Goal: Transaction & Acquisition: Purchase product/service

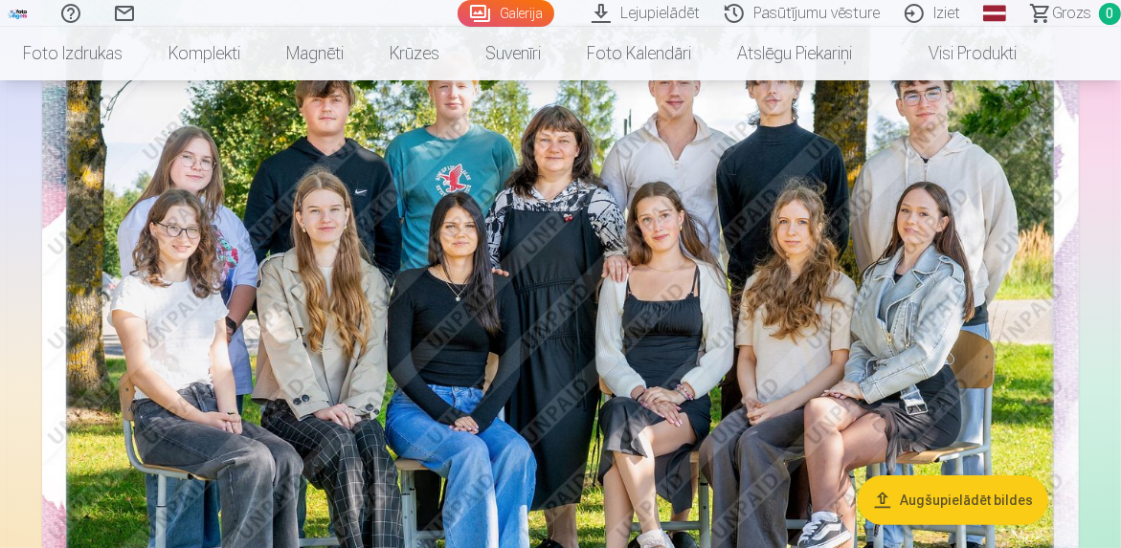
scroll to position [214, 0]
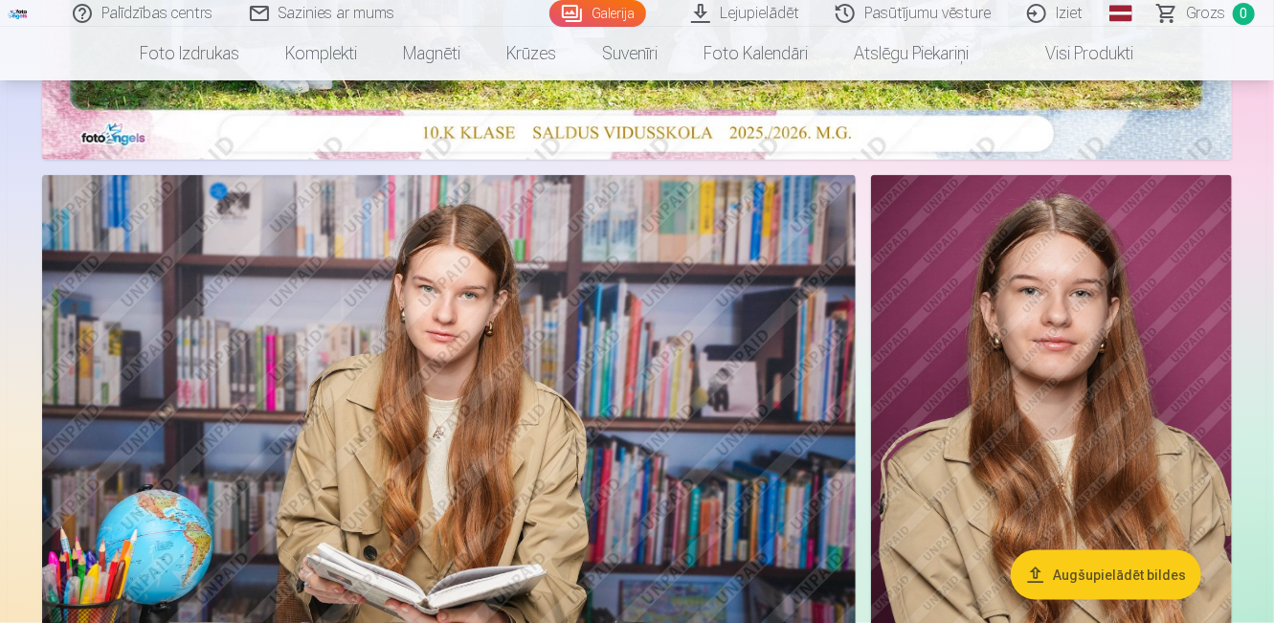
scroll to position [879, 0]
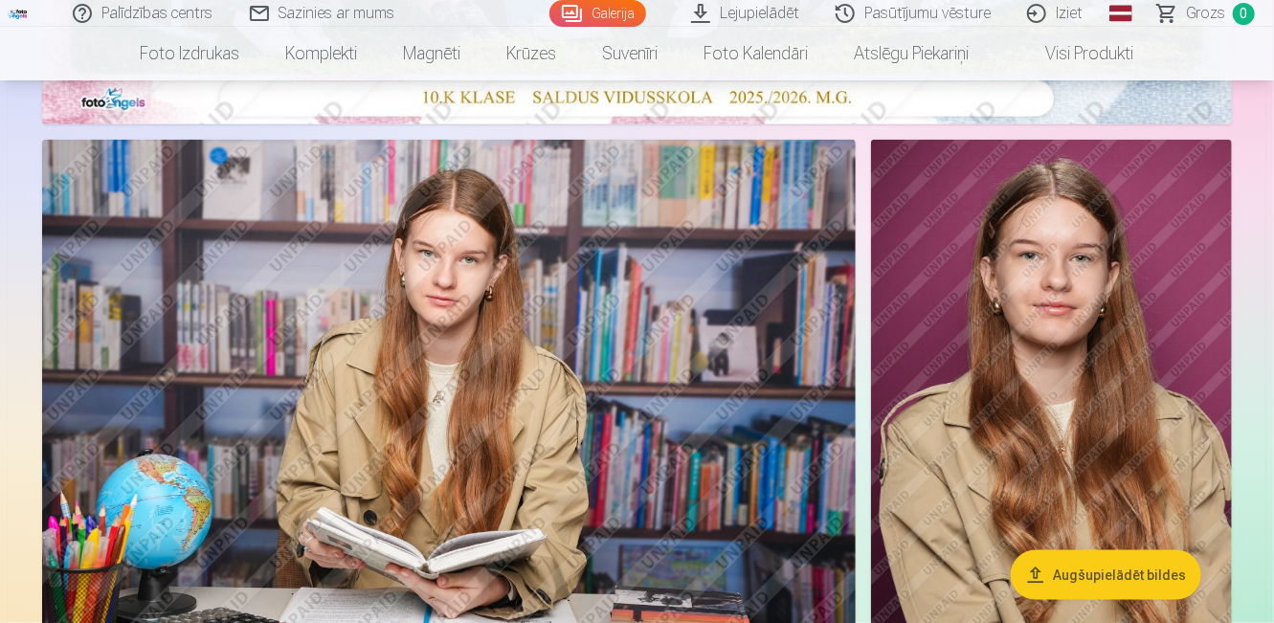
click at [748, 25] on link "Lejupielādēt" at bounding box center [746, 13] width 144 height 27
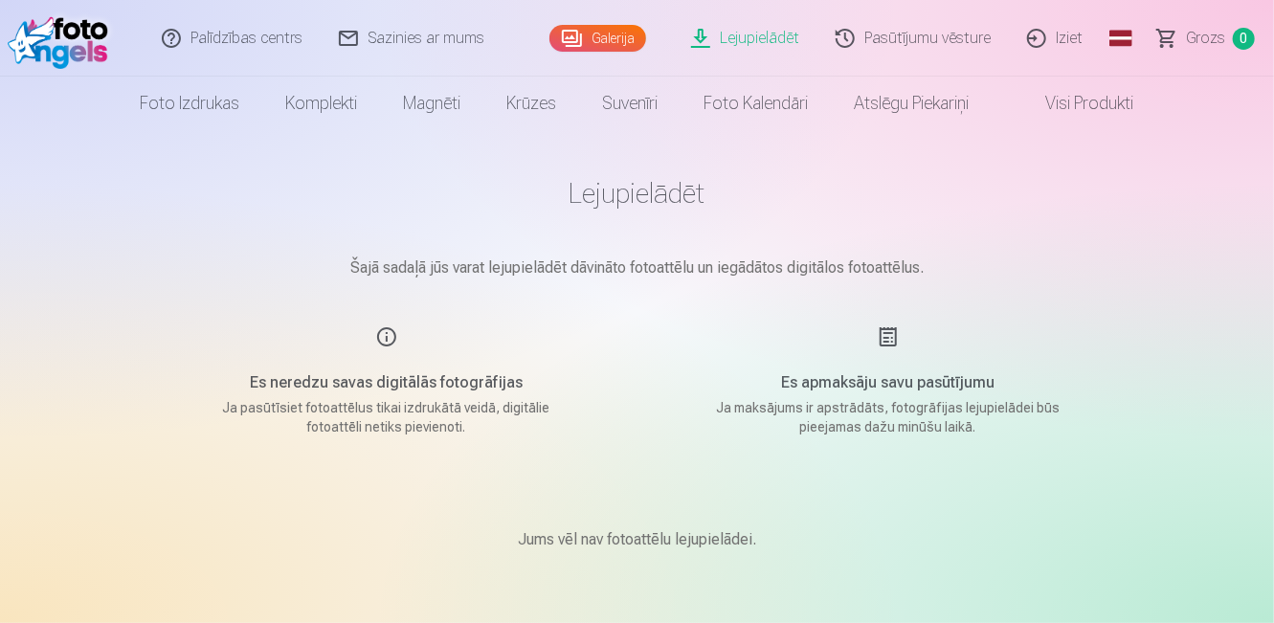
click at [683, 305] on main "Lejupielādēt Šajā sadaļā jūs varat lejupielādēt dāvināto fotoattēlu un iegādāto…" at bounding box center [637, 386] width 957 height 513
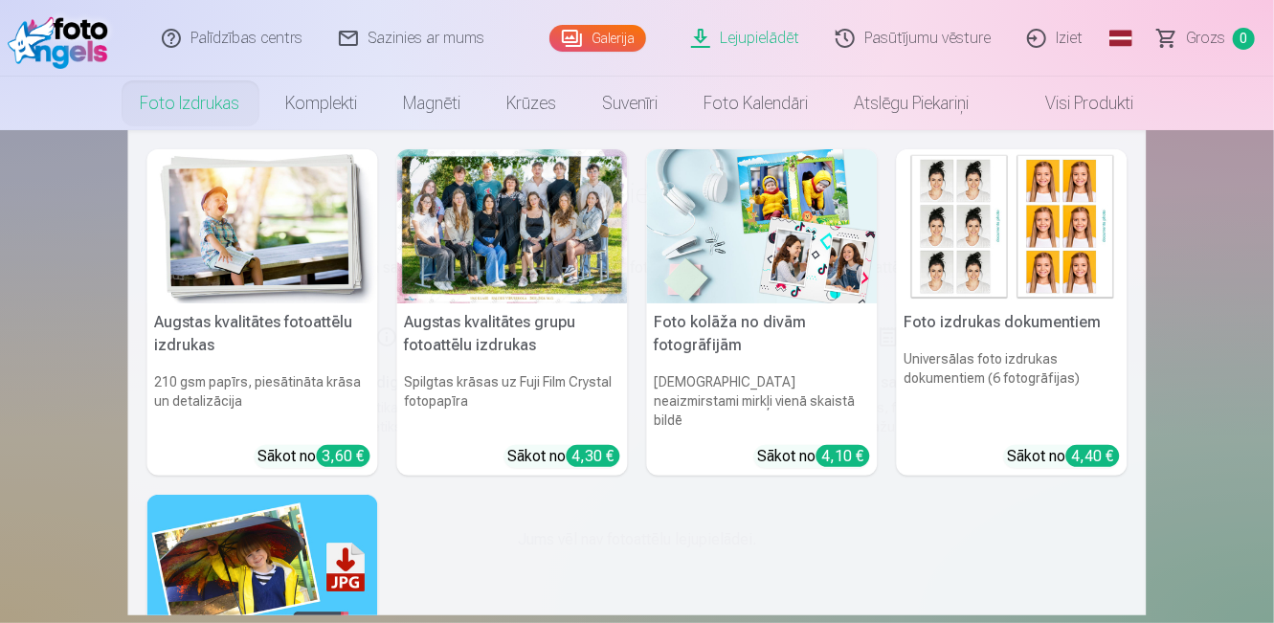
click at [222, 95] on link "Foto izdrukas" at bounding box center [190, 104] width 145 height 54
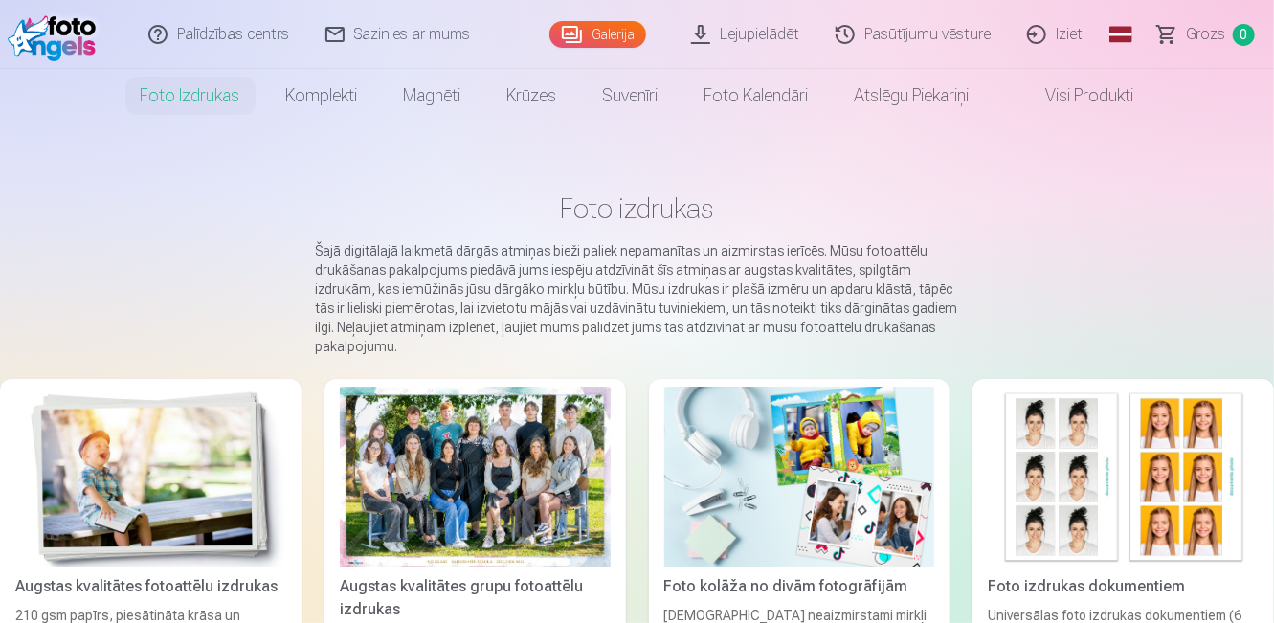
scroll to position [34, 0]
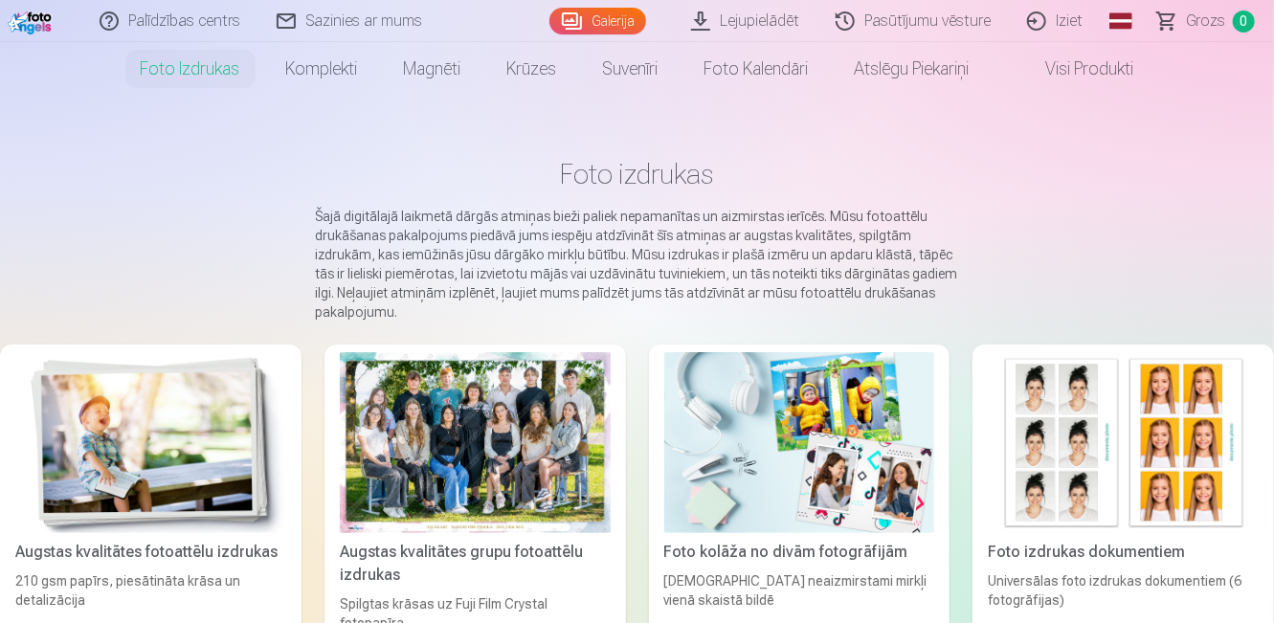
click at [1064, 56] on link "Visi produkti" at bounding box center [1074, 69] width 165 height 54
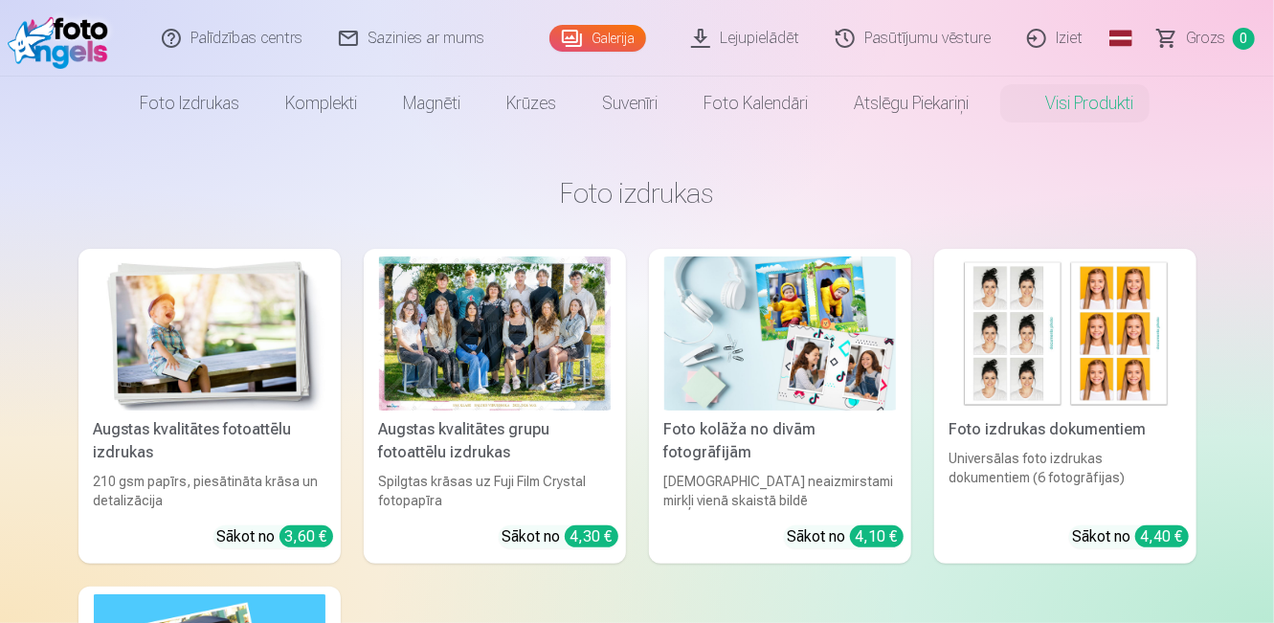
scroll to position [34, 0]
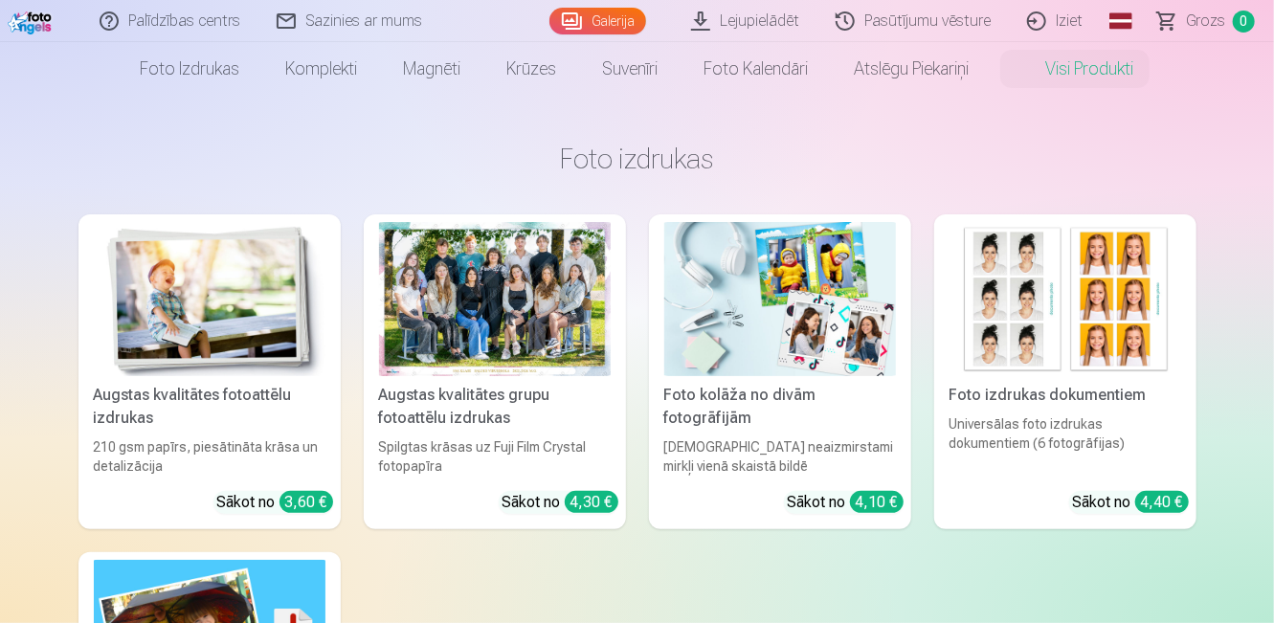
click at [589, 37] on div "Galerija" at bounding box center [601, 21] width 105 height 42
click at [583, 28] on link "Galerija" at bounding box center [597, 21] width 97 height 27
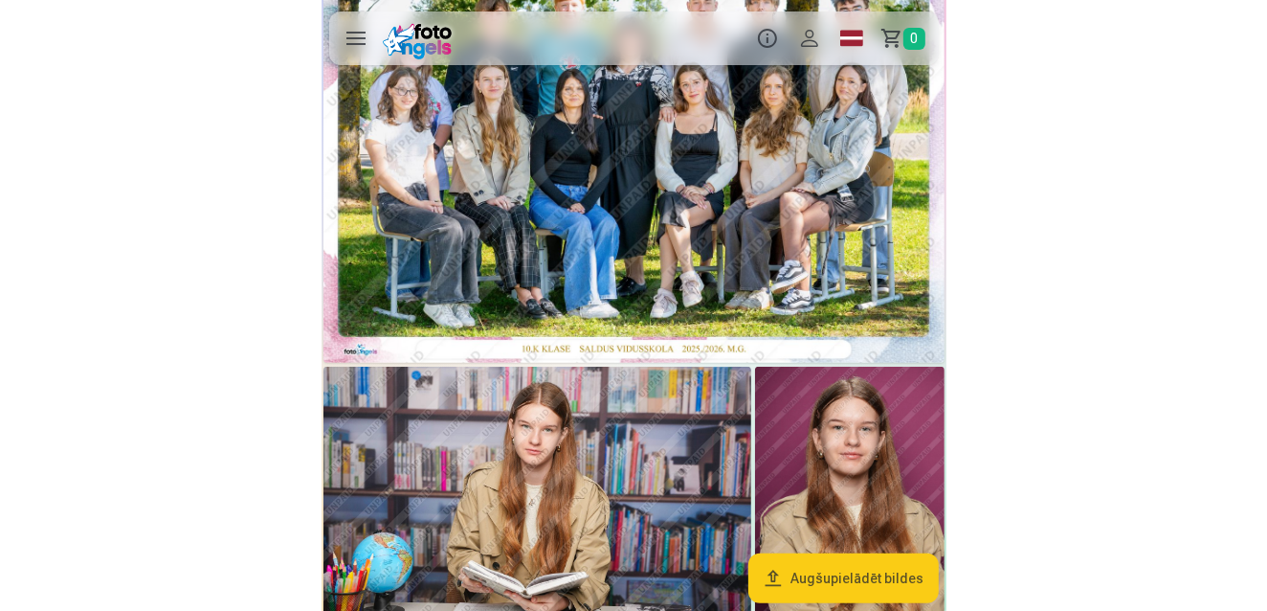
scroll to position [69, 0]
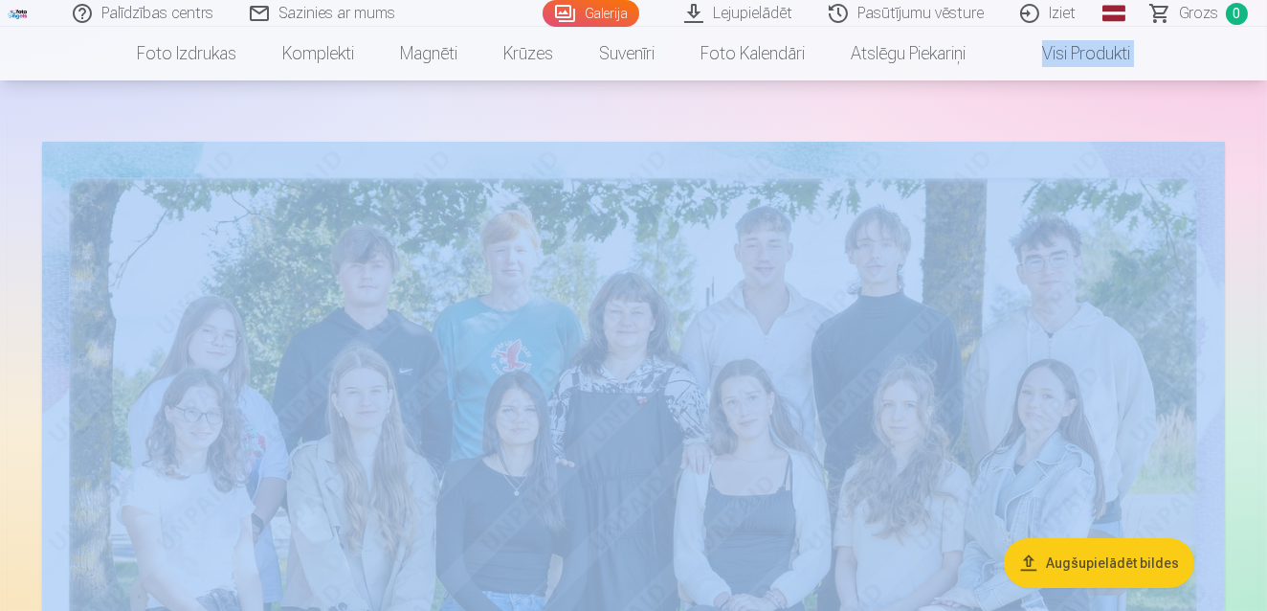
drag, startPoint x: 1264, startPoint y: 32, endPoint x: 1275, endPoint y: 687, distance: 655.6
click at [1120, 542] on html "Palīdzības centrs Sazinies ar mums Galerija Lejupielādēt Pasūtījumu vēsture Izi…" at bounding box center [633, 236] width 1267 height 611
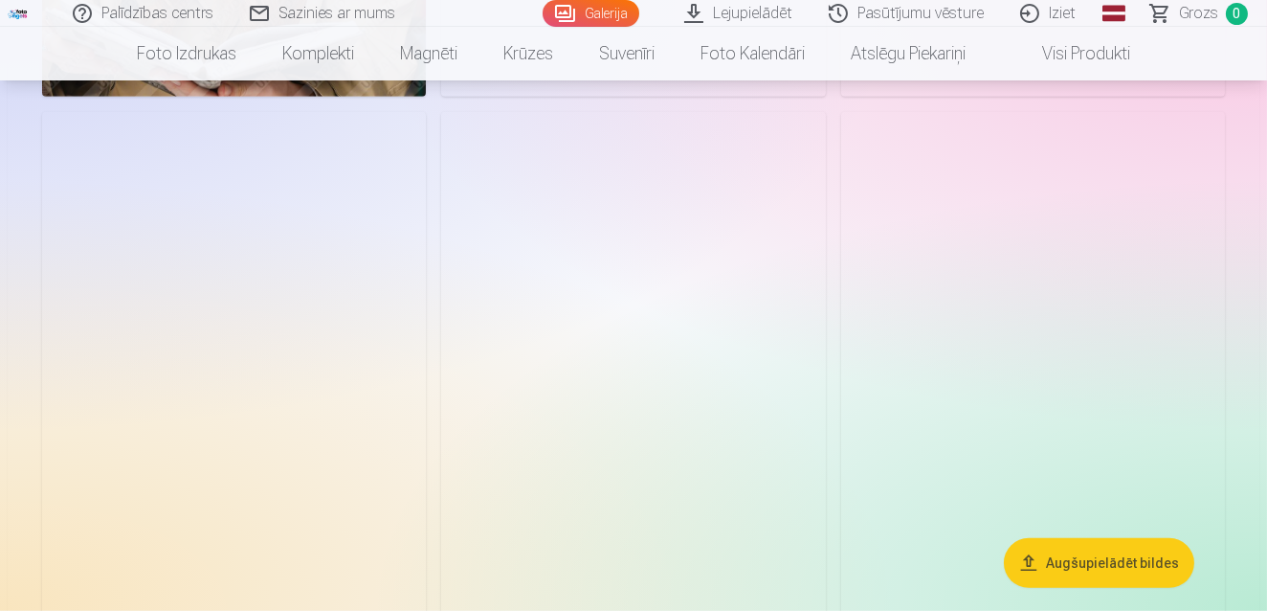
scroll to position [2604, 0]
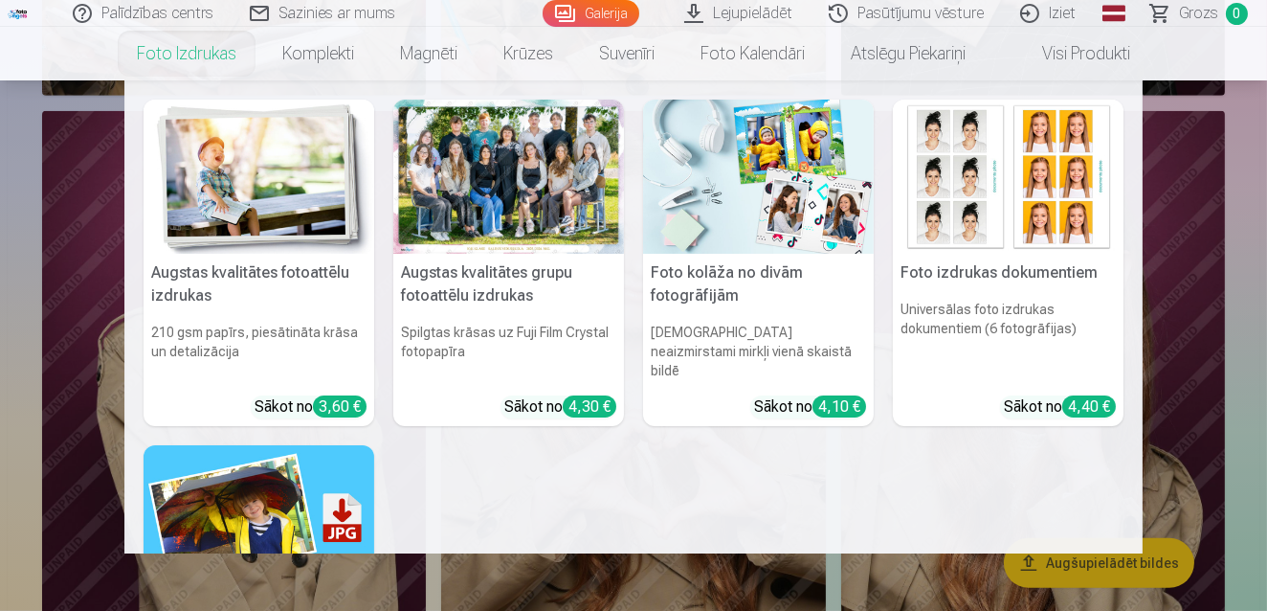
click at [182, 53] on link "Foto izdrukas" at bounding box center [186, 54] width 145 height 54
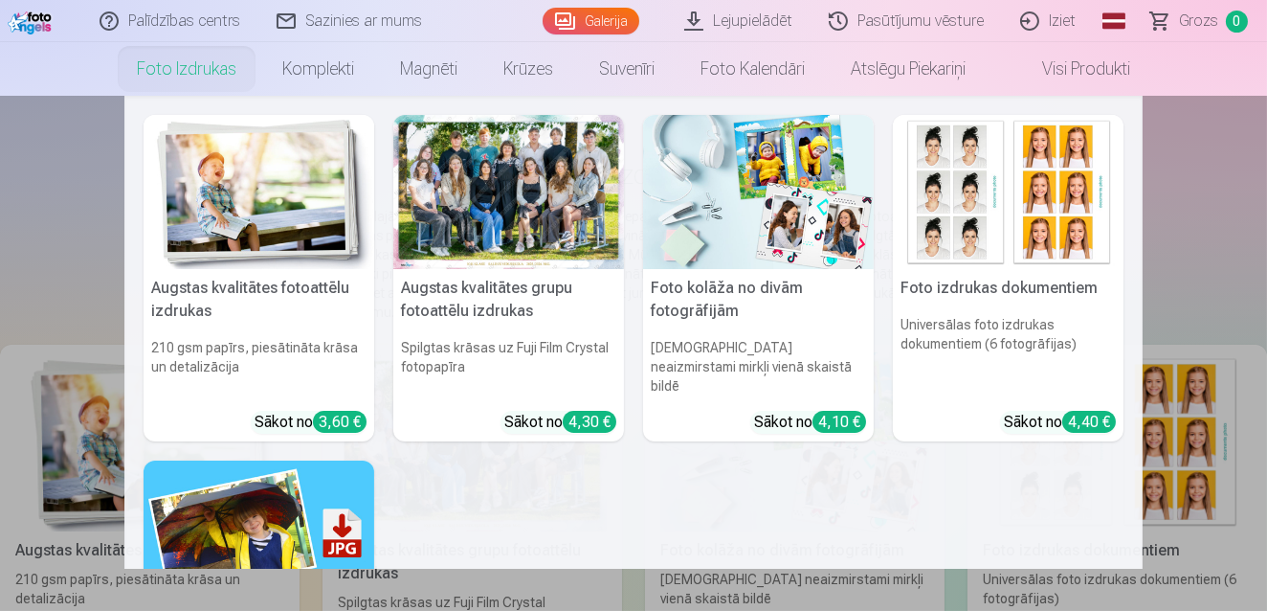
scroll to position [69, 0]
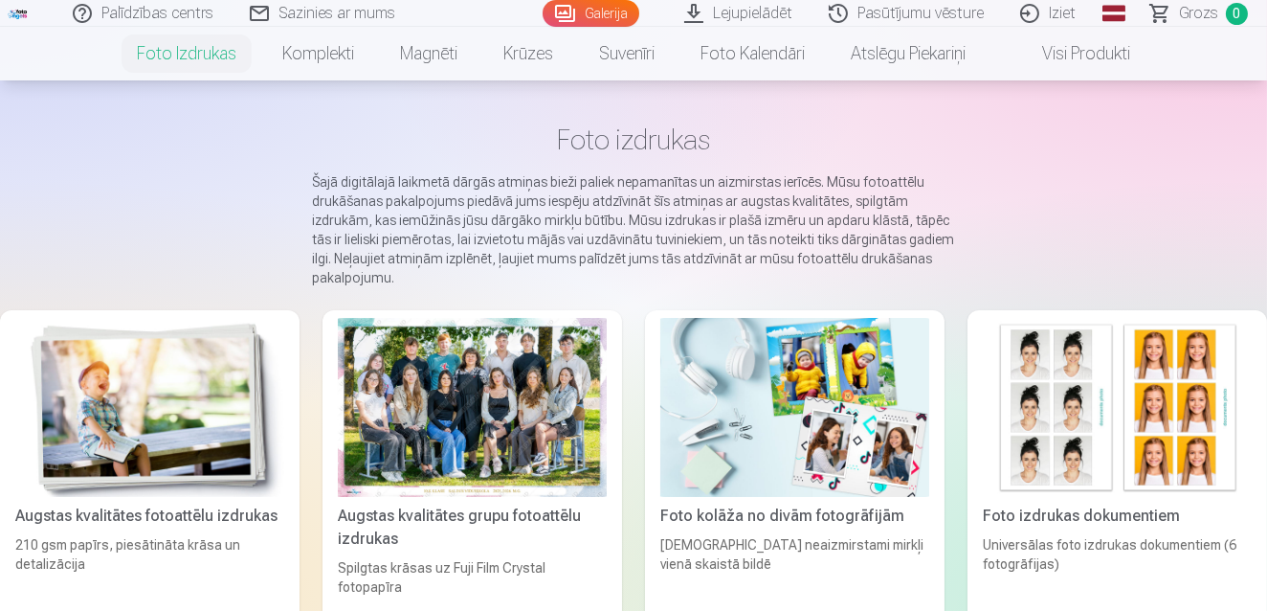
click at [513, 417] on div at bounding box center [472, 407] width 269 height 179
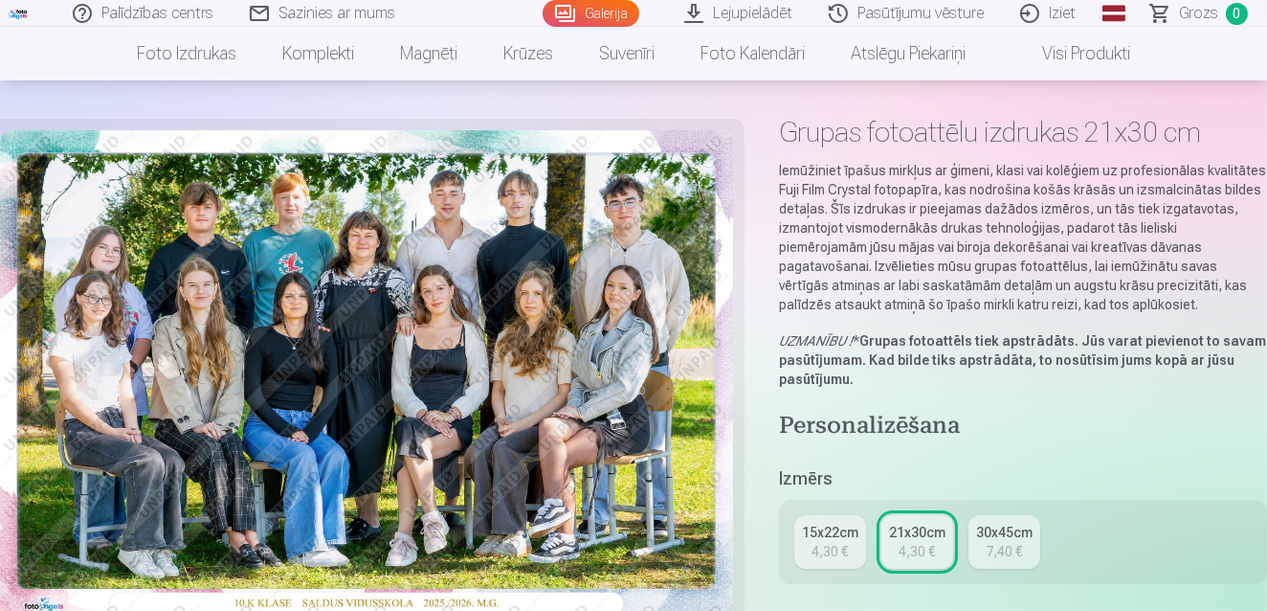
scroll to position [104, 0]
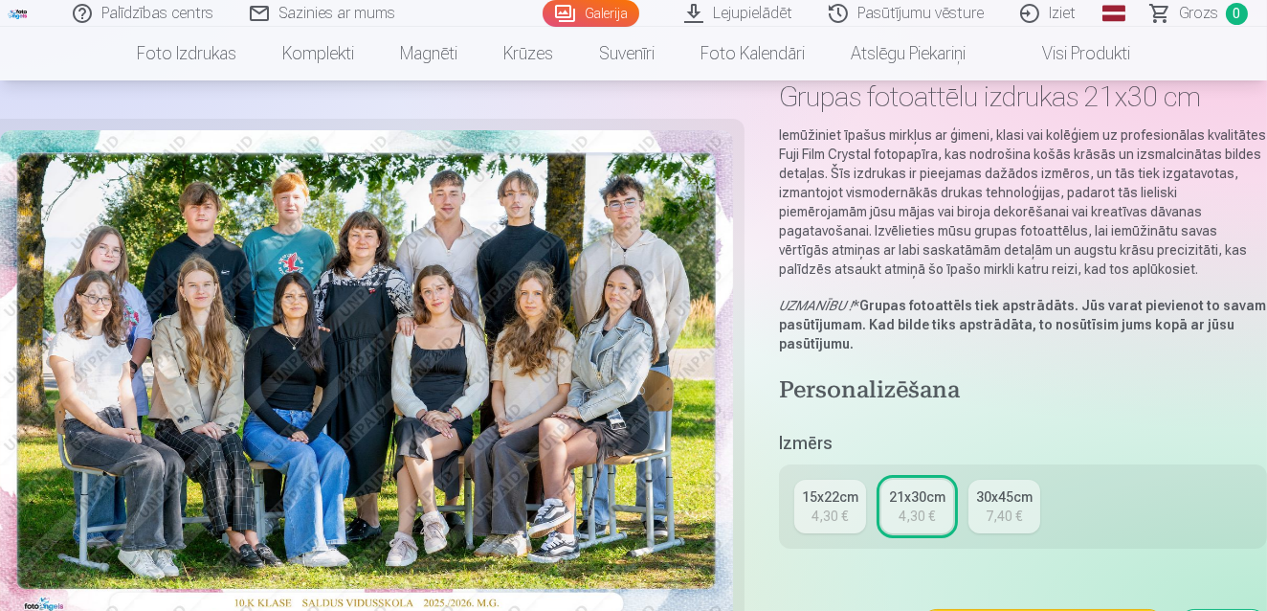
click at [811, 497] on div "15x22cm" at bounding box center [830, 496] width 56 height 19
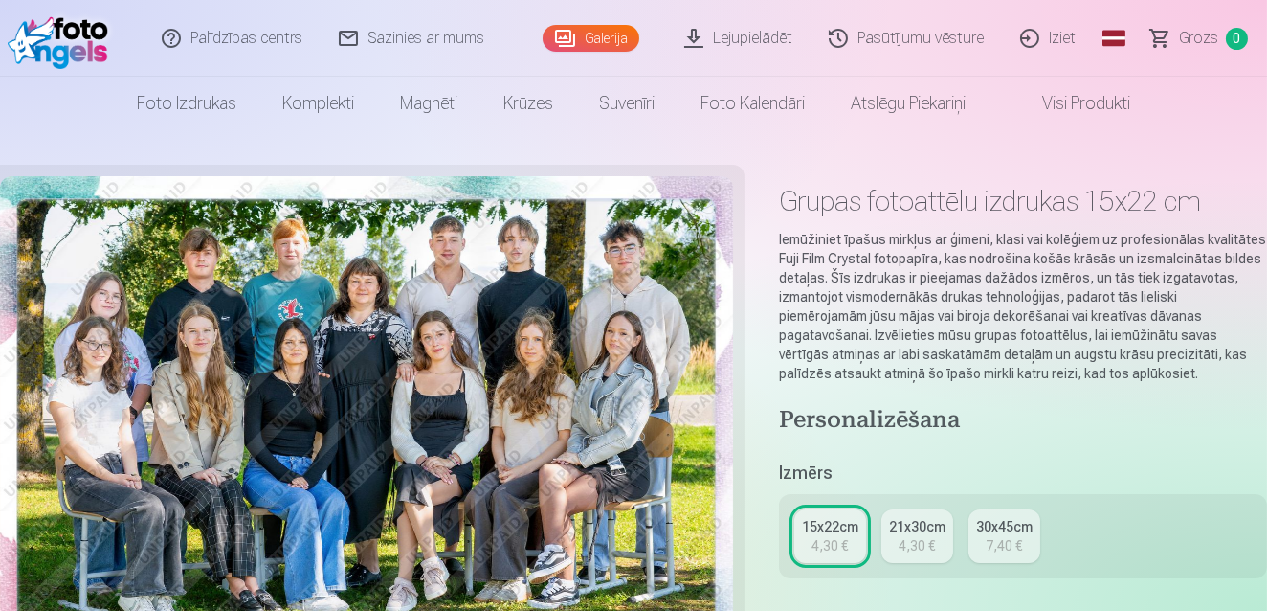
click at [1059, 427] on h4 "Personalizēšana" at bounding box center [1023, 421] width 488 height 31
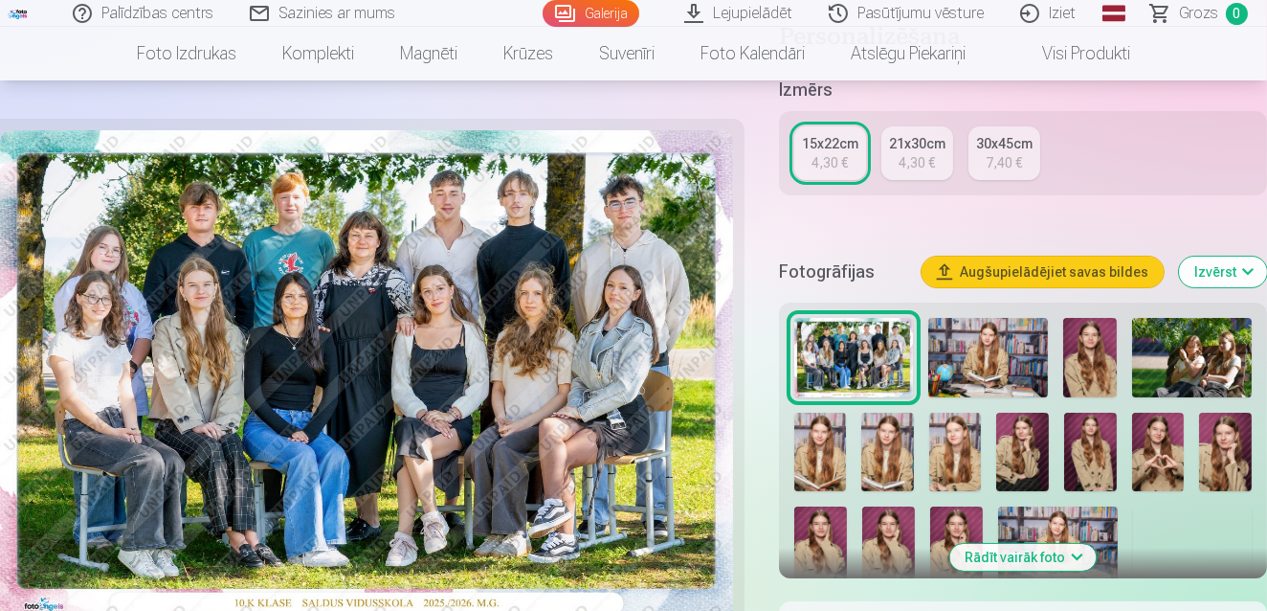
scroll to position [417, 0]
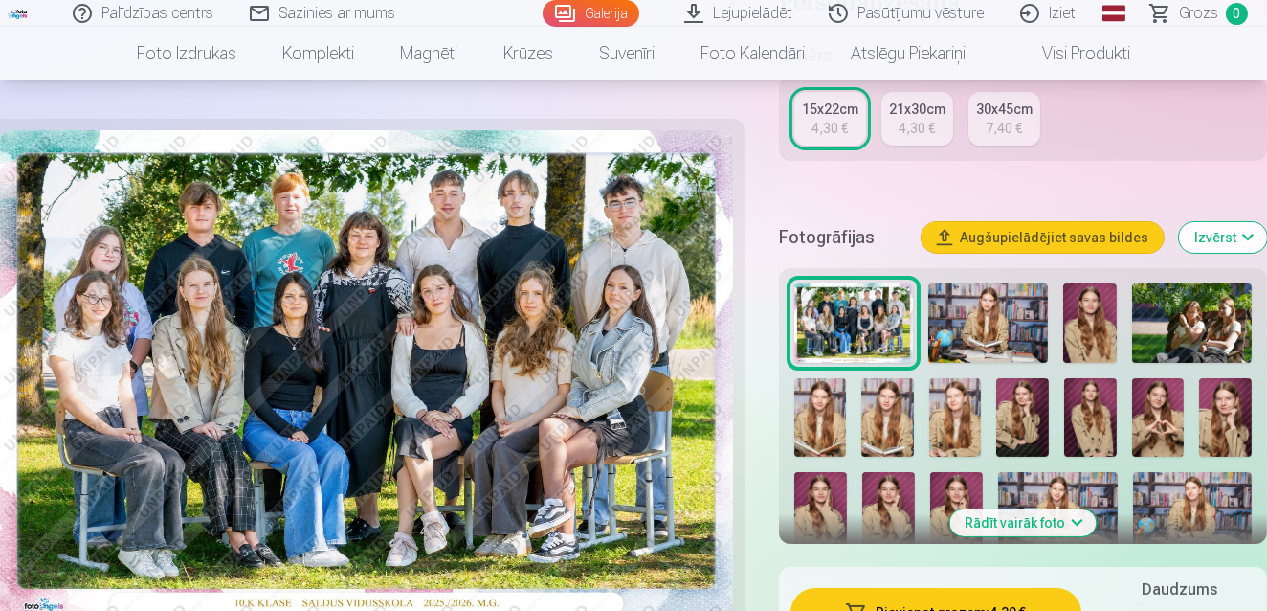
click at [991, 312] on img at bounding box center [988, 322] width 120 height 79
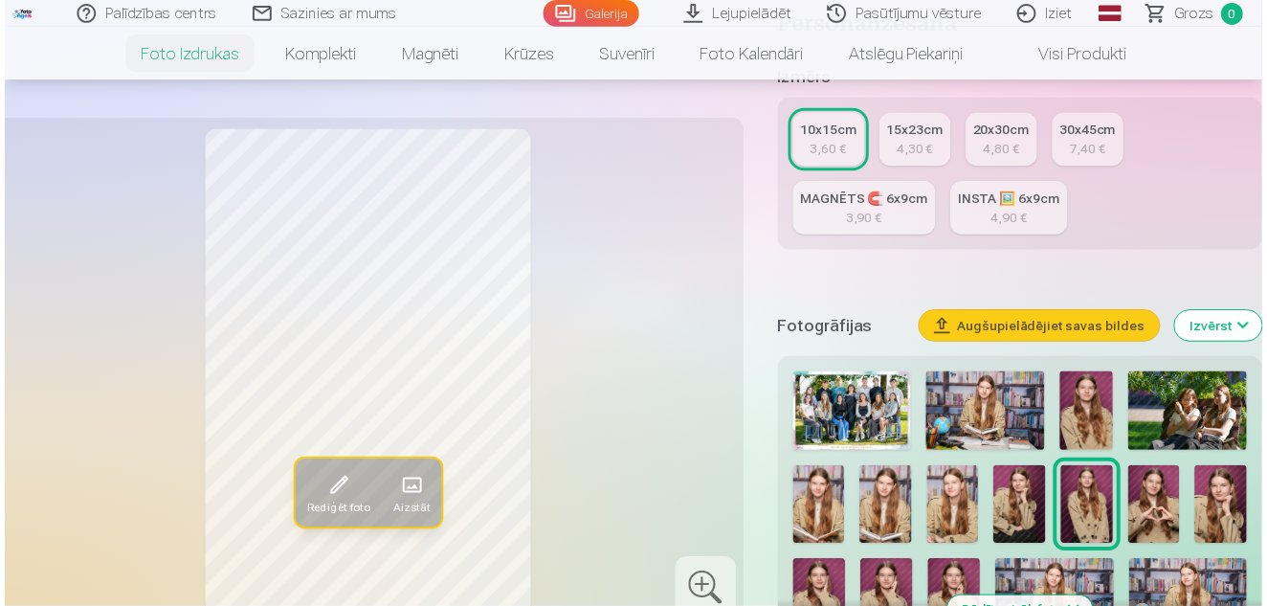
scroll to position [417, 0]
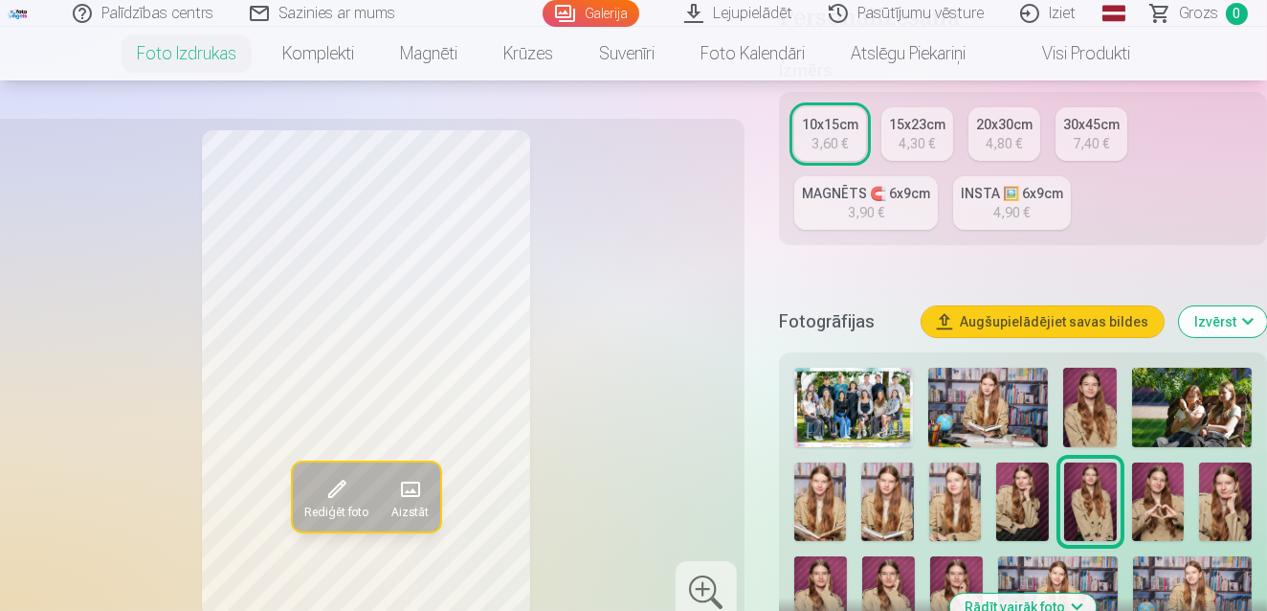
click at [861, 399] on img at bounding box center [854, 406] width 120 height 79
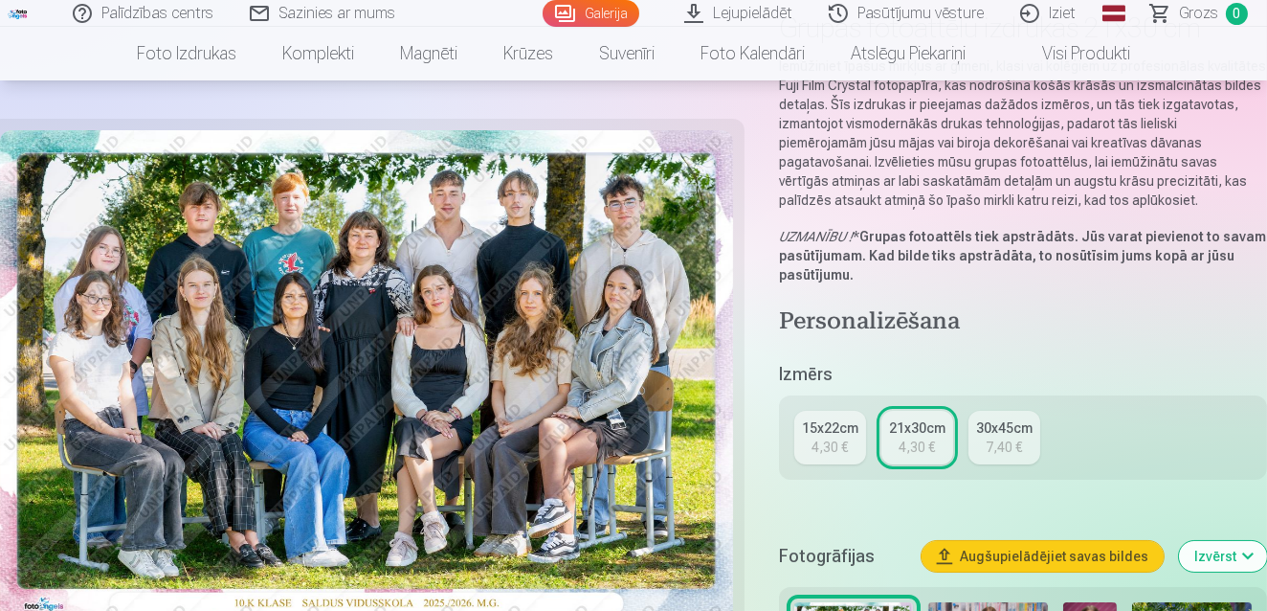
scroll to position [209, 0]
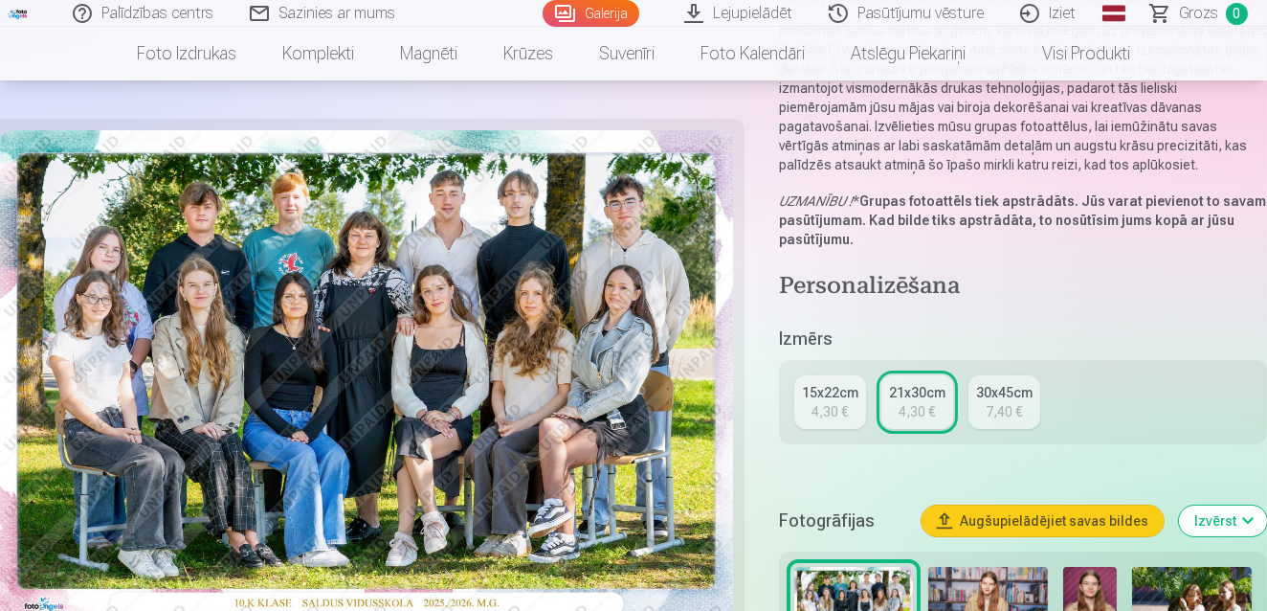
click at [861, 399] on link "15x22cm 4,30 €" at bounding box center [830, 402] width 72 height 54
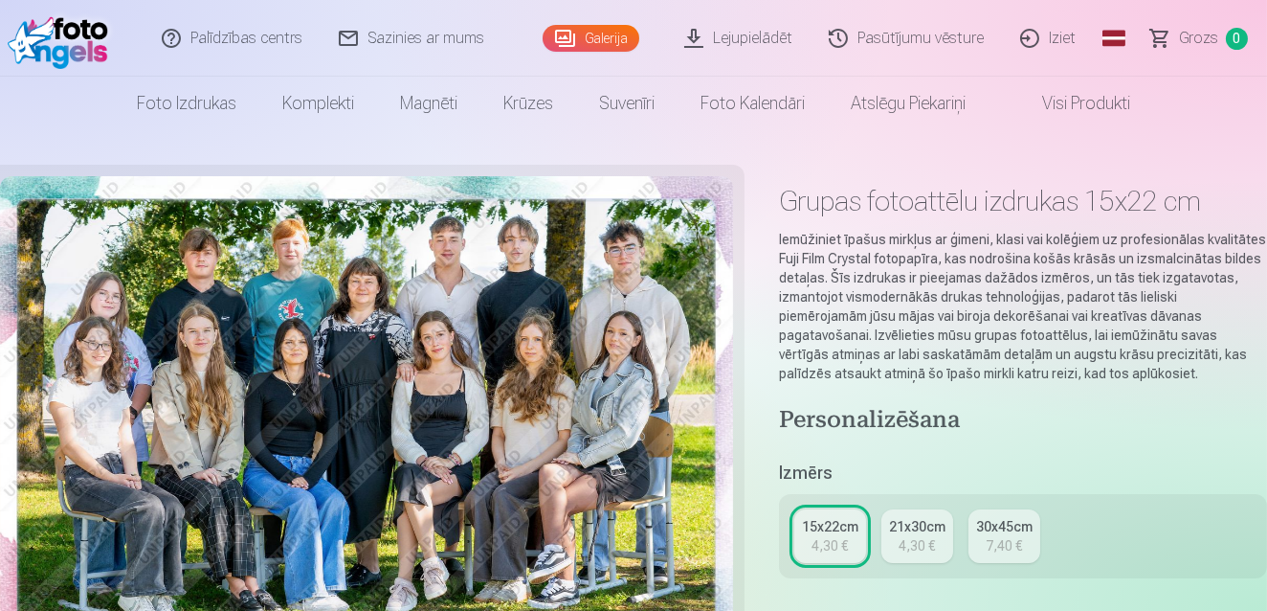
click at [1077, 409] on h4 "Personalizēšana" at bounding box center [1023, 421] width 488 height 31
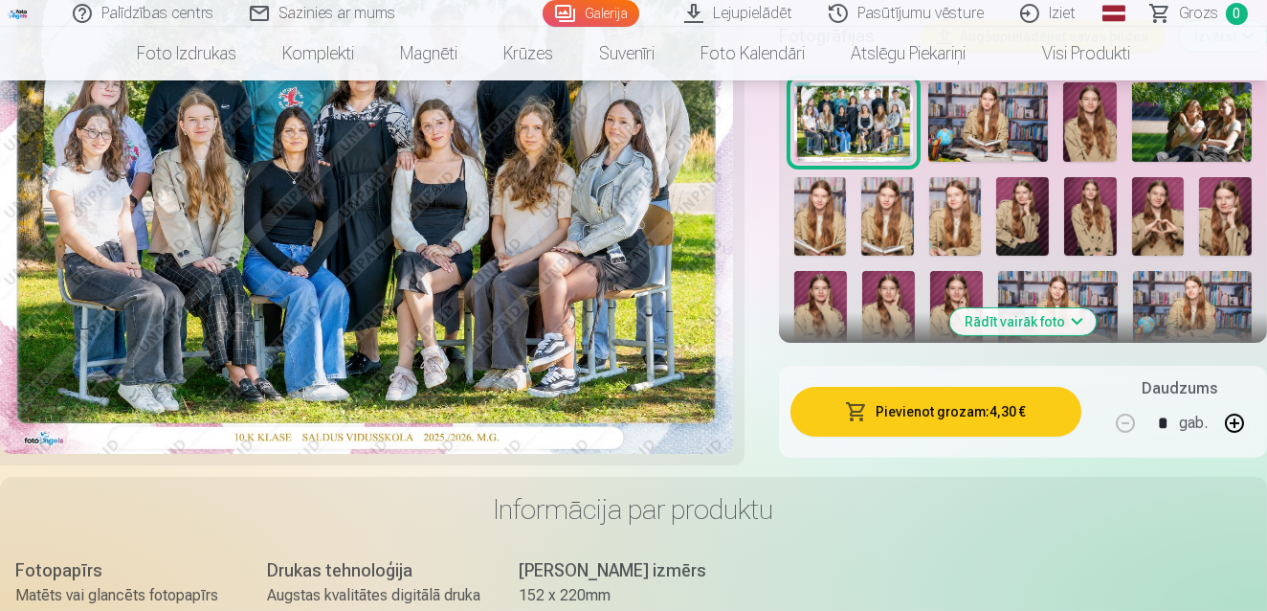
scroll to position [626, 0]
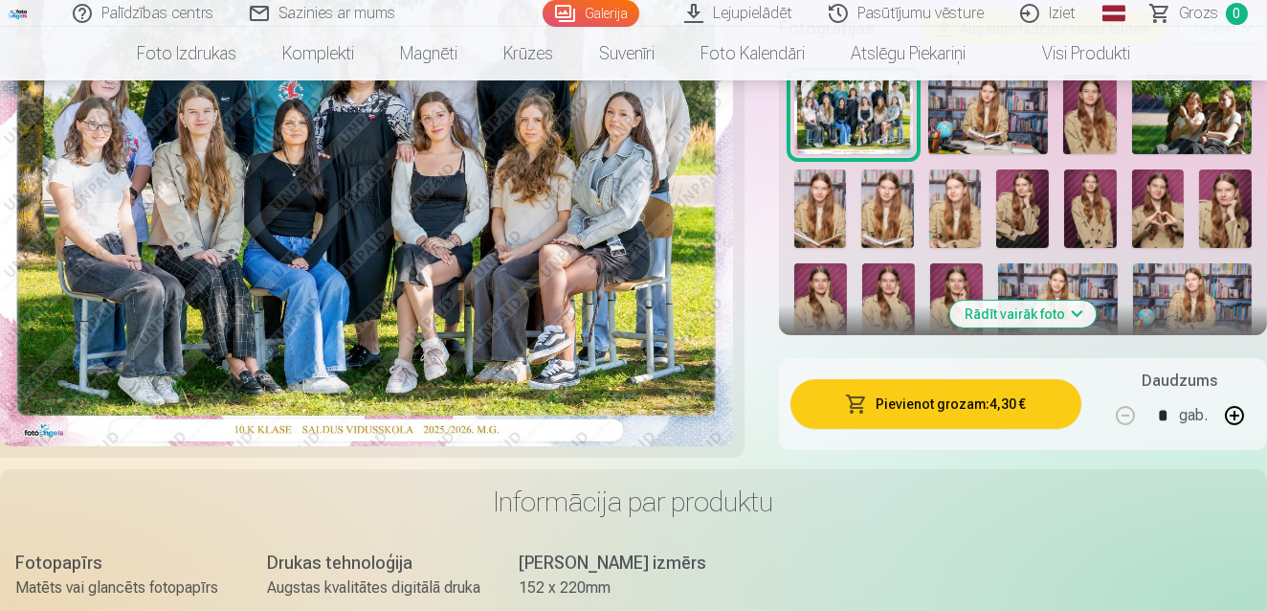
click at [984, 392] on button "Pievienot grozam : 4,30 €" at bounding box center [935, 404] width 291 height 50
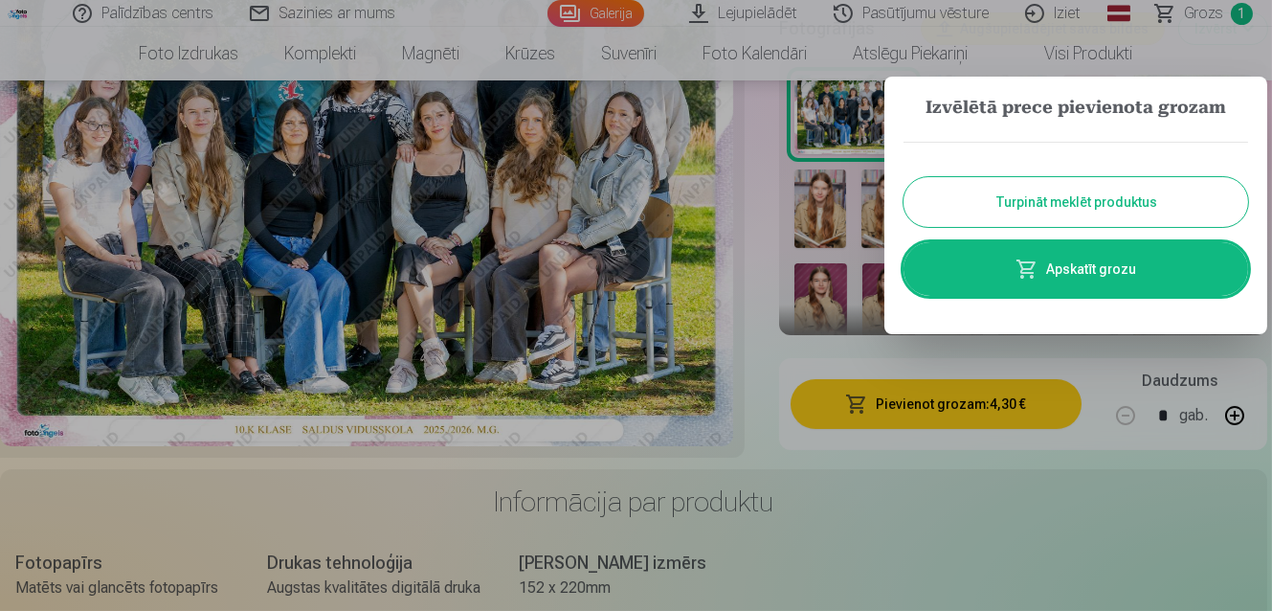
click at [1092, 201] on button "Turpināt meklēt produktus" at bounding box center [1075, 202] width 345 height 50
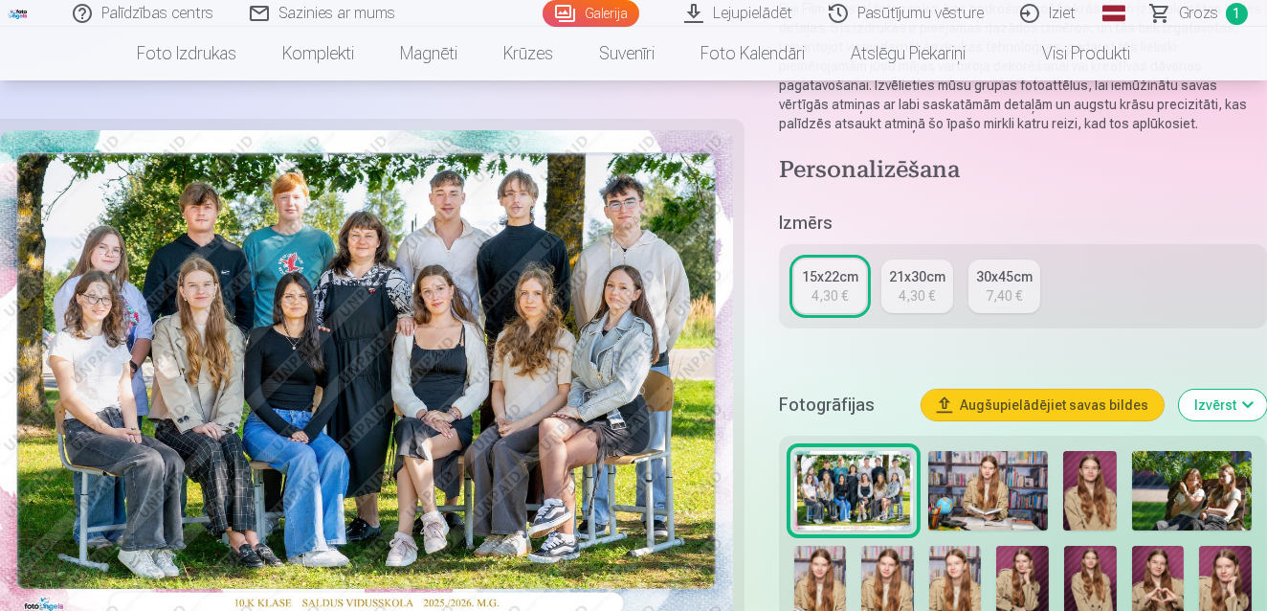
scroll to position [243, 0]
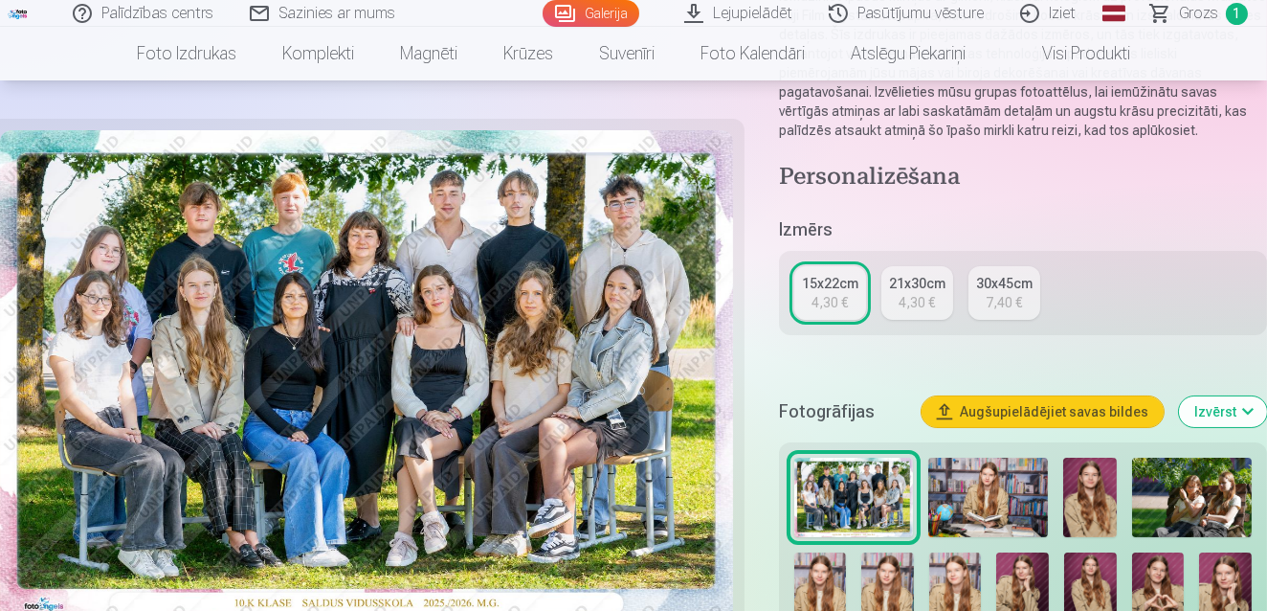
click at [1002, 271] on link "30x45cm 7,40 €" at bounding box center [1004, 293] width 72 height 54
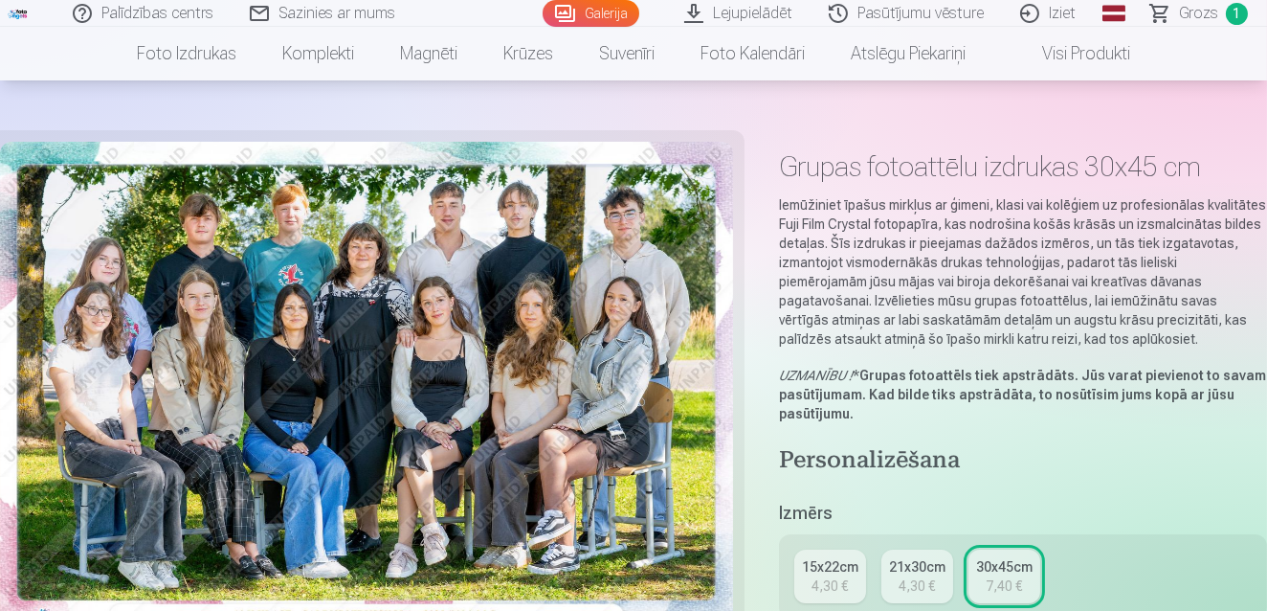
scroll to position [69, 0]
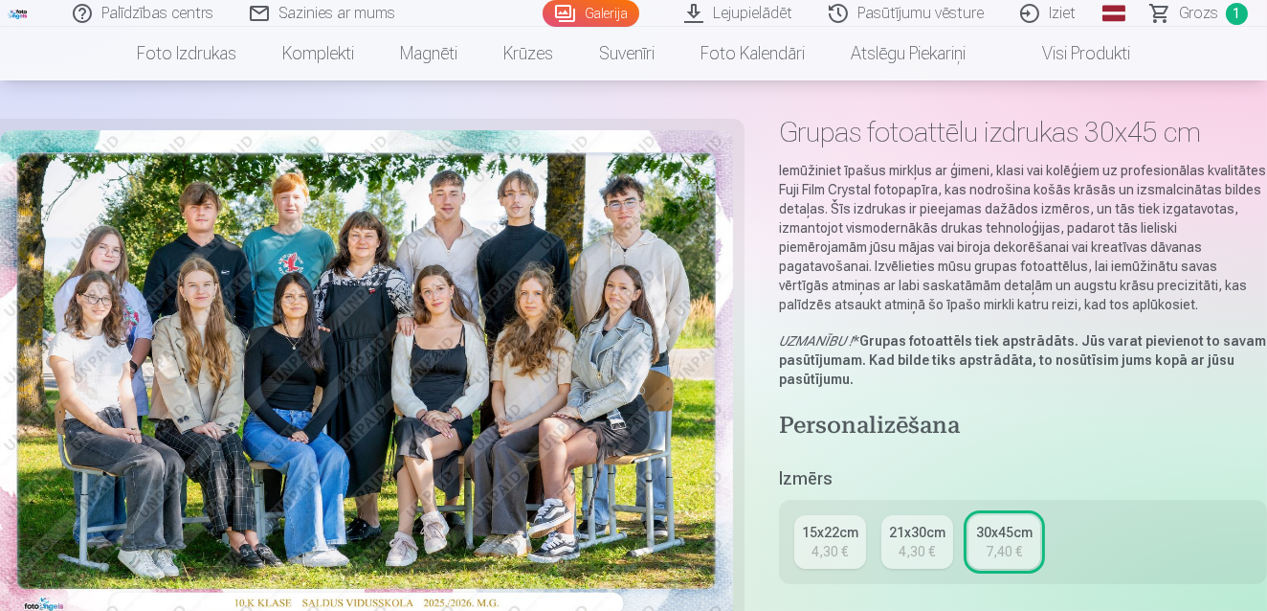
click at [814, 542] on div "4,30 €" at bounding box center [829, 551] width 36 height 19
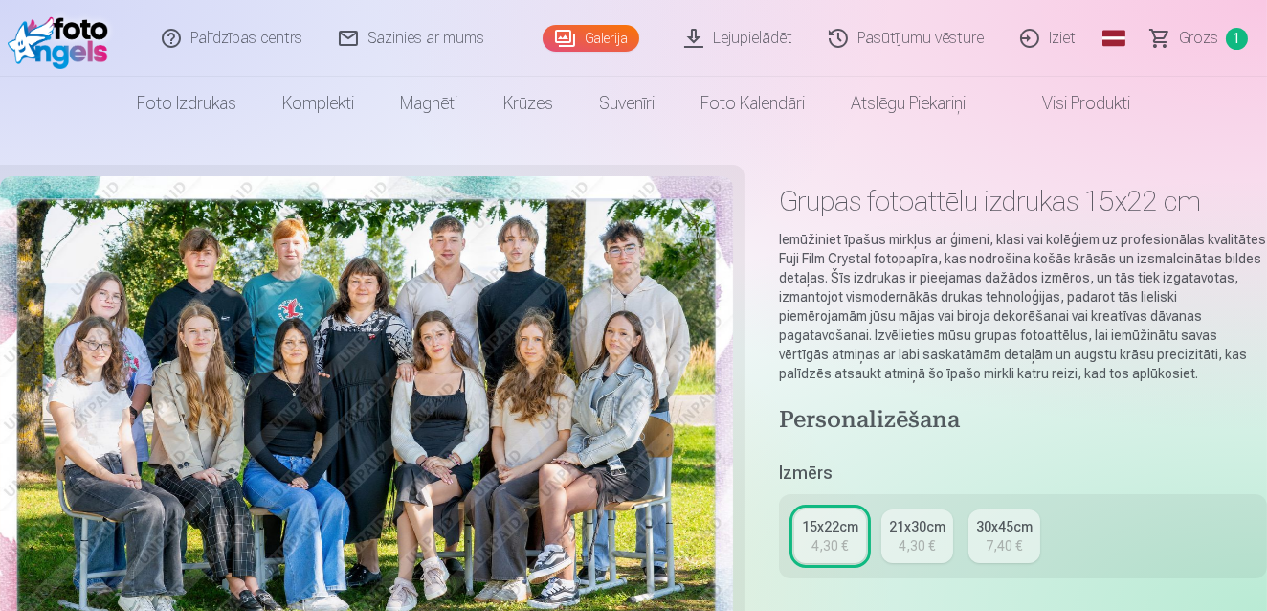
click at [1181, 50] on link "Grozs 1" at bounding box center [1200, 38] width 134 height 77
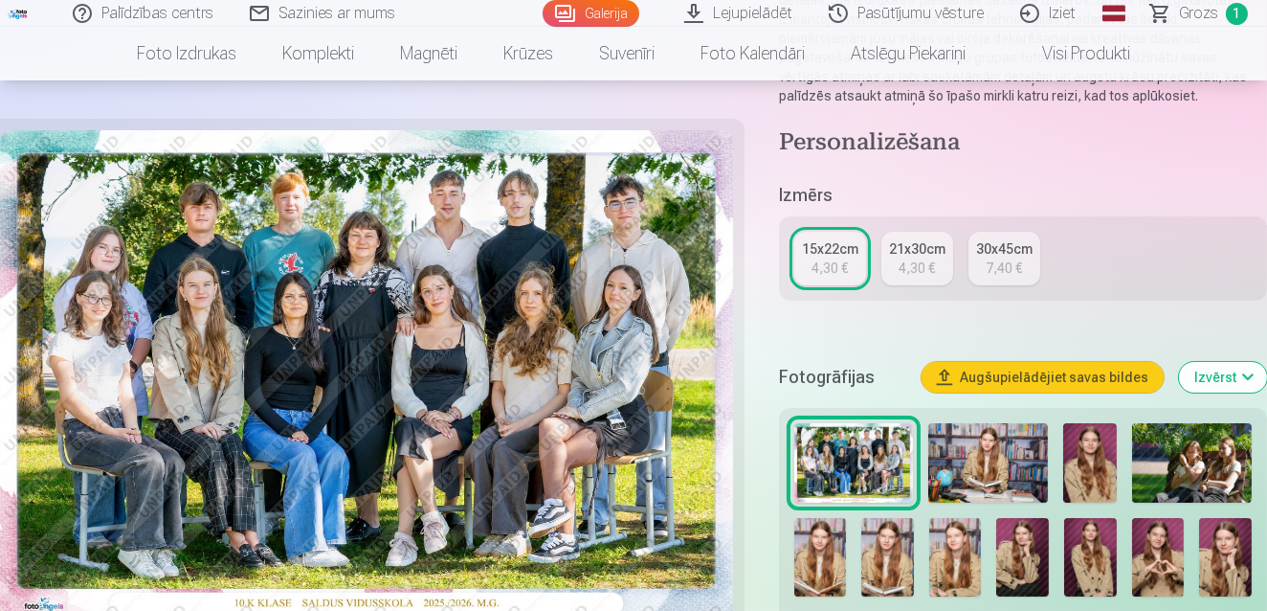
scroll to position [313, 0]
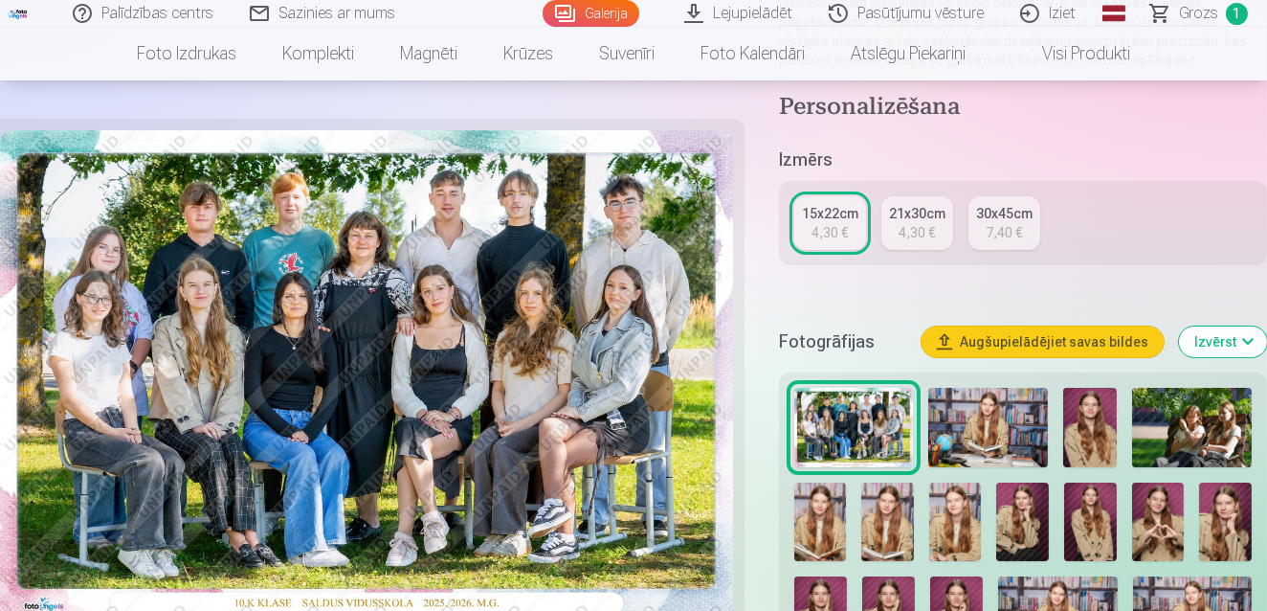
click at [1112, 348] on button "Augšupielādējiet savas bildes" at bounding box center [1043, 341] width 242 height 31
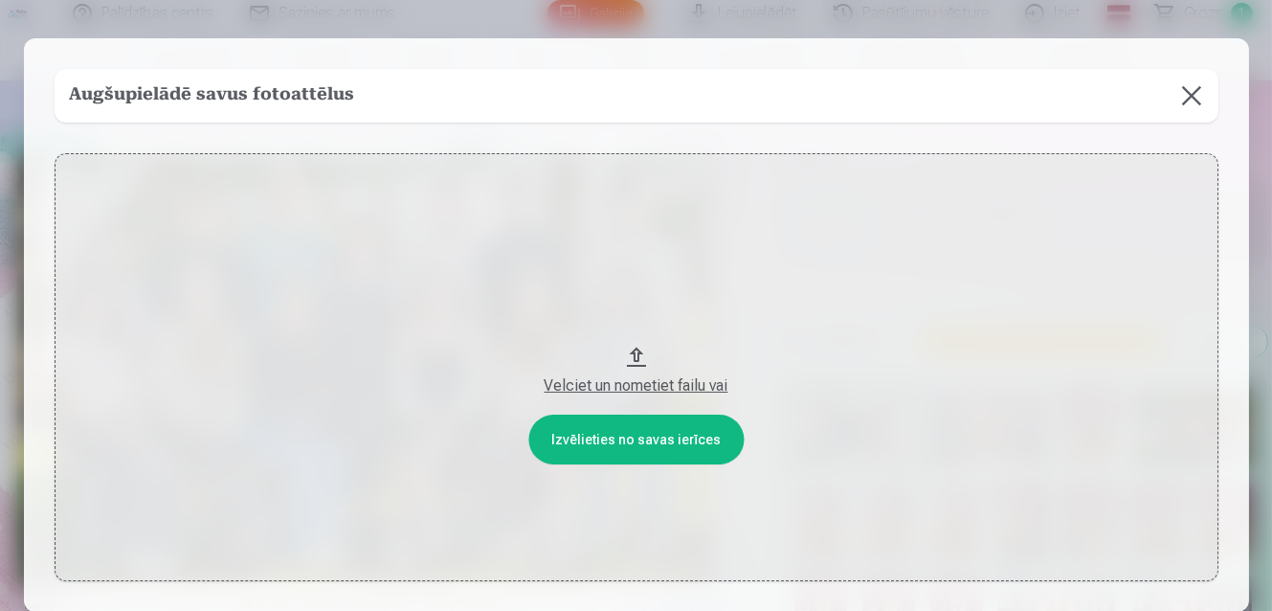
click at [1184, 105] on button at bounding box center [1192, 96] width 54 height 54
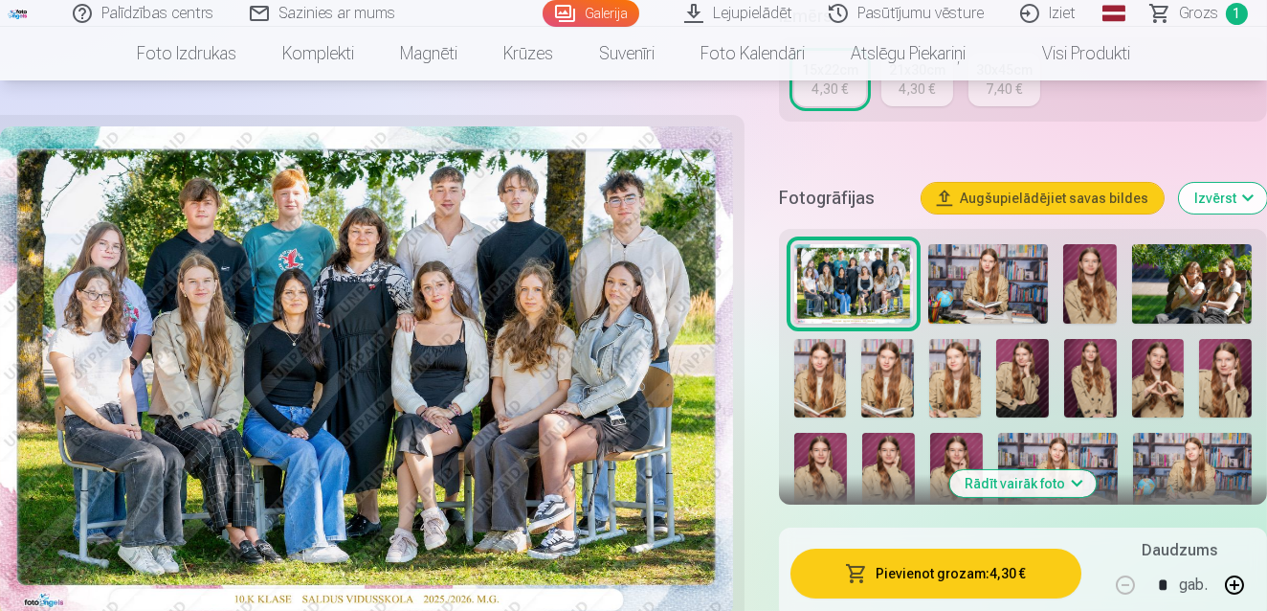
scroll to position [417, 0]
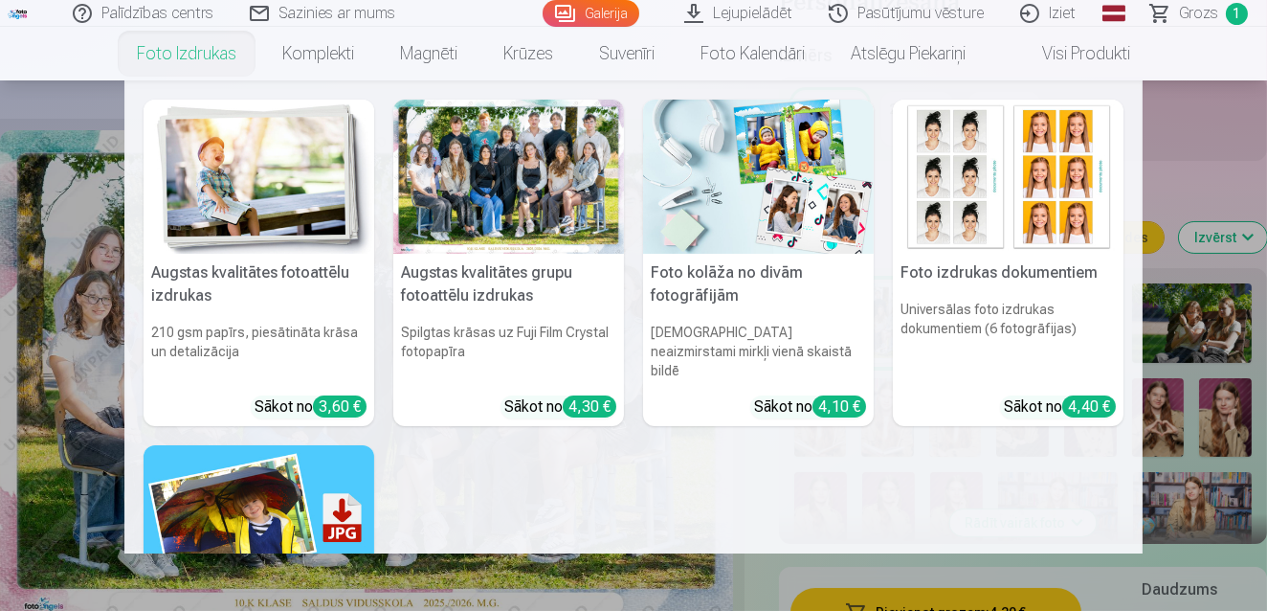
click at [200, 57] on link "Foto izdrukas" at bounding box center [186, 54] width 145 height 54
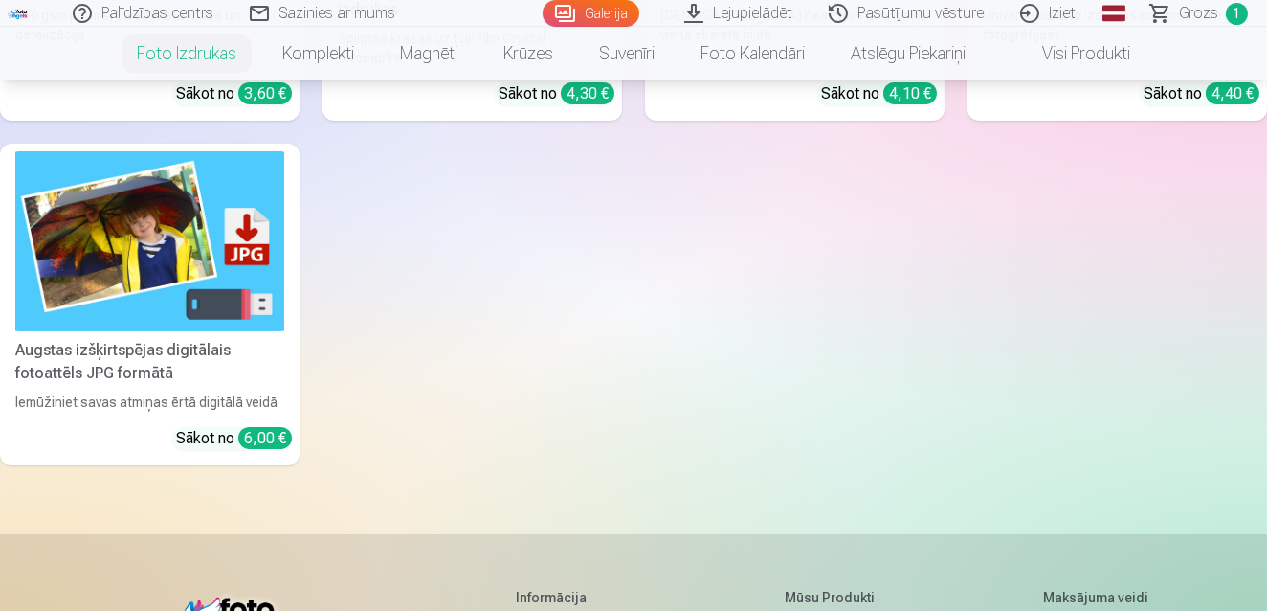
scroll to position [591, 0]
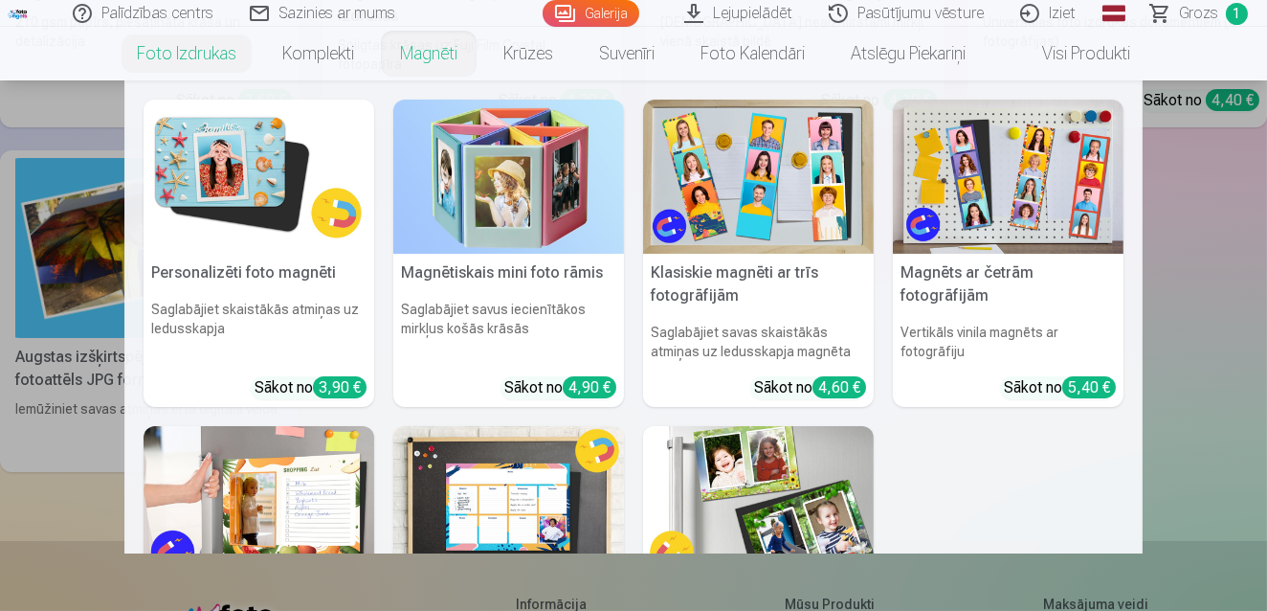
click at [441, 62] on link "Magnēti" at bounding box center [428, 54] width 103 height 54
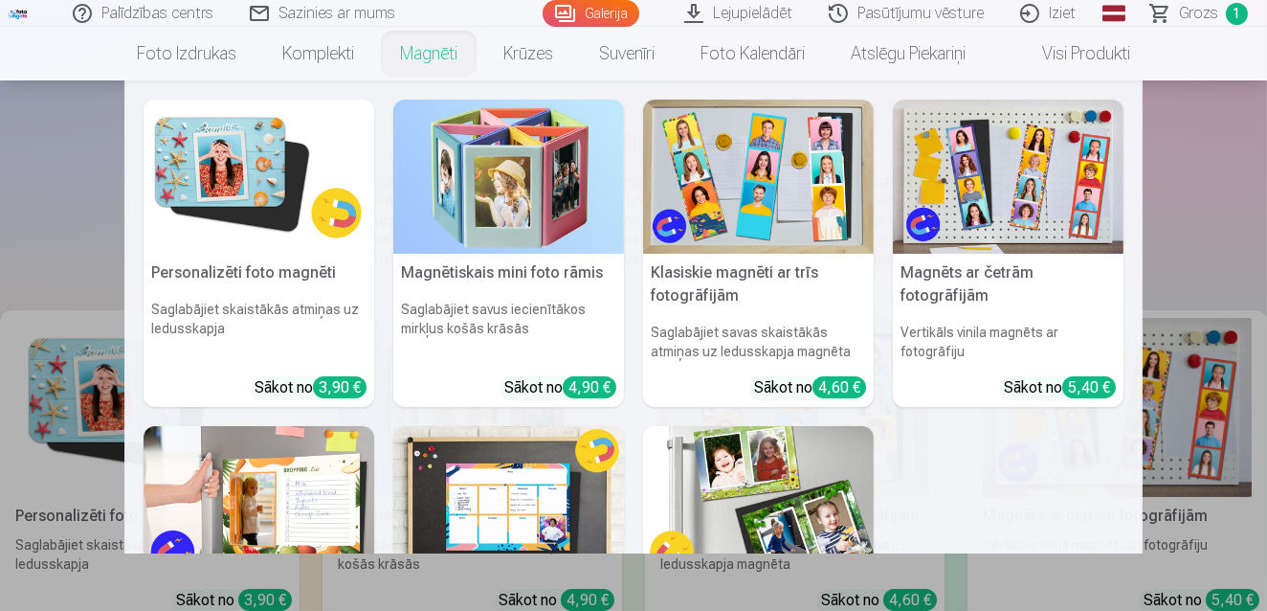
scroll to position [104, 0]
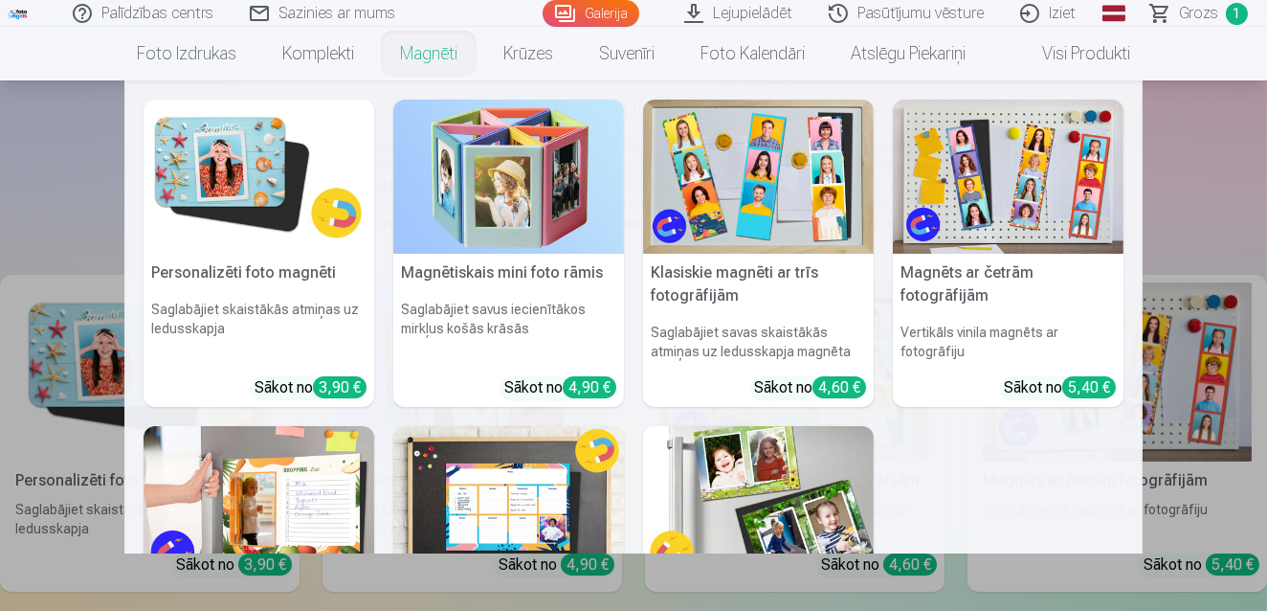
click at [90, 343] on nav "Personalizēti foto magnēti Saglabājiet skaistākās atmiņas uz ledusskapja Sākot …" at bounding box center [633, 316] width 1267 height 473
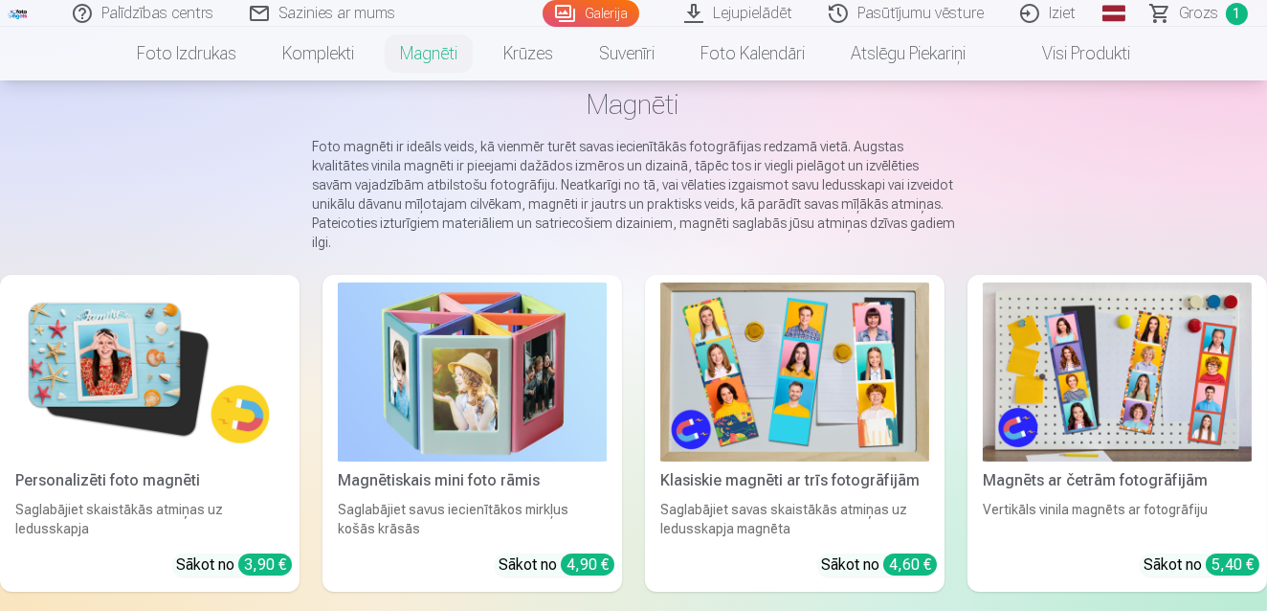
click at [104, 345] on img at bounding box center [149, 371] width 269 height 179
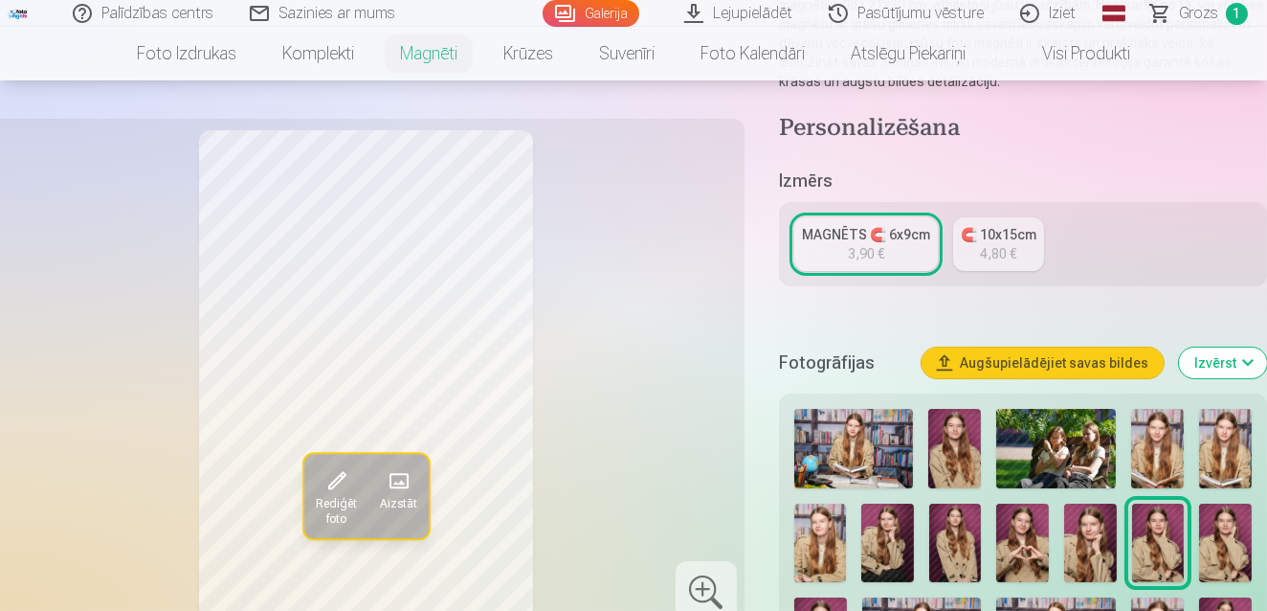
scroll to position [313, 0]
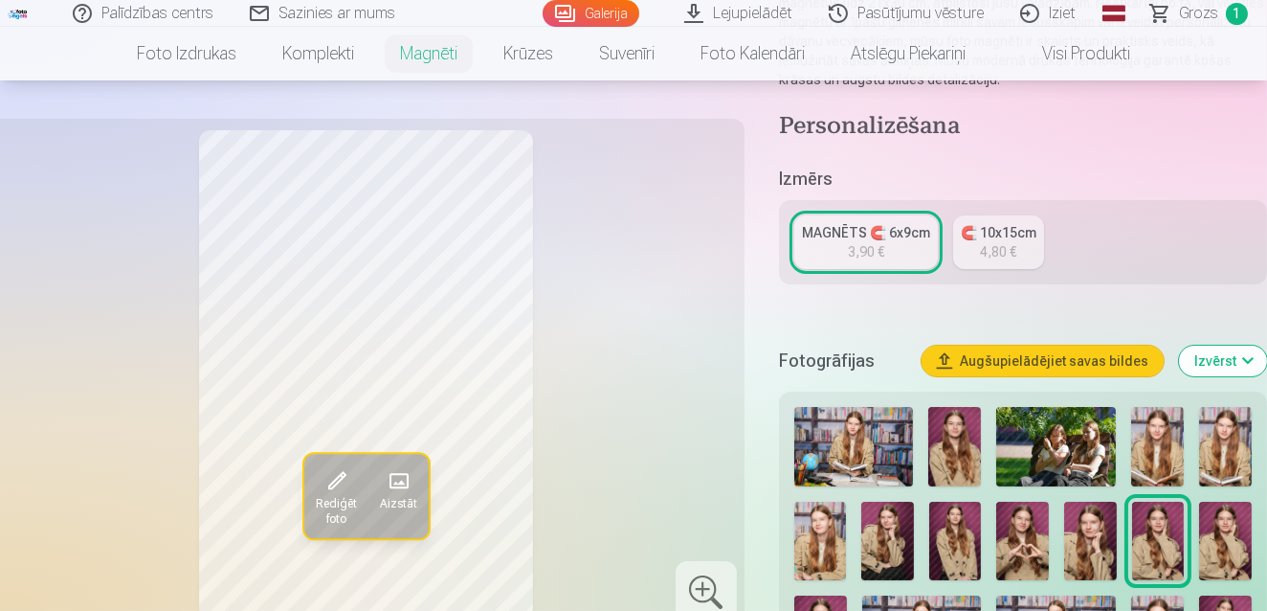
click at [940, 433] on img at bounding box center [954, 446] width 53 height 79
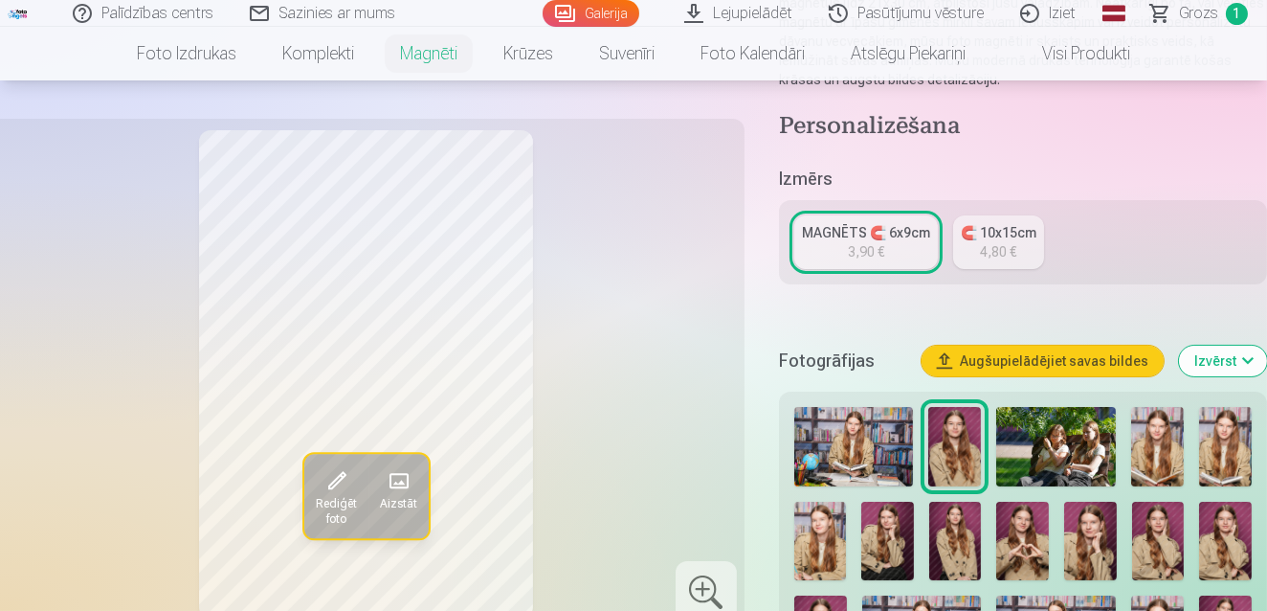
click at [992, 532] on div at bounding box center [1023, 586] width 473 height 375
click at [962, 538] on img at bounding box center [955, 540] width 53 height 78
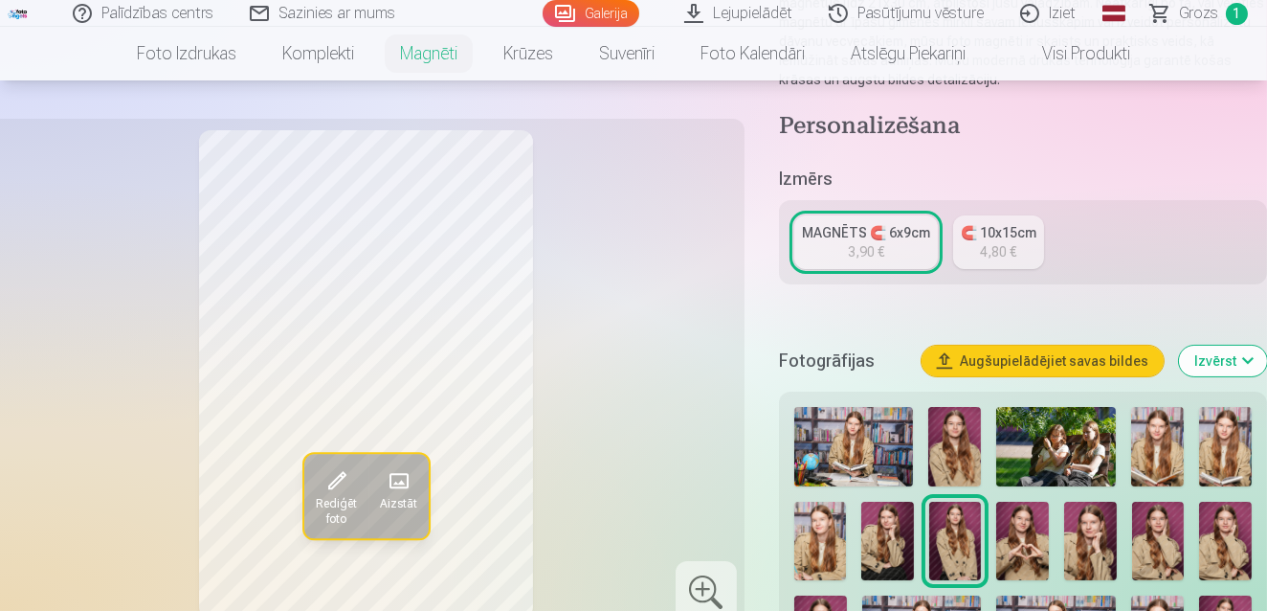
click at [881, 545] on img at bounding box center [887, 540] width 53 height 78
click at [1256, 578] on div at bounding box center [1023, 586] width 473 height 375
click at [1225, 555] on img at bounding box center [1225, 540] width 53 height 78
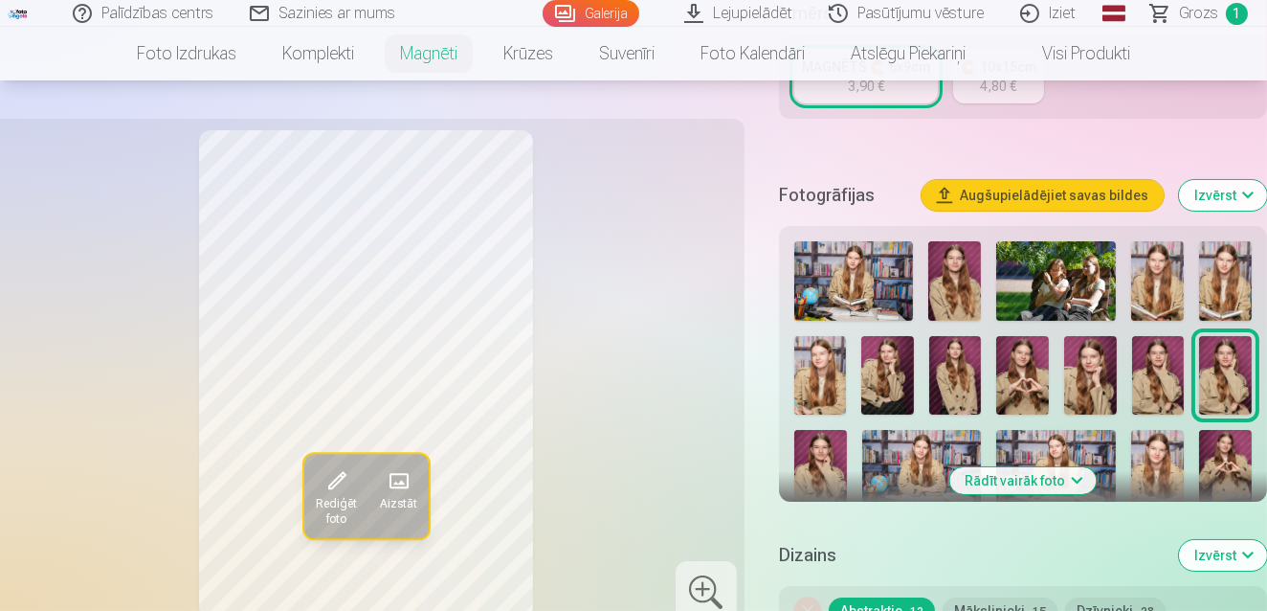
scroll to position [487, 0]
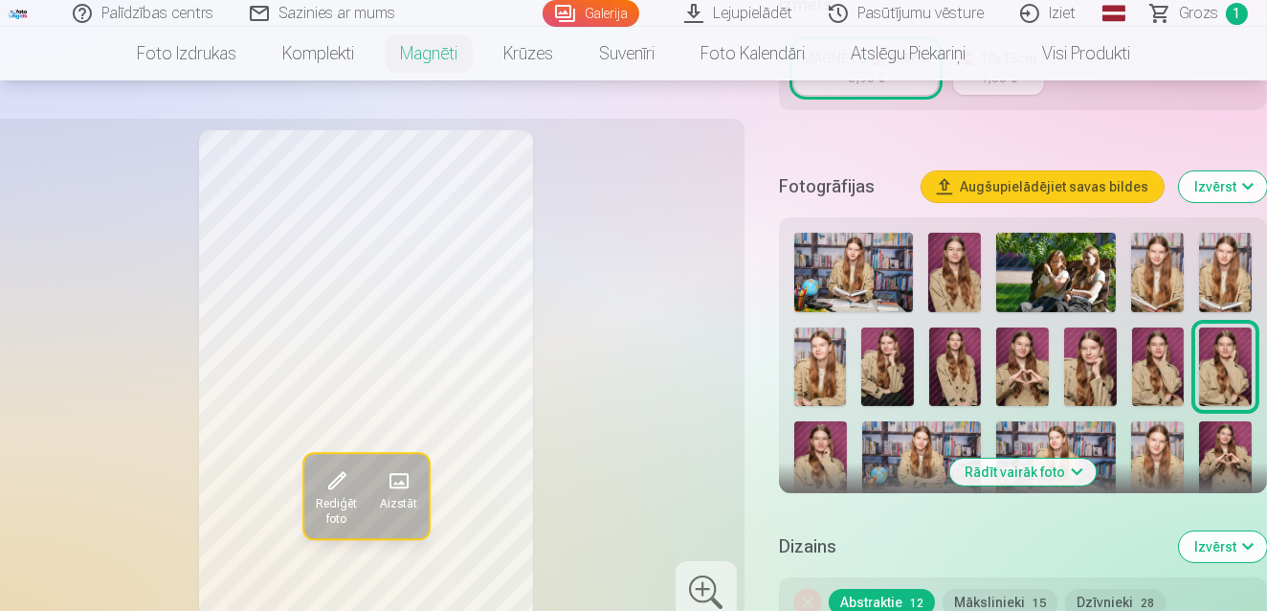
click at [1159, 466] on img at bounding box center [1157, 460] width 53 height 79
click at [855, 399] on div at bounding box center [1023, 412] width 473 height 375
click at [826, 426] on img at bounding box center [820, 460] width 53 height 79
click at [999, 459] on button "Rādīt vairāk foto" at bounding box center [1022, 471] width 146 height 27
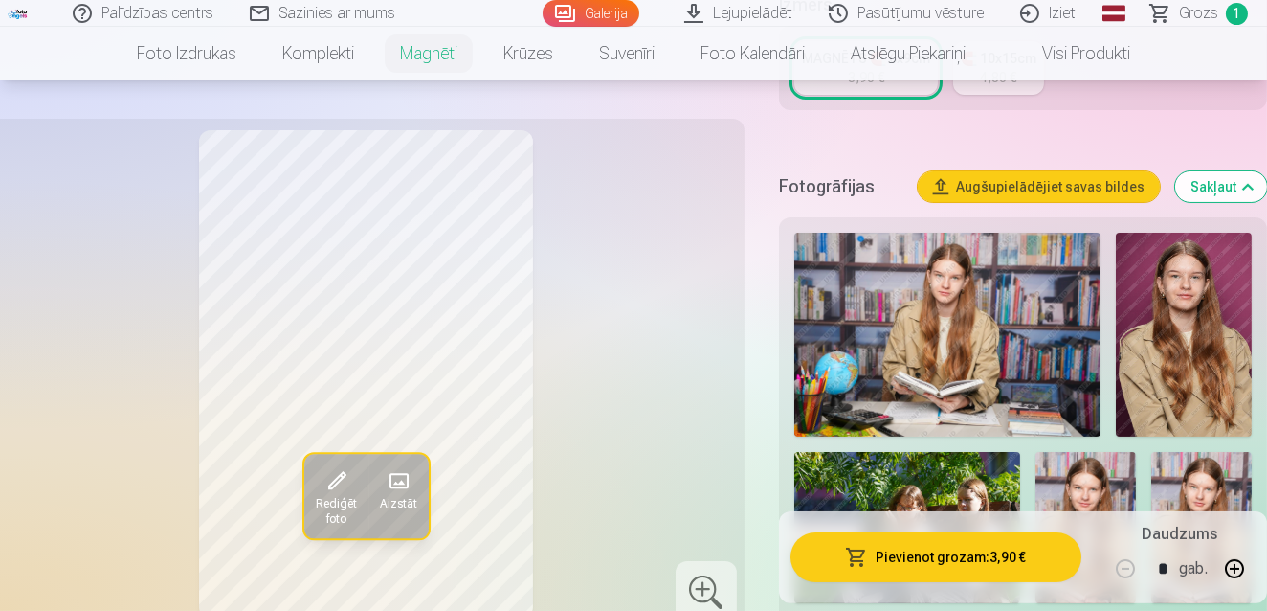
click at [967, 467] on img at bounding box center [907, 527] width 226 height 151
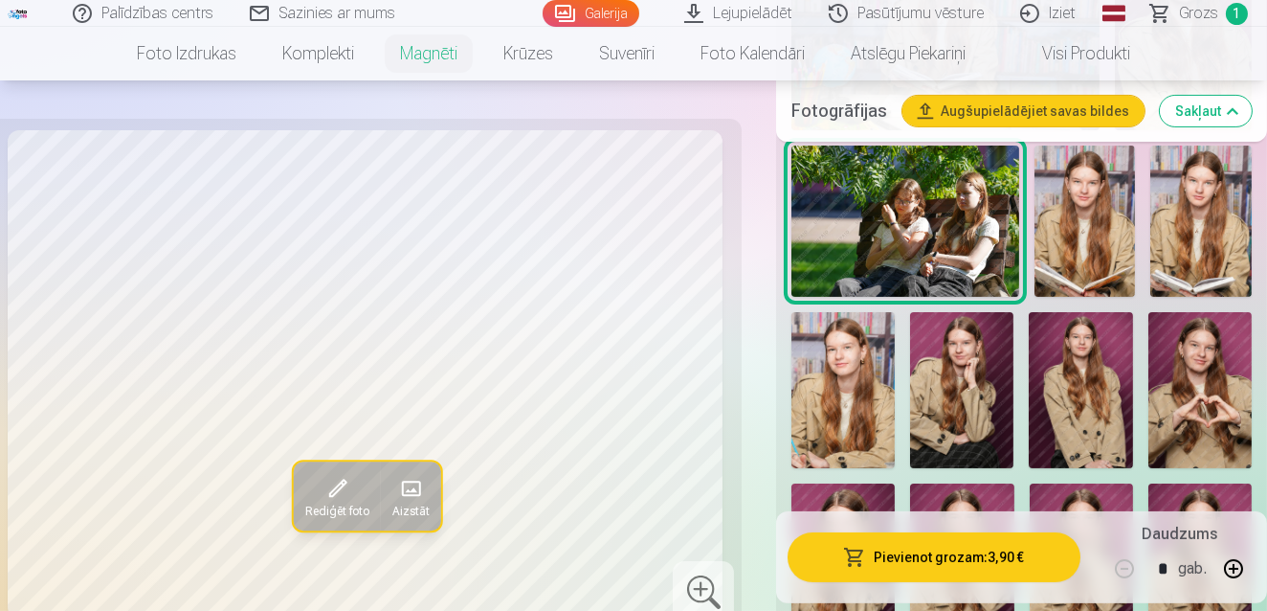
scroll to position [834, 0]
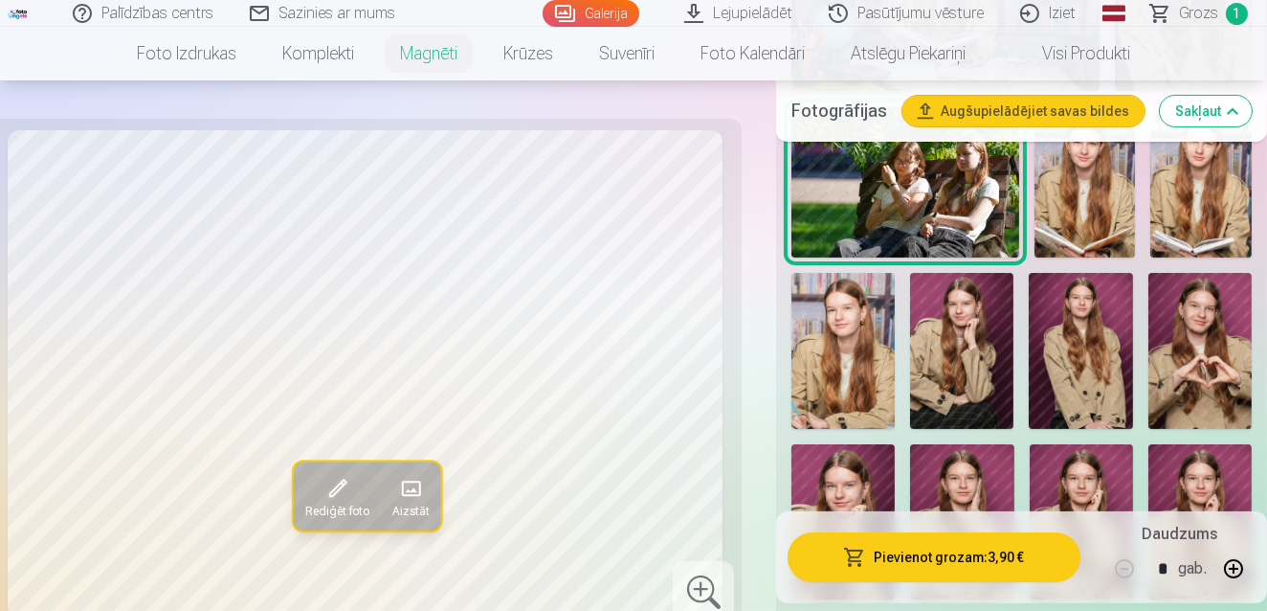
click at [848, 368] on img at bounding box center [842, 350] width 103 height 155
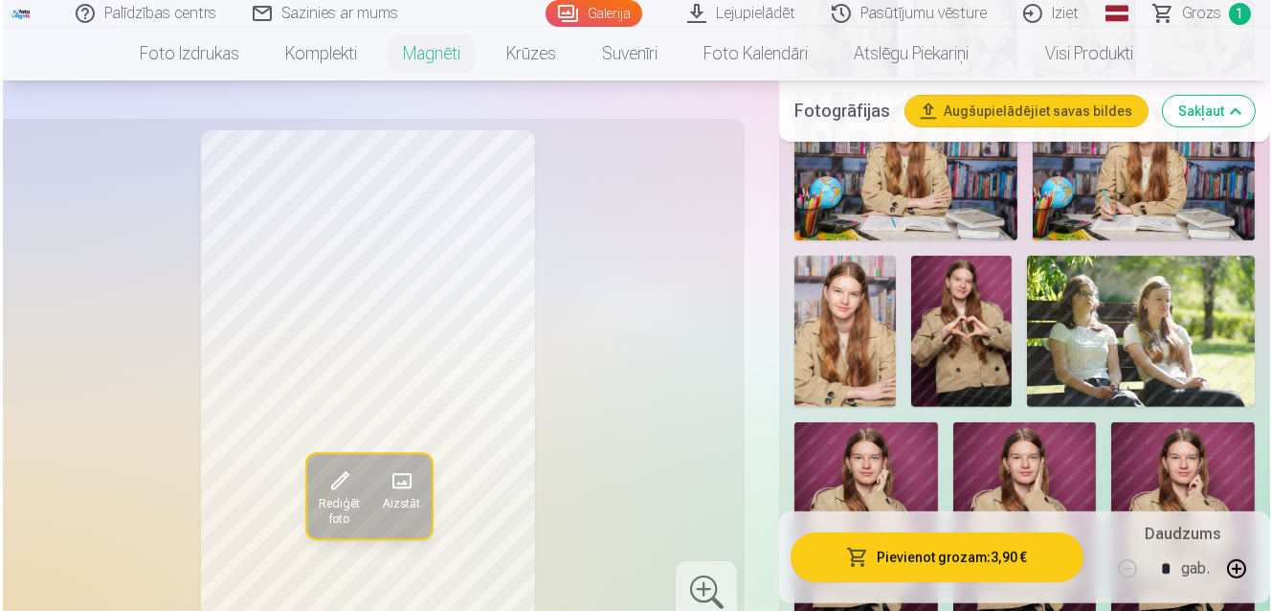
scroll to position [1322, 0]
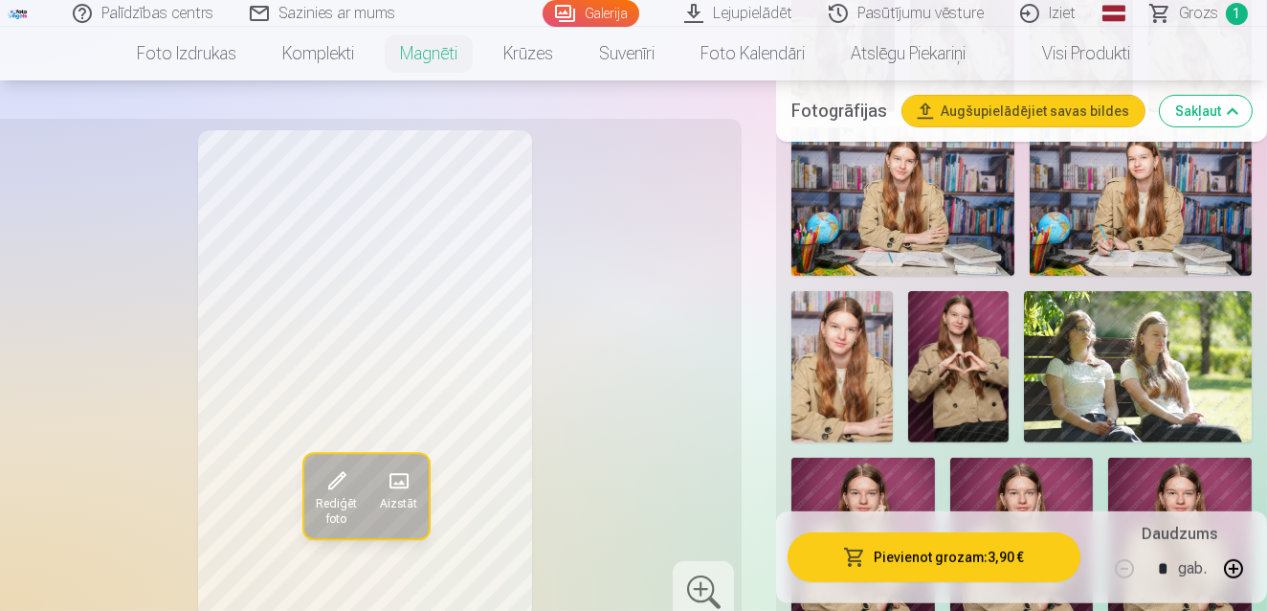
click at [877, 541] on button "Pievienot grozam : 3,90 €" at bounding box center [934, 557] width 293 height 50
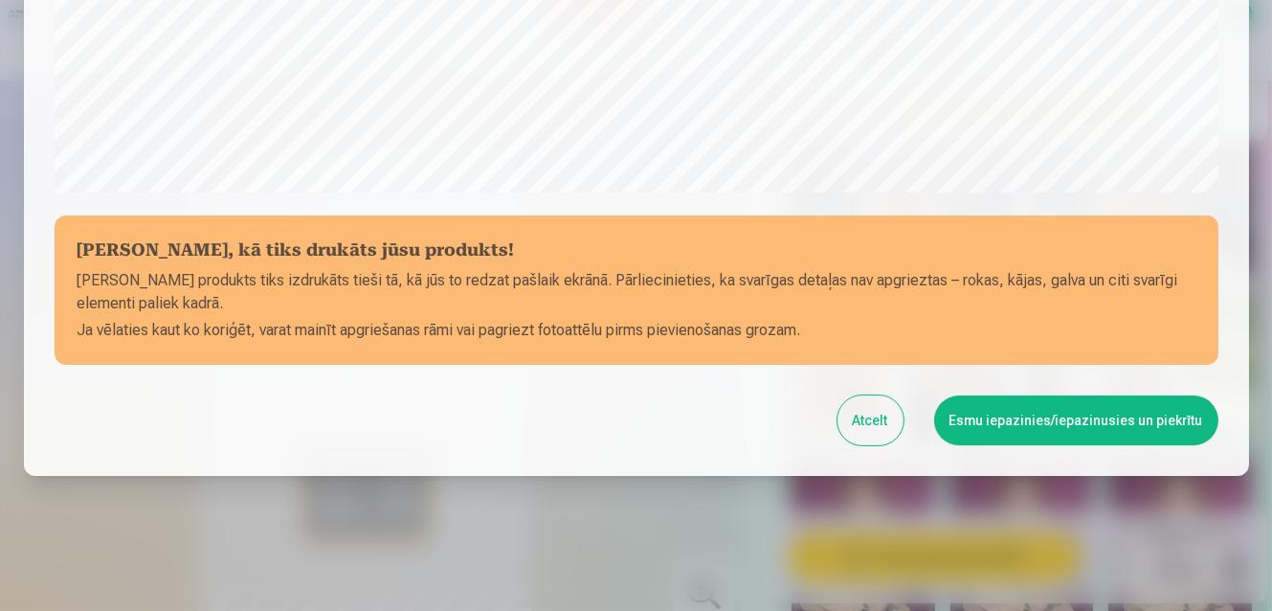
scroll to position [767, 0]
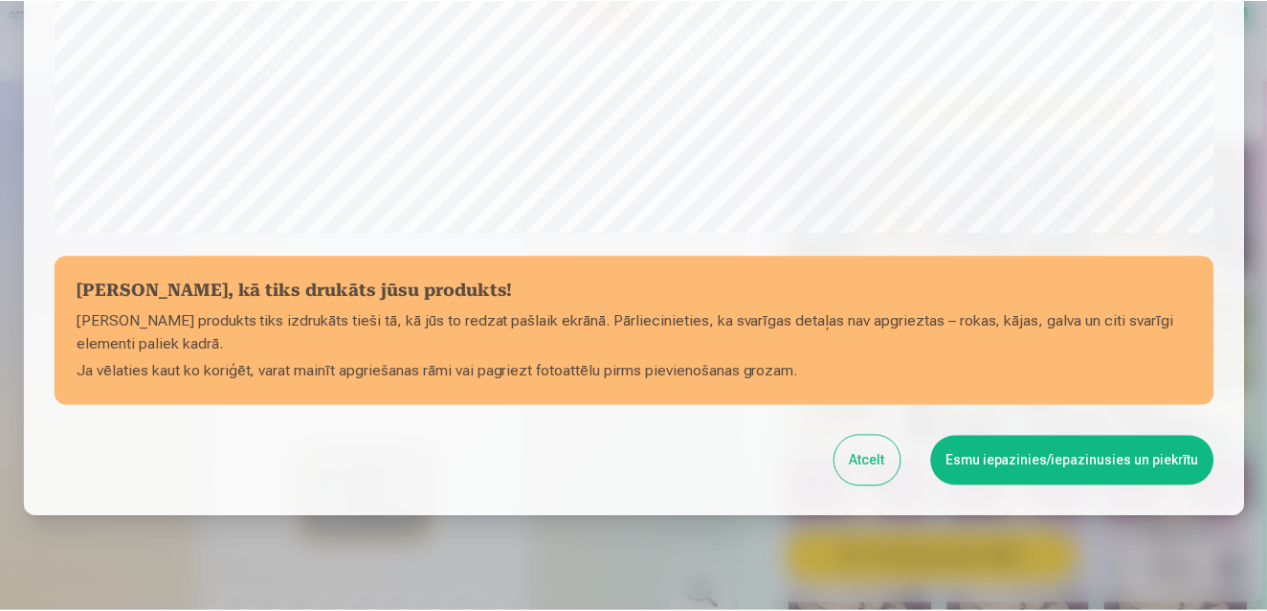
scroll to position [730, 0]
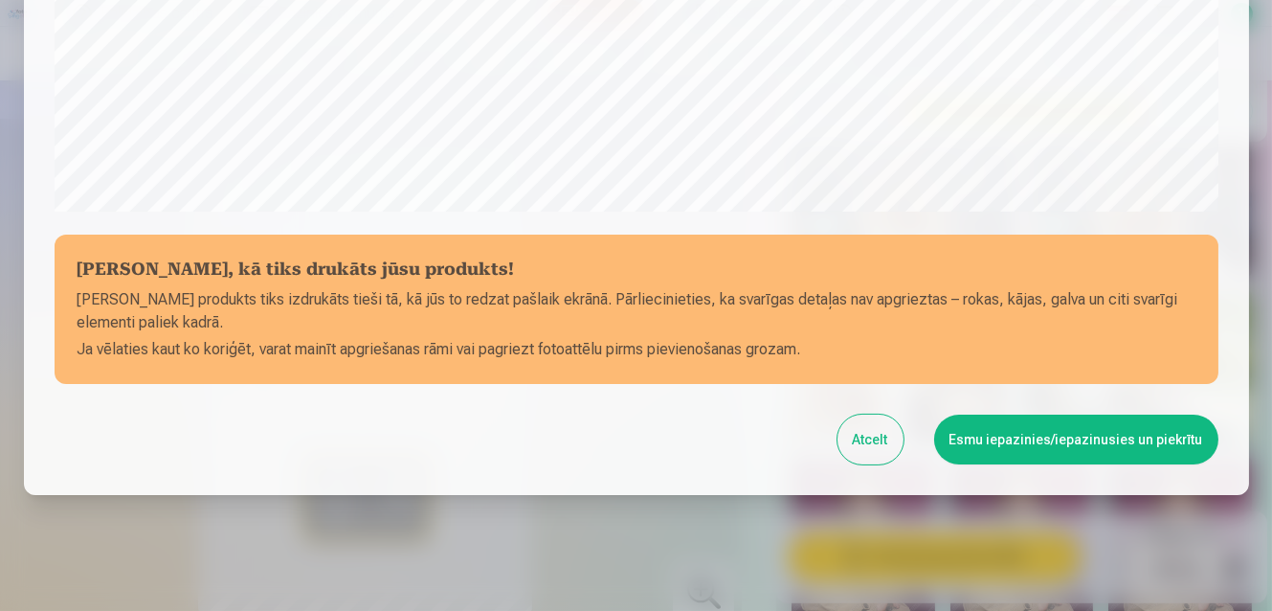
click at [1022, 451] on button "Esmu iepazinies/iepazinusies un piekrītu" at bounding box center [1076, 439] width 284 height 50
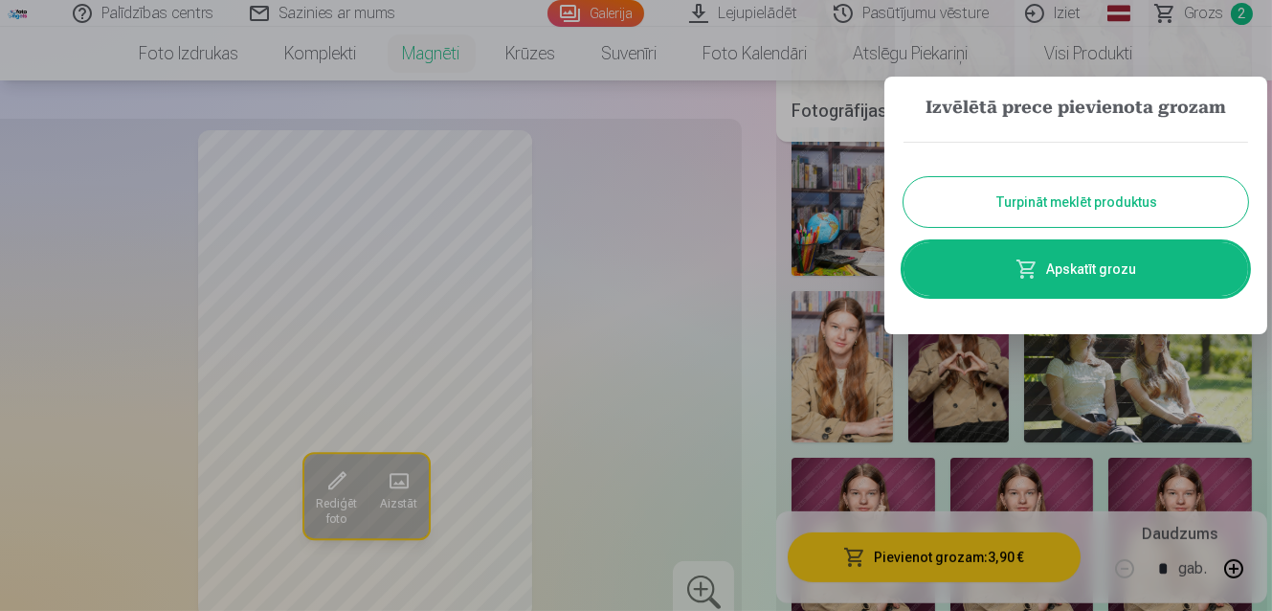
click at [993, 216] on button "Turpināt meklēt produktus" at bounding box center [1075, 202] width 345 height 50
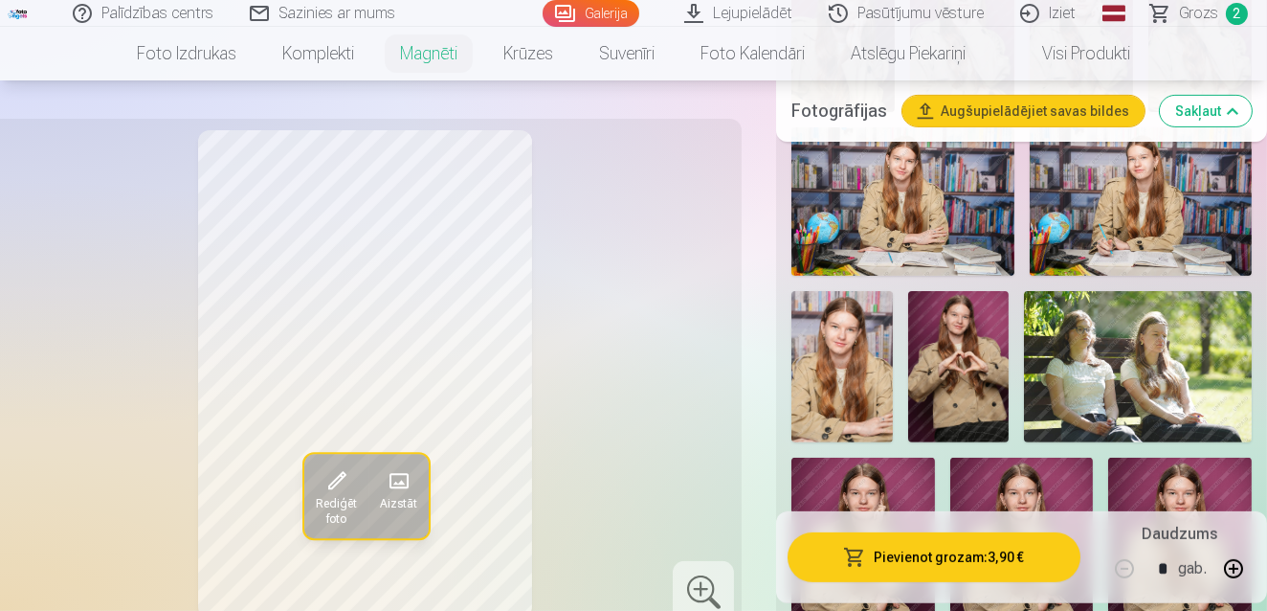
click at [1195, 12] on span "Grozs" at bounding box center [1198, 13] width 39 height 23
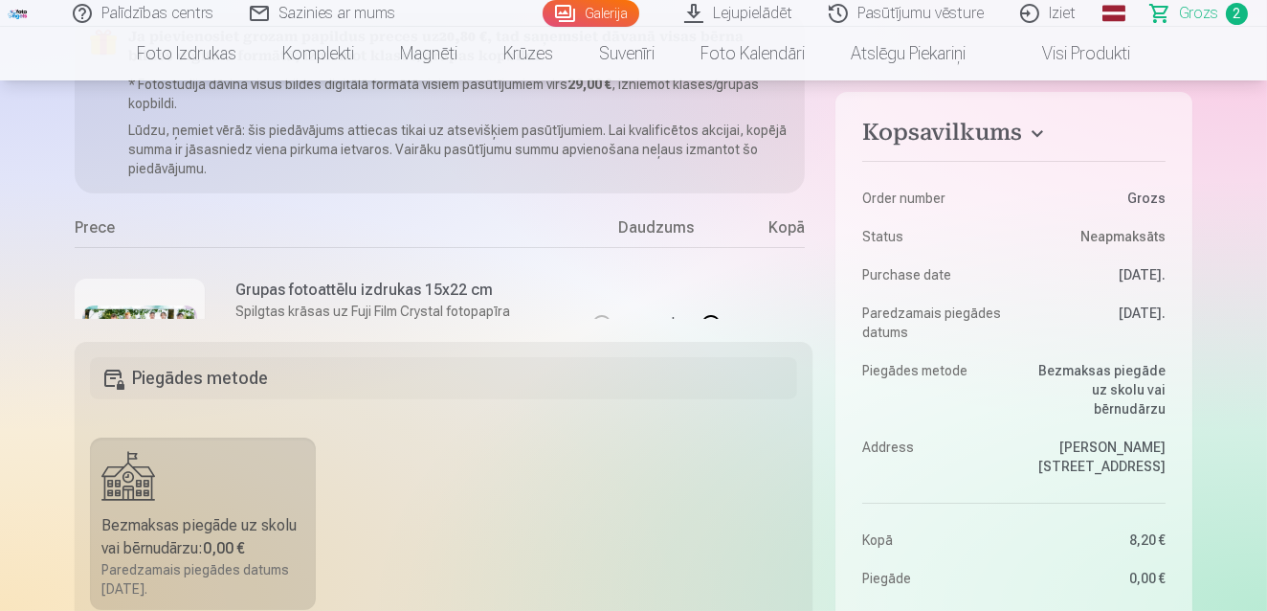
scroll to position [278, 0]
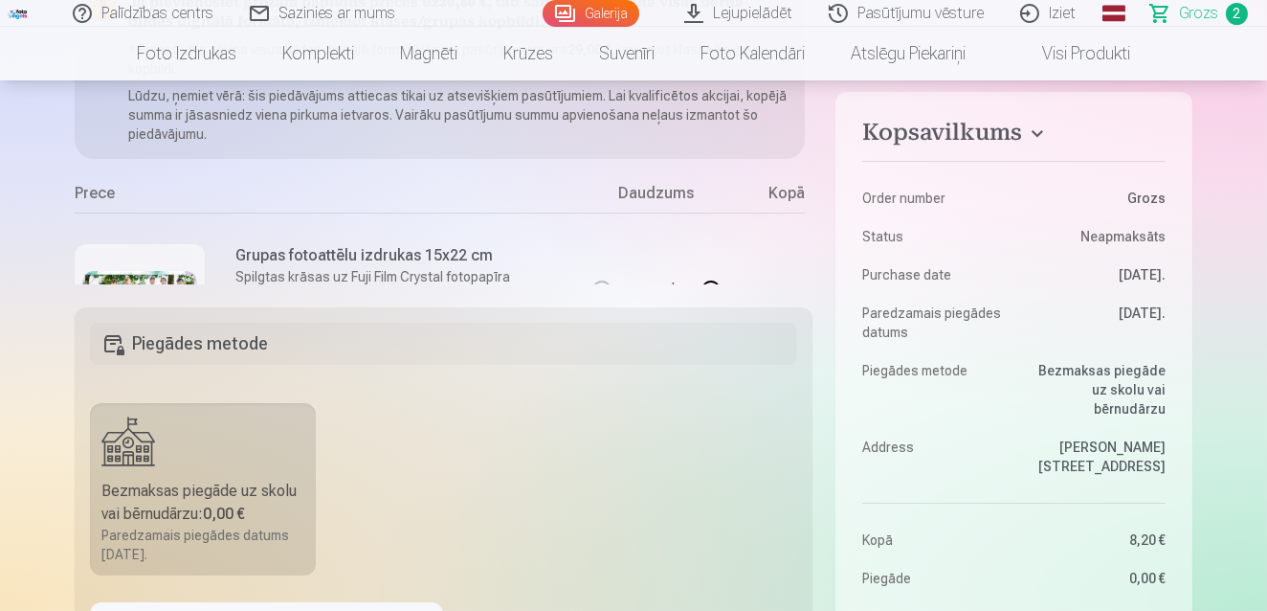
click at [610, 224] on div "* gab. Noņemt" at bounding box center [657, 308] width 144 height 192
click at [170, 253] on div at bounding box center [140, 309] width 130 height 130
click at [296, 241] on div "Grupas fotoattēlu izdrukas 15x22 cm Spilgtas krāsas uz Fuji Film Crystal fotopa…" at bounding box center [330, 308] width 510 height 192
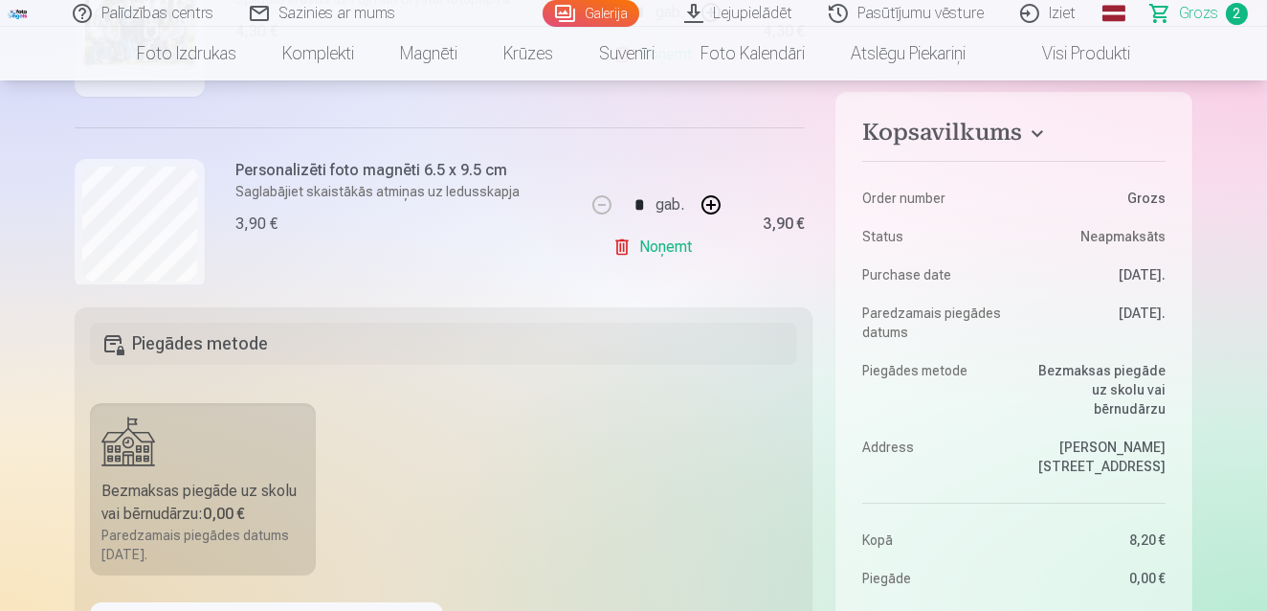
scroll to position [243, 0]
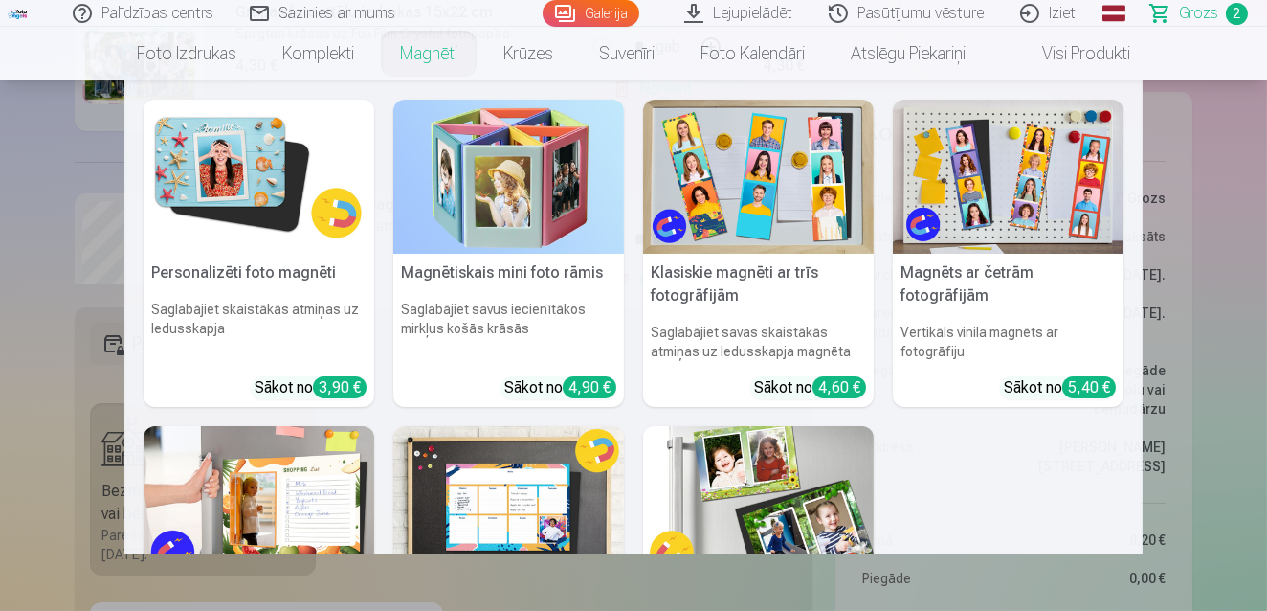
click at [411, 44] on link "Magnēti" at bounding box center [428, 54] width 103 height 54
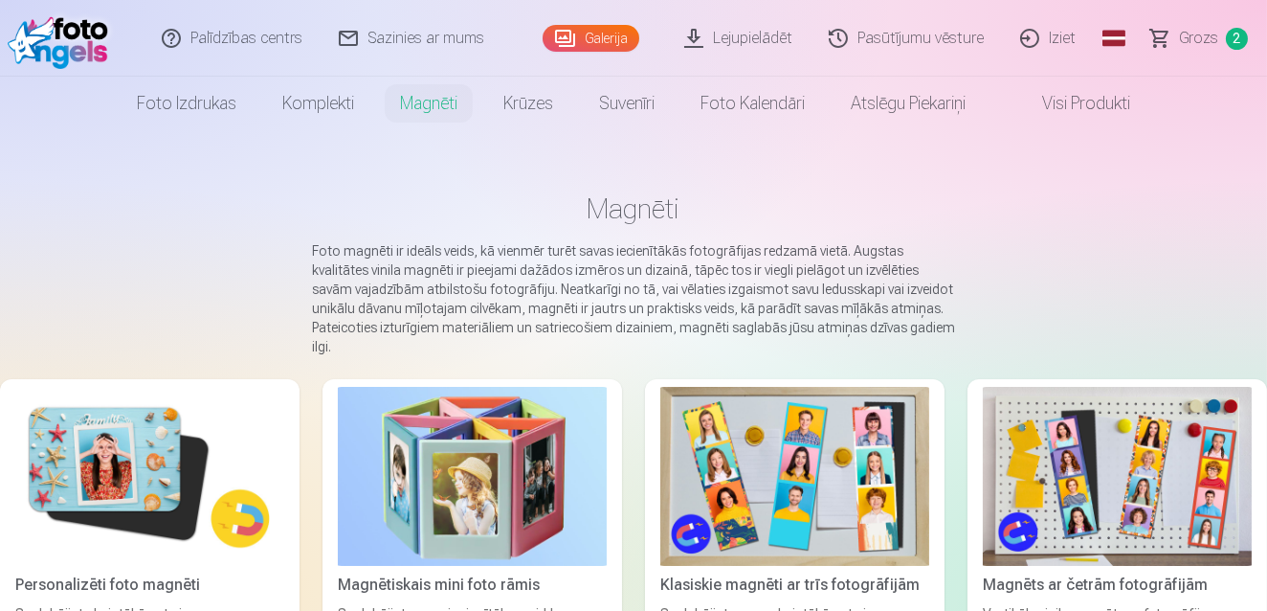
click at [148, 455] on img at bounding box center [149, 476] width 269 height 179
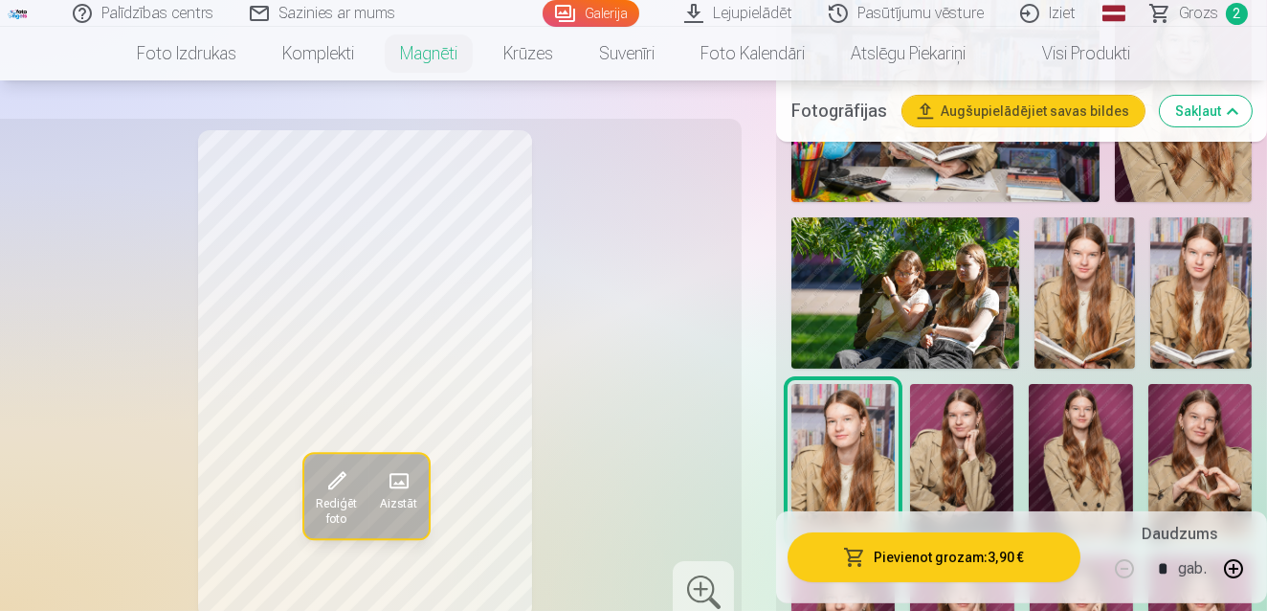
scroll to position [730, 0]
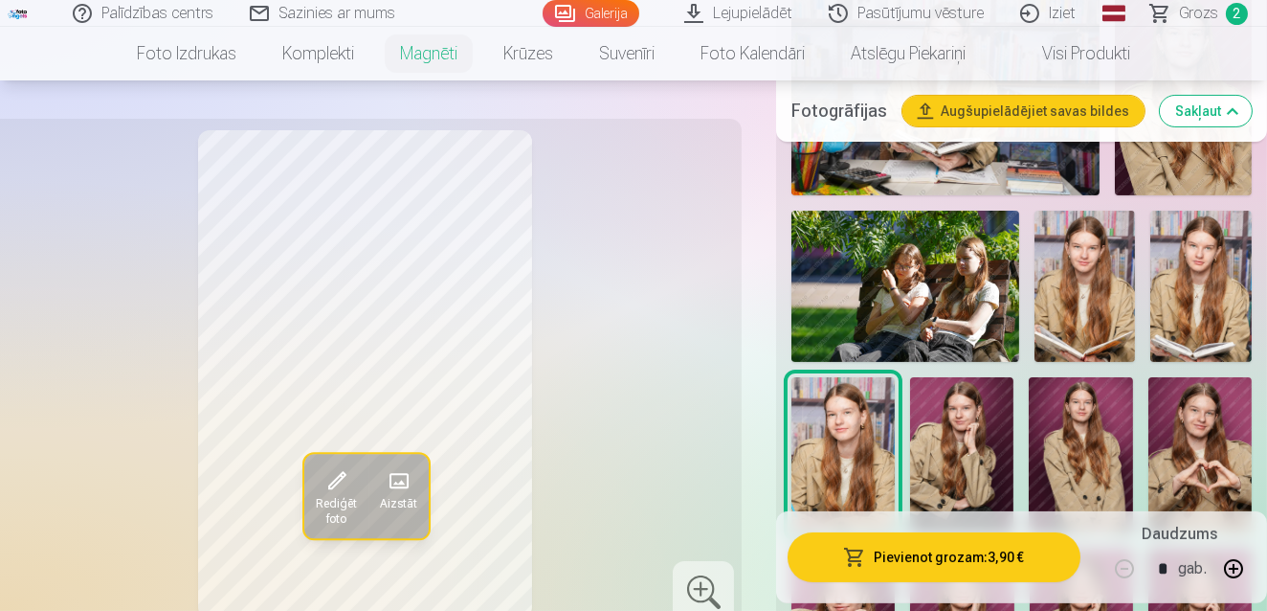
click at [943, 476] on img at bounding box center [961, 454] width 103 height 155
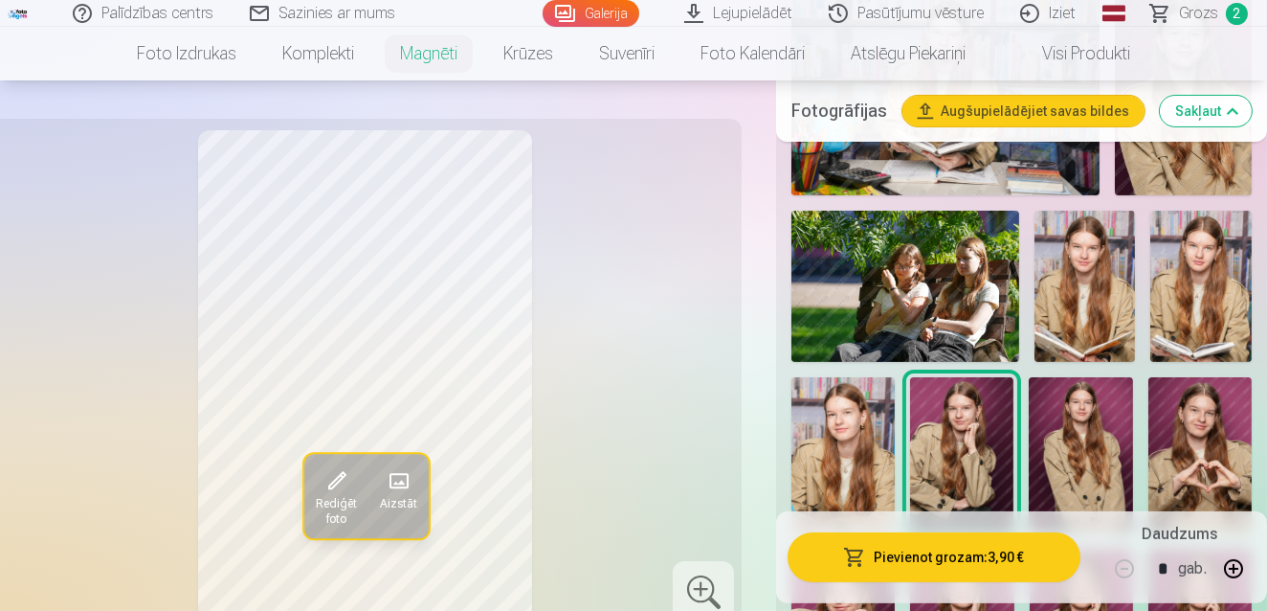
click at [1082, 420] on img at bounding box center [1080, 454] width 103 height 155
click at [1002, 427] on img at bounding box center [961, 454] width 103 height 155
click at [1220, 423] on img at bounding box center [1199, 454] width 103 height 155
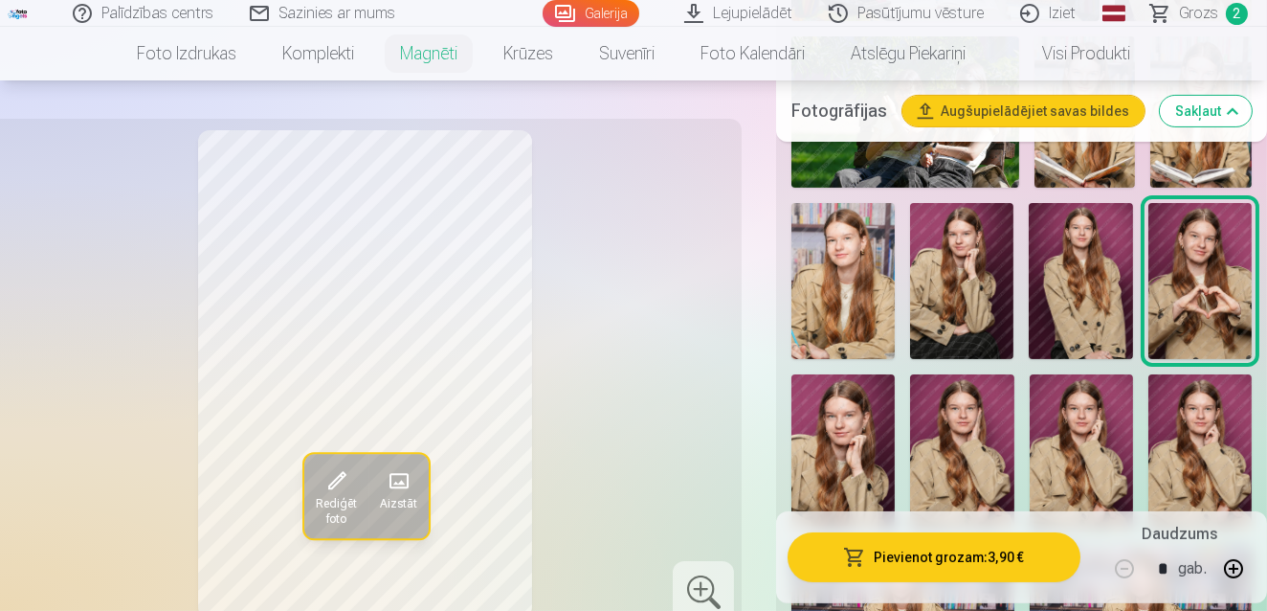
scroll to position [939, 0]
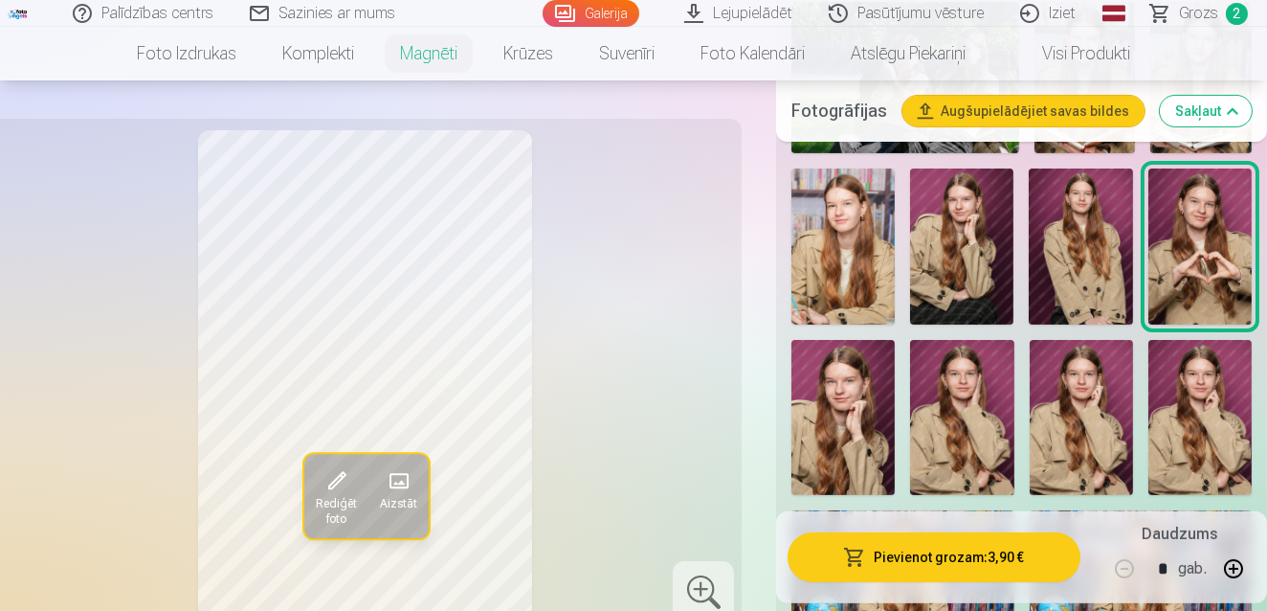
click at [820, 443] on img at bounding box center [842, 417] width 103 height 155
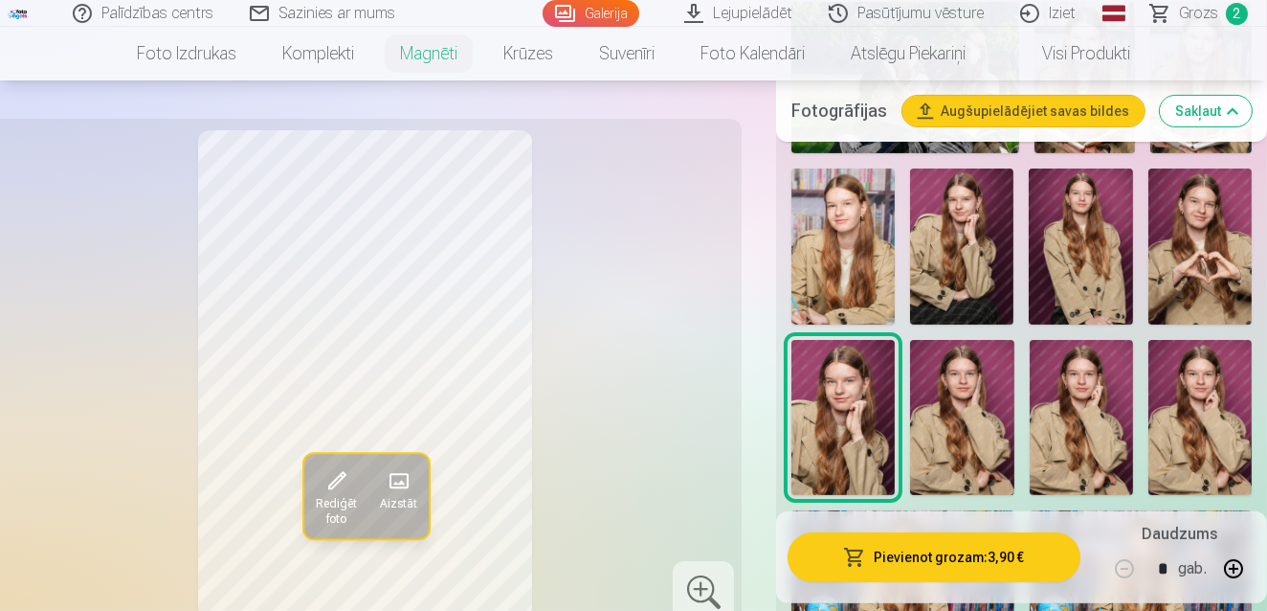
click at [927, 430] on img at bounding box center [961, 417] width 103 height 155
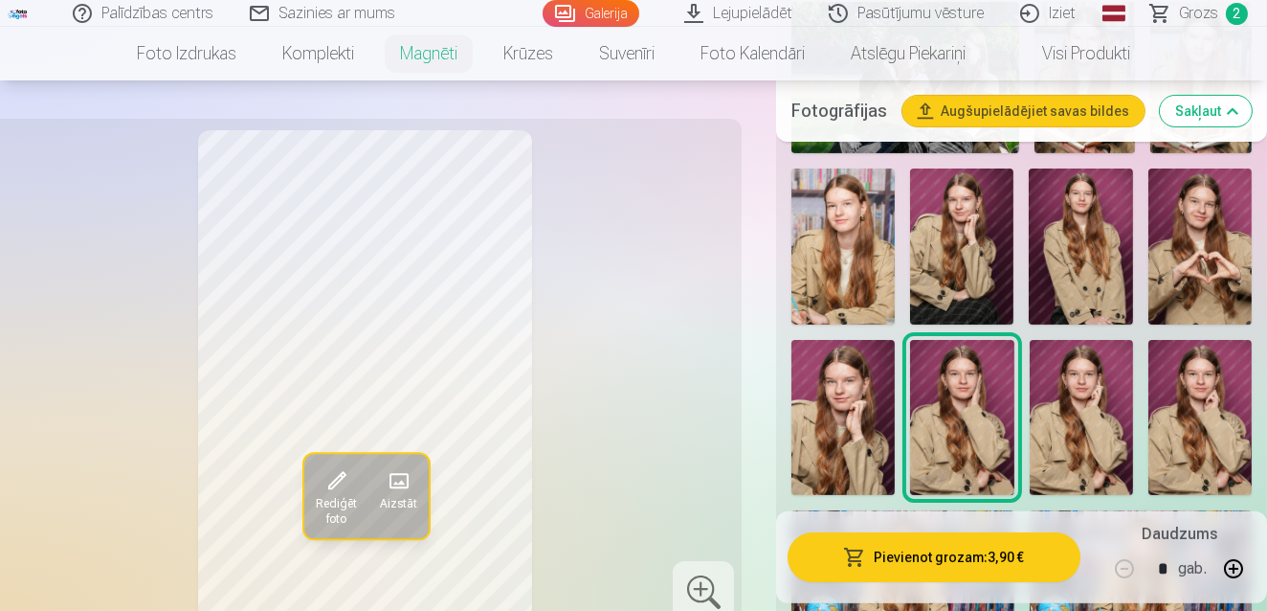
click at [1004, 421] on img at bounding box center [961, 417] width 103 height 155
click at [1115, 403] on img at bounding box center [1081, 417] width 103 height 155
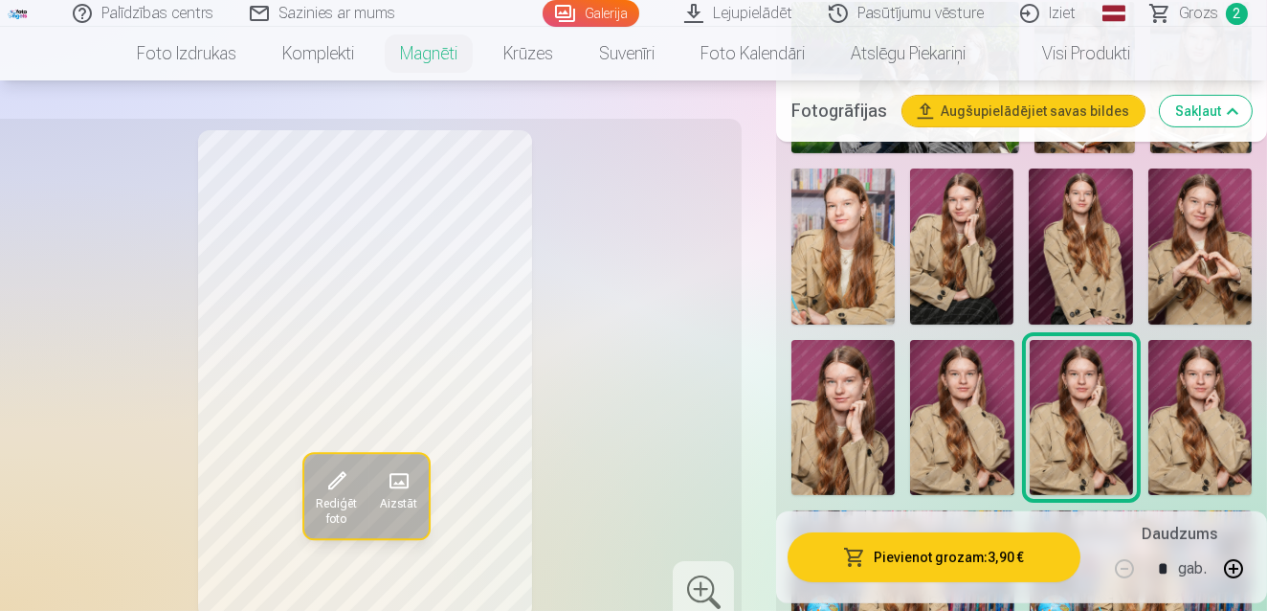
click at [1184, 404] on img at bounding box center [1199, 417] width 103 height 155
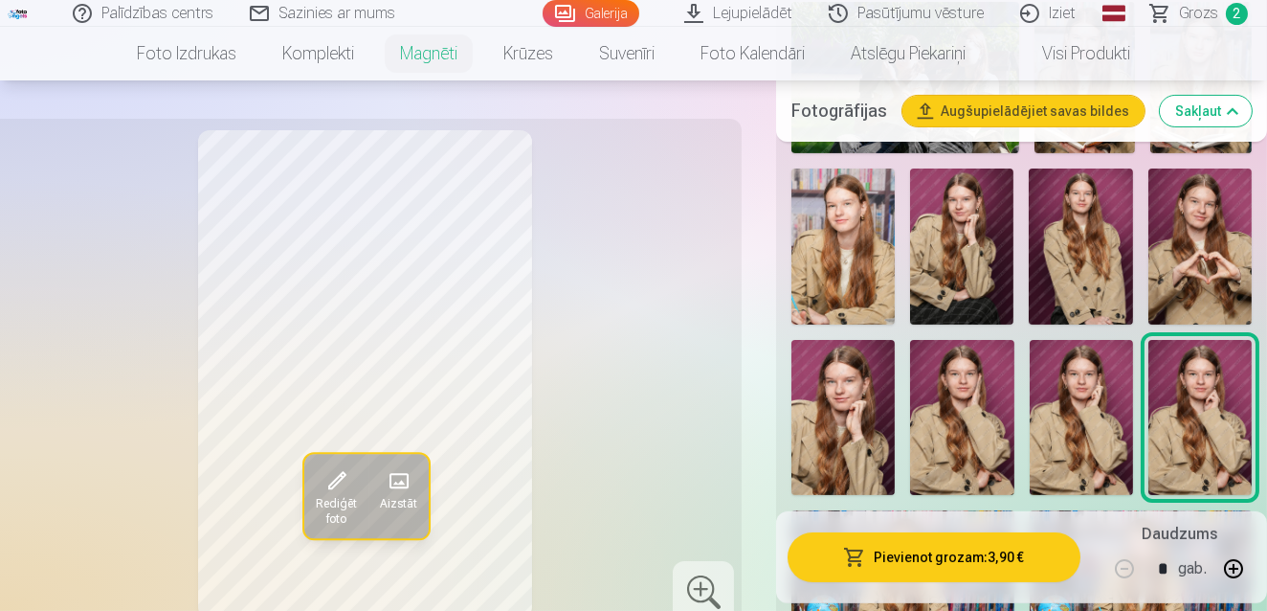
click at [841, 258] on img at bounding box center [842, 245] width 103 height 155
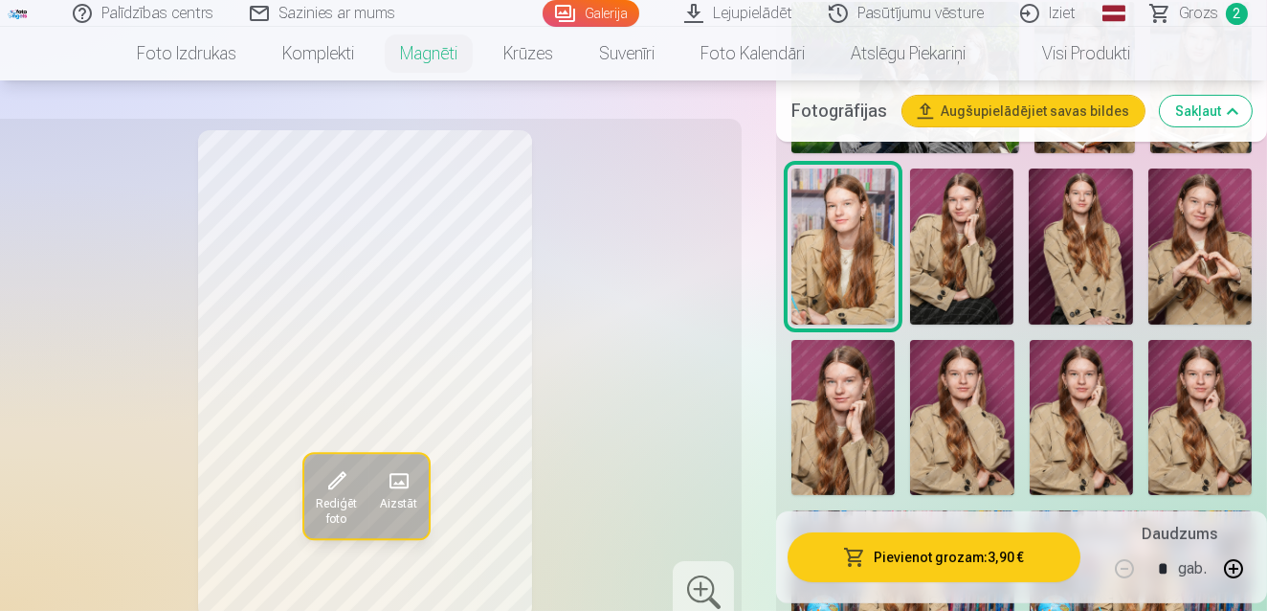
click at [807, 457] on img at bounding box center [842, 417] width 103 height 155
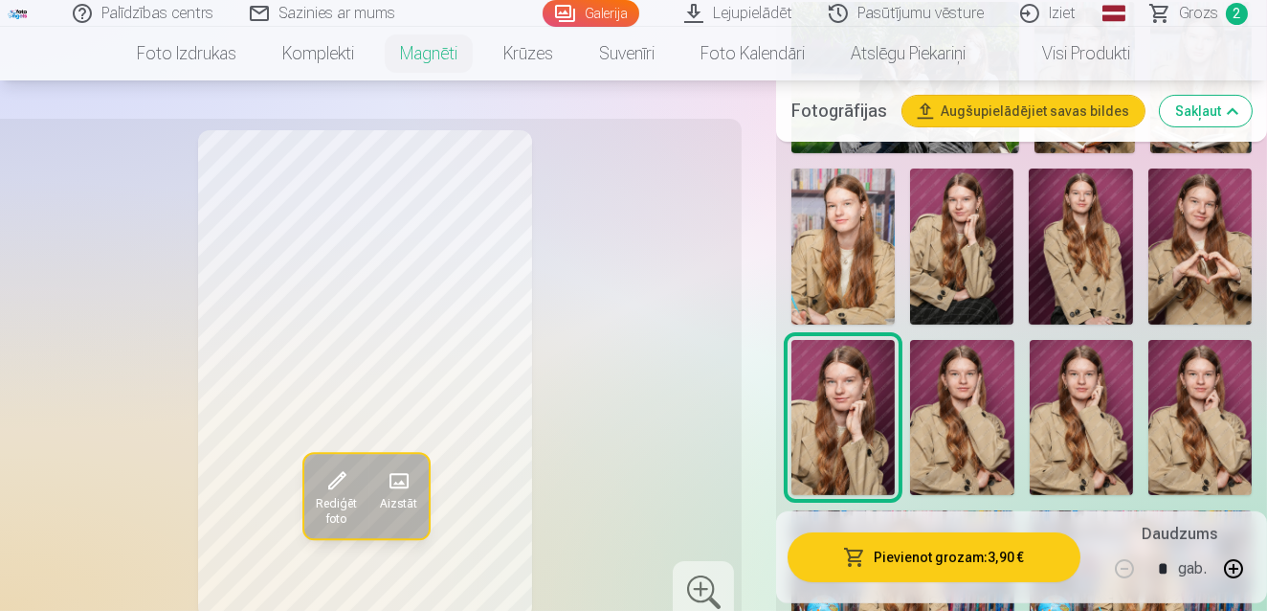
click at [962, 241] on img at bounding box center [961, 245] width 103 height 155
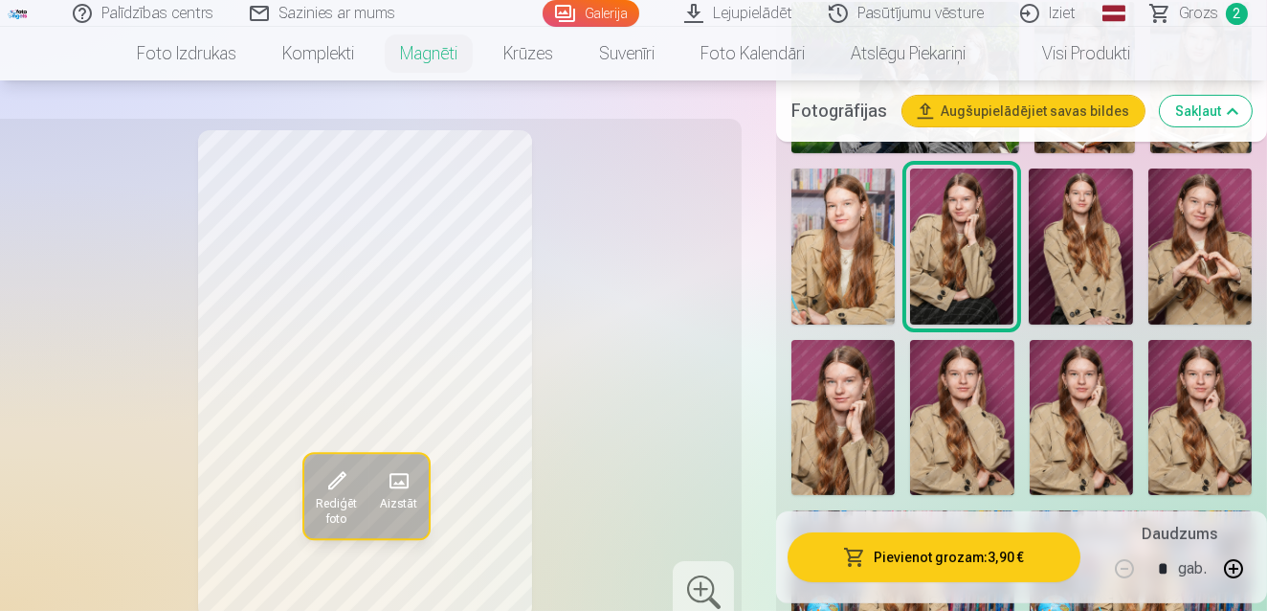
click at [963, 433] on img at bounding box center [961, 417] width 103 height 155
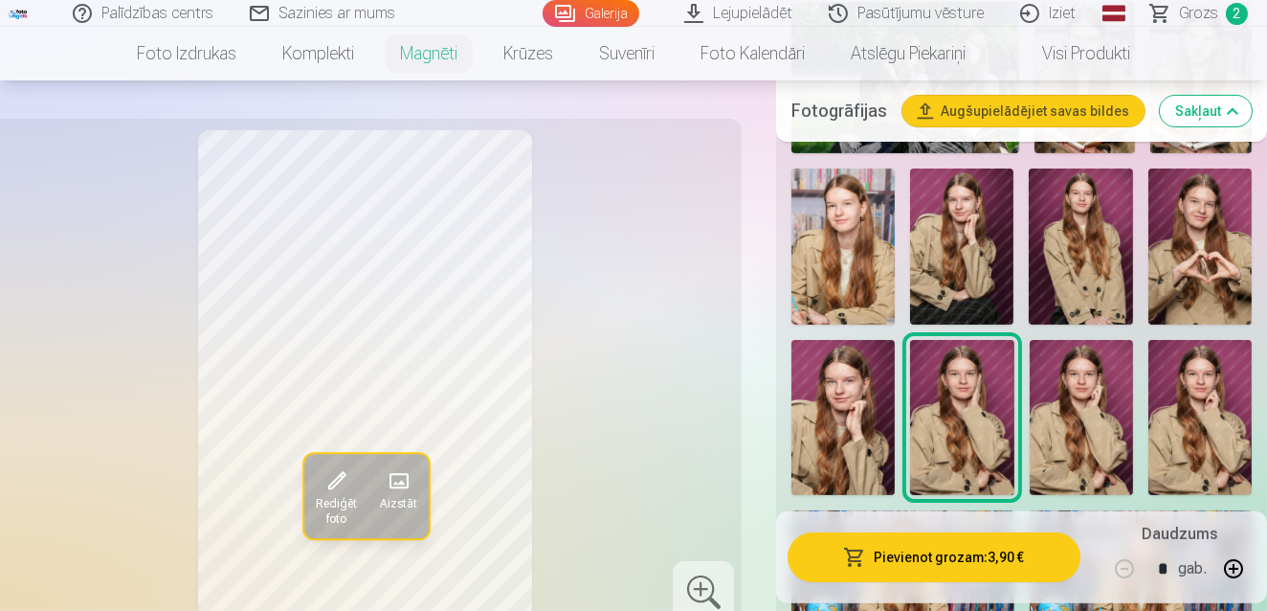
click at [1056, 439] on img at bounding box center [1081, 417] width 103 height 155
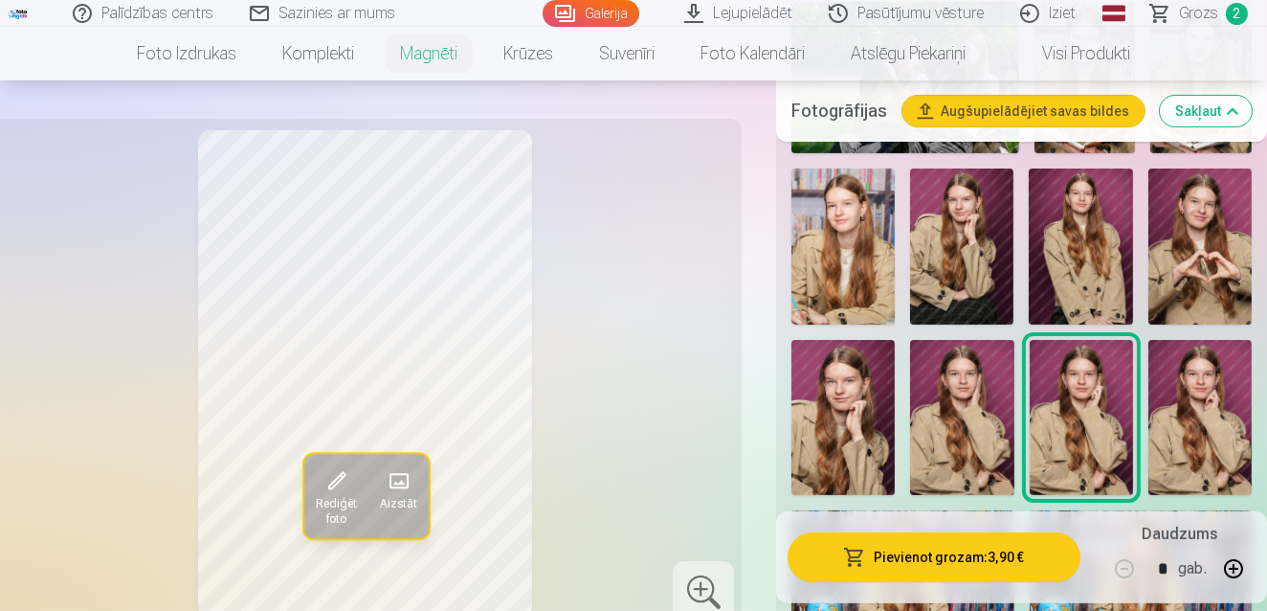
click at [1168, 435] on img at bounding box center [1199, 417] width 103 height 155
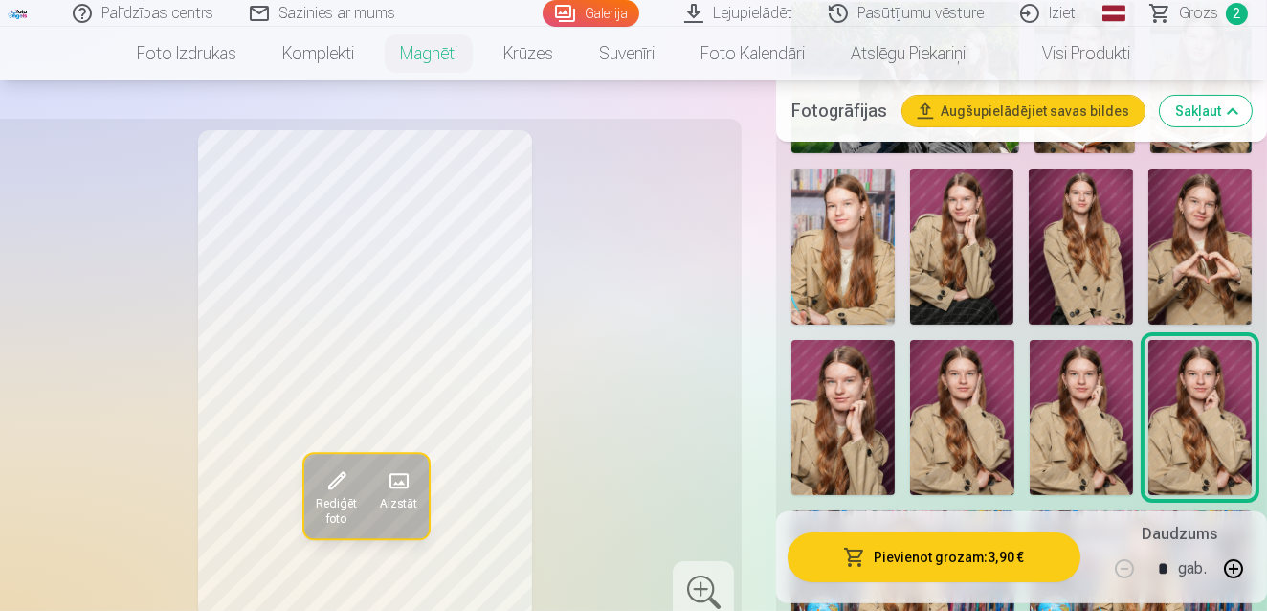
click at [946, 564] on button "Pievienot grozam : 3,90 €" at bounding box center [934, 557] width 293 height 50
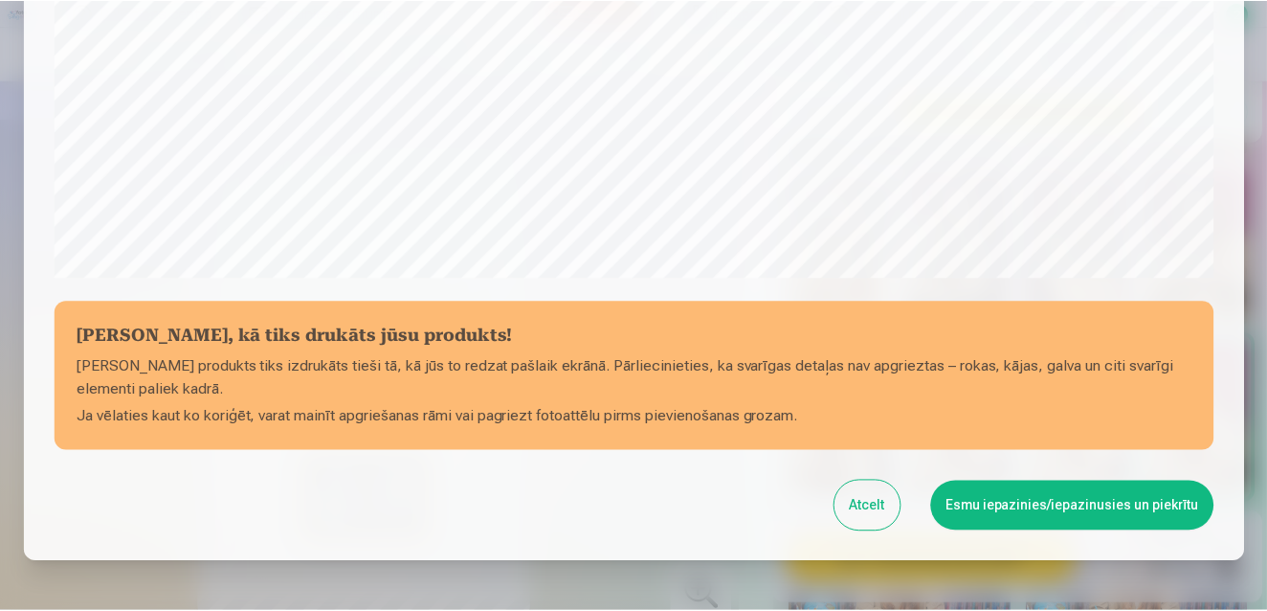
scroll to position [697, 0]
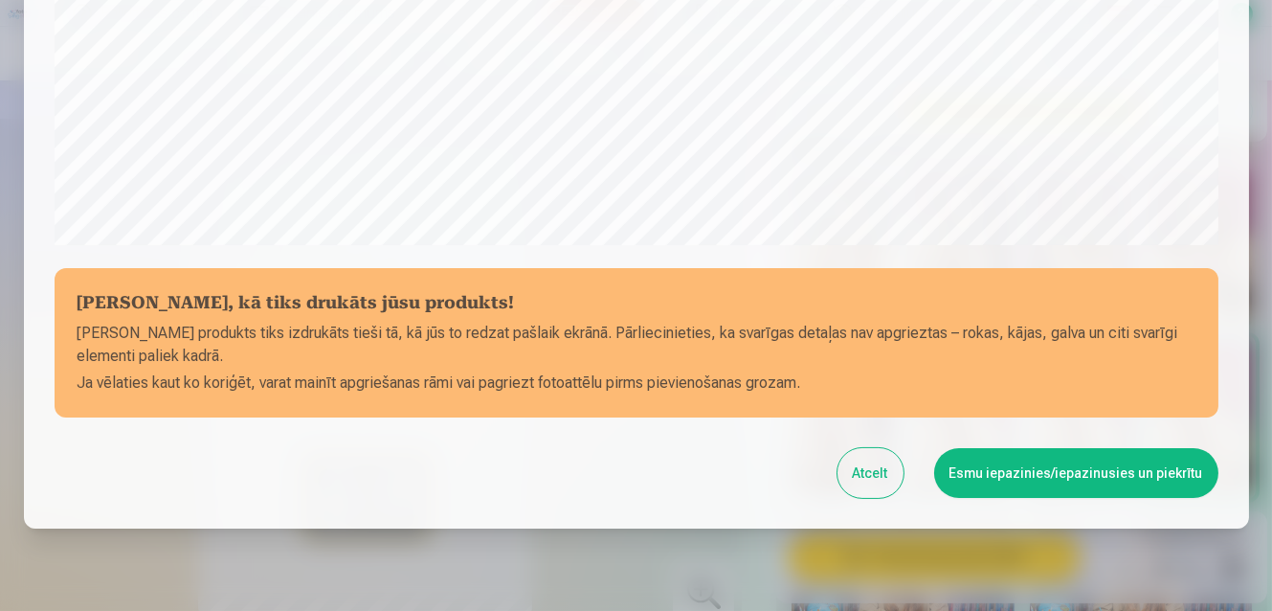
click at [1017, 476] on button "Esmu iepazinies/iepazinusies un piekrītu" at bounding box center [1076, 473] width 284 height 50
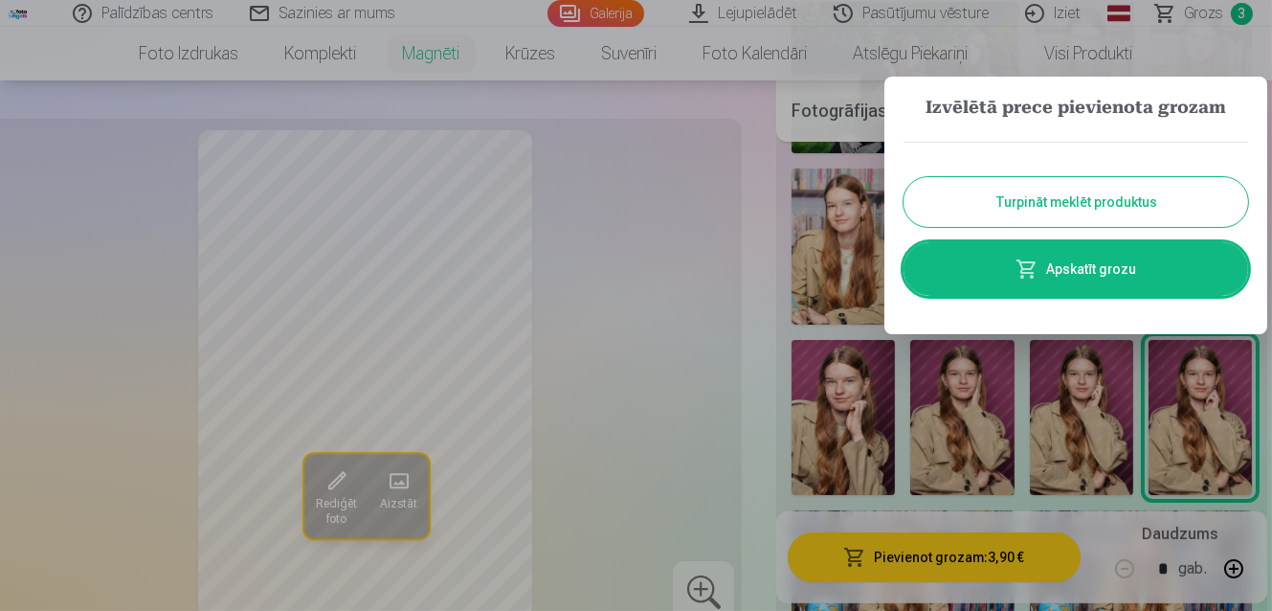
click at [1043, 198] on button "Turpināt meklēt produktus" at bounding box center [1075, 202] width 345 height 50
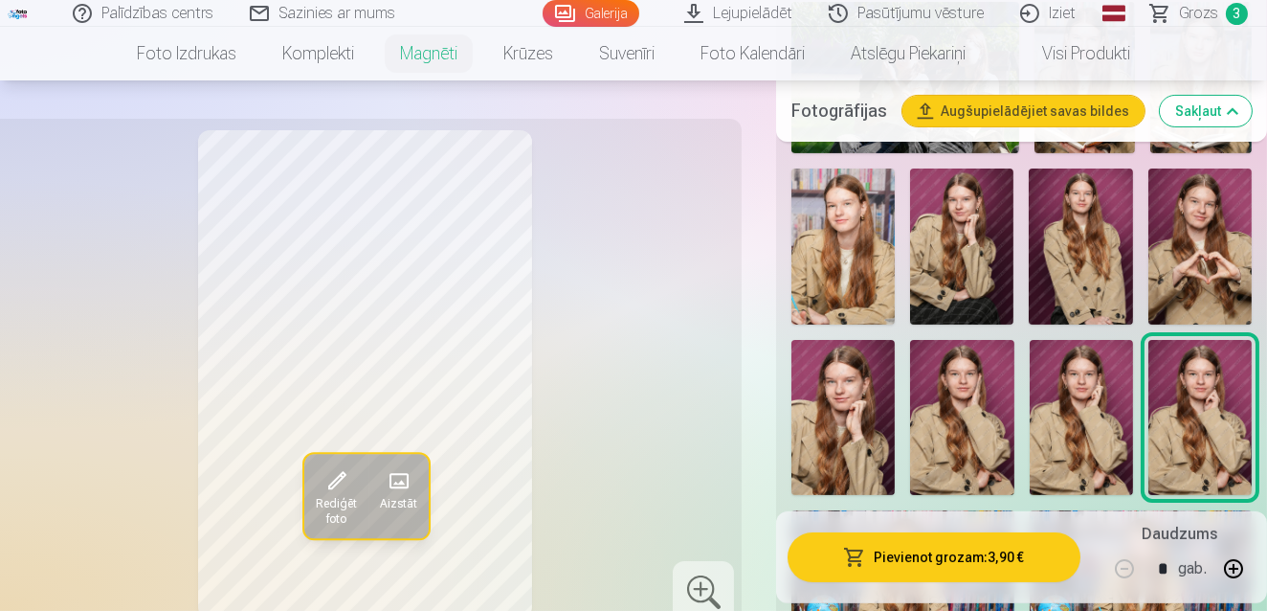
click at [1186, 25] on div "Palīdzības centrs Sazinies ar mums Galerija Lejupielādēt Pasūtījumu vēsture Izi…" at bounding box center [633, 13] width 1267 height 27
click at [1180, 18] on link "Grozs 3" at bounding box center [1200, 13] width 134 height 27
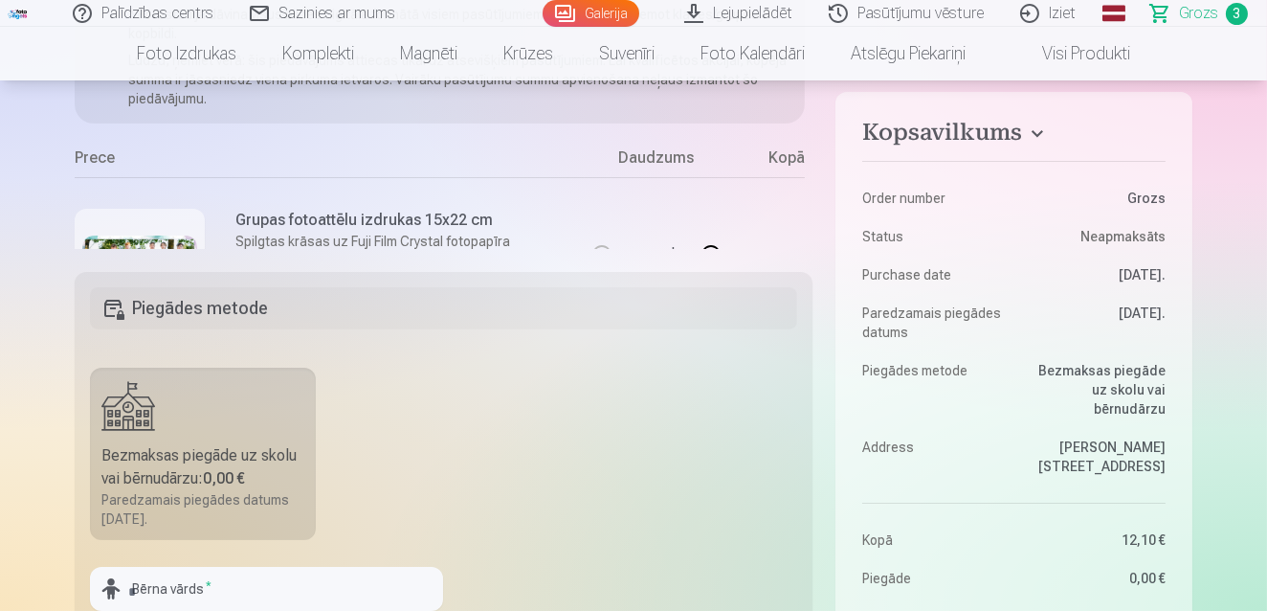
scroll to position [347, 0]
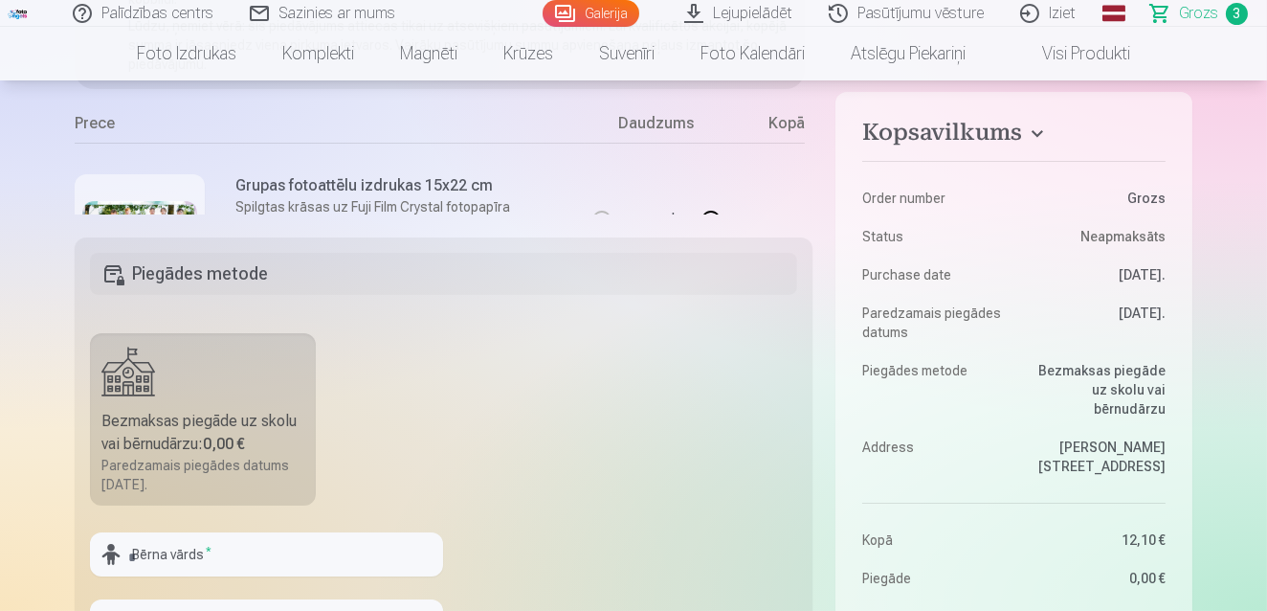
click at [785, 124] on div "Kopā" at bounding box center [766, 127] width 77 height 31
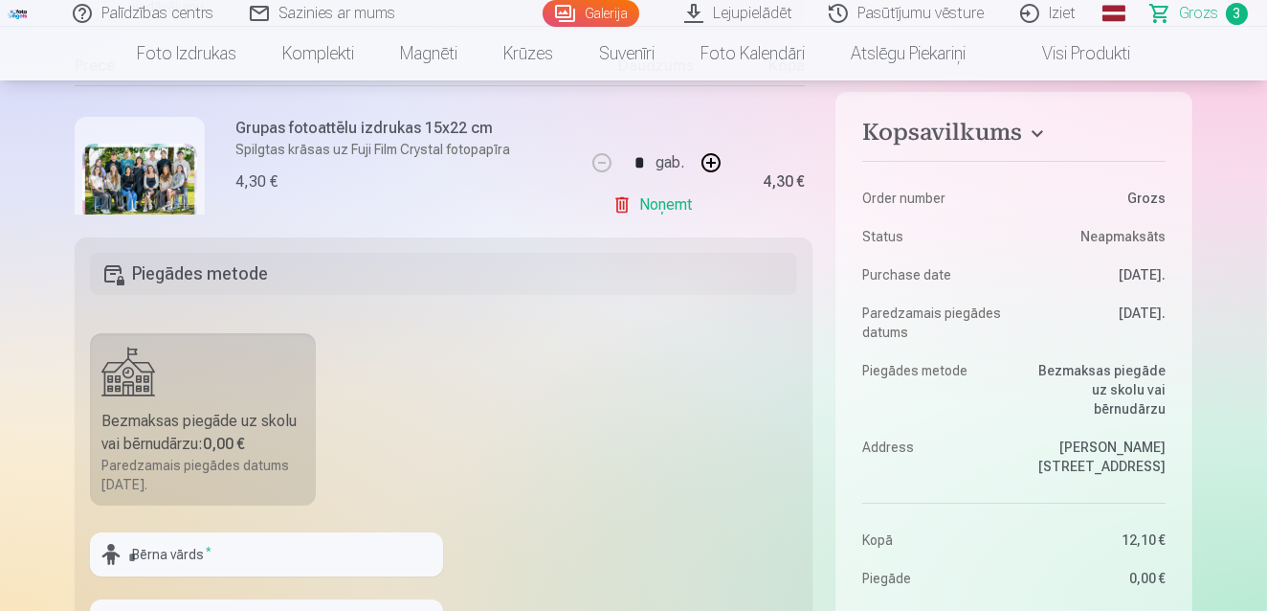
scroll to position [56, 0]
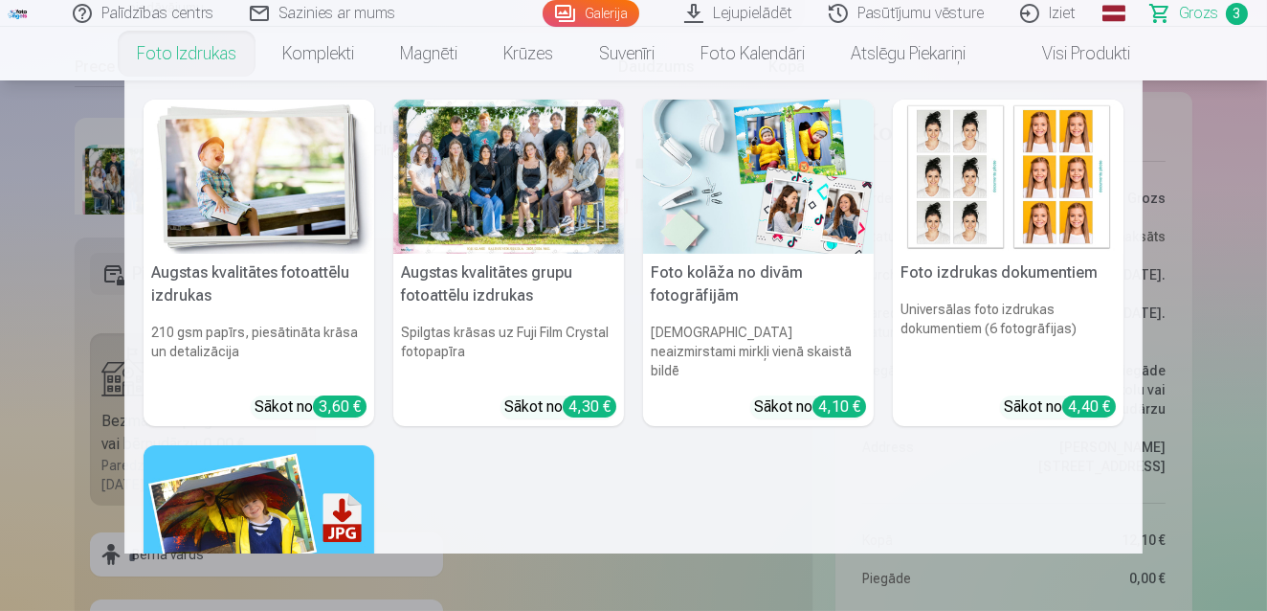
click at [158, 49] on link "Foto izdrukas" at bounding box center [186, 54] width 145 height 54
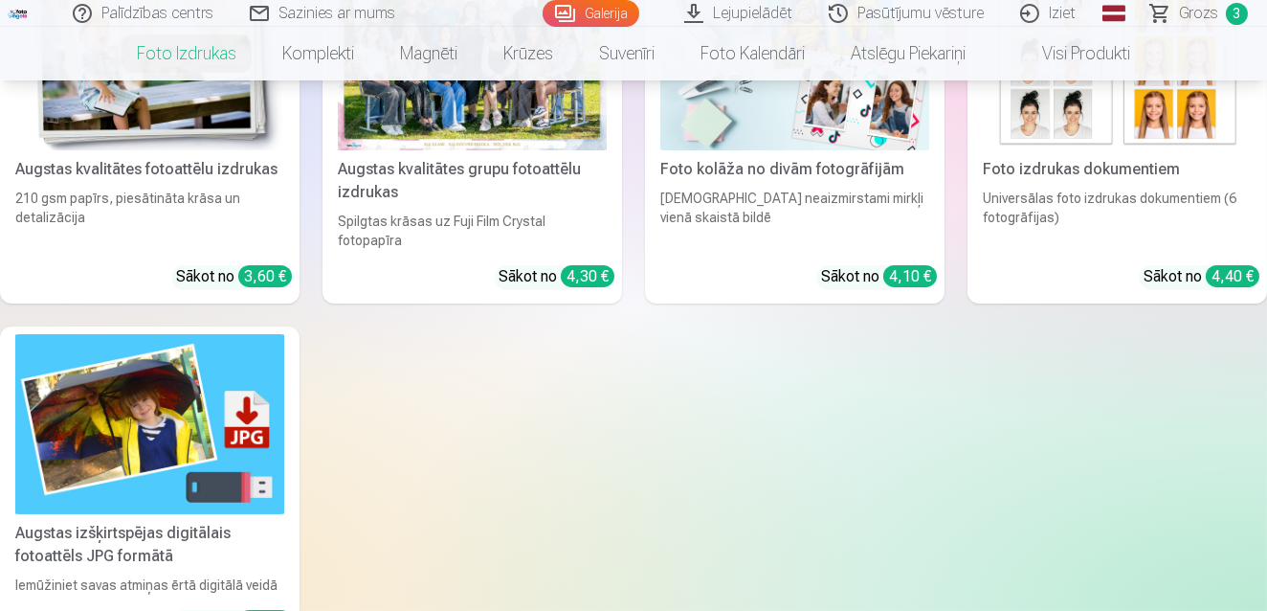
scroll to position [417, 0]
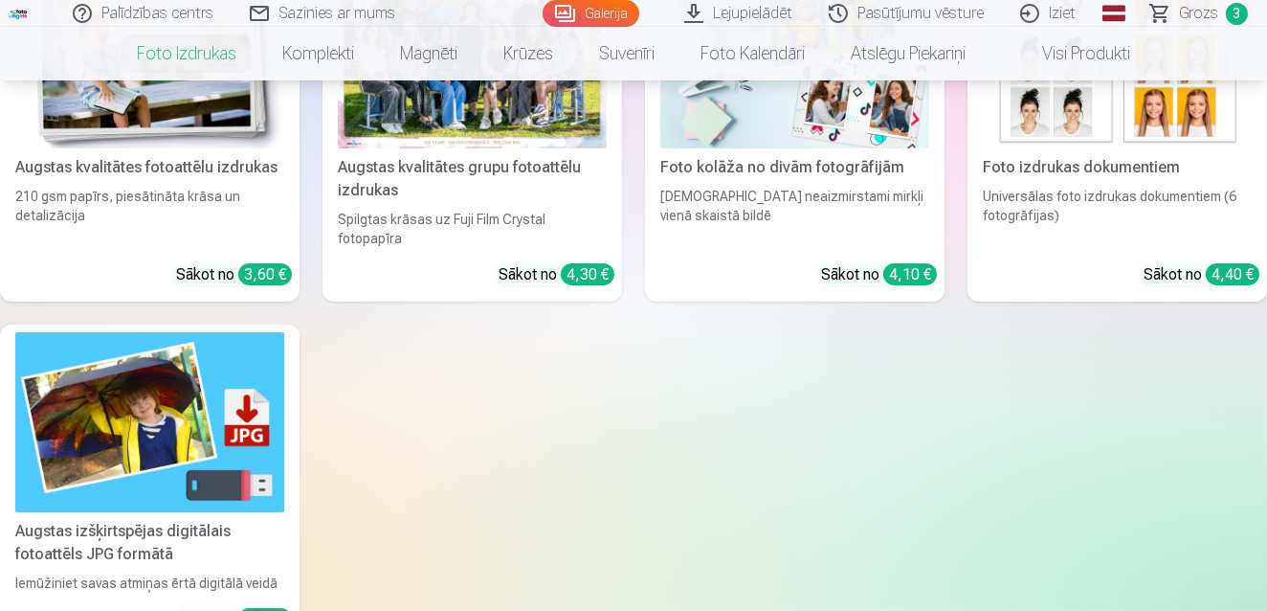
click at [100, 433] on img at bounding box center [149, 421] width 269 height 179
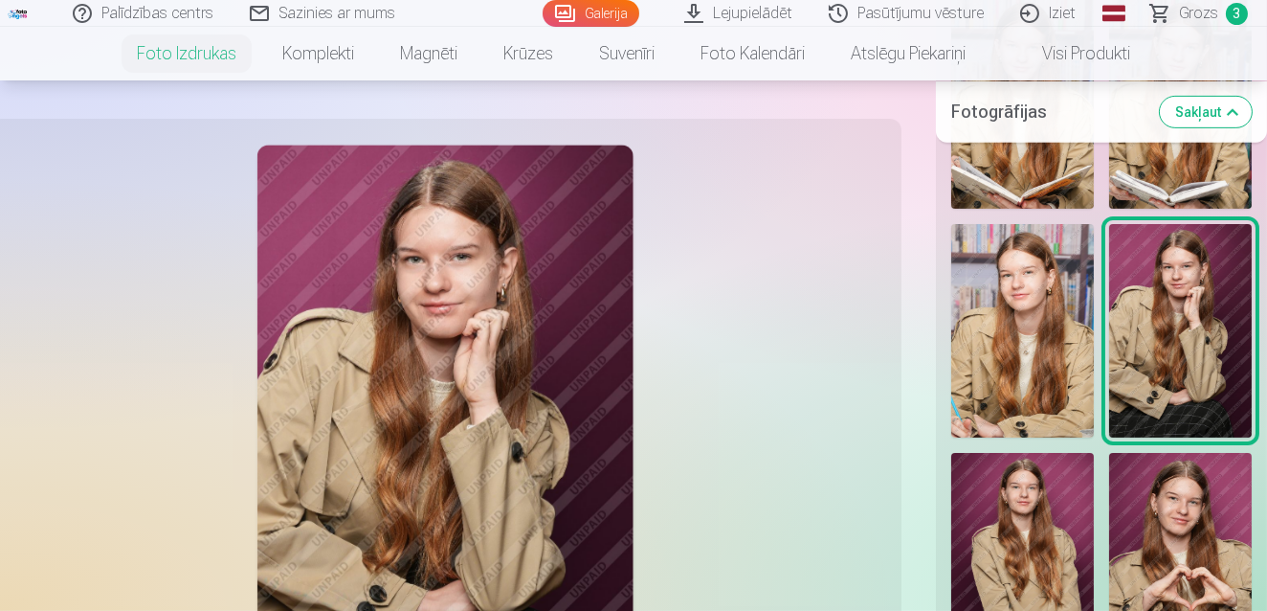
scroll to position [1600, 0]
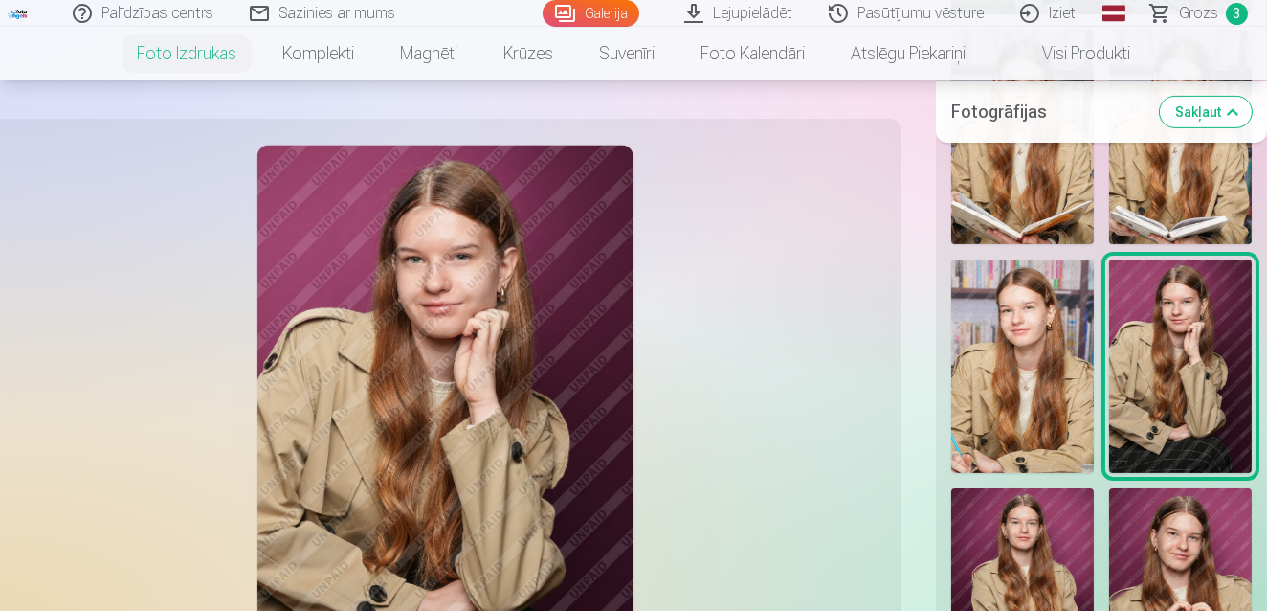
click at [1027, 380] on img at bounding box center [1022, 366] width 143 height 214
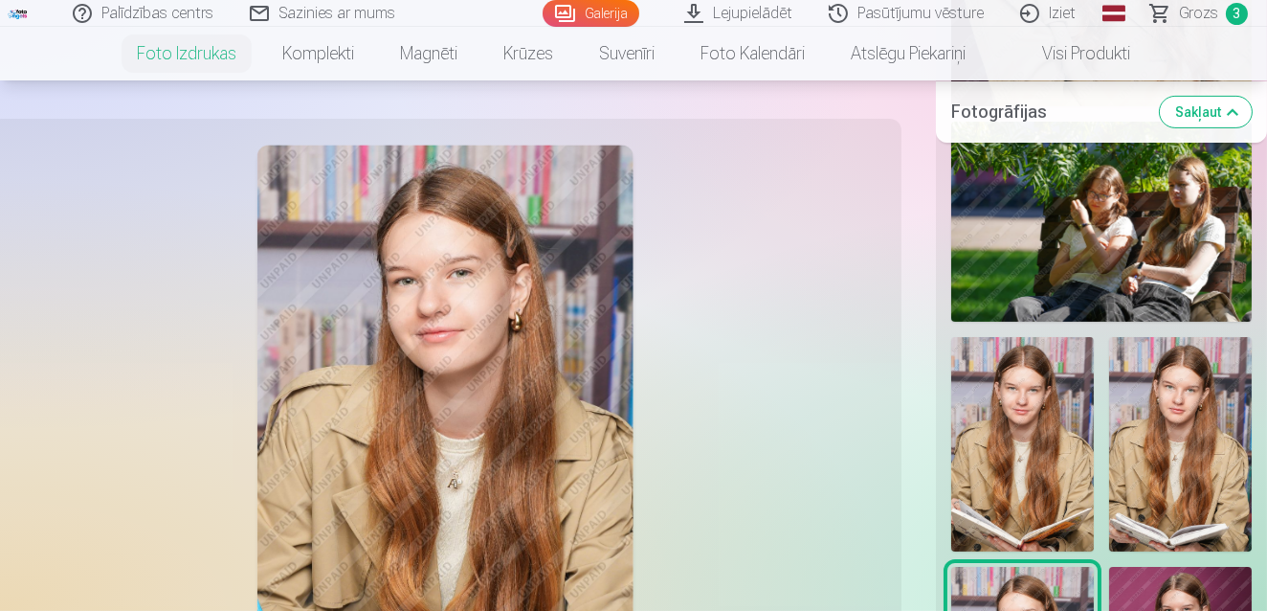
scroll to position [1287, 0]
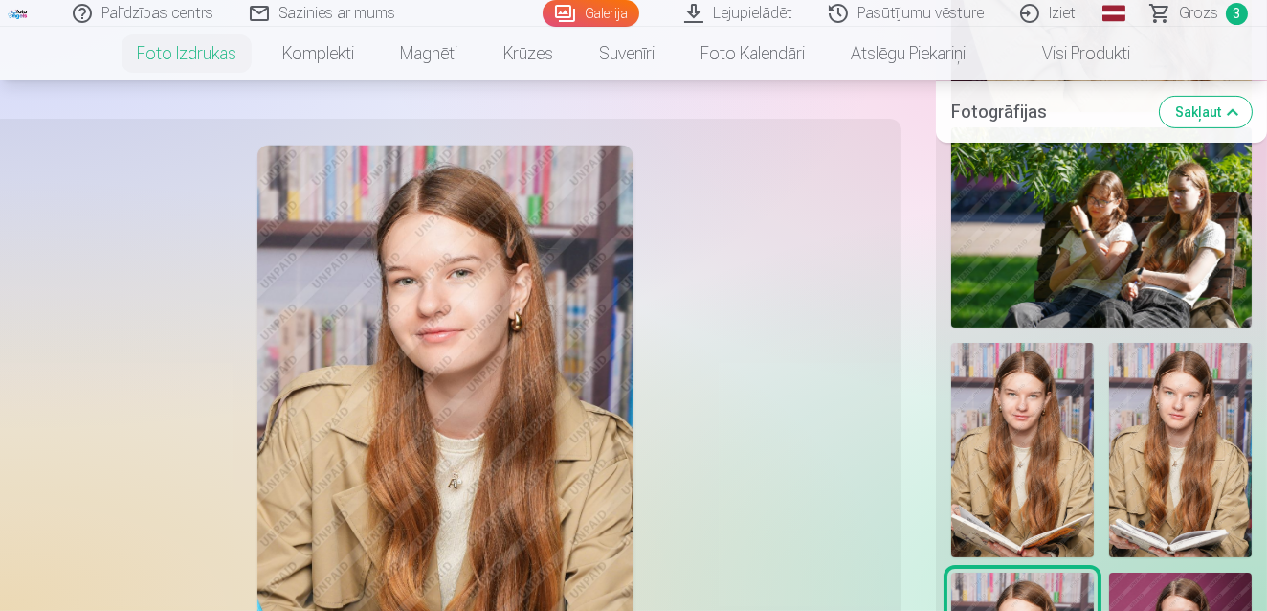
click at [1027, 380] on img at bounding box center [1022, 450] width 143 height 214
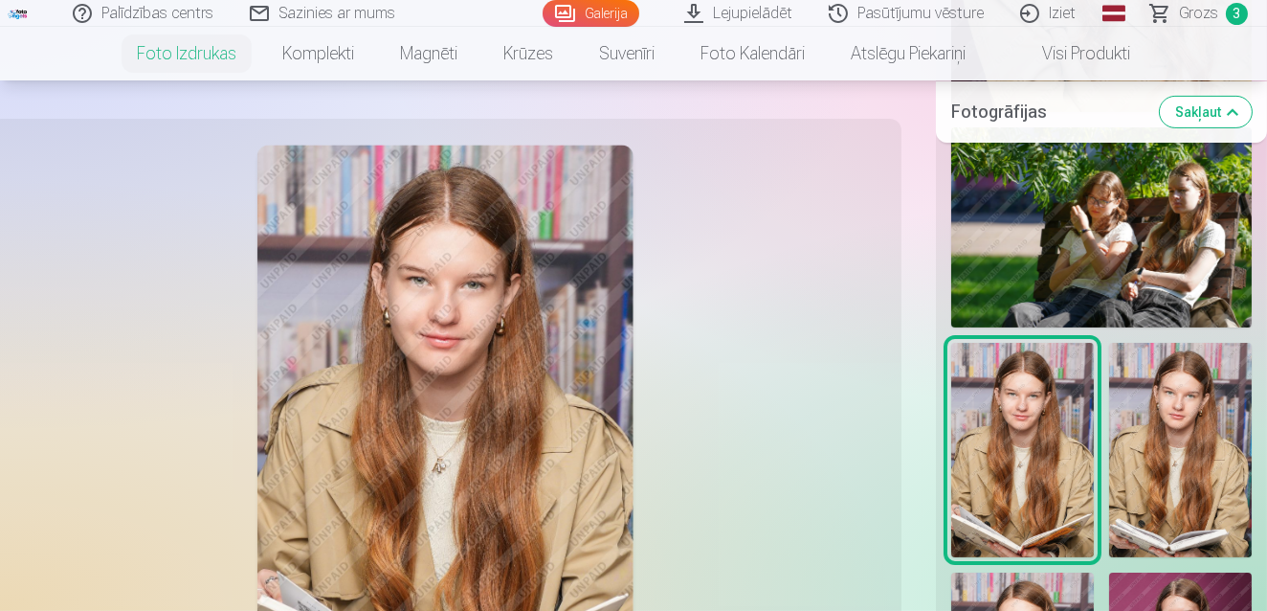
click at [1179, 417] on img at bounding box center [1180, 450] width 143 height 214
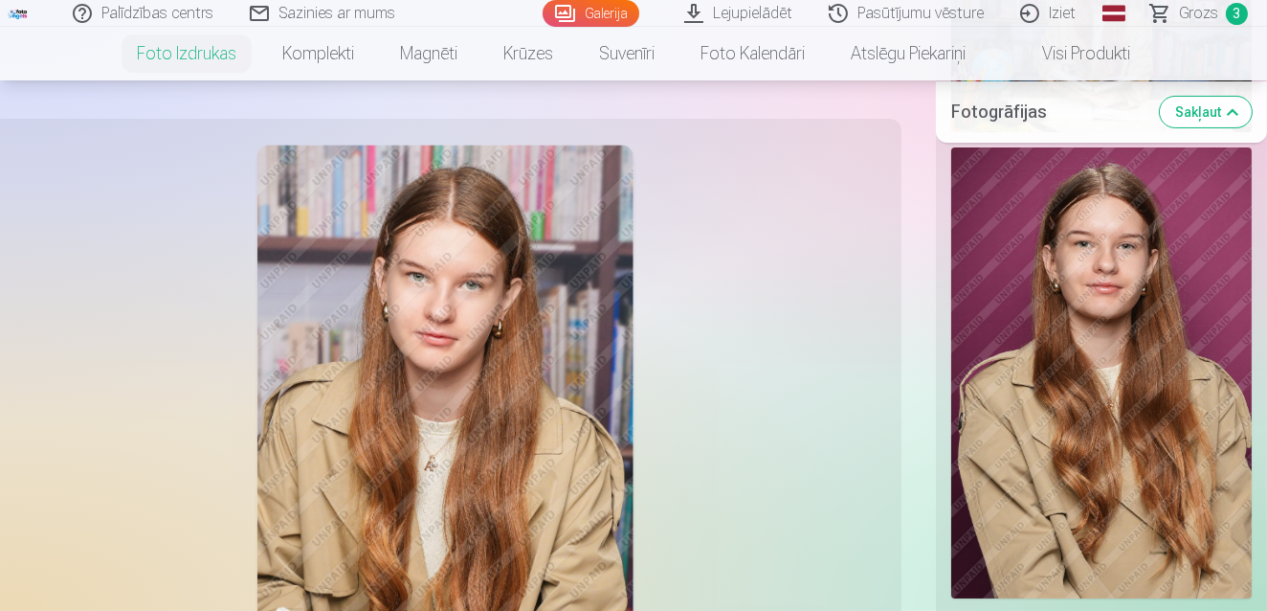
scroll to position [800, 0]
click at [1179, 417] on img at bounding box center [1101, 373] width 300 height 451
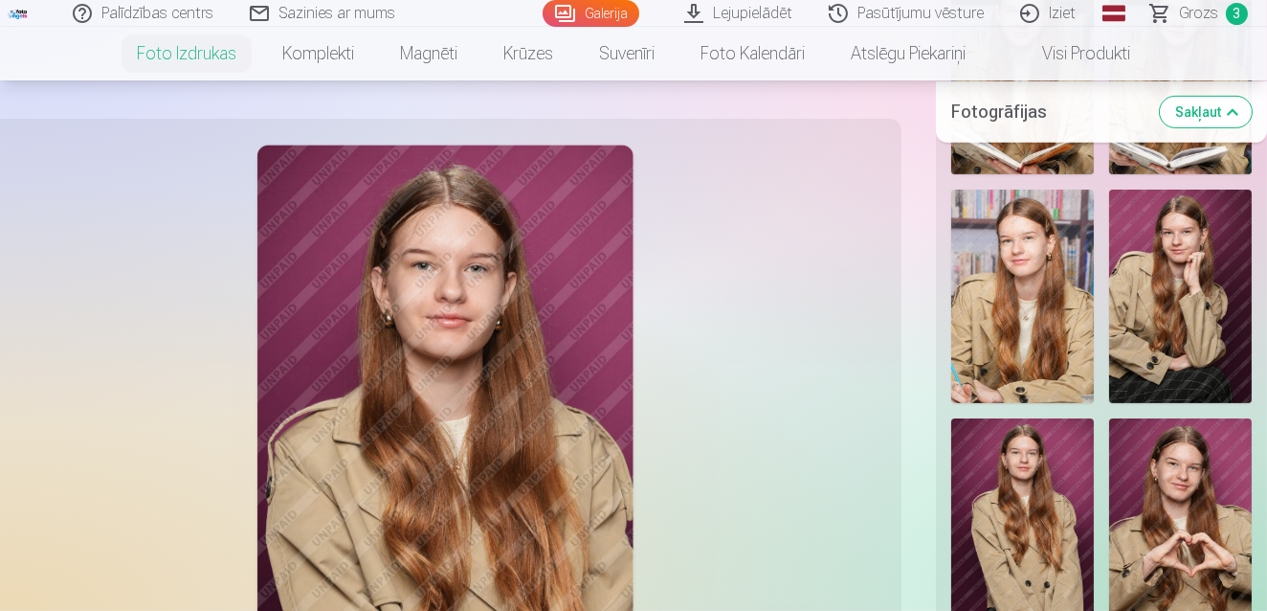
click at [1183, 327] on img at bounding box center [1180, 296] width 143 height 214
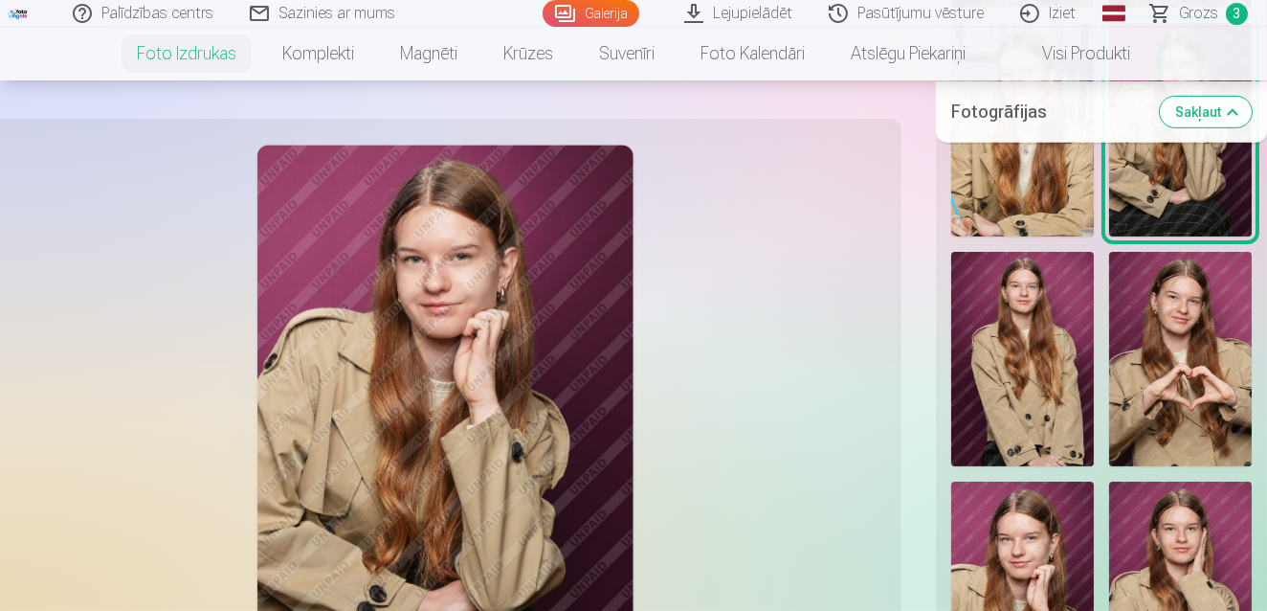
scroll to position [1844, 0]
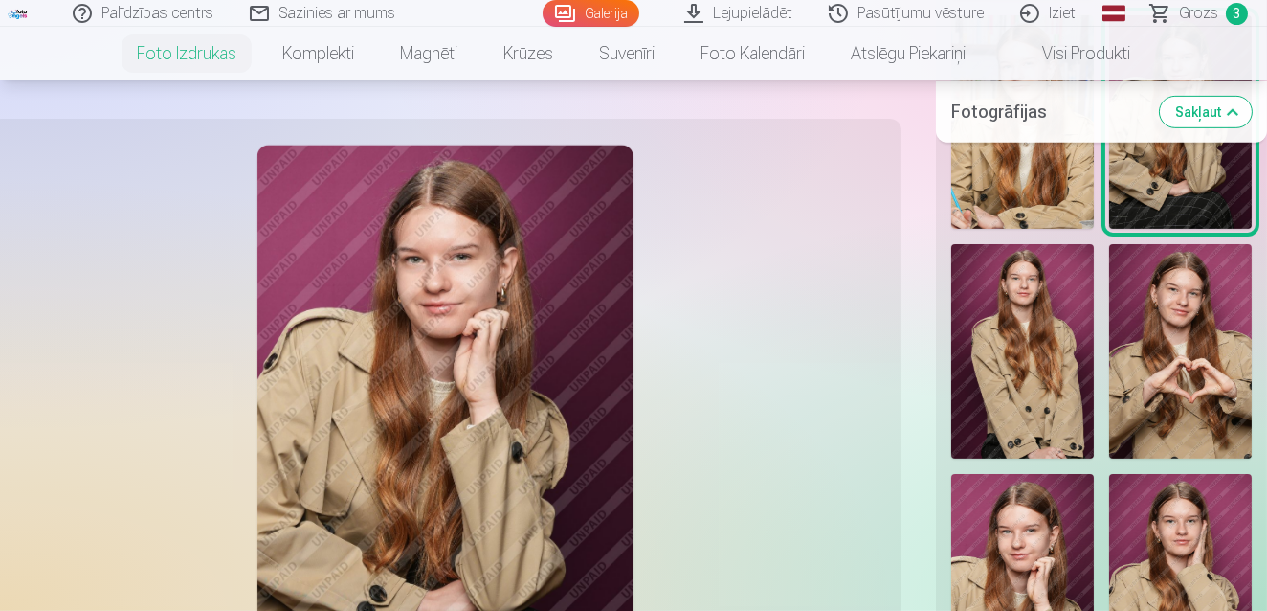
click at [1021, 367] on img at bounding box center [1022, 351] width 143 height 214
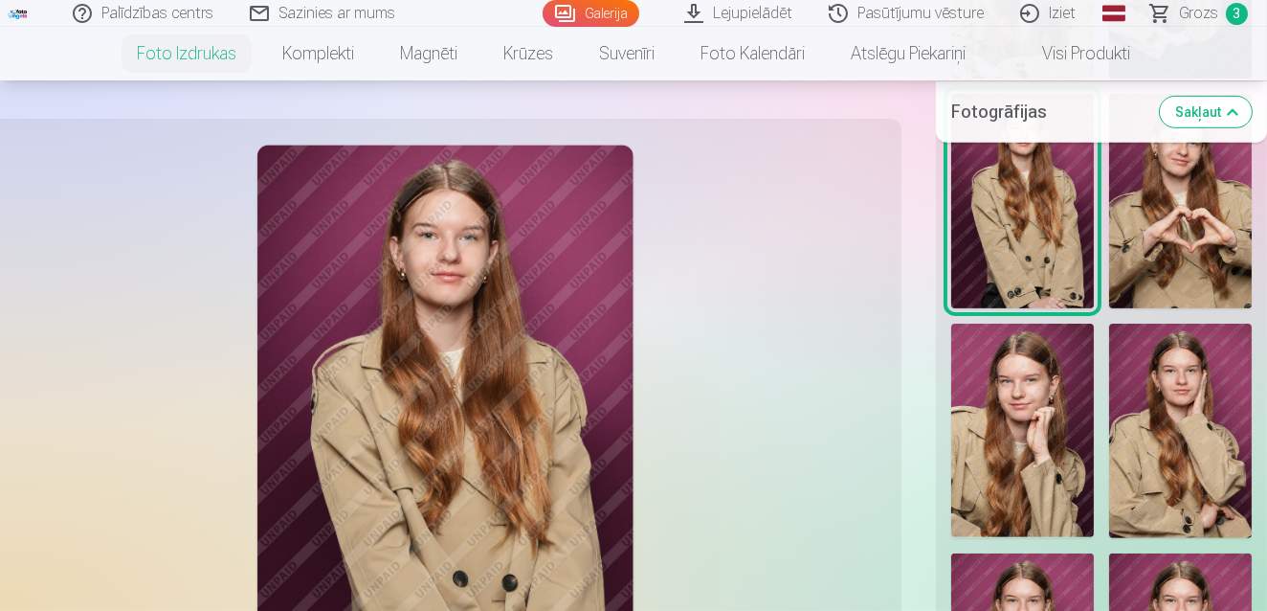
scroll to position [2053, 0]
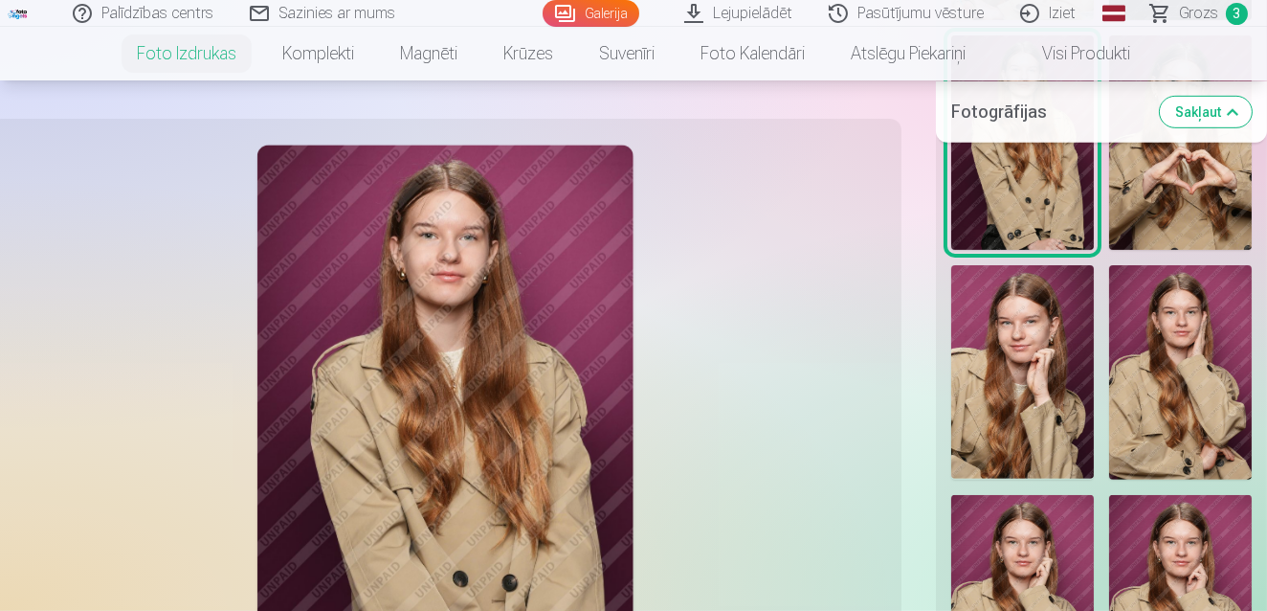
click at [1021, 367] on img at bounding box center [1022, 372] width 143 height 214
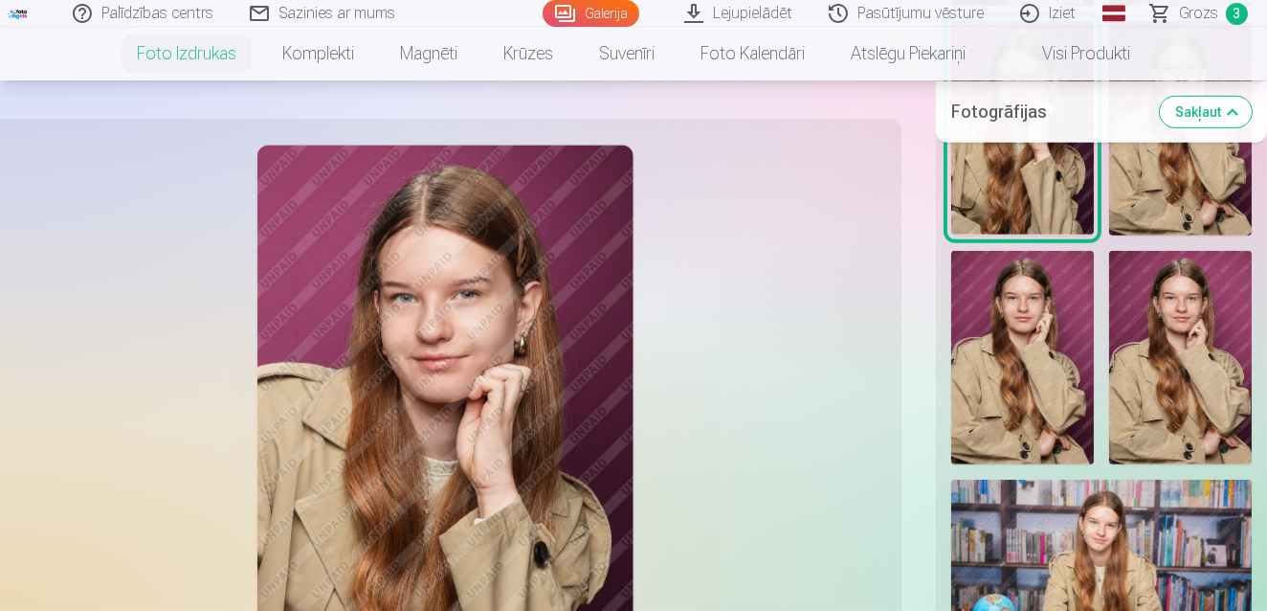
scroll to position [2331, 0]
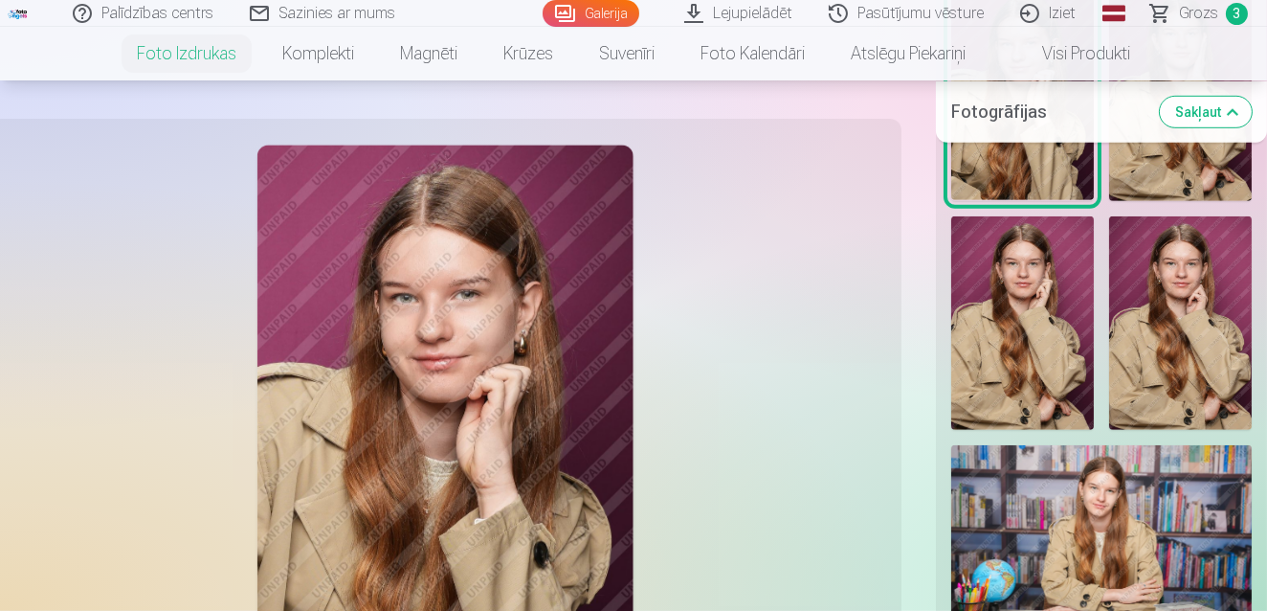
click at [1110, 363] on div at bounding box center [1102, 278] width 316 height 3768
click at [1064, 49] on link "Visi produkti" at bounding box center [1071, 54] width 165 height 54
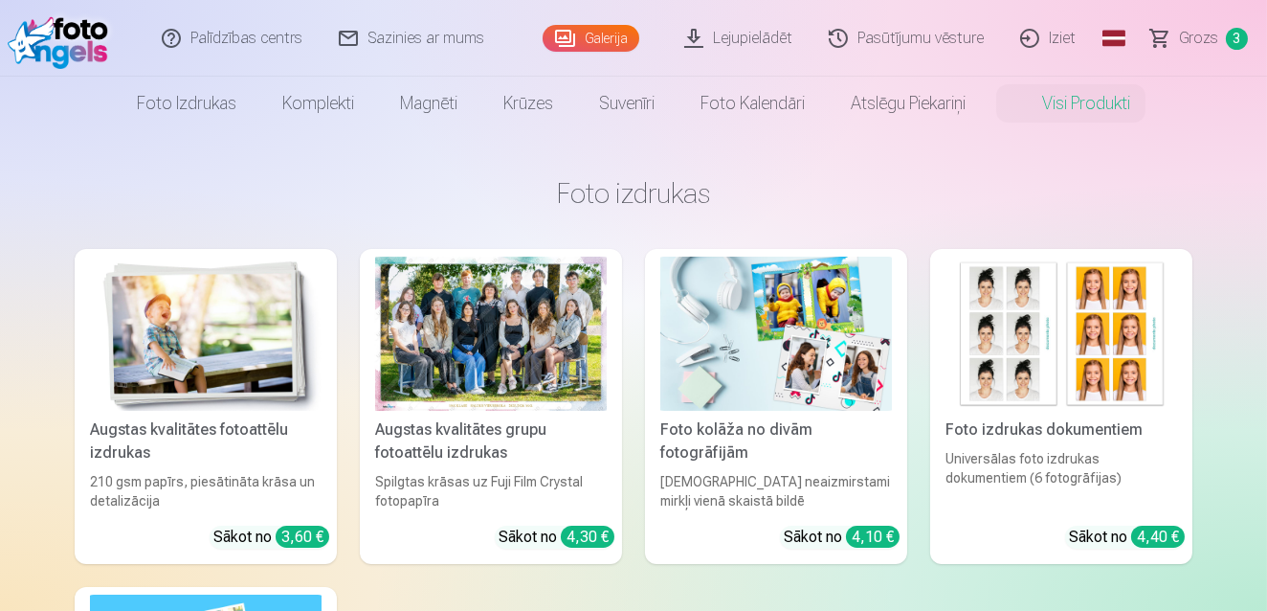
click at [1159, 52] on link "Grozs 3" at bounding box center [1200, 38] width 134 height 77
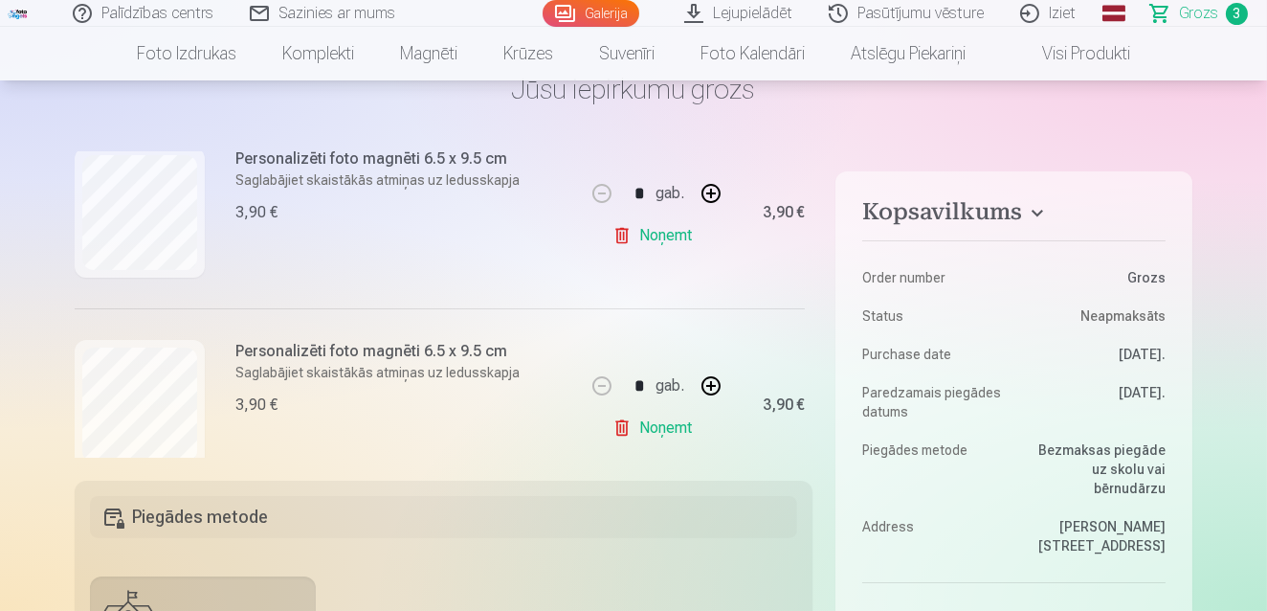
scroll to position [509, 0]
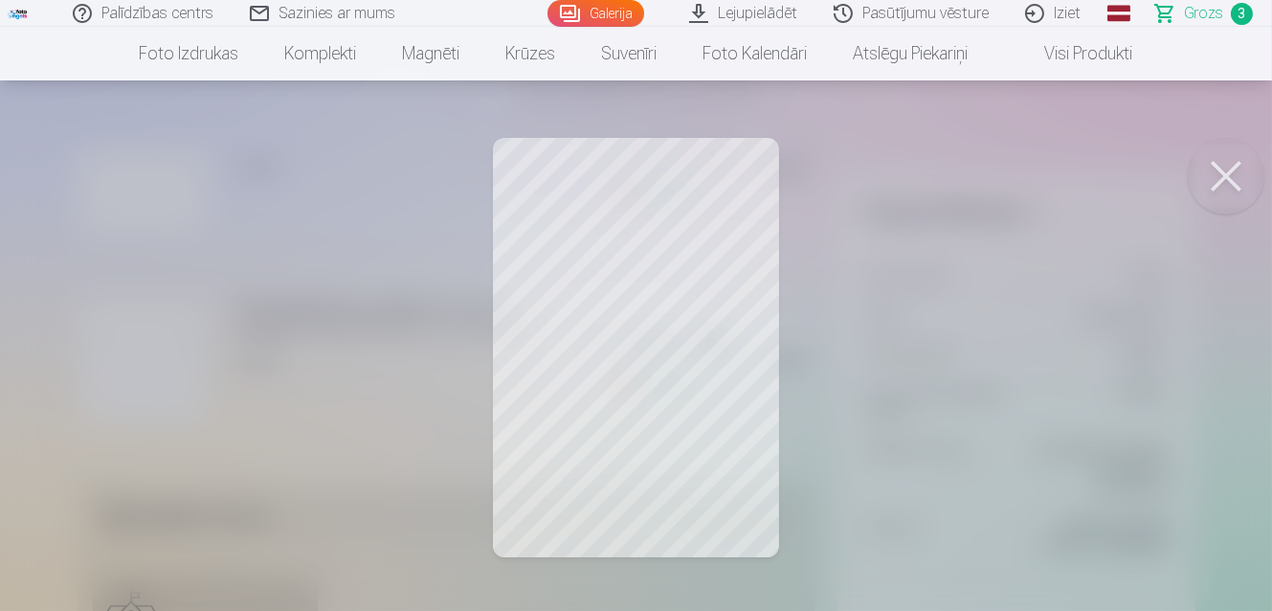
click at [1241, 175] on button at bounding box center [1226, 176] width 77 height 77
click at [1235, 203] on button at bounding box center [1226, 176] width 77 height 77
click at [1222, 170] on button at bounding box center [1226, 176] width 77 height 77
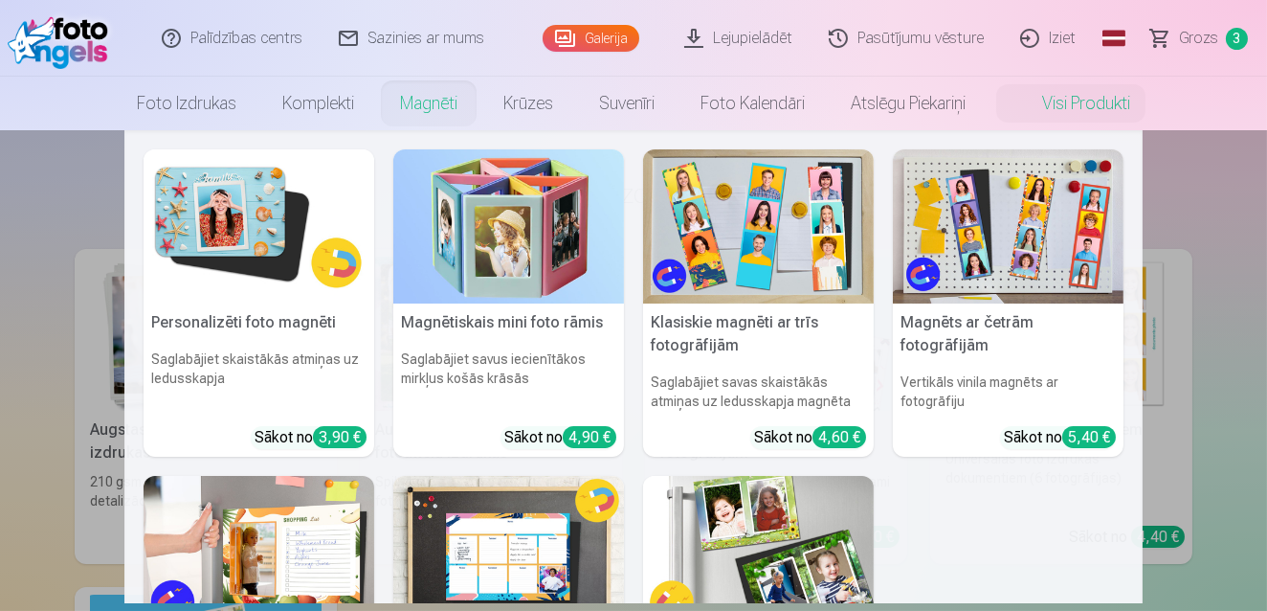
click at [284, 225] on img at bounding box center [259, 226] width 231 height 154
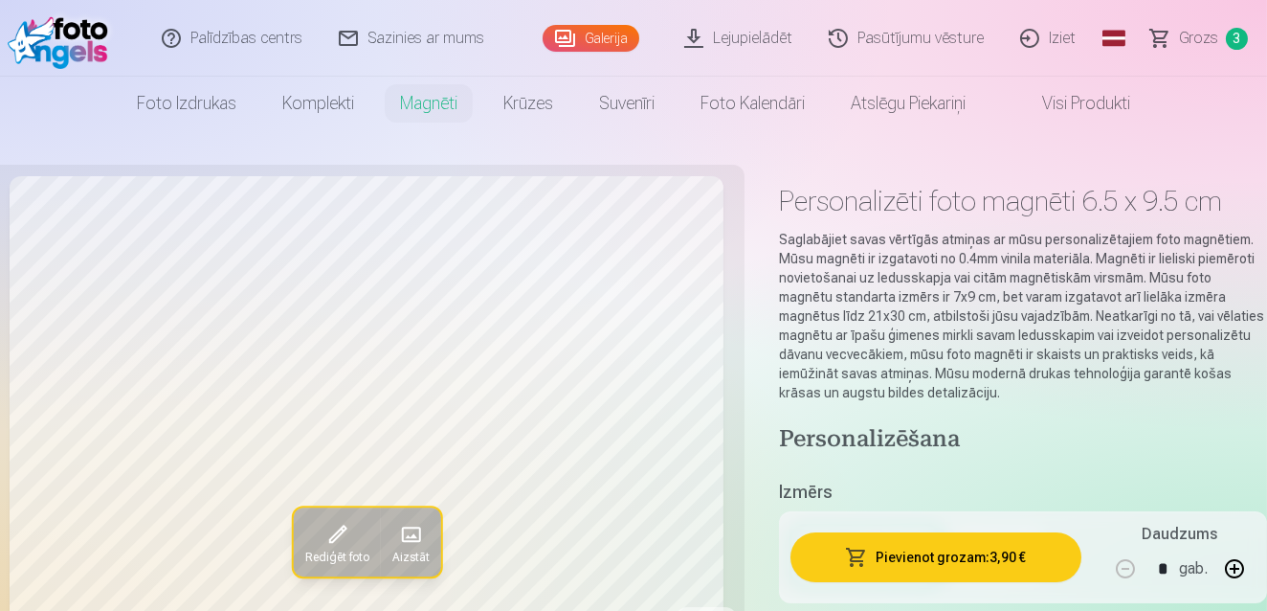
scroll to position [34, 0]
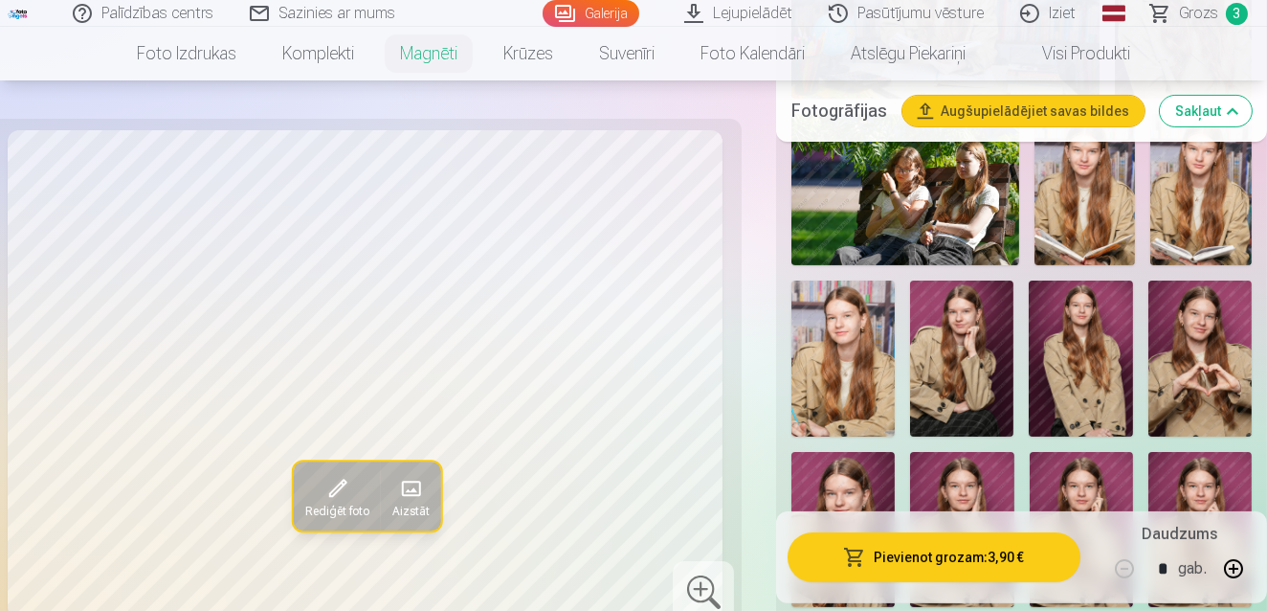
scroll to position [834, 0]
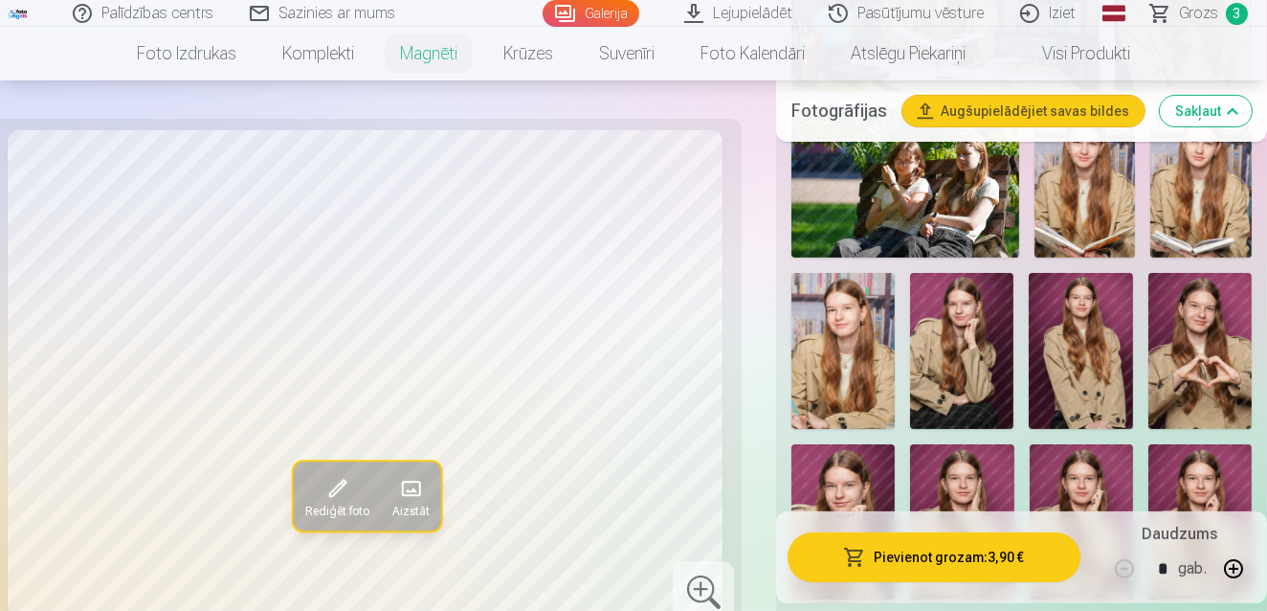
click at [841, 369] on img at bounding box center [842, 350] width 103 height 155
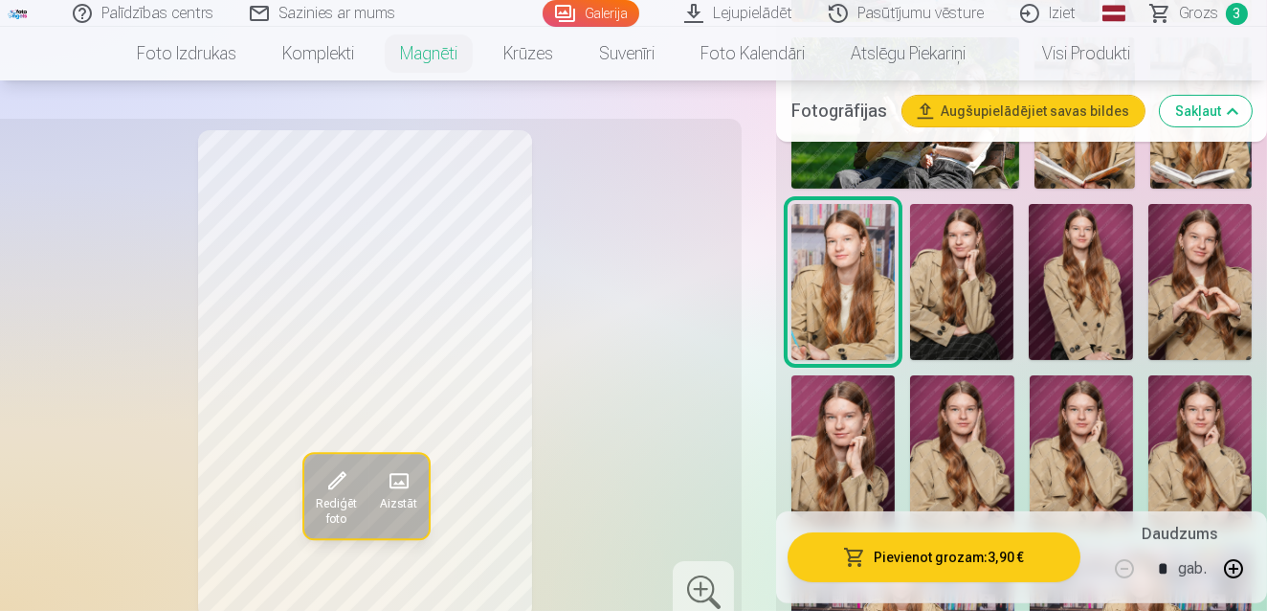
scroll to position [904, 0]
click at [968, 460] on img at bounding box center [961, 451] width 103 height 155
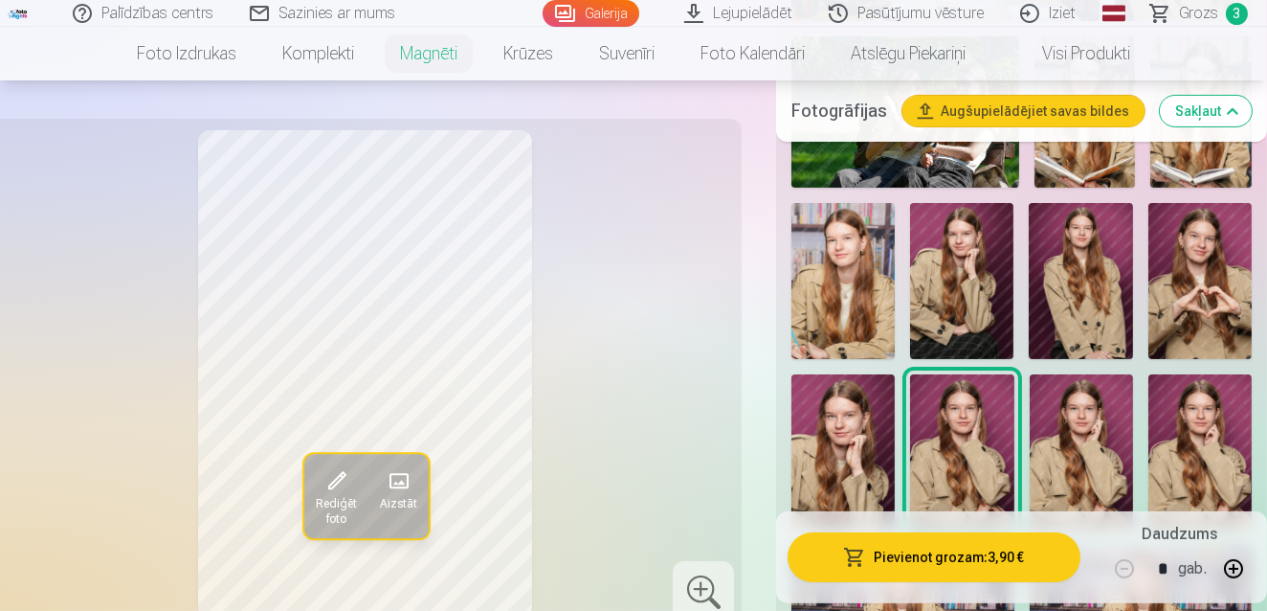
click at [880, 456] on img at bounding box center [842, 451] width 103 height 155
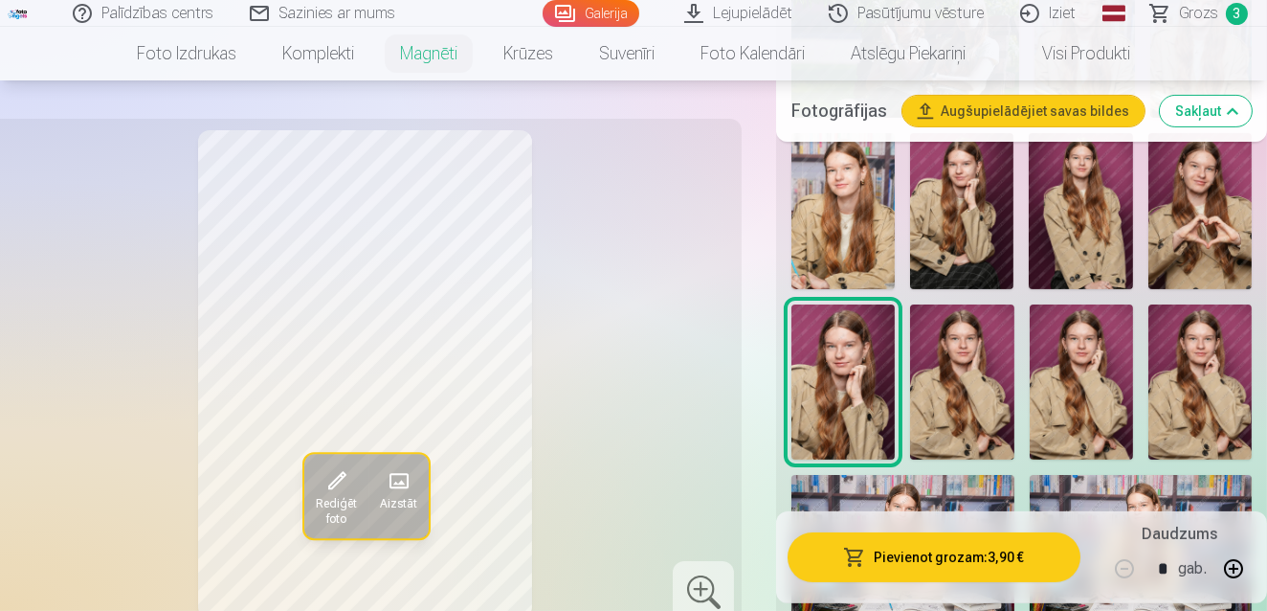
click at [688, 386] on div "Rediģēt foto Aizstāt" at bounding box center [365, 374] width 730 height 488
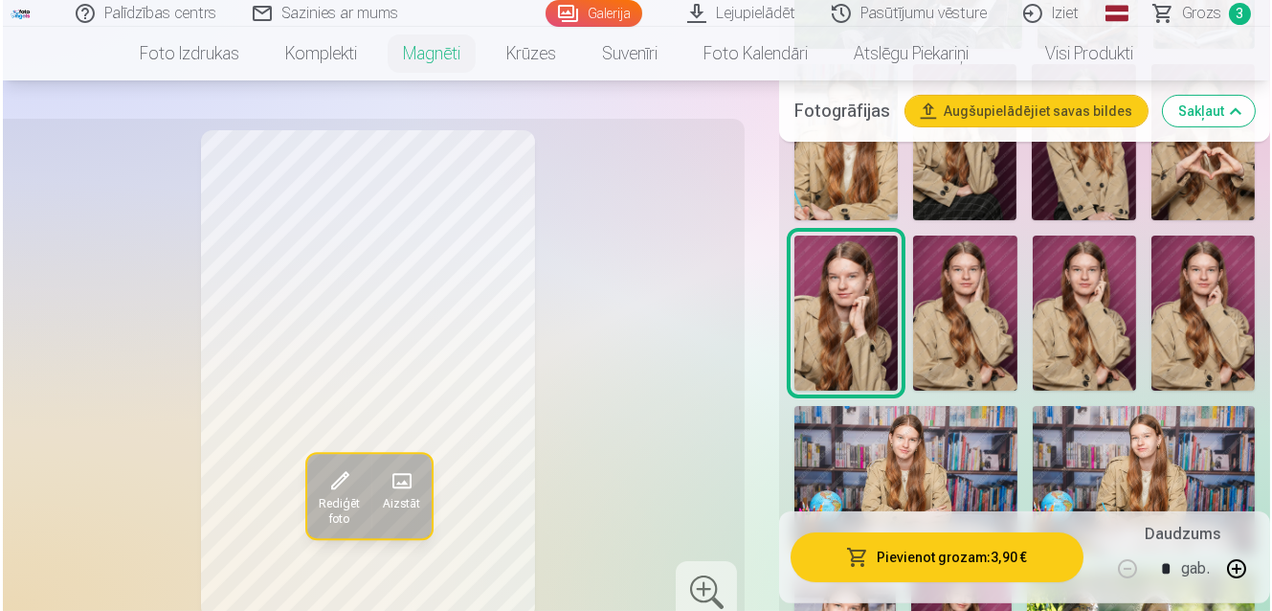
scroll to position [1078, 0]
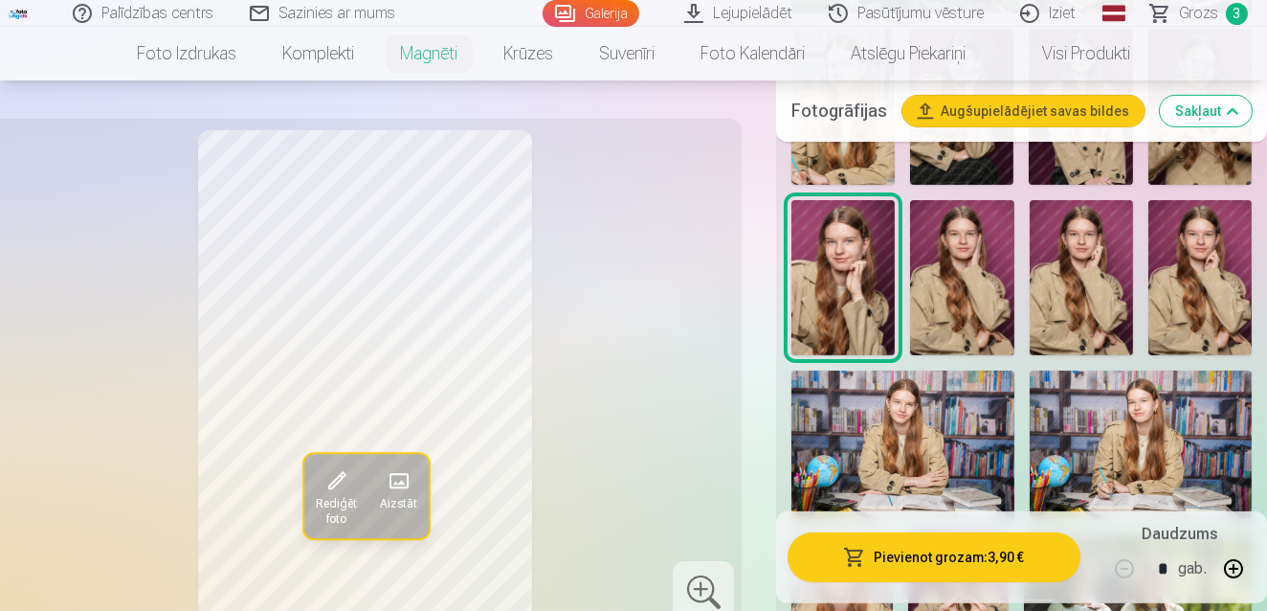
drag, startPoint x: 688, startPoint y: 386, endPoint x: 688, endPoint y: 475, distance: 89.0
click at [688, 475] on div "Rediģēt foto Aizstāt" at bounding box center [365, 374] width 730 height 488
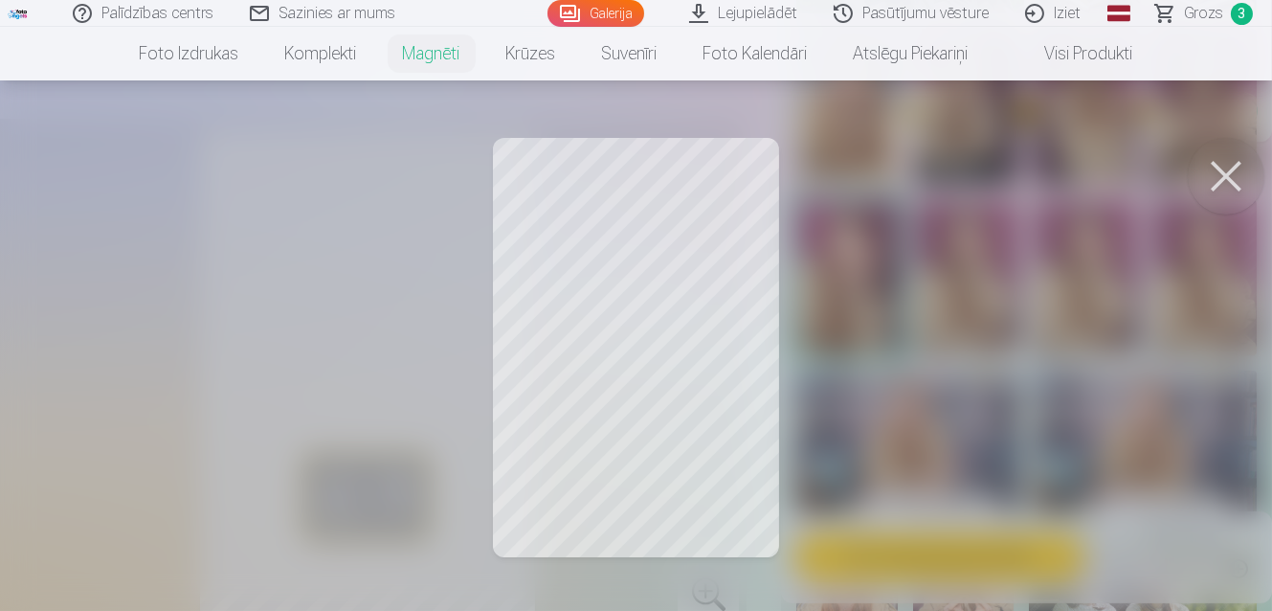
click at [1215, 173] on button at bounding box center [1226, 176] width 77 height 77
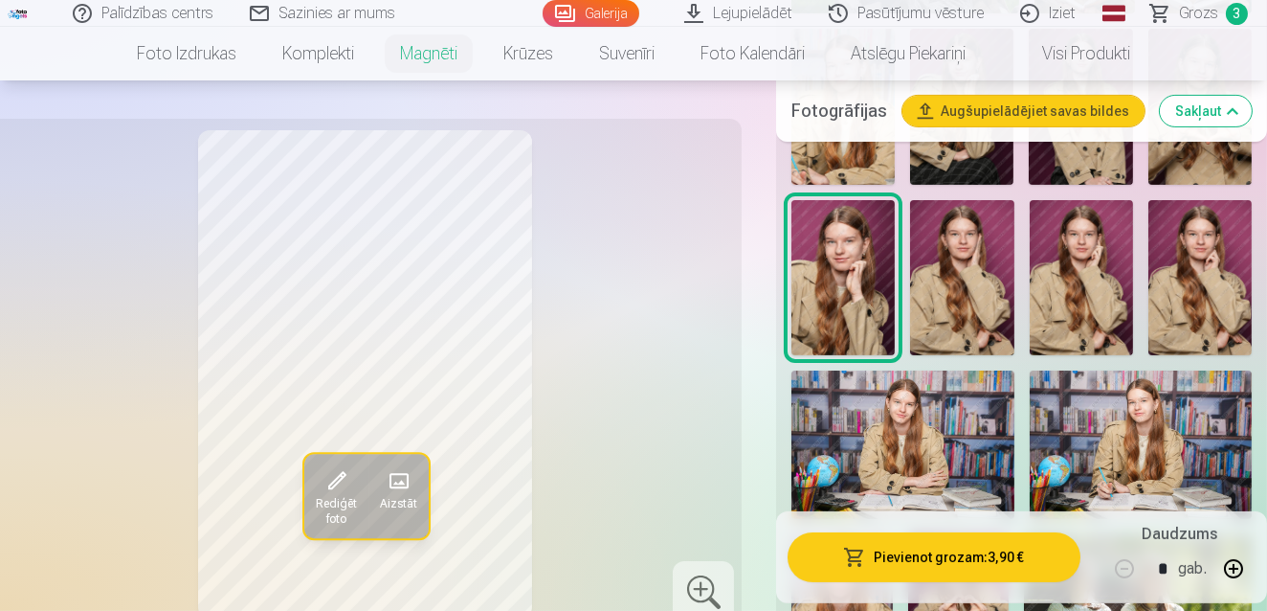
click at [918, 546] on button "Pievienot grozam : 3,90 €" at bounding box center [934, 557] width 293 height 50
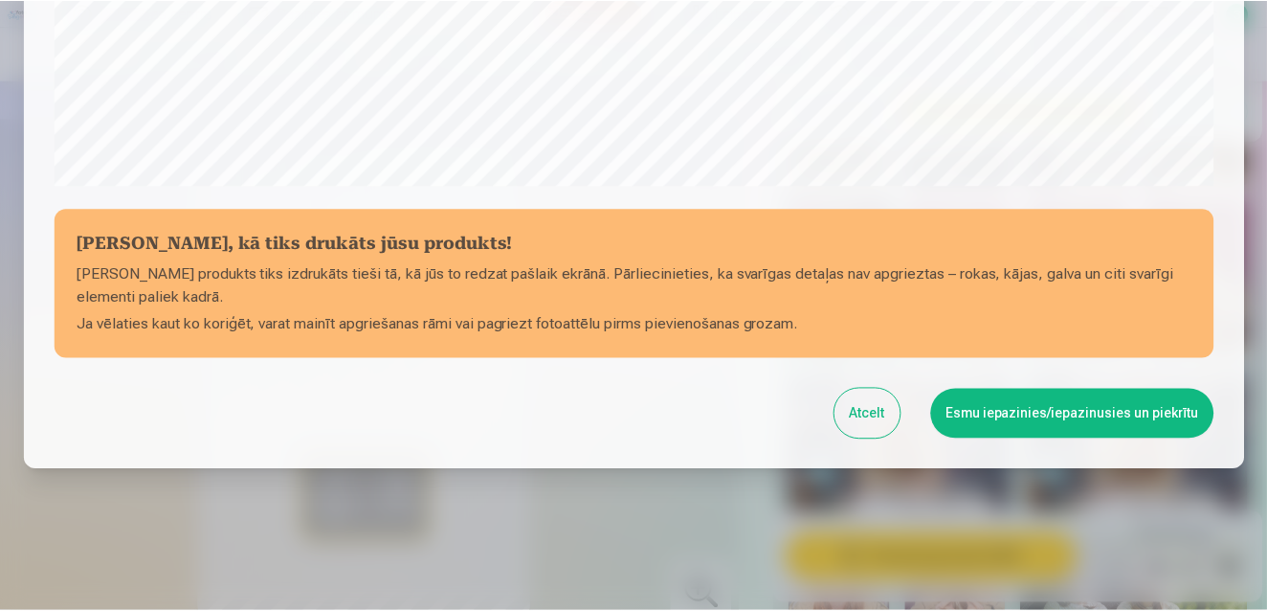
scroll to position [767, 0]
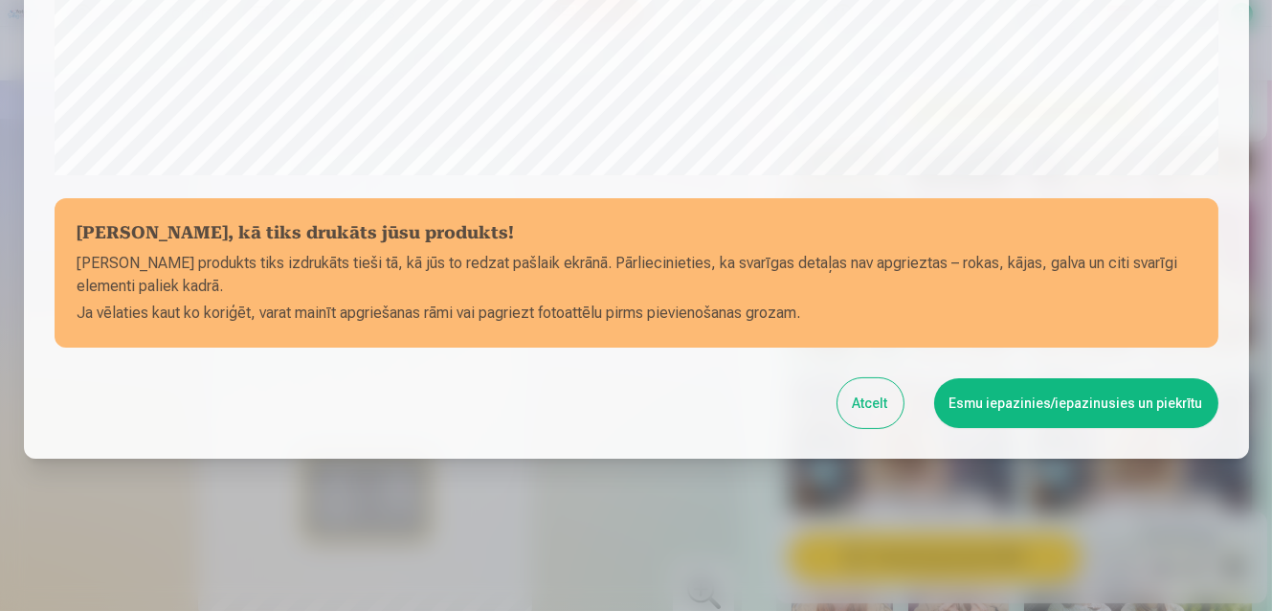
click at [995, 410] on button "Esmu iepazinies/iepazinusies un piekrītu" at bounding box center [1076, 403] width 284 height 50
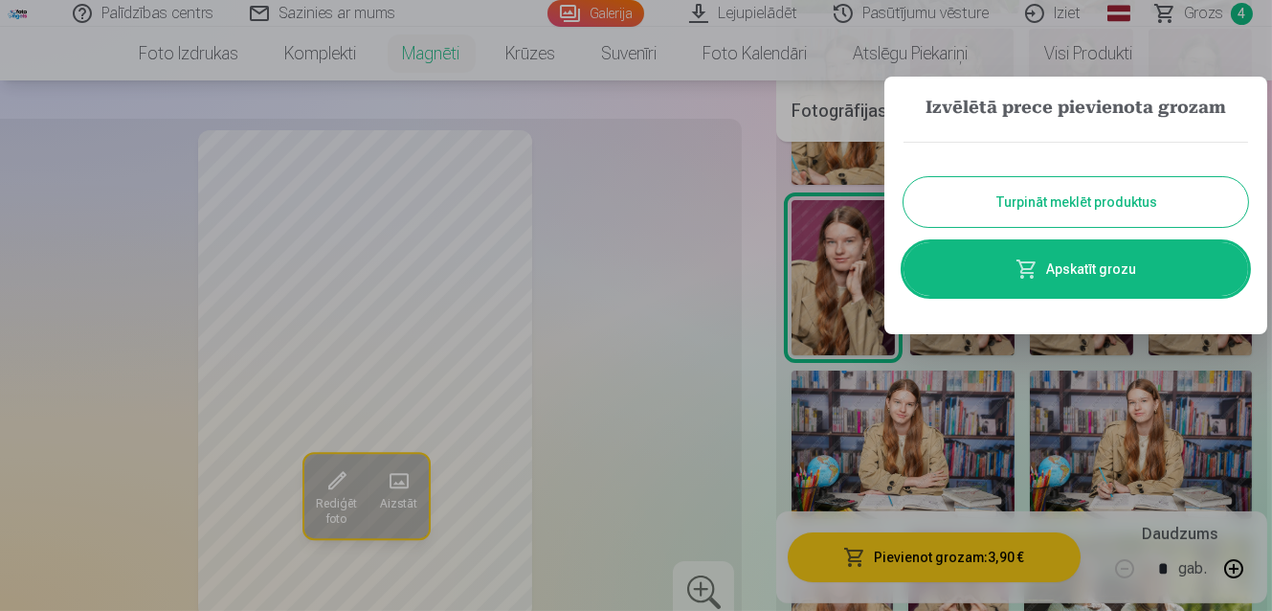
click at [1037, 177] on div "Turpināt meklēt produktus Apskatīt grozu" at bounding box center [1075, 218] width 345 height 192
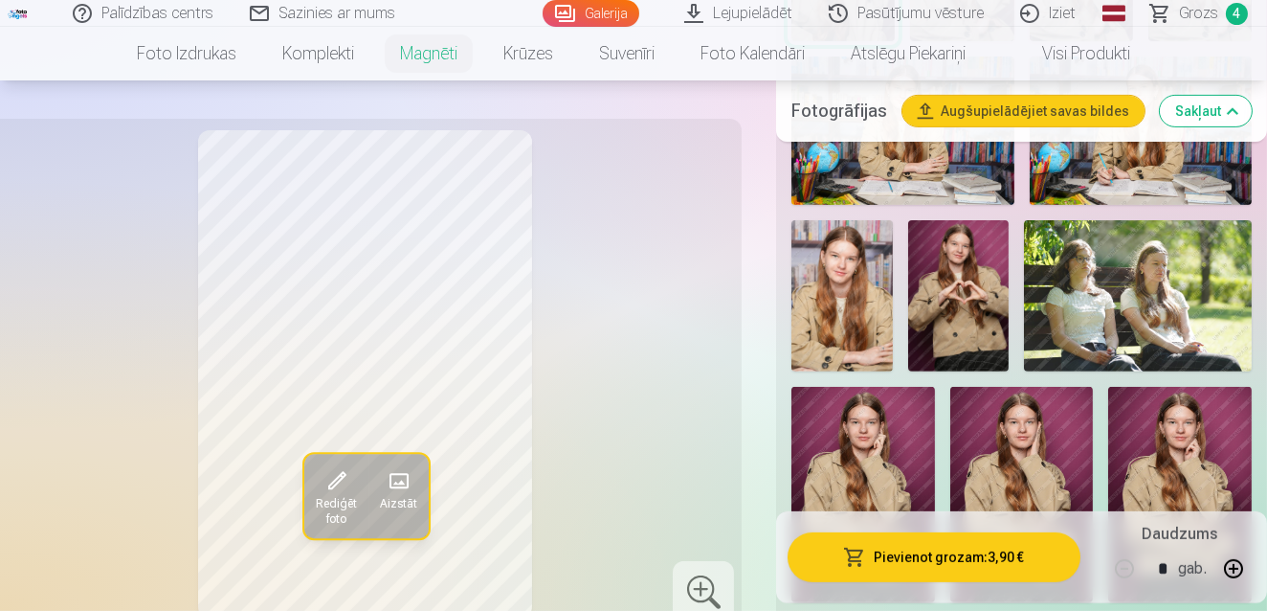
scroll to position [1391, 0]
click at [963, 319] on img at bounding box center [958, 297] width 101 height 152
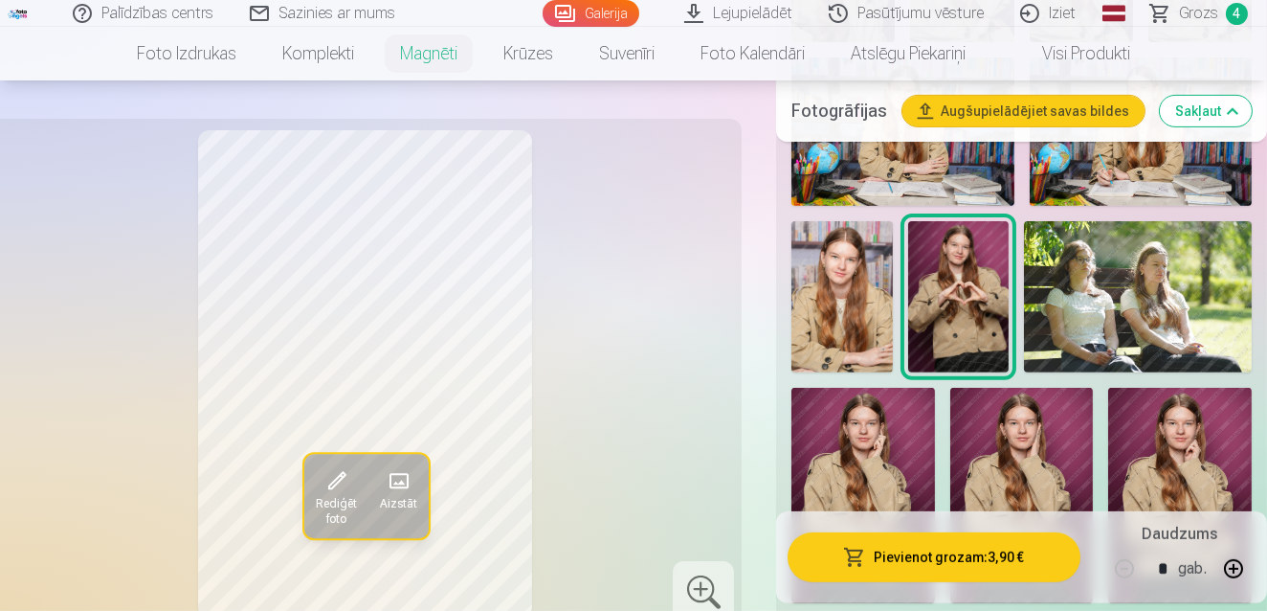
click at [883, 318] on img at bounding box center [841, 296] width 101 height 151
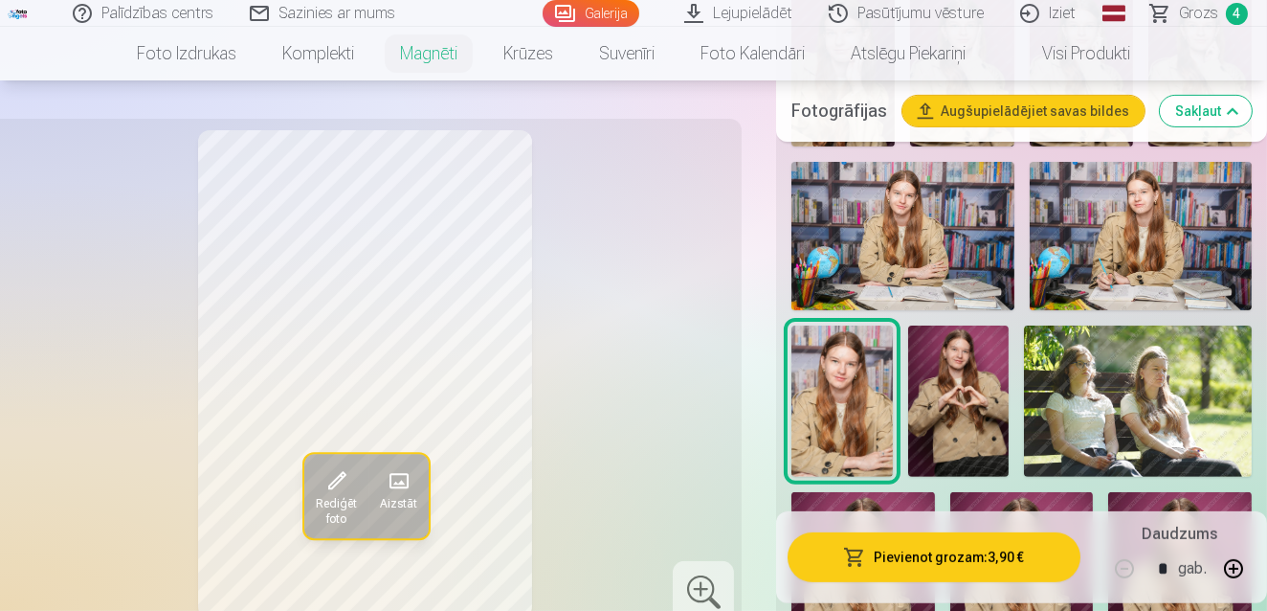
scroll to position [1253, 0]
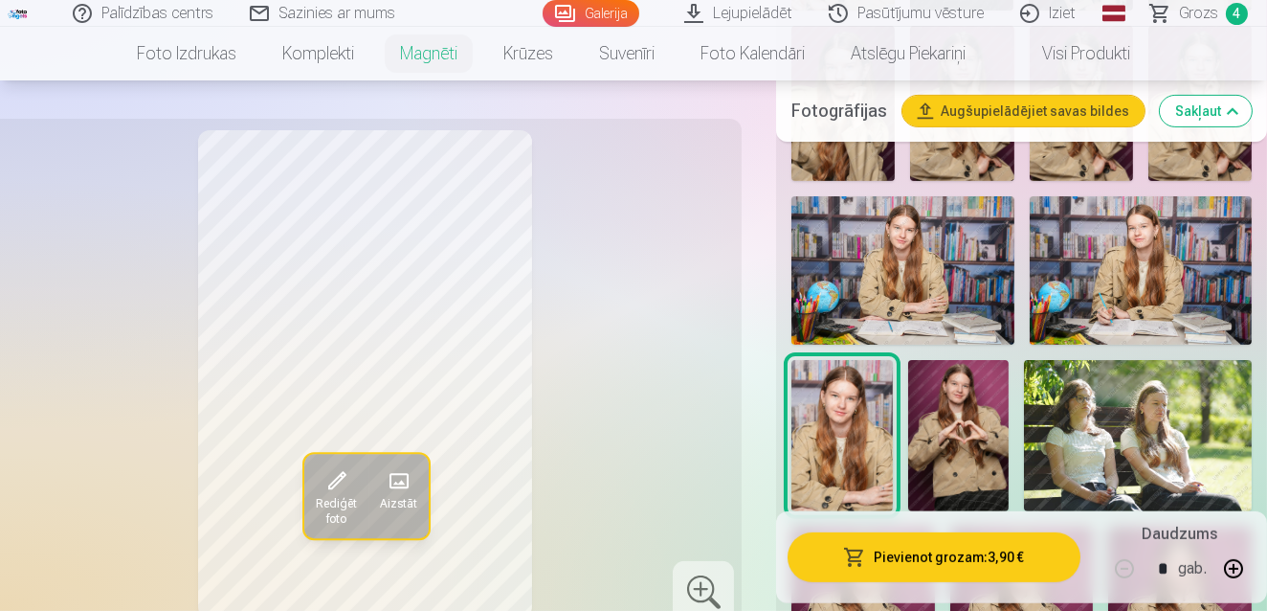
click at [939, 282] on img at bounding box center [902, 270] width 223 height 148
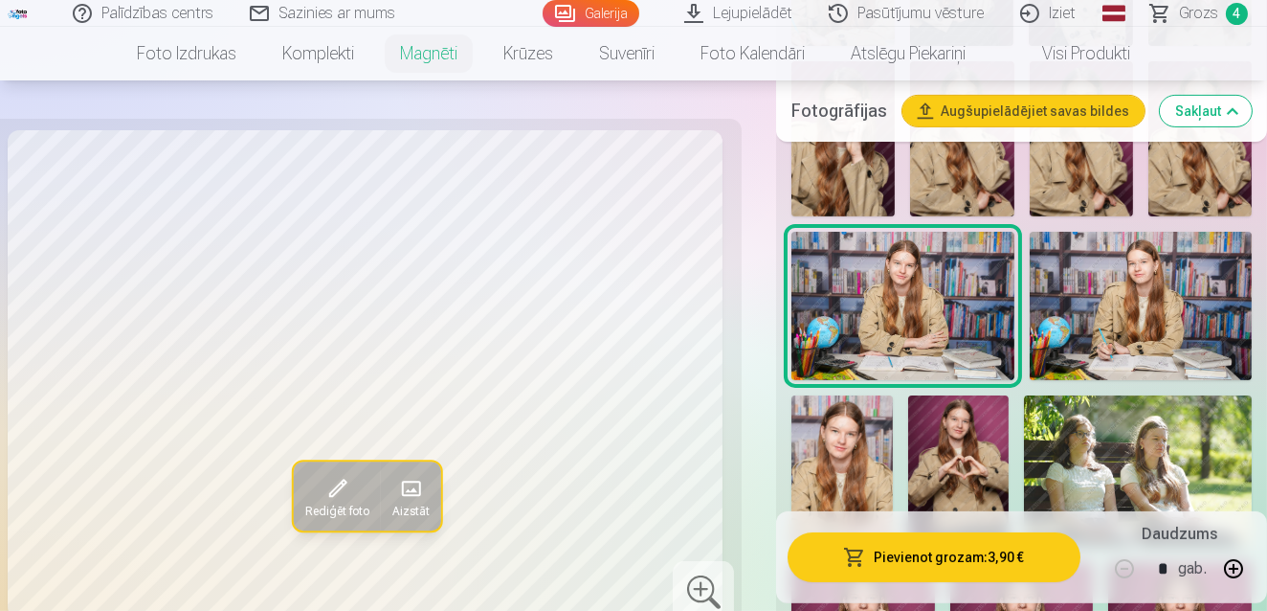
scroll to position [1183, 0]
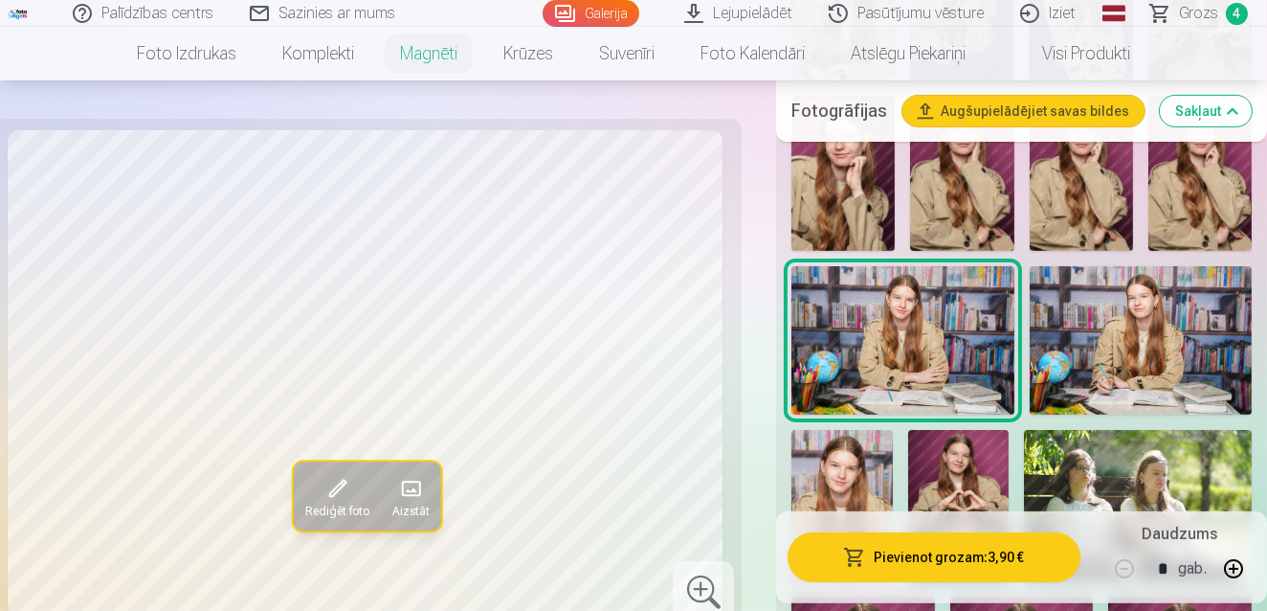
click at [855, 211] on img at bounding box center [842, 173] width 103 height 155
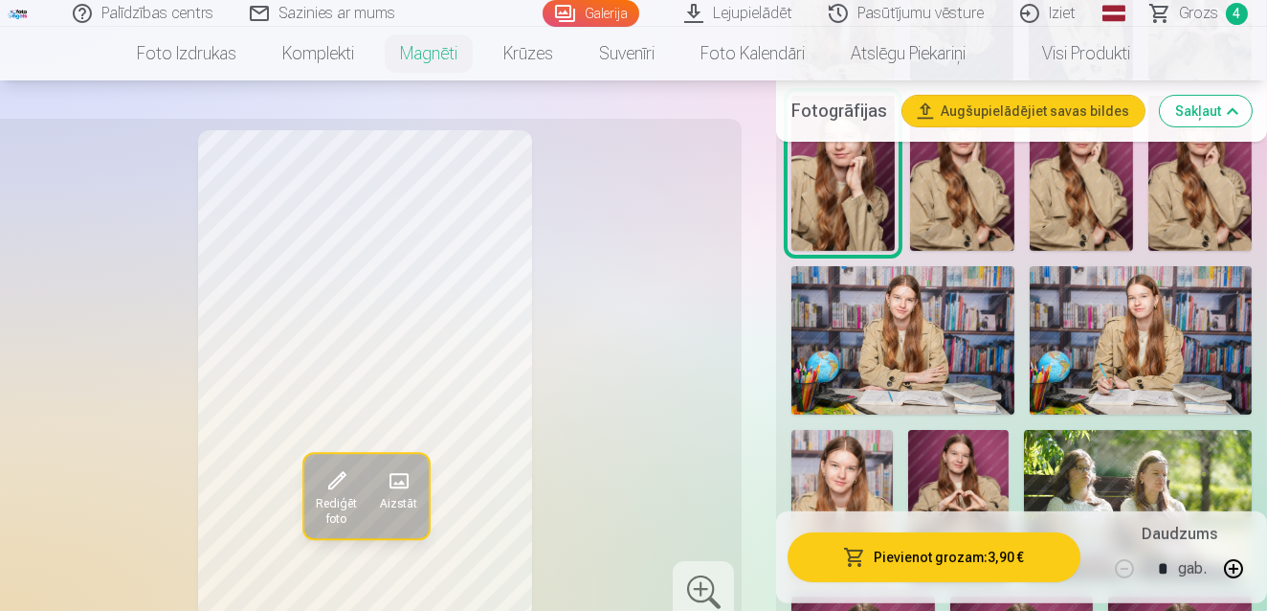
click at [927, 222] on img at bounding box center [961, 173] width 103 height 155
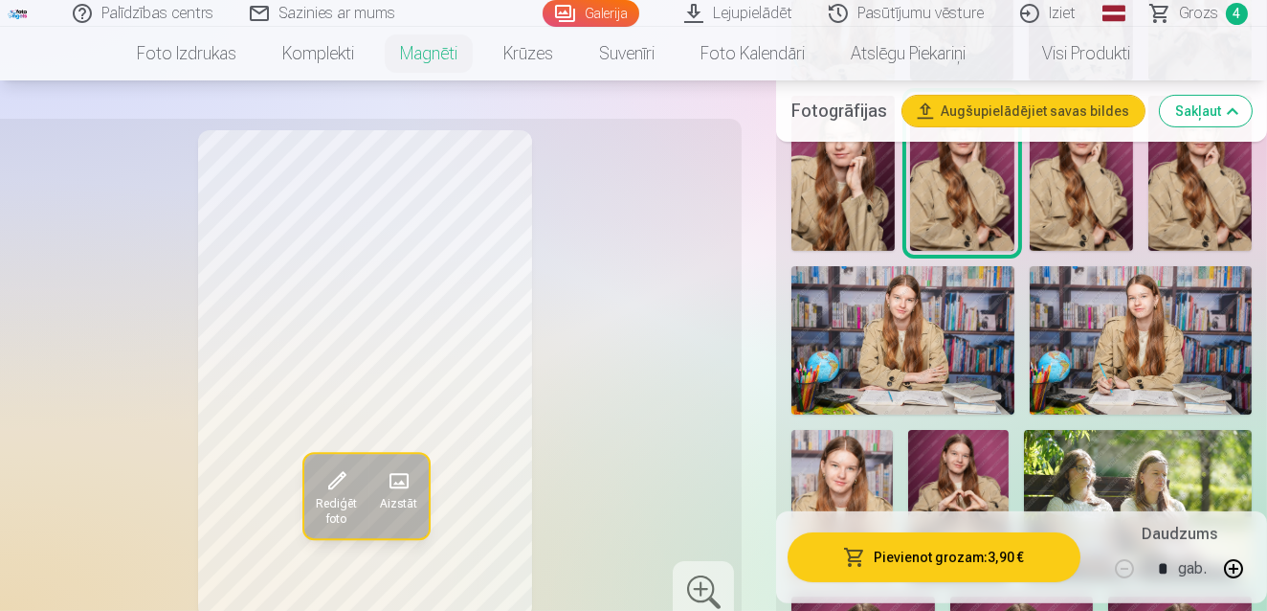
click at [1026, 232] on div at bounding box center [1022, 250] width 476 height 1443
click at [1130, 216] on img at bounding box center [1081, 173] width 103 height 155
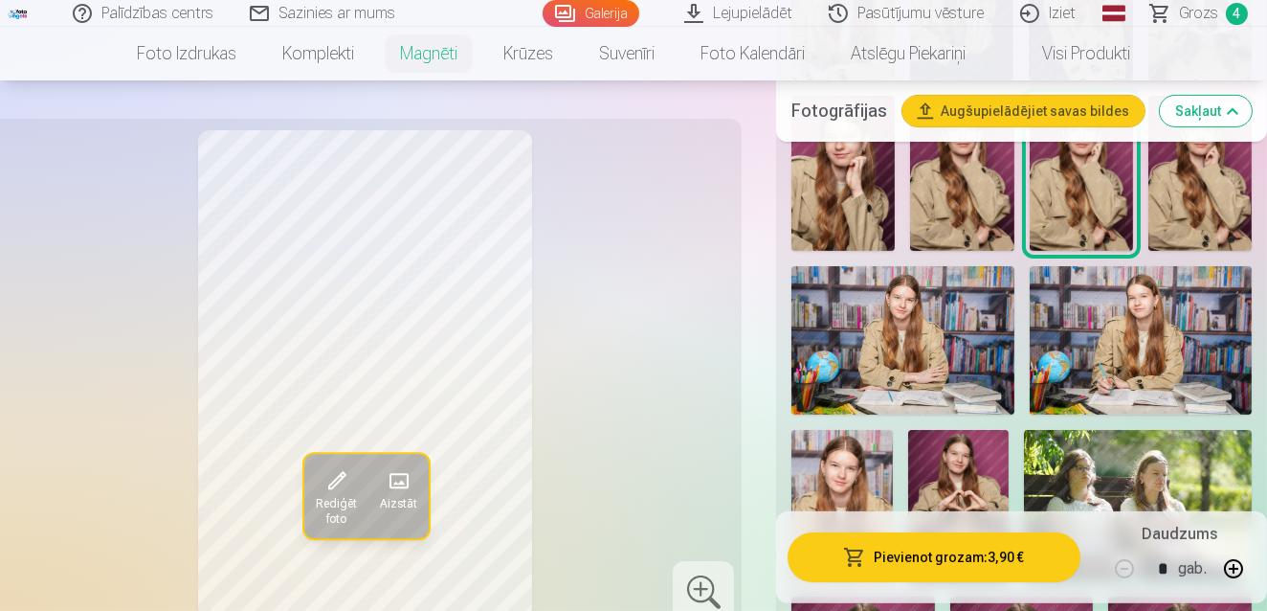
click at [876, 184] on img at bounding box center [842, 173] width 103 height 155
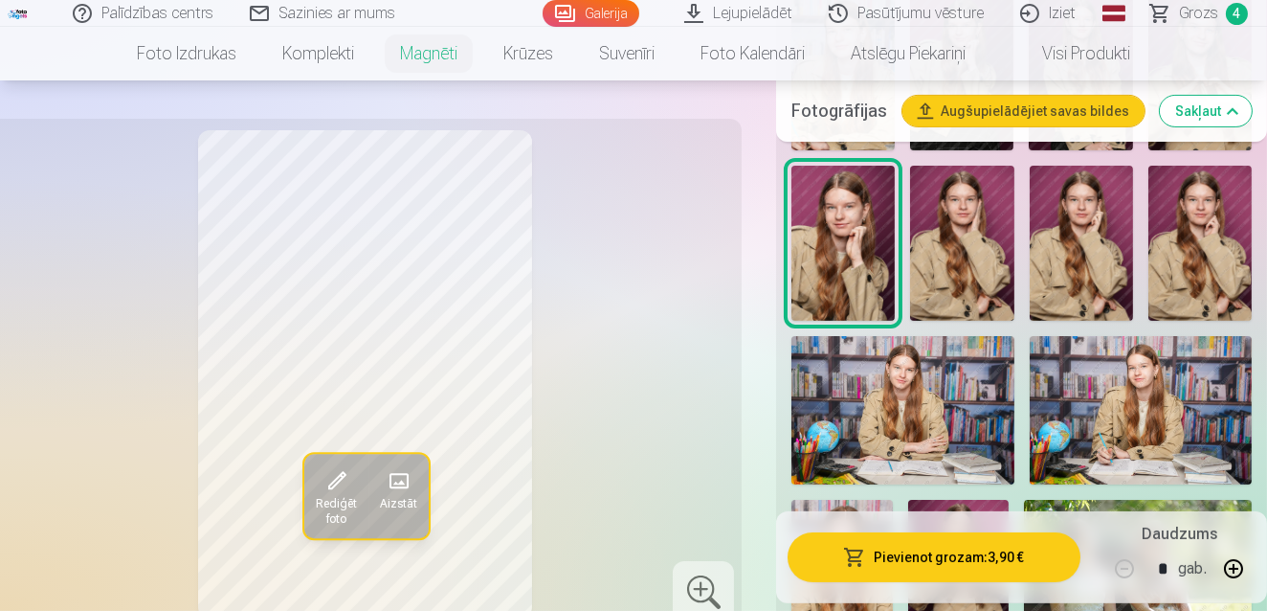
click at [1193, 246] on img at bounding box center [1199, 243] width 103 height 155
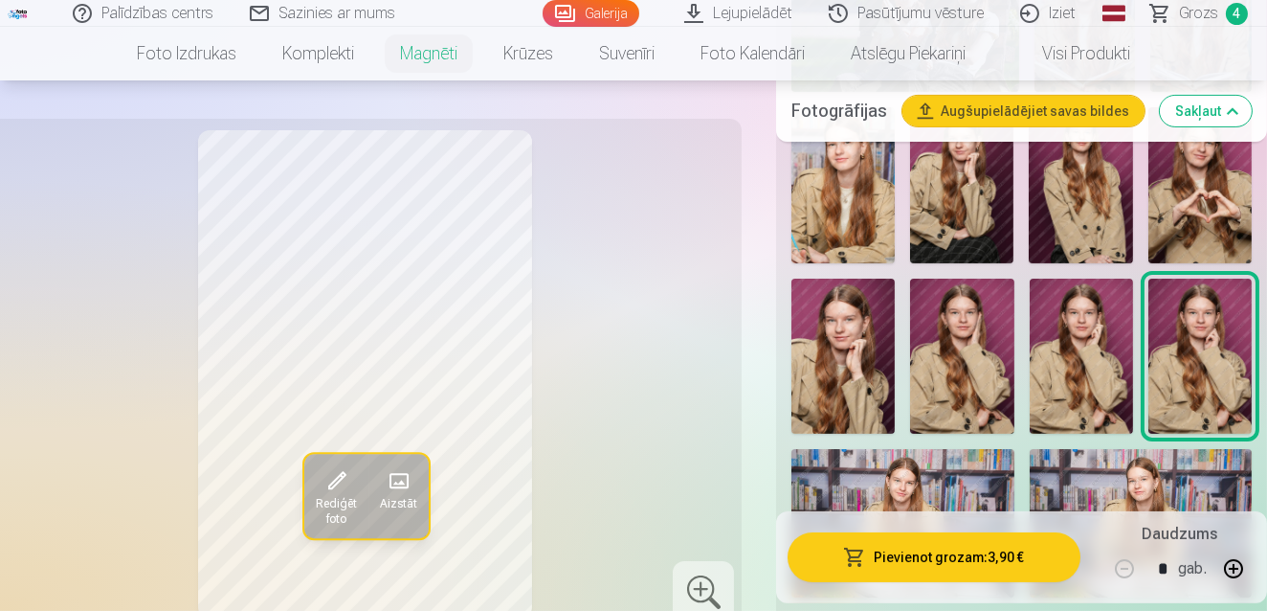
scroll to position [974, 0]
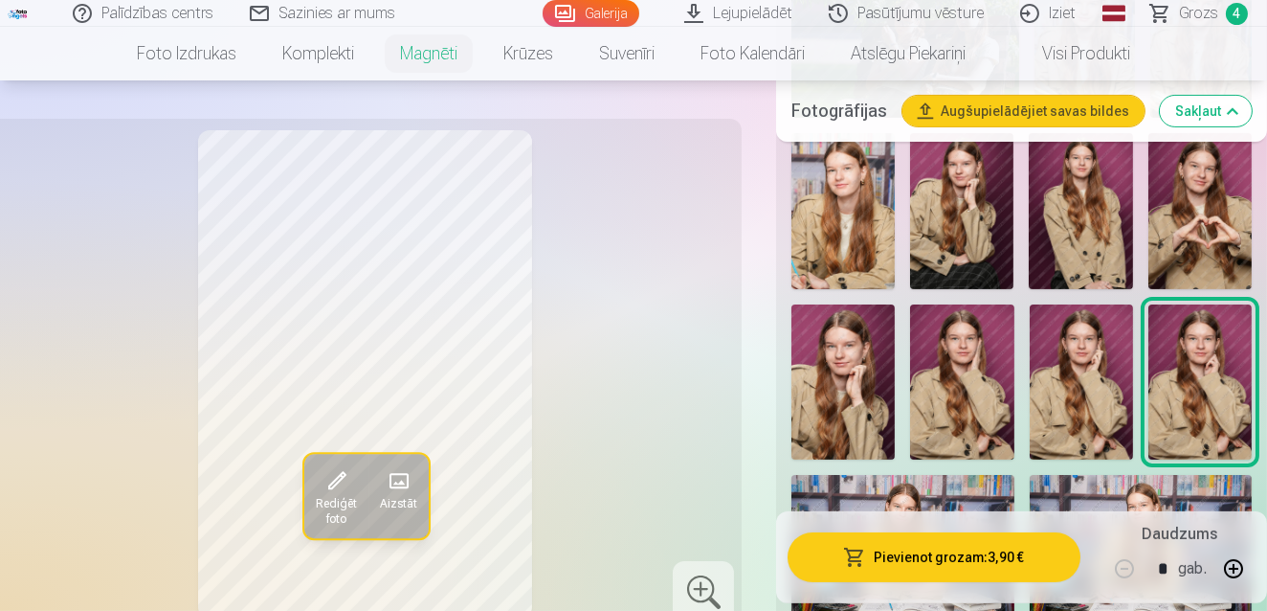
click at [1194, 245] on img at bounding box center [1199, 210] width 103 height 155
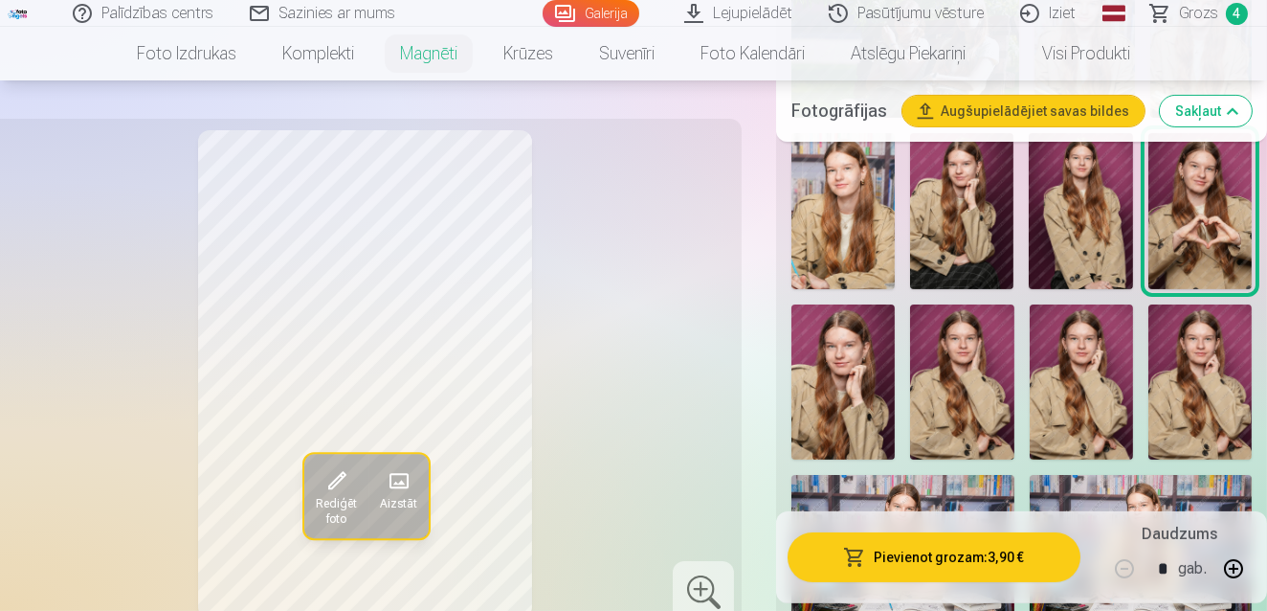
click at [815, 210] on img at bounding box center [842, 210] width 103 height 155
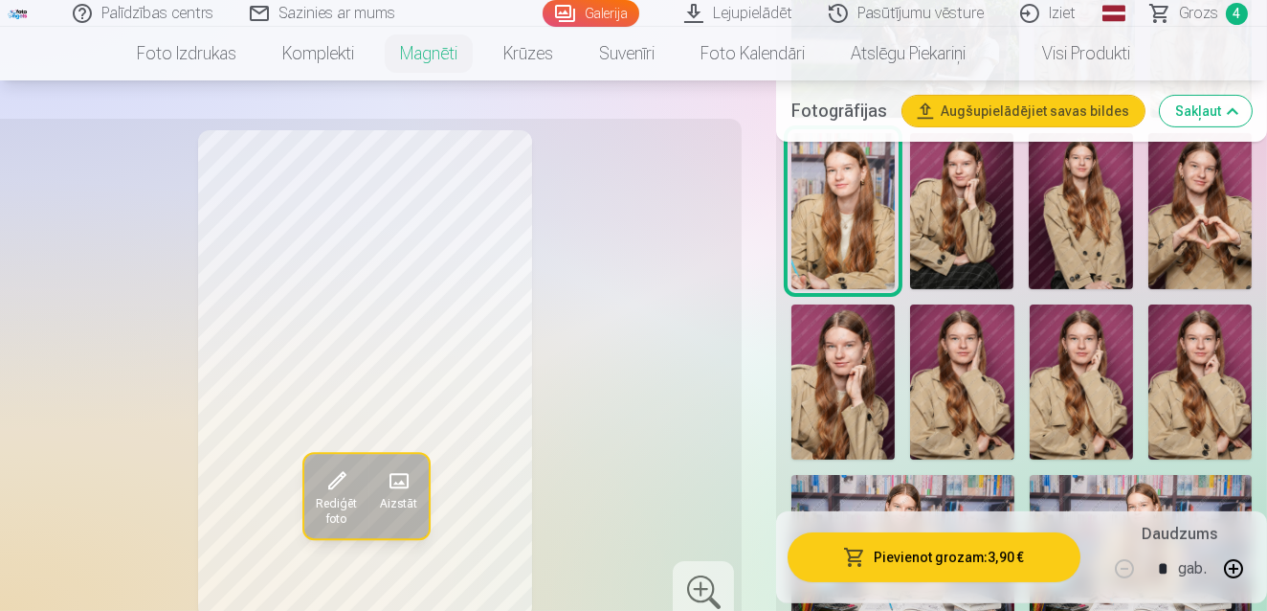
click at [965, 237] on img at bounding box center [961, 210] width 103 height 155
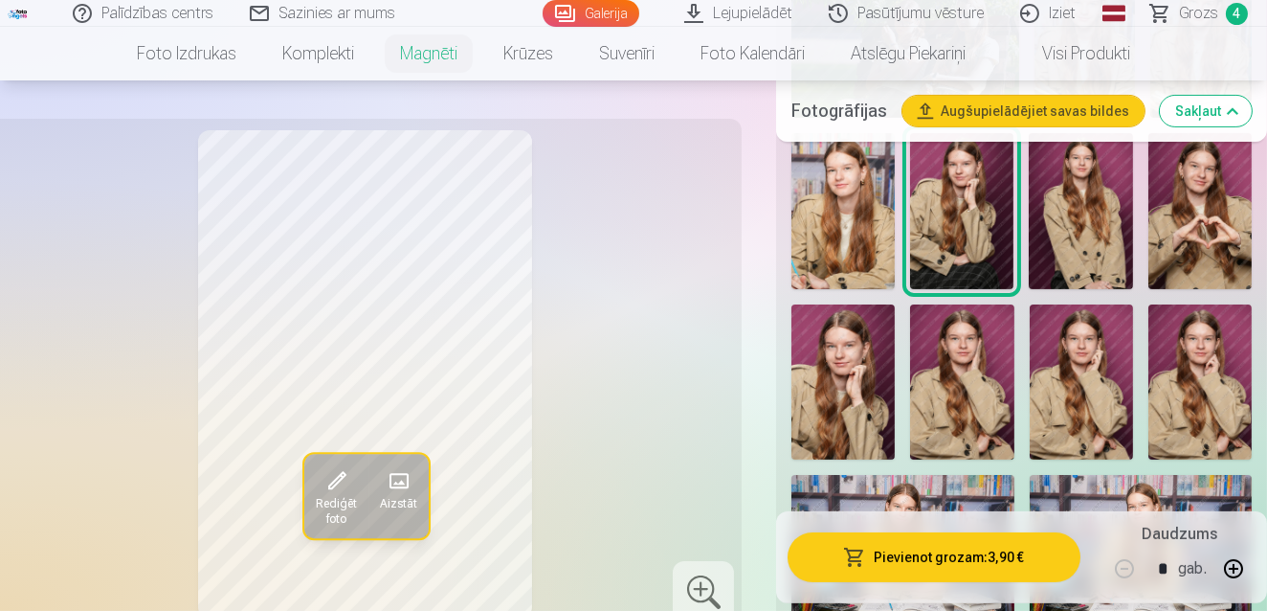
click at [1080, 247] on img at bounding box center [1080, 210] width 103 height 155
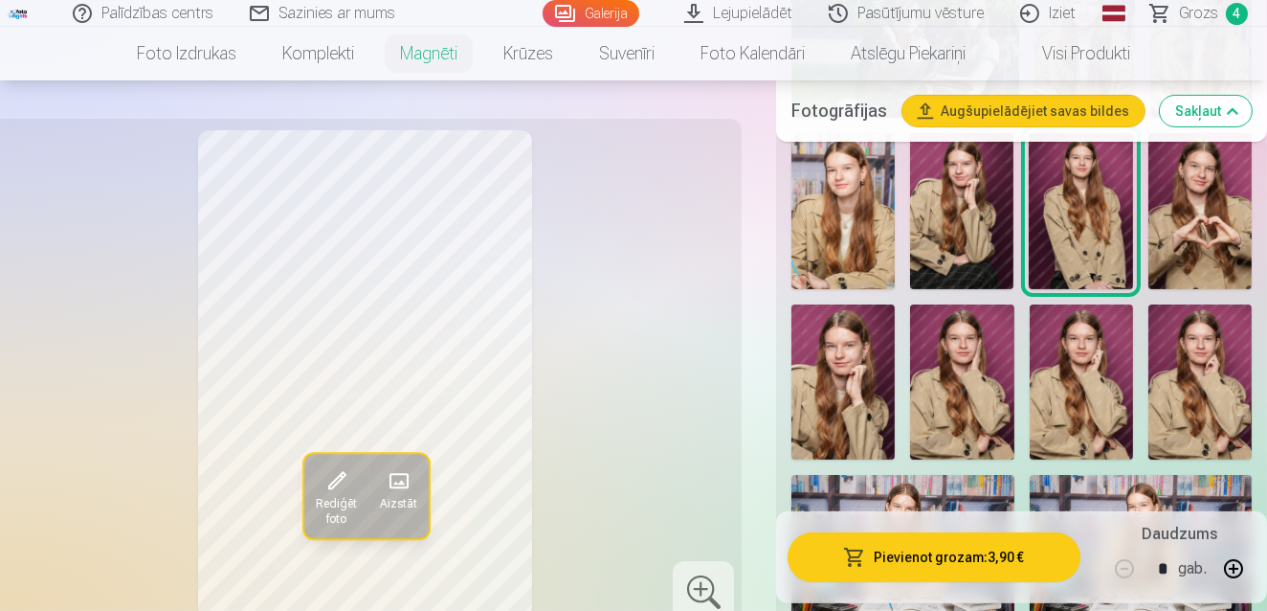
click at [939, 240] on img at bounding box center [961, 210] width 103 height 155
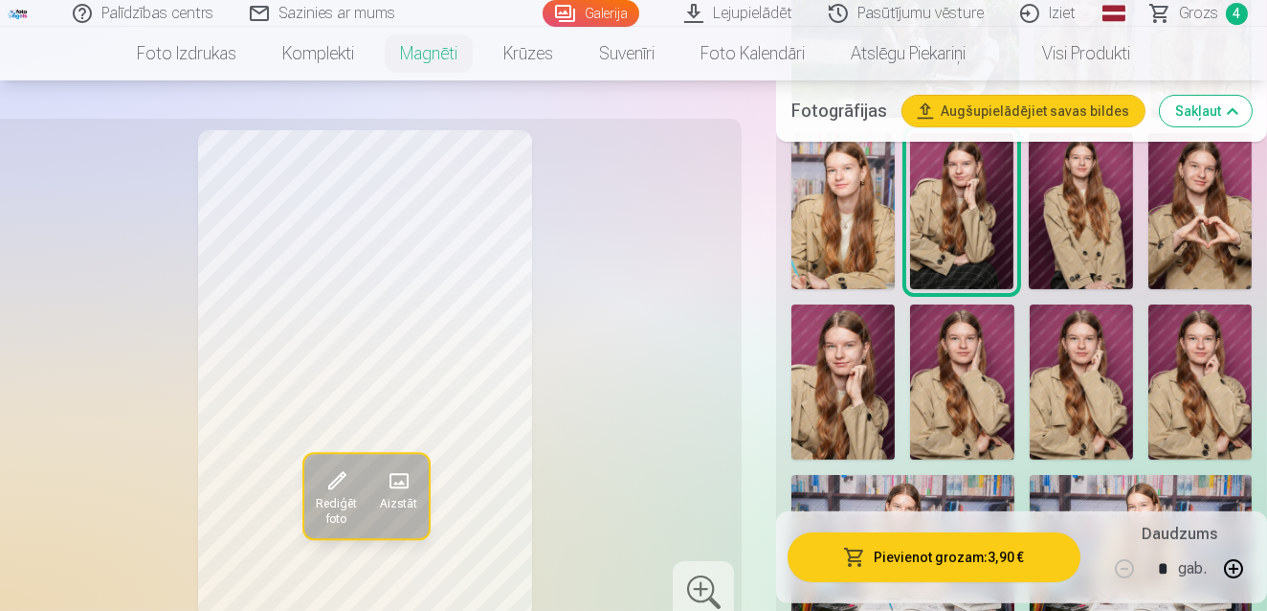
click at [1069, 193] on img at bounding box center [1080, 210] width 103 height 155
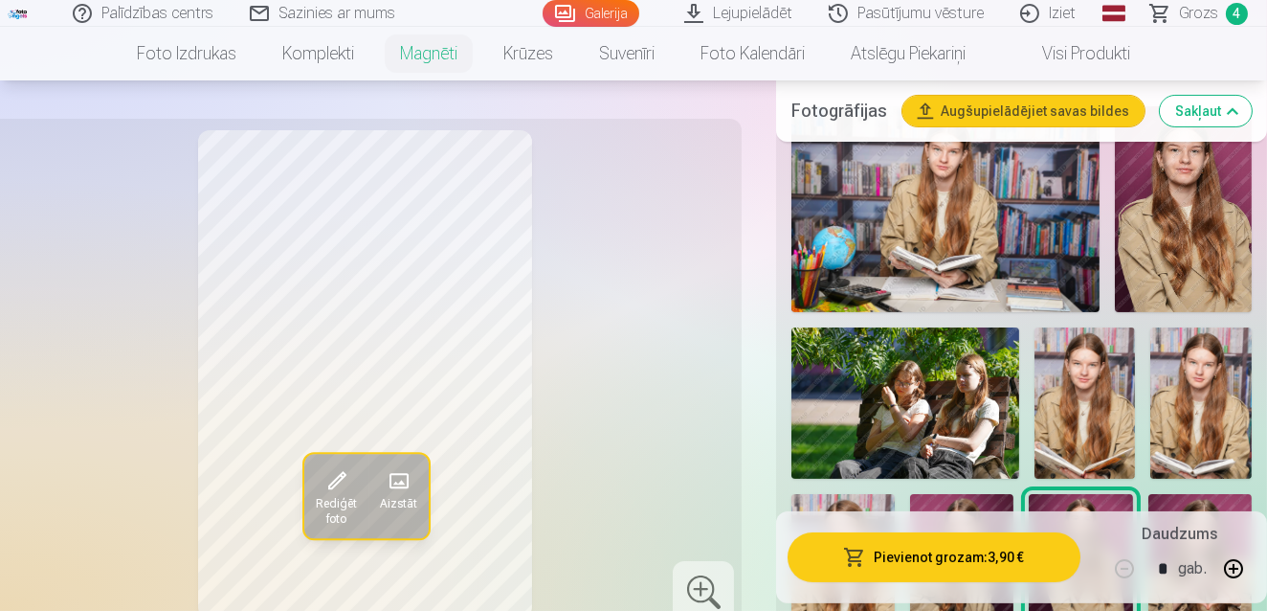
scroll to position [591, 0]
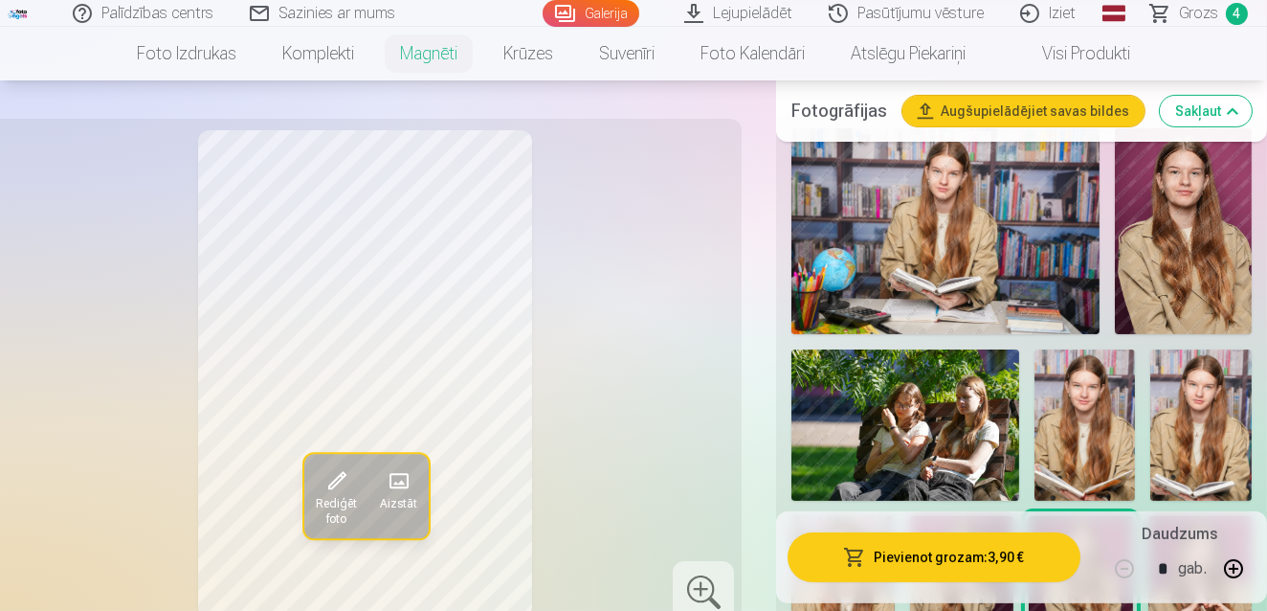
click at [1170, 285] on img at bounding box center [1183, 231] width 137 height 206
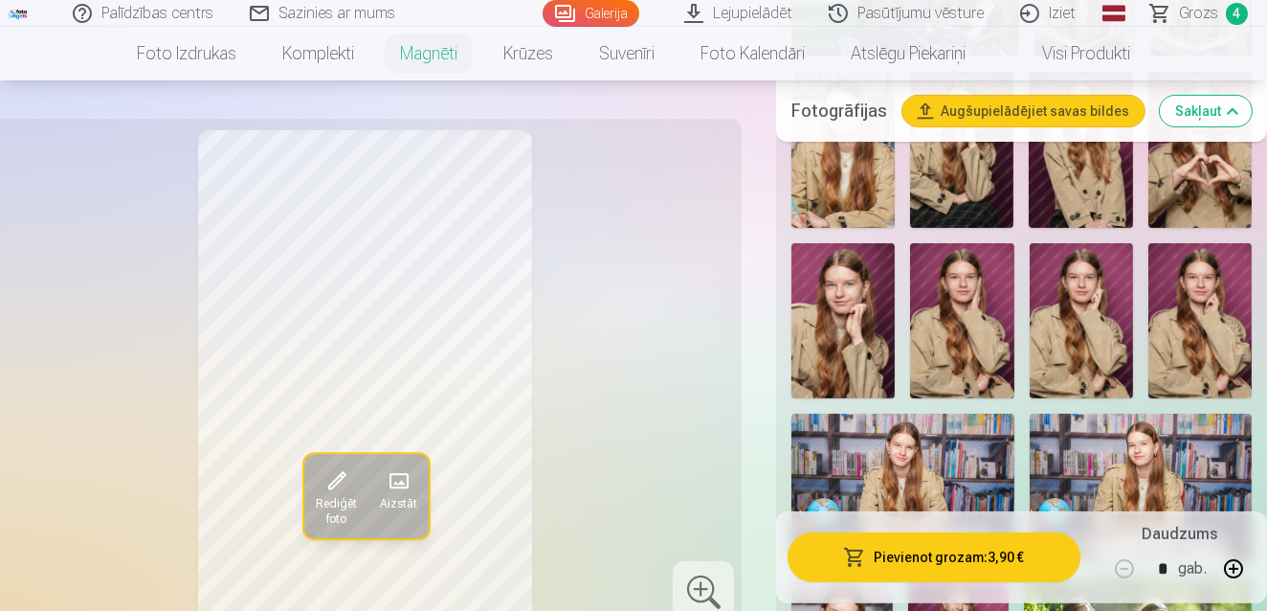
scroll to position [1043, 0]
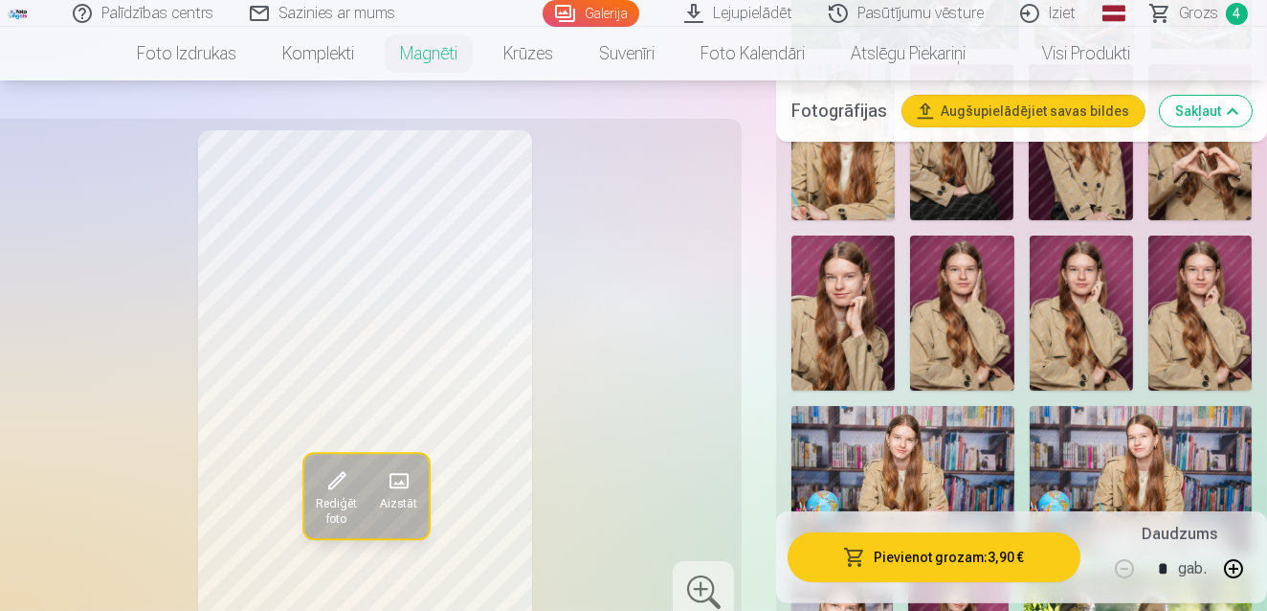
click at [934, 319] on img at bounding box center [961, 312] width 103 height 155
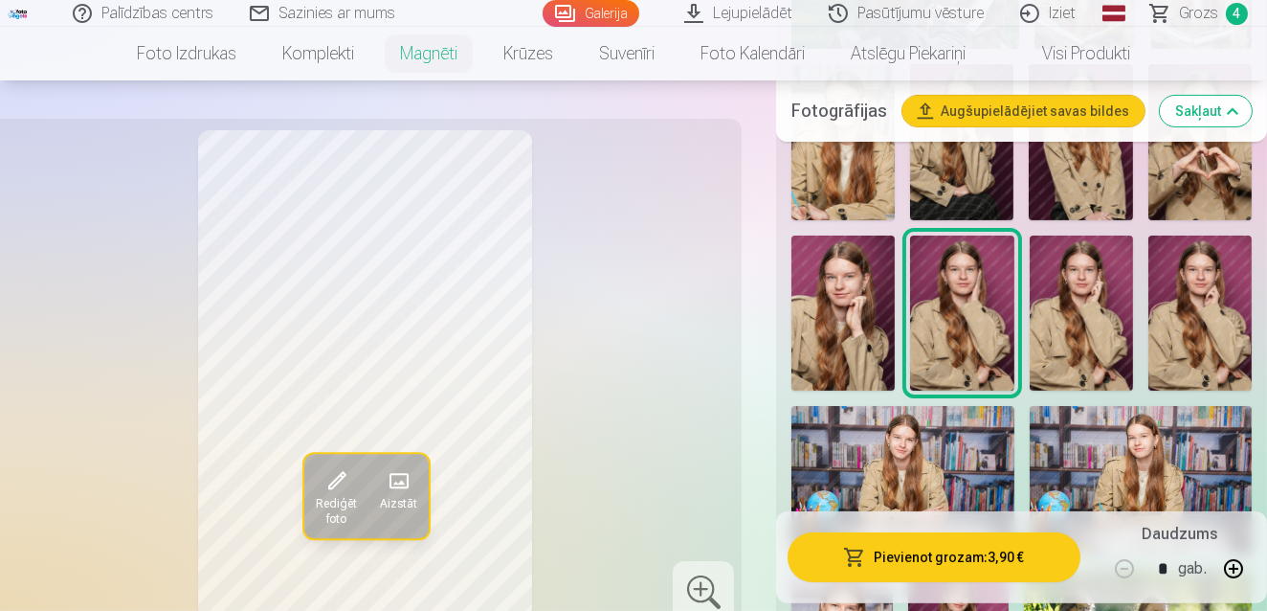
click at [858, 319] on img at bounding box center [842, 312] width 103 height 155
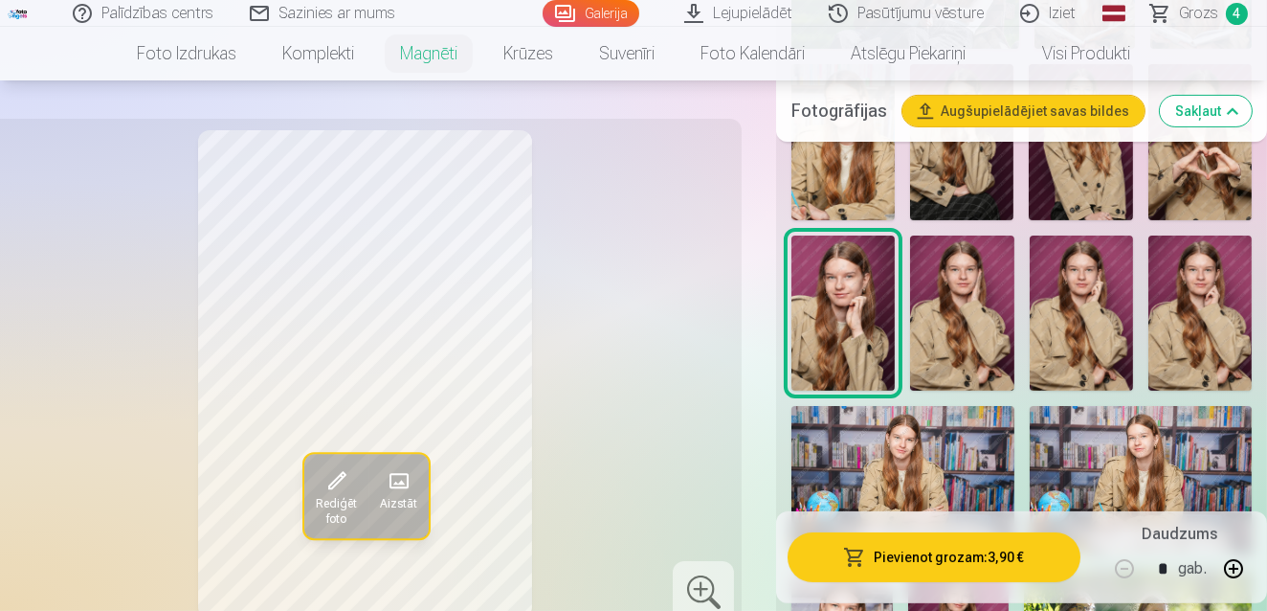
click at [914, 295] on div at bounding box center [1022, 390] width 476 height 1443
click at [996, 300] on img at bounding box center [961, 312] width 103 height 155
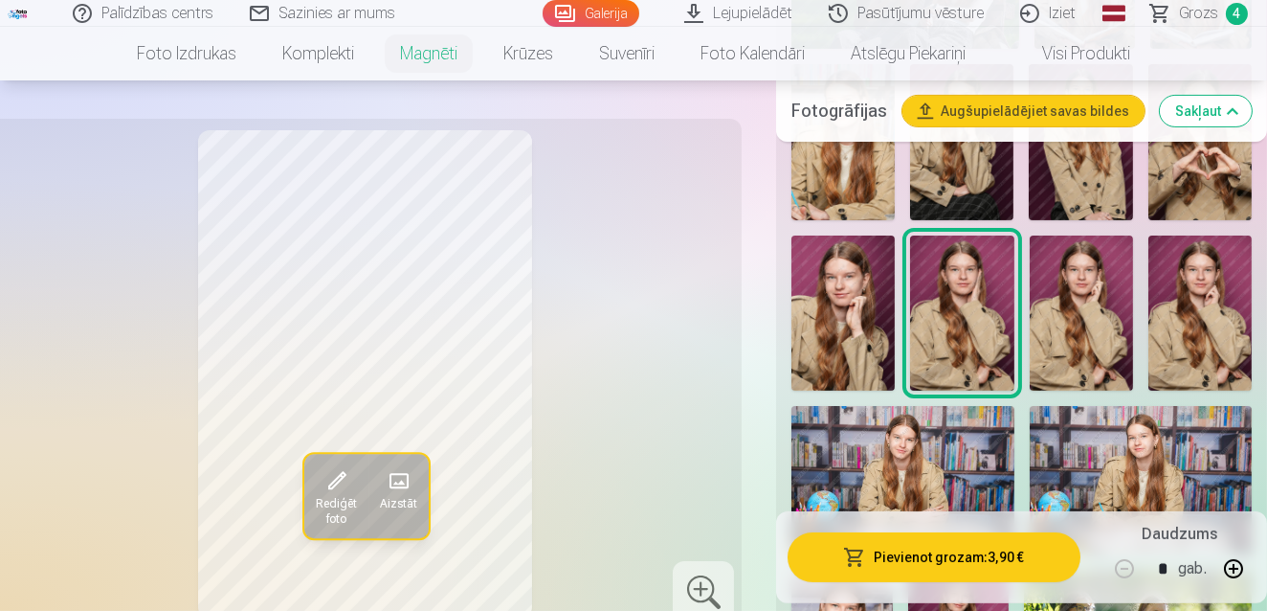
click at [1106, 318] on img at bounding box center [1081, 312] width 103 height 155
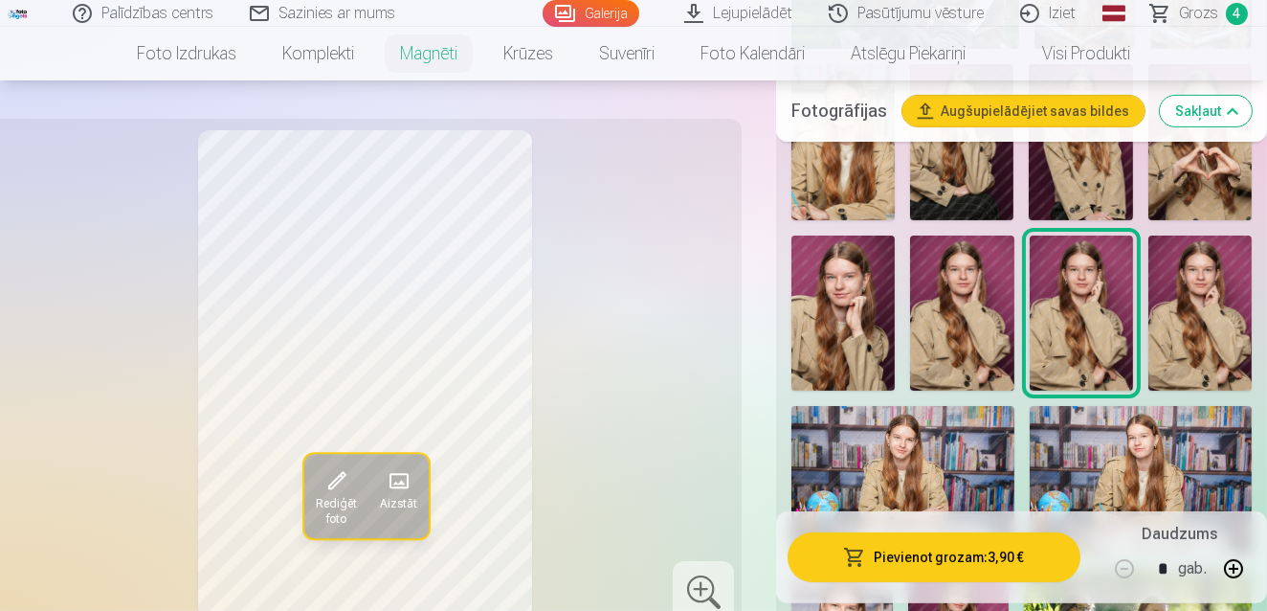
click at [1190, 331] on img at bounding box center [1199, 312] width 103 height 155
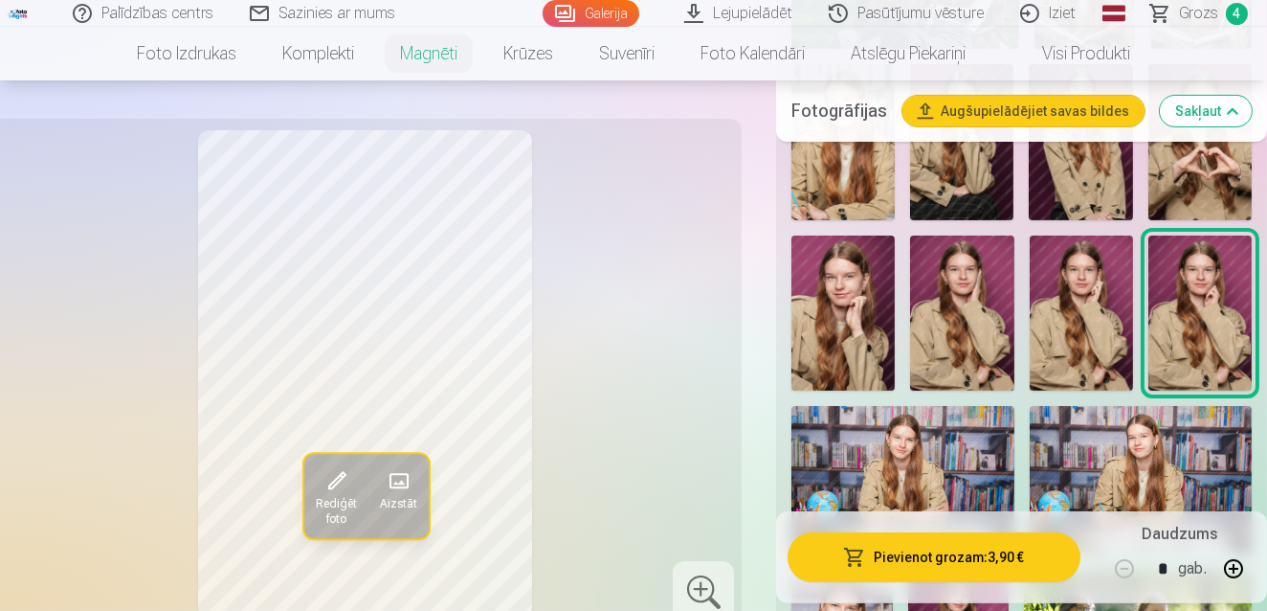
click at [1068, 329] on img at bounding box center [1081, 312] width 103 height 155
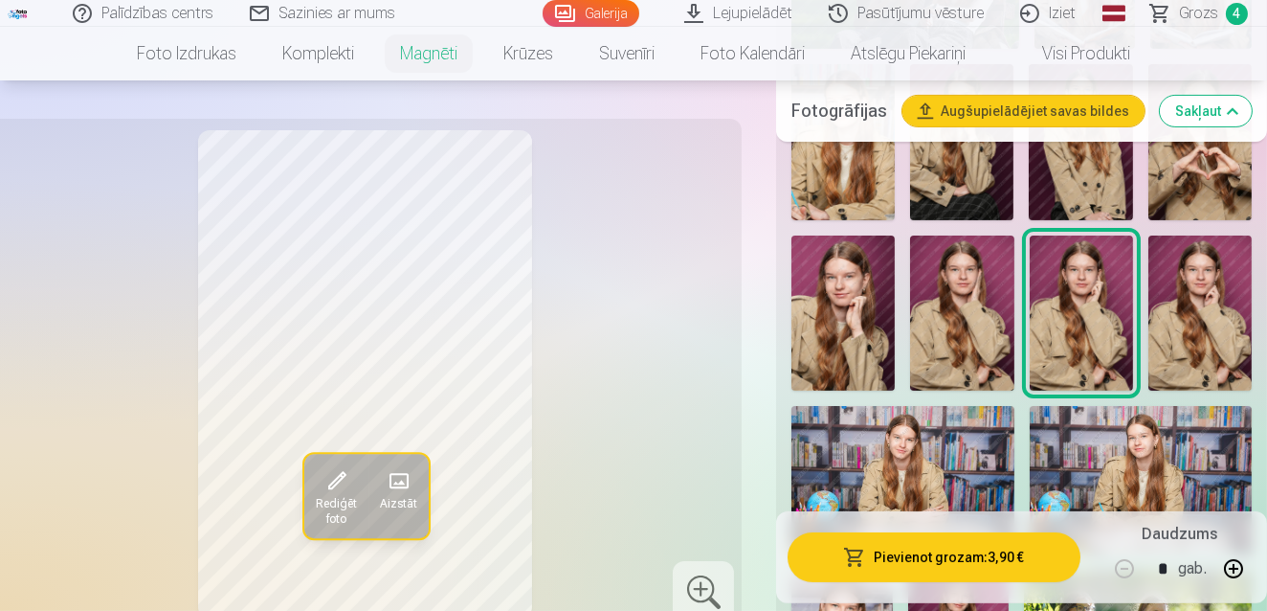
click at [945, 303] on img at bounding box center [961, 312] width 103 height 155
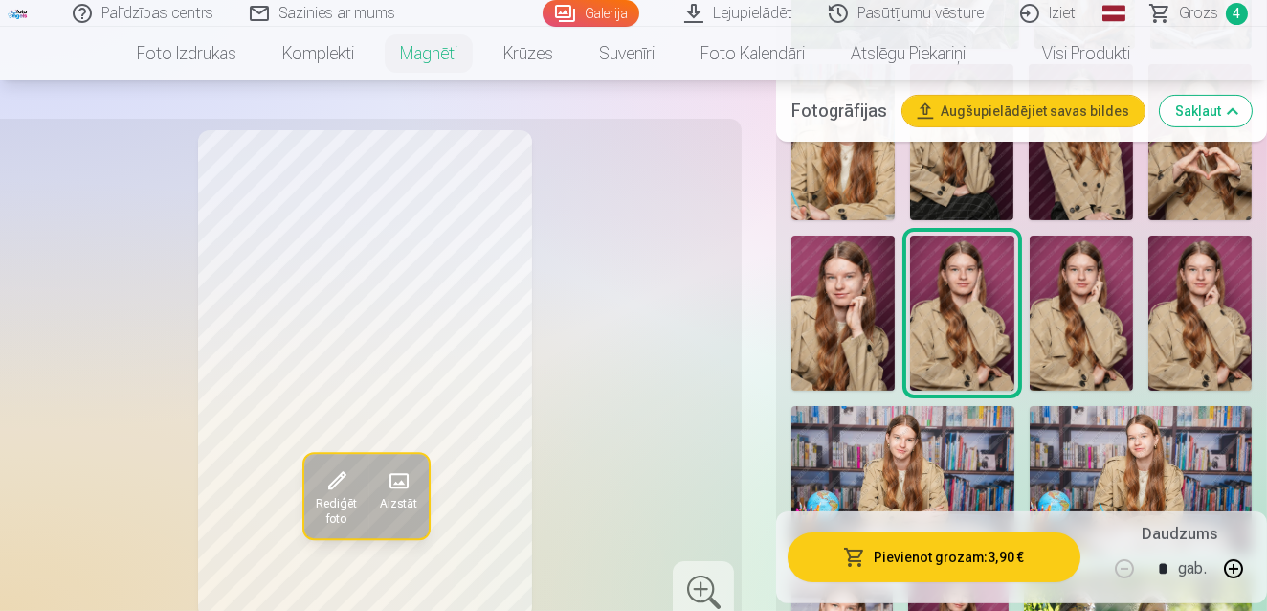
click at [1061, 332] on img at bounding box center [1081, 312] width 103 height 155
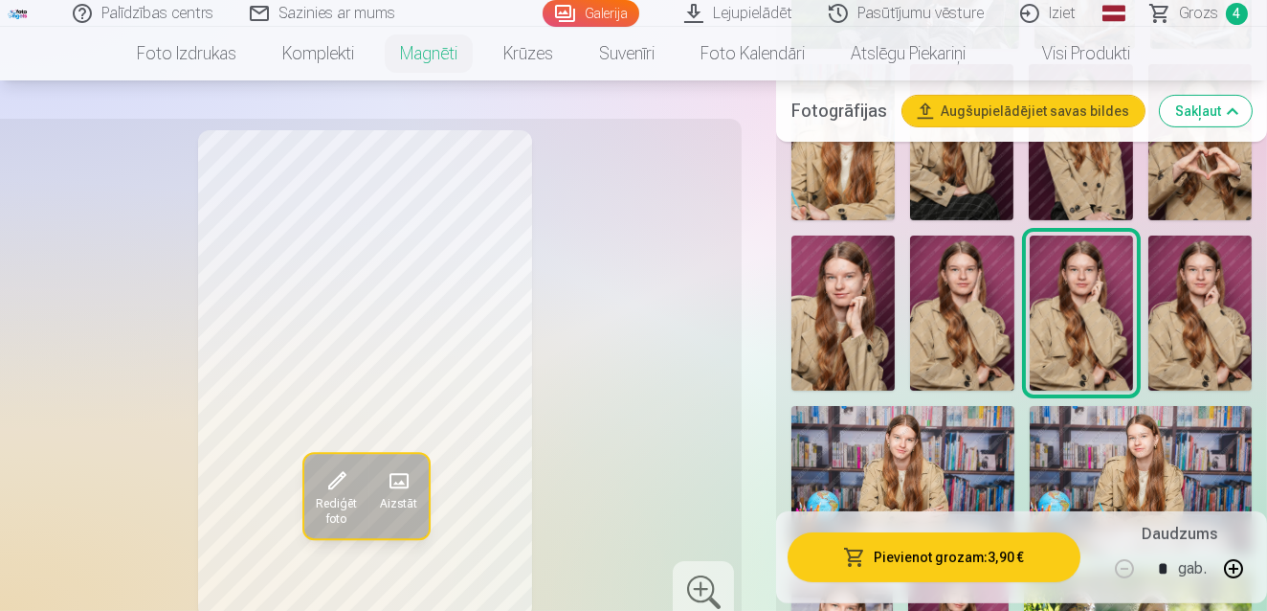
click at [1123, 332] on img at bounding box center [1081, 312] width 103 height 155
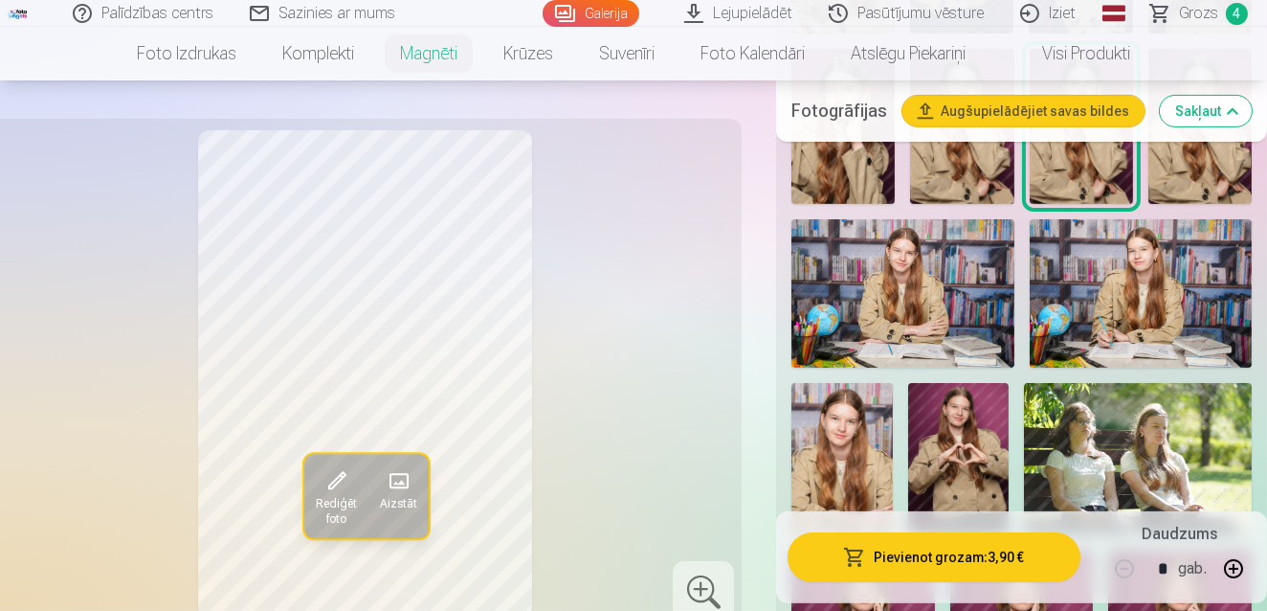
scroll to position [1287, 0]
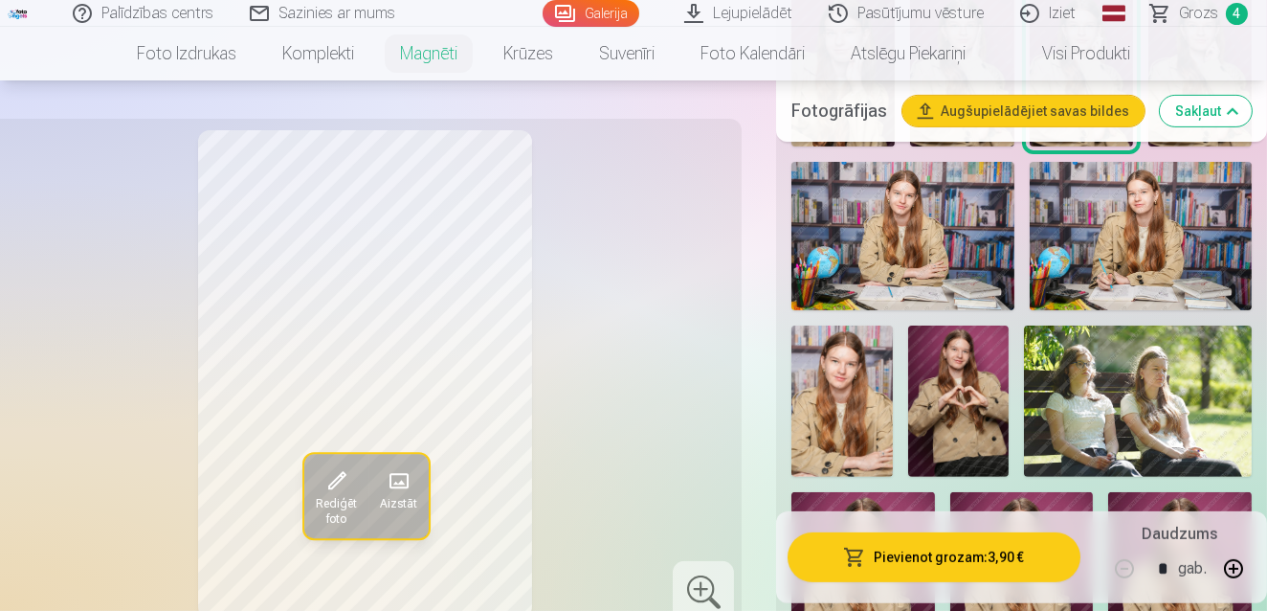
click at [953, 360] on img at bounding box center [958, 401] width 101 height 152
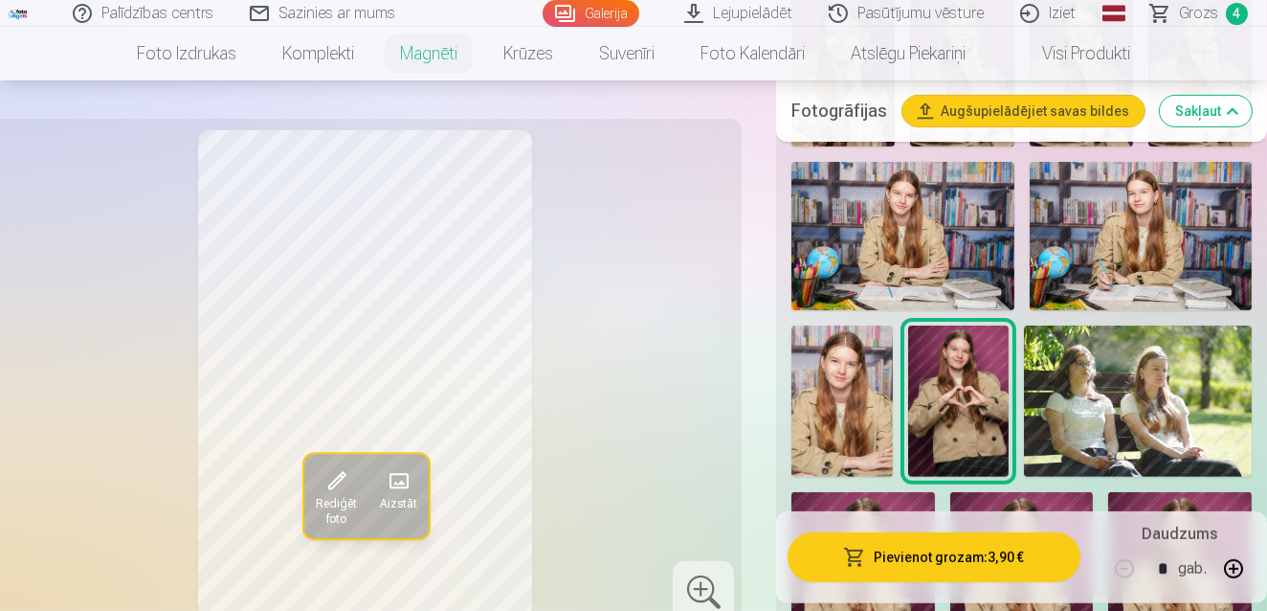
click at [966, 254] on img at bounding box center [902, 236] width 223 height 148
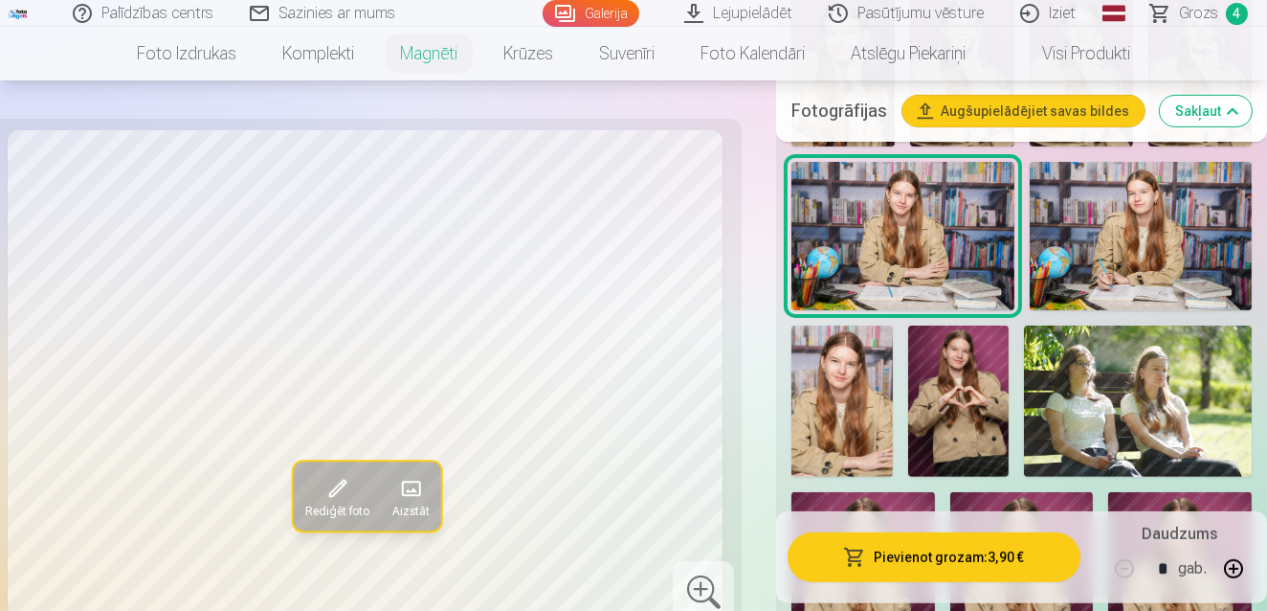
click at [865, 388] on img at bounding box center [841, 400] width 101 height 151
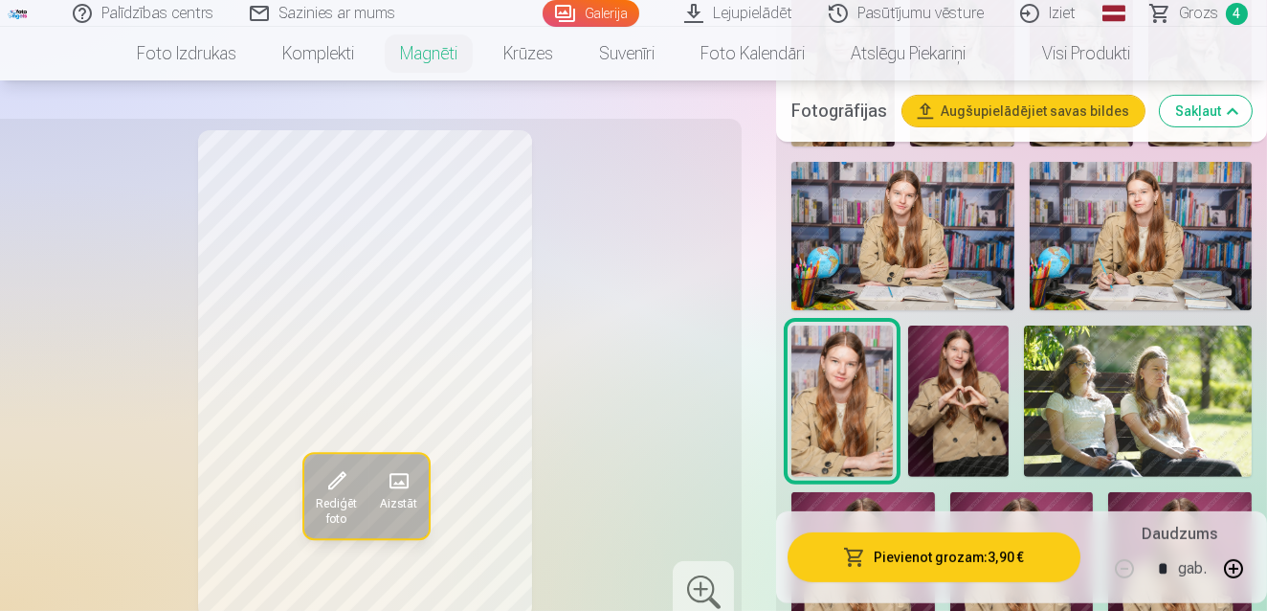
click at [954, 399] on img at bounding box center [958, 401] width 101 height 152
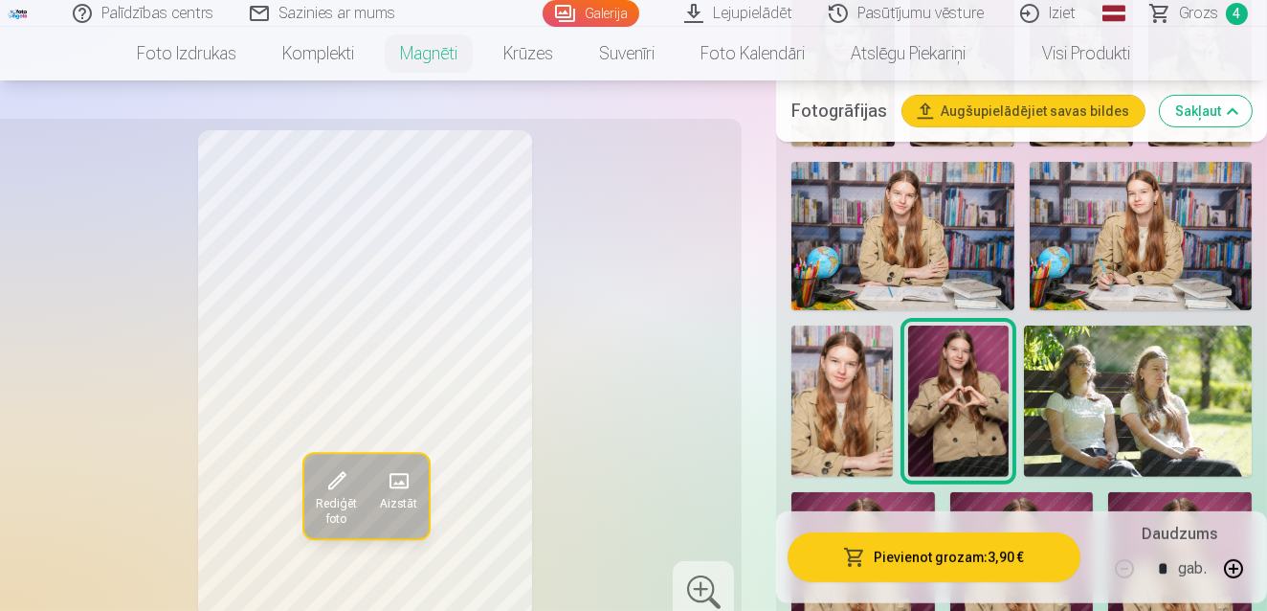
click at [1146, 278] on img at bounding box center [1141, 236] width 223 height 148
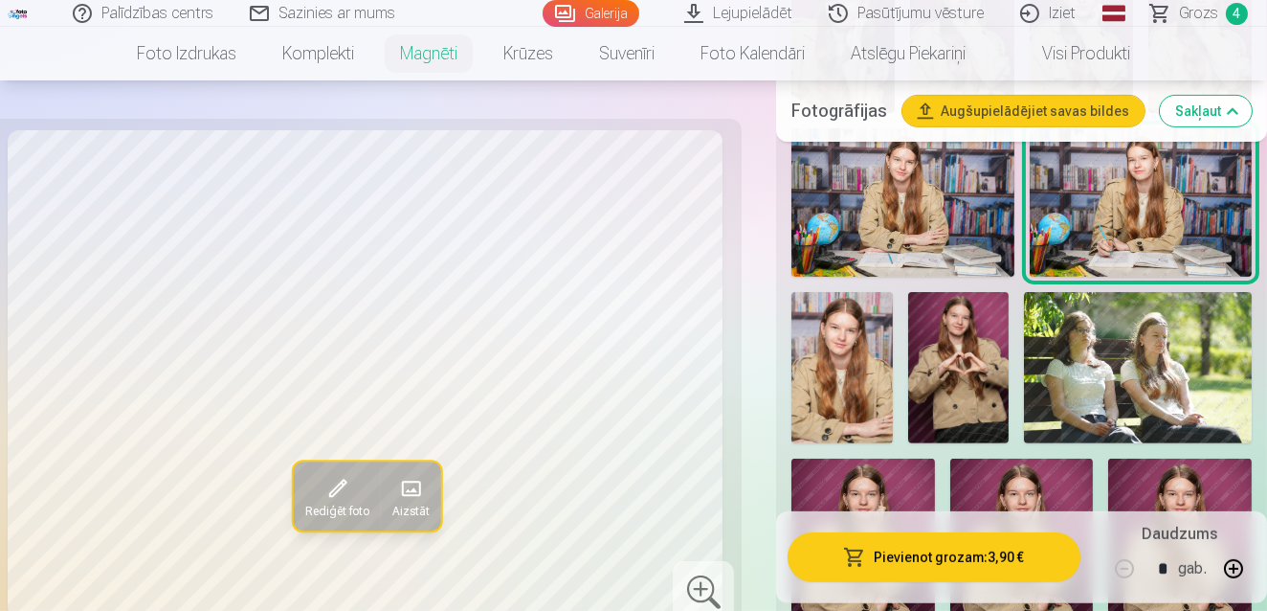
scroll to position [1322, 0]
click at [1110, 334] on img at bounding box center [1138, 366] width 228 height 151
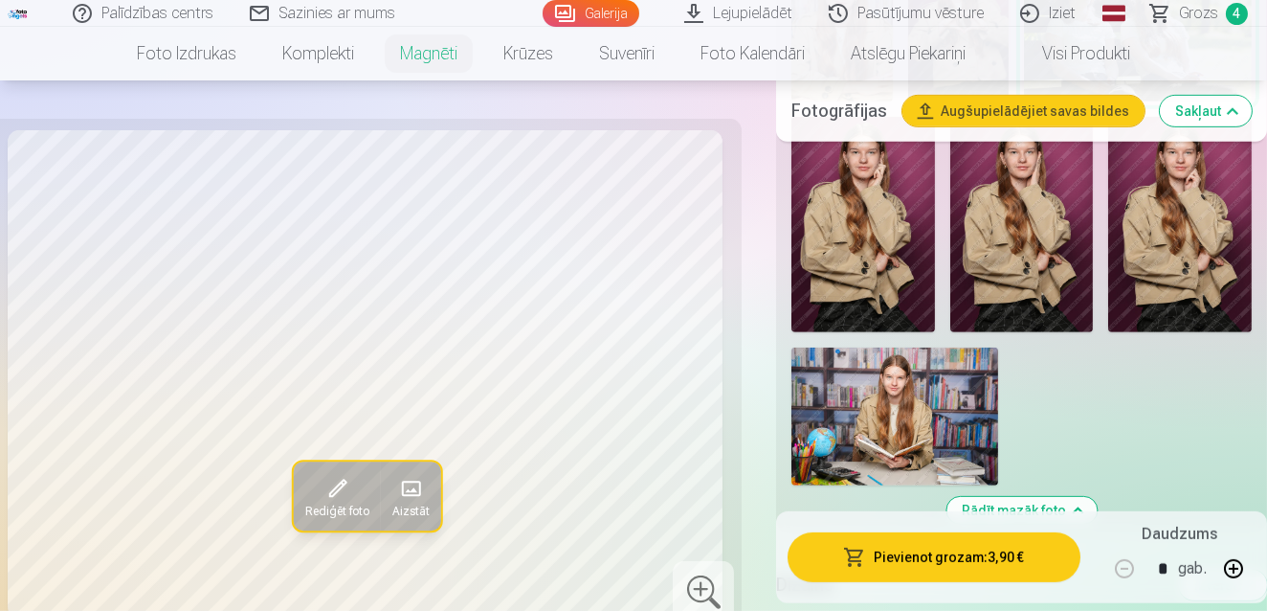
scroll to position [1670, 0]
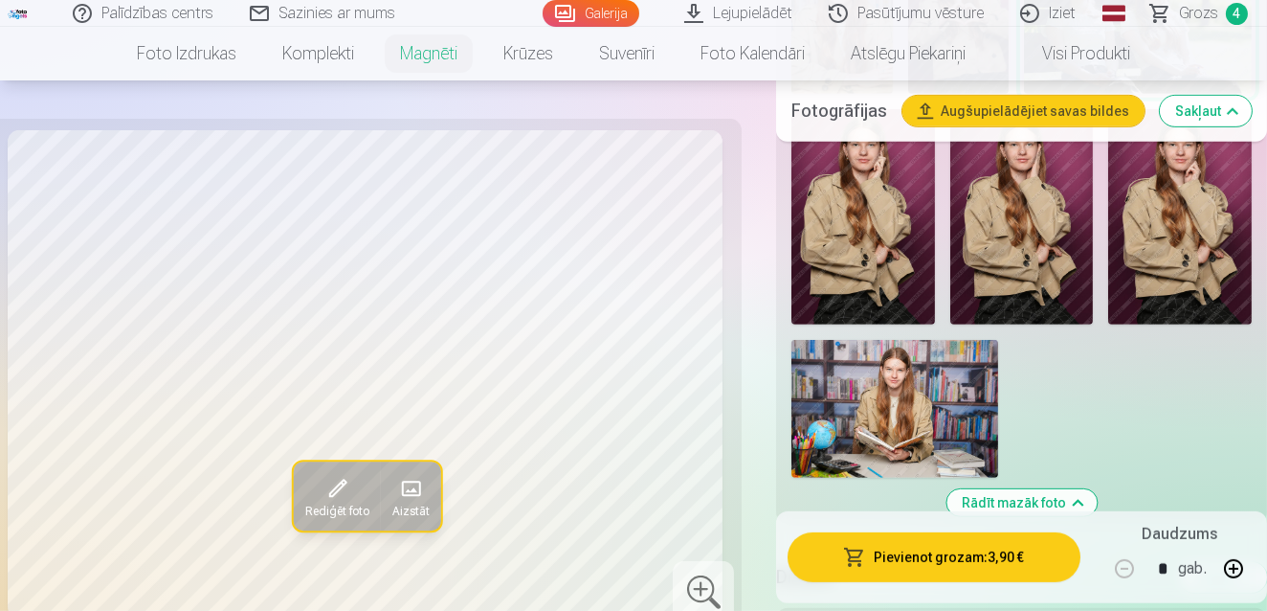
click at [905, 429] on img at bounding box center [894, 409] width 207 height 138
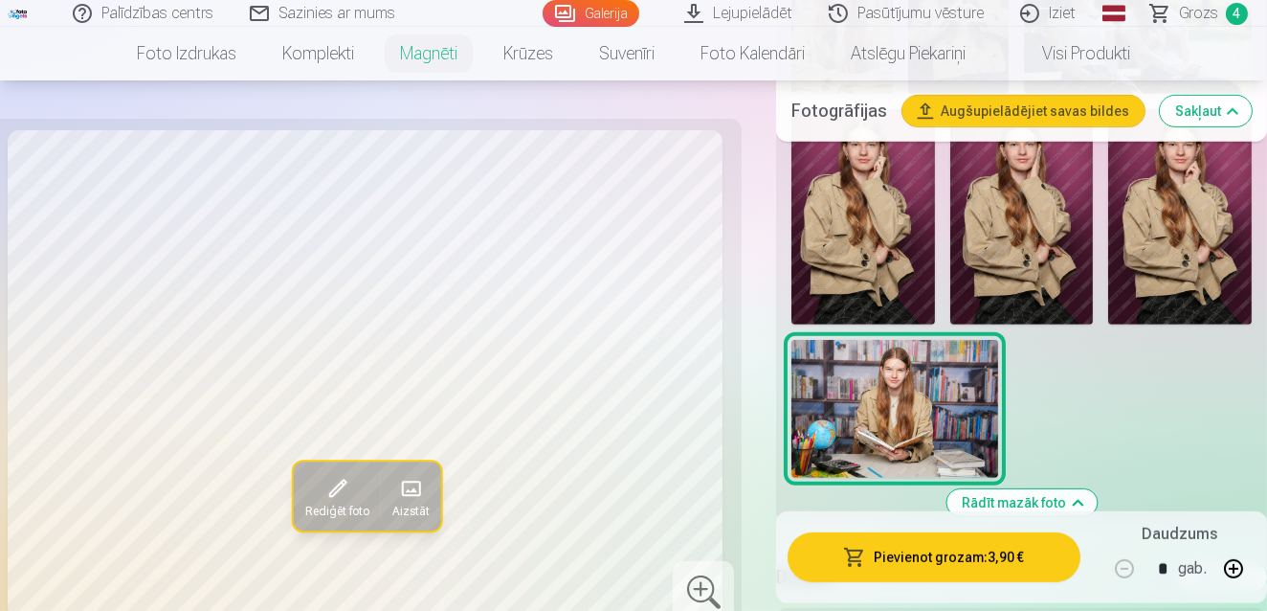
click at [851, 270] on img at bounding box center [863, 216] width 144 height 215
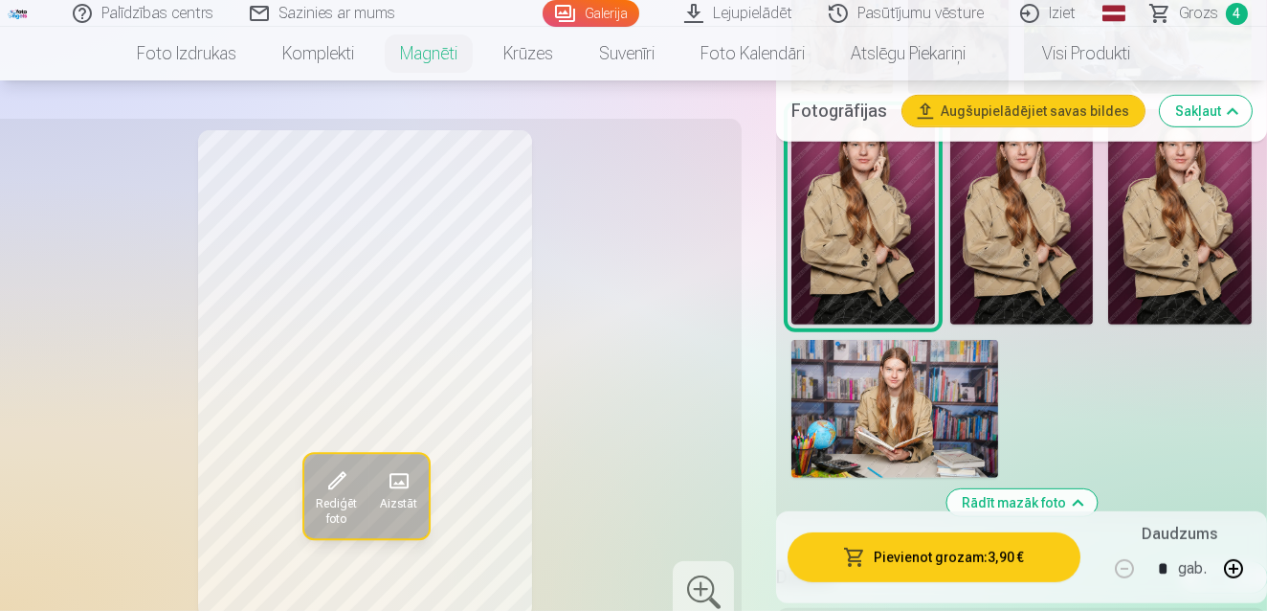
click at [998, 257] on img at bounding box center [1022, 216] width 144 height 215
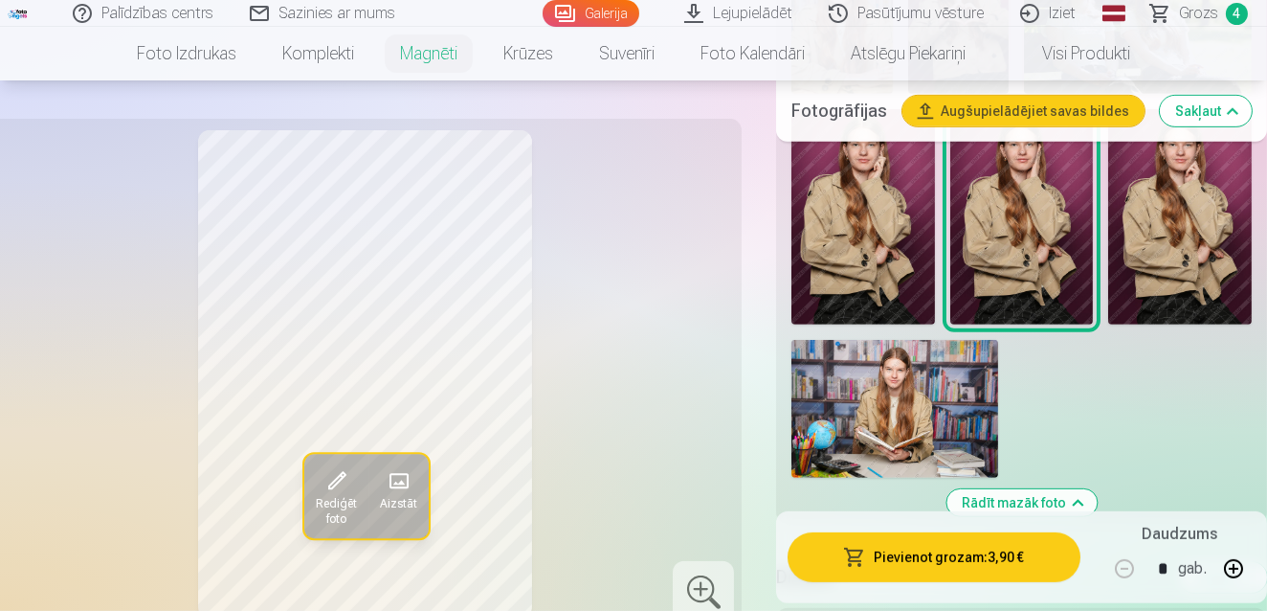
click at [1118, 258] on img at bounding box center [1180, 216] width 144 height 215
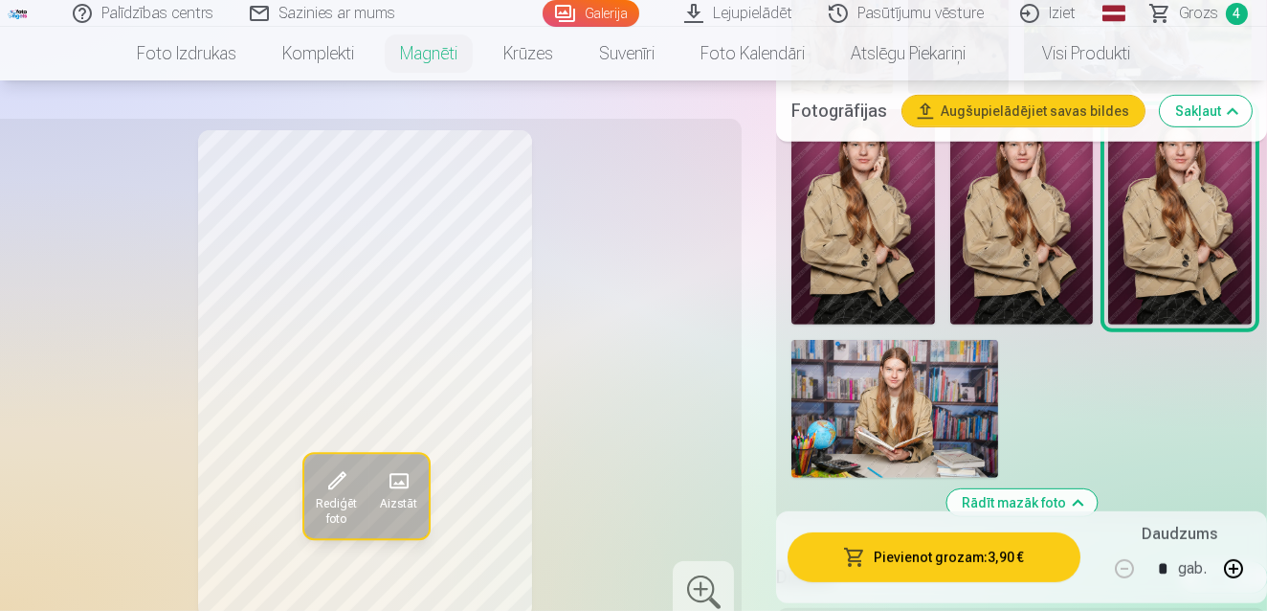
click at [903, 347] on img at bounding box center [894, 409] width 207 height 138
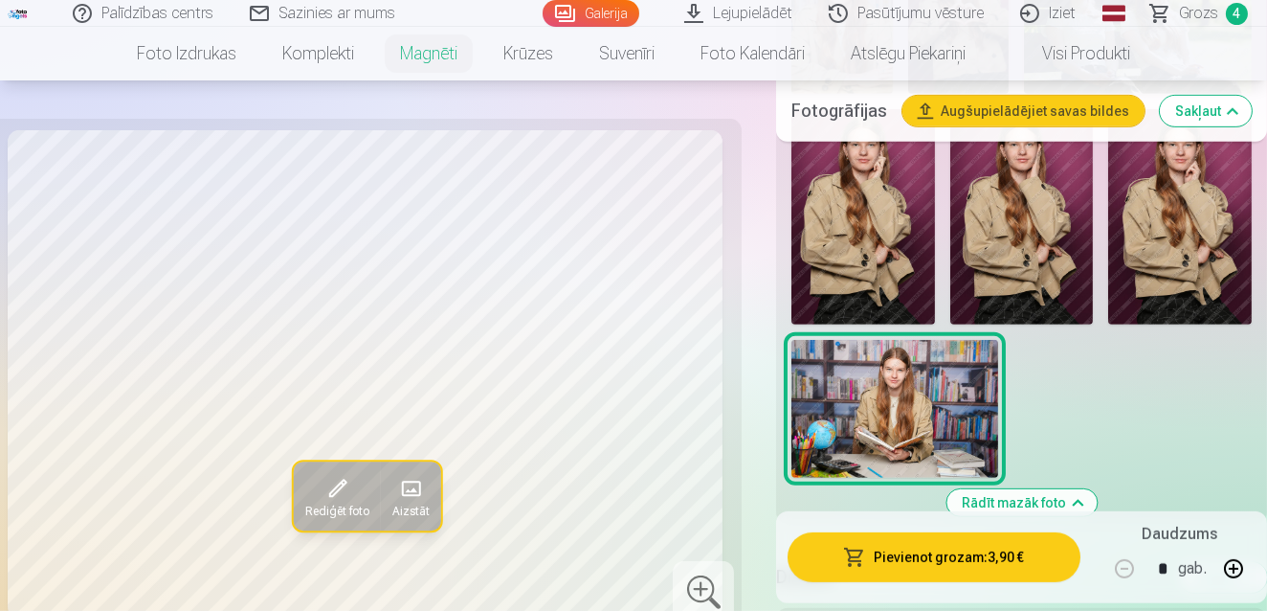
click at [1163, 226] on img at bounding box center [1180, 216] width 144 height 215
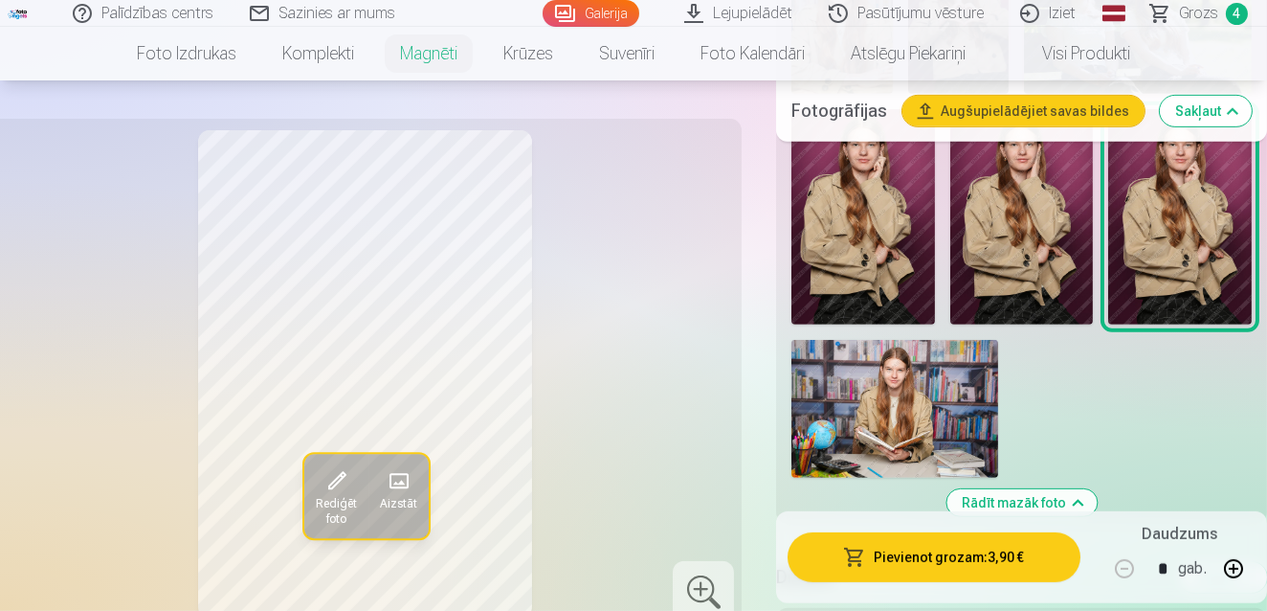
scroll to position [1704, 0]
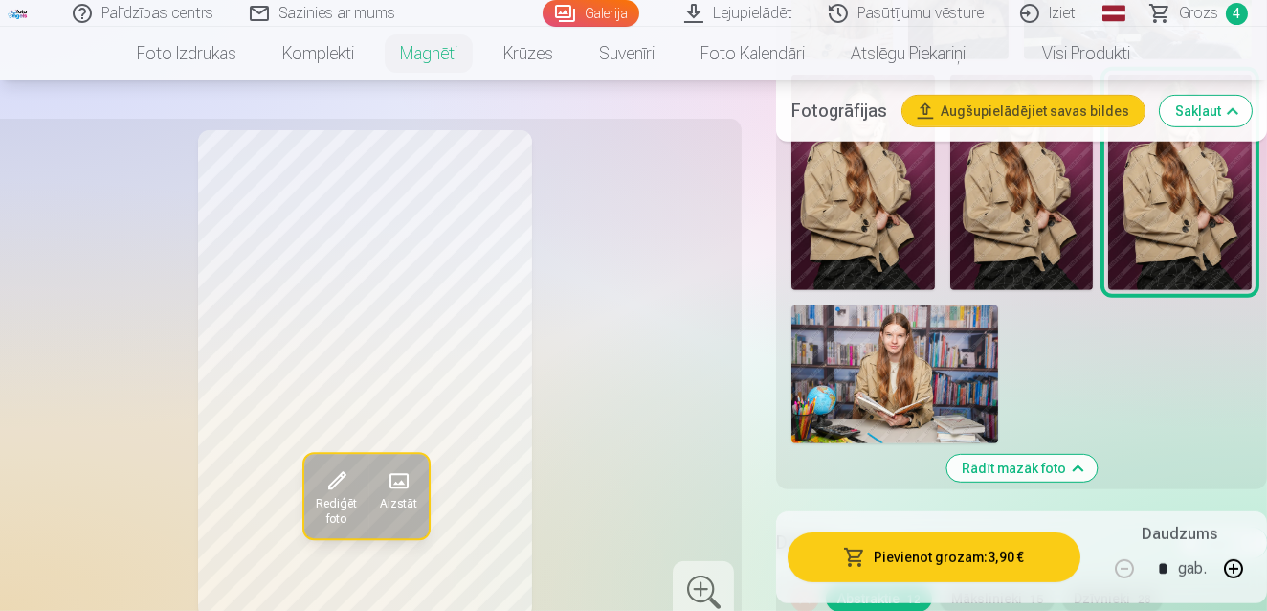
click at [651, 376] on div "Rediģēt foto Aizstāt" at bounding box center [365, 374] width 730 height 488
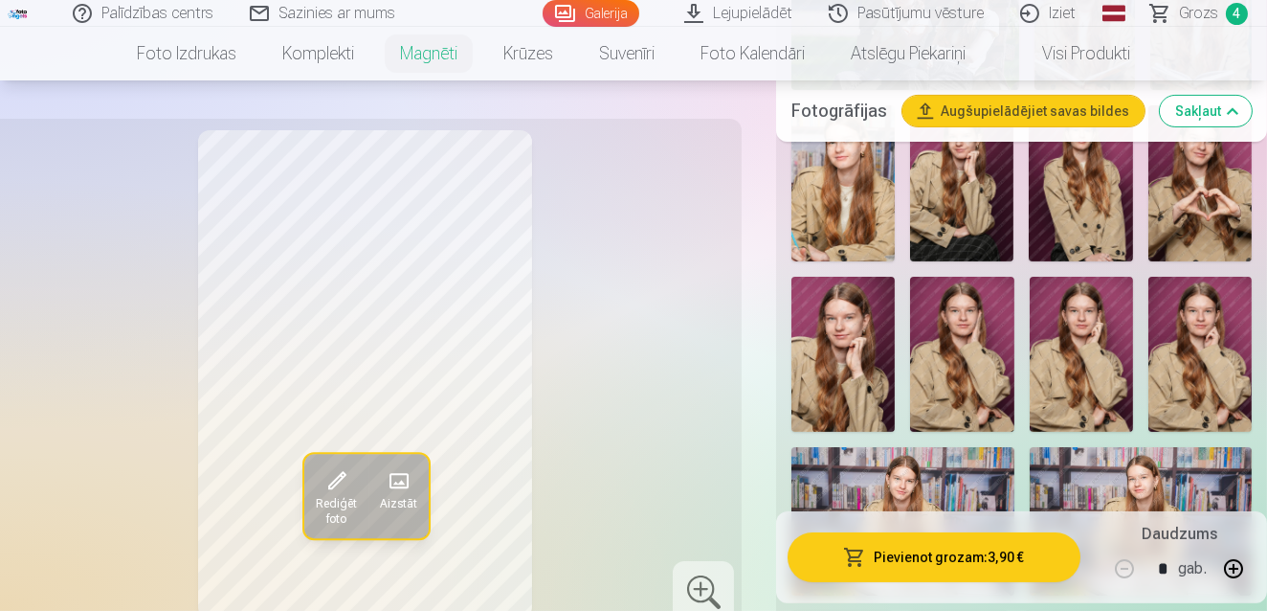
scroll to position [1009, 0]
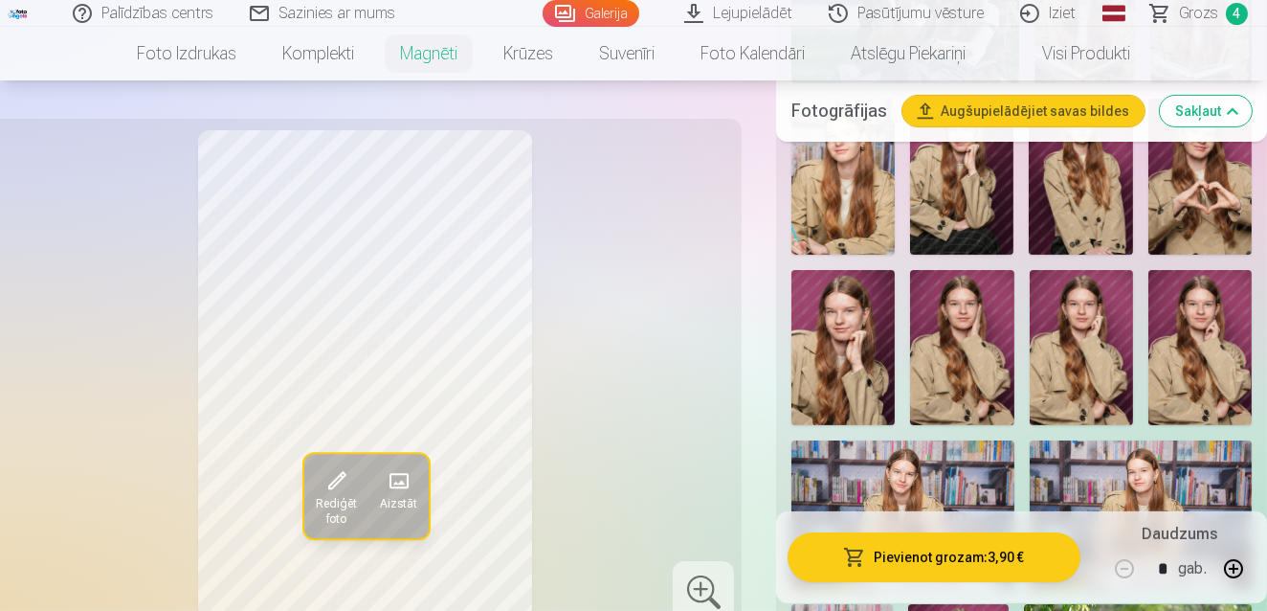
click at [1200, 316] on img at bounding box center [1199, 347] width 103 height 155
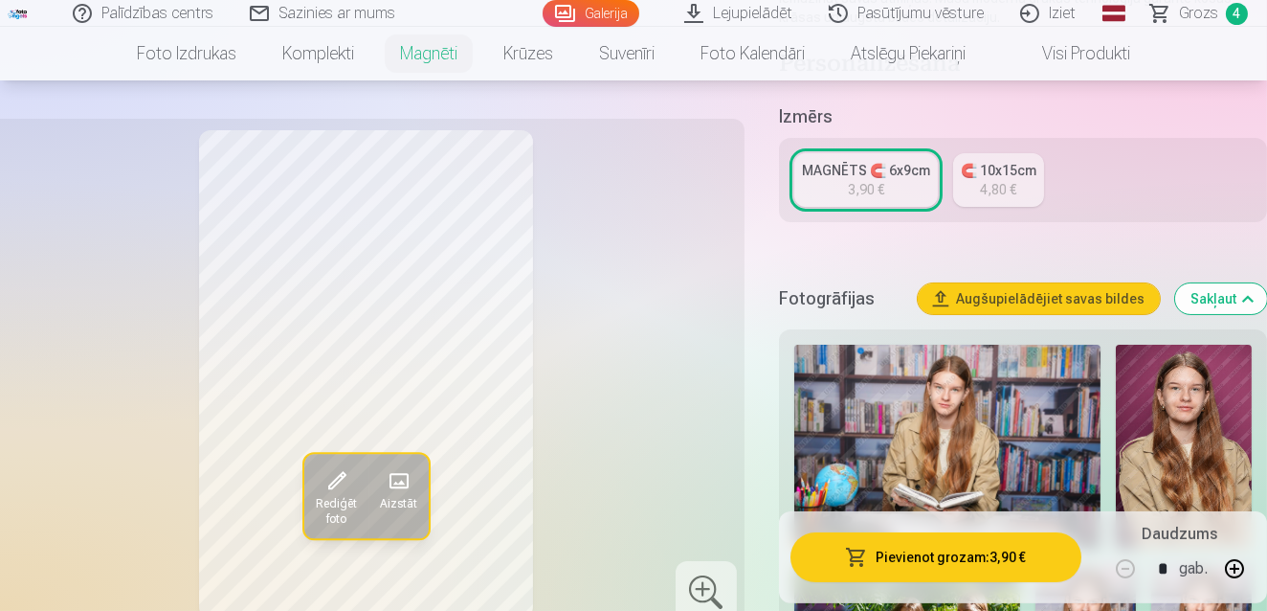
scroll to position [383, 0]
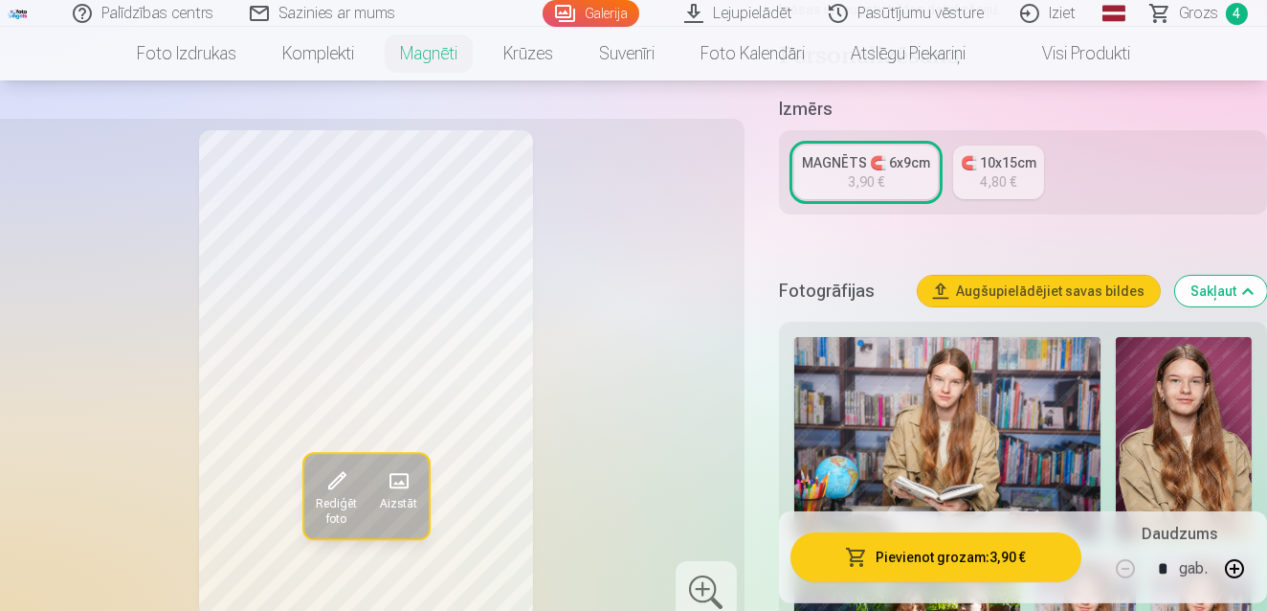
click at [1208, 14] on span "Grozs" at bounding box center [1198, 13] width 39 height 23
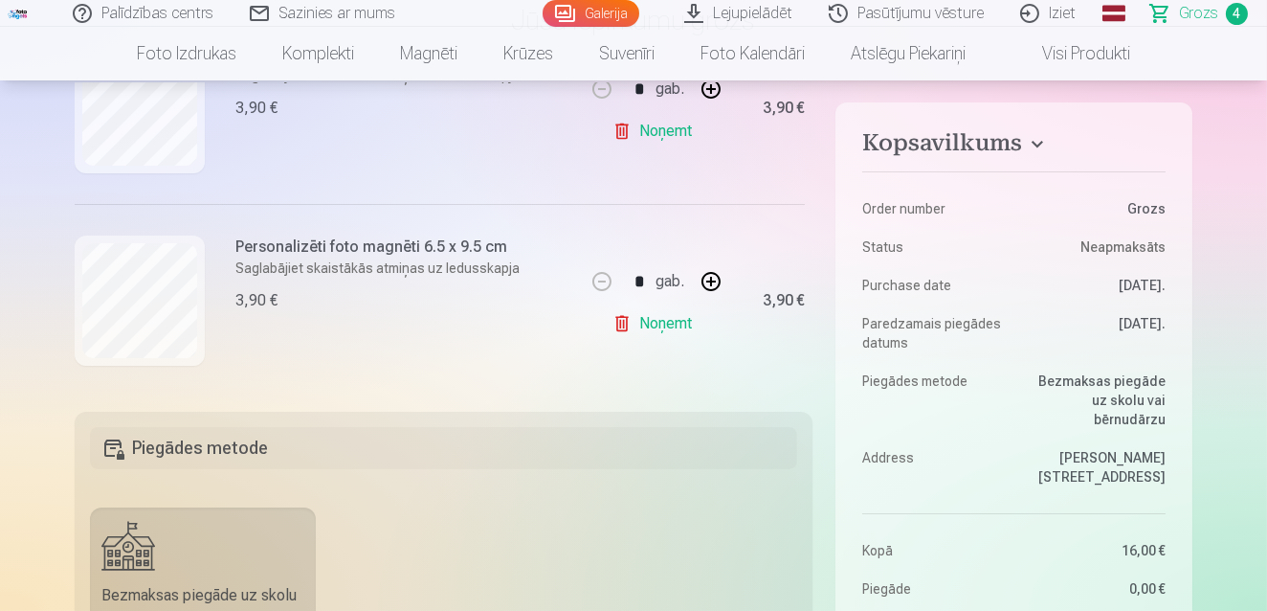
scroll to position [433, 0]
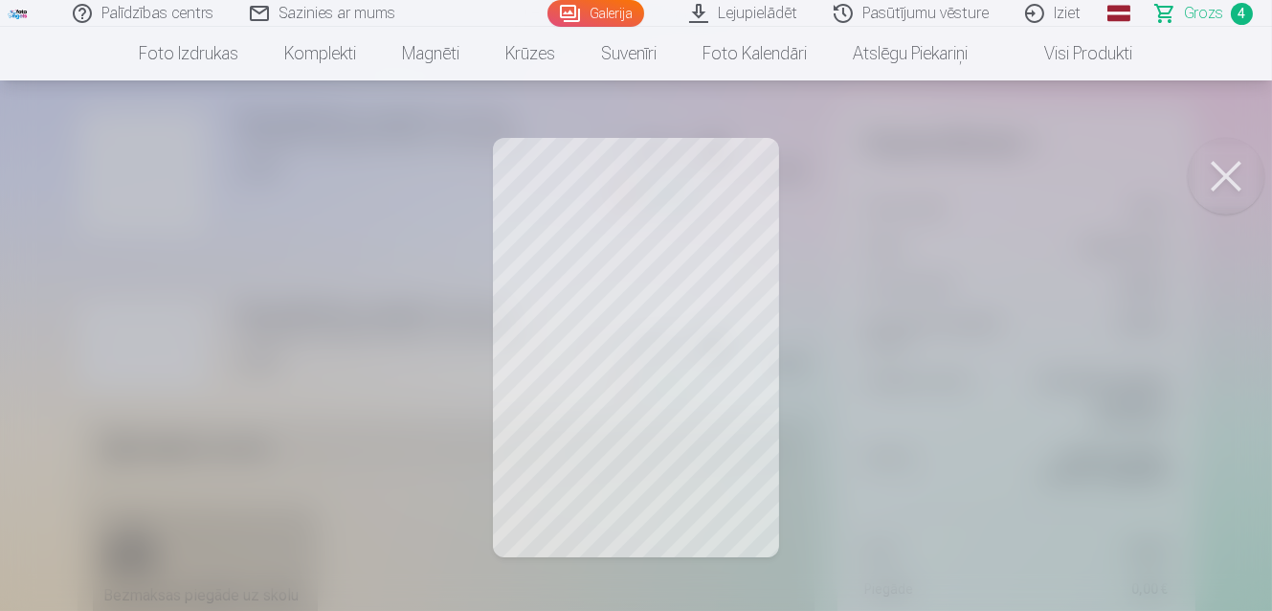
click at [1219, 192] on button at bounding box center [1226, 176] width 77 height 77
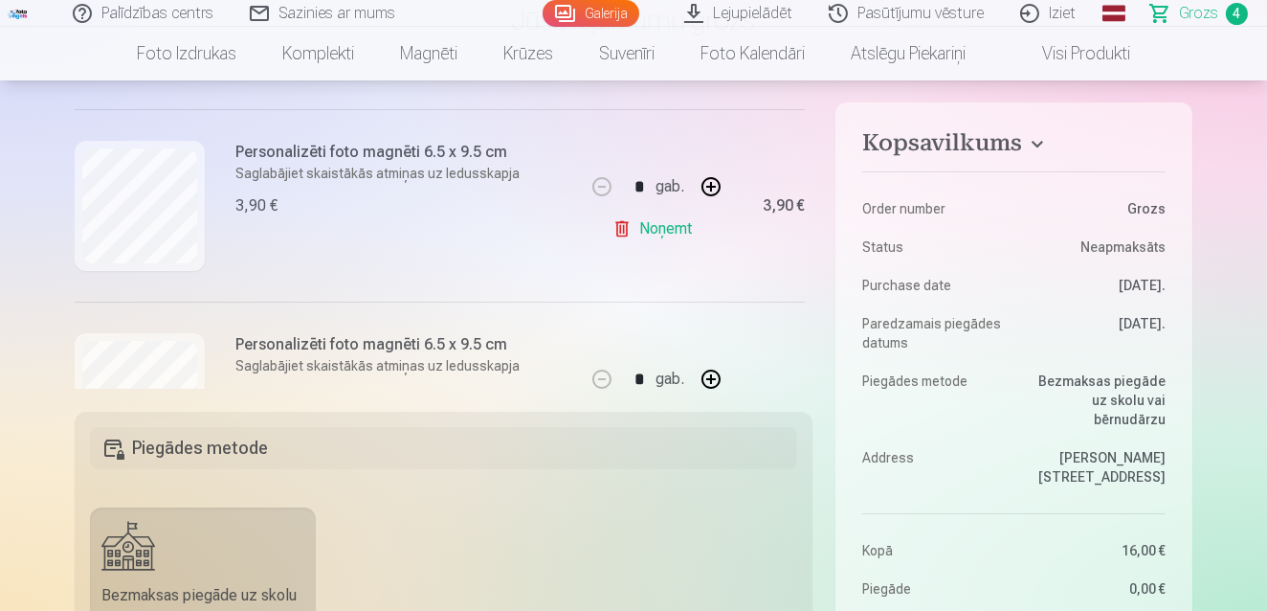
scroll to position [403, 0]
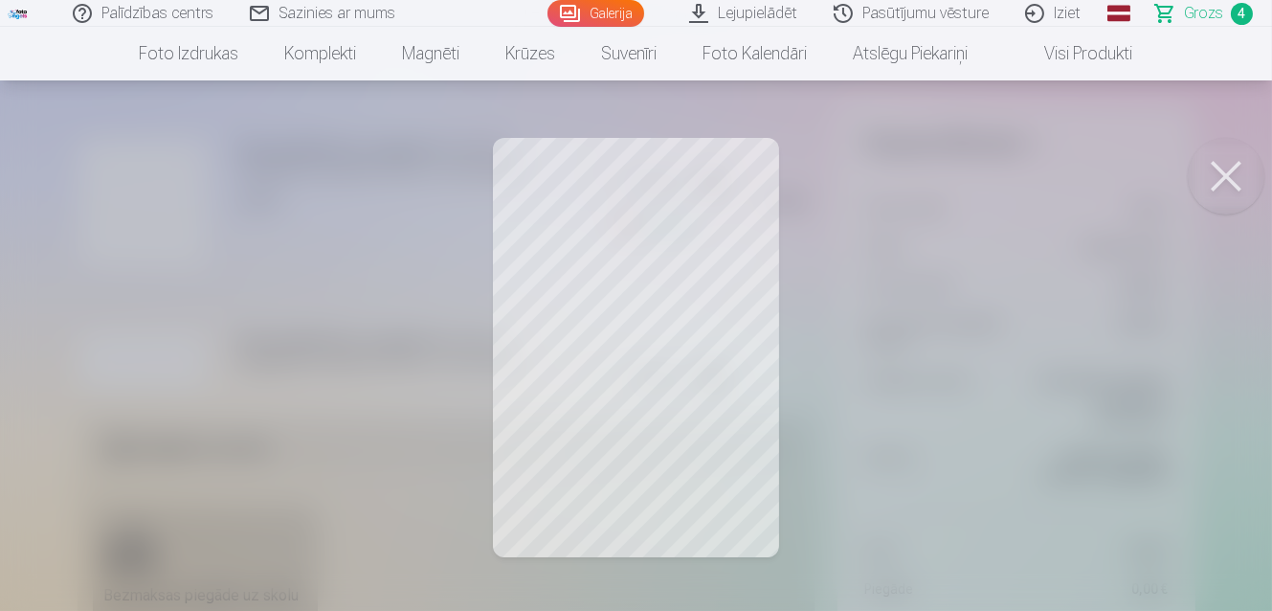
click at [1208, 193] on button at bounding box center [1226, 176] width 77 height 77
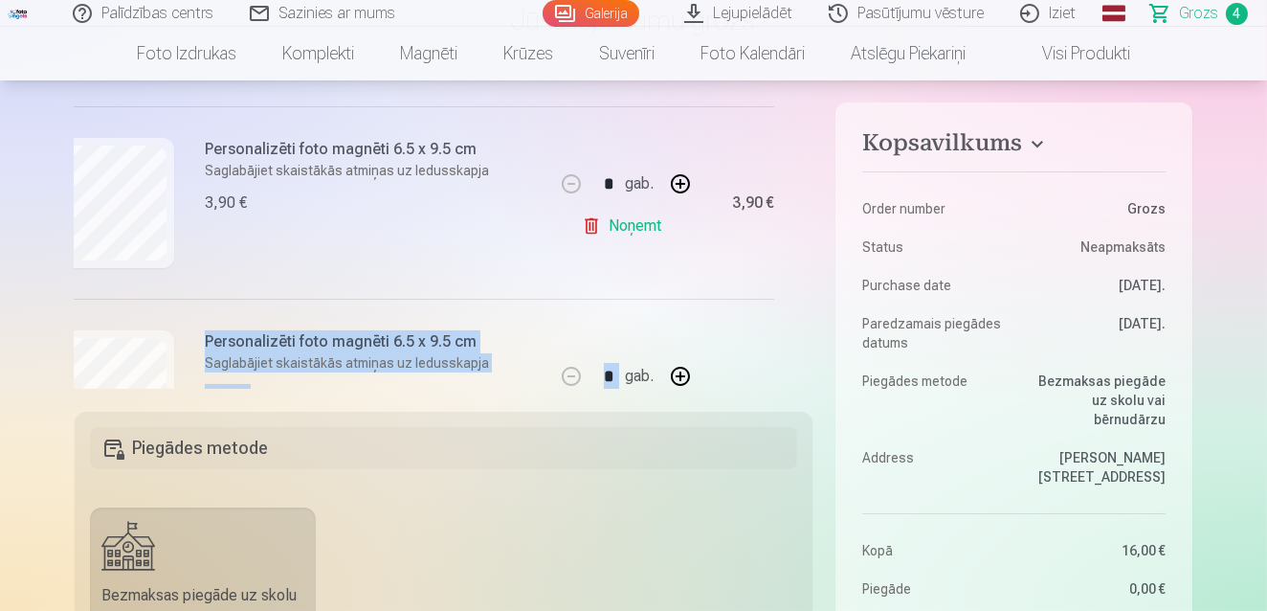
scroll to position [403, 46]
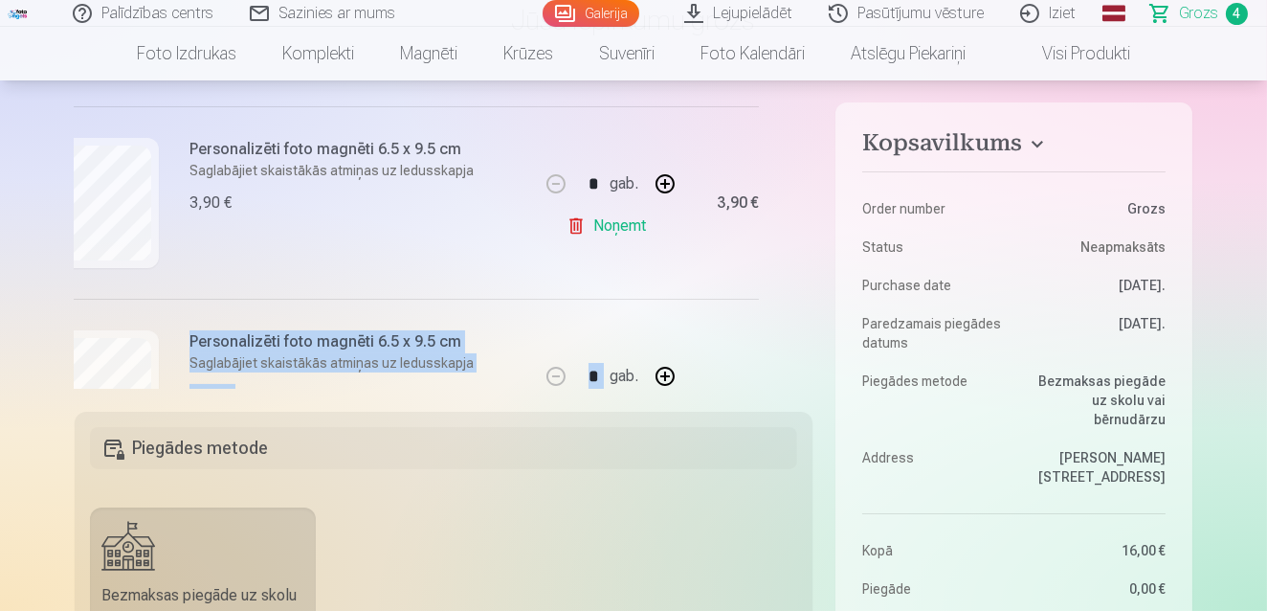
drag, startPoint x: 806, startPoint y: 247, endPoint x: 681, endPoint y: 321, distance: 144.6
click at [681, 321] on div "Ja pievienosiet grozam papildus preces uz 13,00 € , tad saņemsiet dāvanā visas …" at bounding box center [444, 235] width 738 height 305
click at [690, 321] on div "3,90 €" at bounding box center [720, 395] width 77 height 192
drag, startPoint x: 803, startPoint y: 279, endPoint x: 815, endPoint y: 299, distance: 22.8
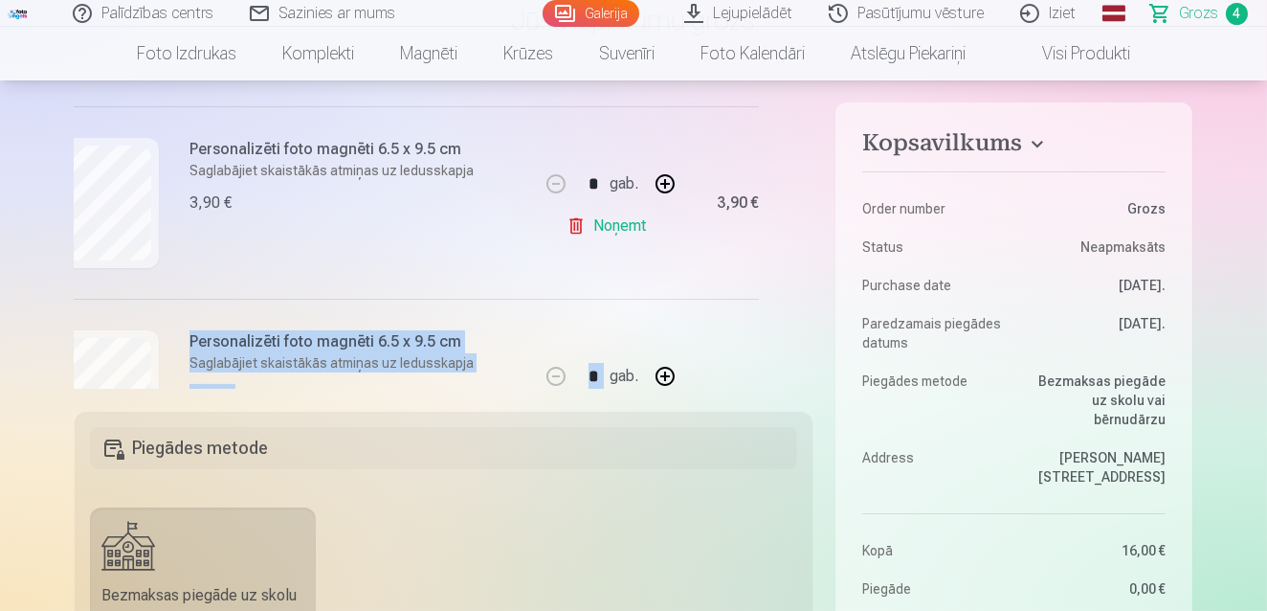
drag, startPoint x: 812, startPoint y: 279, endPoint x: 813, endPoint y: 329, distance: 49.8
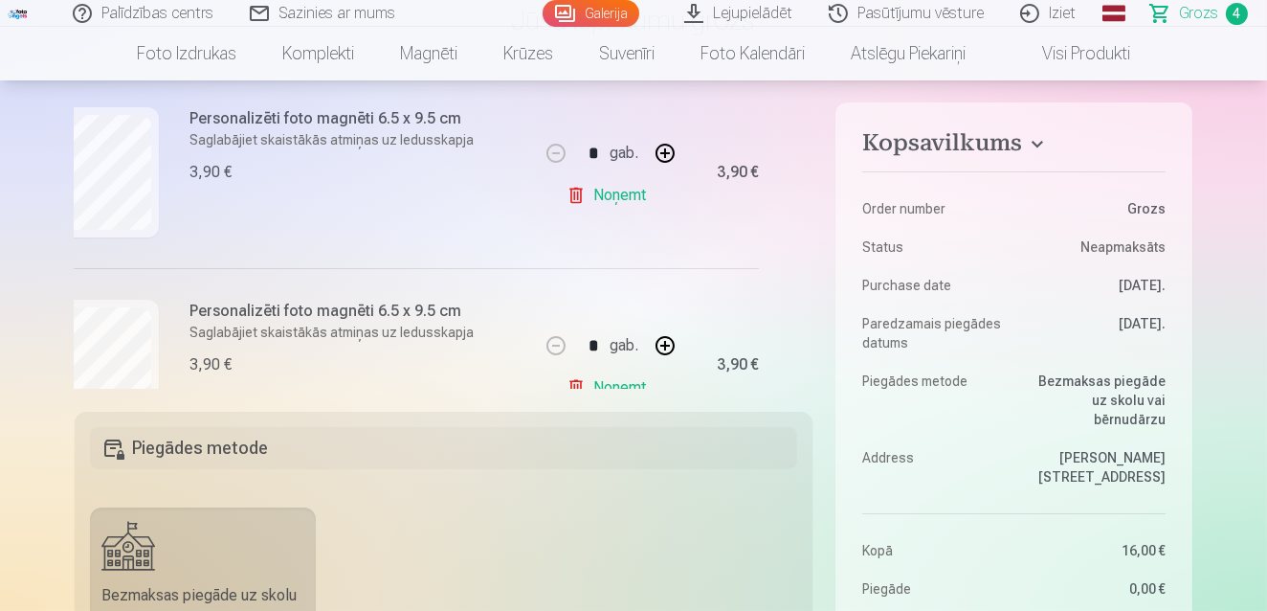
scroll to position [417, 46]
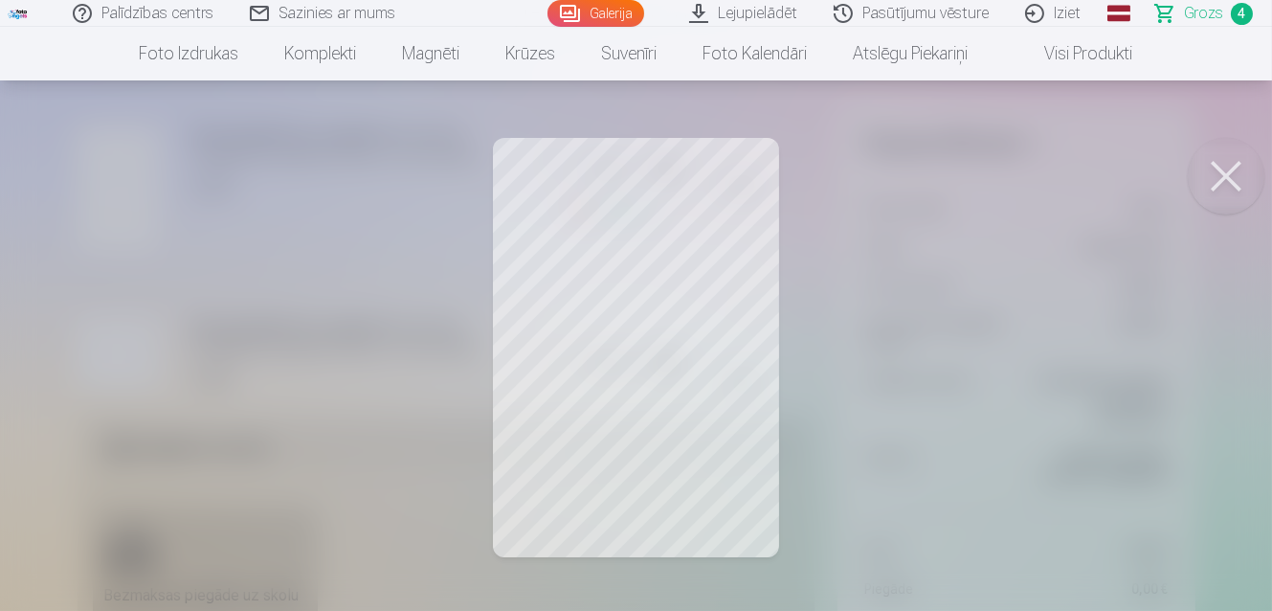
click at [1207, 172] on button at bounding box center [1226, 176] width 77 height 77
click at [1222, 196] on button at bounding box center [1226, 176] width 77 height 77
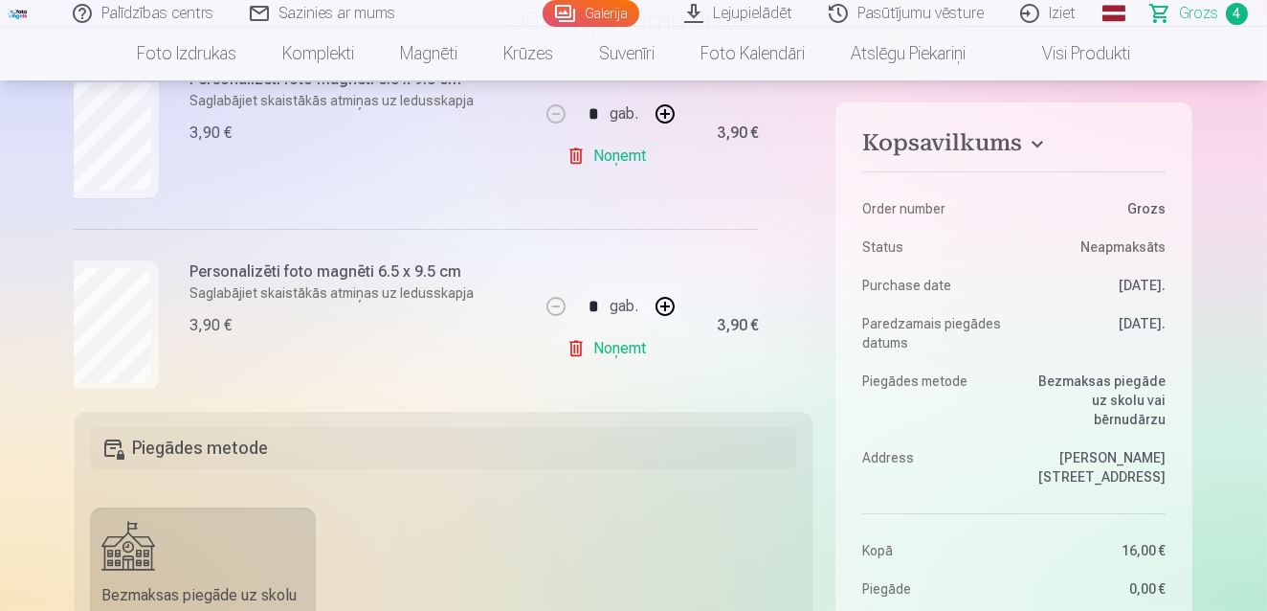
scroll to position [675, 46]
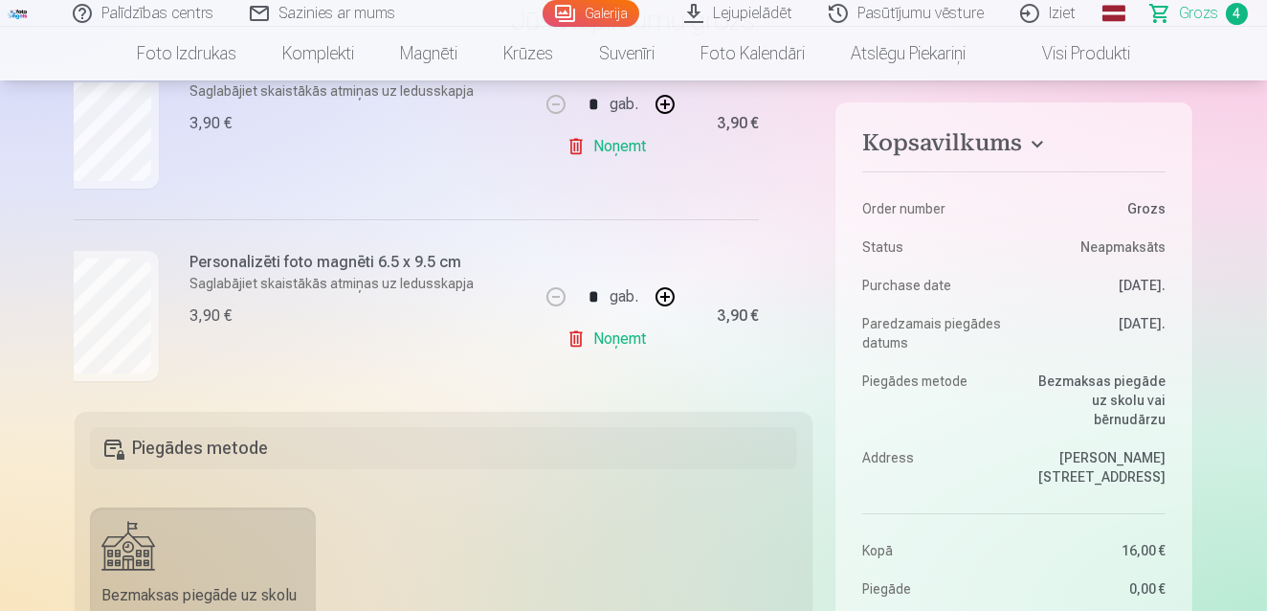
drag, startPoint x: 812, startPoint y: 303, endPoint x: 811, endPoint y: 283, distance: 20.1
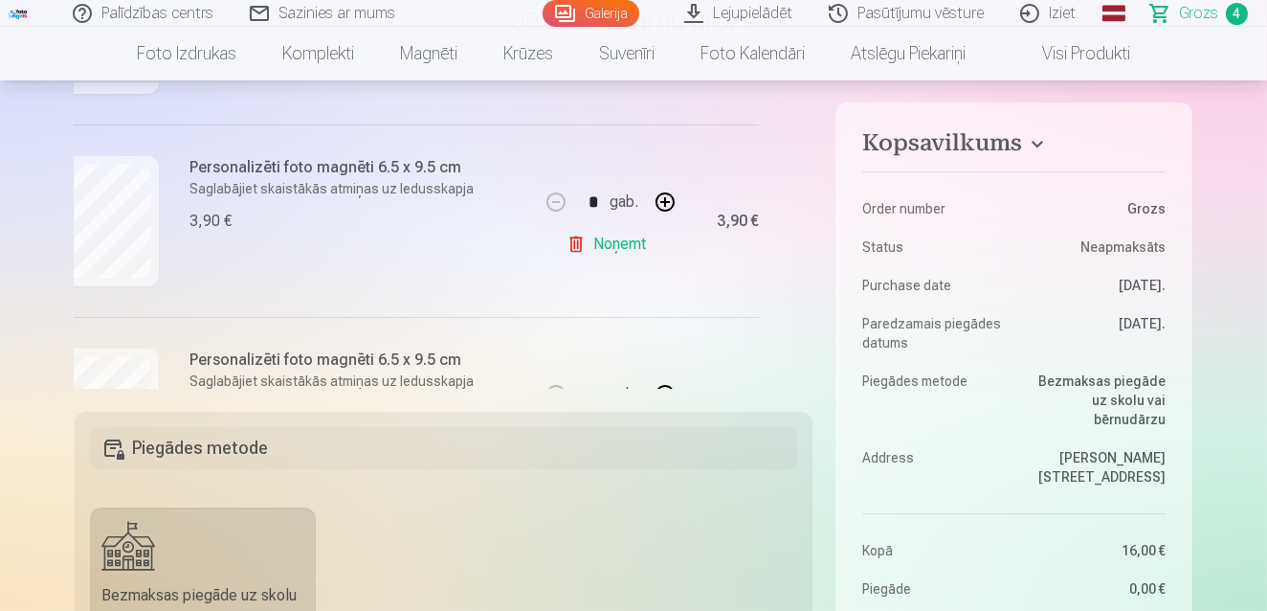
scroll to position [353, 46]
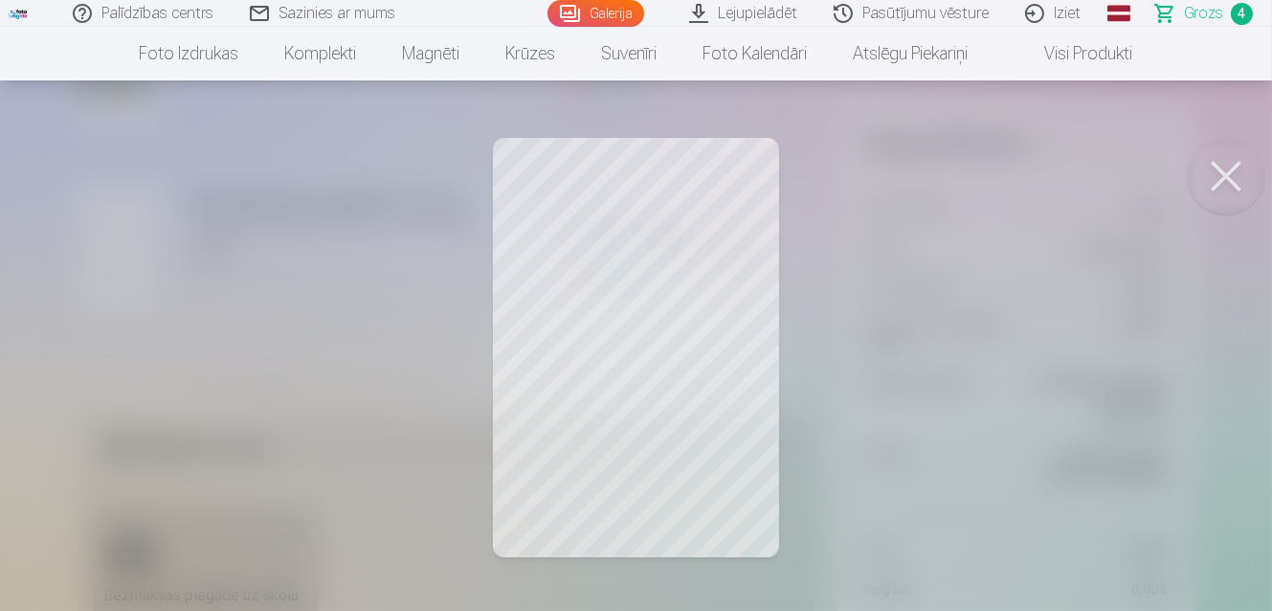
click at [1222, 198] on button at bounding box center [1226, 176] width 77 height 77
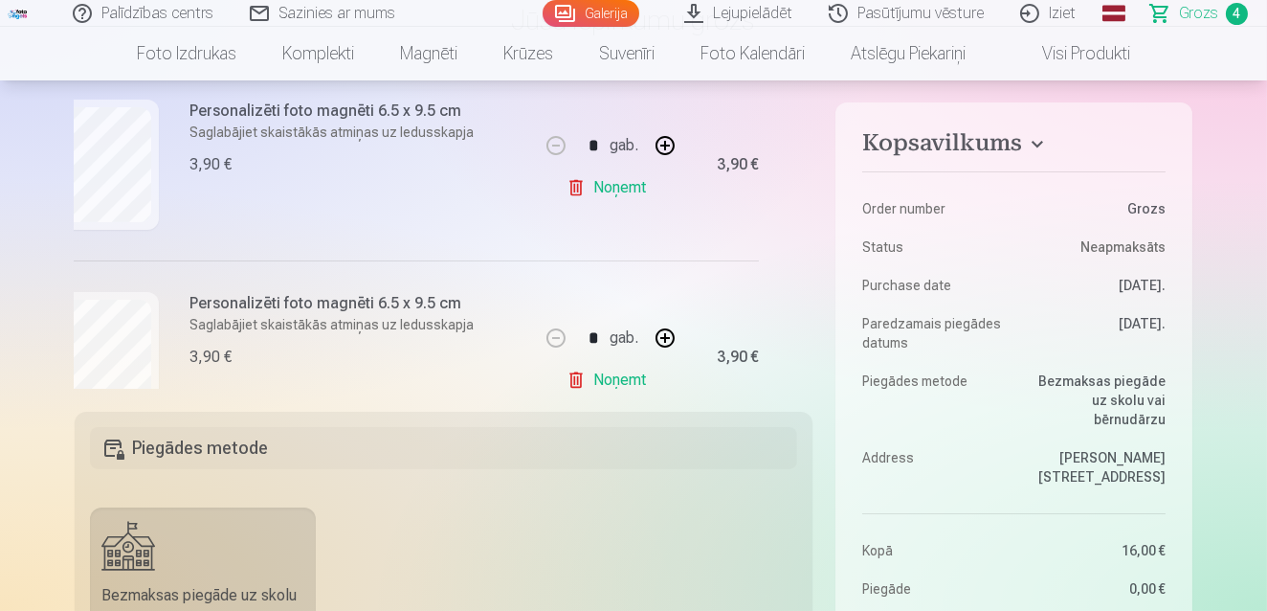
scroll to position [443, 46]
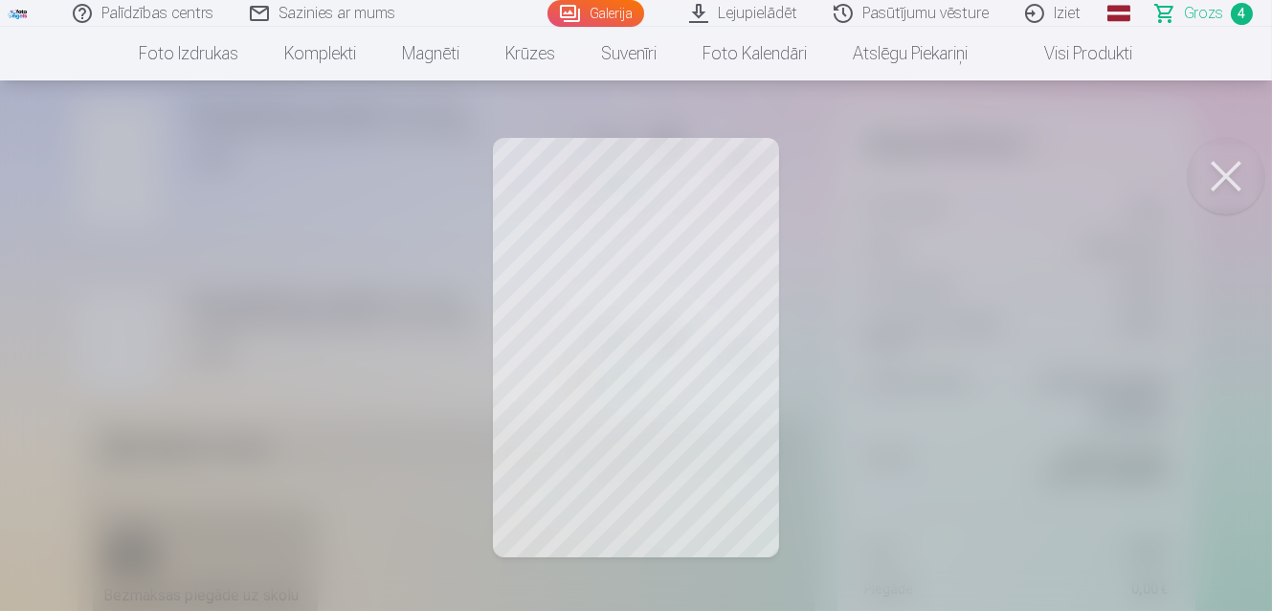
click at [1208, 189] on button at bounding box center [1226, 176] width 77 height 77
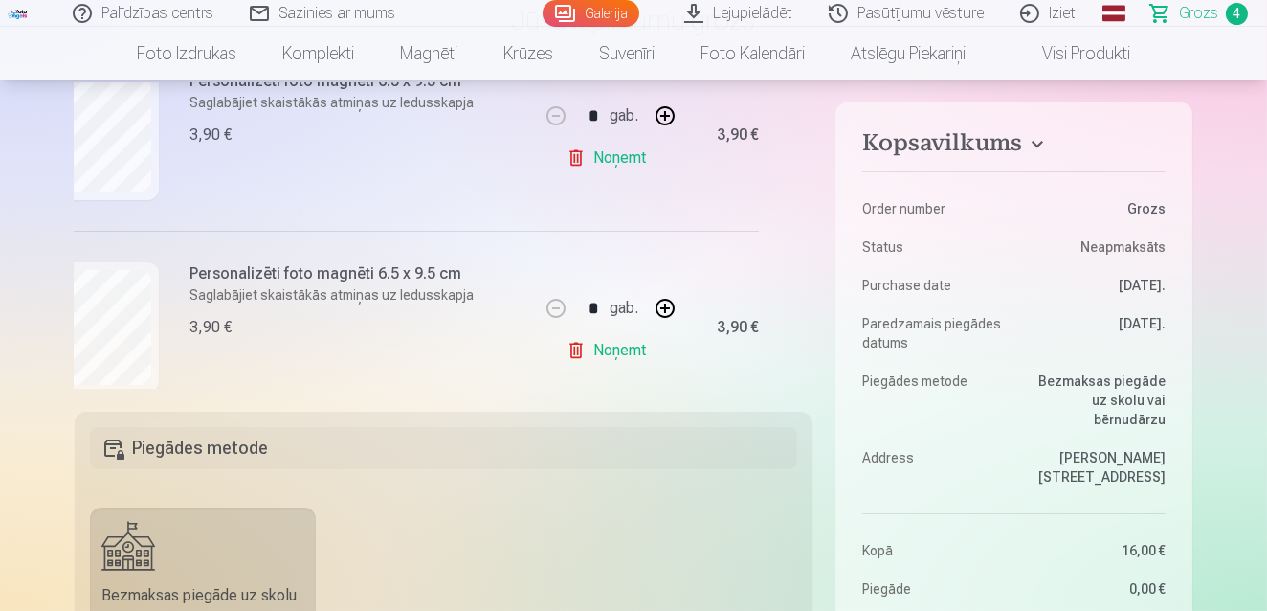
scroll to position [667, 46]
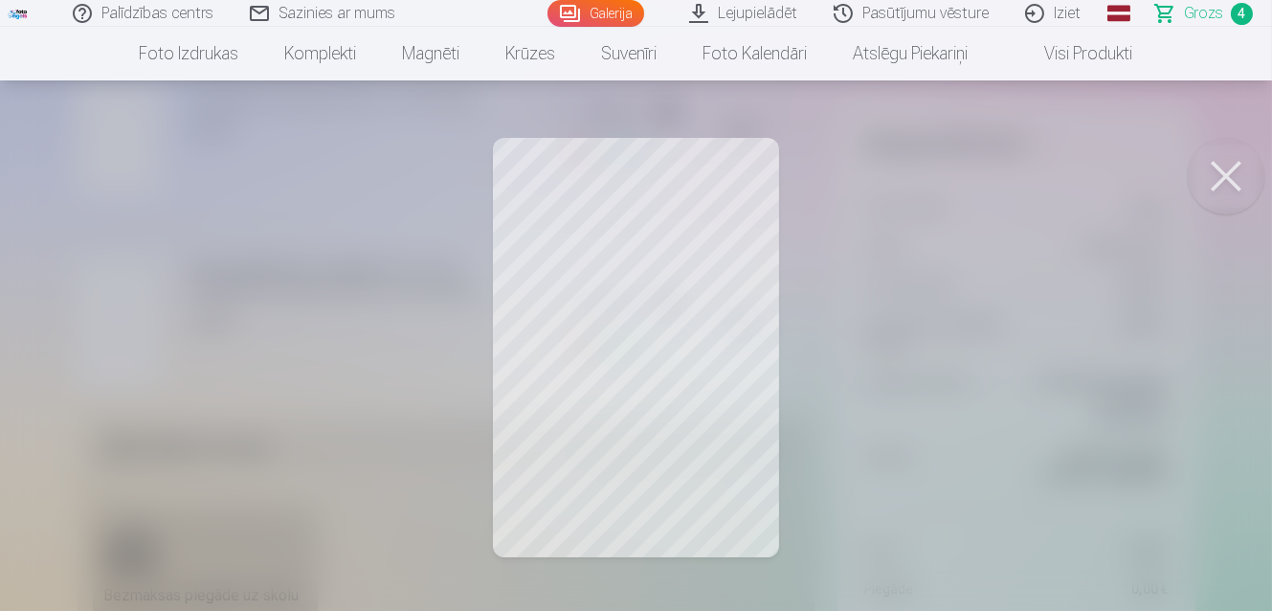
click at [1240, 180] on button at bounding box center [1226, 176] width 77 height 77
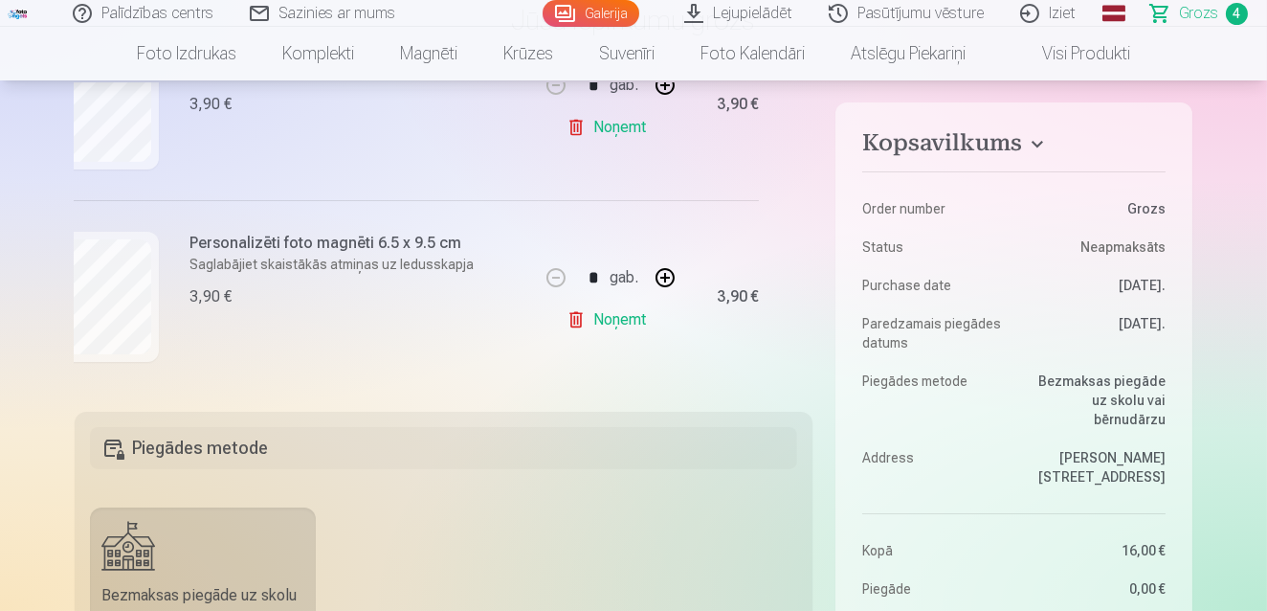
scroll to position [493, 46]
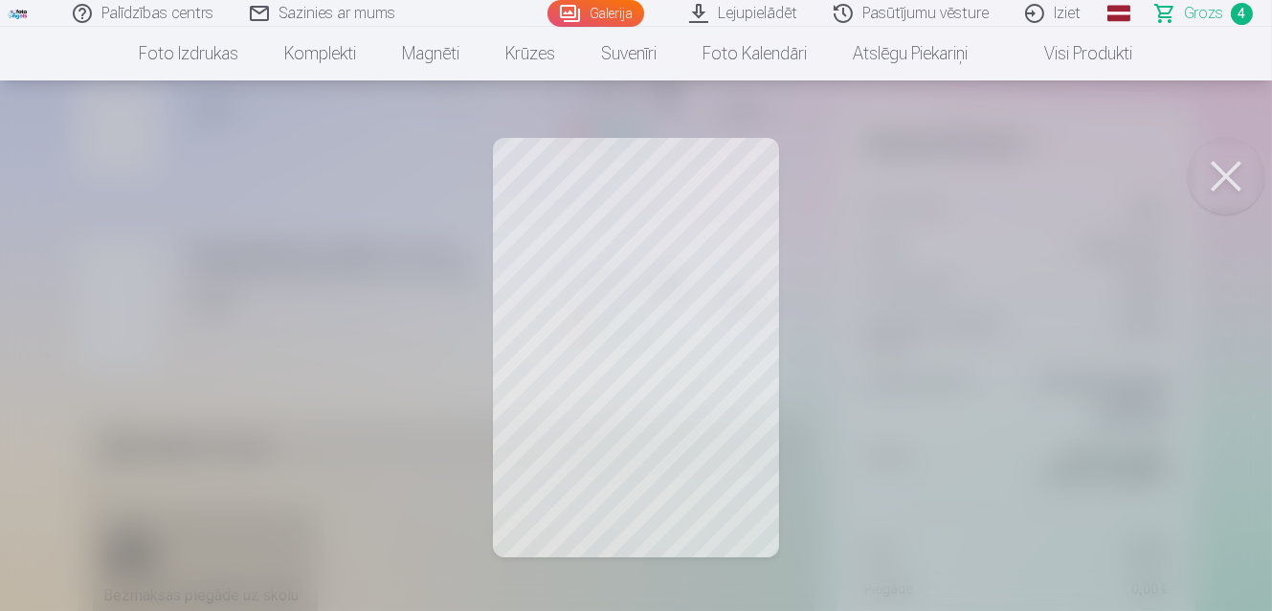
click at [1234, 181] on button at bounding box center [1226, 176] width 77 height 77
click at [1231, 181] on button at bounding box center [1226, 176] width 77 height 77
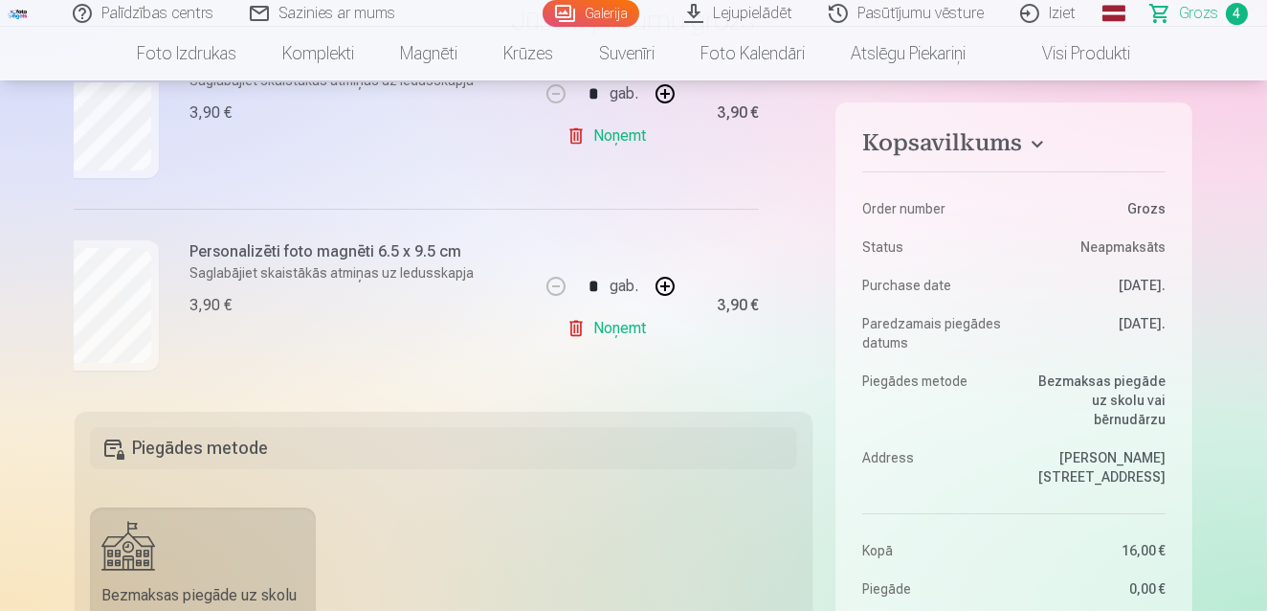
click at [571, 323] on link "Noņemt" at bounding box center [610, 328] width 87 height 38
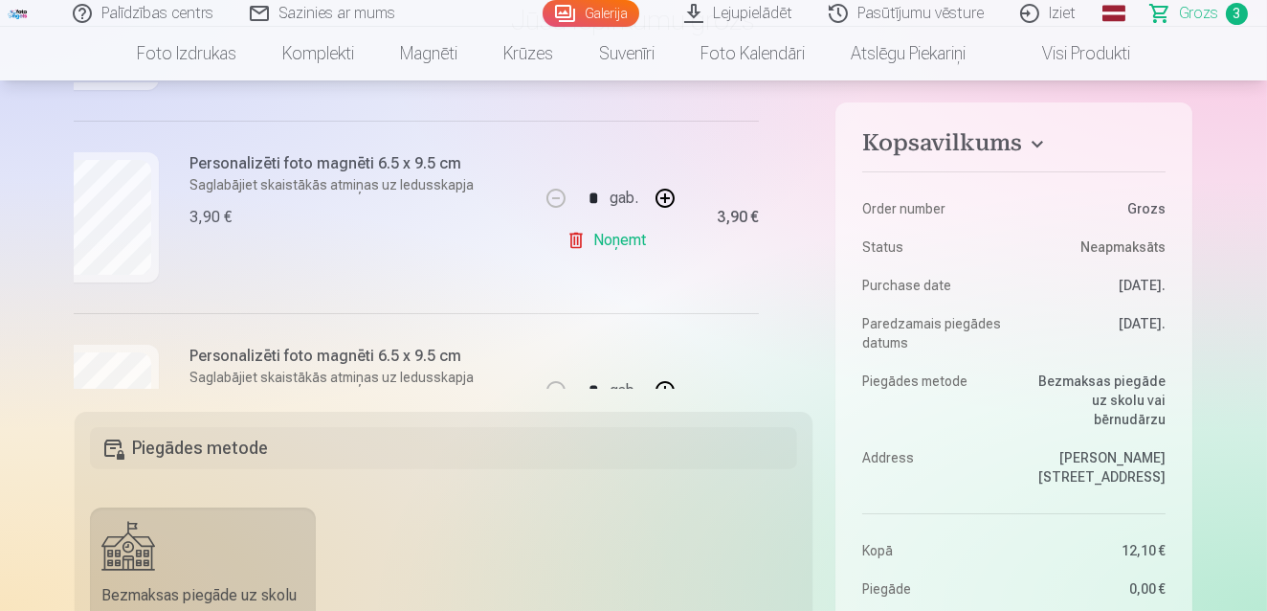
scroll to position [354, 46]
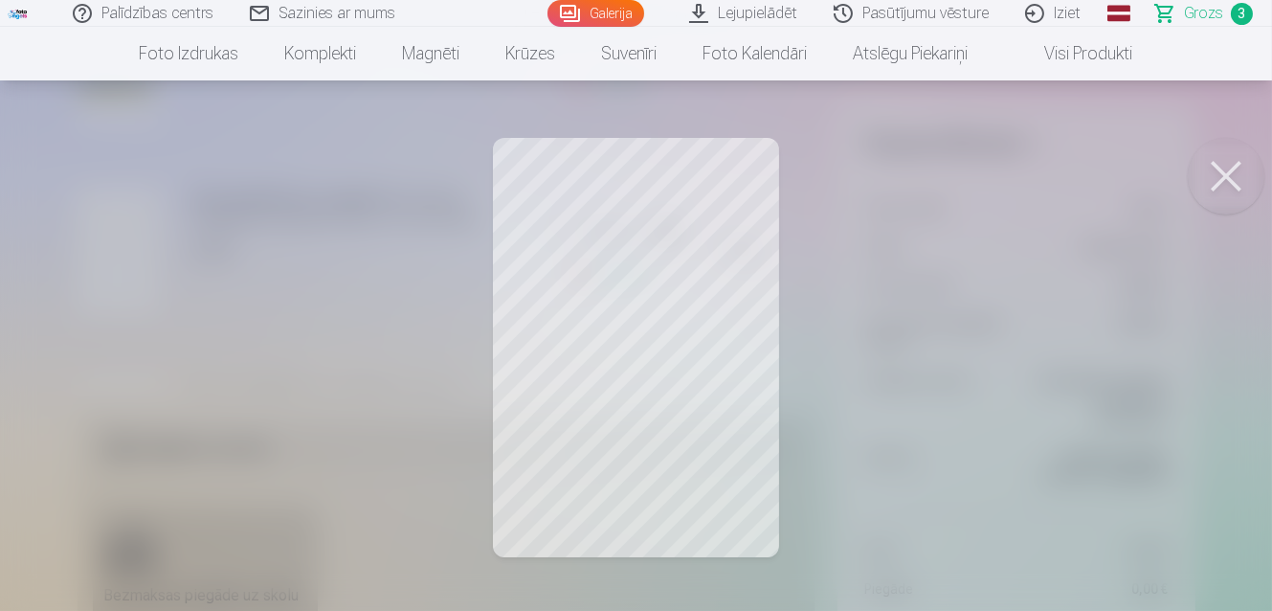
click at [1215, 181] on button at bounding box center [1226, 176] width 77 height 77
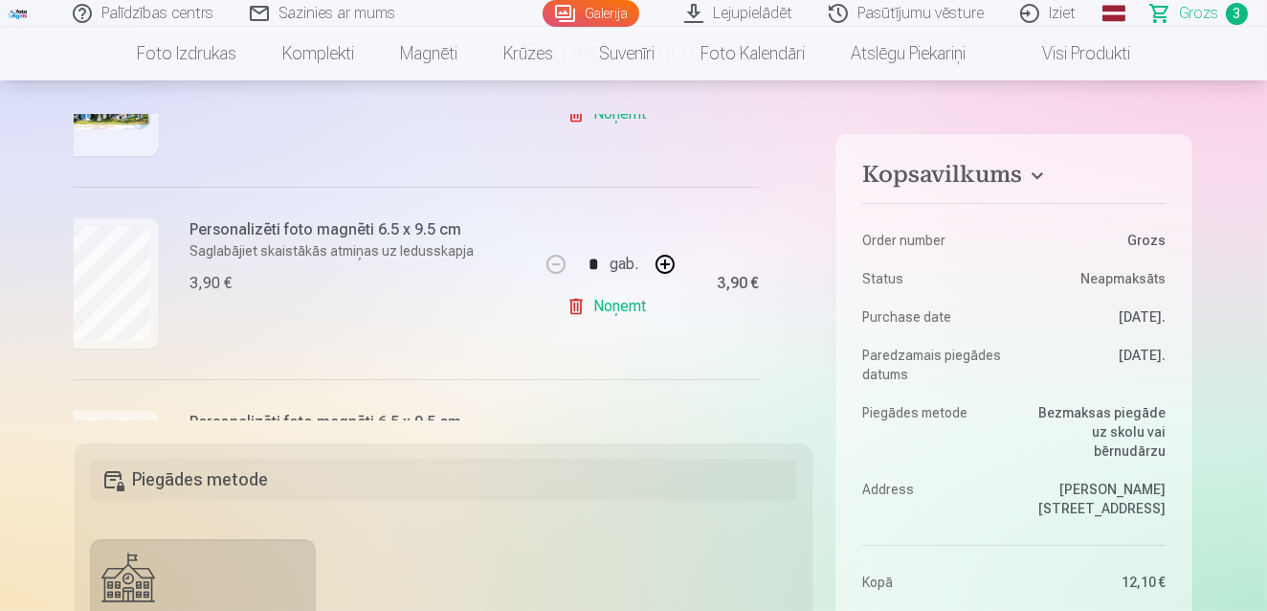
scroll to position [173, 0]
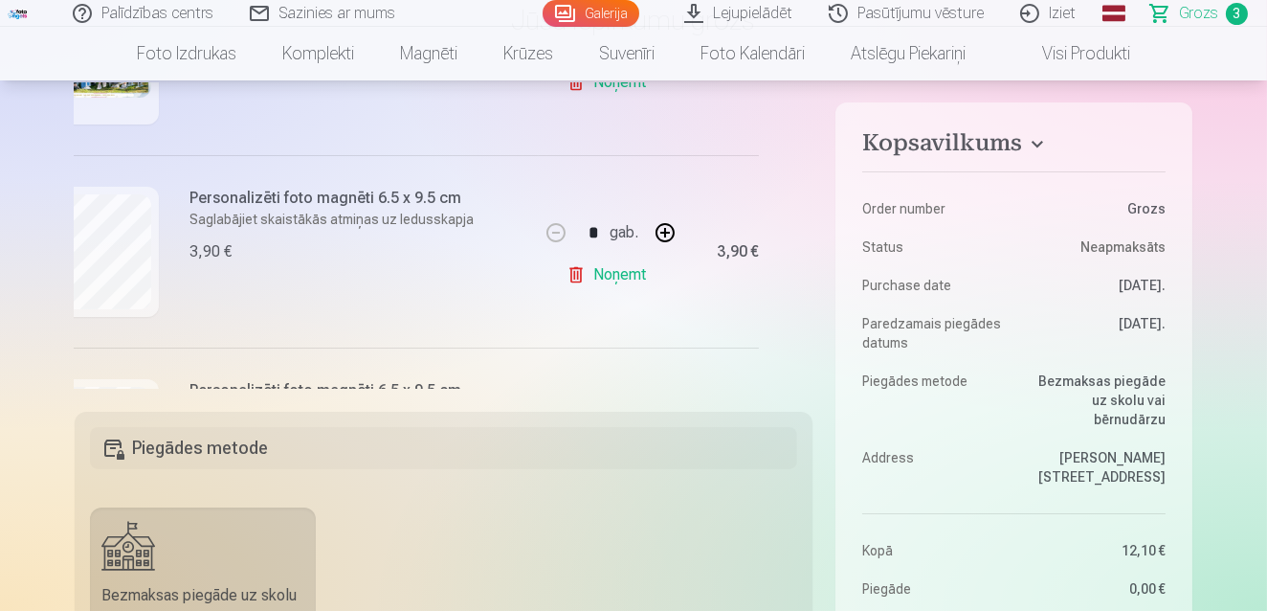
drag, startPoint x: 816, startPoint y: 299, endPoint x: 815, endPoint y: 286, distance: 12.5
drag, startPoint x: 812, startPoint y: 286, endPoint x: 814, endPoint y: 208, distance: 78.5
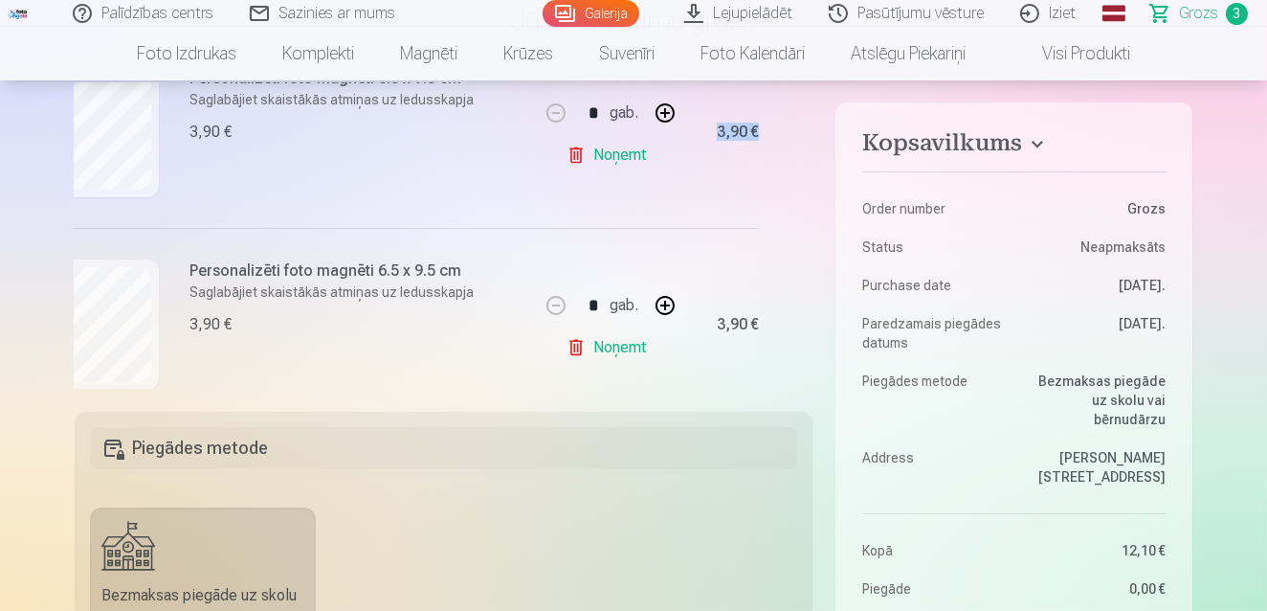
scroll to position [509, 46]
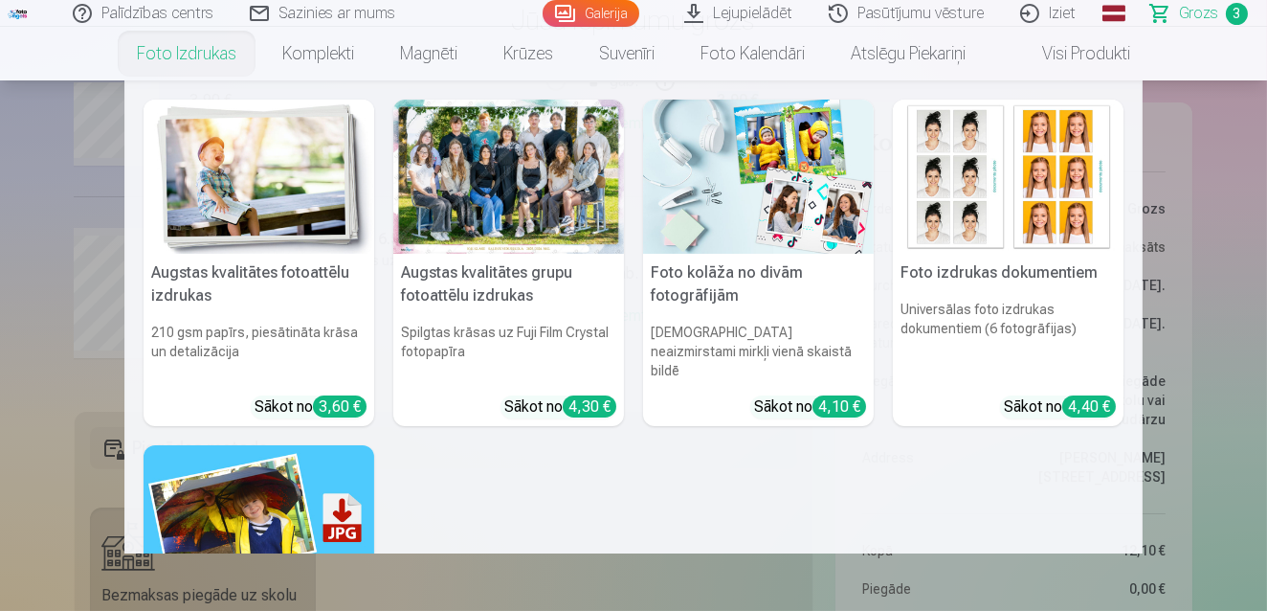
click at [259, 209] on img at bounding box center [259, 177] width 231 height 154
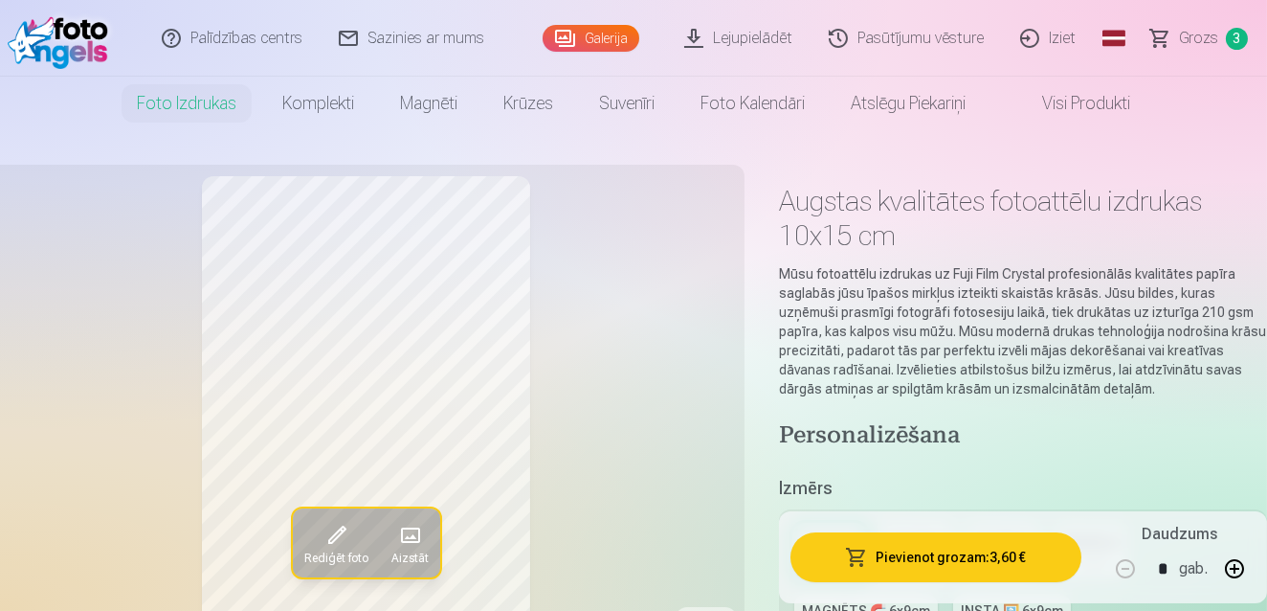
scroll to position [69, 0]
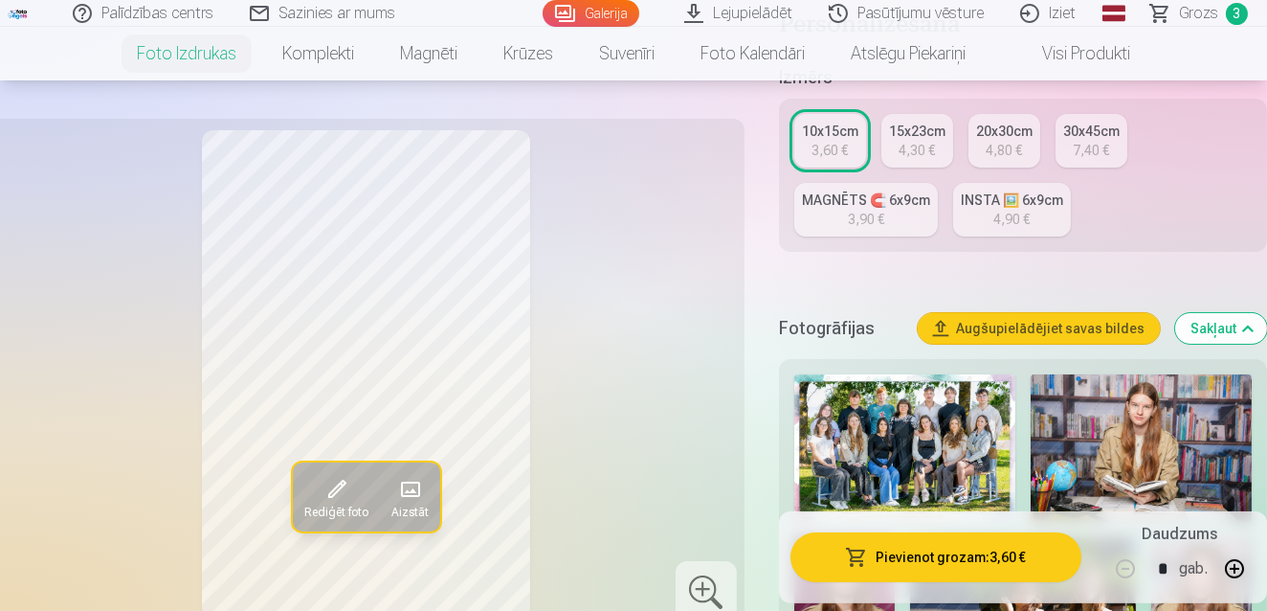
scroll to position [417, 0]
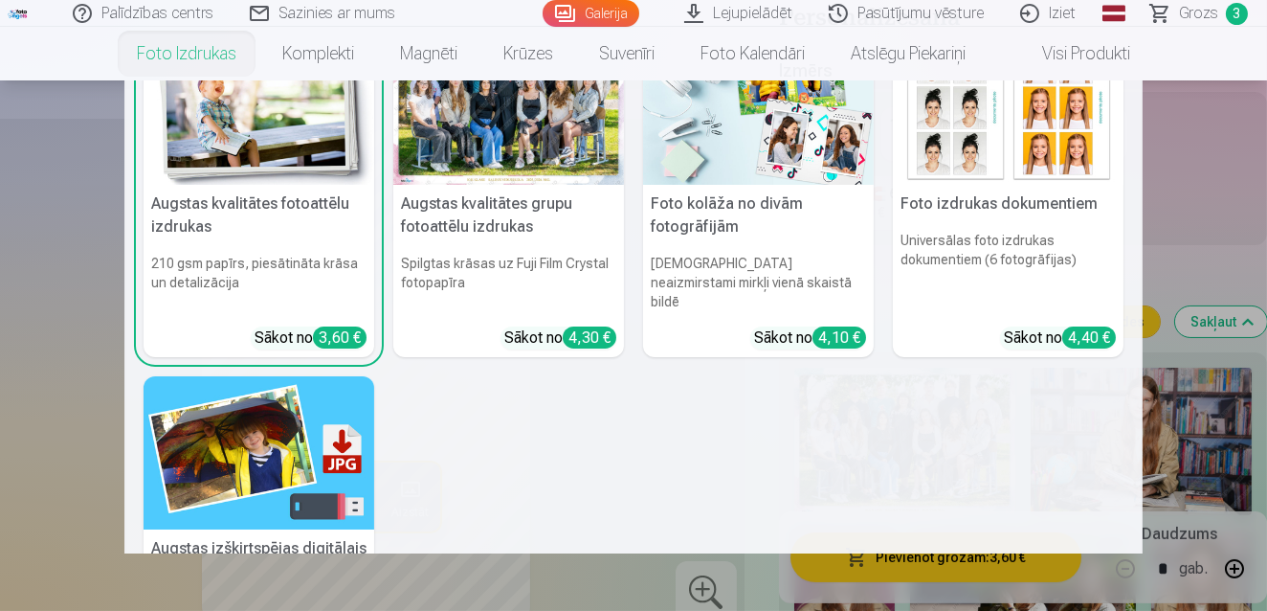
click at [179, 58] on link "Foto izdrukas" at bounding box center [186, 54] width 145 height 54
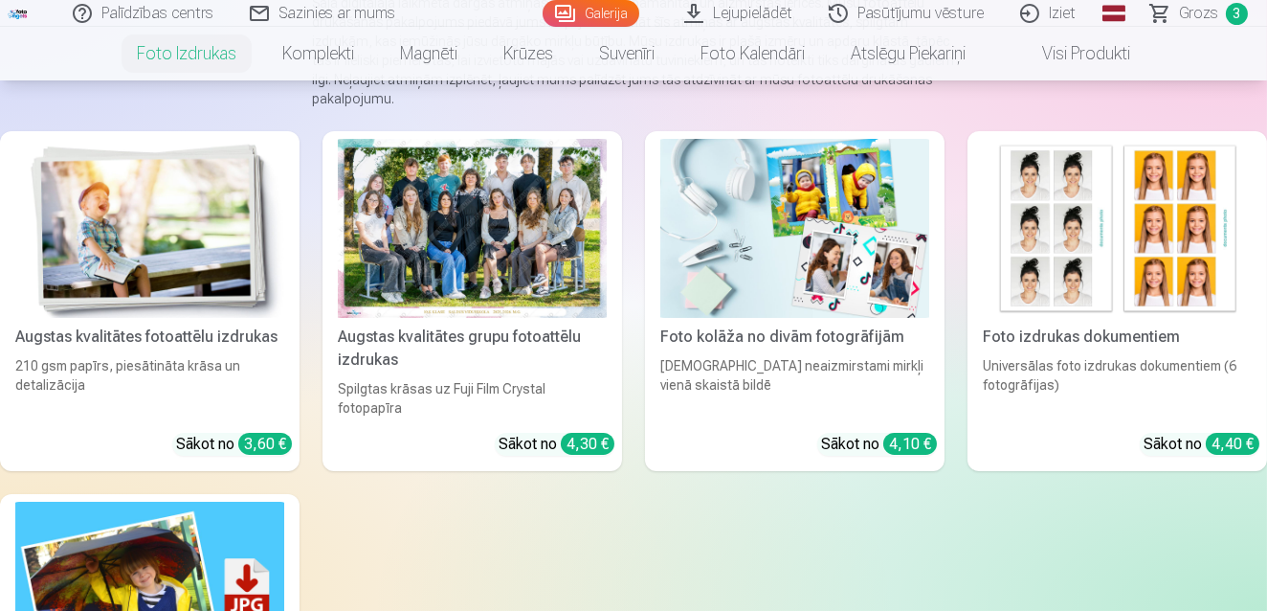
scroll to position [278, 0]
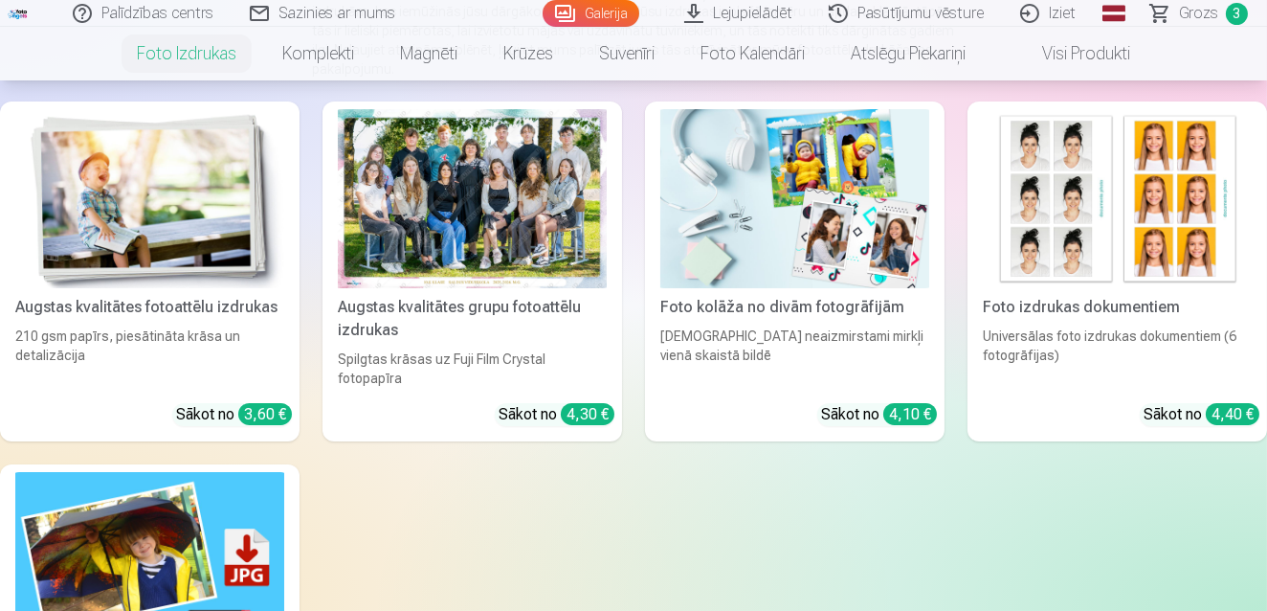
click at [176, 506] on img at bounding box center [149, 561] width 269 height 179
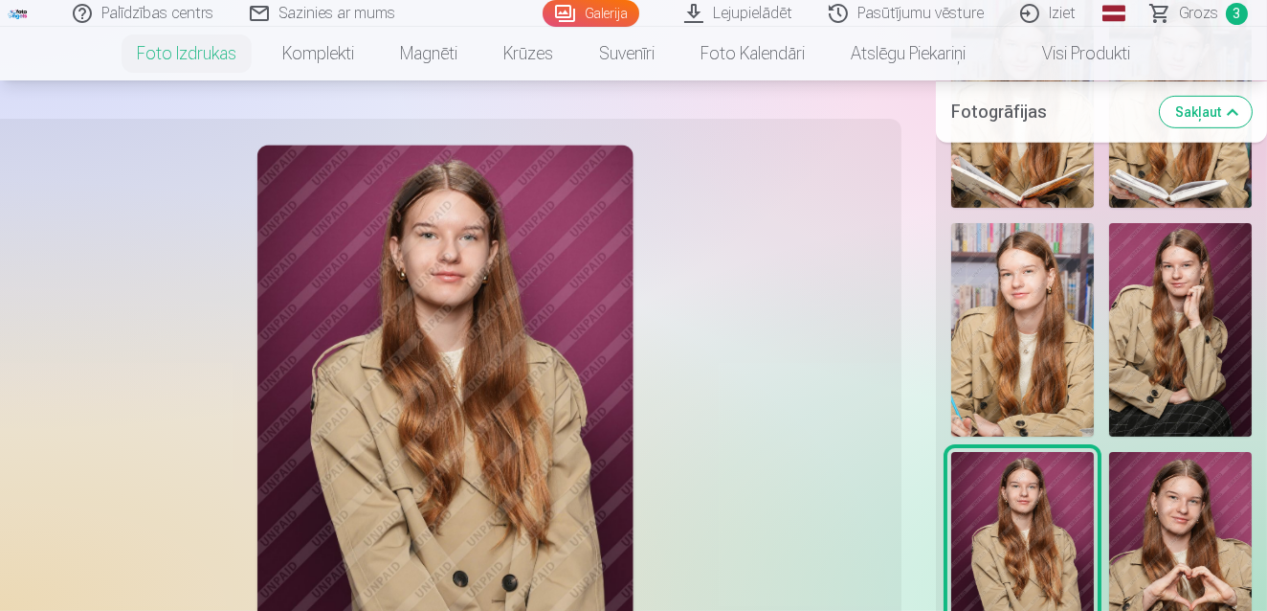
scroll to position [1671, 0]
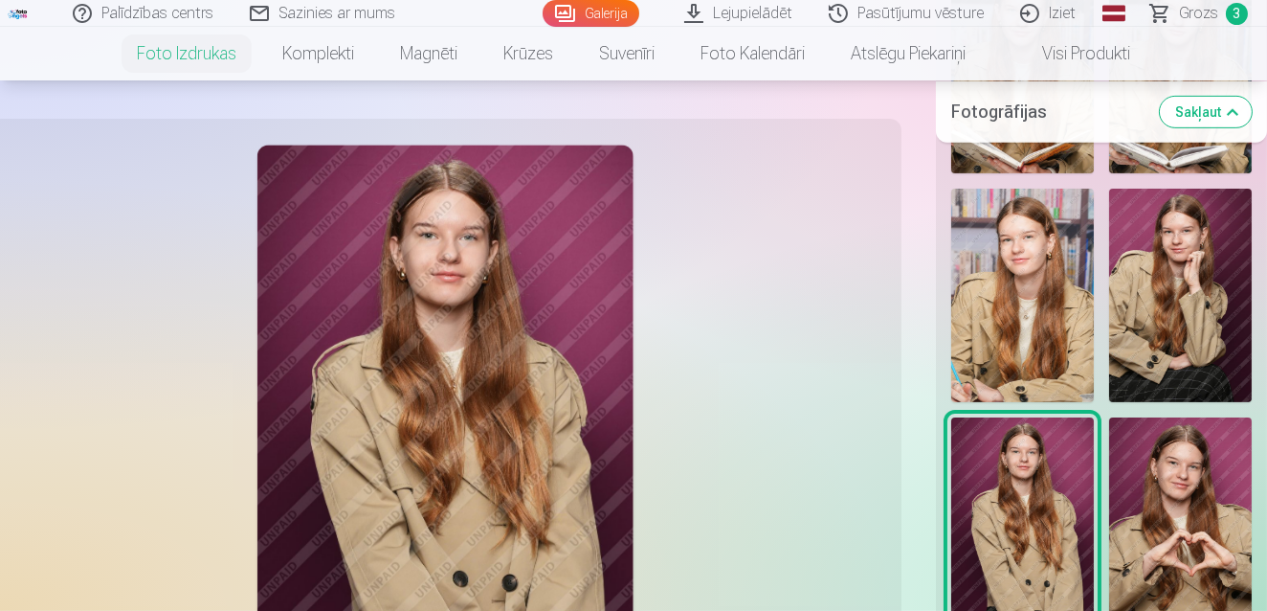
click at [1224, 235] on img at bounding box center [1180, 296] width 143 height 214
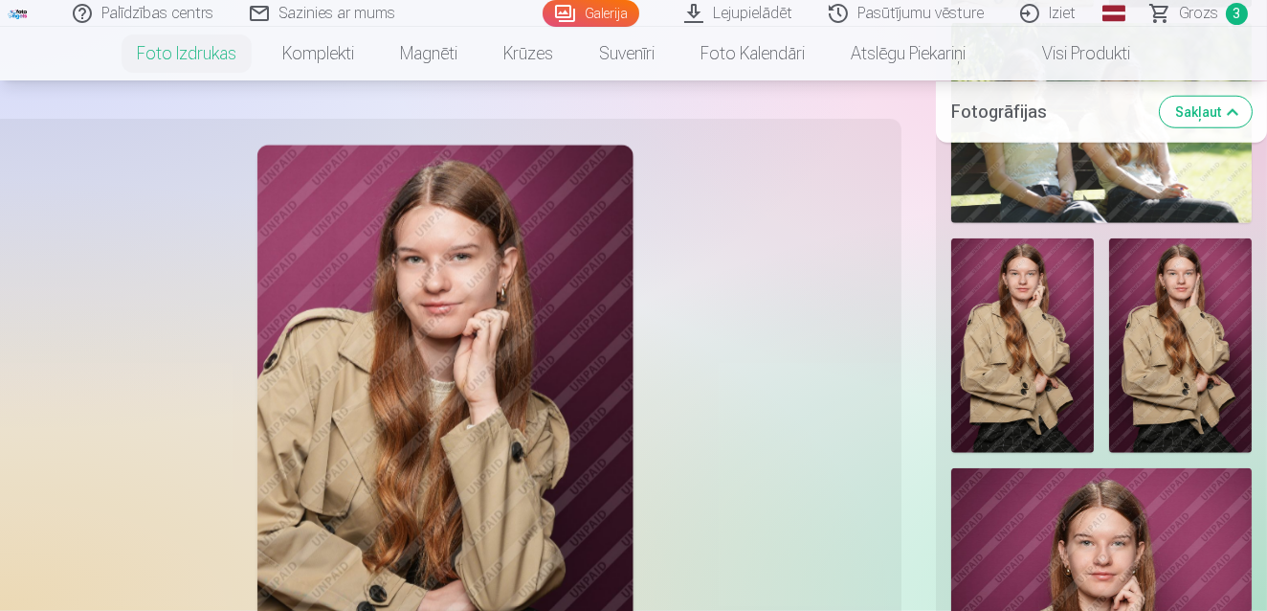
scroll to position [3406, 0]
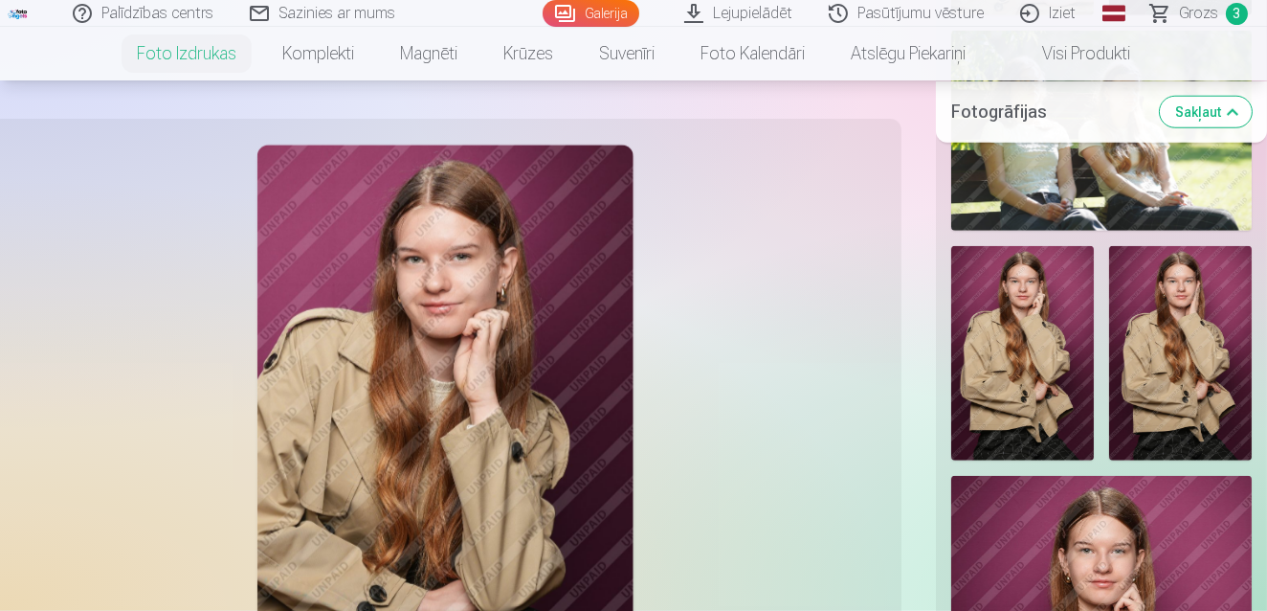
click at [1012, 264] on img at bounding box center [1022, 353] width 143 height 214
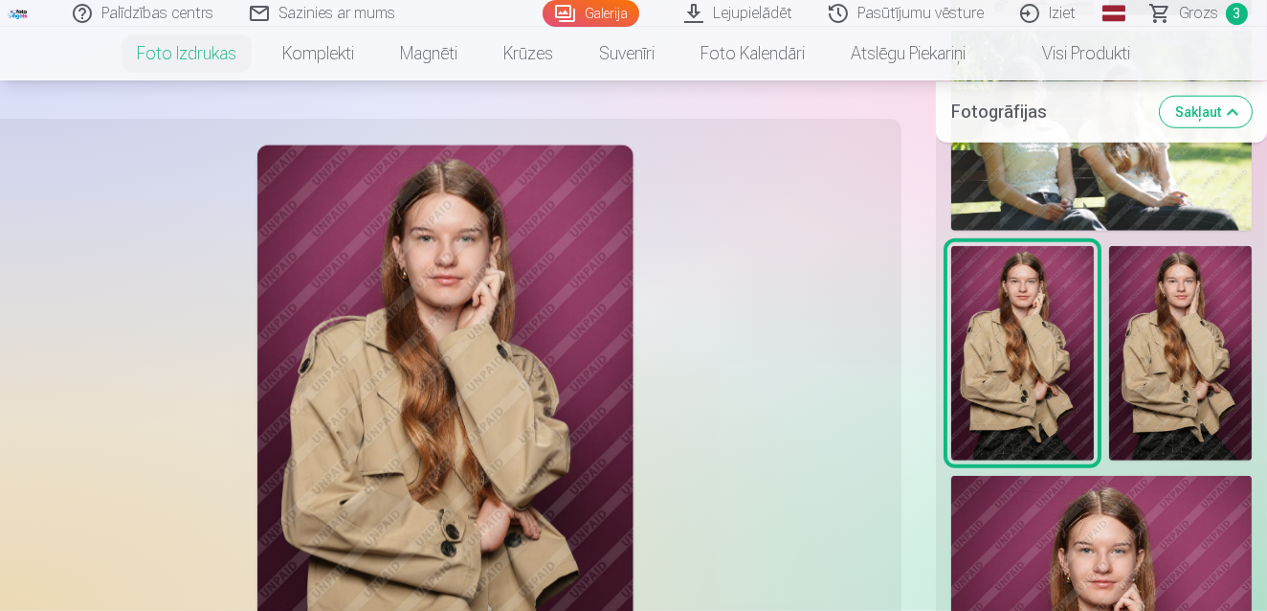
drag, startPoint x: 1266, startPoint y: 220, endPoint x: 1266, endPoint y: 194, distance: 25.8
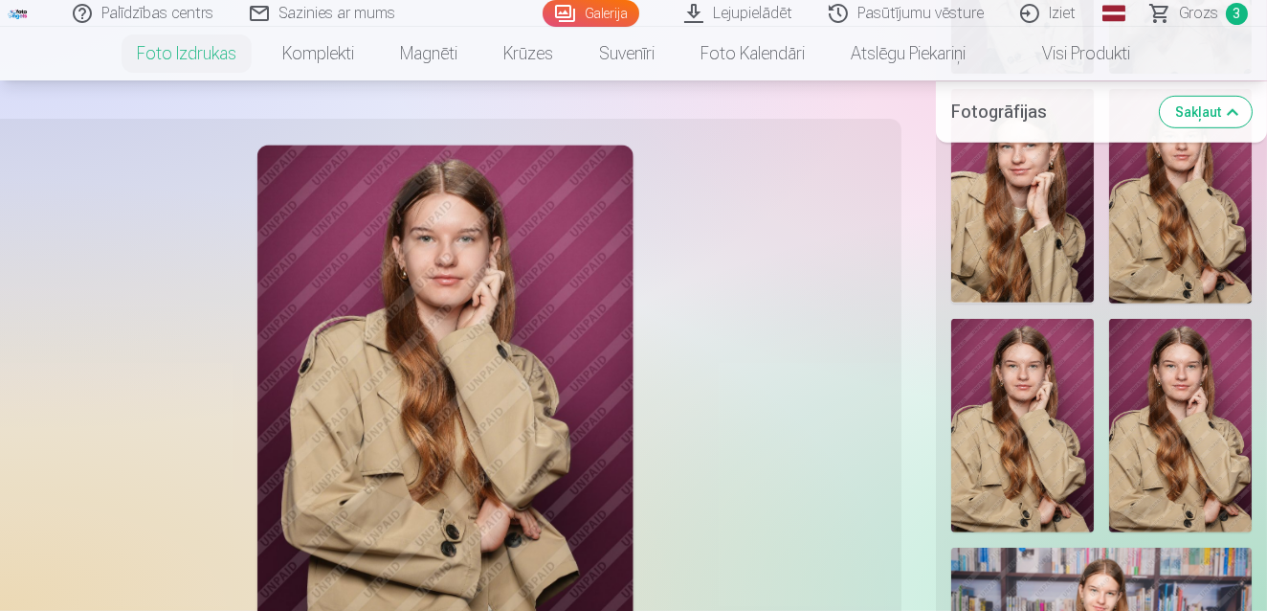
scroll to position [2221, 0]
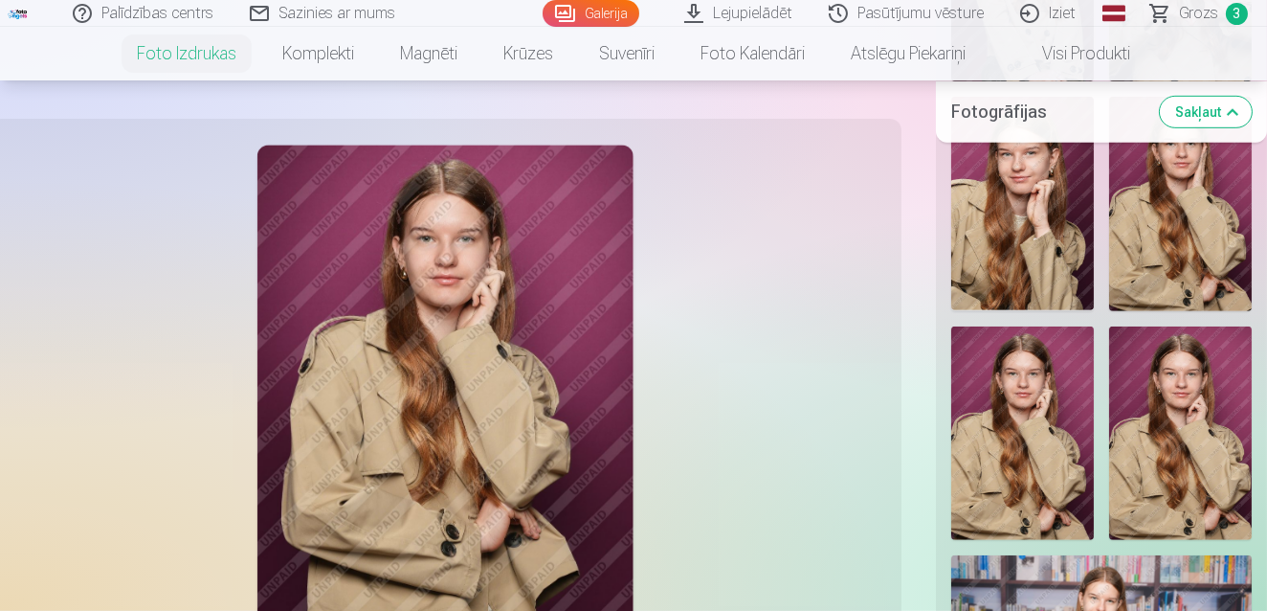
click at [1065, 249] on img at bounding box center [1022, 204] width 143 height 214
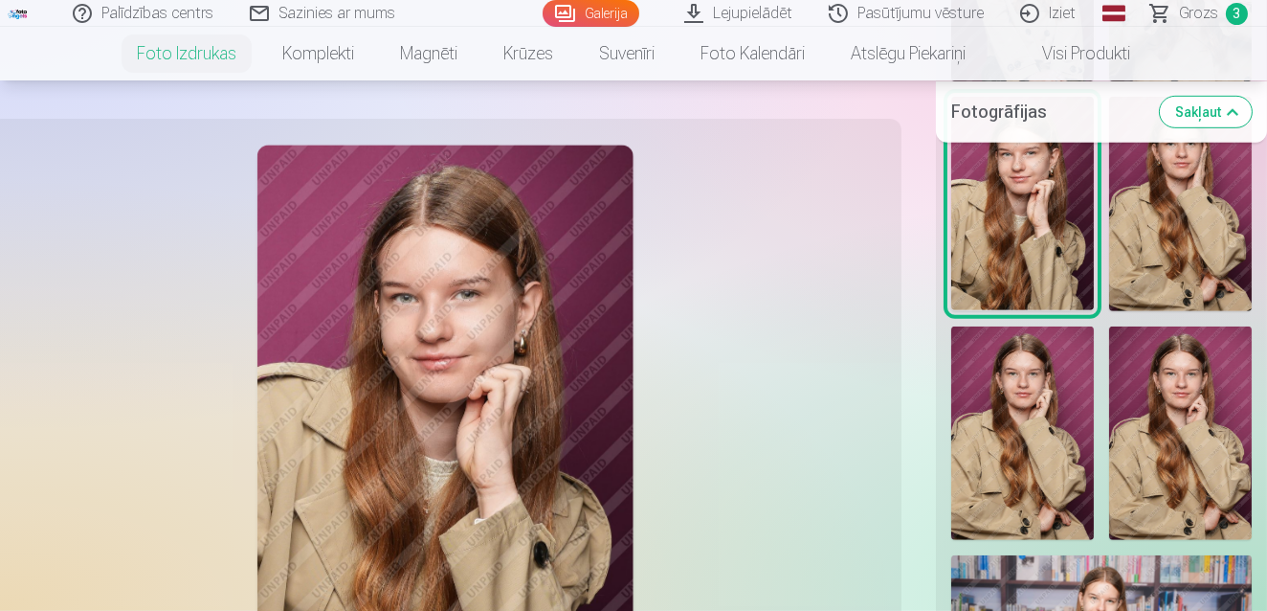
click at [1051, 417] on img at bounding box center [1022, 433] width 143 height 214
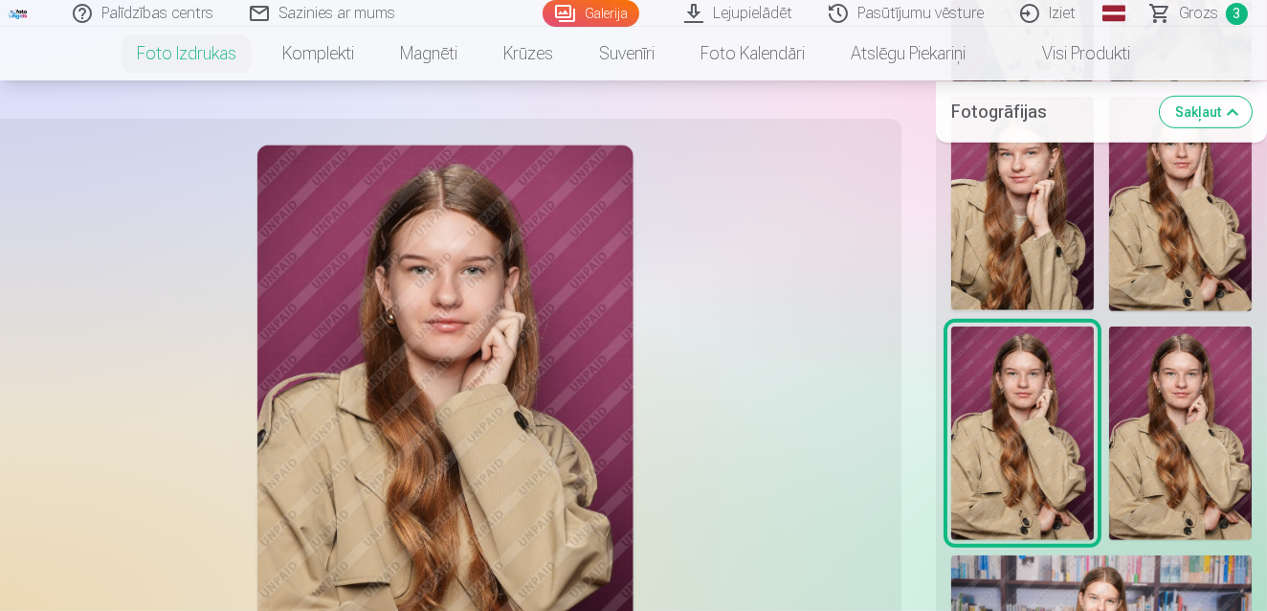
click at [1178, 264] on img at bounding box center [1180, 204] width 143 height 214
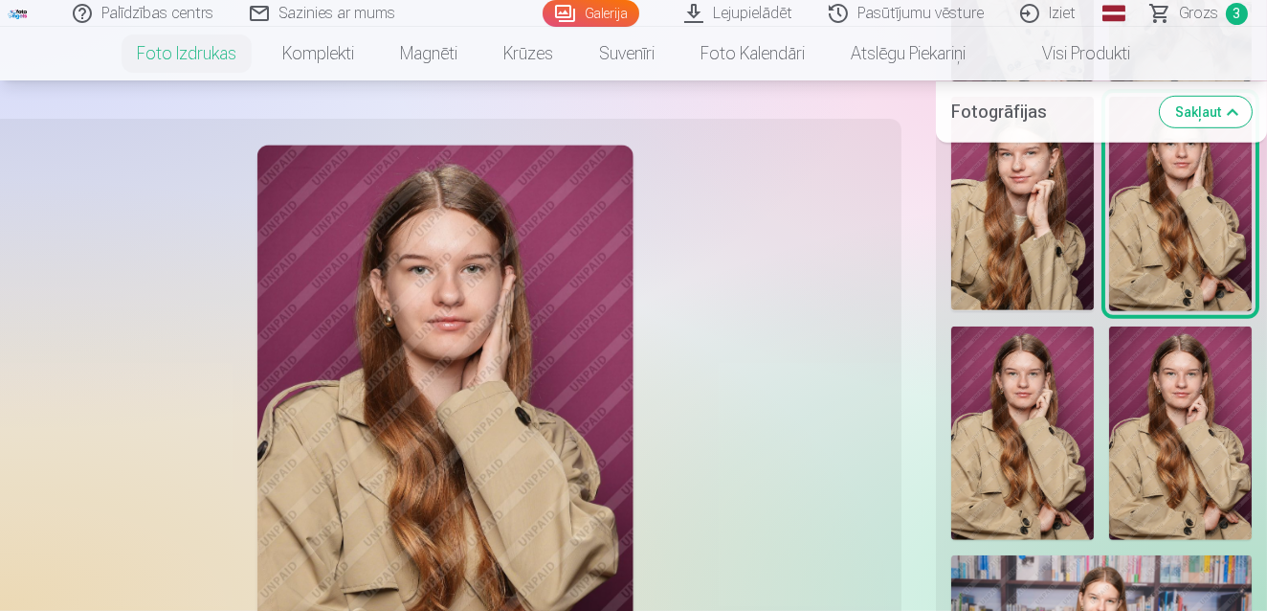
click at [1024, 222] on img at bounding box center [1022, 204] width 143 height 214
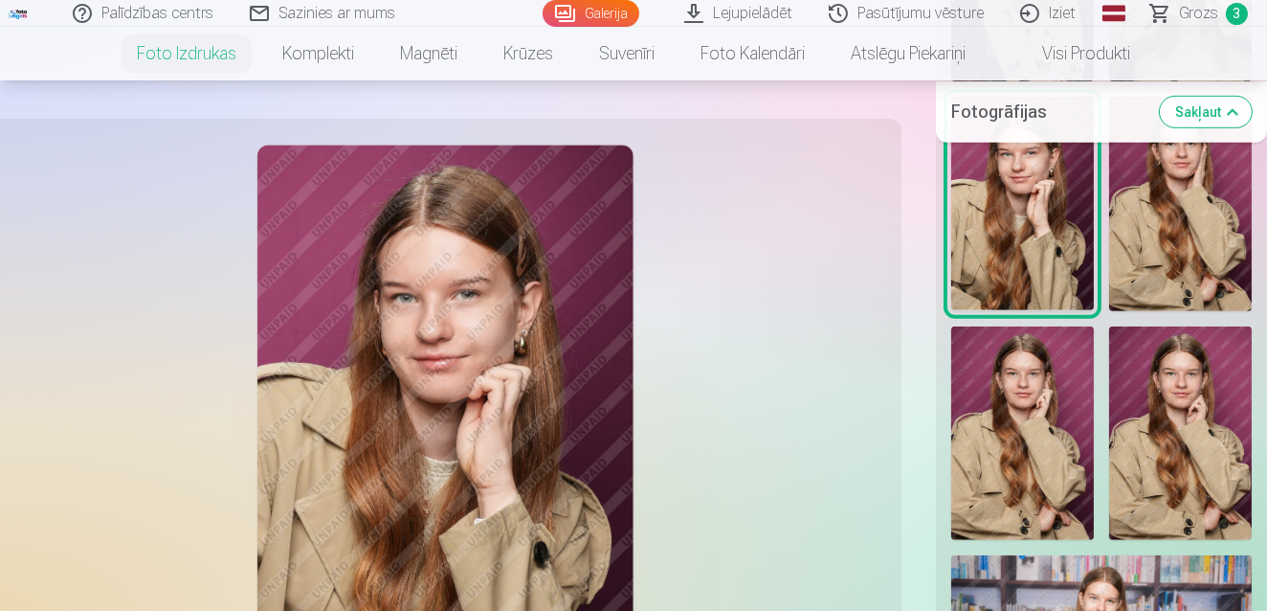
click at [1262, 326] on div "Rādīt mazāk foto" at bounding box center [1101, 404] width 331 height 3814
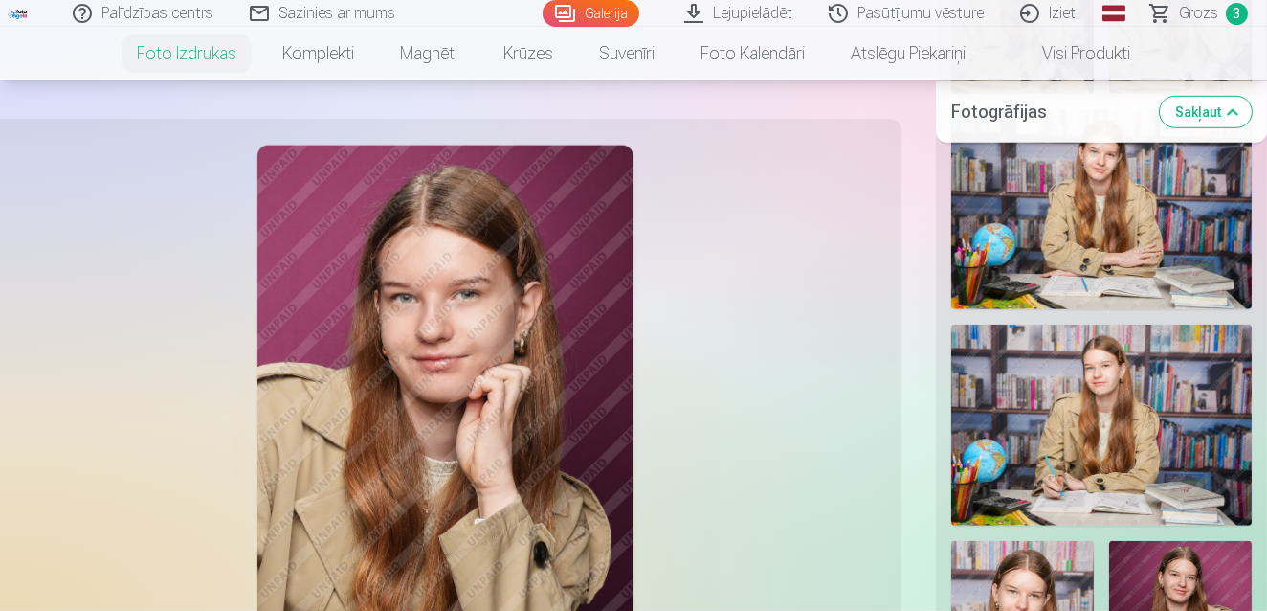
scroll to position [2708, 0]
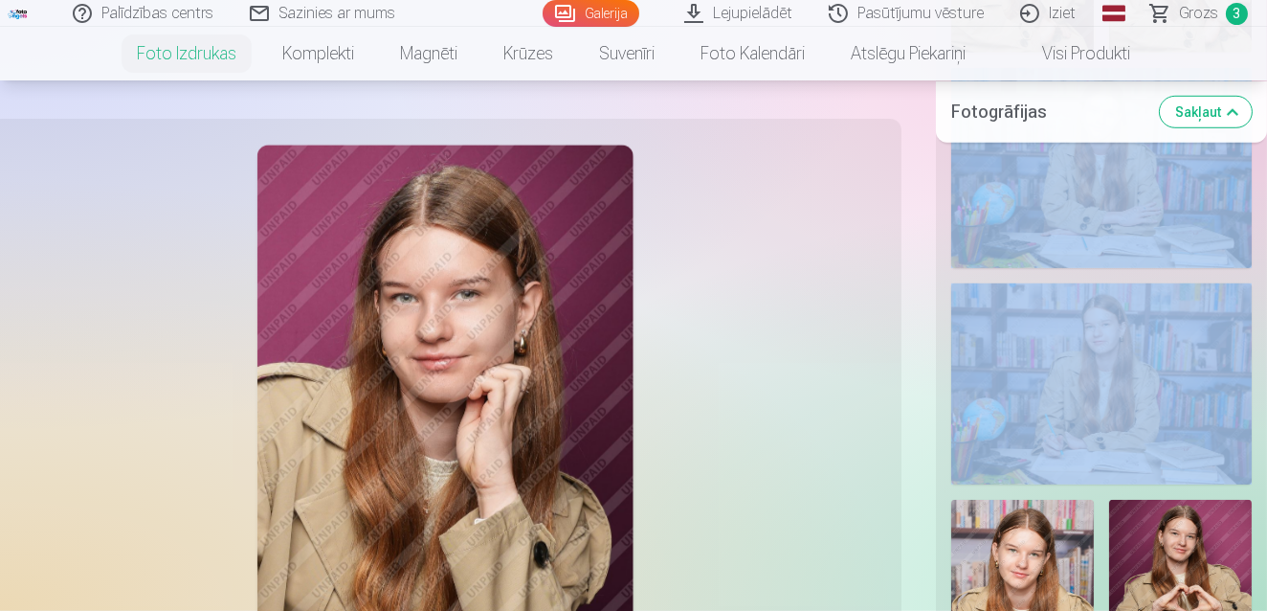
drag, startPoint x: 1265, startPoint y: 165, endPoint x: 1260, endPoint y: 306, distance: 141.7
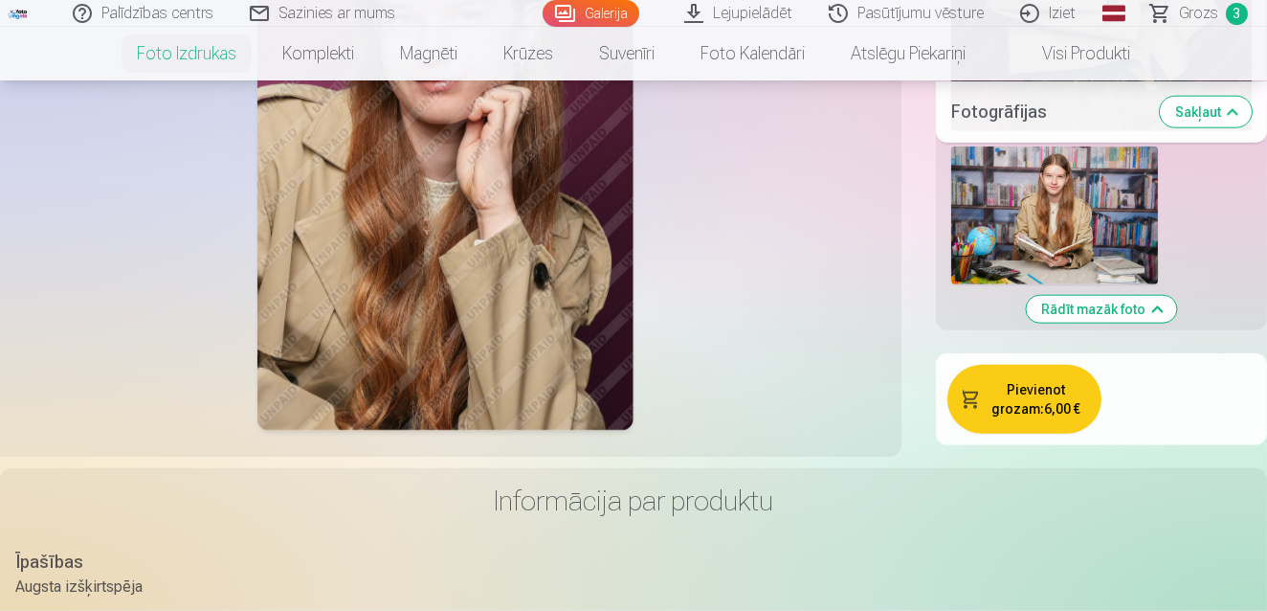
scroll to position [4045, 0]
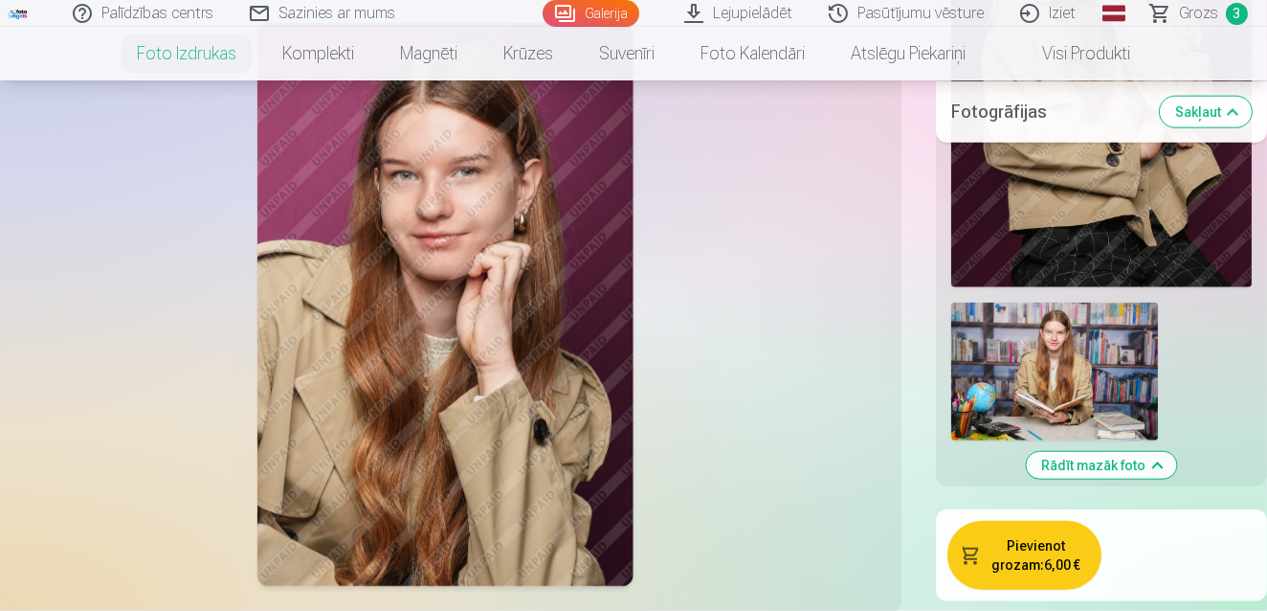
click at [1014, 562] on button "Pievienot grozam : 6,00 €" at bounding box center [1024, 555] width 154 height 69
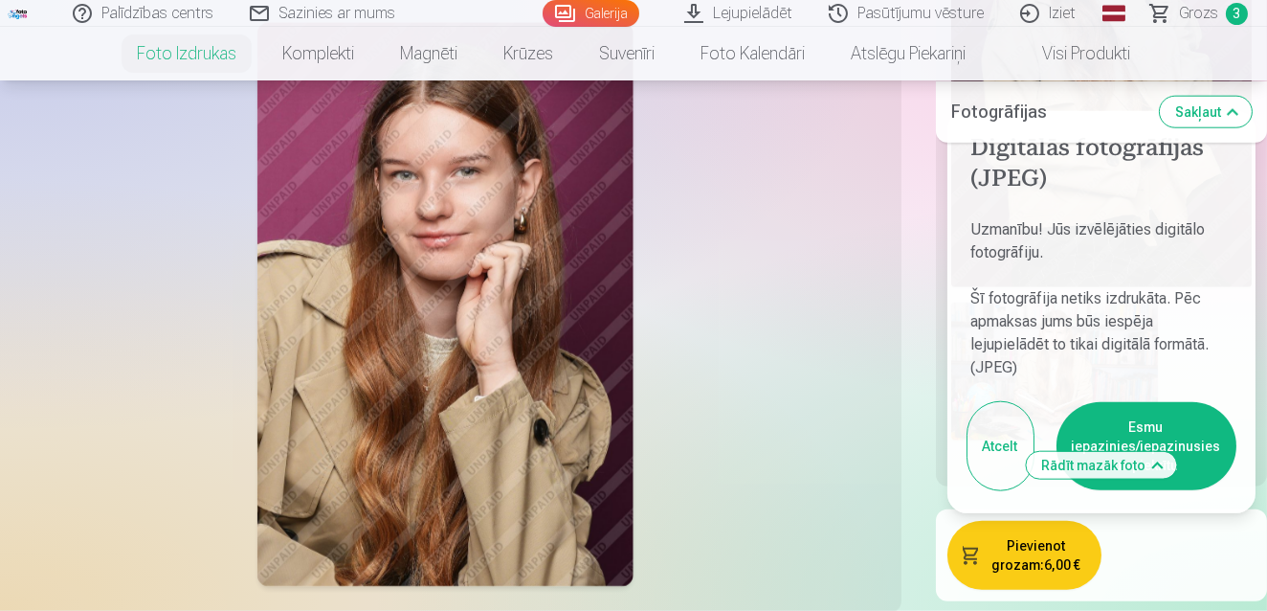
click at [1172, 411] on button "Esmu iepazinies/iepazinusies un piekrītu" at bounding box center [1146, 446] width 180 height 88
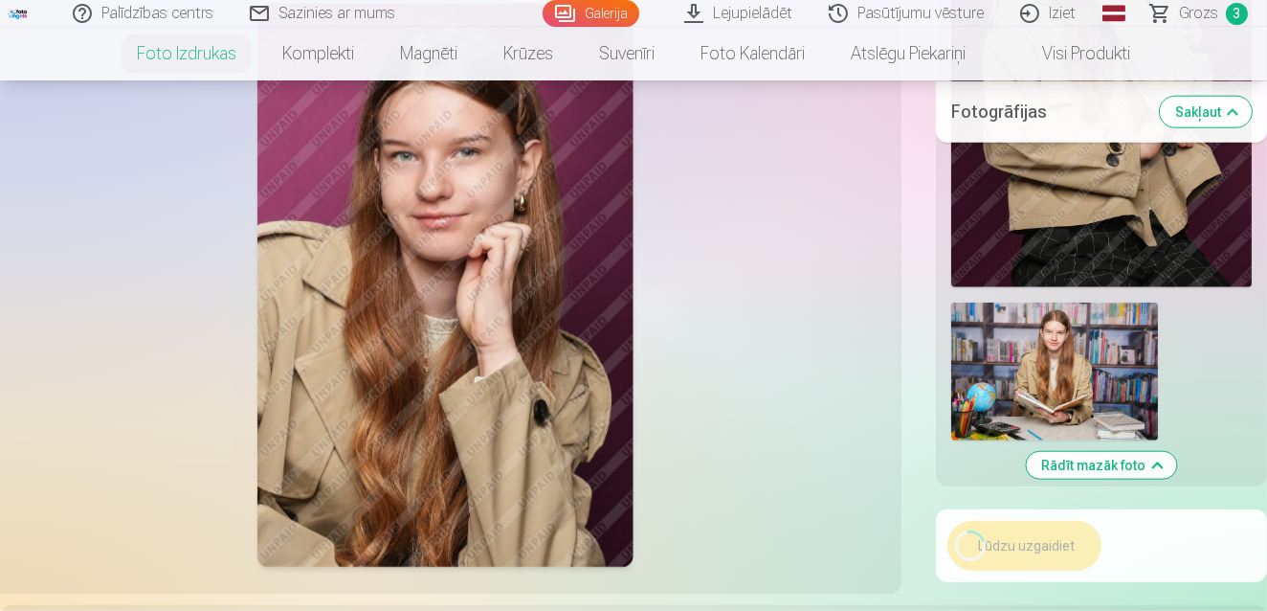
scroll to position [4093, 0]
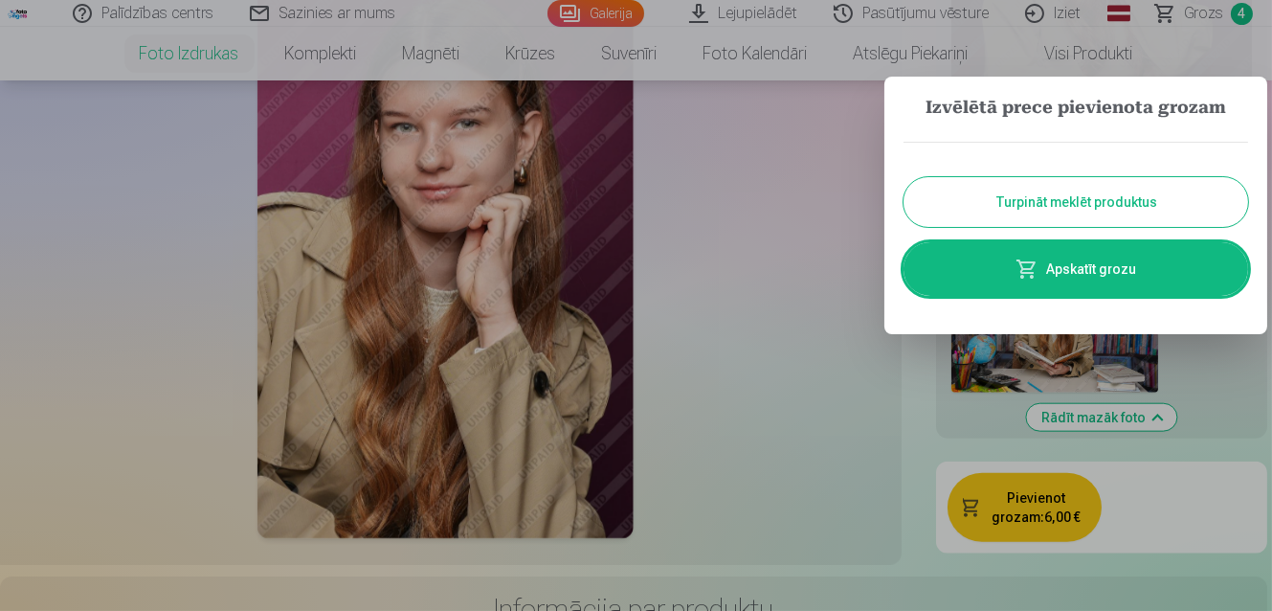
click at [1139, 211] on button "Turpināt meklēt produktus" at bounding box center [1075, 202] width 345 height 50
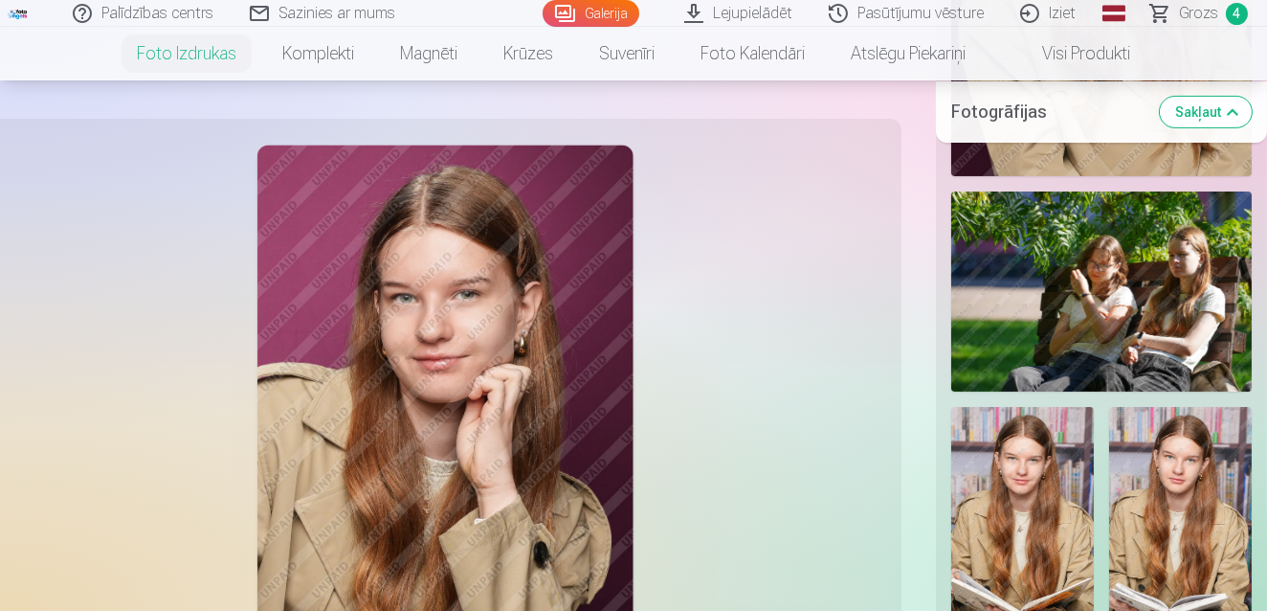
scroll to position [1076, 0]
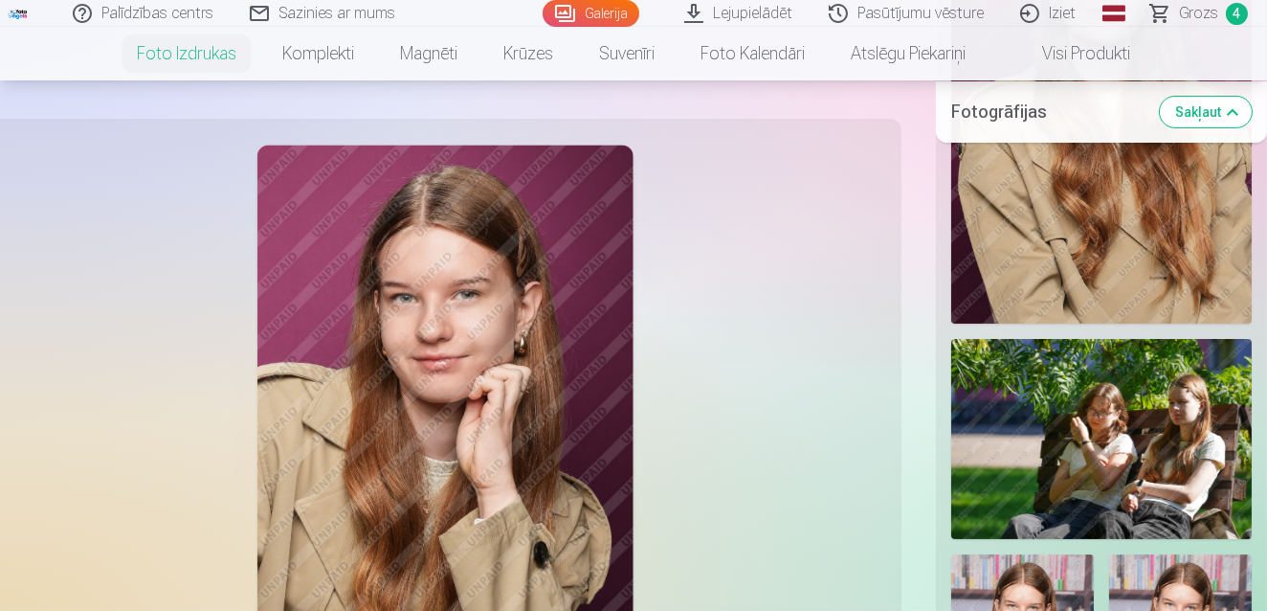
drag, startPoint x: 1266, startPoint y: 97, endPoint x: 1266, endPoint y: 78, distance: 18.2
click at [1265, 87] on div "Fotogrāfijas Sakļaut" at bounding box center [1101, 110] width 331 height 61
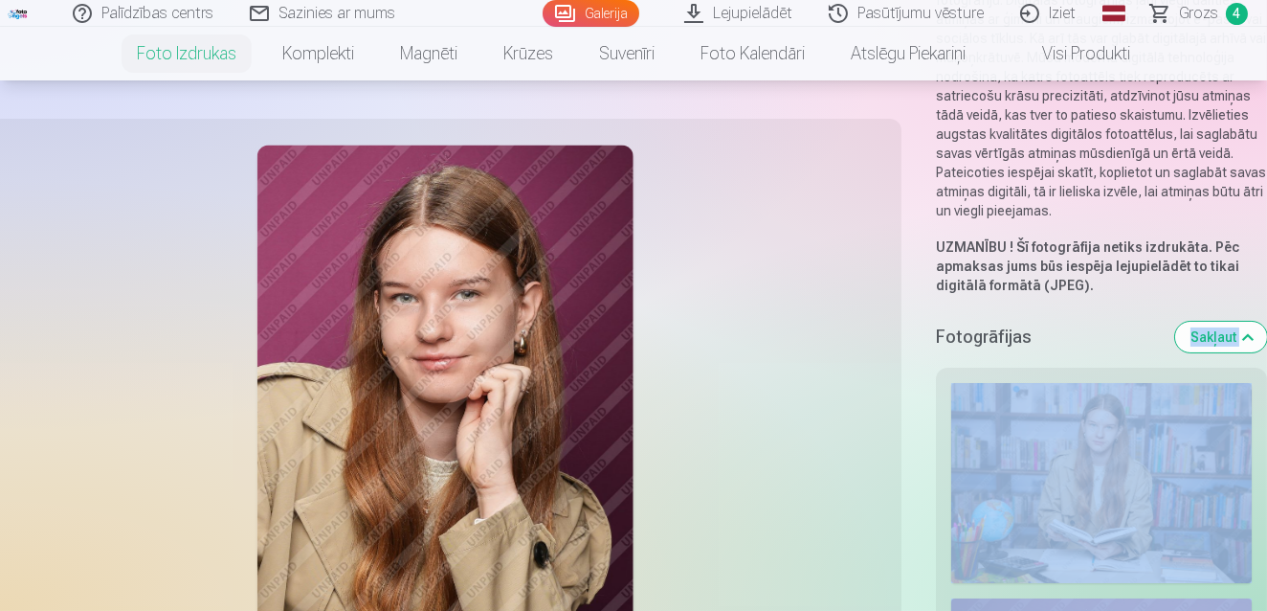
scroll to position [429, 0]
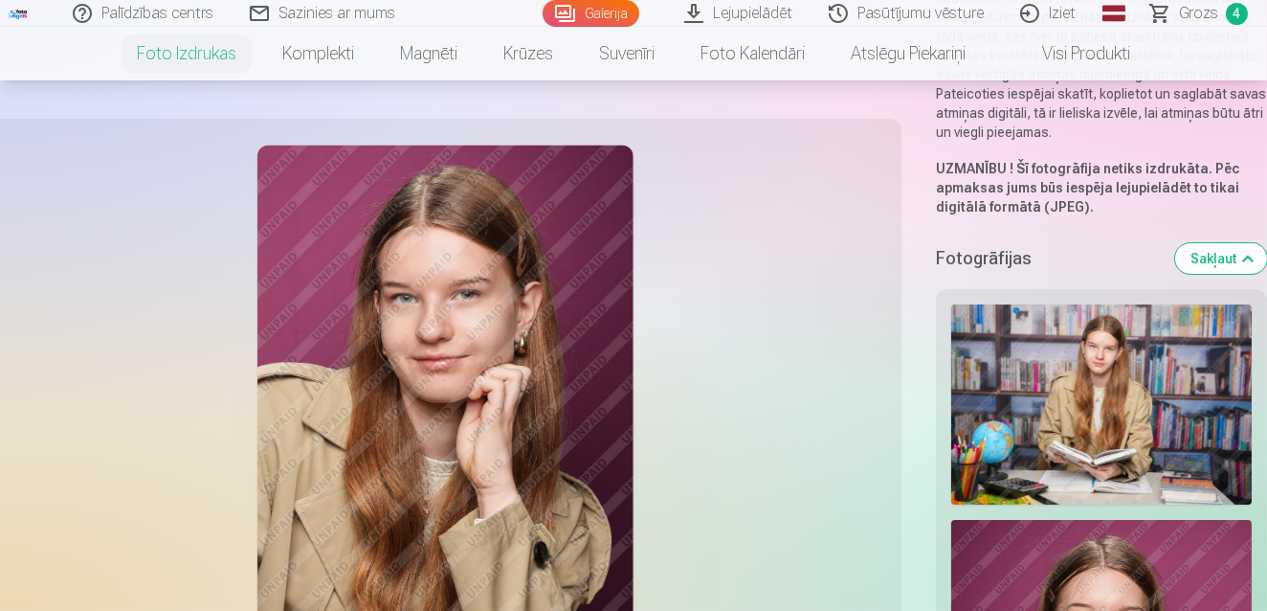
click at [1096, 247] on h5 "Fotogrāfijas" at bounding box center [1048, 258] width 224 height 27
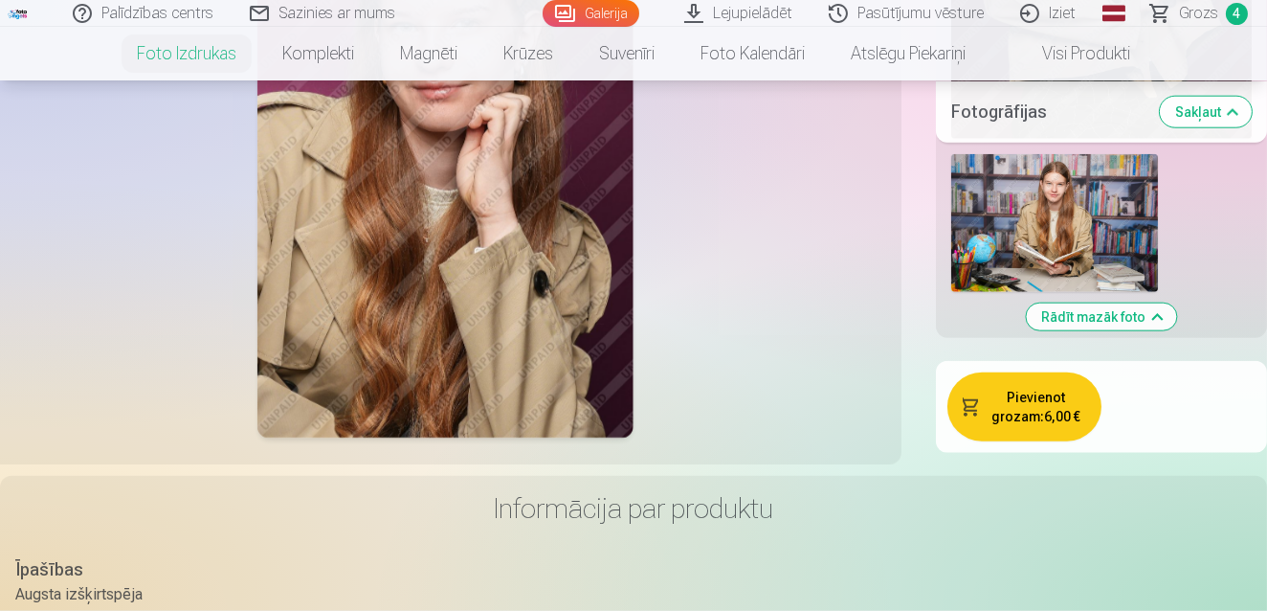
scroll to position [4256, 0]
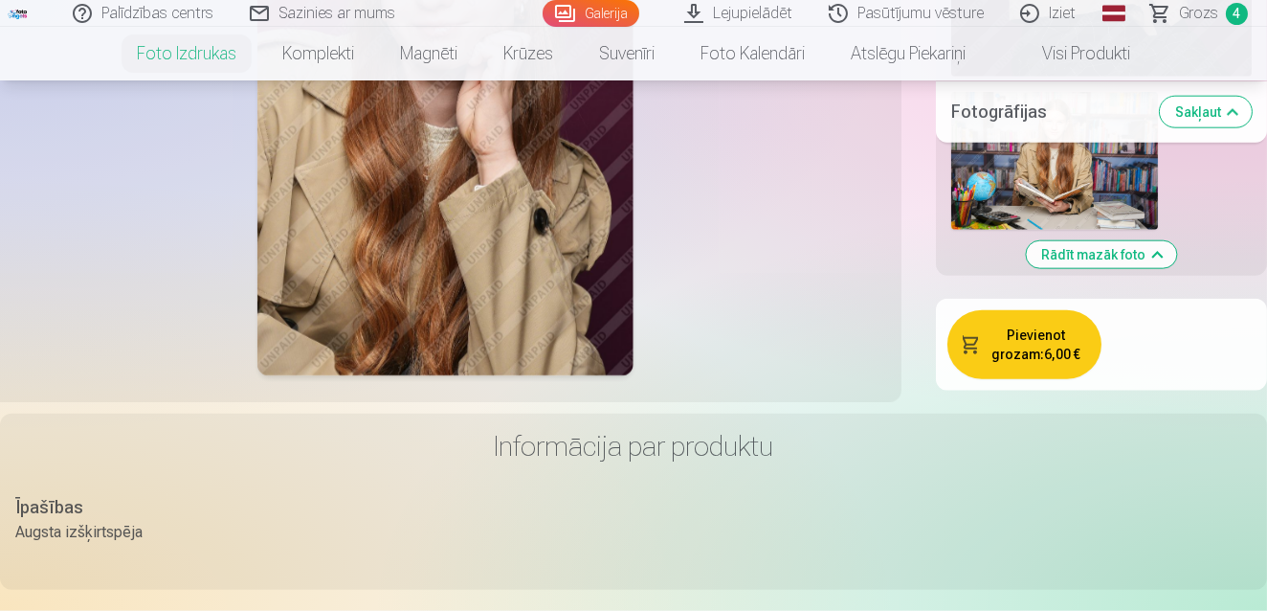
click at [573, 255] on img at bounding box center [445, 94] width 376 height 564
click at [500, 227] on img at bounding box center [445, 94] width 376 height 564
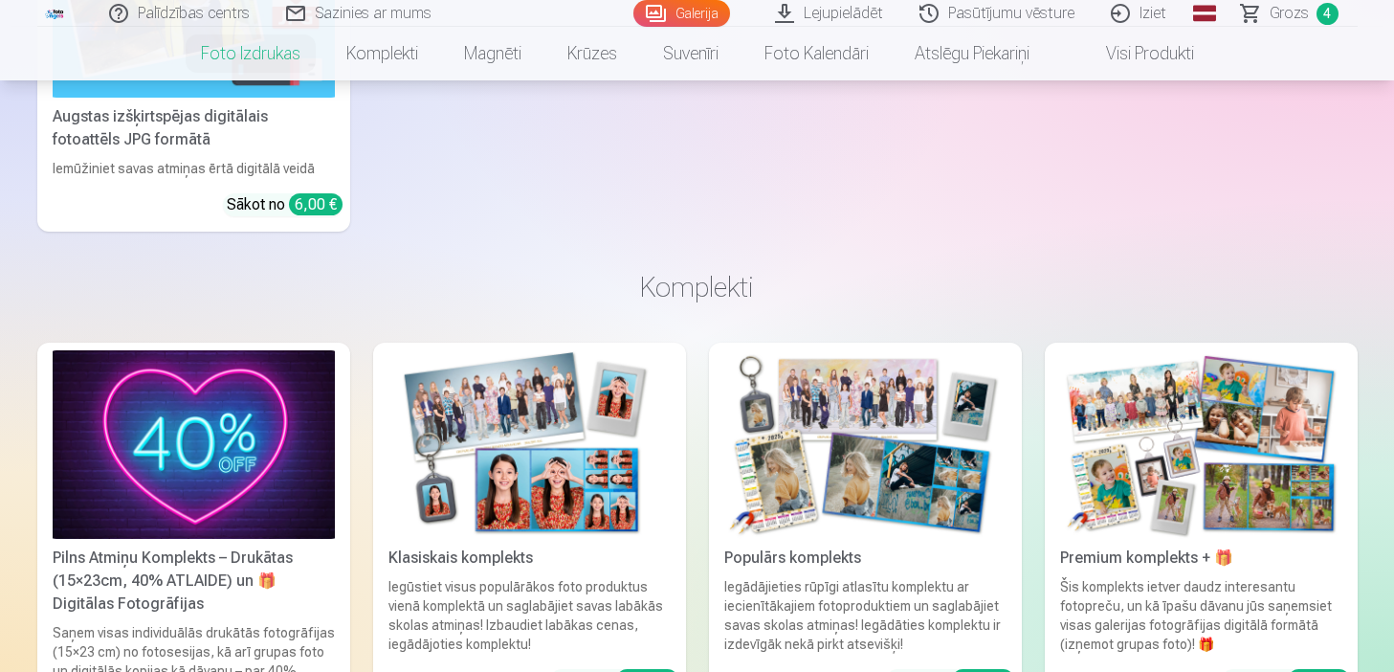
scroll to position [3361, 0]
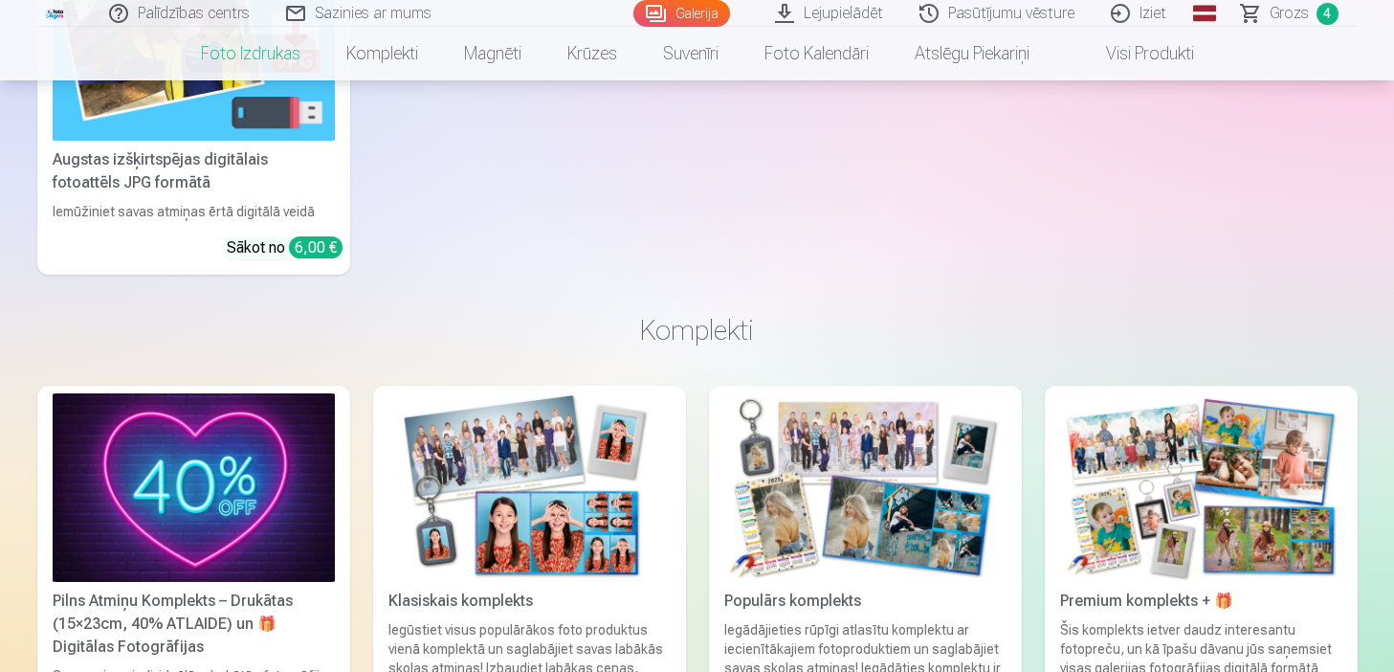
click at [373, 58] on link "Komplekti" at bounding box center [382, 54] width 118 height 54
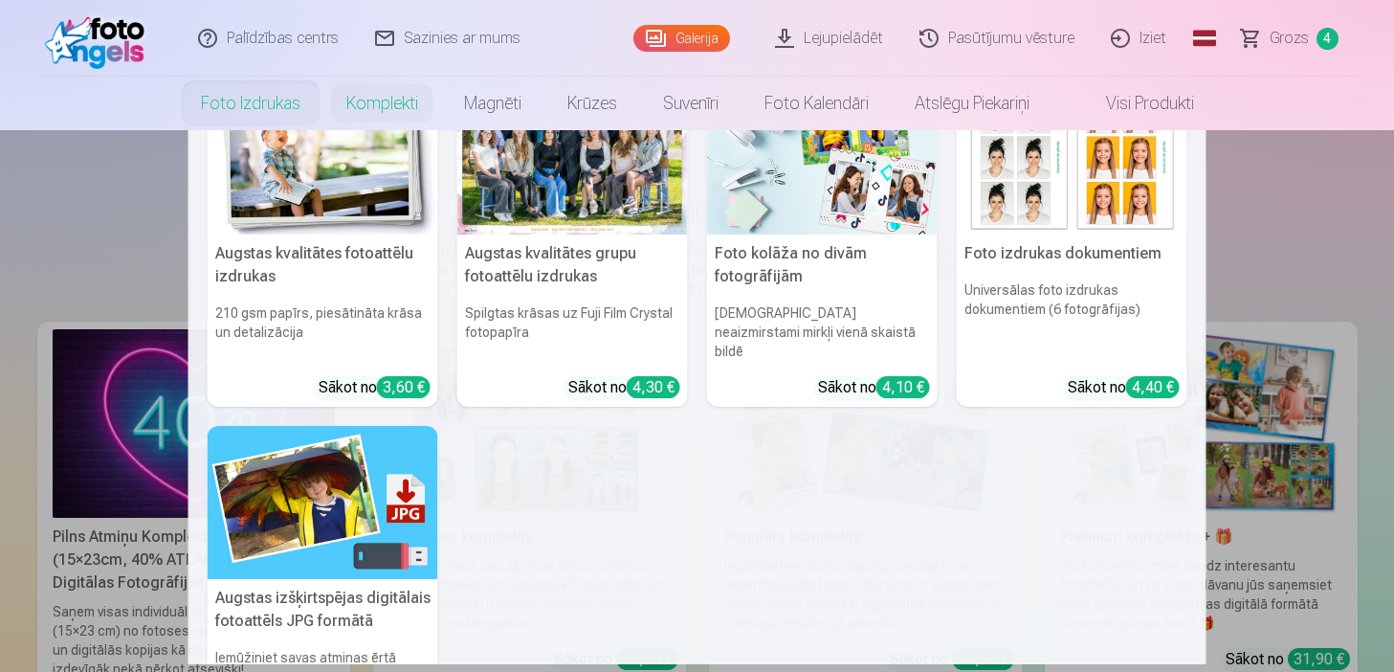
click at [242, 97] on link "Foto izdrukas" at bounding box center [250, 104] width 145 height 54
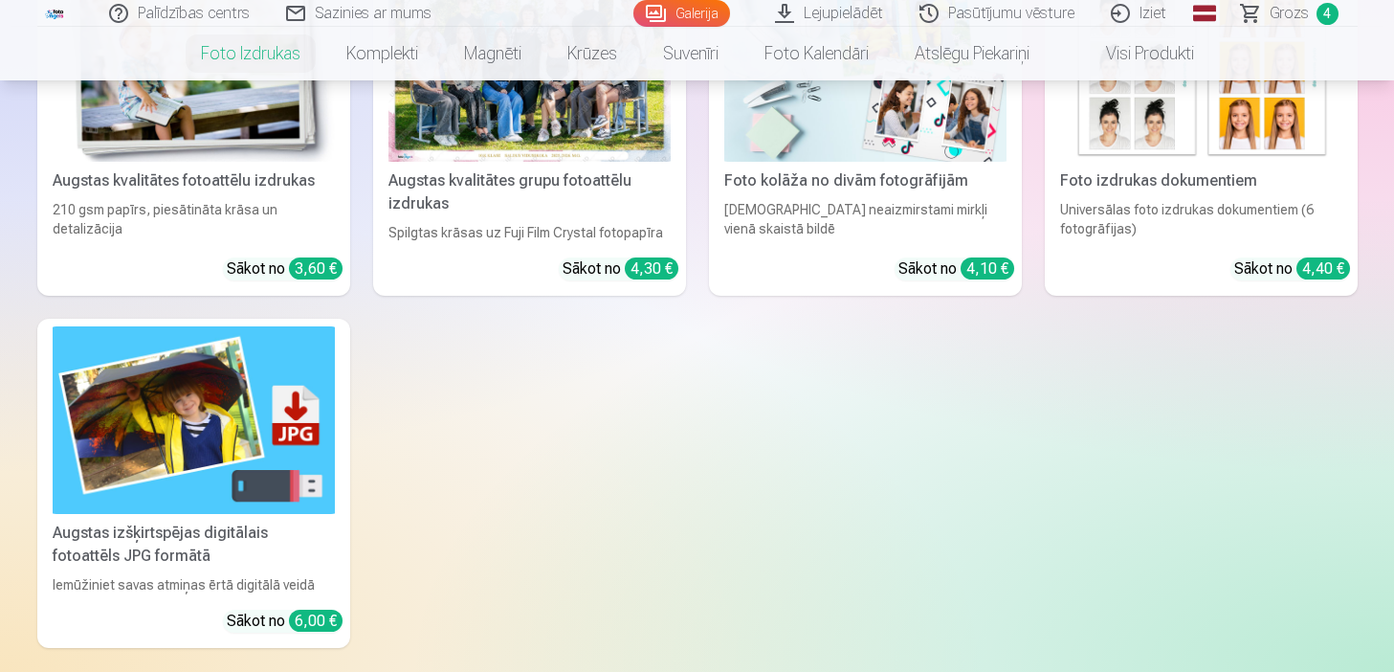
scroll to position [421, 0]
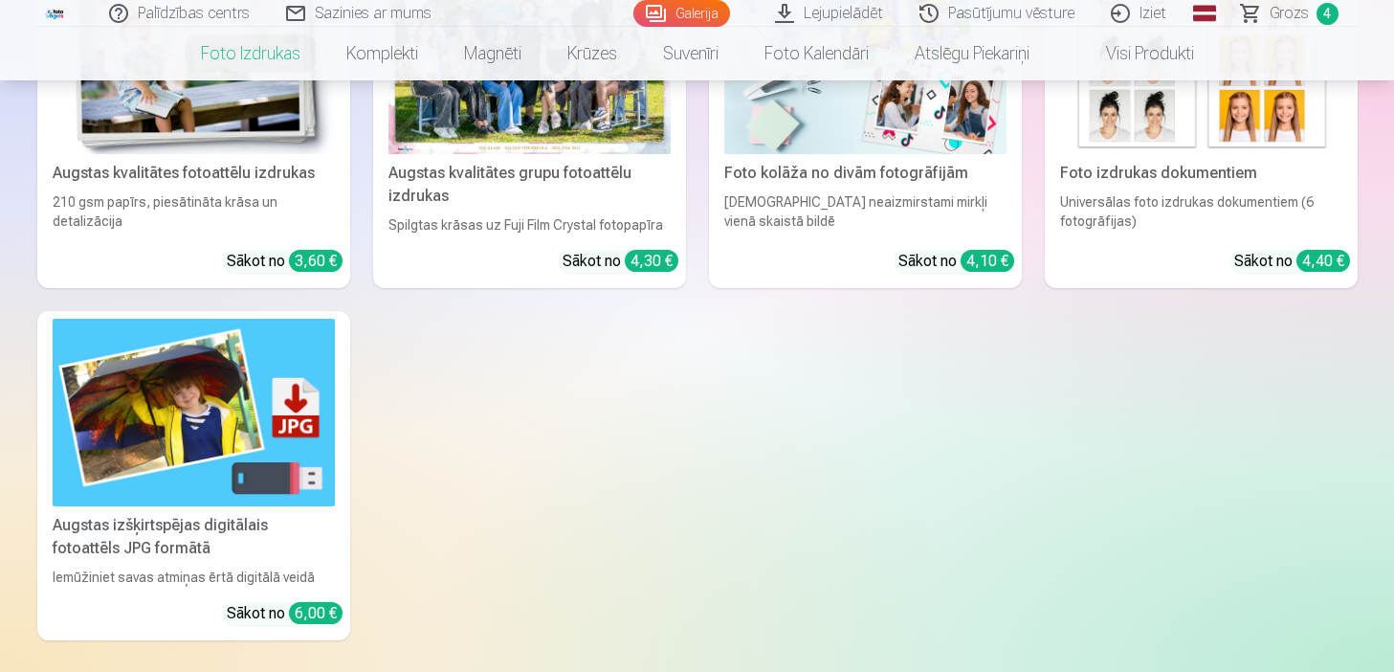
click at [192, 380] on img at bounding box center [194, 413] width 282 height 189
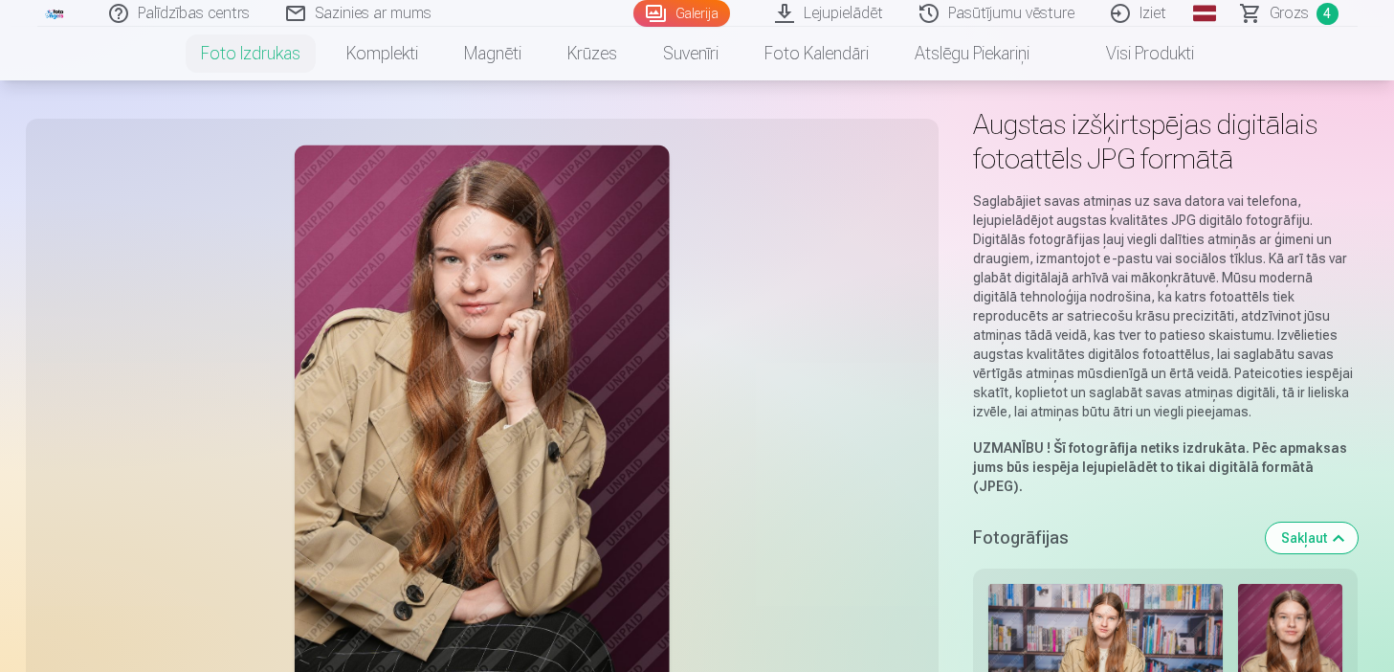
scroll to position [115, 0]
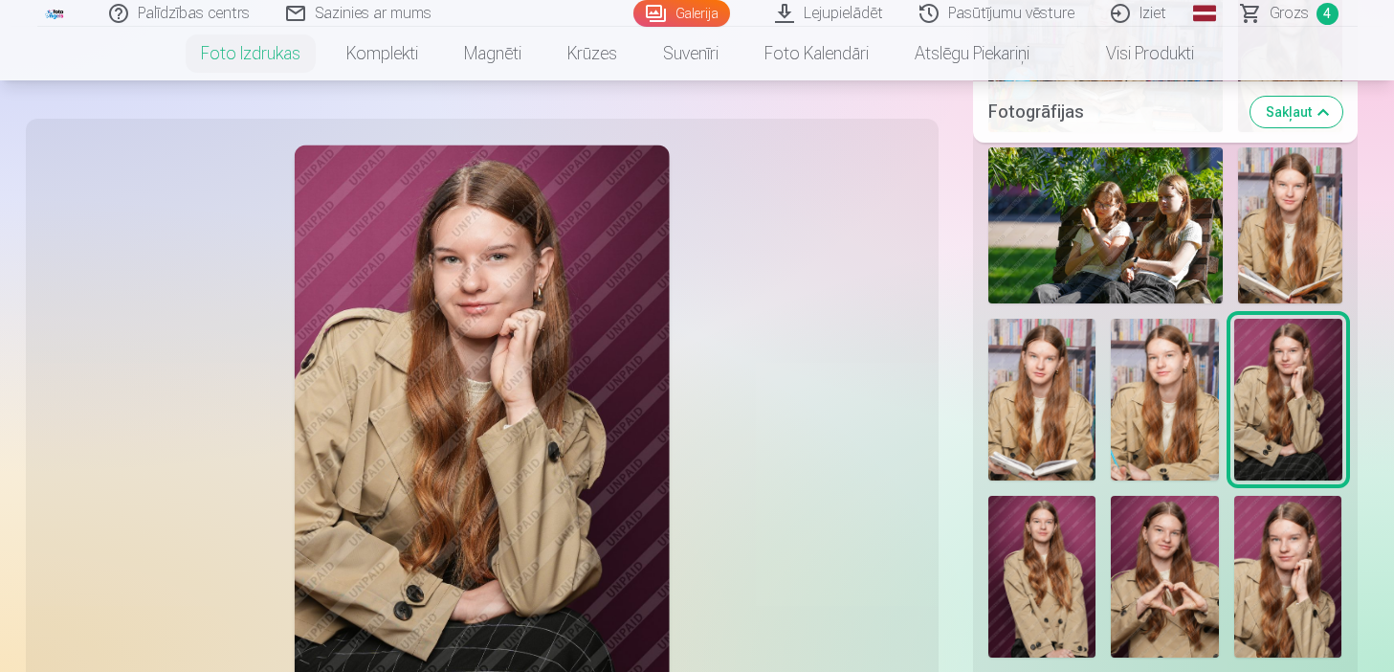
scroll to position [727, 0]
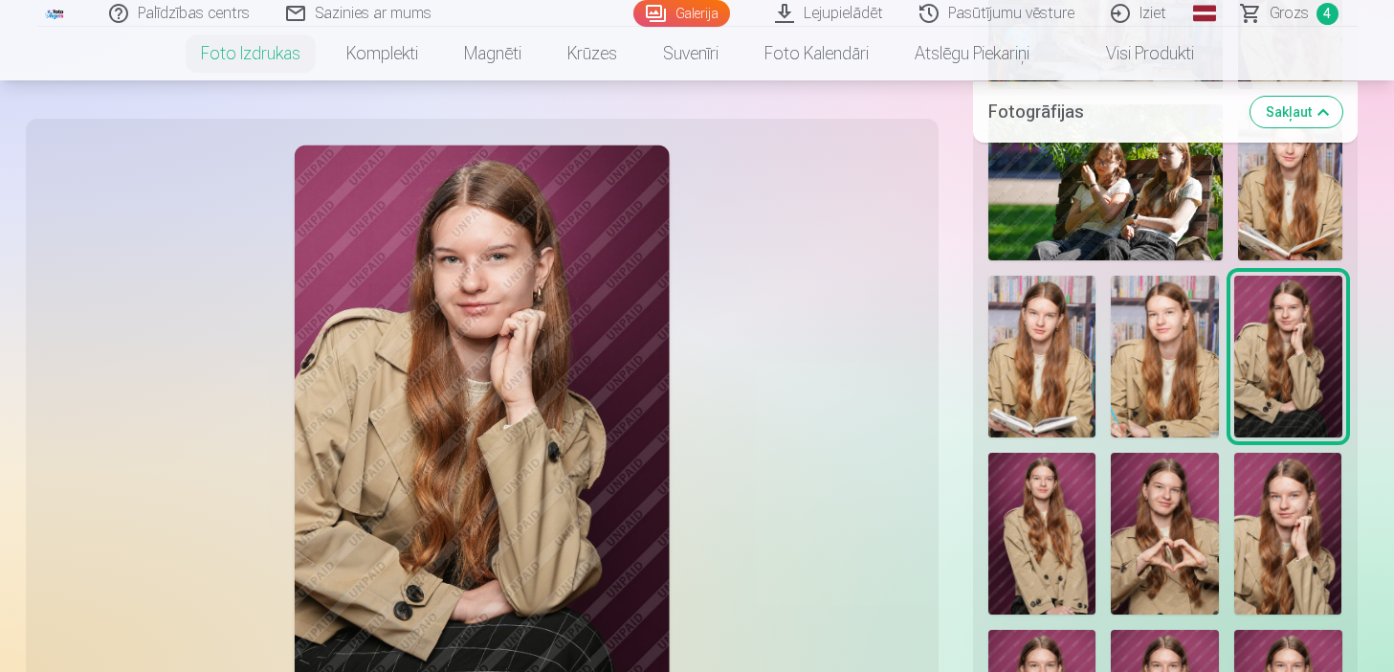
click at [1266, 543] on img at bounding box center [1288, 534] width 108 height 162
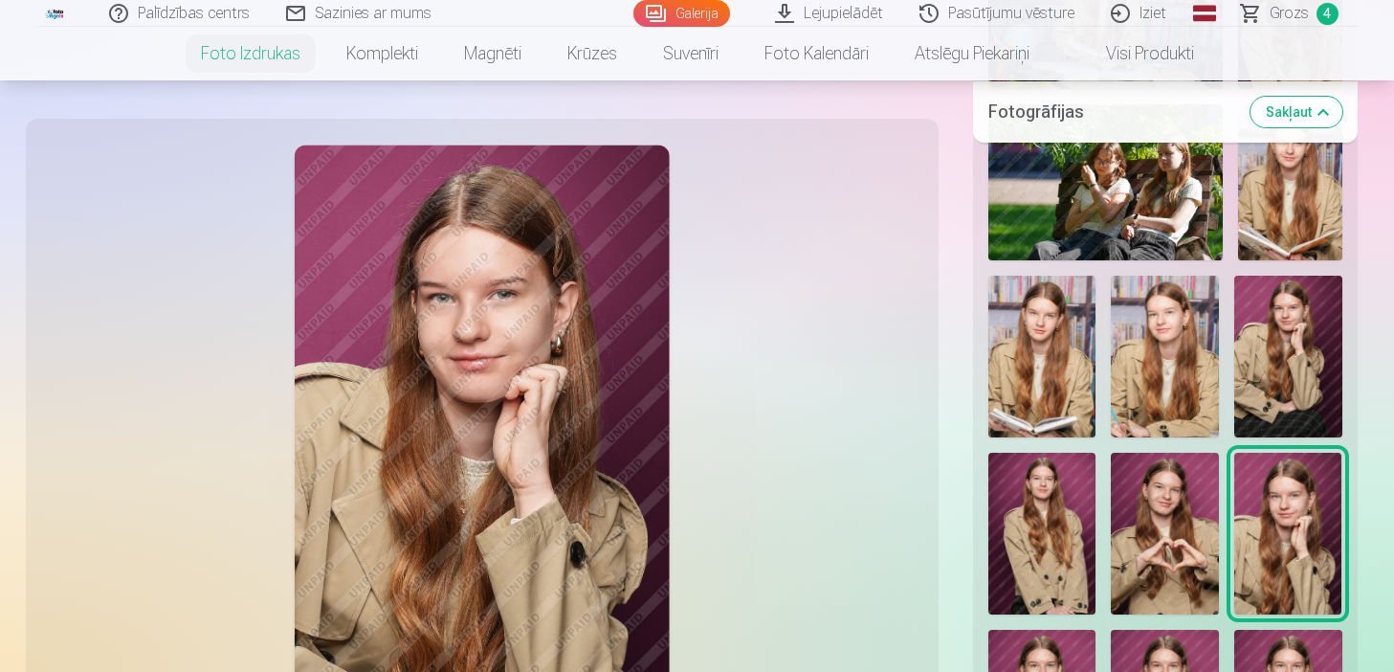
scroll to position [766, 0]
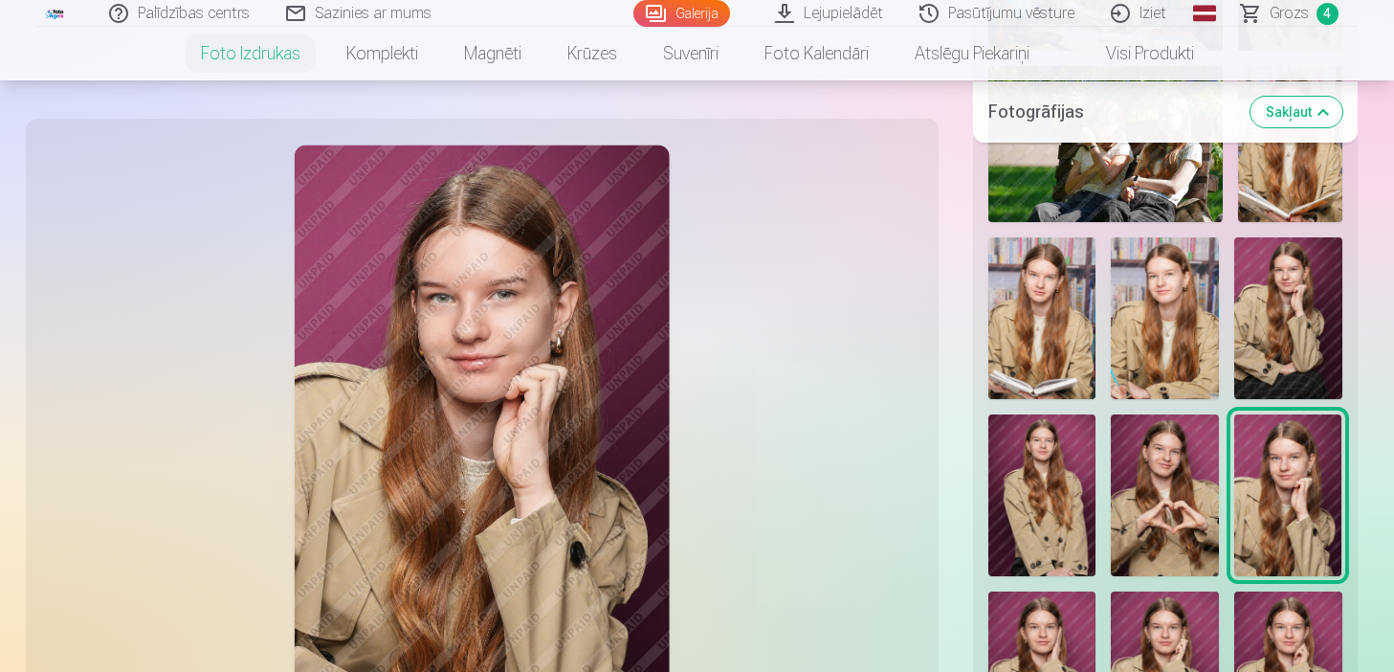
click at [662, 370] on img at bounding box center [482, 427] width 376 height 564
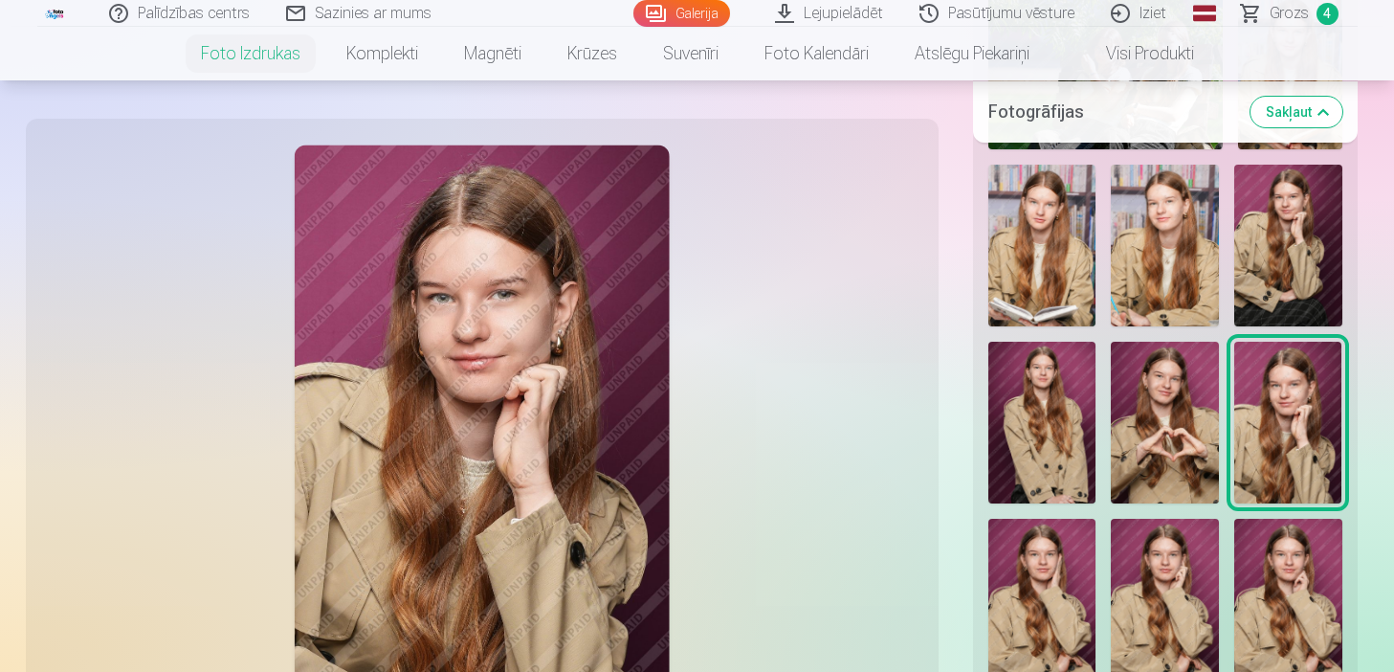
scroll to position [842, 0]
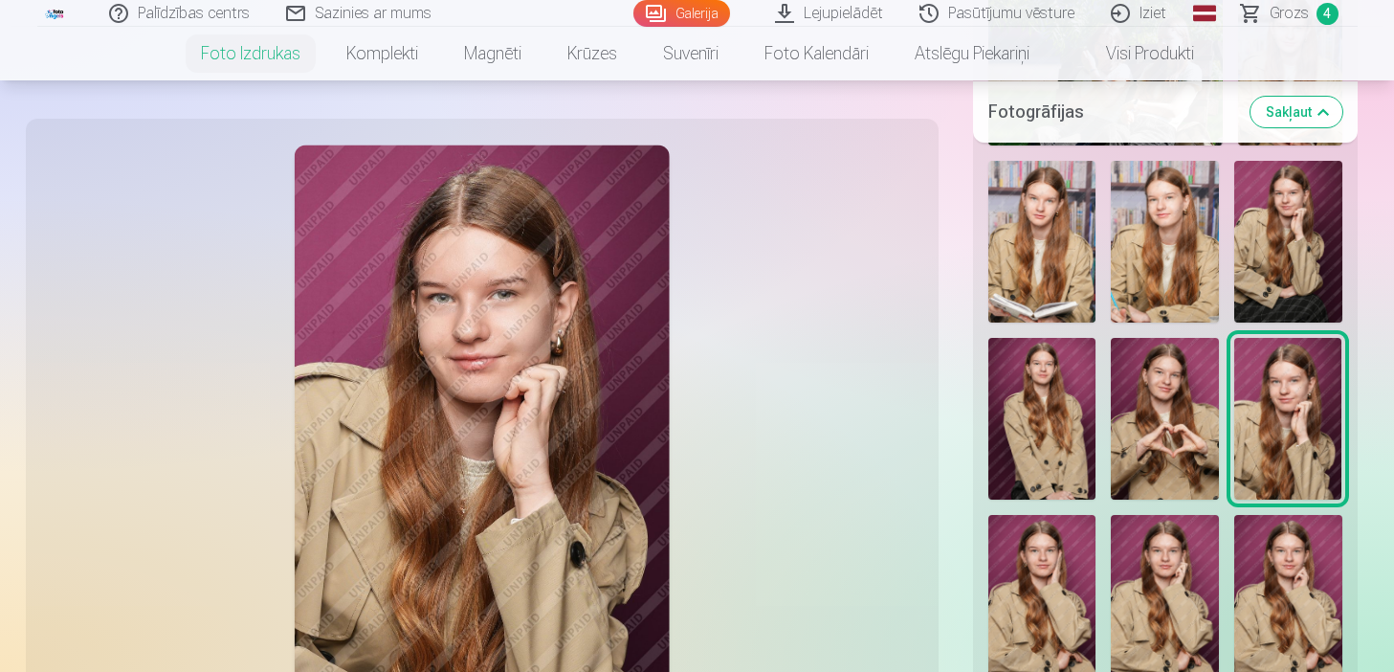
drag, startPoint x: 941, startPoint y: 239, endPoint x: 938, endPoint y: 362, distance: 122.5
click at [938, 362] on div "Augstas izšķirtspējas digitālais fotoattēls JPG formātā Saglabājiet savas atmiņ…" at bounding box center [697, 560] width 1321 height 2452
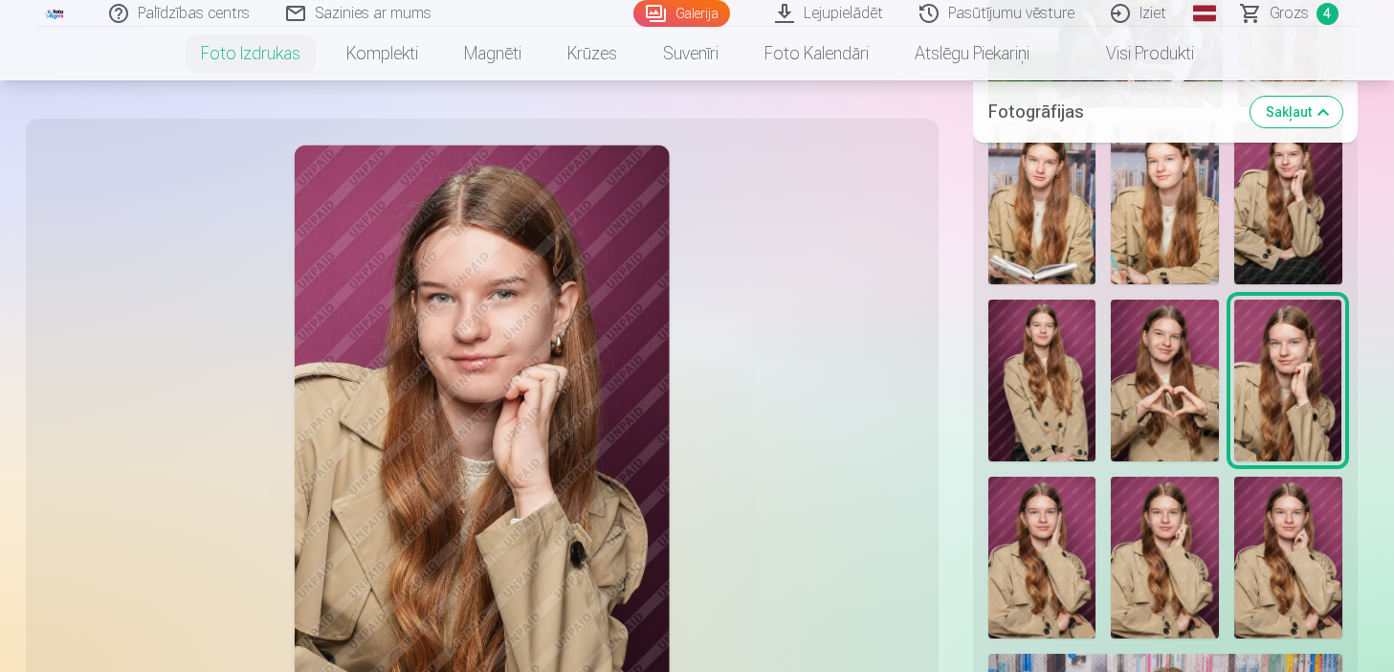
scroll to position [919, 0]
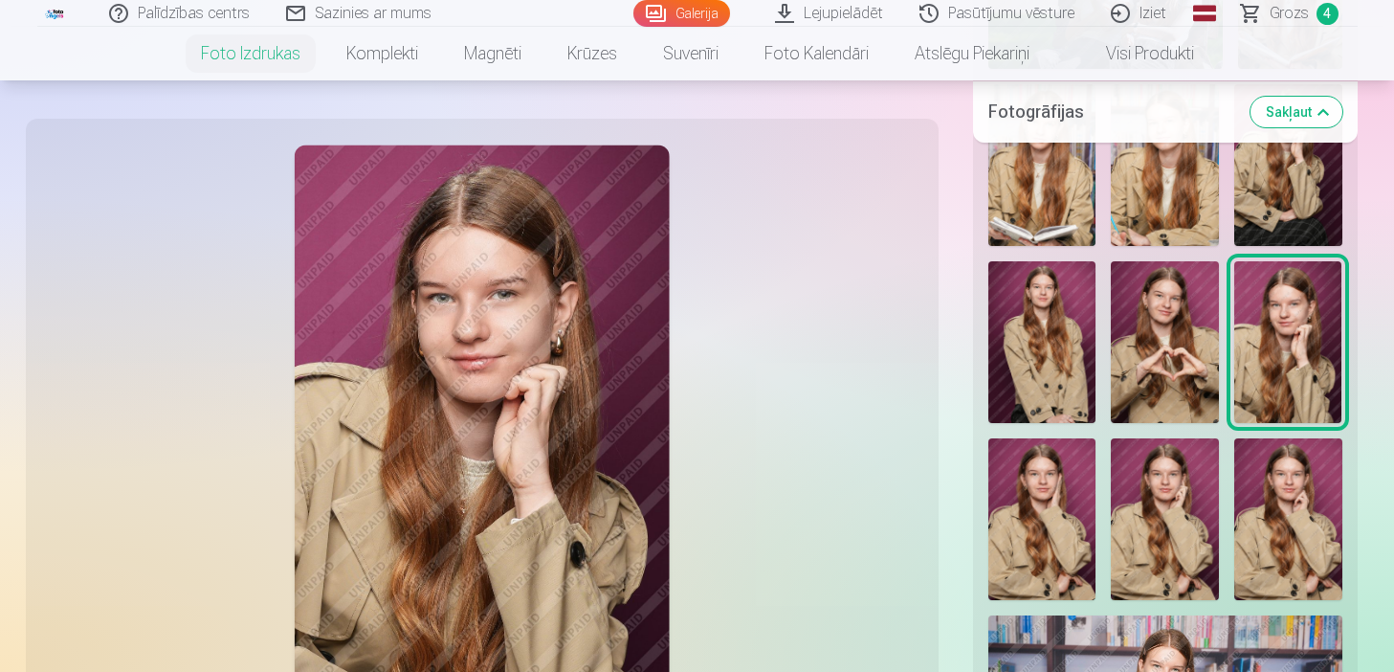
drag, startPoint x: 938, startPoint y: 362, endPoint x: 927, endPoint y: 588, distance: 226.1
click at [927, 588] on div at bounding box center [482, 426] width 890 height 593
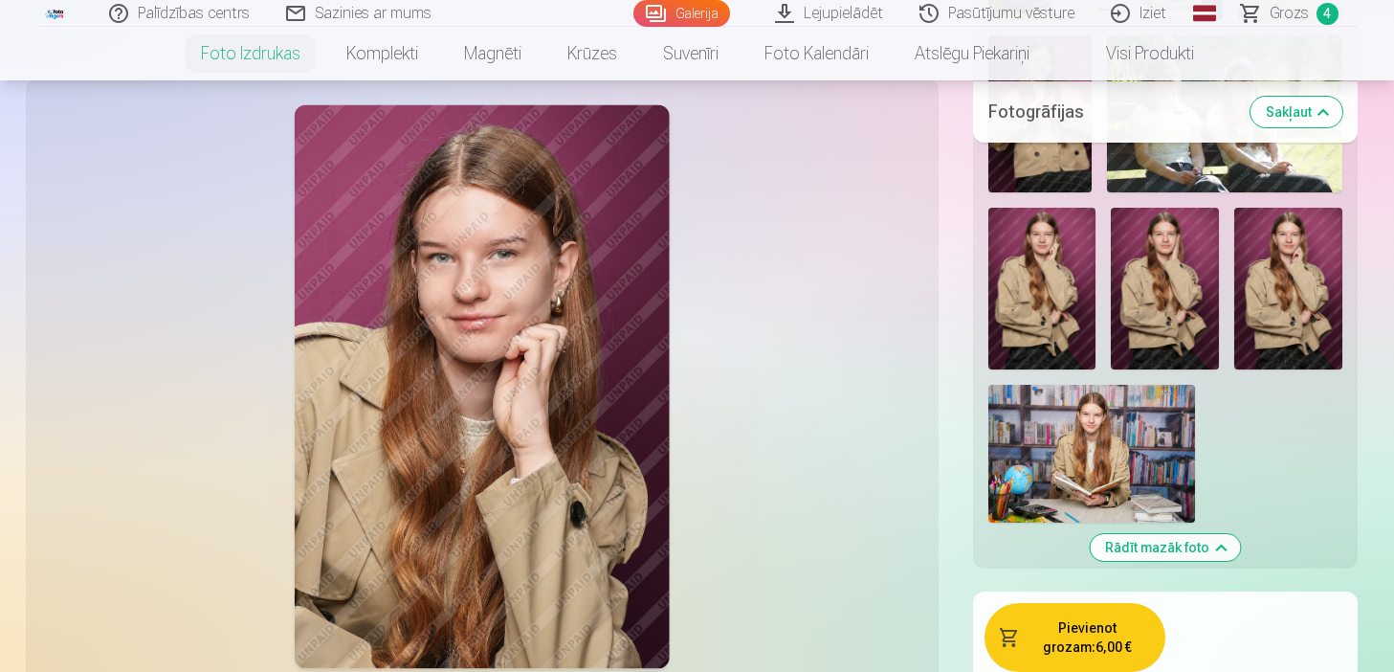
scroll to position [1934, 0]
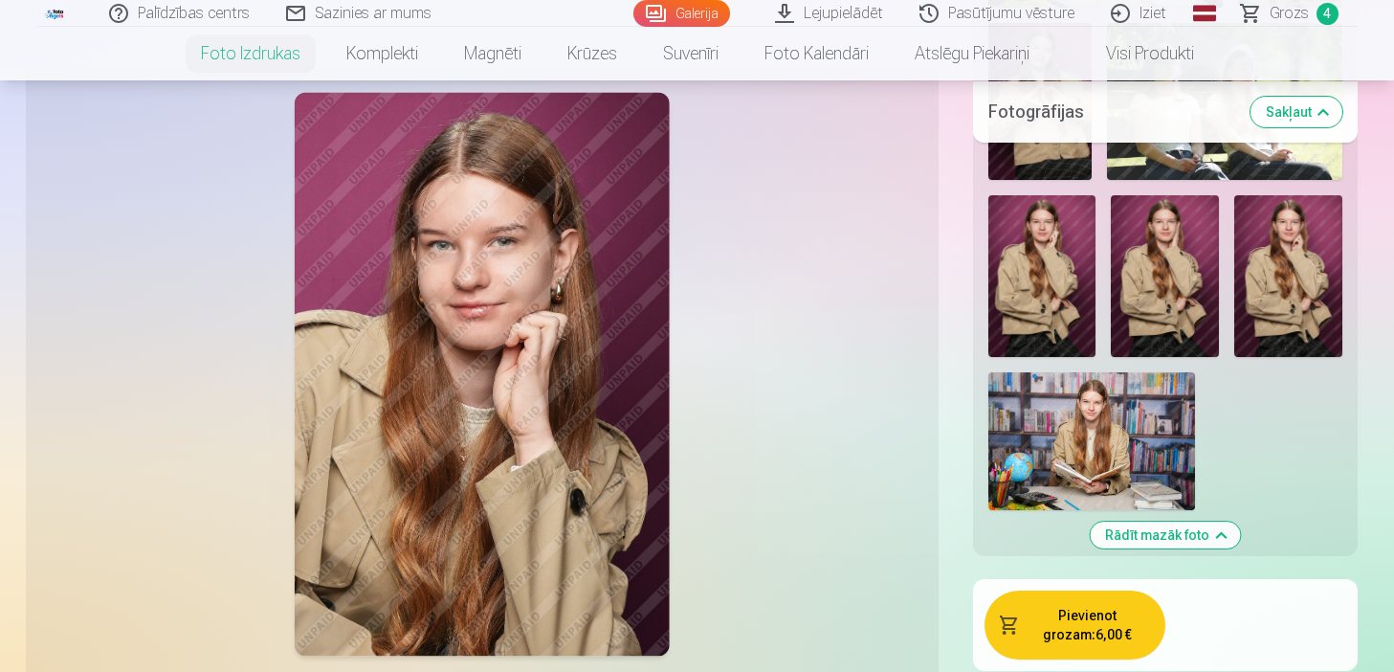
click at [1111, 610] on button "Pievienot grozam : 6,00 €" at bounding box center [1075, 624] width 181 height 69
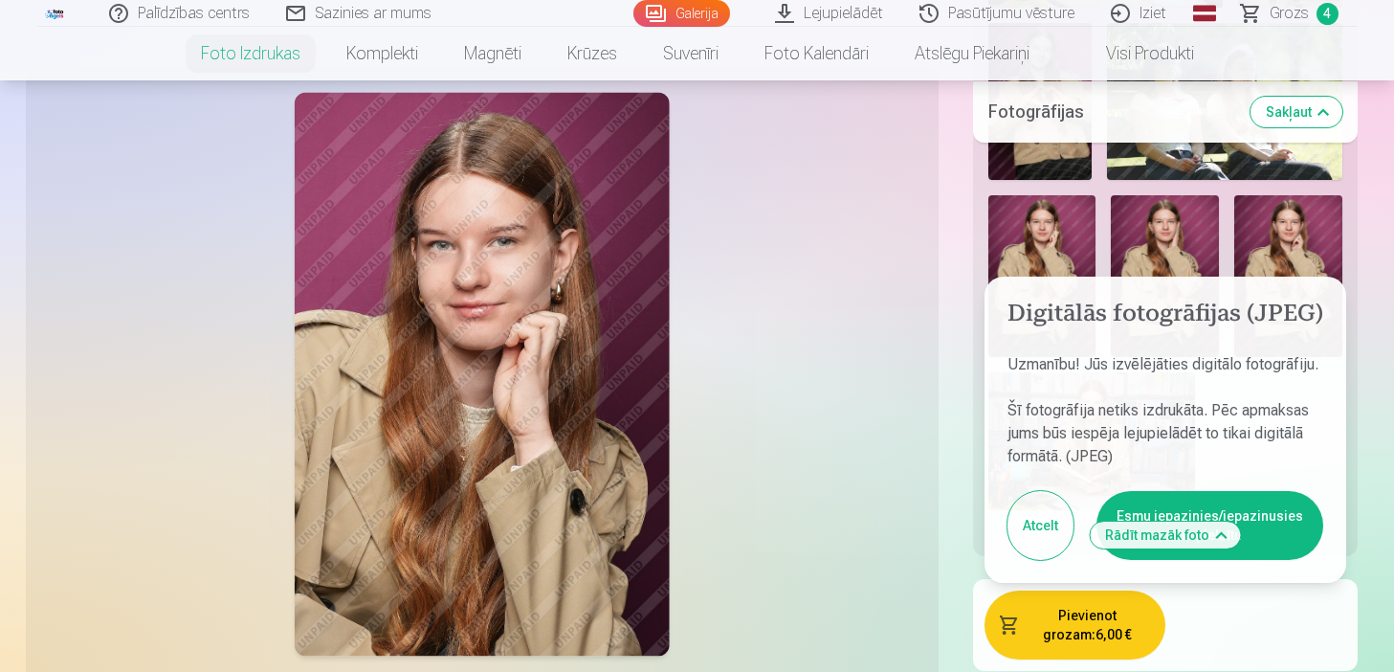
click at [1236, 491] on button "Esmu iepazinies/iepazinusies un piekrītu" at bounding box center [1210, 525] width 227 height 69
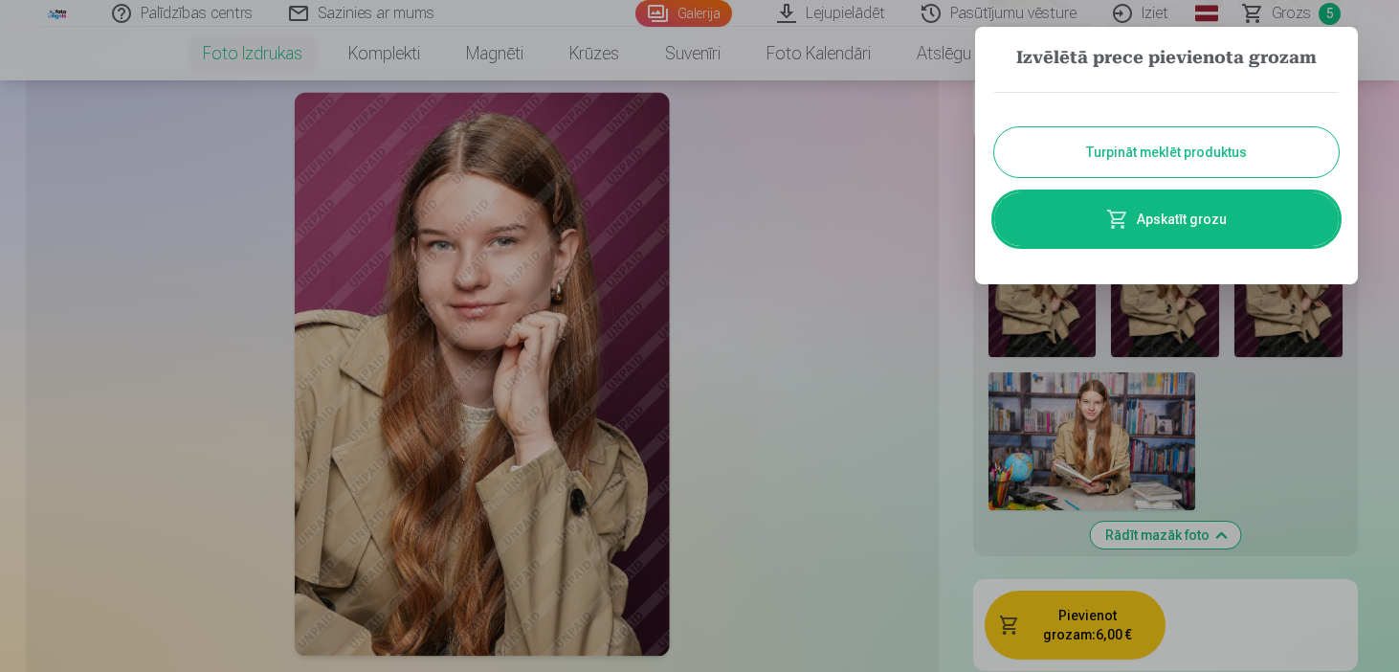
click at [1151, 145] on button "Turpināt meklēt produktus" at bounding box center [1166, 152] width 345 height 50
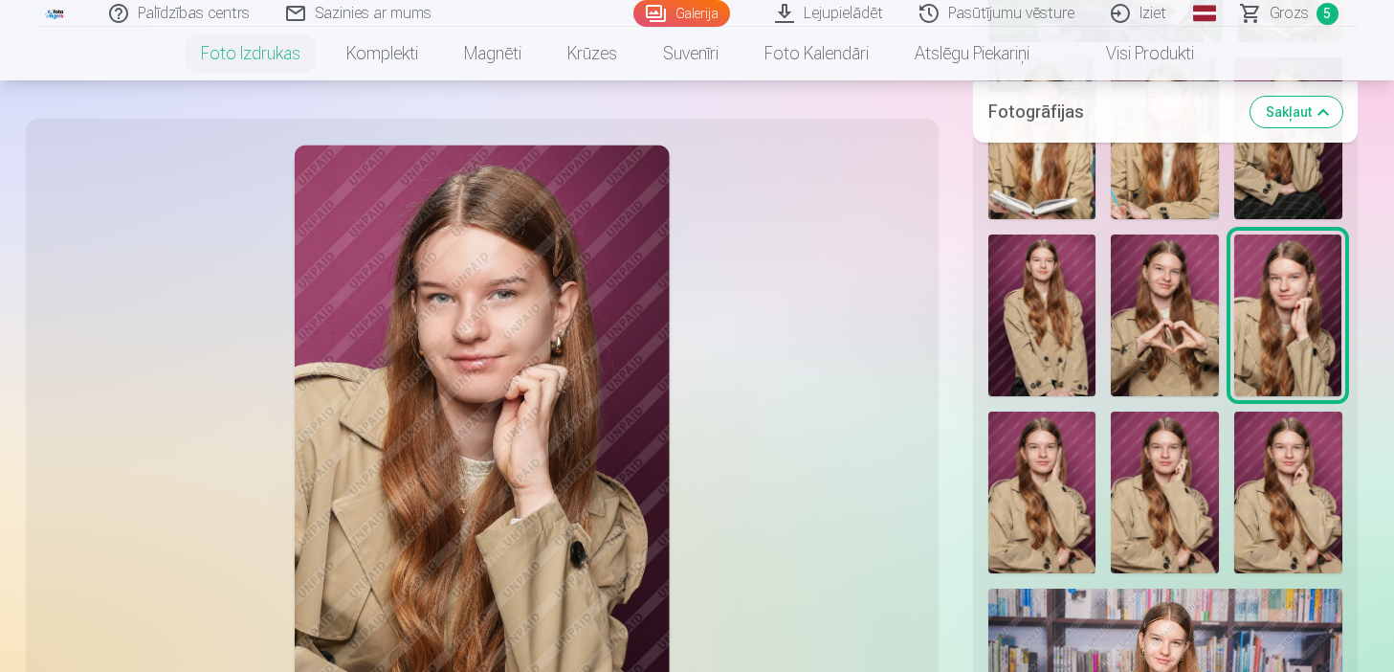
scroll to position [939, 0]
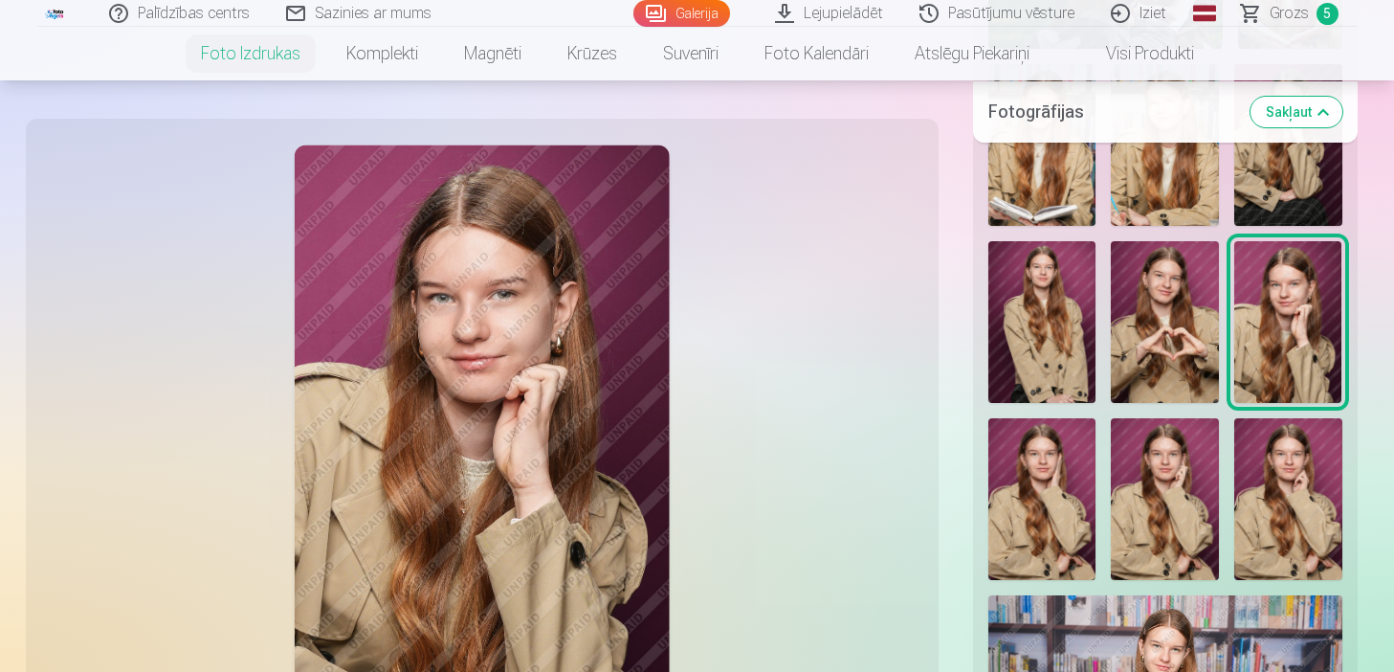
click at [1266, 448] on img at bounding box center [1288, 499] width 108 height 162
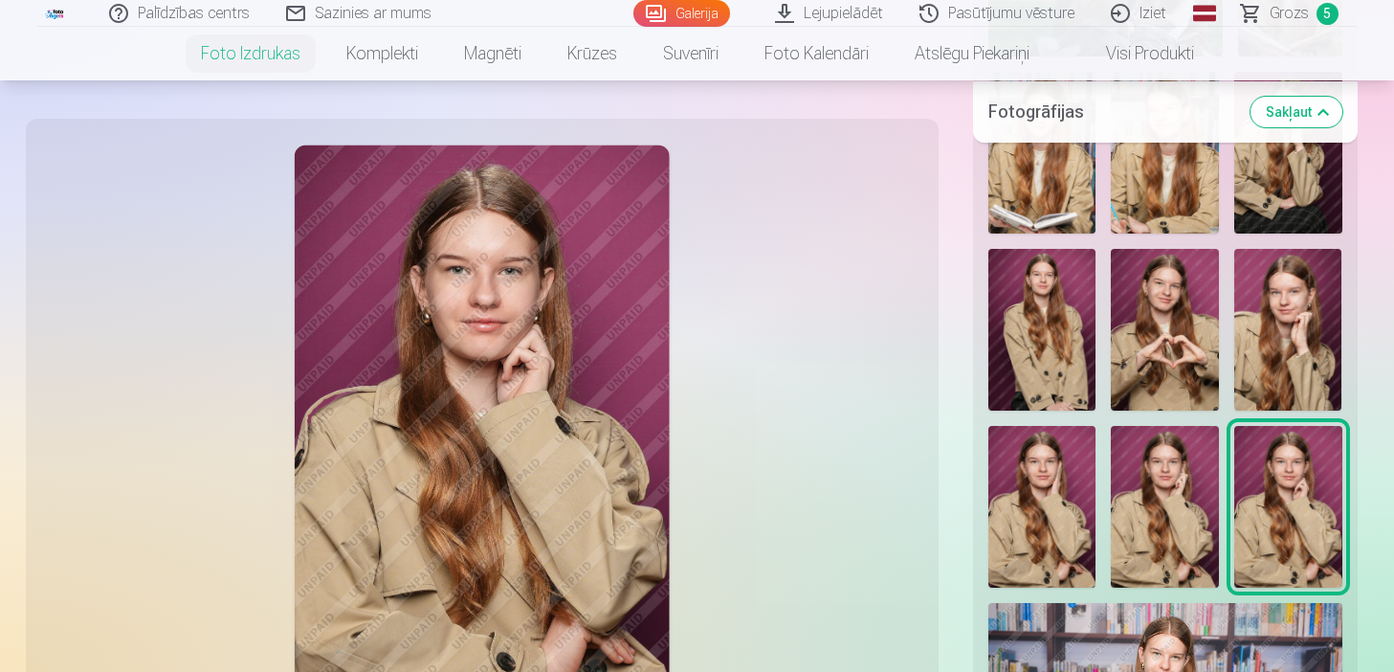
scroll to position [900, 0]
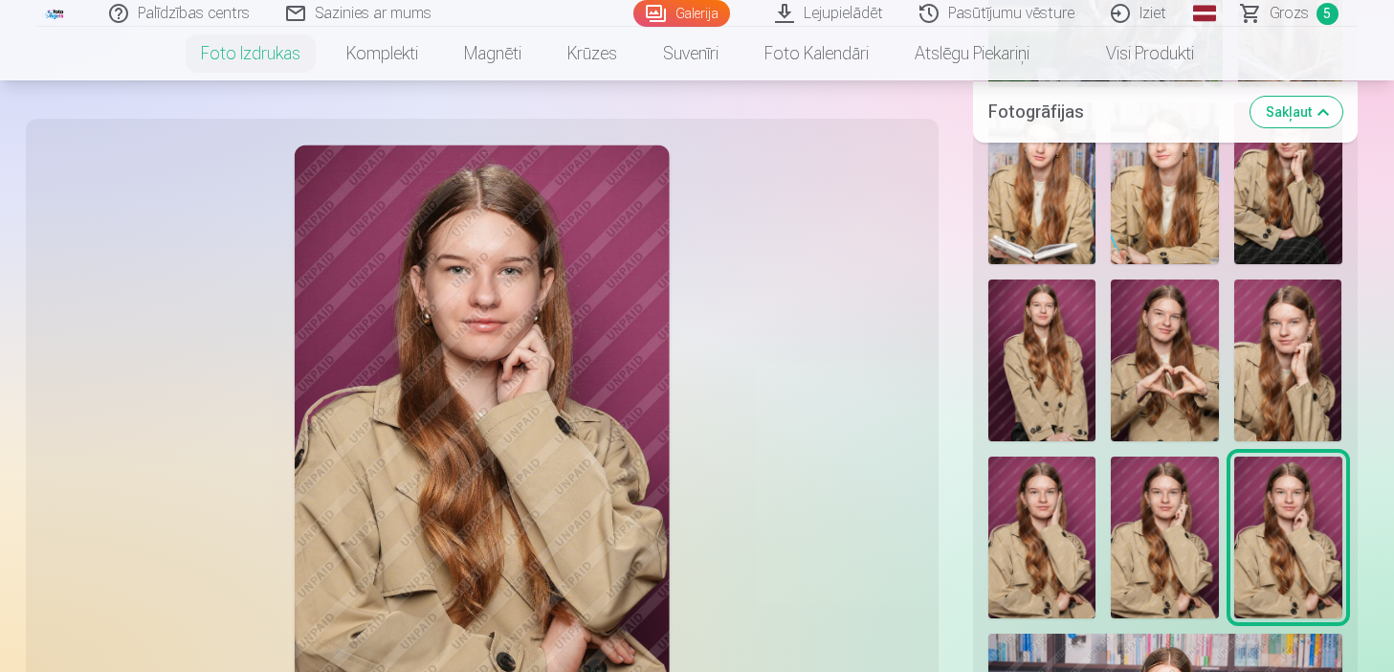
click at [1266, 456] on img at bounding box center [1288, 537] width 108 height 162
click at [1266, 327] on img at bounding box center [1288, 360] width 108 height 162
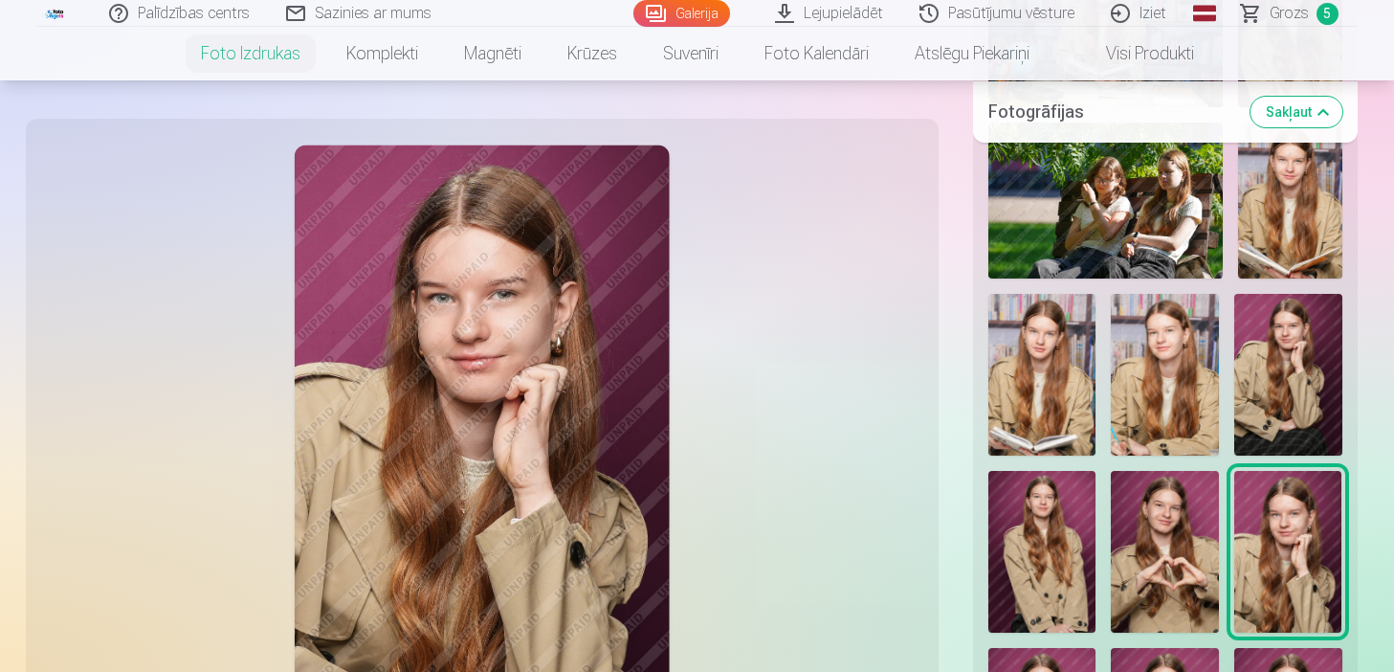
scroll to position [671, 0]
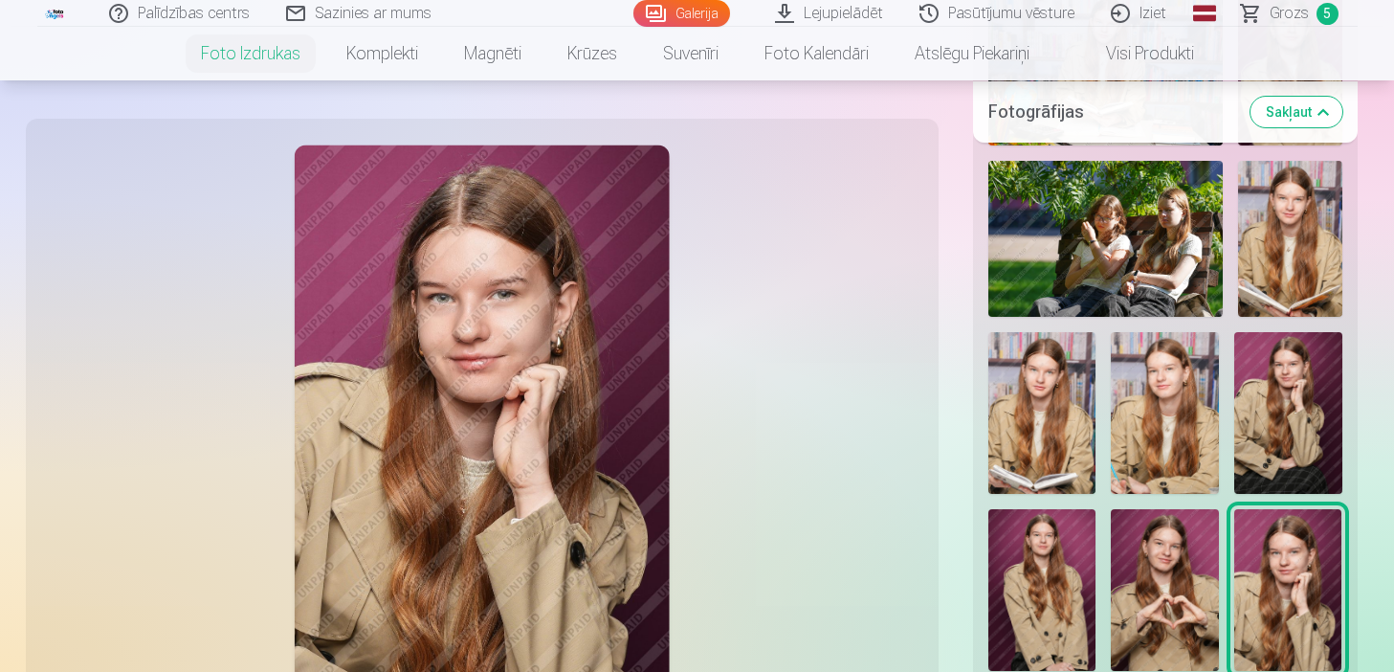
click at [1266, 340] on img at bounding box center [1288, 413] width 108 height 162
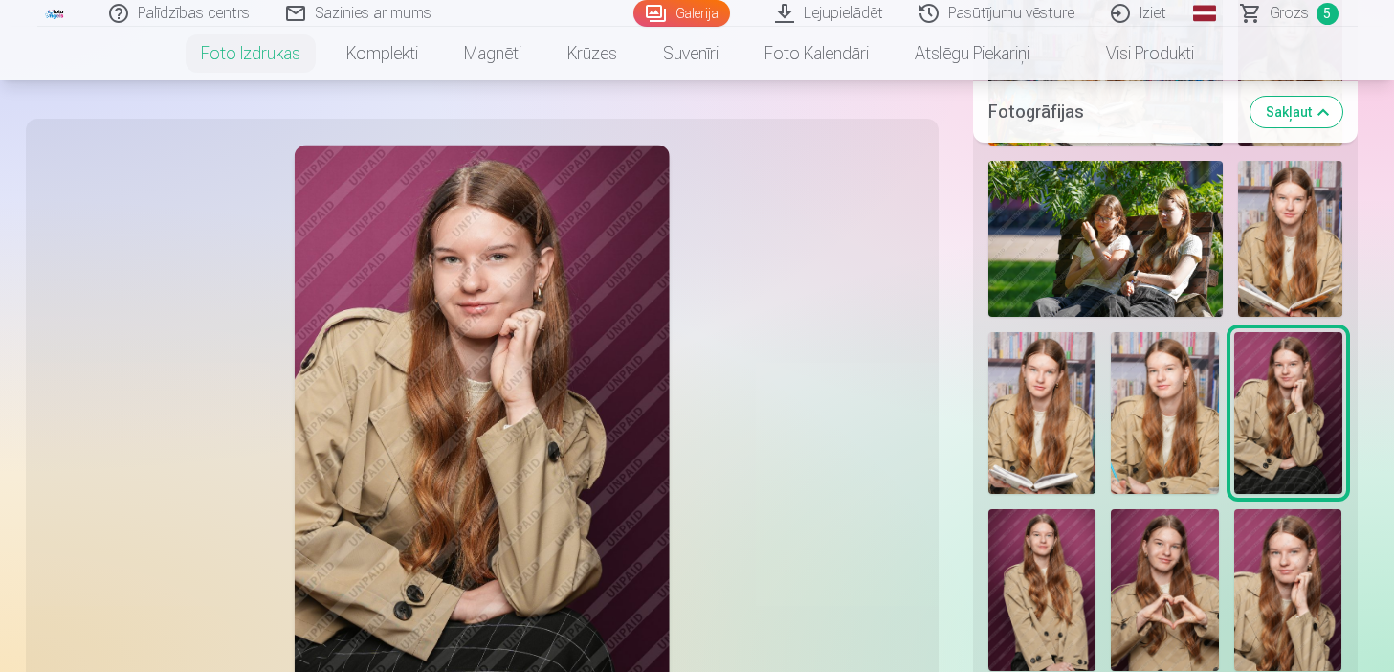
click at [1266, 259] on img at bounding box center [1290, 239] width 104 height 156
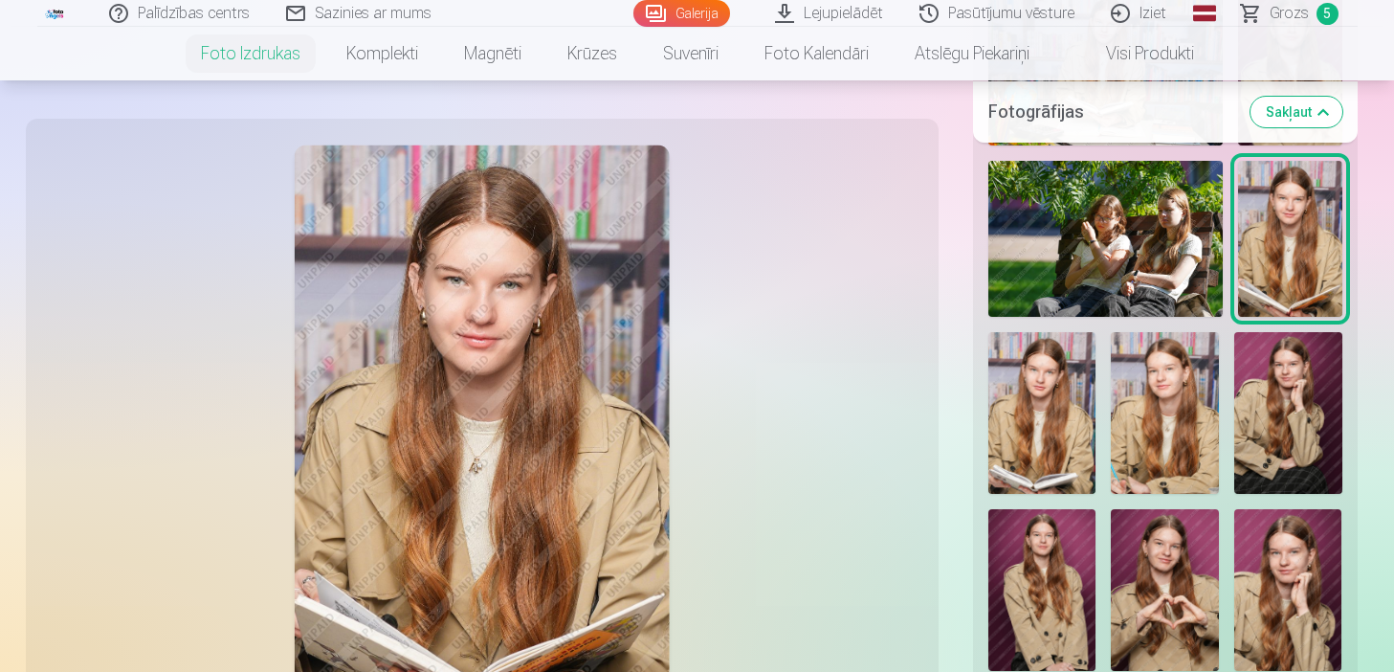
click at [1164, 371] on img at bounding box center [1165, 413] width 108 height 162
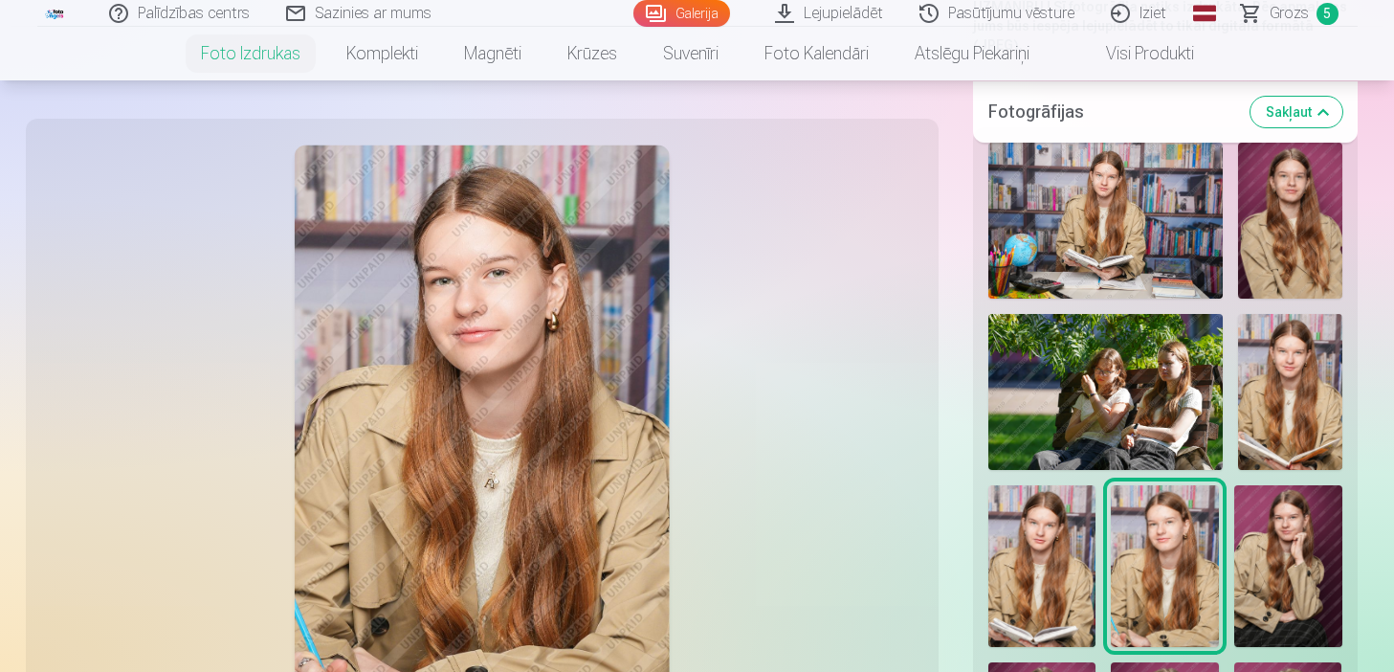
scroll to position [479, 0]
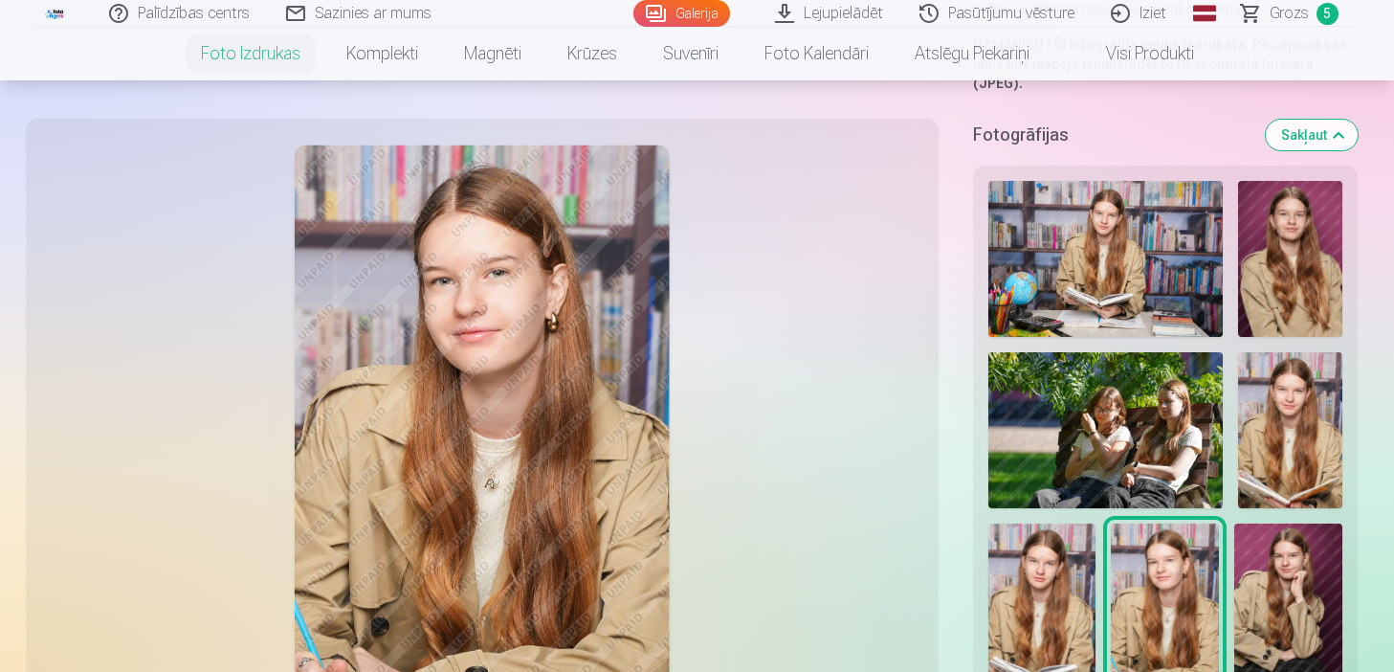
click at [1076, 259] on img at bounding box center [1106, 259] width 234 height 156
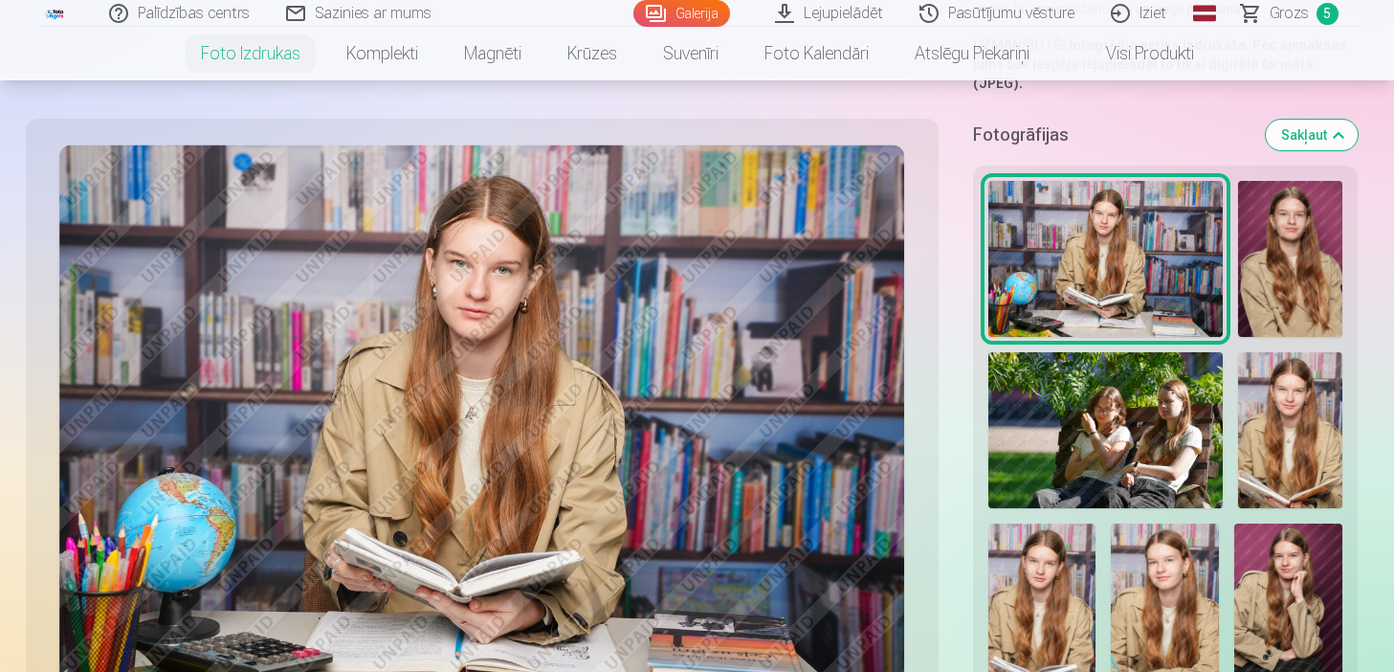
click at [1093, 368] on img at bounding box center [1106, 430] width 234 height 156
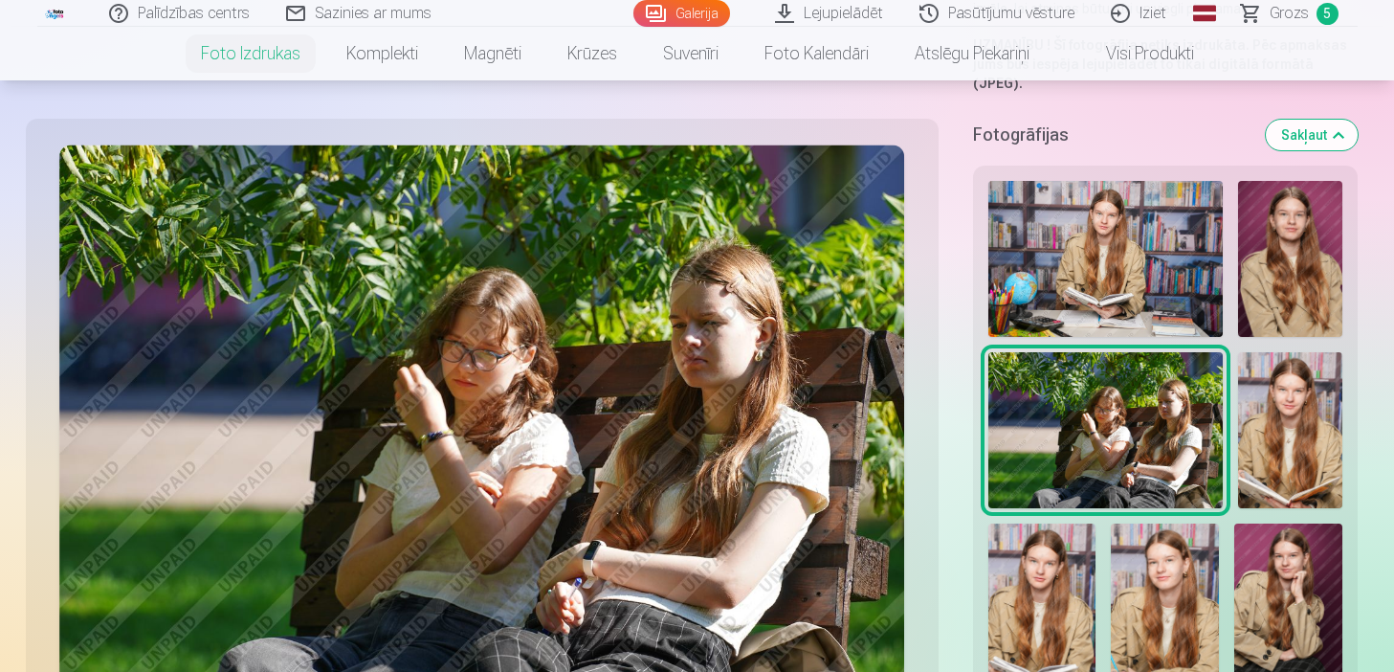
click at [1139, 523] on img at bounding box center [1165, 604] width 108 height 162
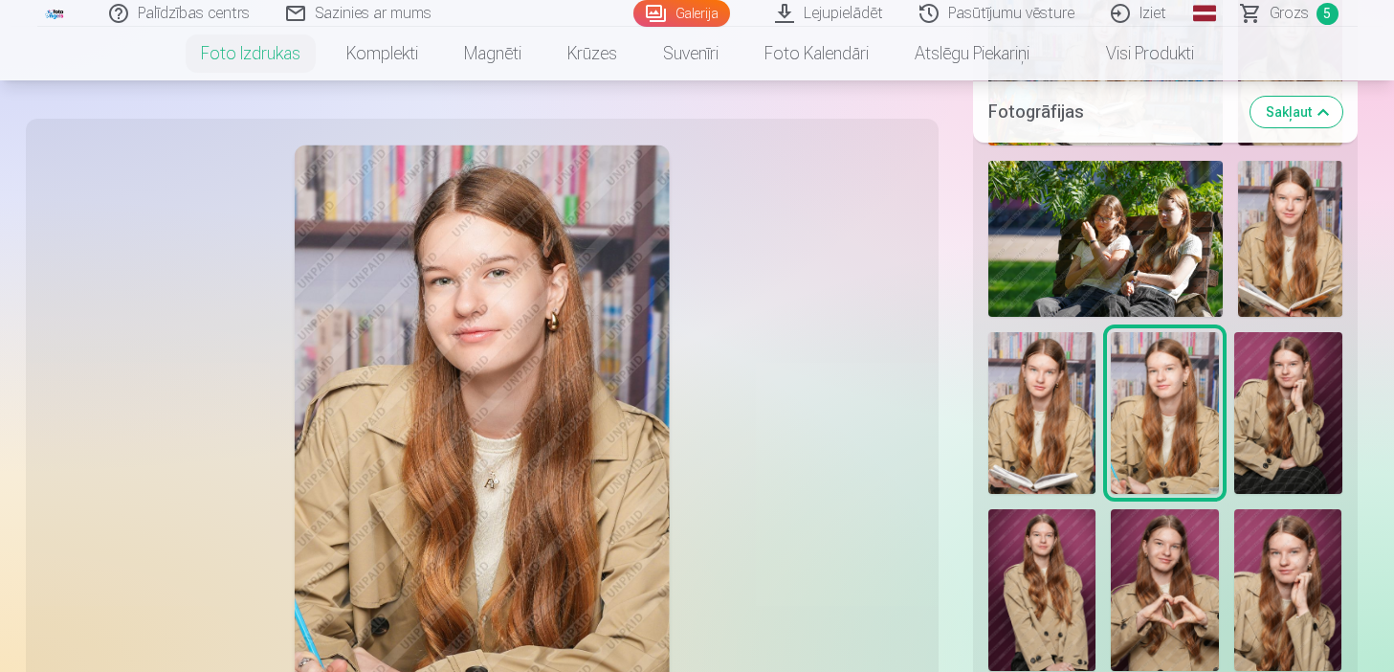
scroll to position [709, 0]
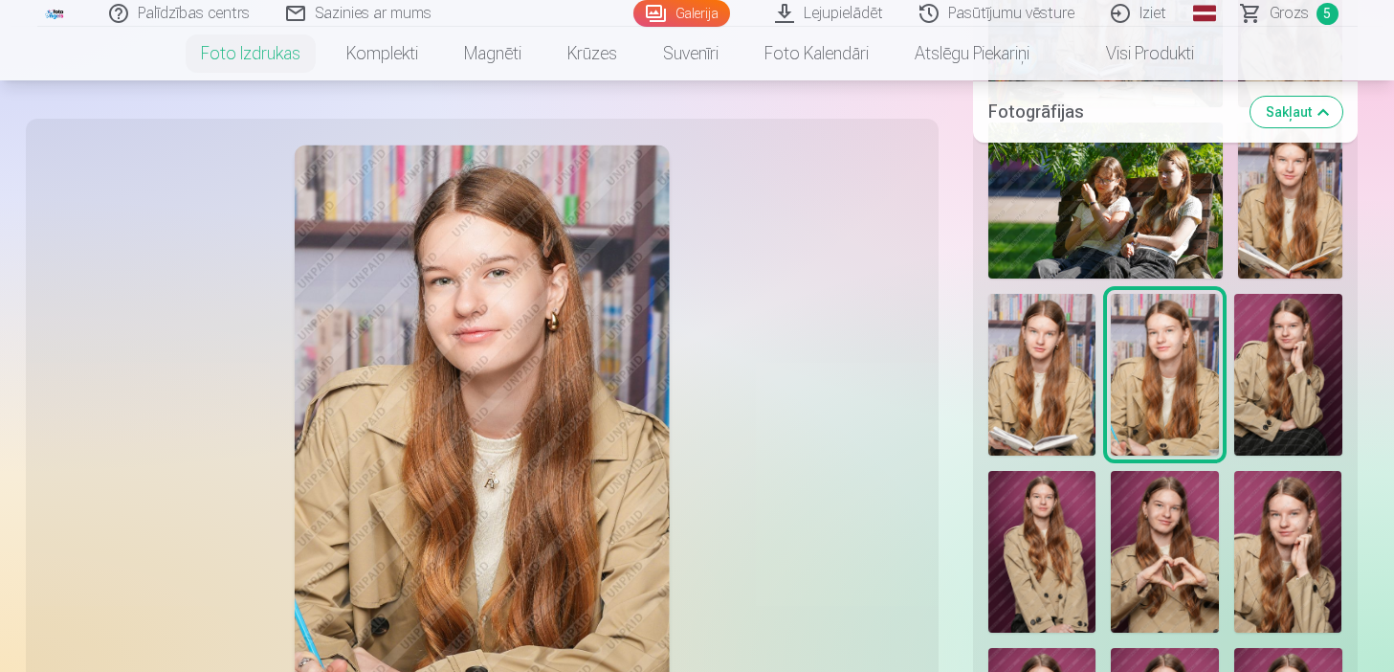
click at [1266, 385] on img at bounding box center [1288, 375] width 108 height 162
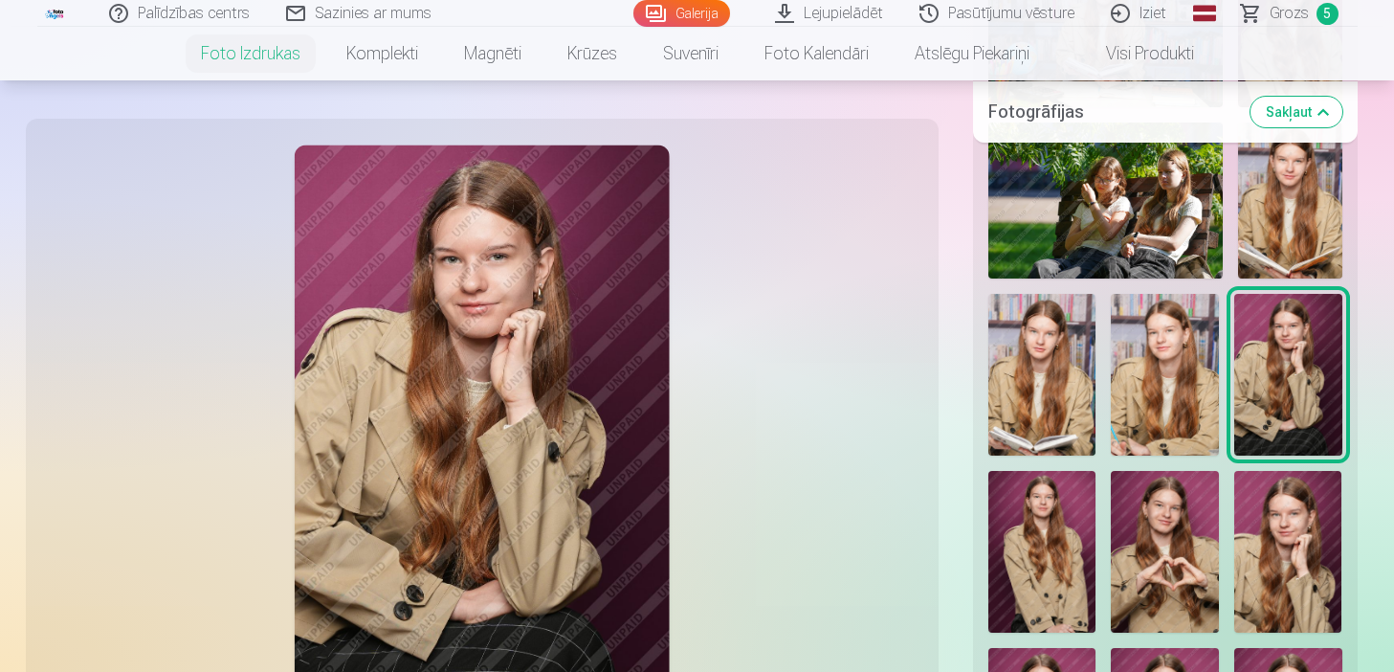
click at [1264, 567] on img at bounding box center [1288, 552] width 108 height 162
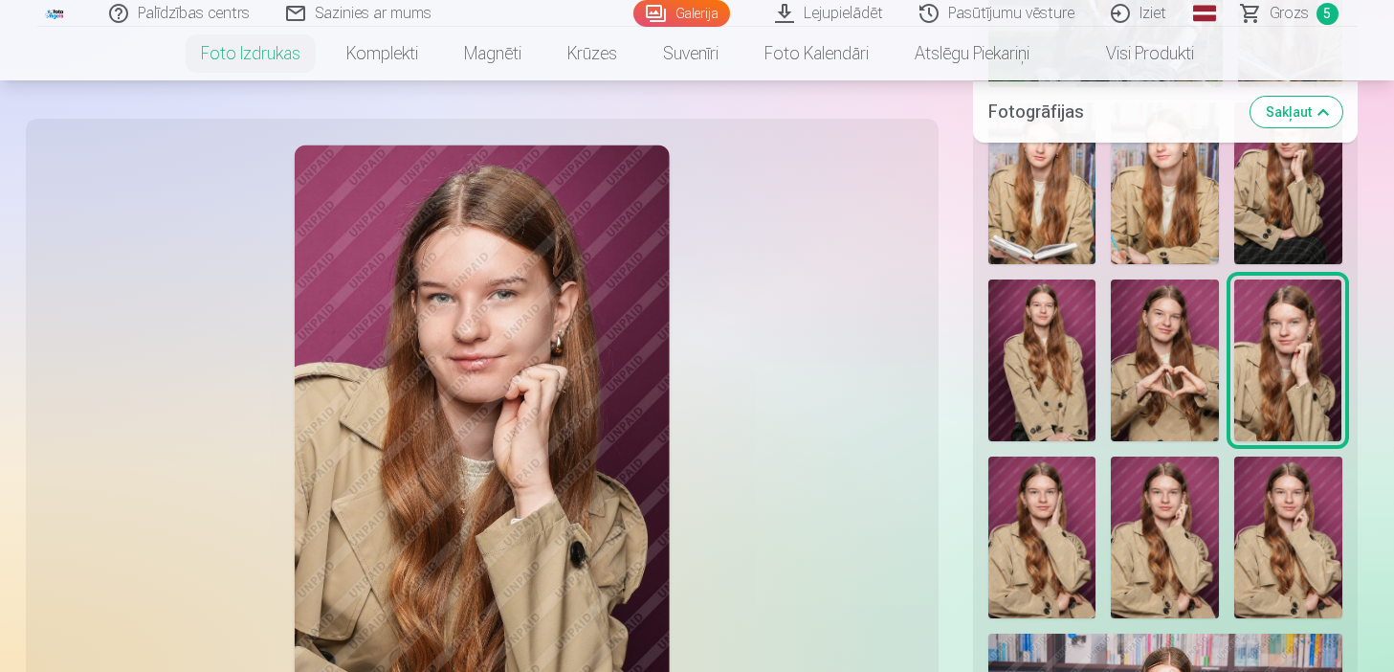
scroll to position [939, 0]
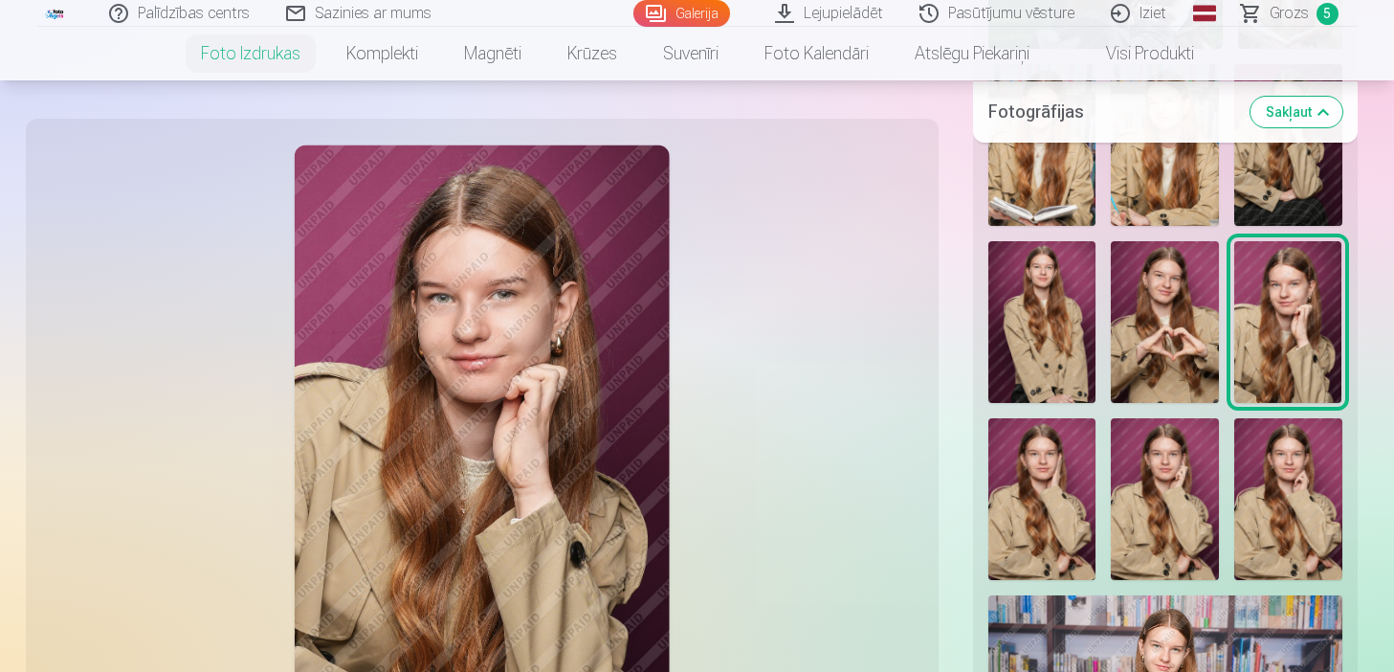
click at [1154, 494] on img at bounding box center [1165, 499] width 108 height 162
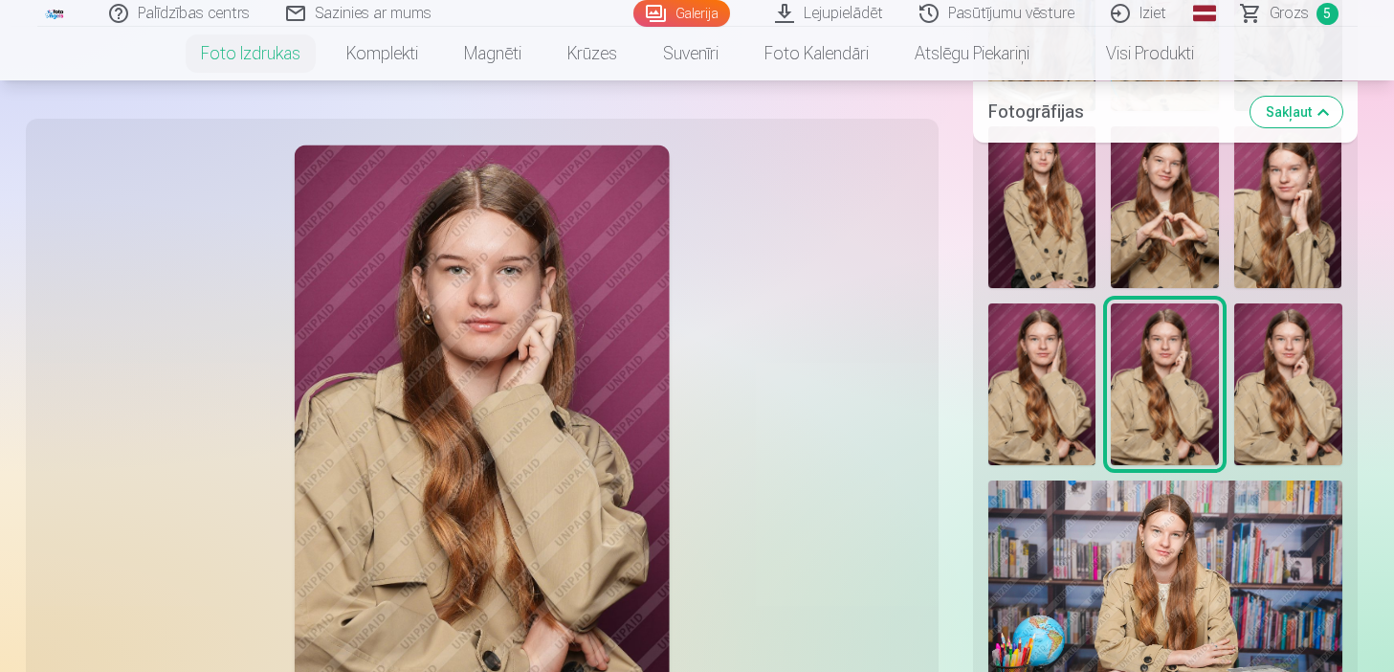
scroll to position [1015, 0]
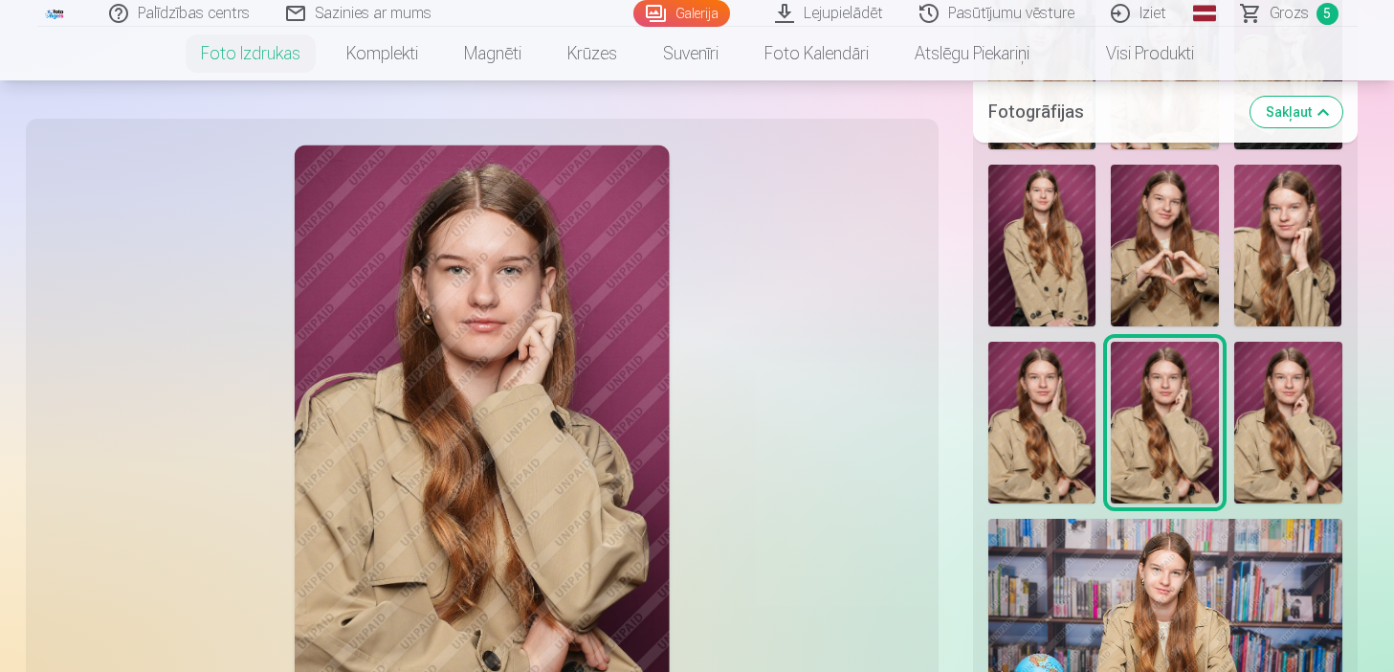
click at [1260, 228] on img at bounding box center [1288, 246] width 108 height 162
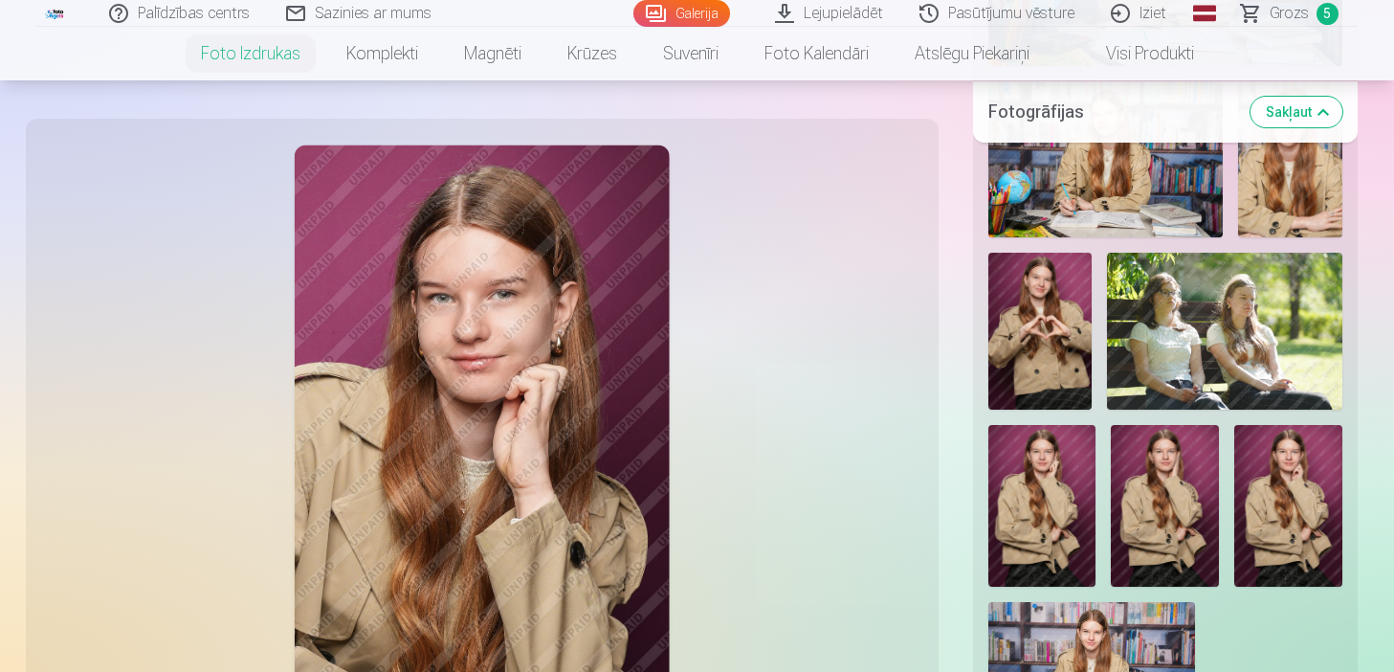
scroll to position [1743, 0]
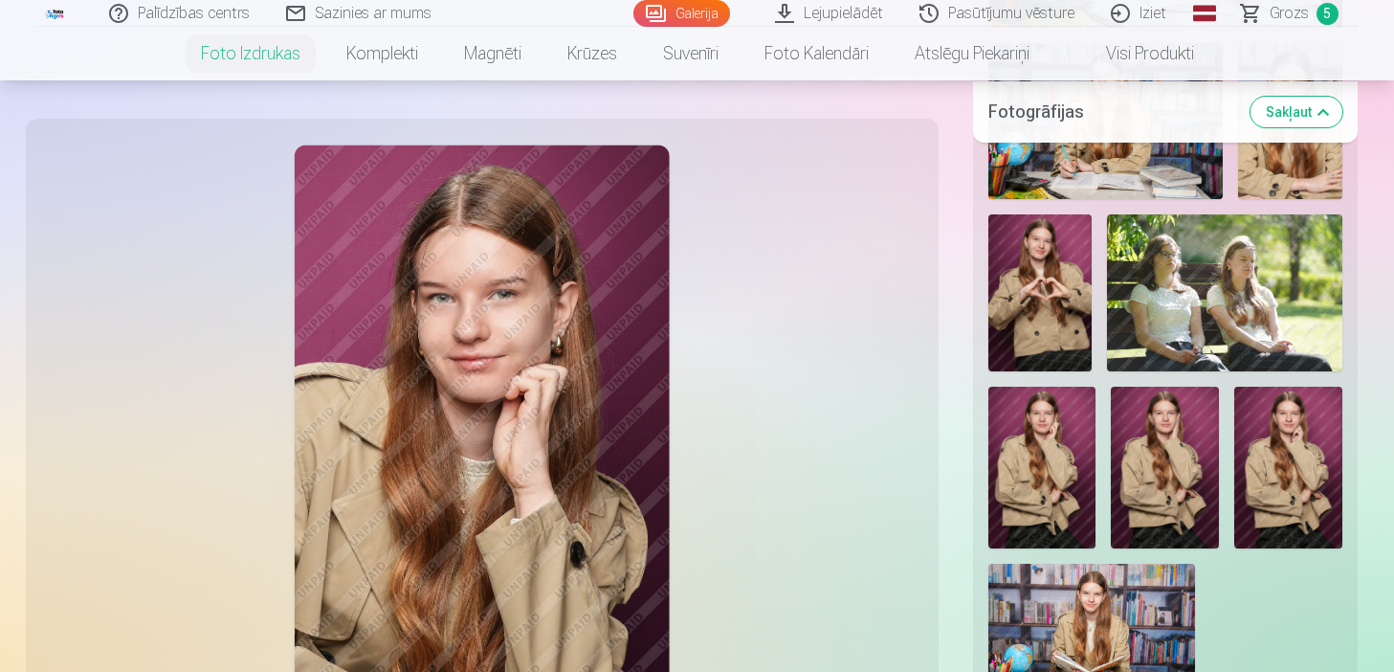
click at [1137, 303] on img at bounding box center [1224, 292] width 234 height 156
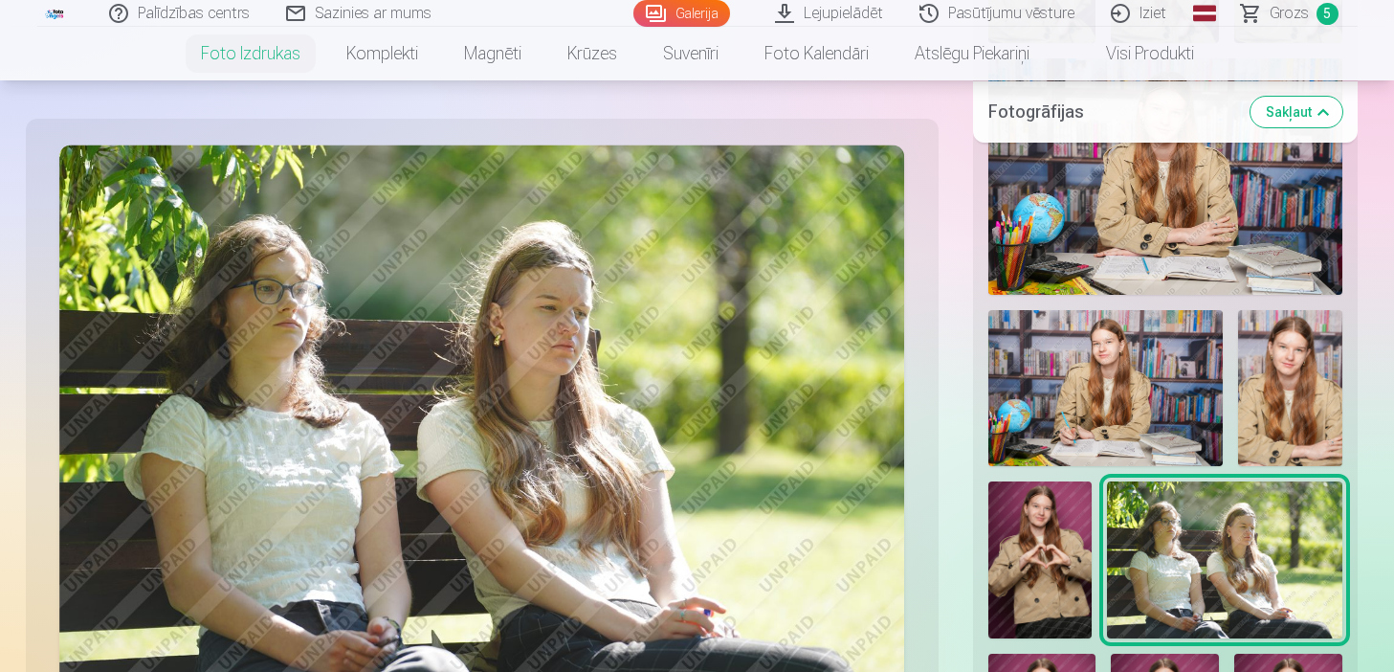
scroll to position [1475, 0]
click at [1159, 368] on img at bounding box center [1106, 389] width 234 height 156
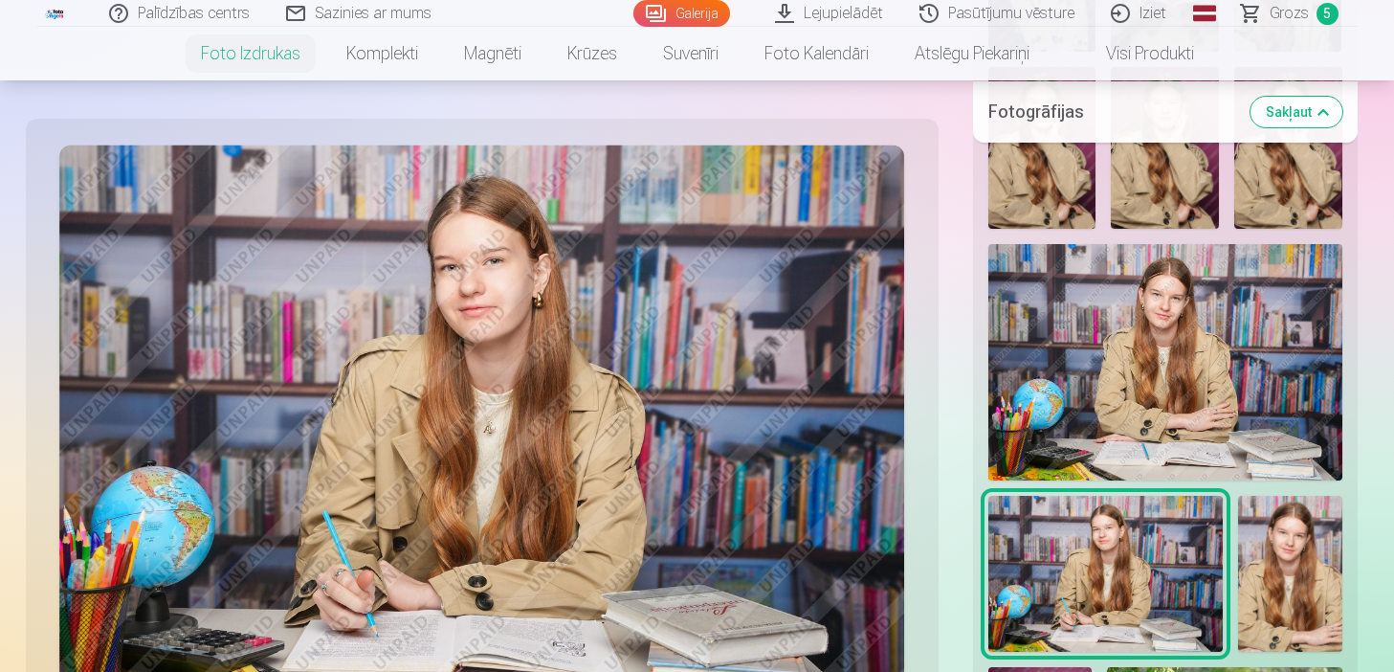
scroll to position [1283, 0]
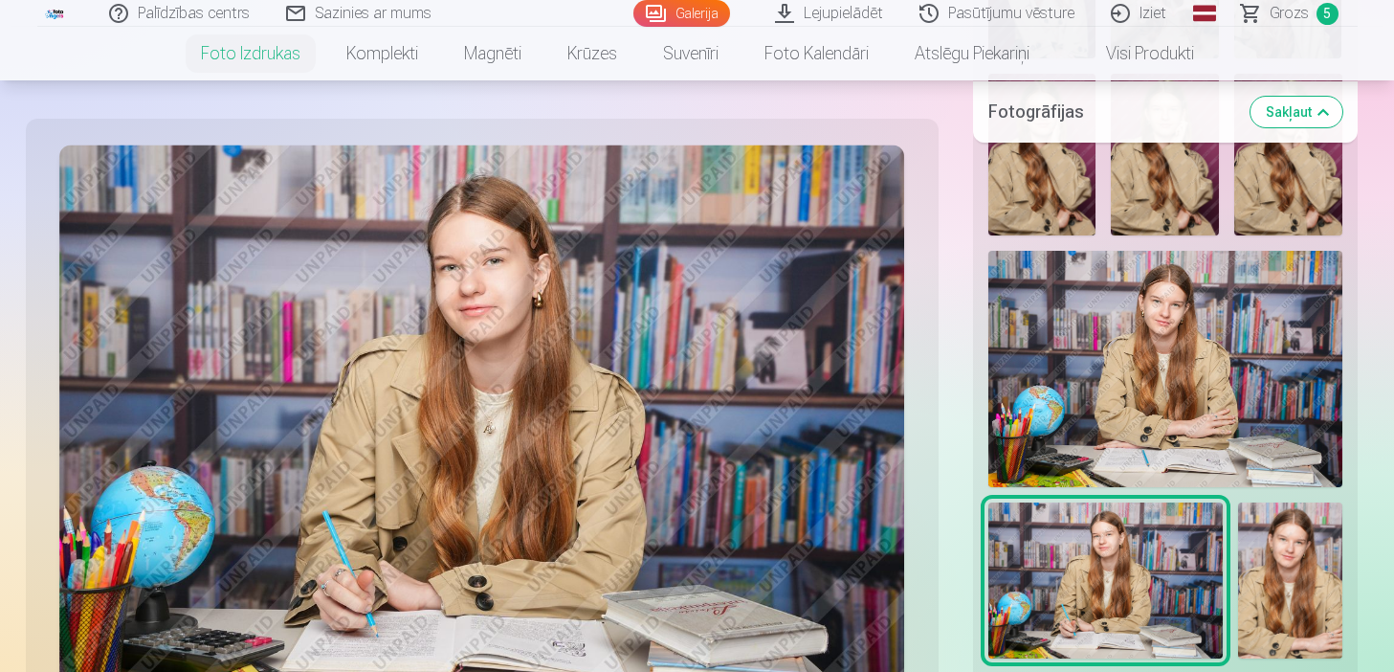
click at [1141, 318] on img at bounding box center [1166, 369] width 354 height 236
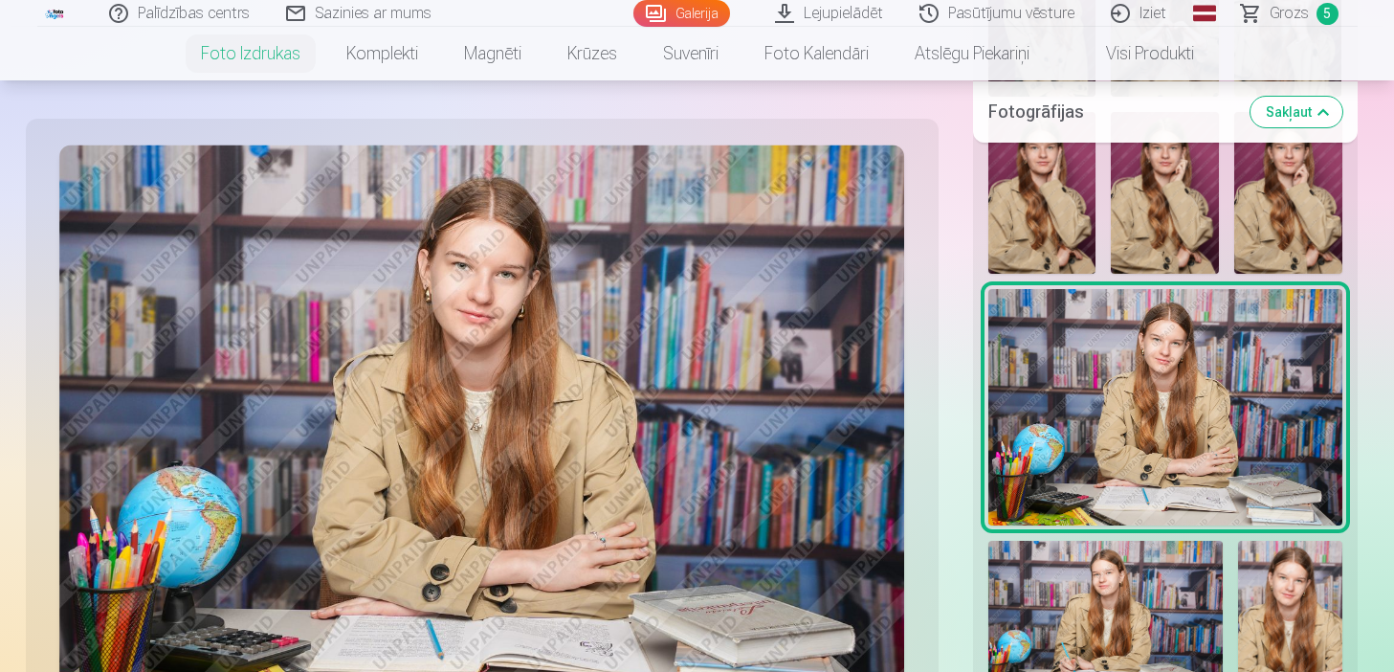
scroll to position [1207, 0]
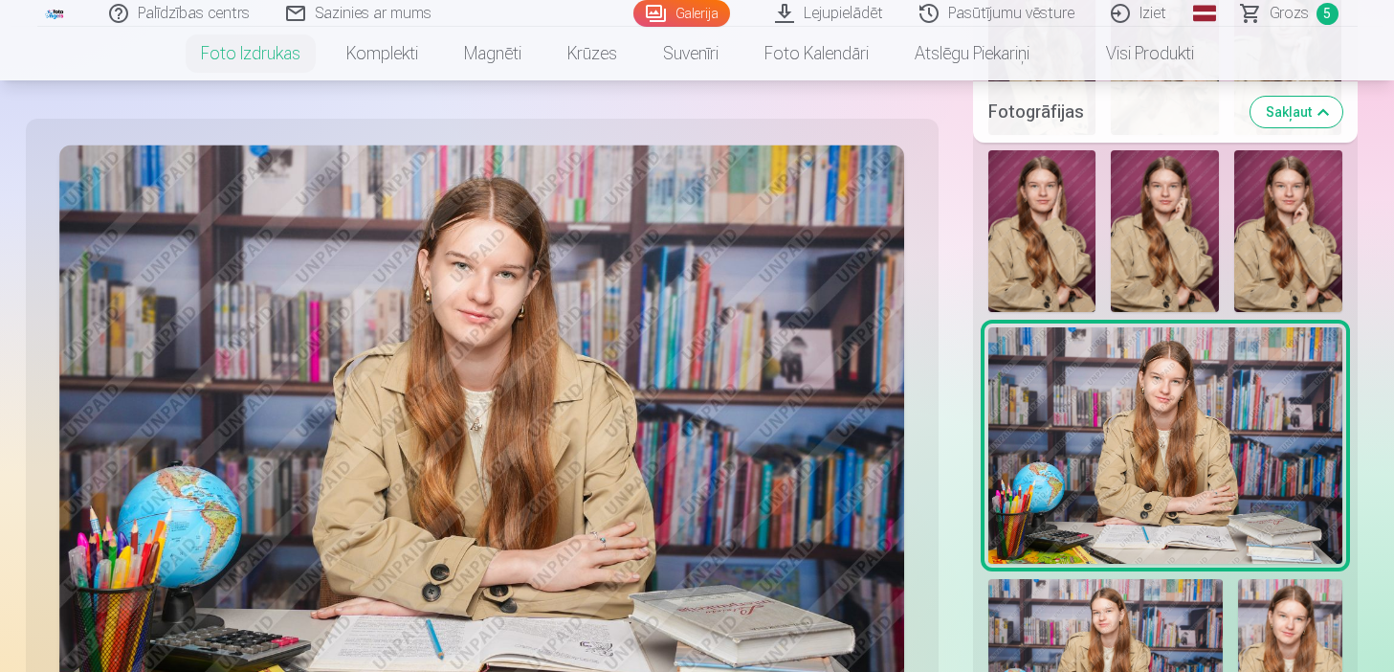
click at [1123, 293] on div at bounding box center [1165, 345] width 369 height 1799
click at [1121, 204] on img at bounding box center [1165, 231] width 108 height 162
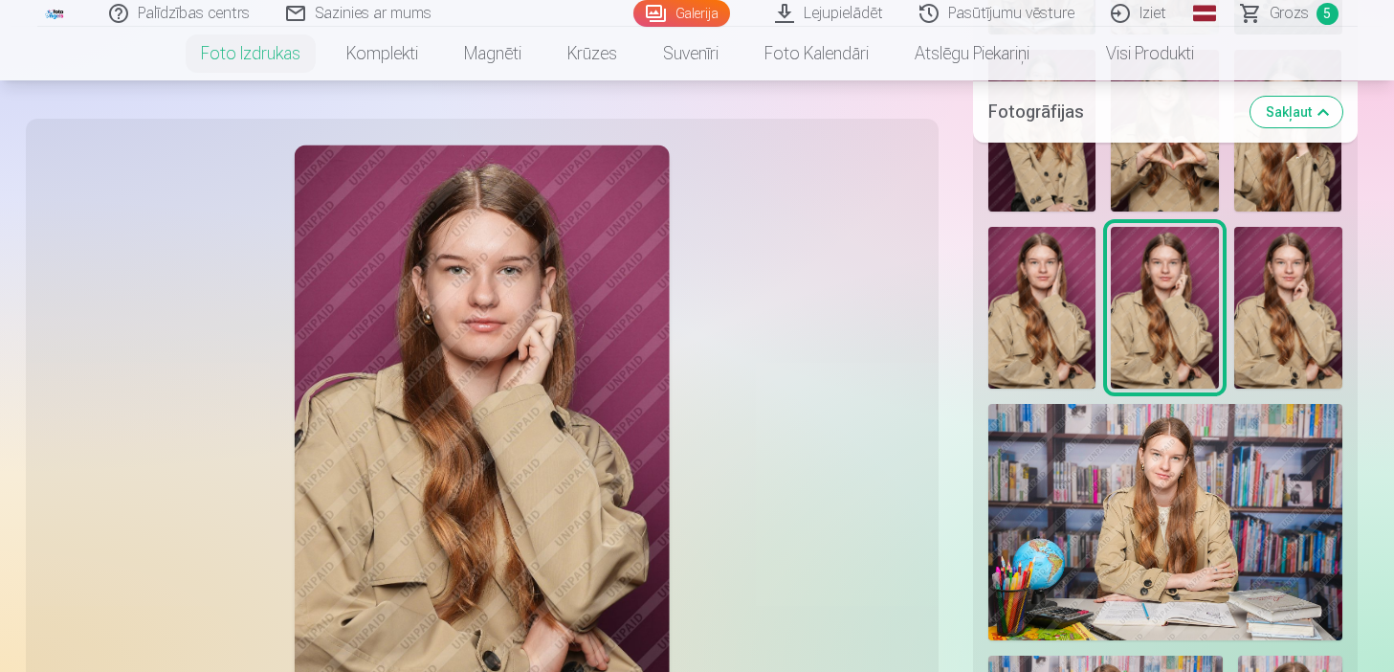
scroll to position [1092, 0]
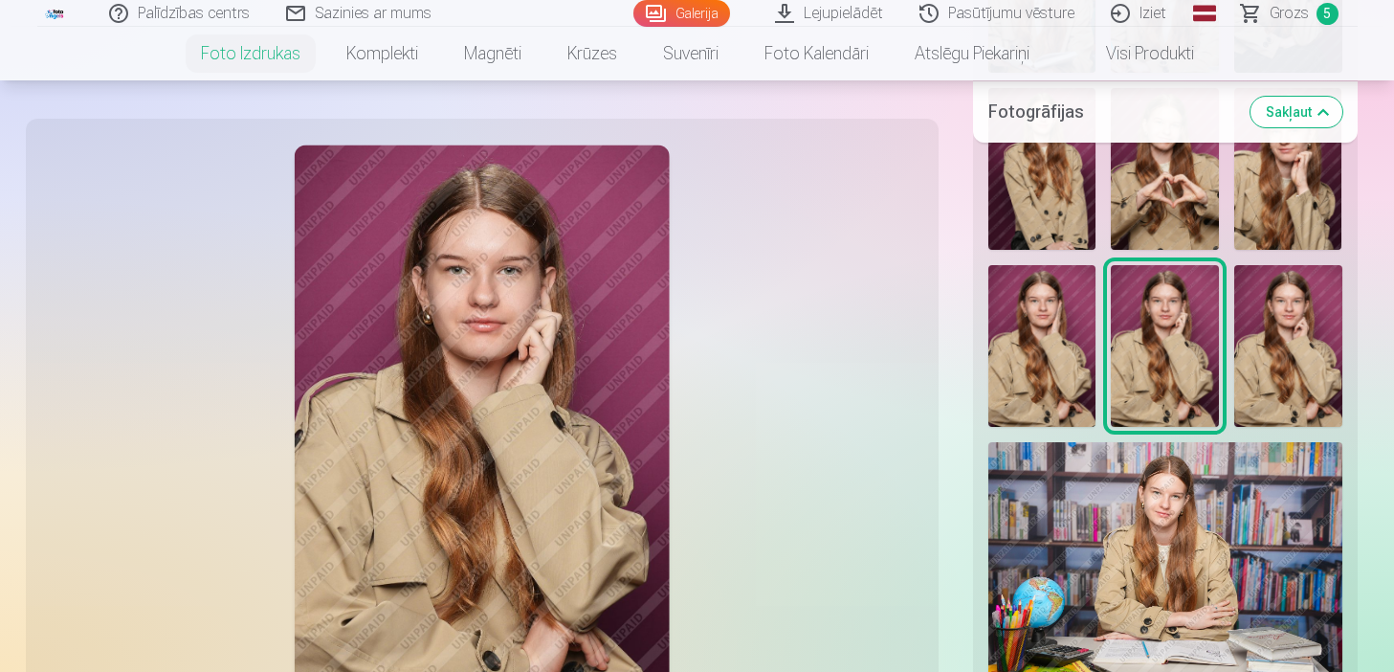
click at [1049, 200] on img at bounding box center [1043, 169] width 108 height 162
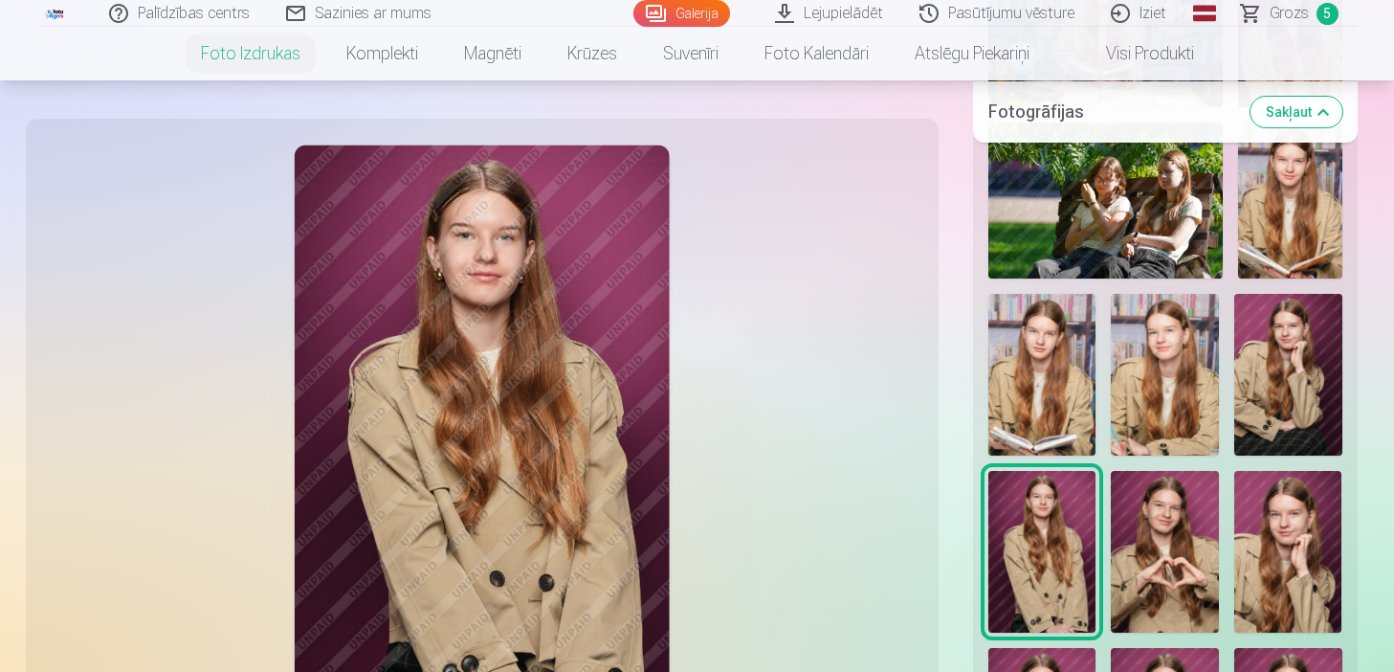
click at [1032, 323] on img at bounding box center [1043, 375] width 108 height 162
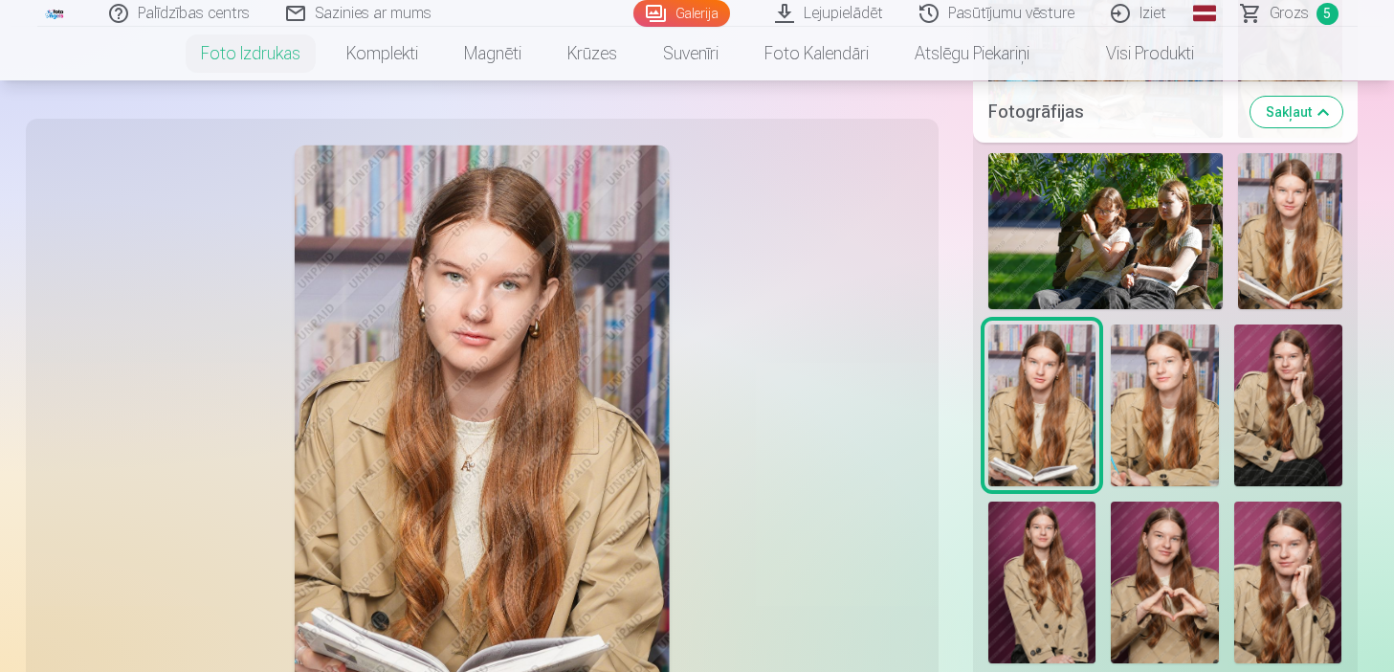
scroll to position [671, 0]
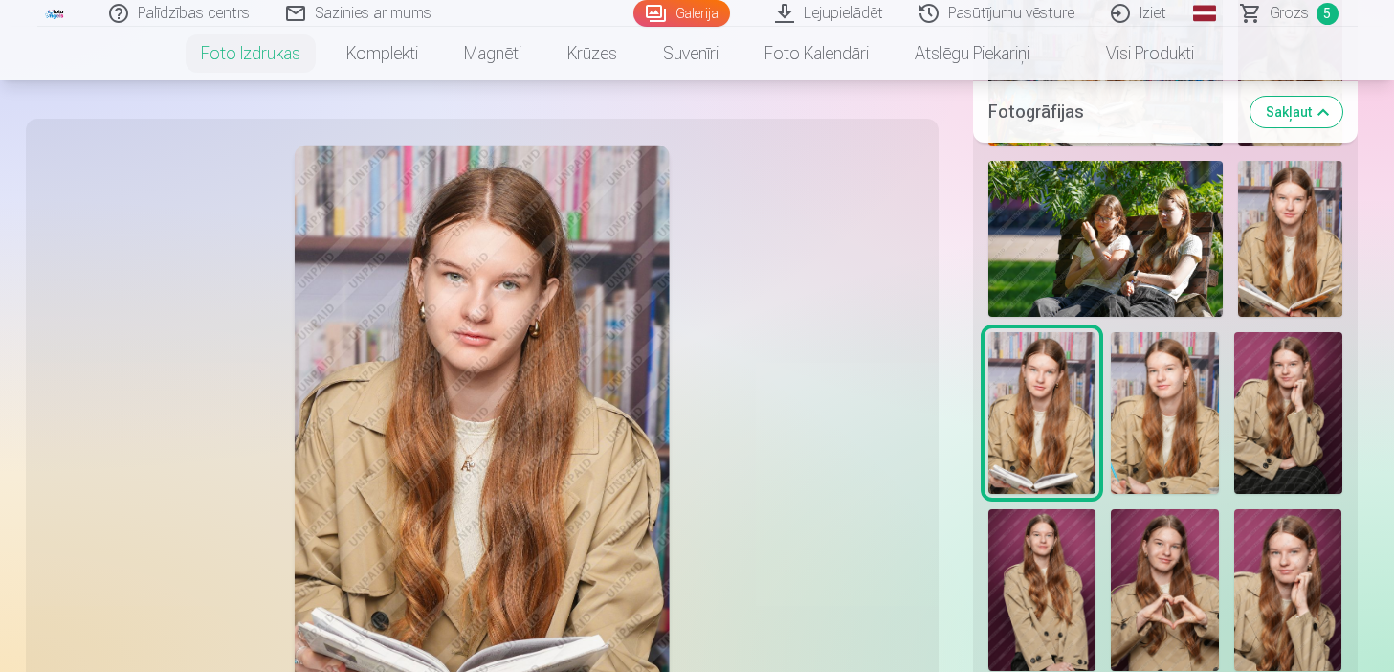
click at [1261, 409] on img at bounding box center [1288, 413] width 108 height 162
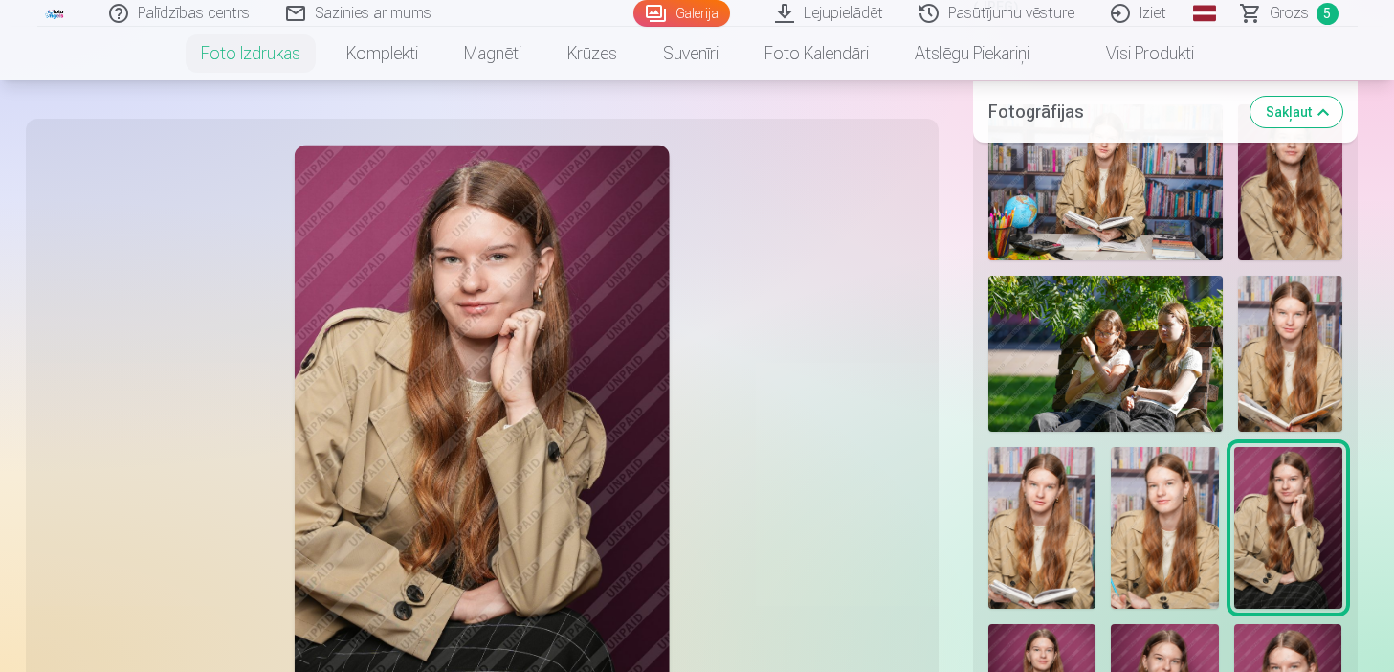
click at [1266, 391] on img at bounding box center [1290, 354] width 104 height 156
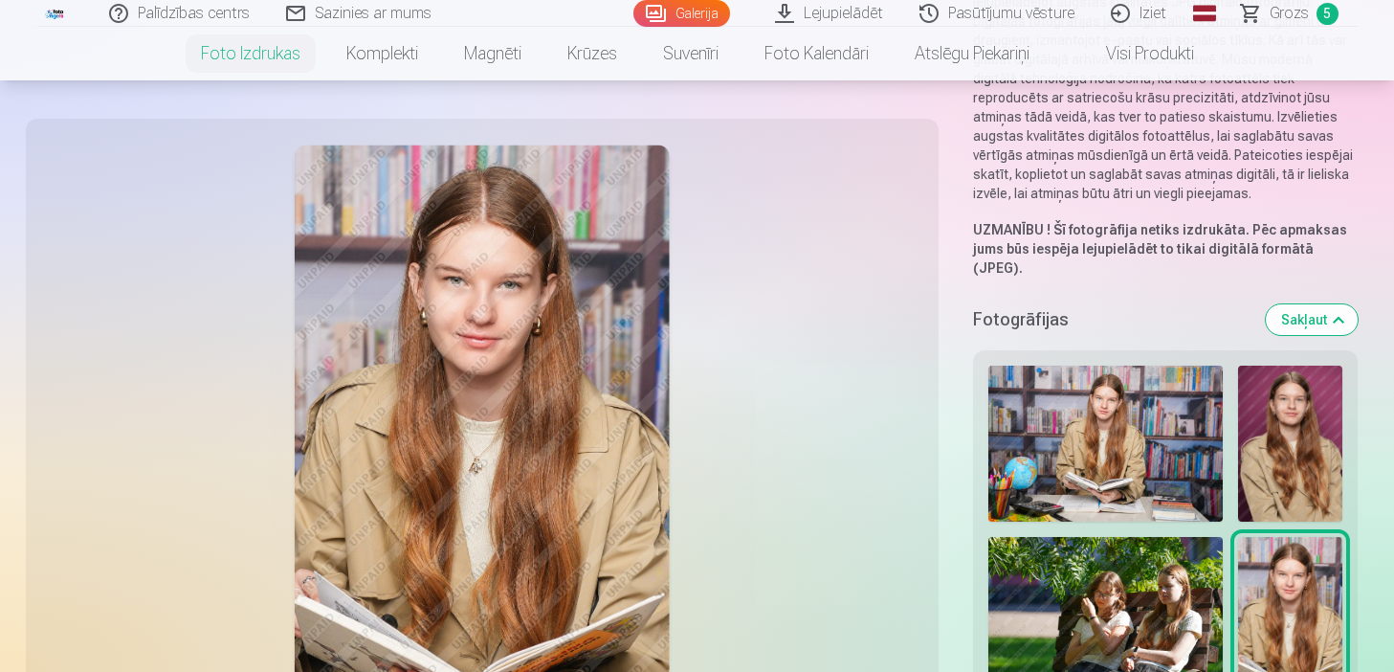
scroll to position [288, 0]
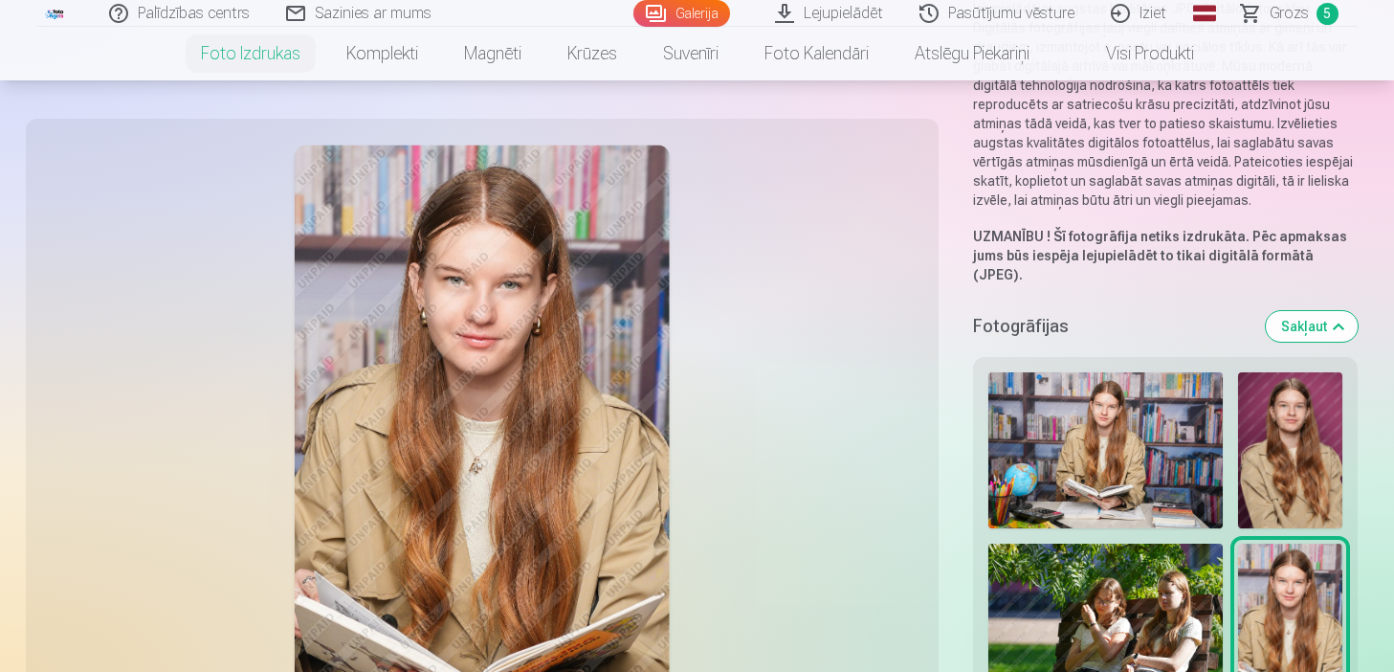
click at [1144, 424] on img at bounding box center [1106, 450] width 234 height 156
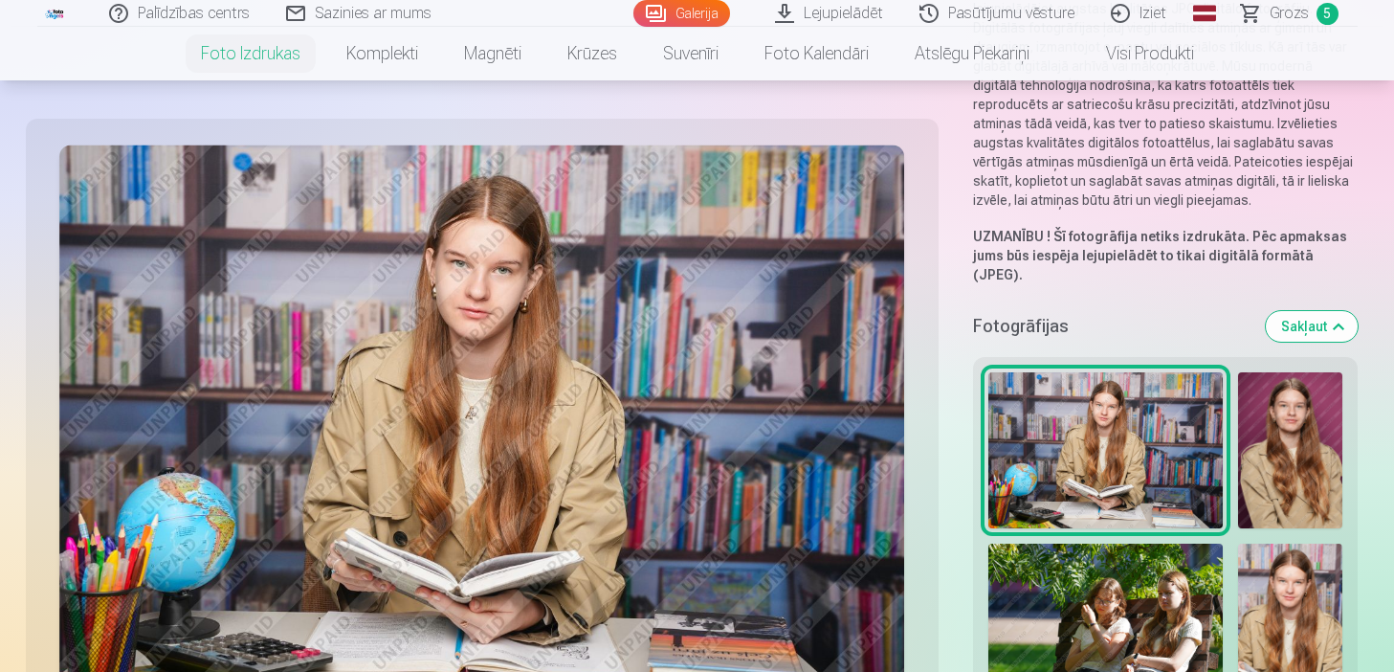
click at [1266, 455] on img at bounding box center [1290, 450] width 104 height 156
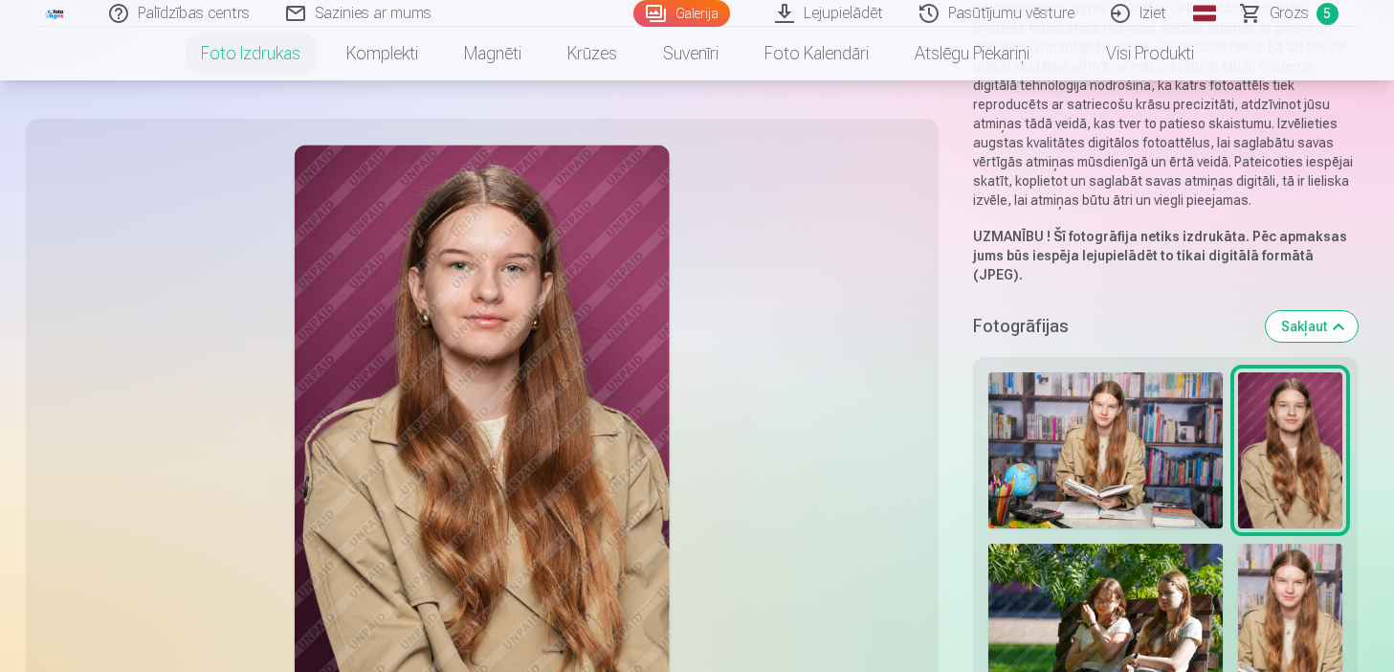
click at [1137, 463] on img at bounding box center [1106, 450] width 234 height 156
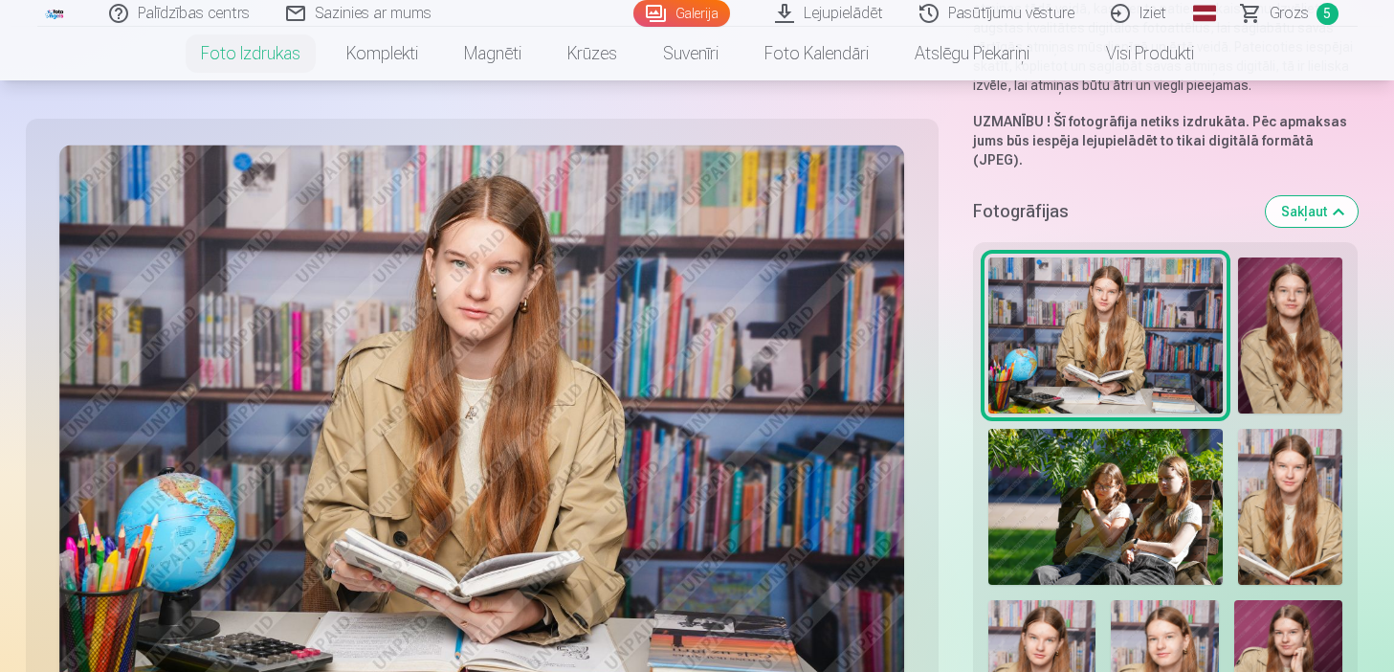
click at [1136, 463] on img at bounding box center [1106, 507] width 234 height 156
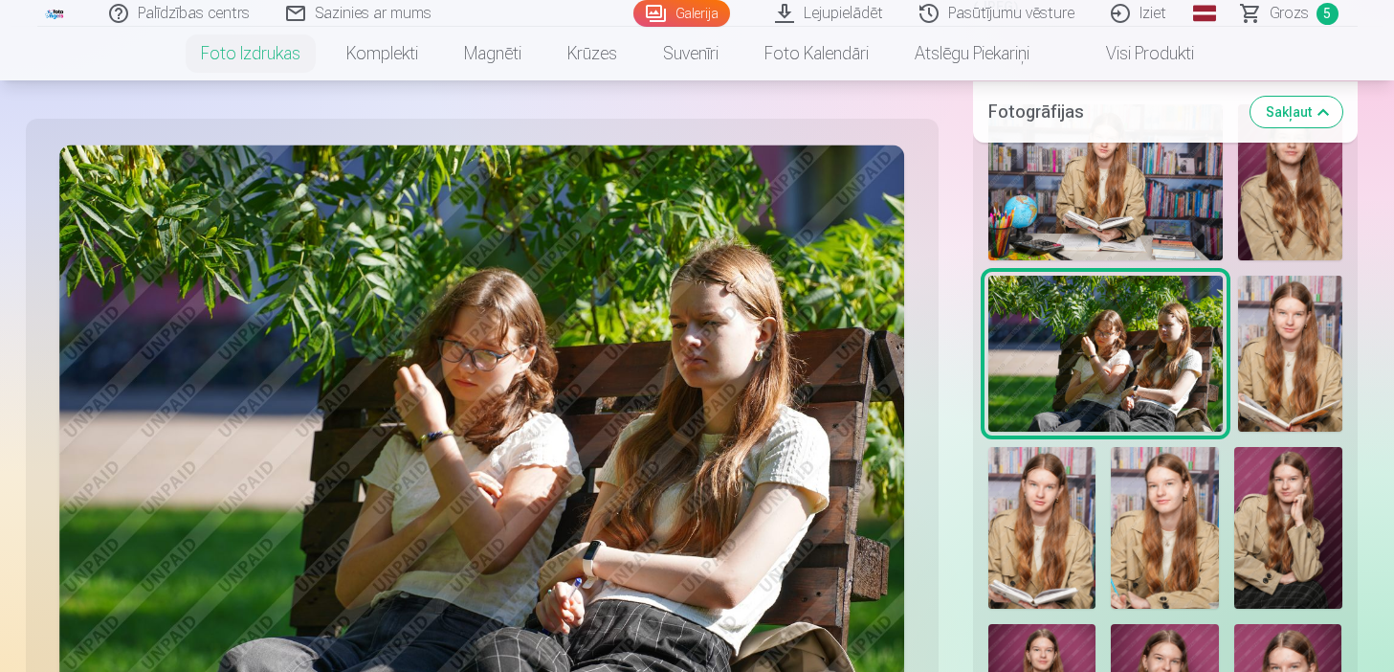
scroll to position [594, 0]
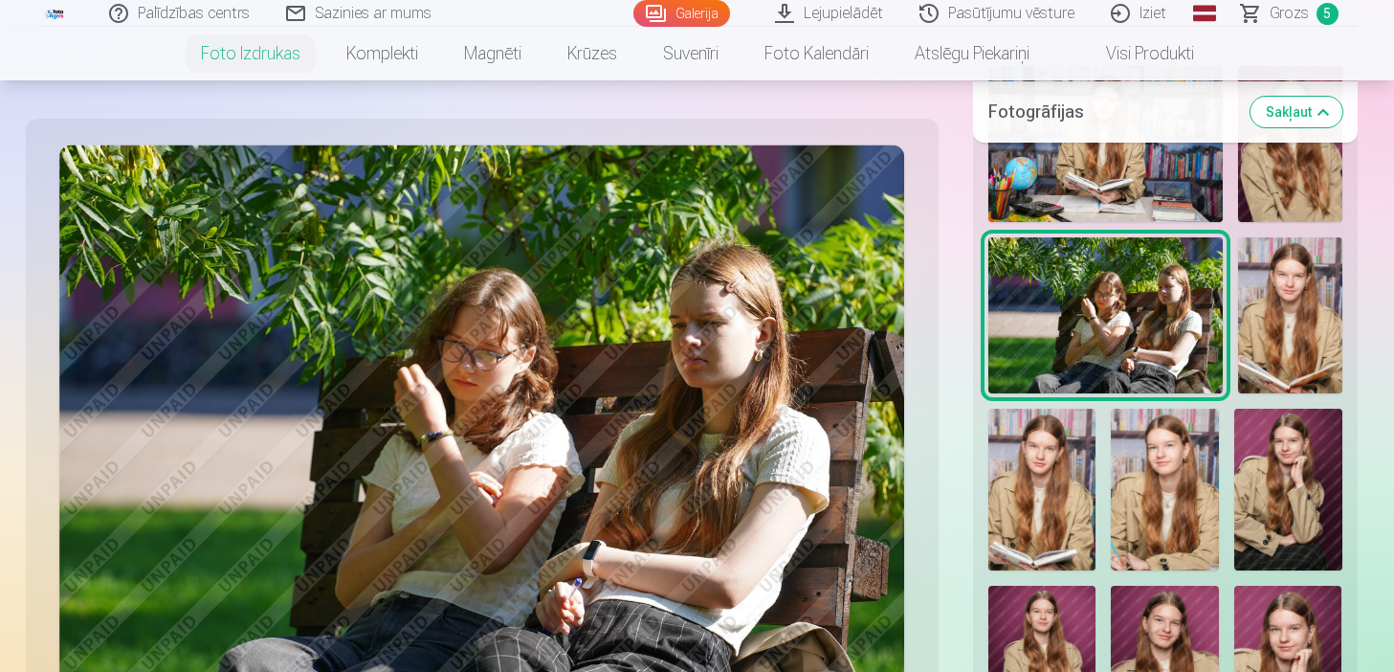
click at [1053, 459] on img at bounding box center [1043, 490] width 108 height 162
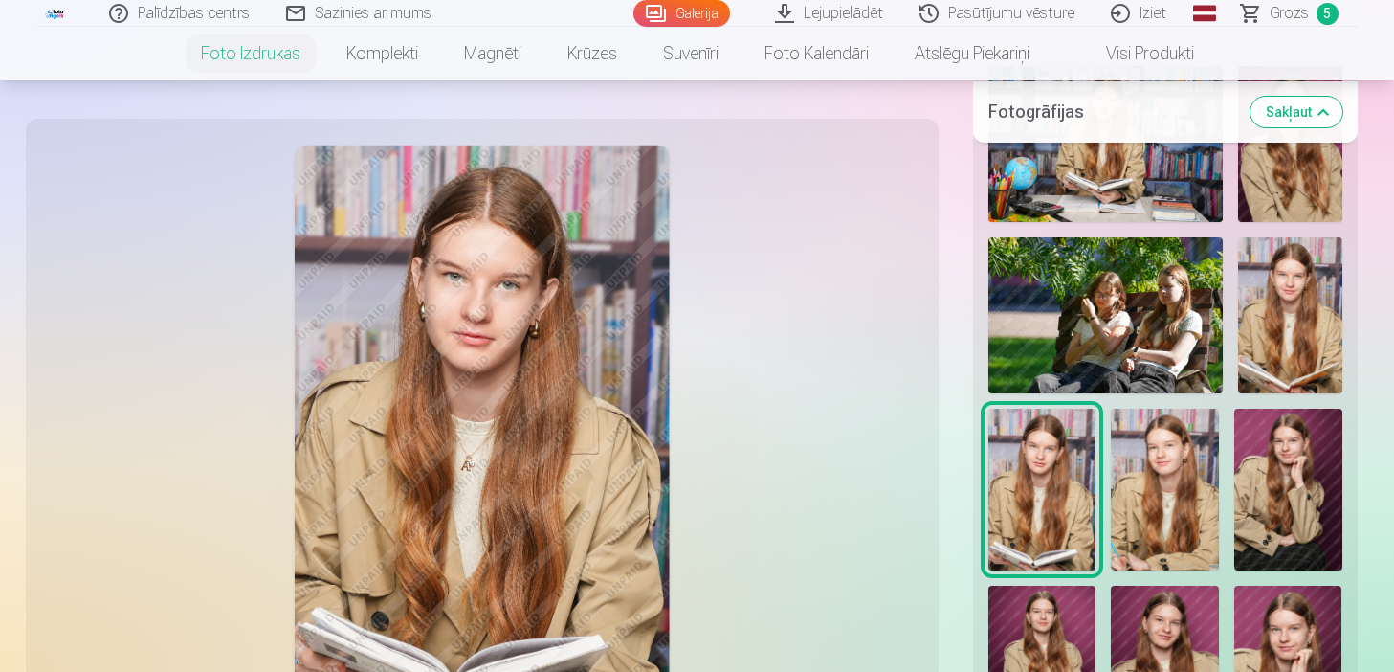
click at [1131, 464] on img at bounding box center [1165, 490] width 108 height 162
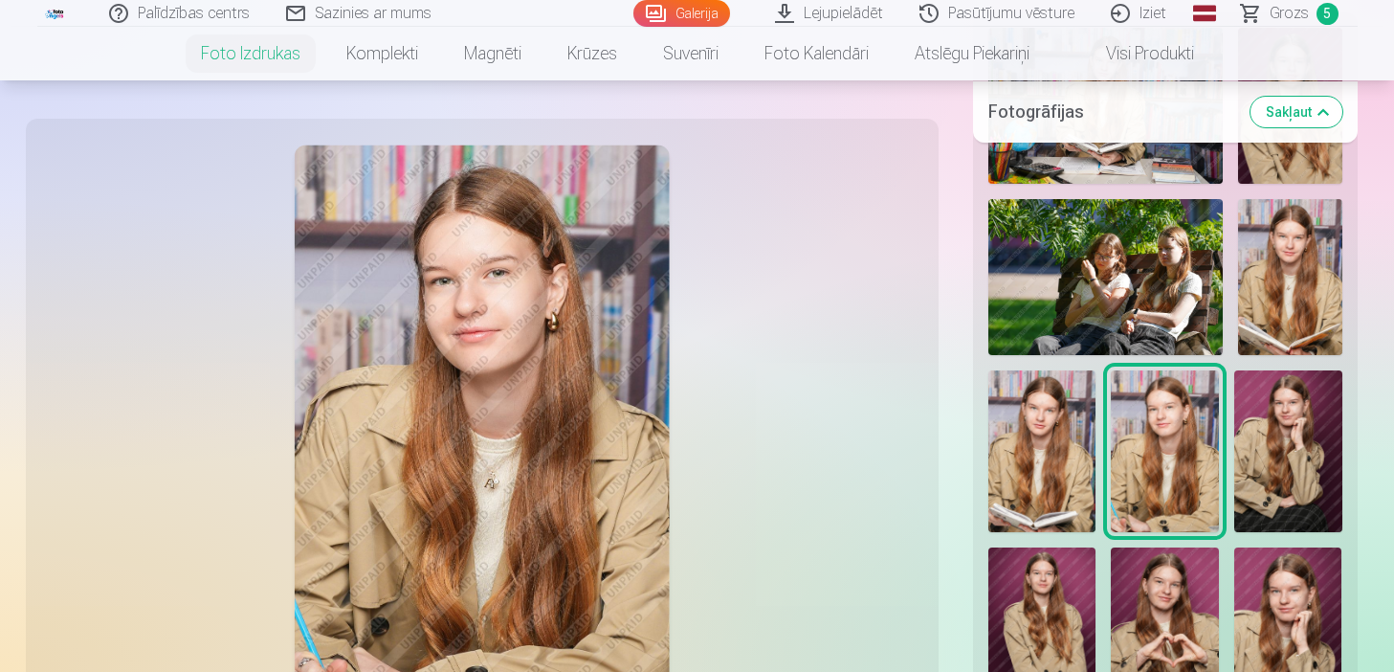
scroll to position [671, 0]
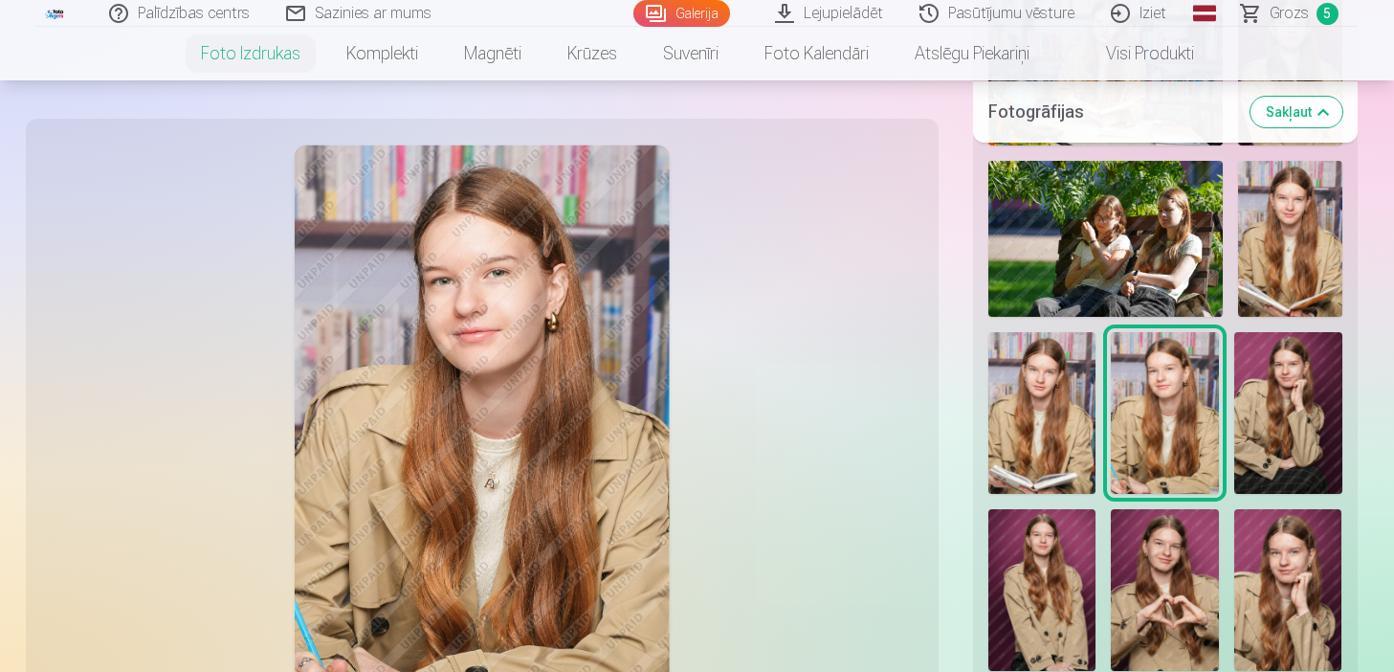
click at [1166, 421] on img at bounding box center [1165, 413] width 108 height 162
click at [1255, 425] on img at bounding box center [1288, 413] width 108 height 162
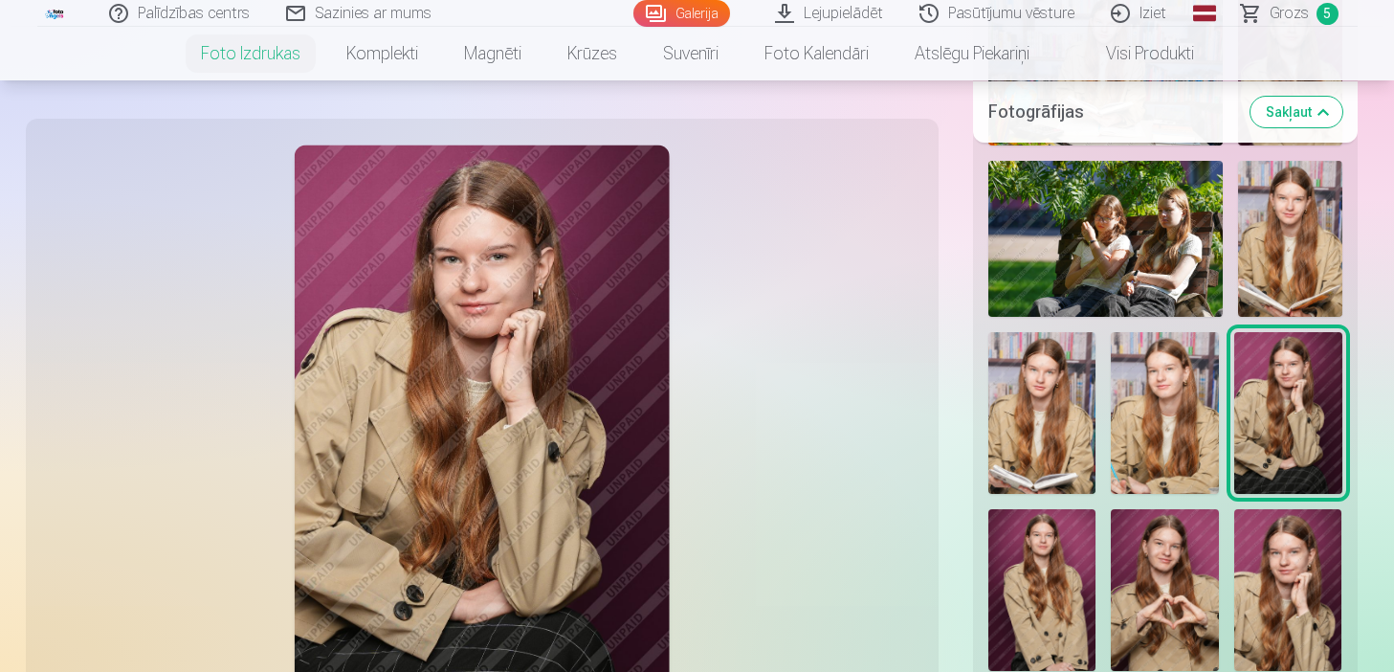
click at [1183, 404] on img at bounding box center [1165, 413] width 108 height 162
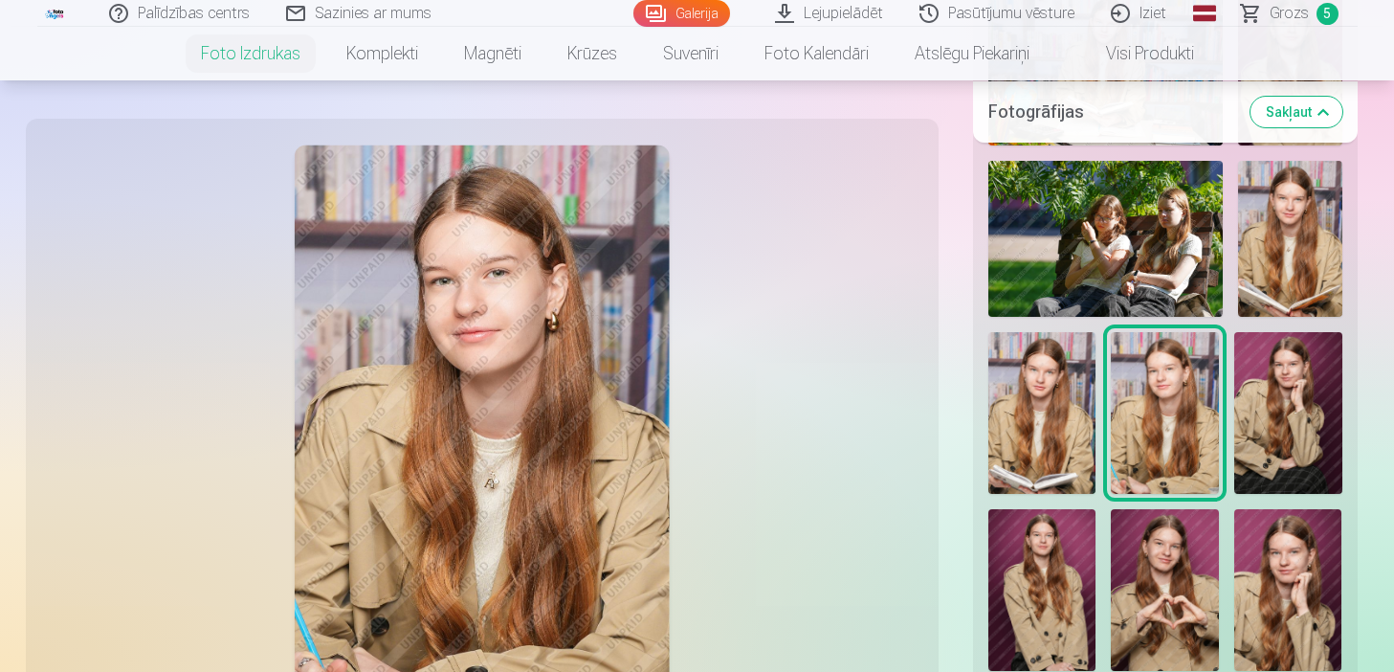
click at [1266, 7] on span "Grozs" at bounding box center [1289, 13] width 39 height 23
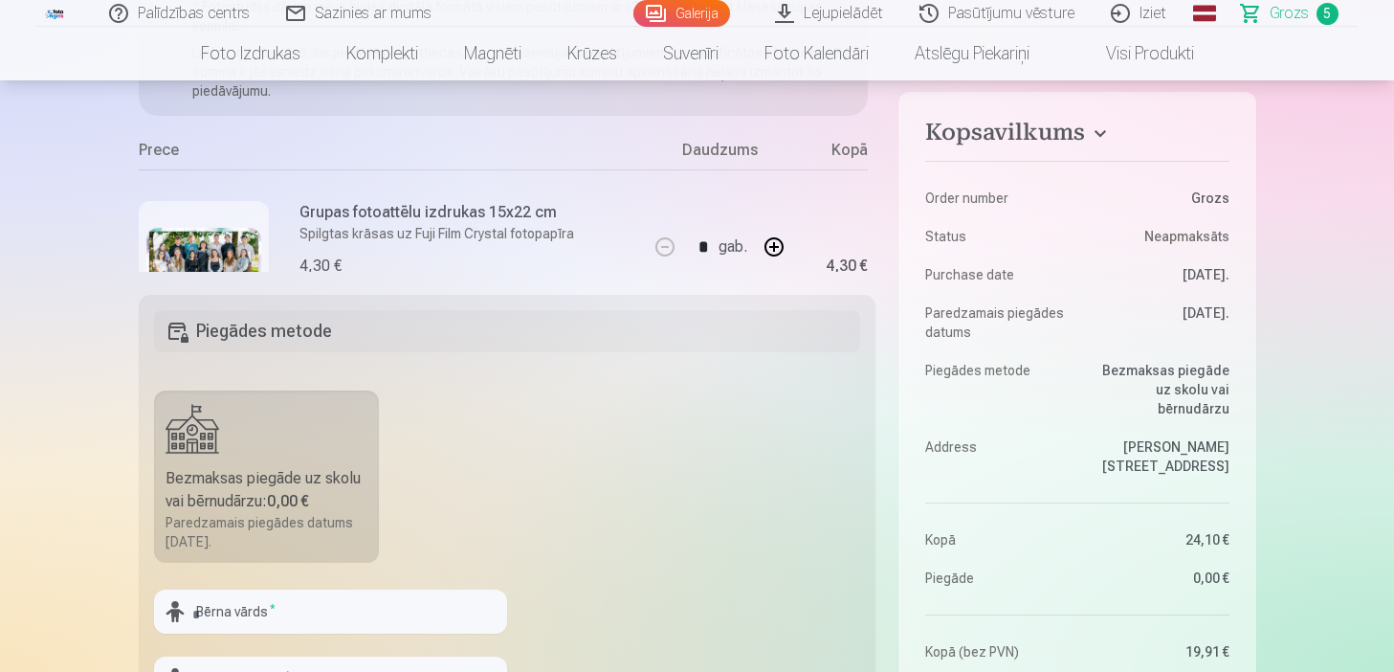
scroll to position [345, 0]
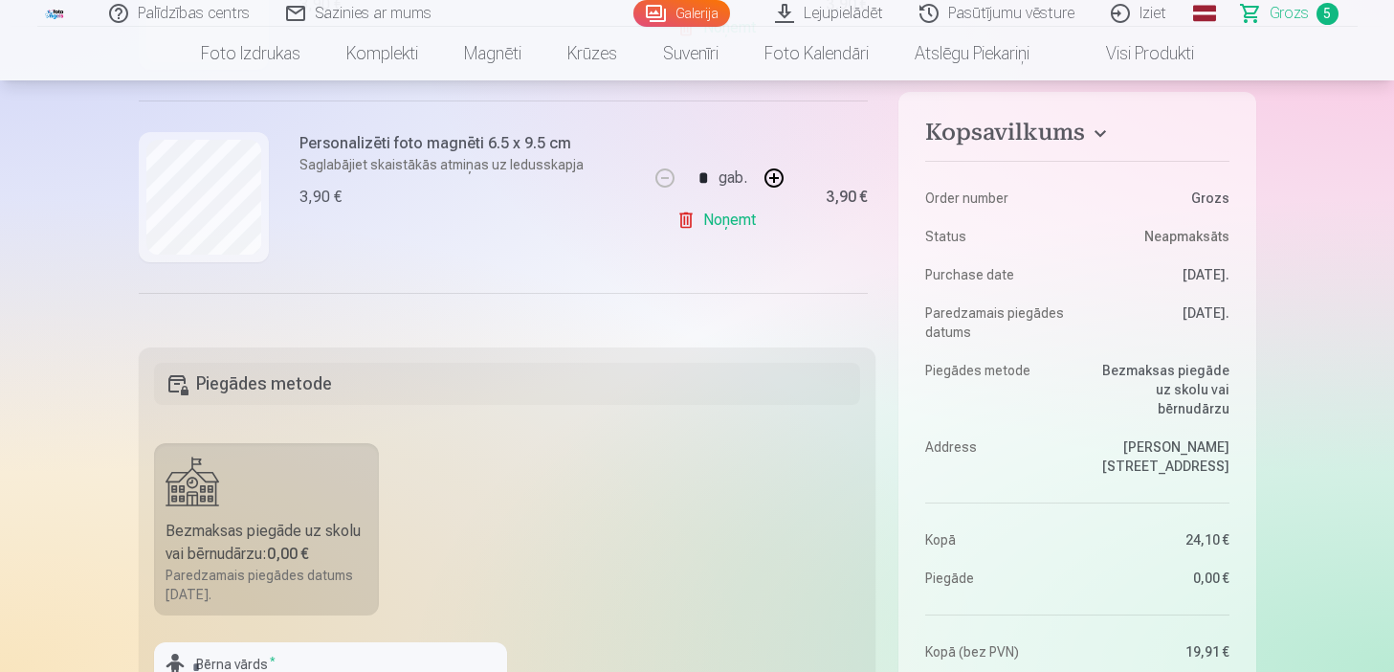
scroll to position [514, 0]
click at [692, 211] on link "Noņemt" at bounding box center [720, 212] width 87 height 38
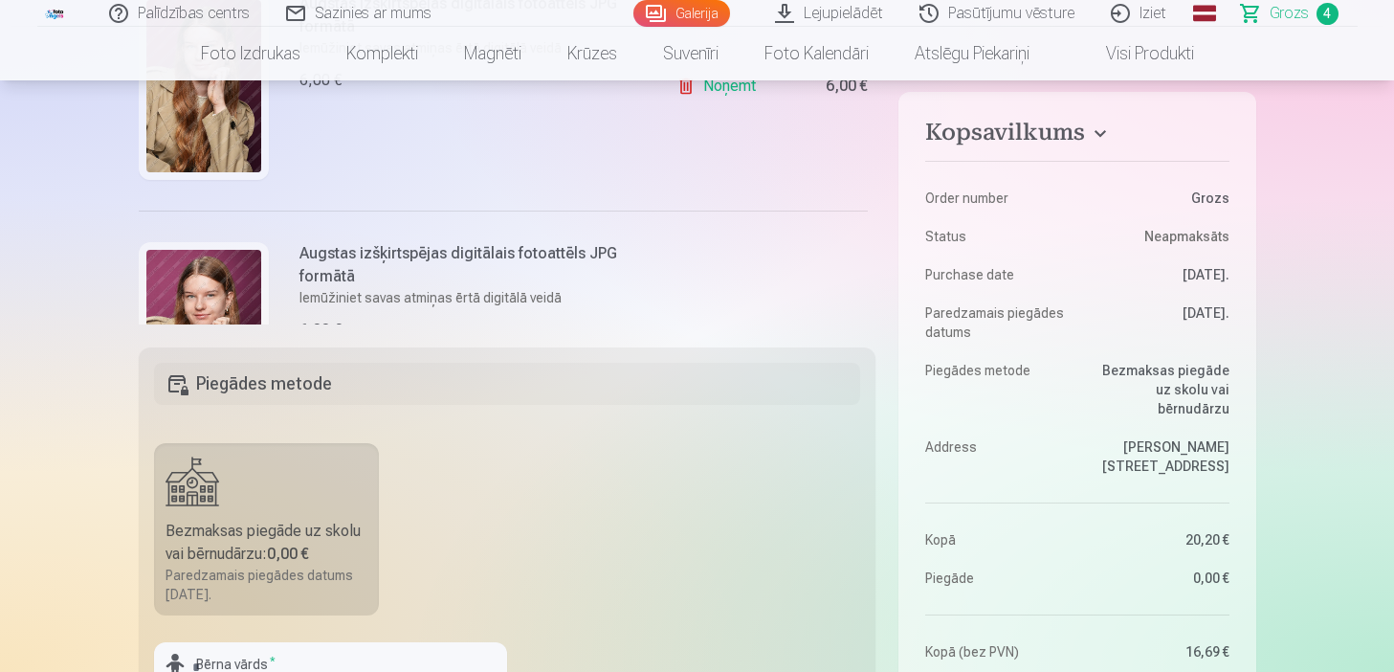
scroll to position [787, 0]
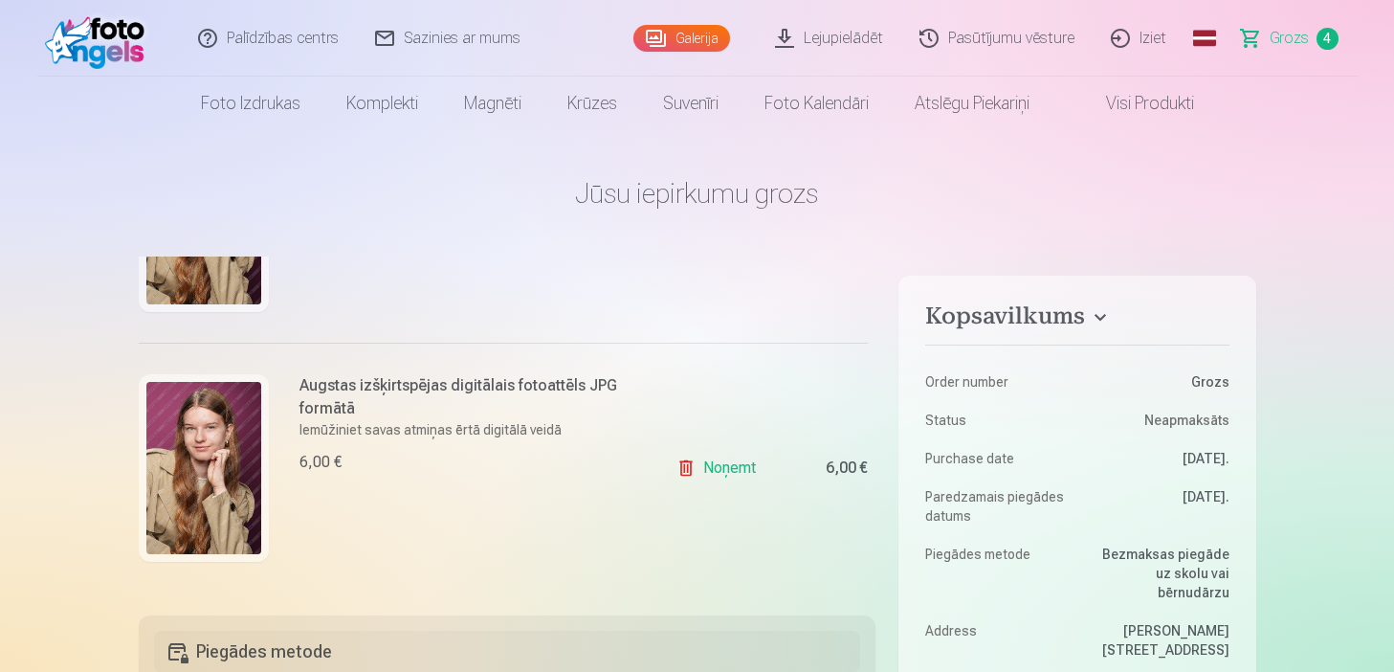
scroll to position [0, 0]
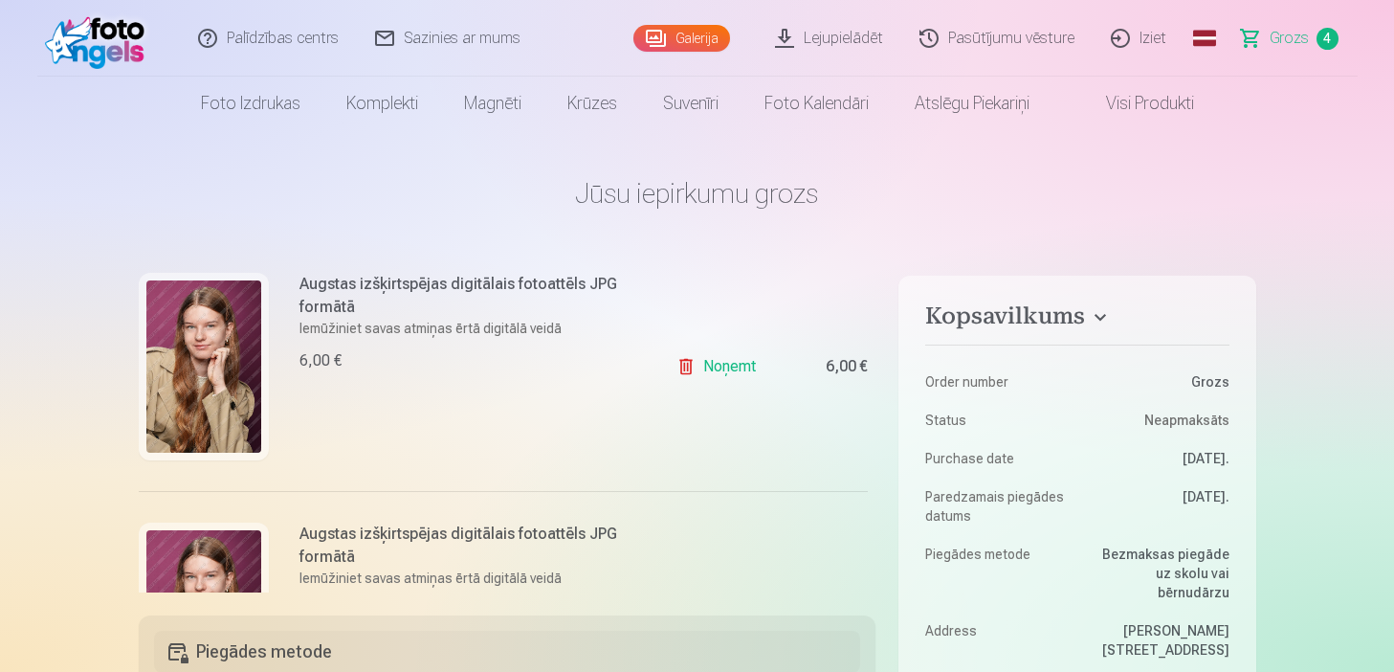
click at [702, 363] on link "Noņemt" at bounding box center [720, 366] width 87 height 38
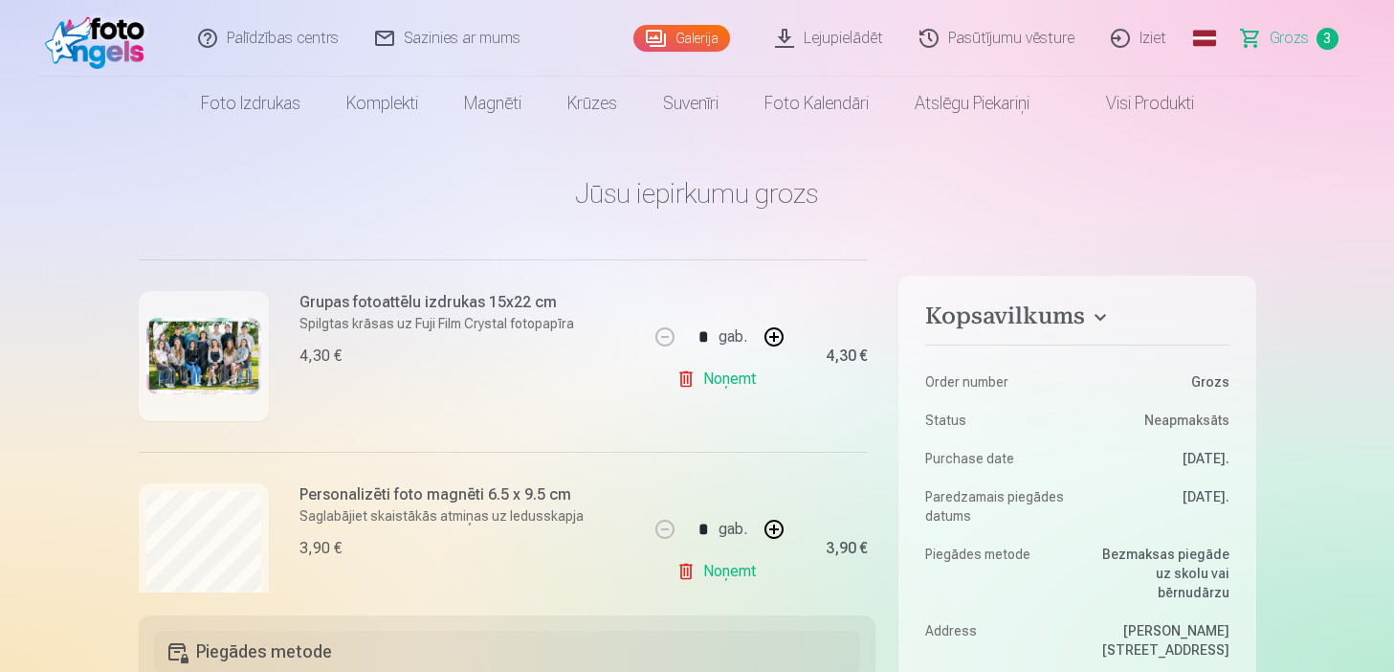
scroll to position [269, 0]
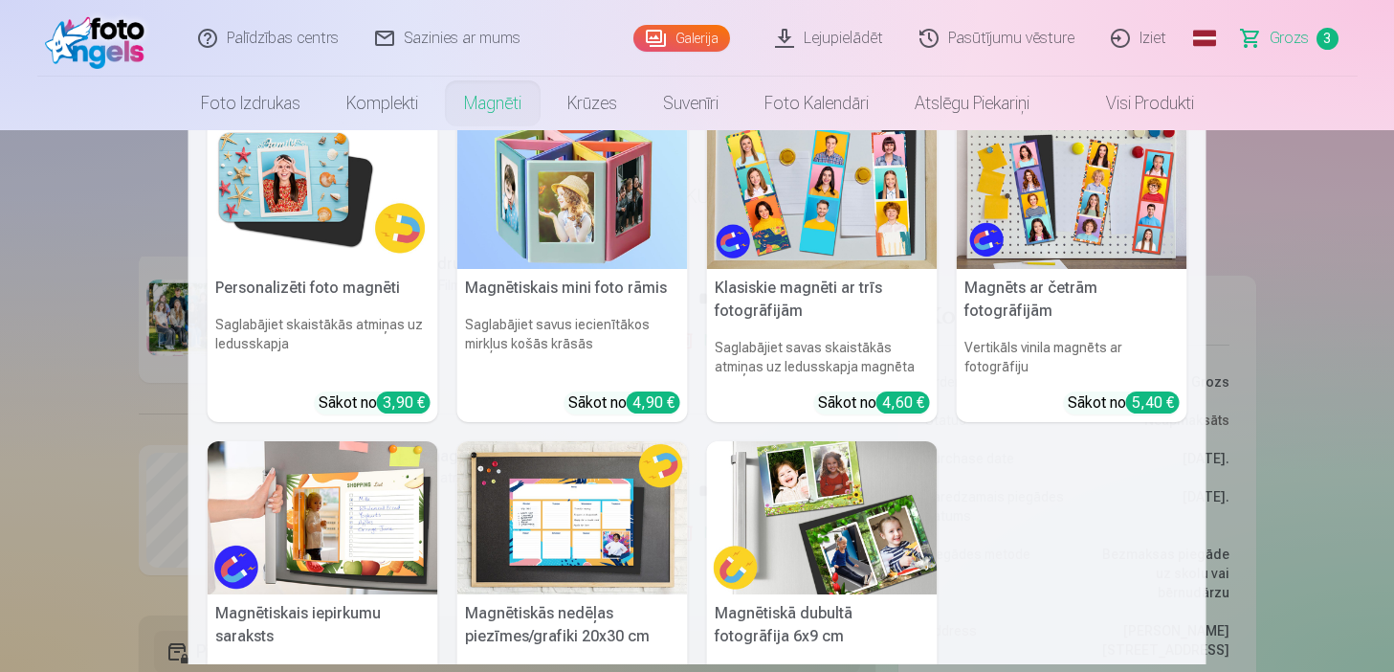
click at [474, 110] on link "Magnēti" at bounding box center [492, 104] width 103 height 54
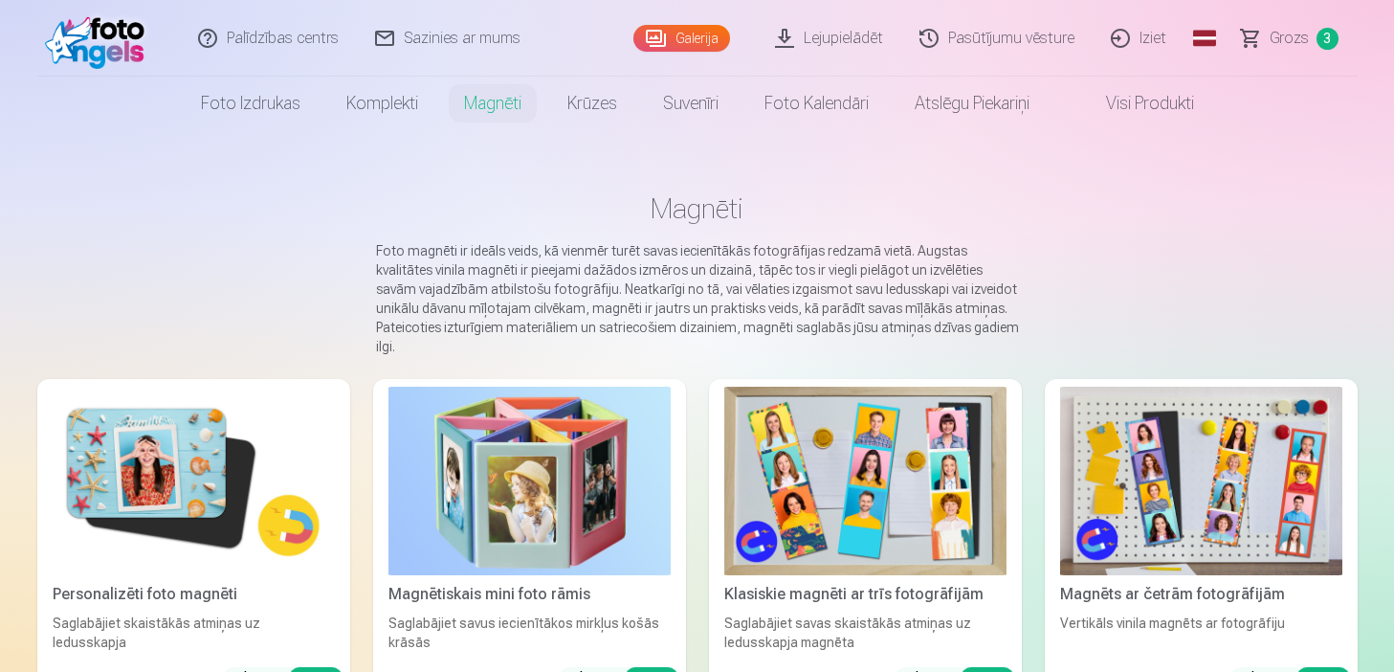
click at [256, 427] on img at bounding box center [194, 481] width 282 height 189
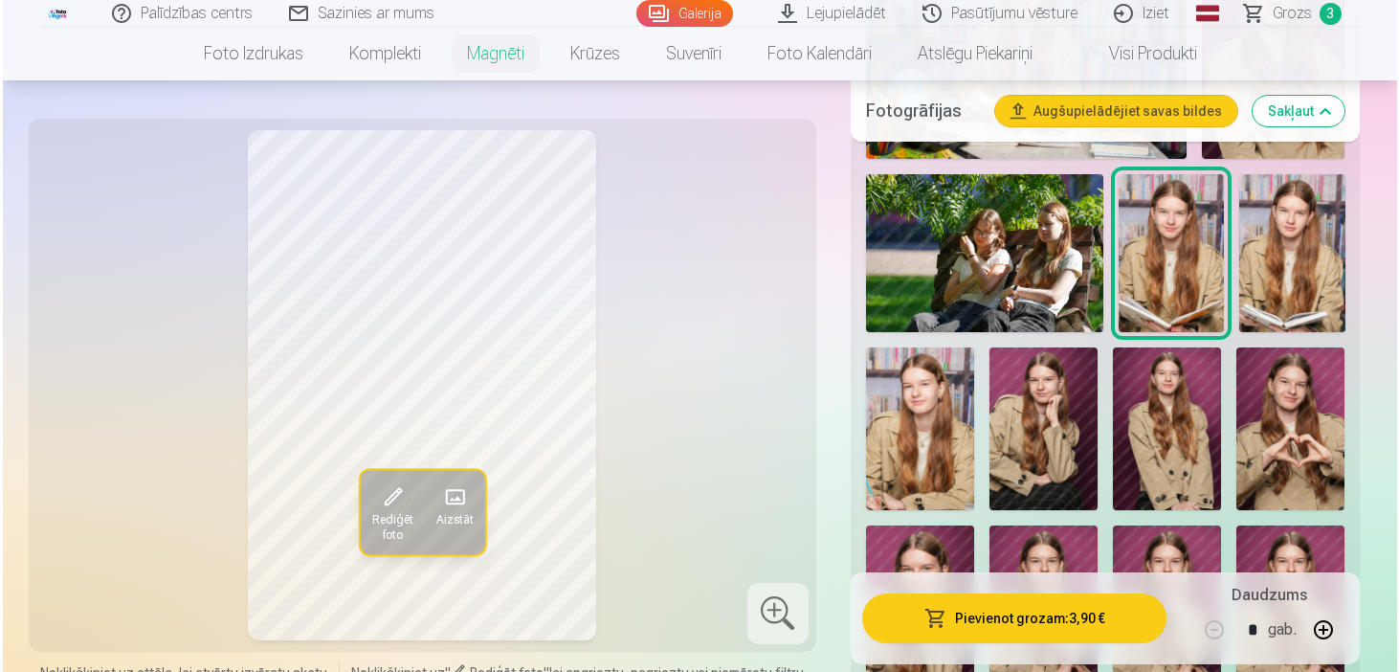
scroll to position [766, 0]
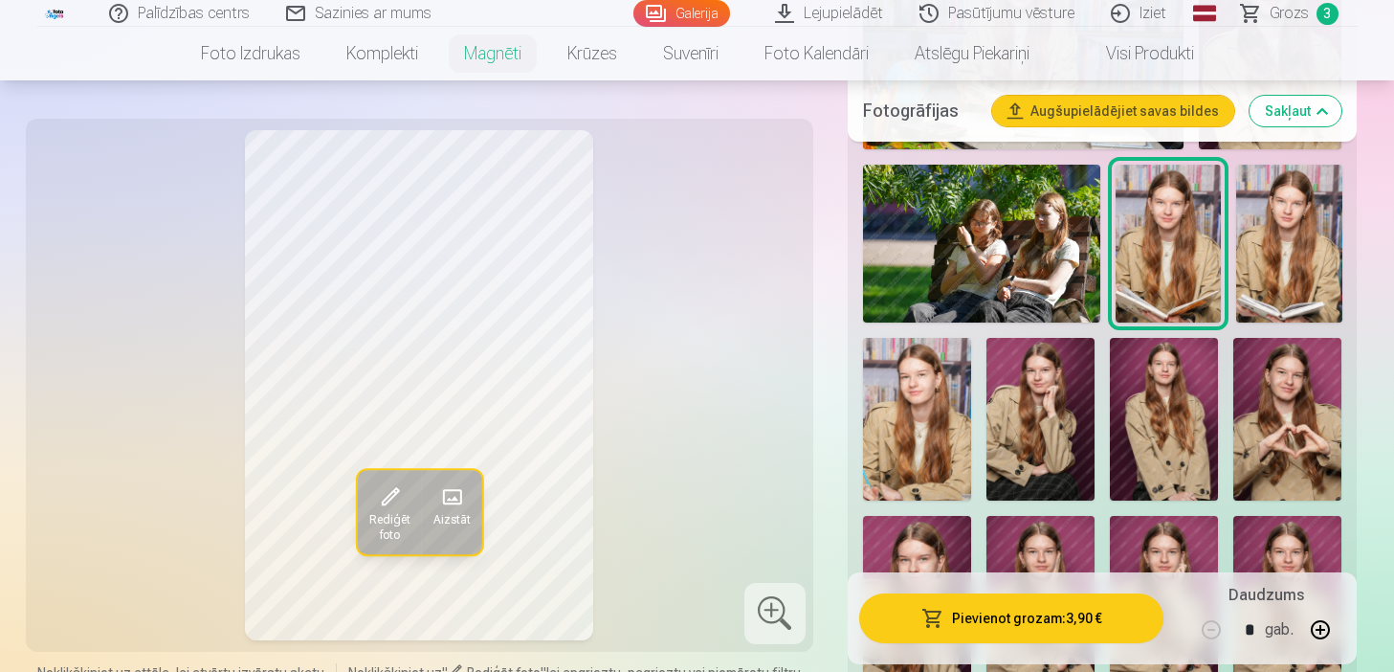
click at [900, 413] on img at bounding box center [917, 419] width 108 height 163
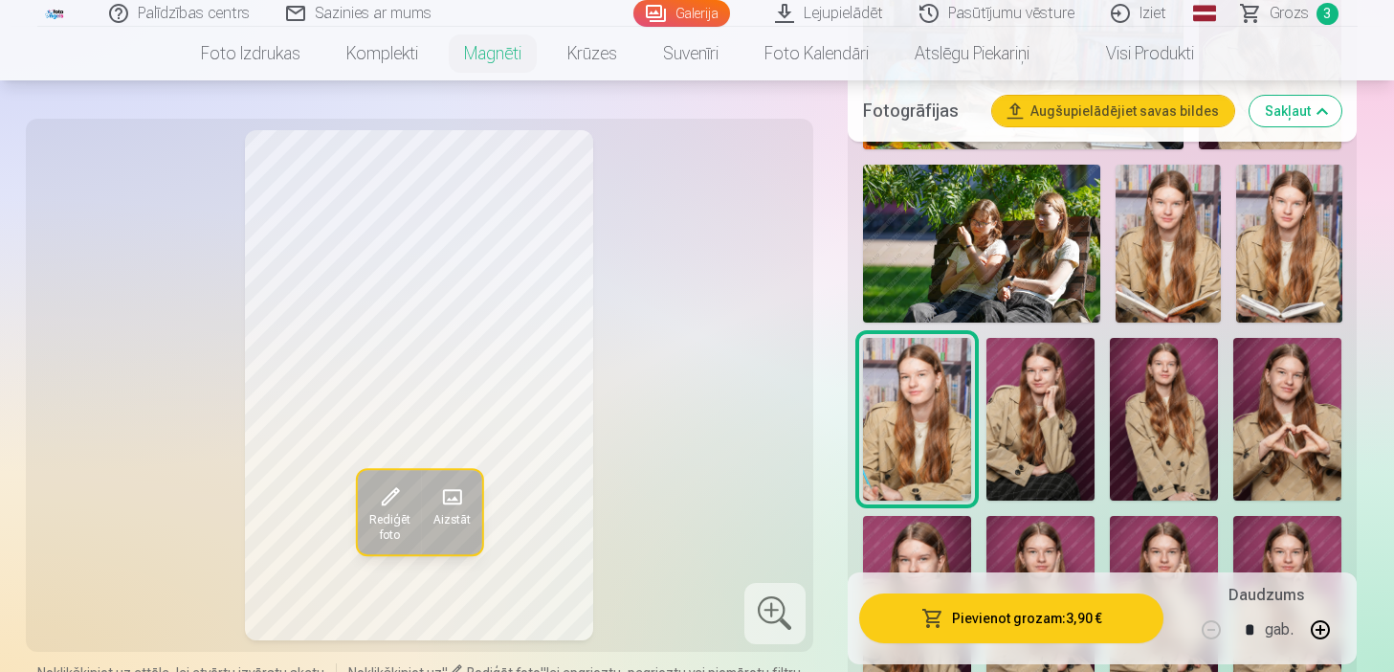
click at [1048, 610] on button "Pievienot grozam : 3,90 €" at bounding box center [1011, 618] width 305 height 50
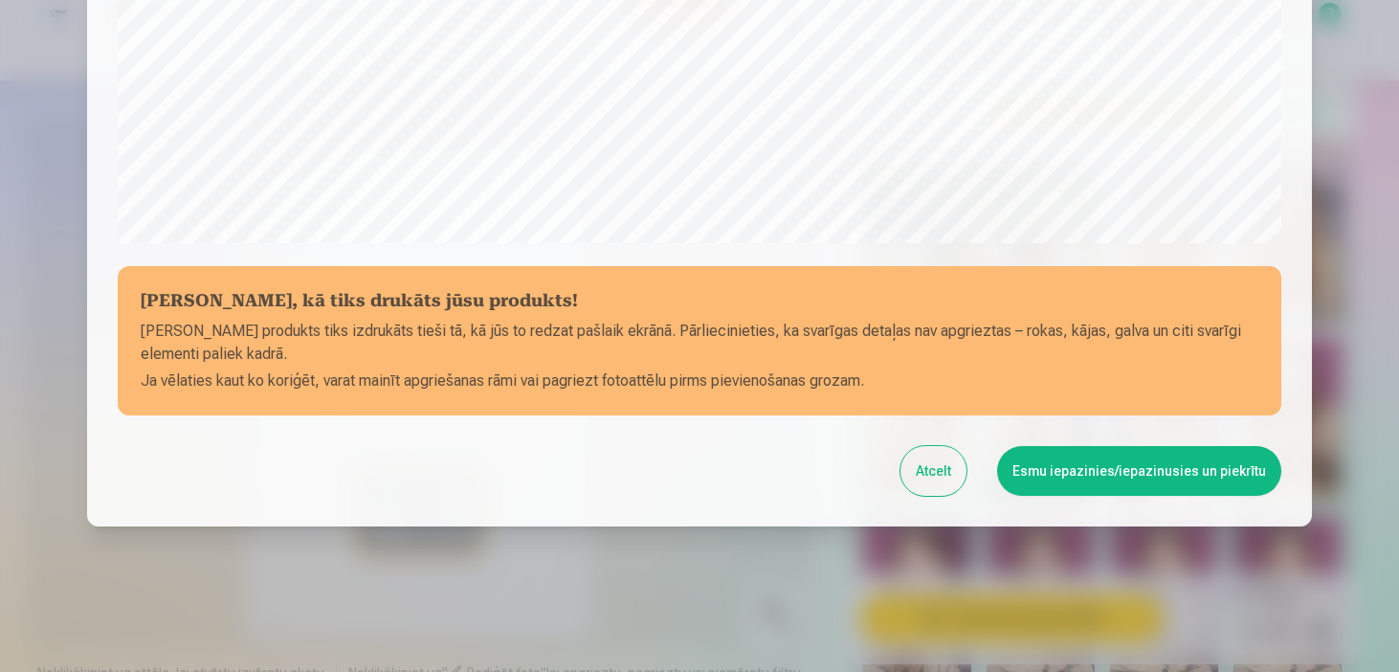
click at [1266, 154] on div at bounding box center [699, 336] width 1399 height 672
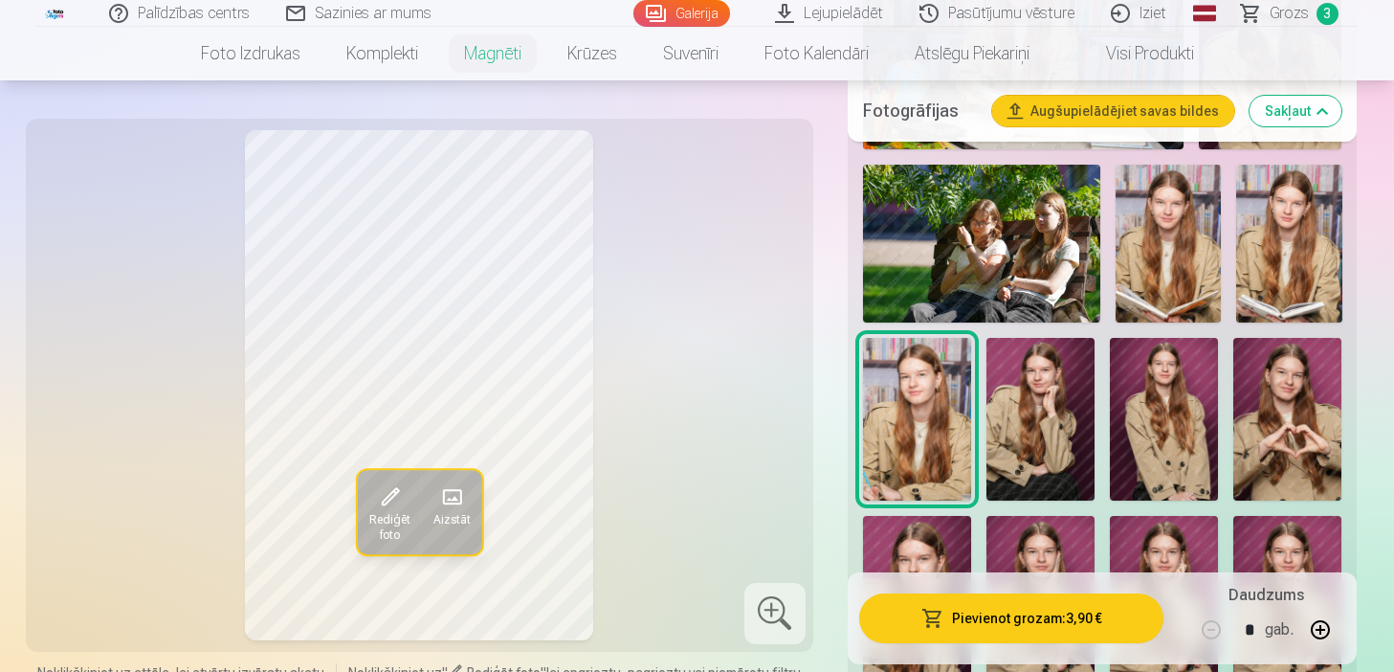
click at [970, 610] on button "Pievienot grozam : 3,90 €" at bounding box center [1011, 618] width 305 height 50
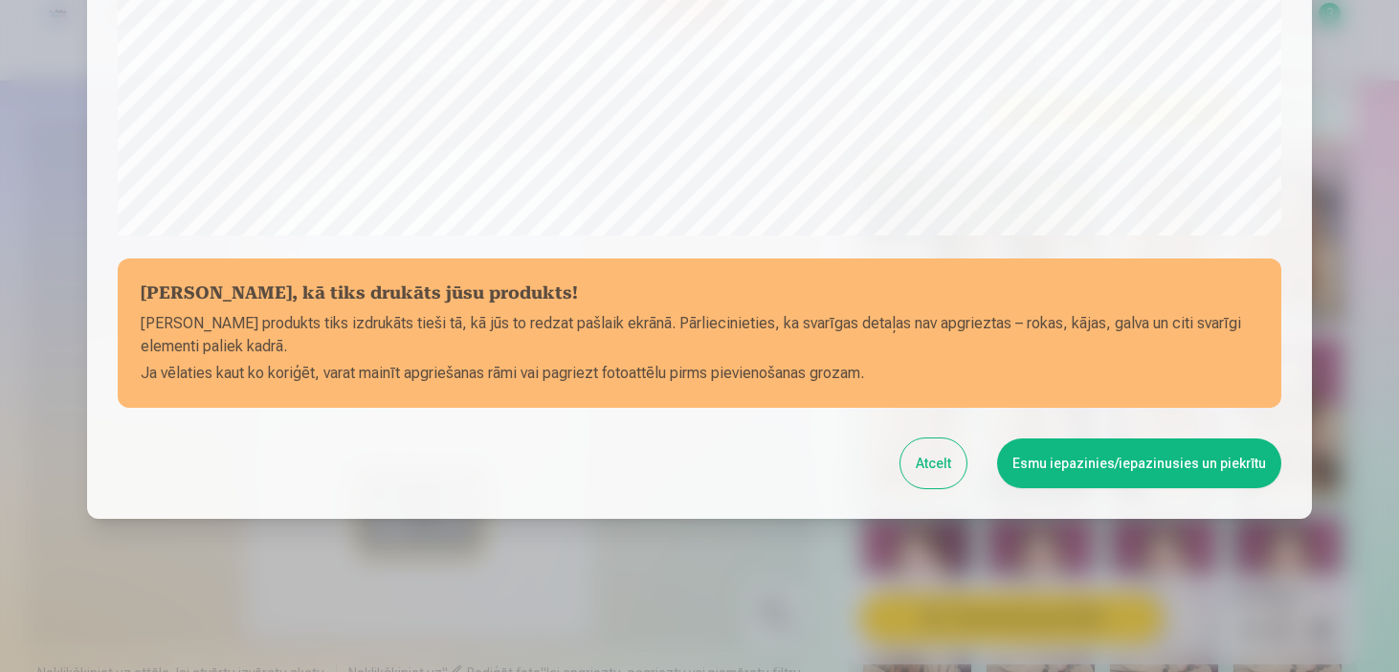
click at [1105, 477] on button "Esmu iepazinies/iepazinusies un piekrītu" at bounding box center [1139, 463] width 284 height 50
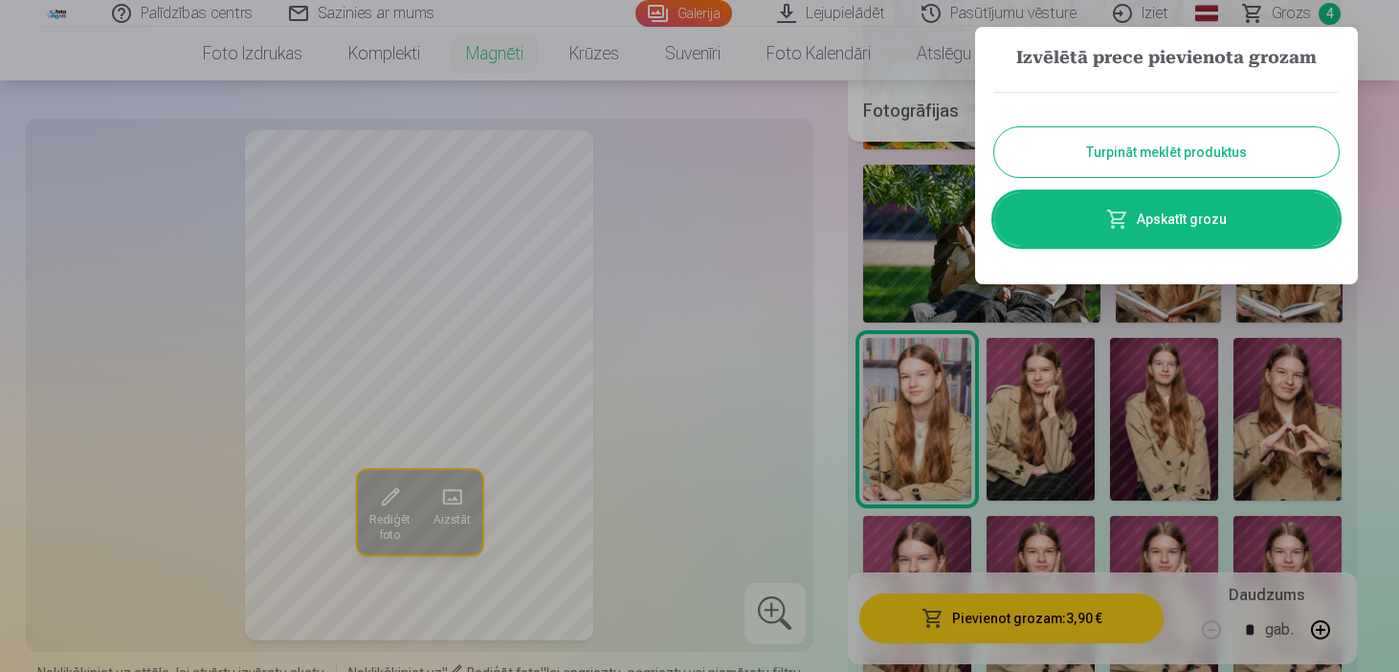
click at [1179, 236] on link "Apskatīt grozu" at bounding box center [1166, 219] width 345 height 54
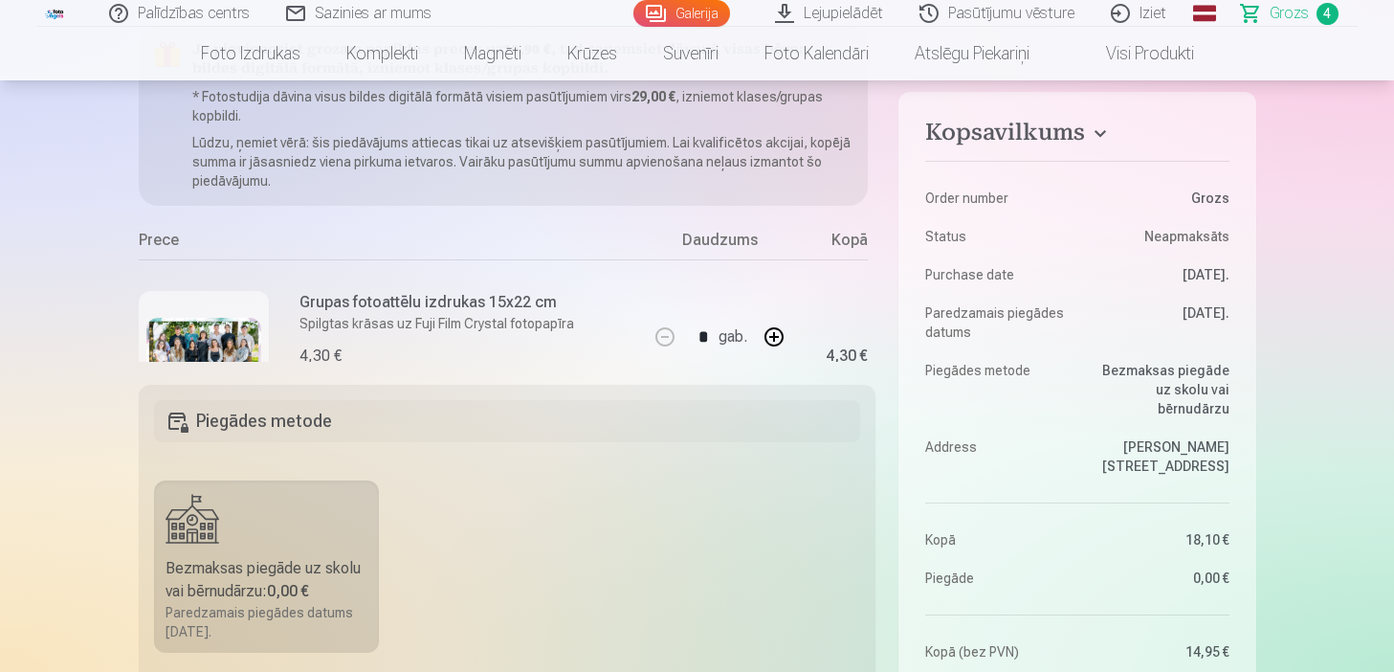
scroll to position [230, 0]
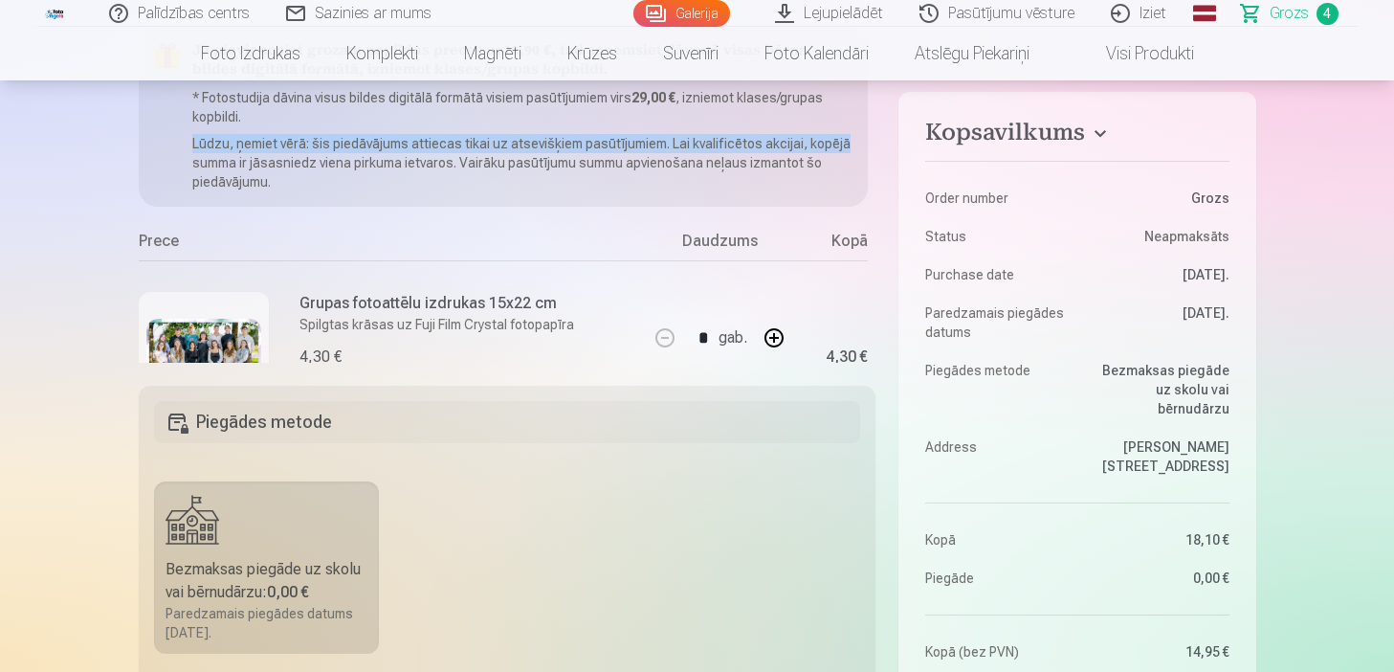
drag, startPoint x: 876, startPoint y: 128, endPoint x: 878, endPoint y: 149, distance: 21.2
click at [878, 149] on div "Kopsavilkums Order number Grozs Status Neapmaksāts Purchase date [DATE]. Paredz…" at bounding box center [698, 608] width 1118 height 1163
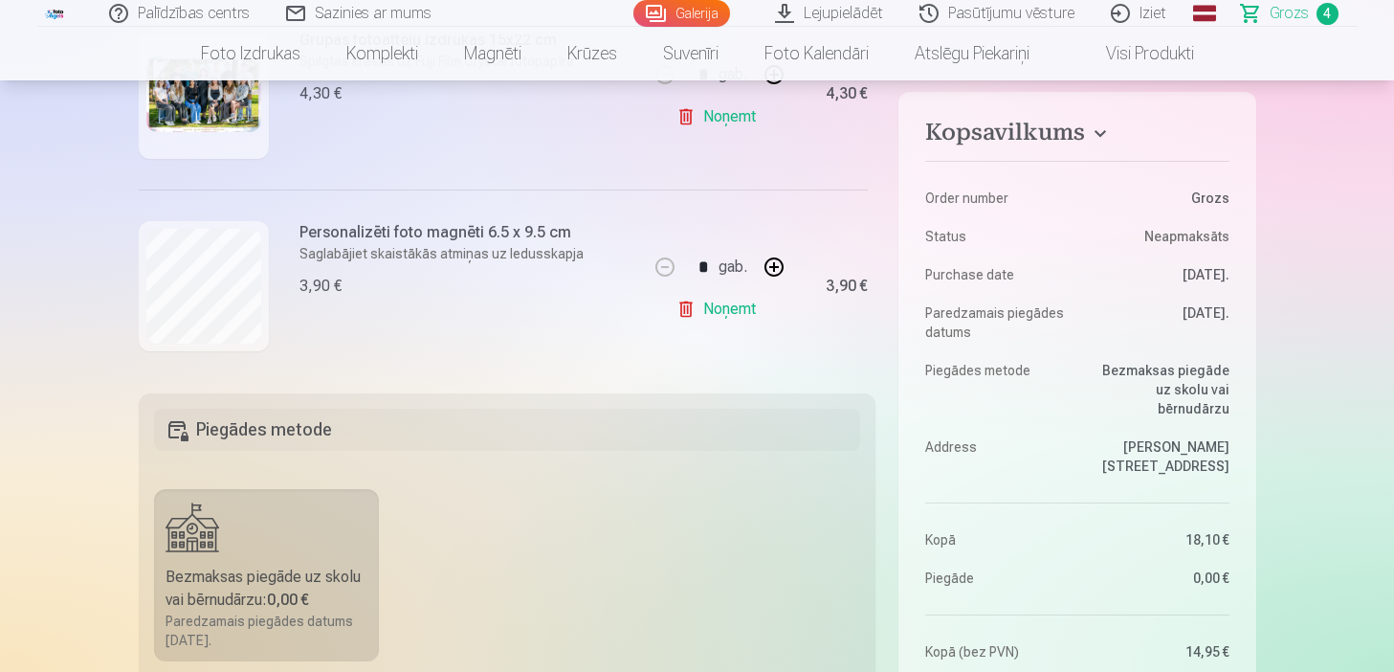
scroll to position [278, 0]
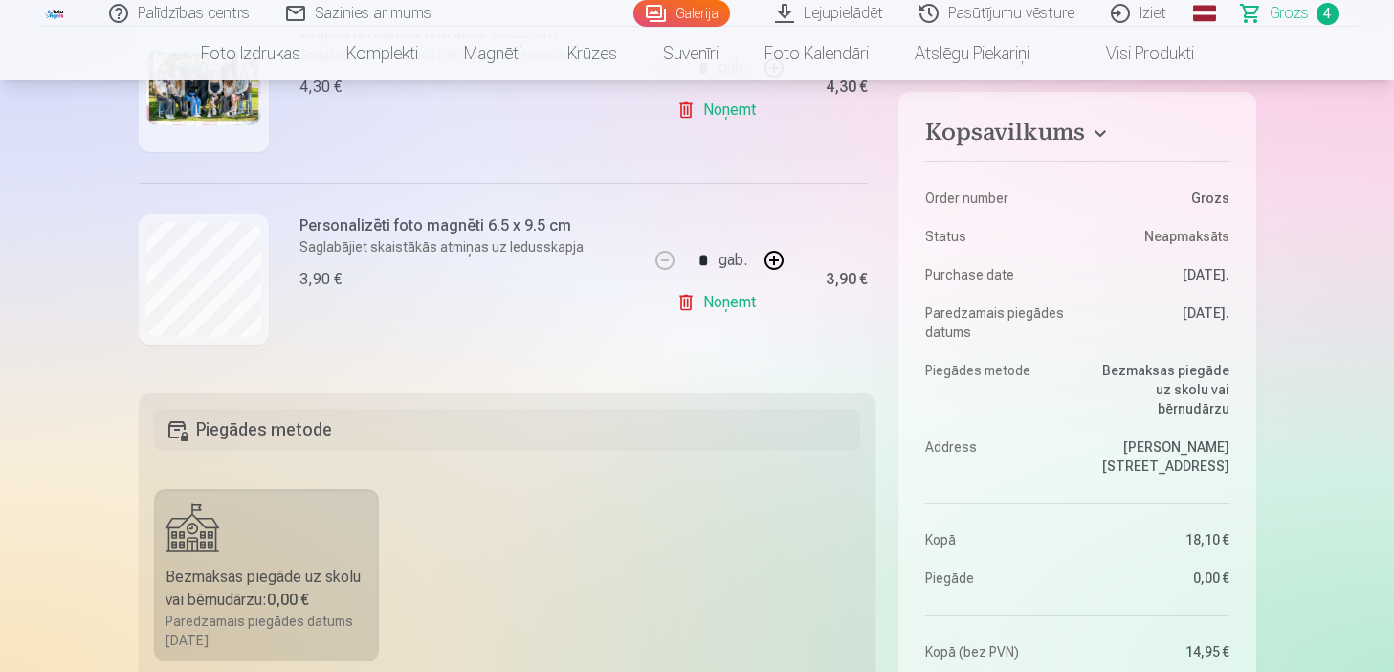
click at [690, 312] on link "Noņemt" at bounding box center [720, 302] width 87 height 38
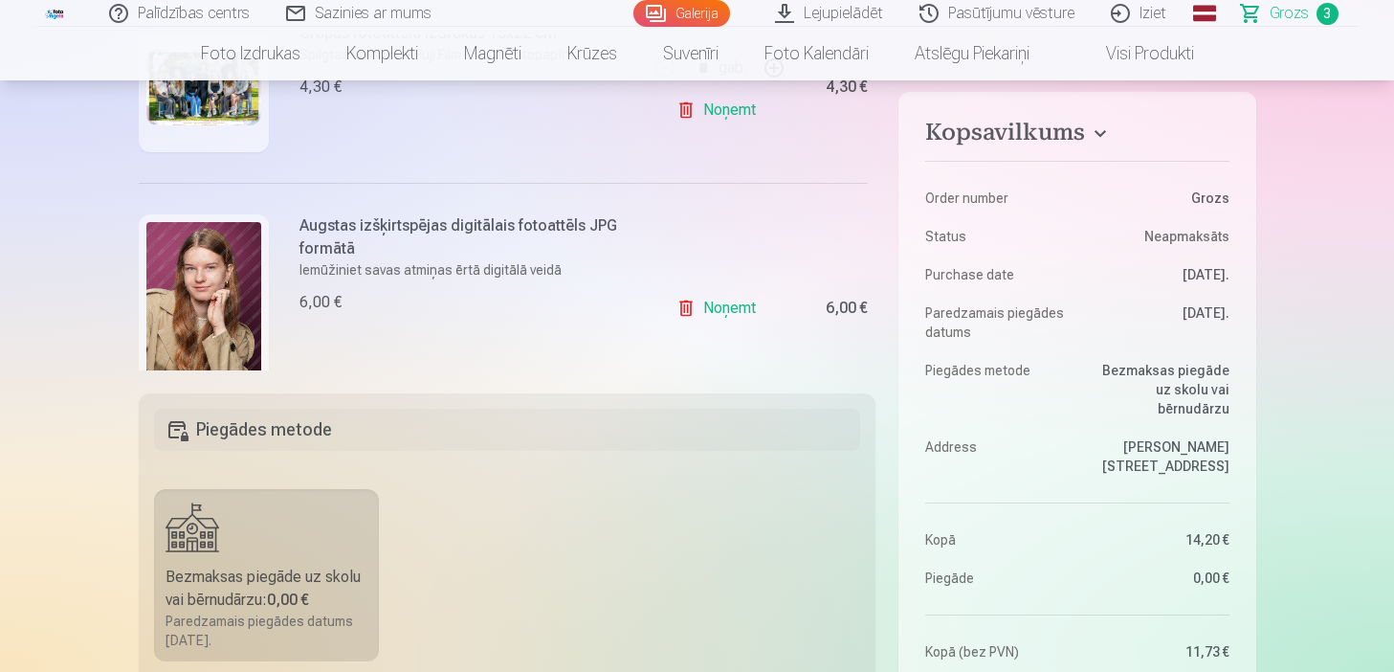
click at [864, 228] on div "Ja pievienosiet grozam papildus preces uz 14,80 € , tad saņemsiet dāvanā visas …" at bounding box center [508, 202] width 738 height 336
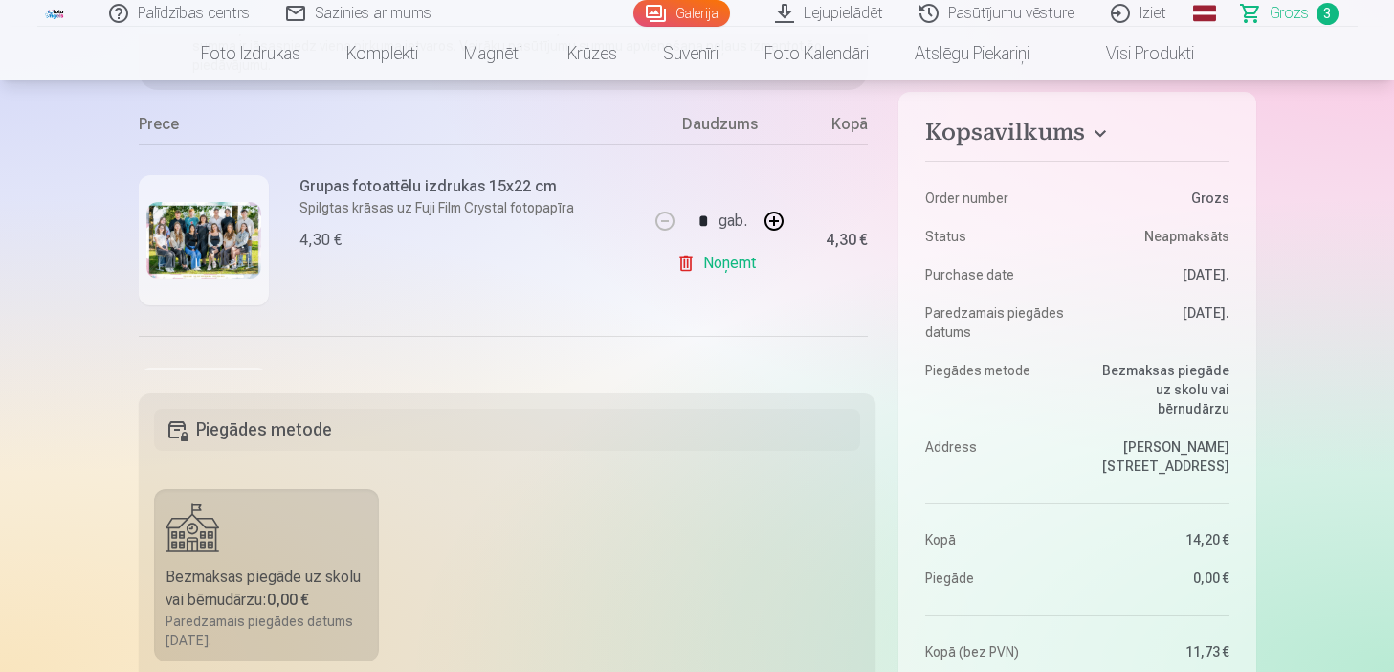
scroll to position [76, 0]
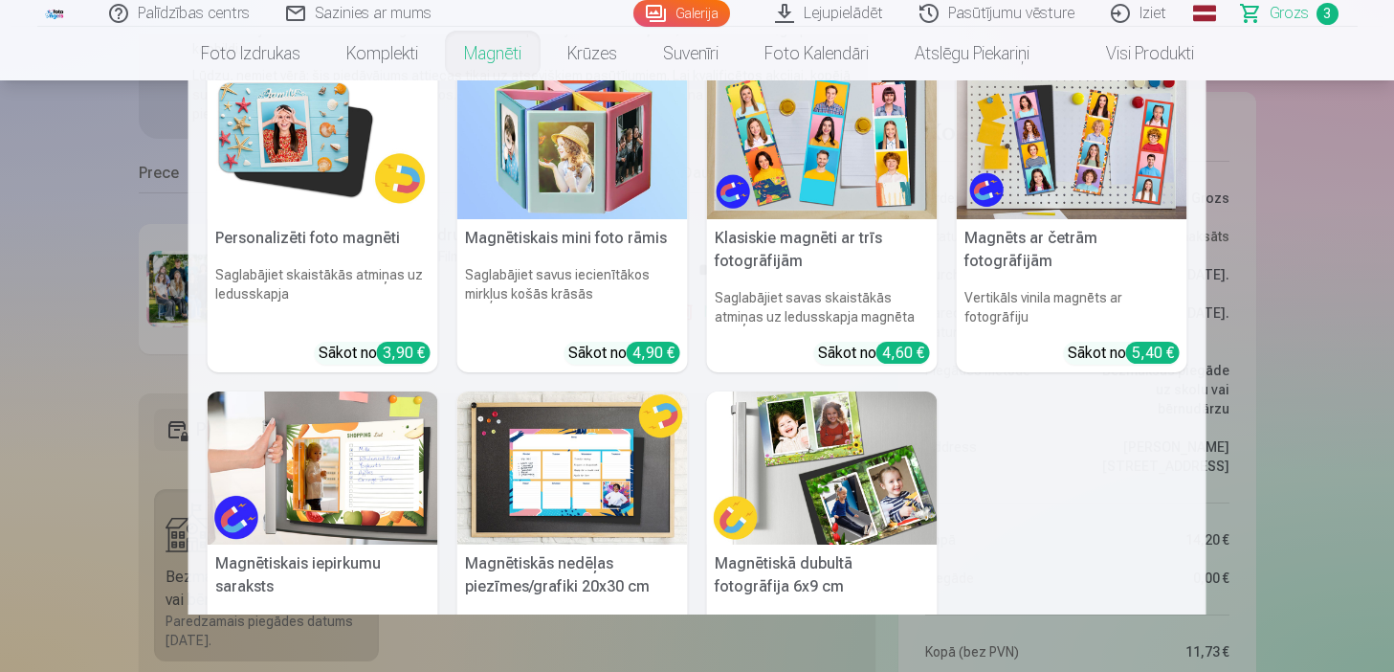
click at [475, 58] on link "Magnēti" at bounding box center [492, 54] width 103 height 54
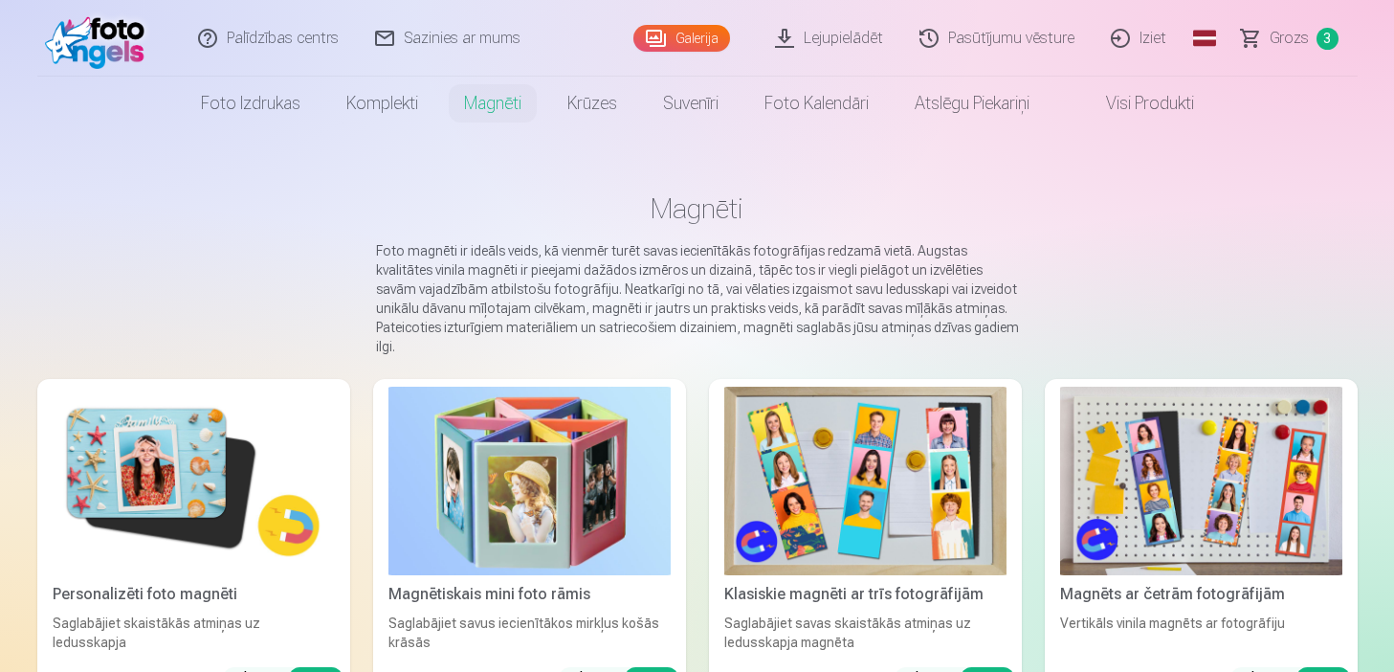
click at [162, 473] on img at bounding box center [194, 481] width 282 height 189
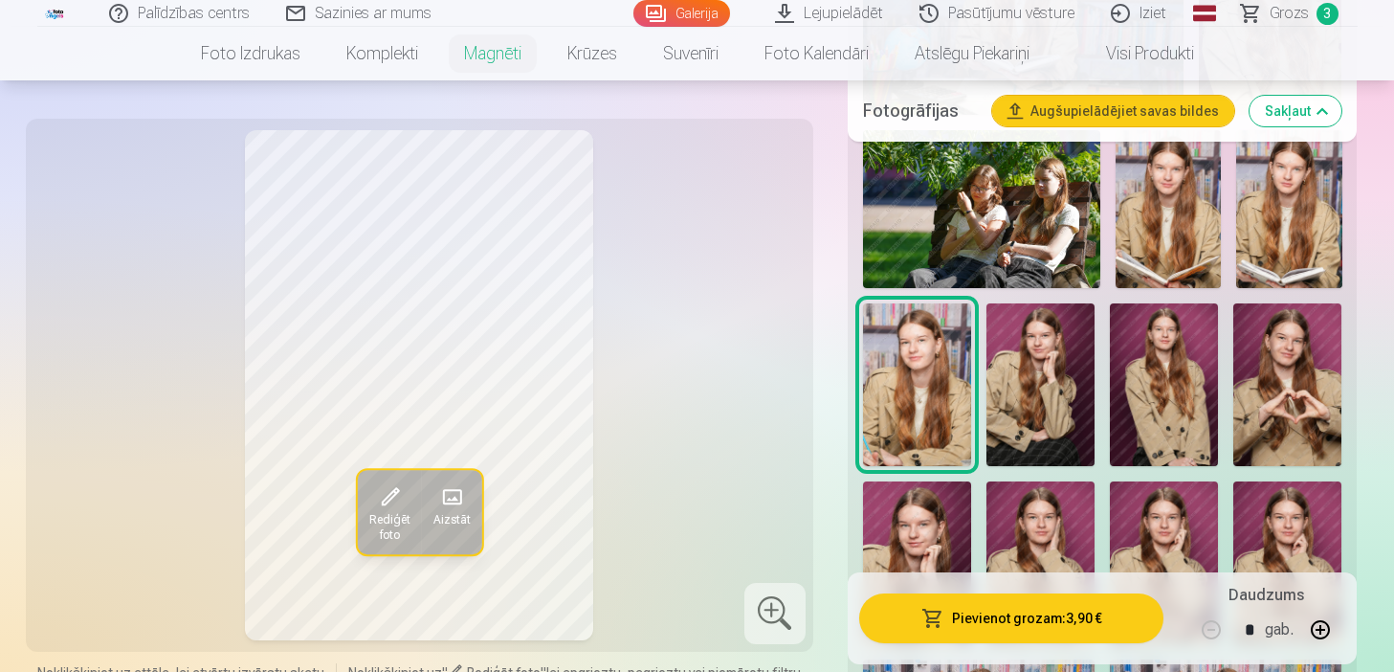
scroll to position [804, 0]
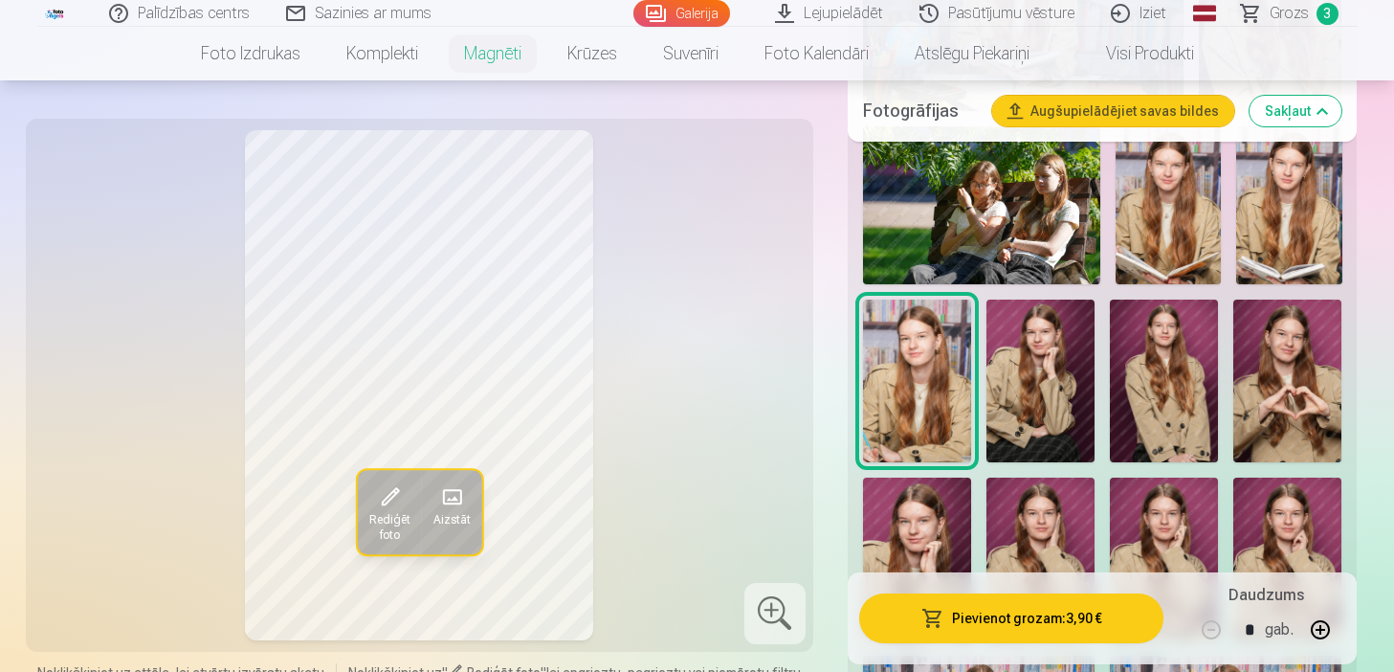
click at [1054, 351] on img at bounding box center [1041, 381] width 108 height 163
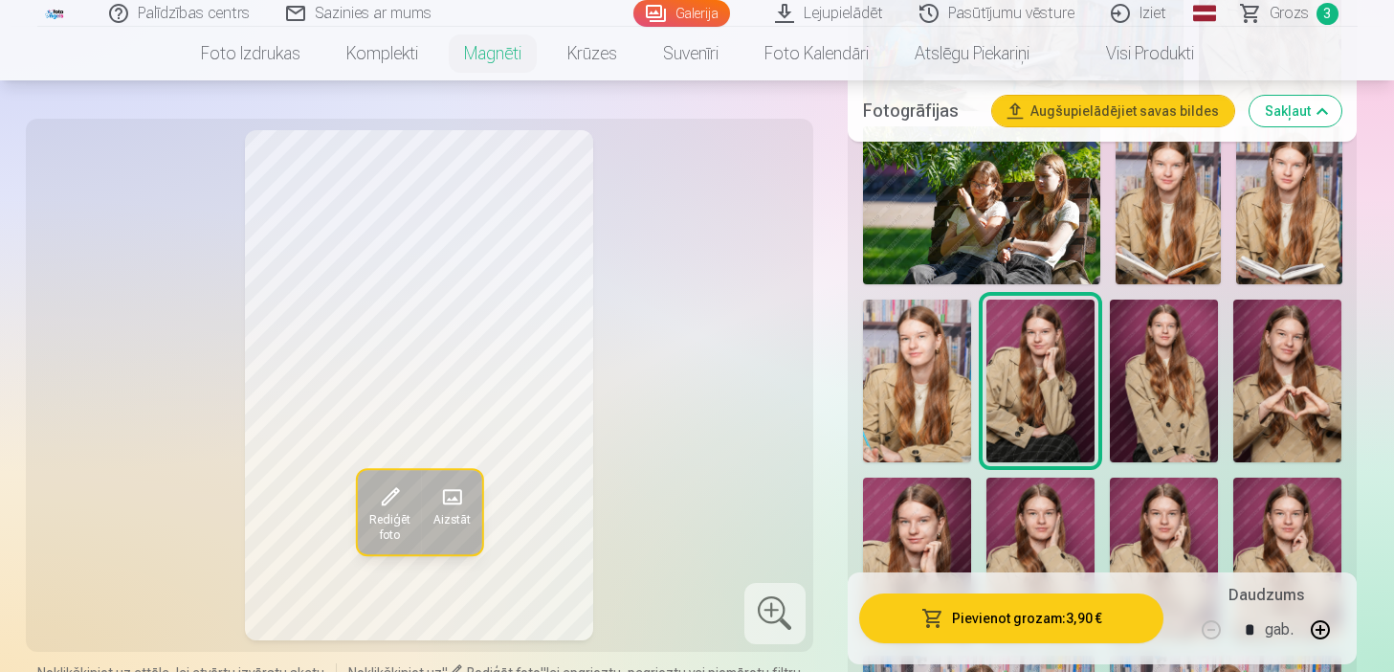
click at [922, 523] on img at bounding box center [917, 559] width 108 height 163
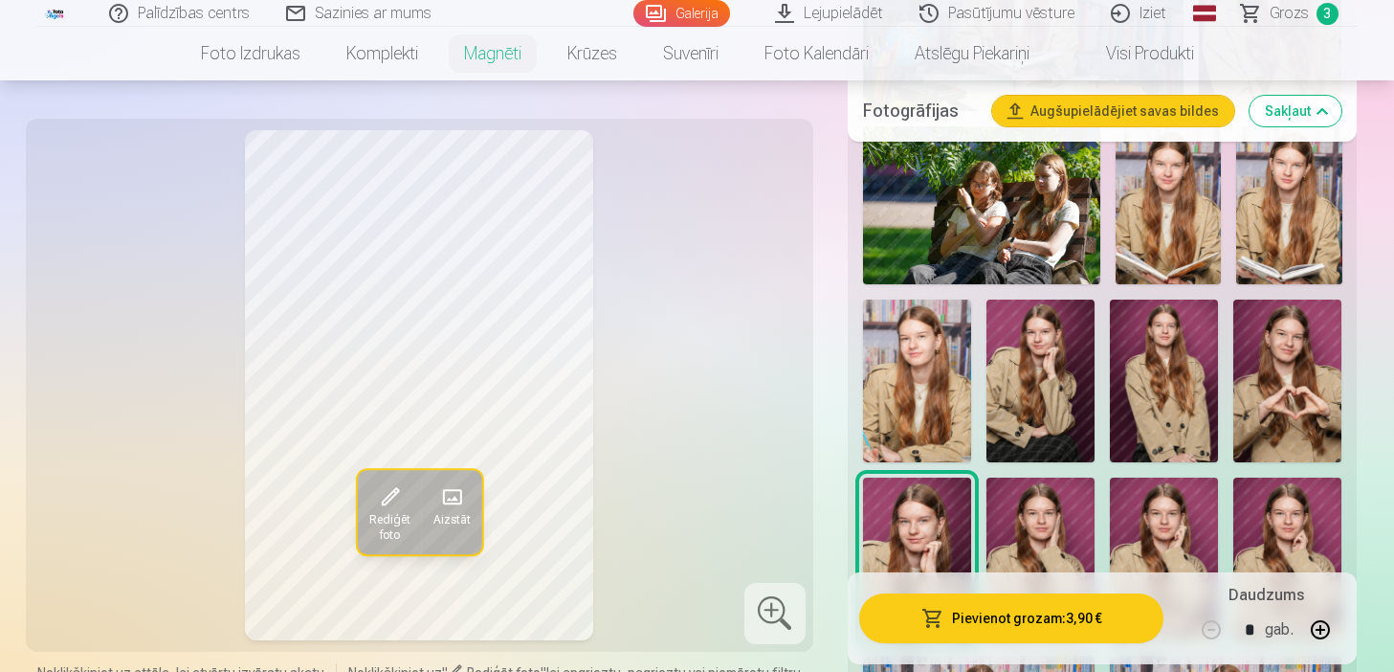
click at [1060, 548] on img at bounding box center [1041, 559] width 108 height 163
click at [1162, 536] on img at bounding box center [1164, 559] width 108 height 163
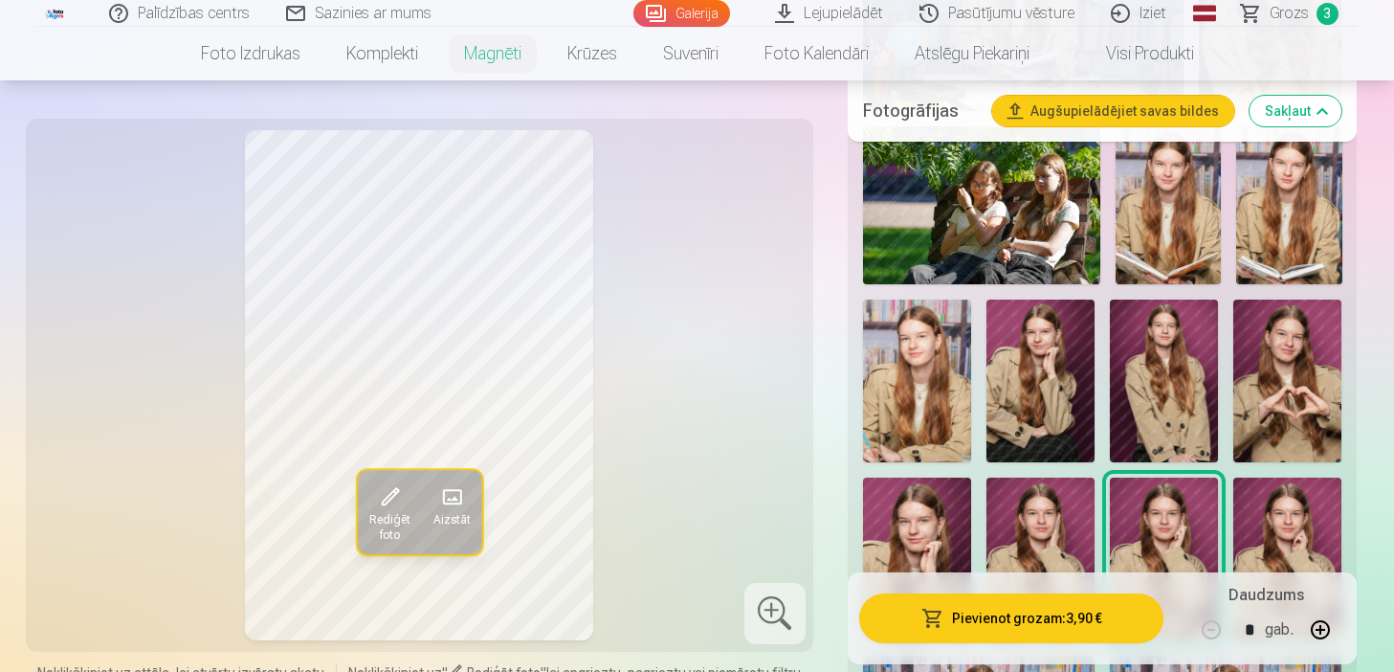
click at [1266, 517] on div at bounding box center [1103, 637] width 495 height 1496
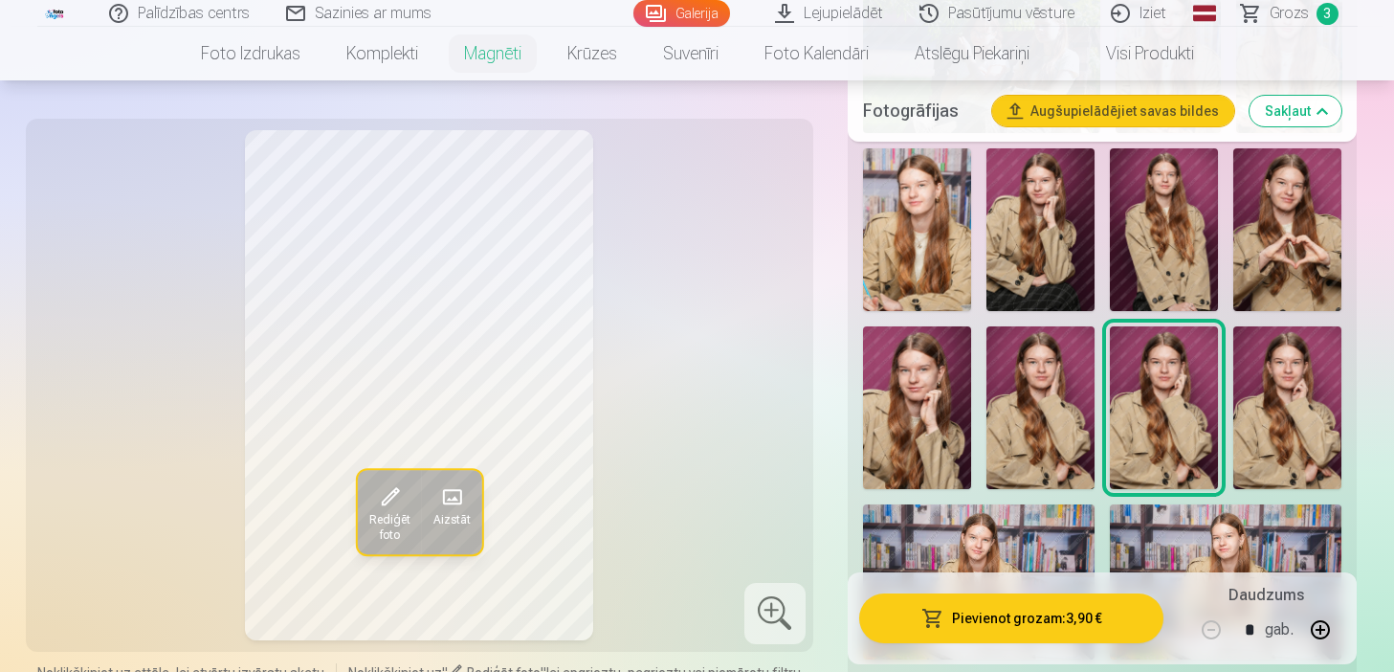
scroll to position [957, 0]
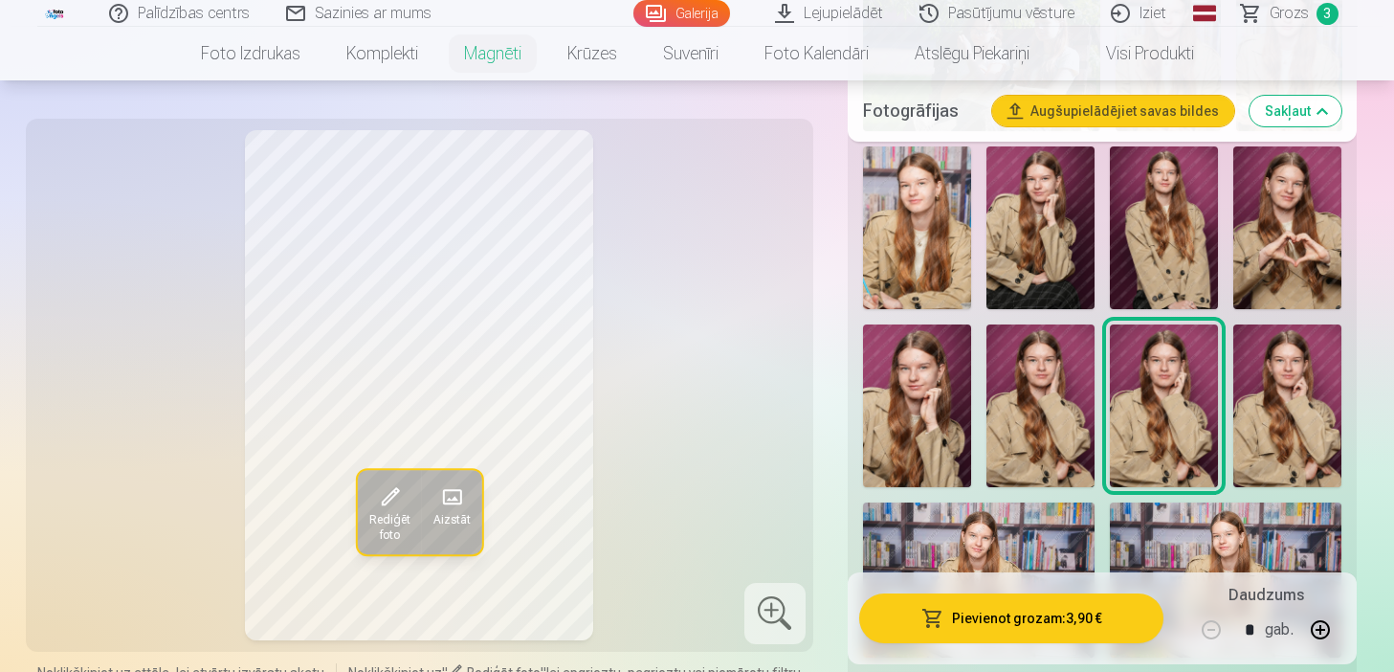
click at [891, 416] on img at bounding box center [917, 405] width 108 height 163
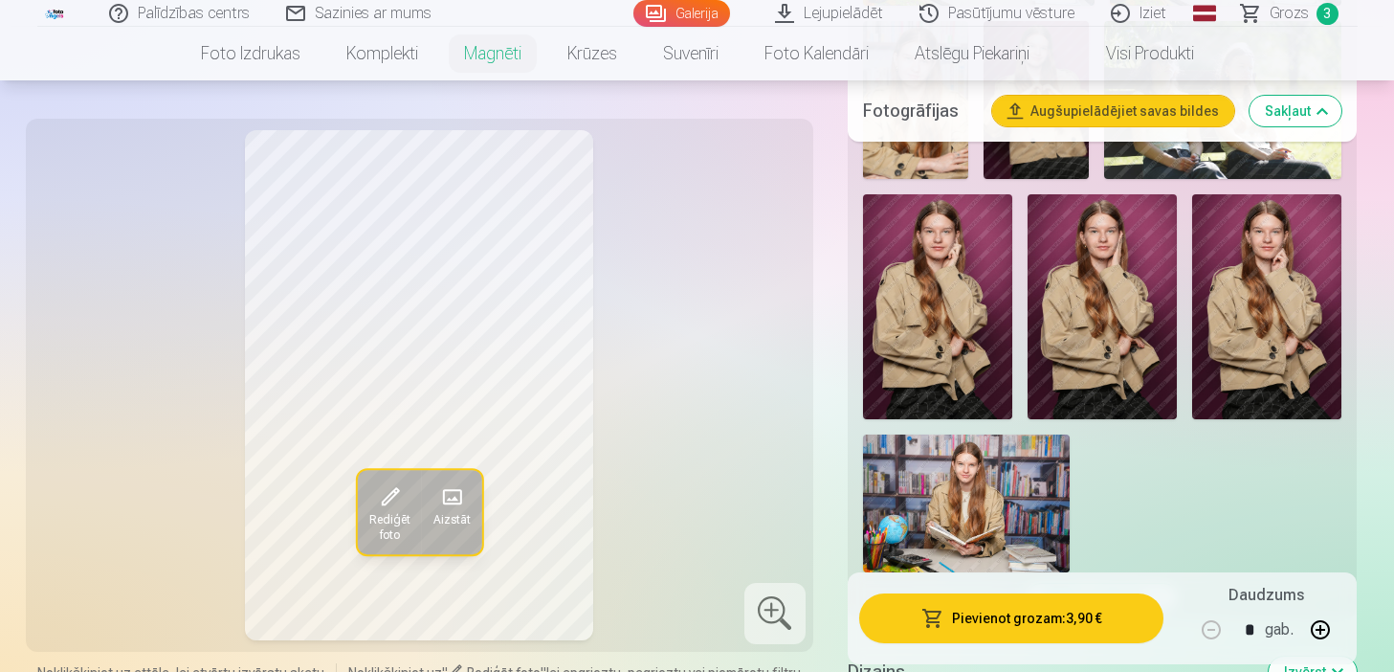
scroll to position [1608, 0]
click at [966, 299] on img at bounding box center [937, 307] width 149 height 224
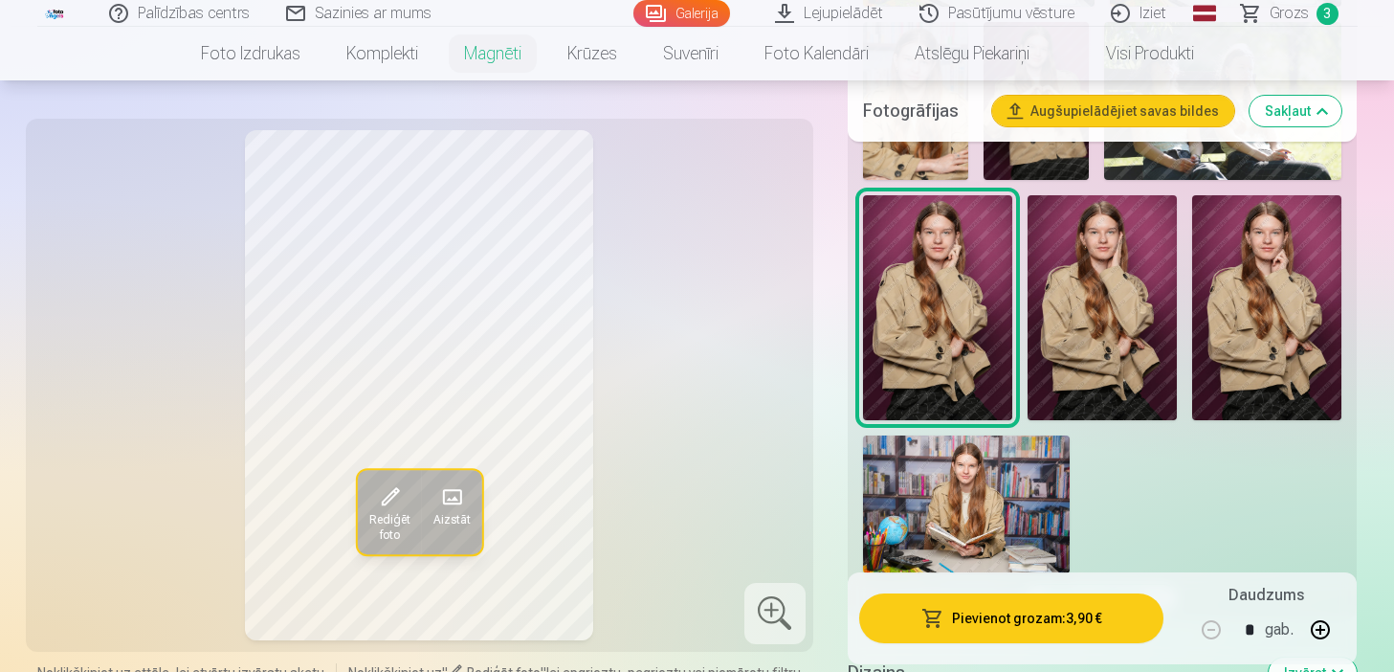
click at [1144, 315] on img at bounding box center [1102, 307] width 149 height 224
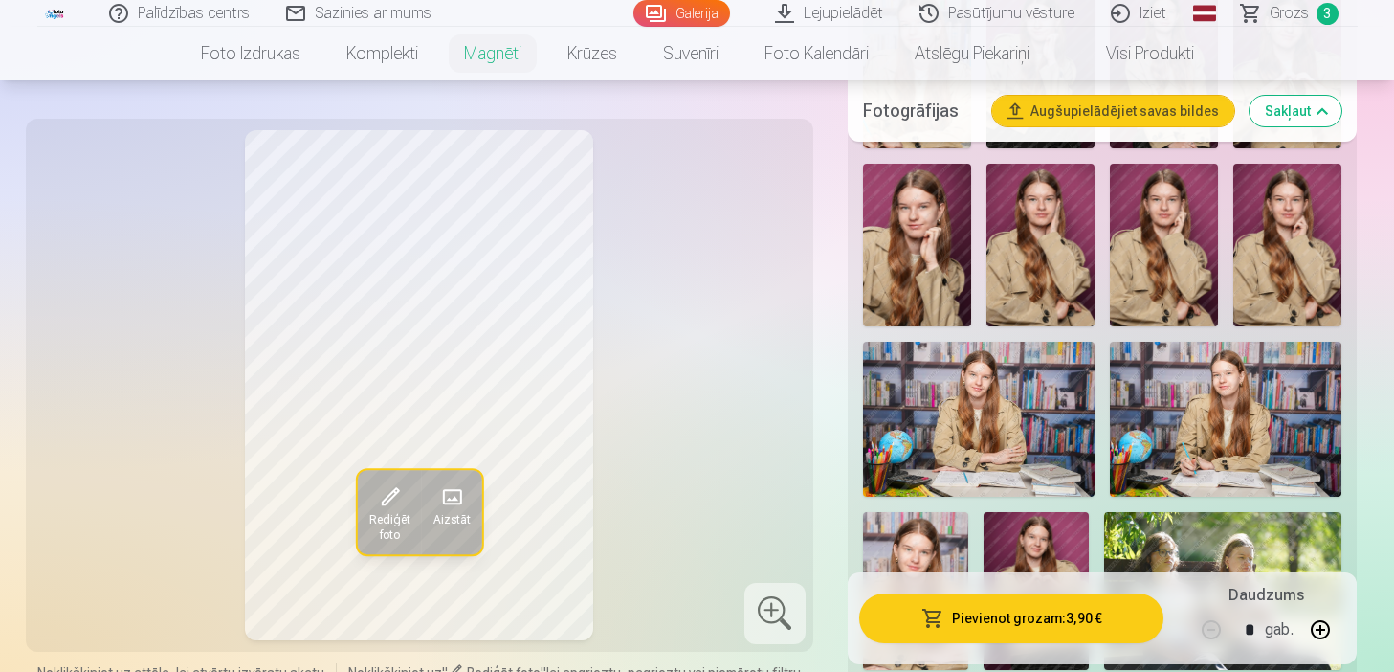
scroll to position [1110, 0]
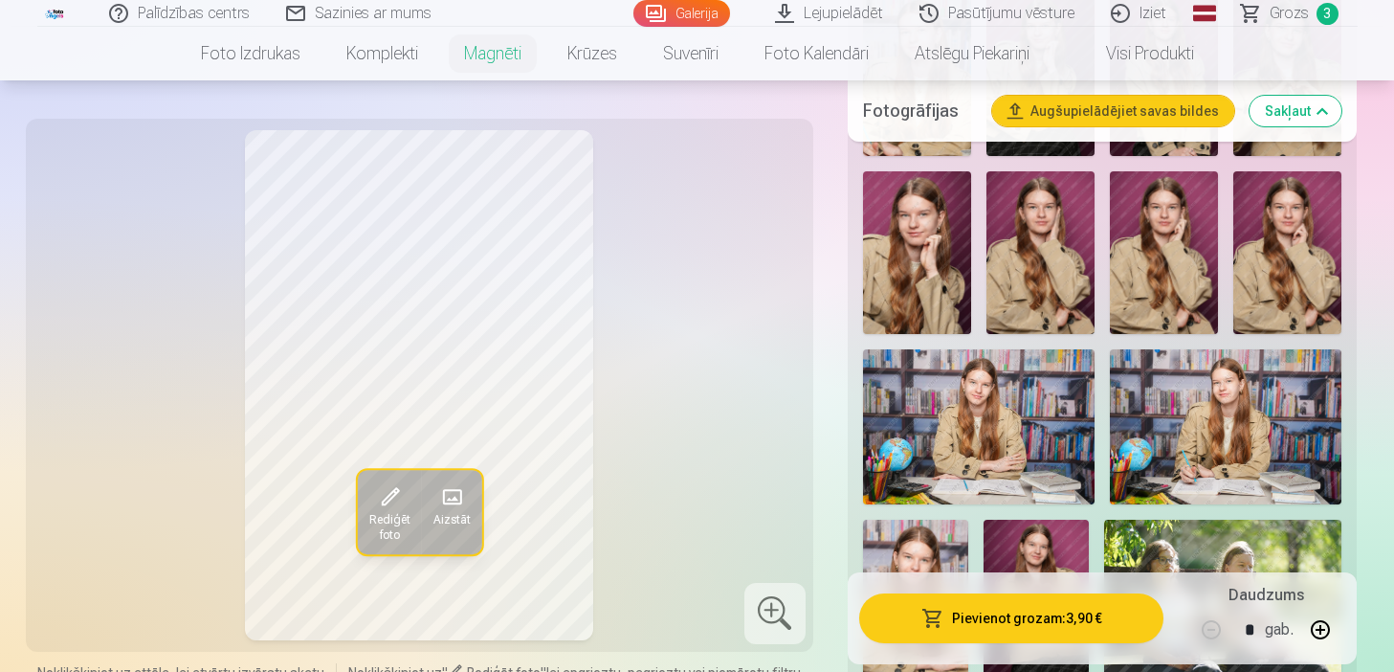
click at [1139, 245] on img at bounding box center [1164, 252] width 108 height 163
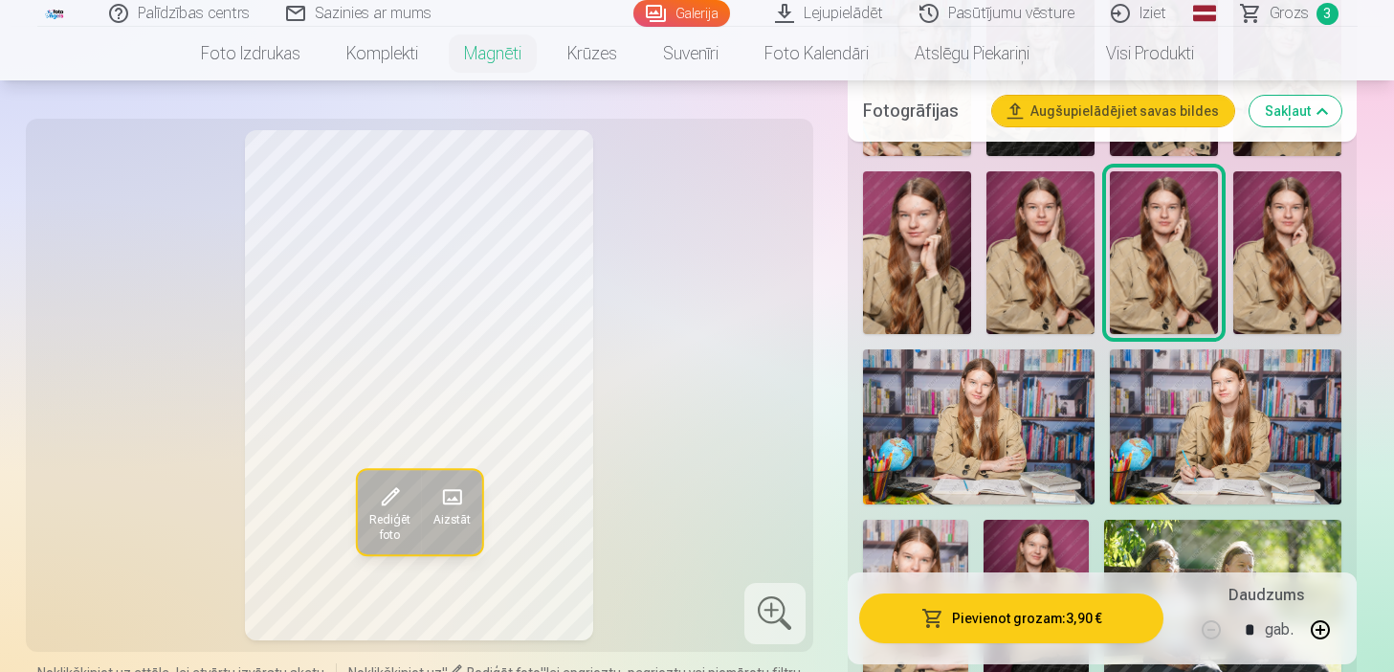
click at [1230, 254] on div at bounding box center [1103, 331] width 495 height 1496
click at [958, 242] on img at bounding box center [917, 252] width 108 height 163
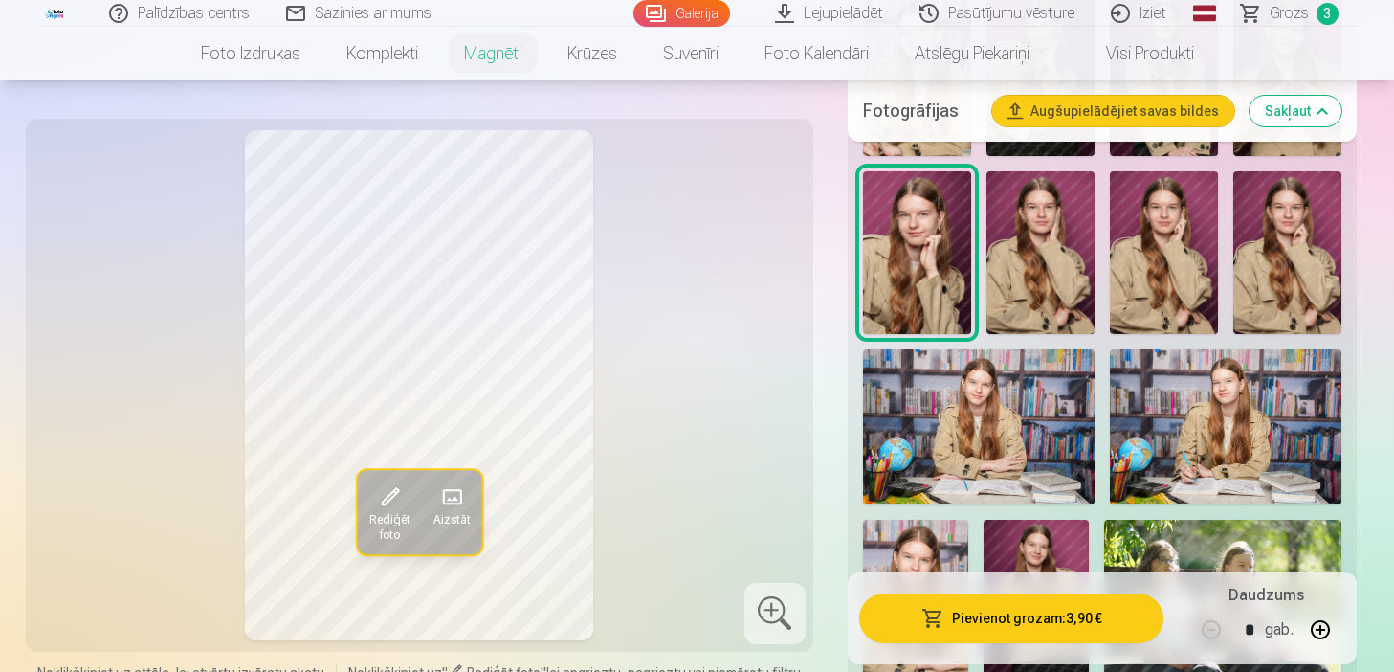
click at [1248, 254] on img at bounding box center [1288, 252] width 108 height 163
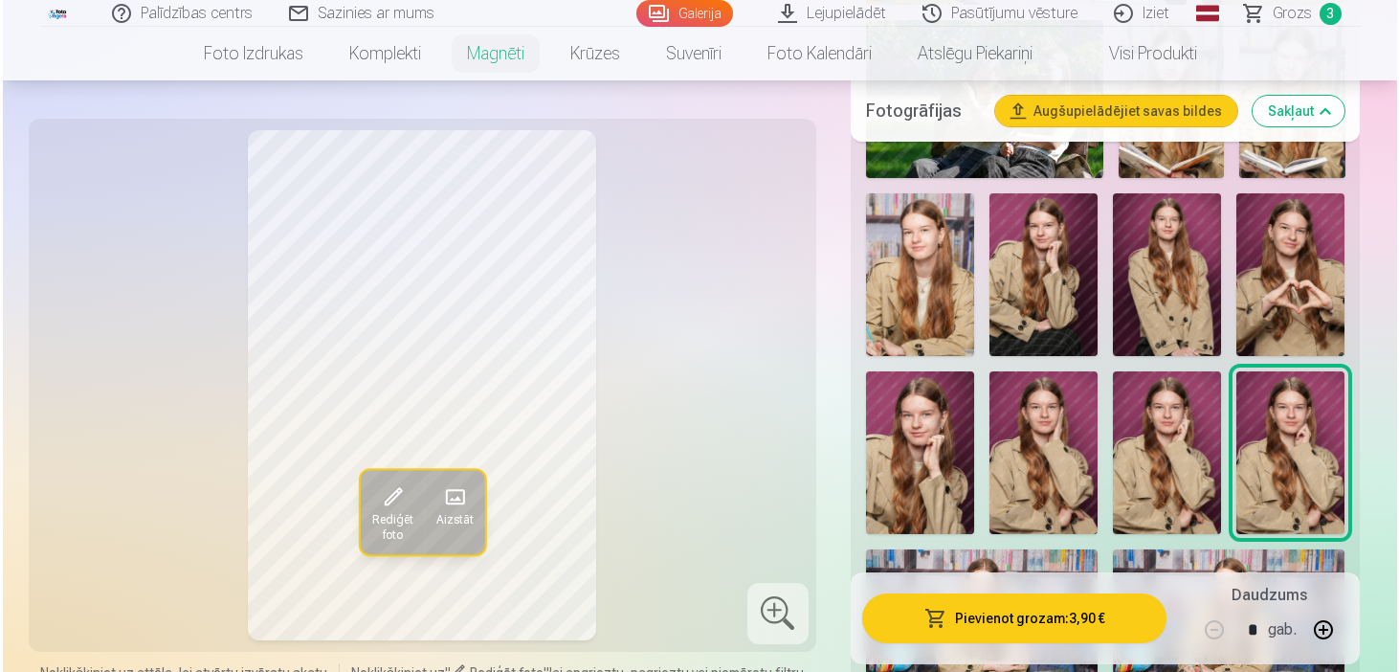
scroll to position [919, 0]
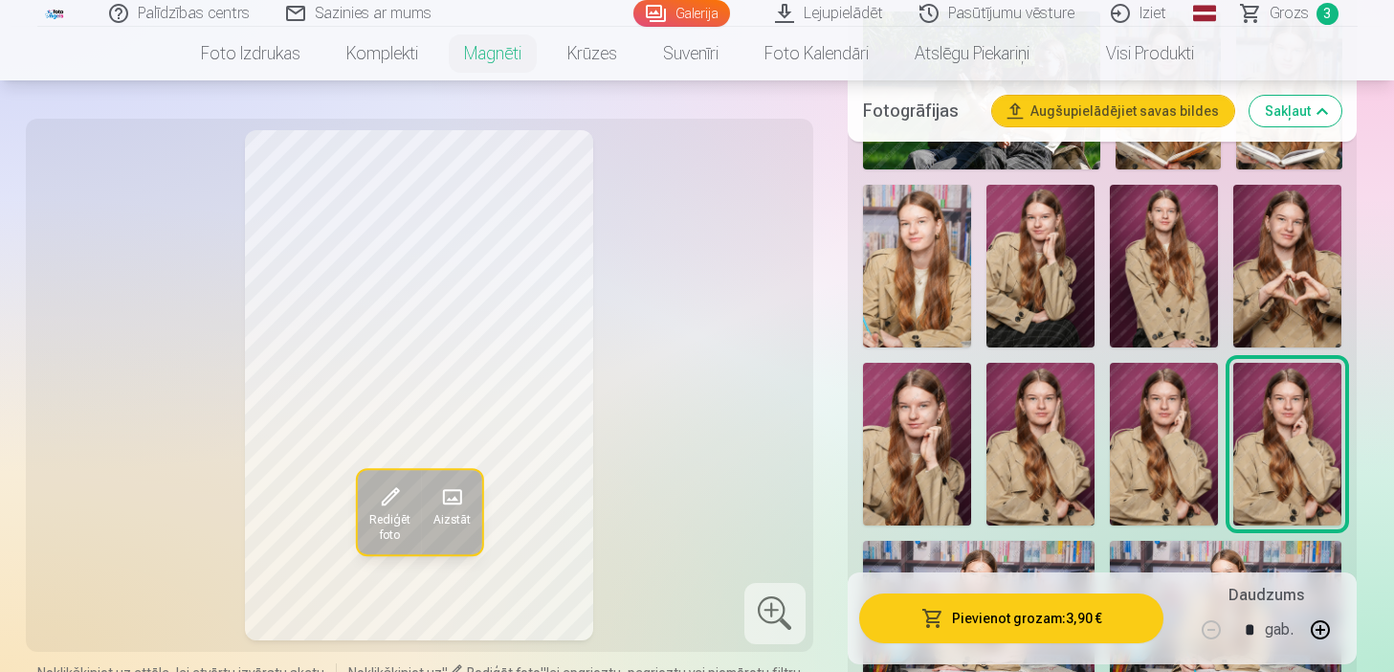
click at [939, 418] on img at bounding box center [917, 444] width 108 height 163
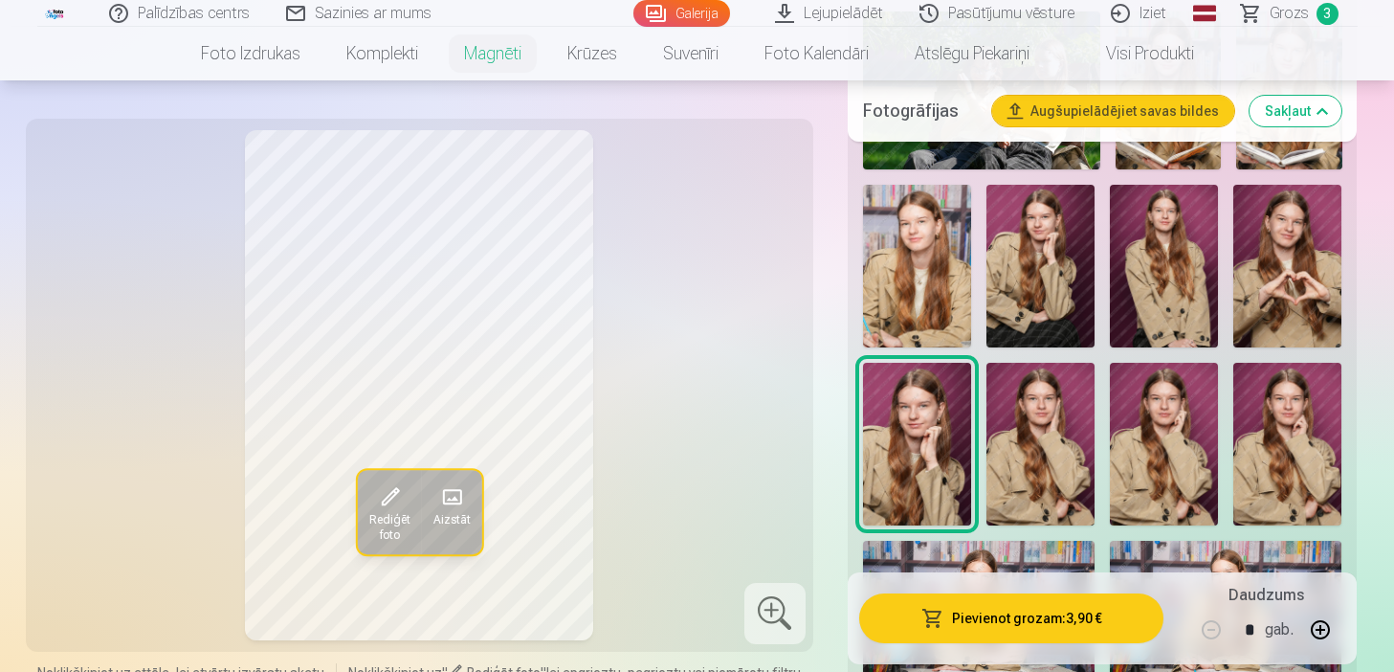
click at [1266, 424] on img at bounding box center [1288, 444] width 108 height 163
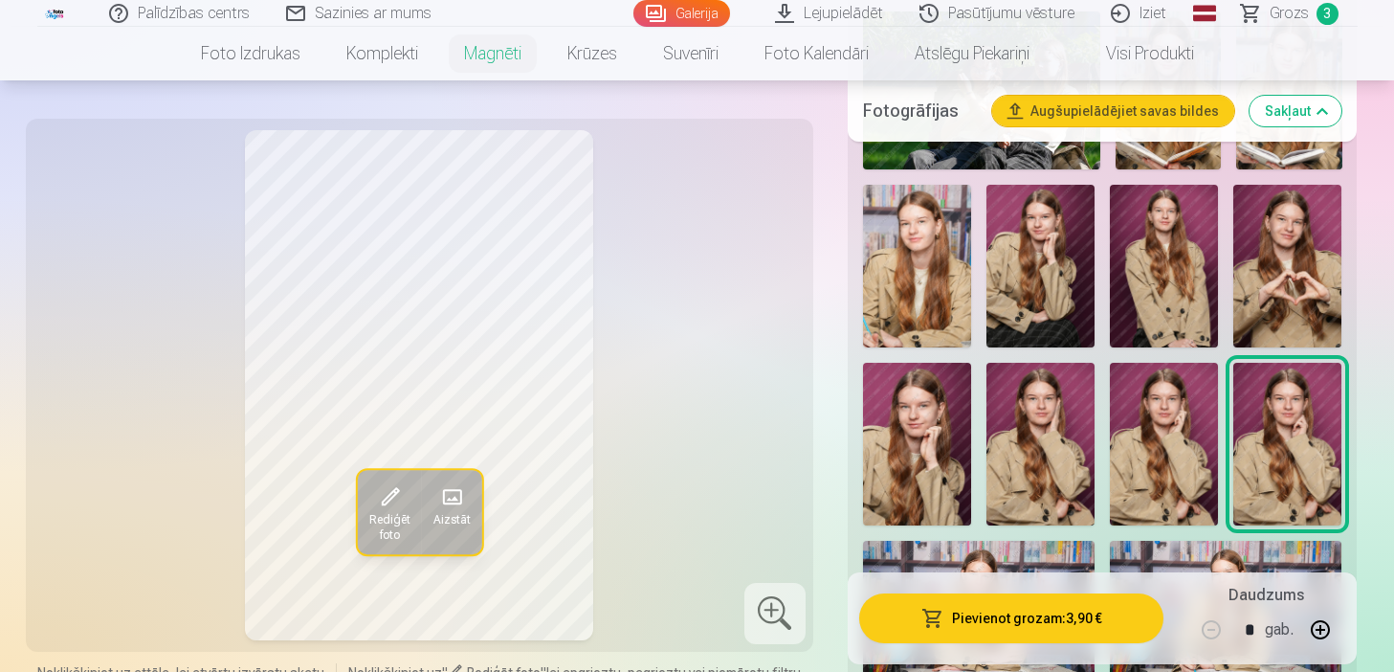
click at [876, 411] on img at bounding box center [917, 444] width 108 height 163
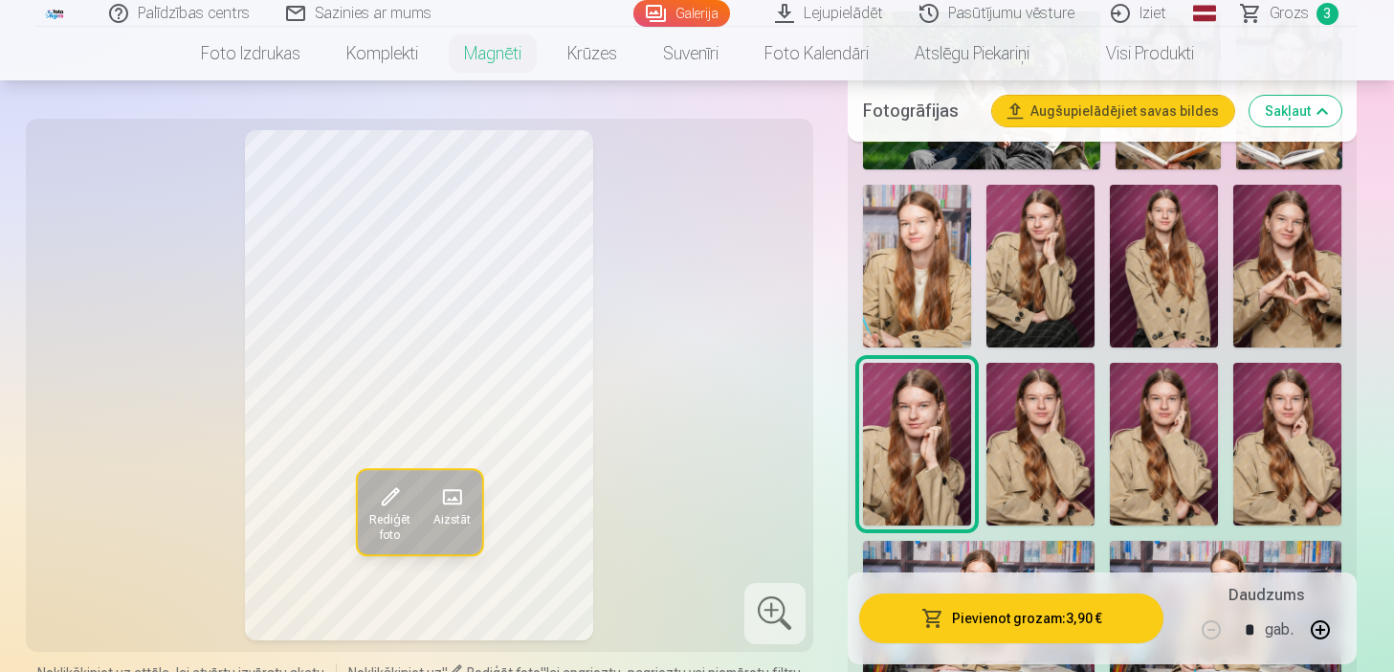
click at [1266, 443] on img at bounding box center [1288, 444] width 108 height 163
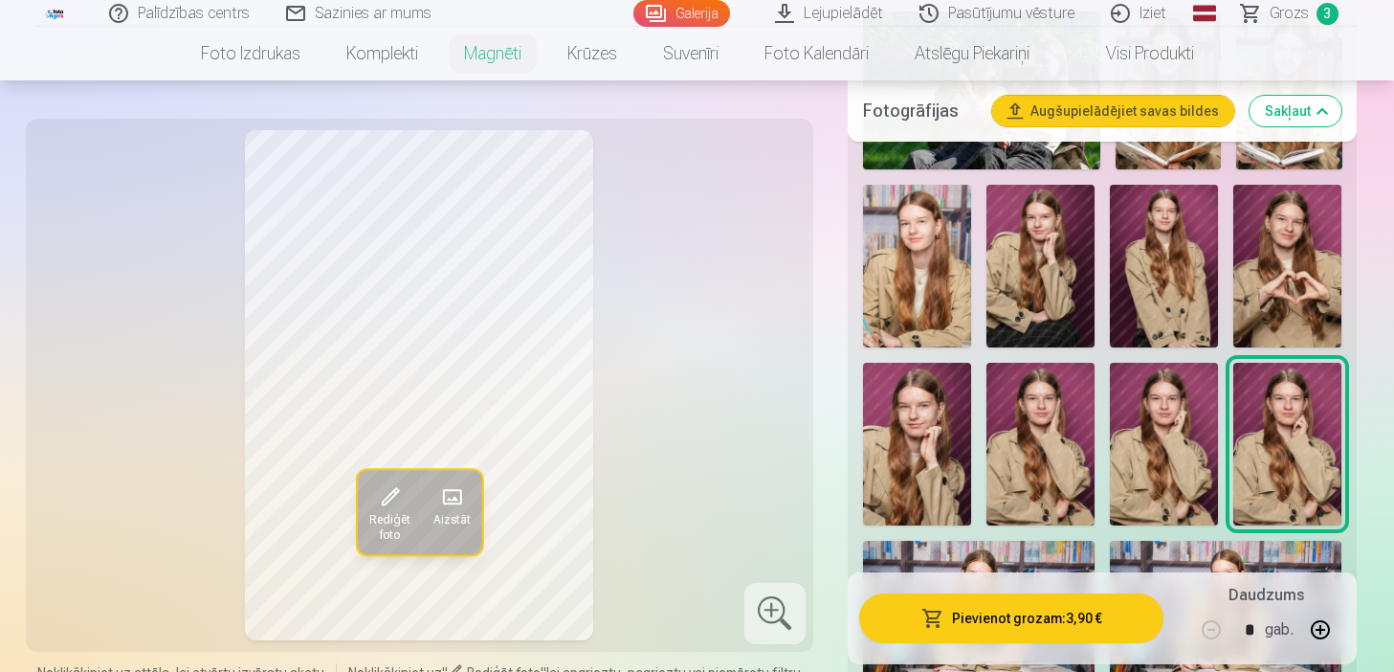
click at [1090, 247] on img at bounding box center [1041, 266] width 108 height 163
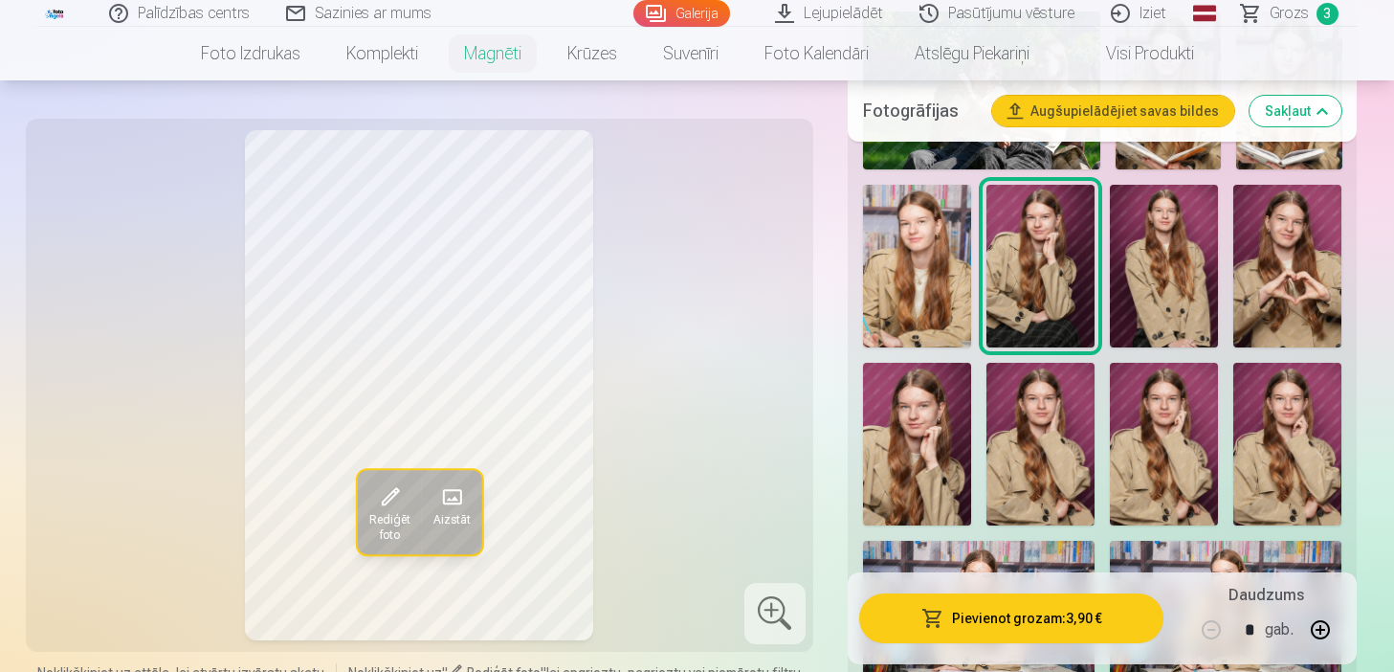
click at [1266, 470] on img at bounding box center [1288, 444] width 108 height 163
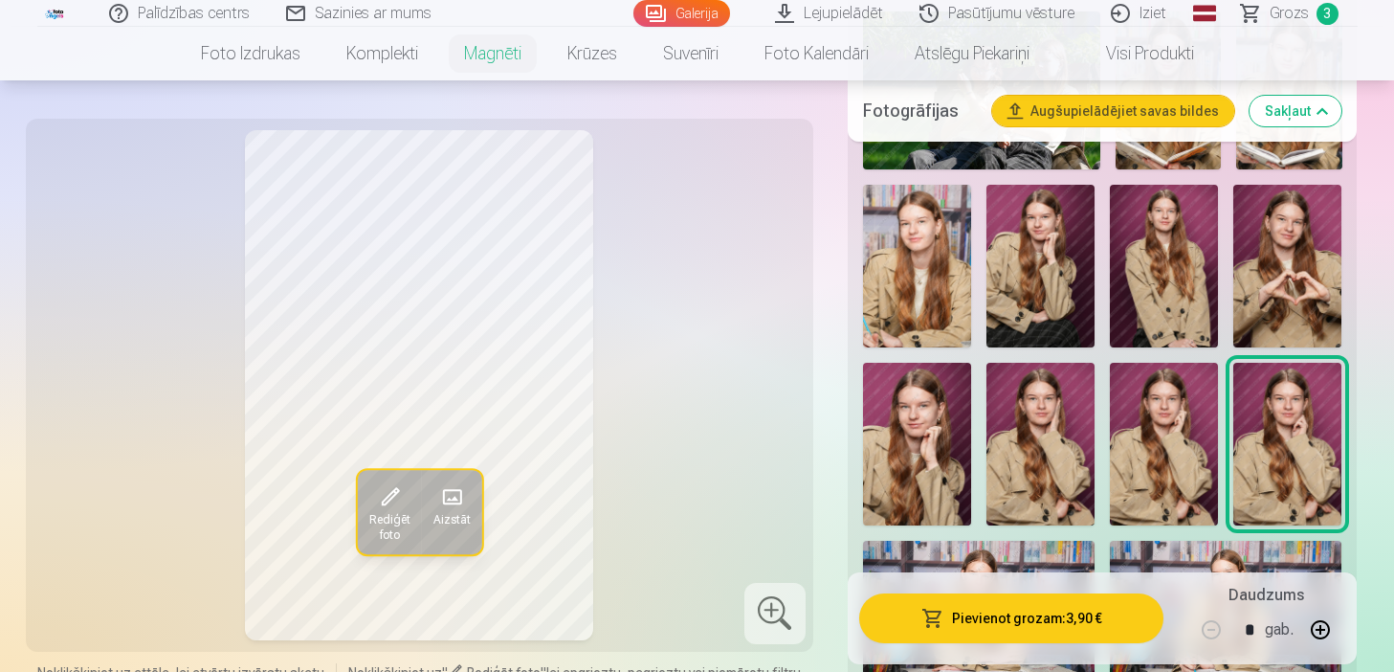
click at [936, 405] on img at bounding box center [917, 444] width 108 height 163
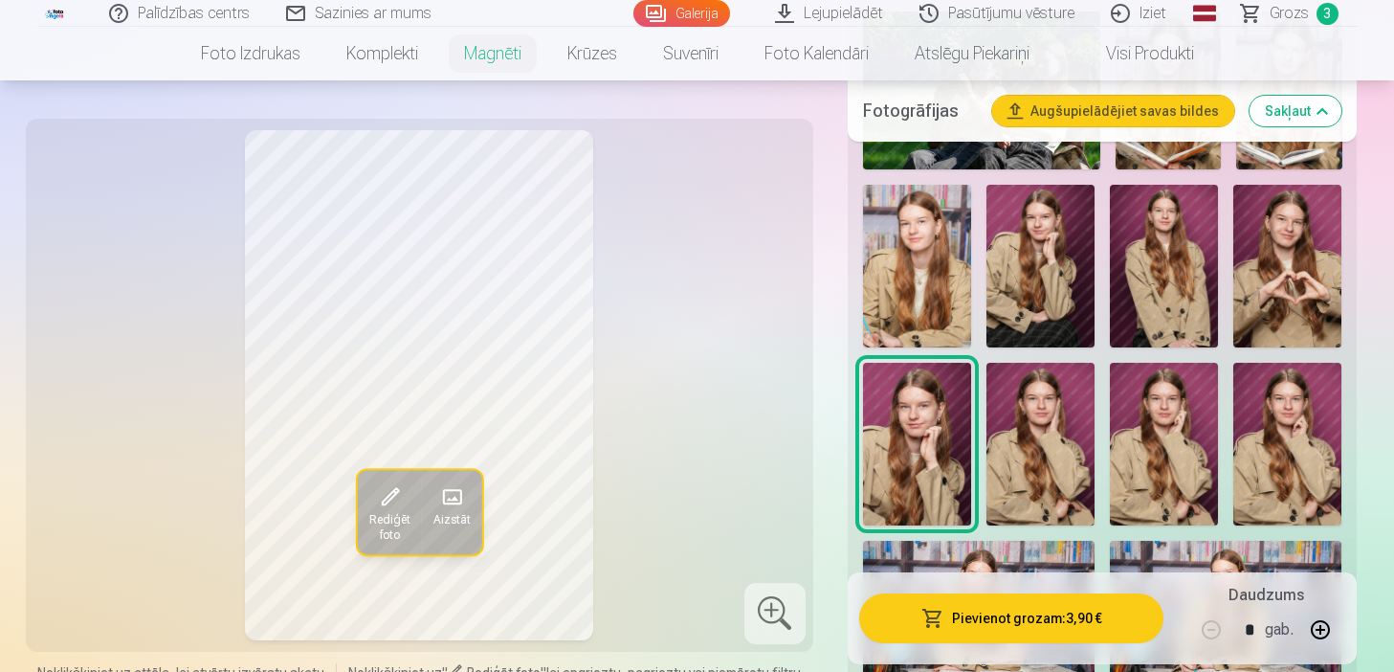
click at [1266, 419] on img at bounding box center [1288, 444] width 108 height 163
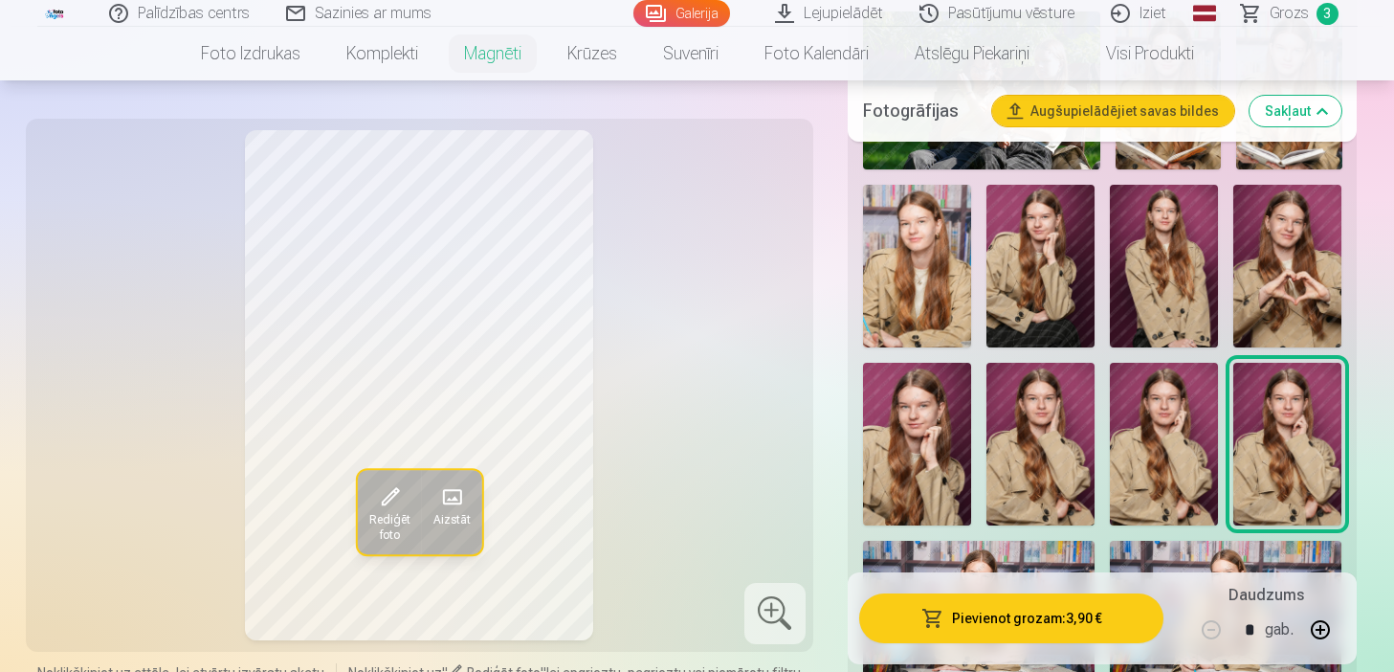
click at [902, 408] on img at bounding box center [917, 444] width 108 height 163
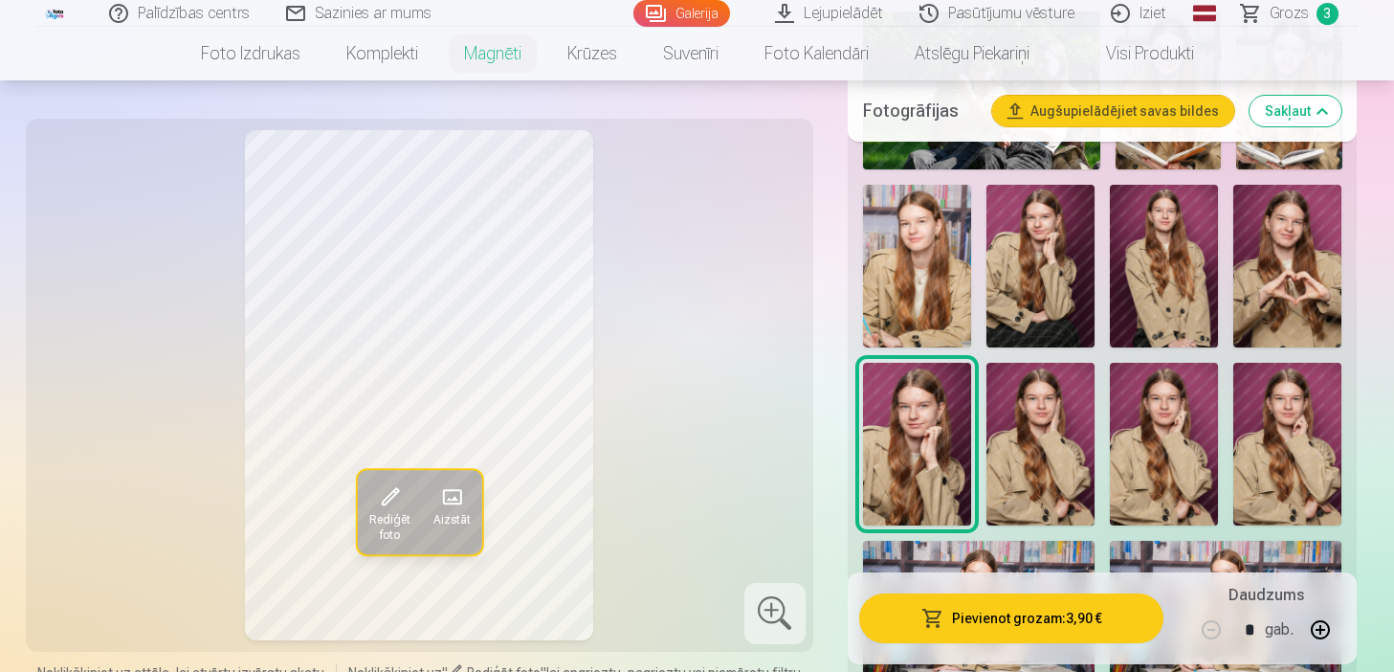
click at [1076, 610] on button "Pievienot grozam : 3,90 €" at bounding box center [1011, 618] width 305 height 50
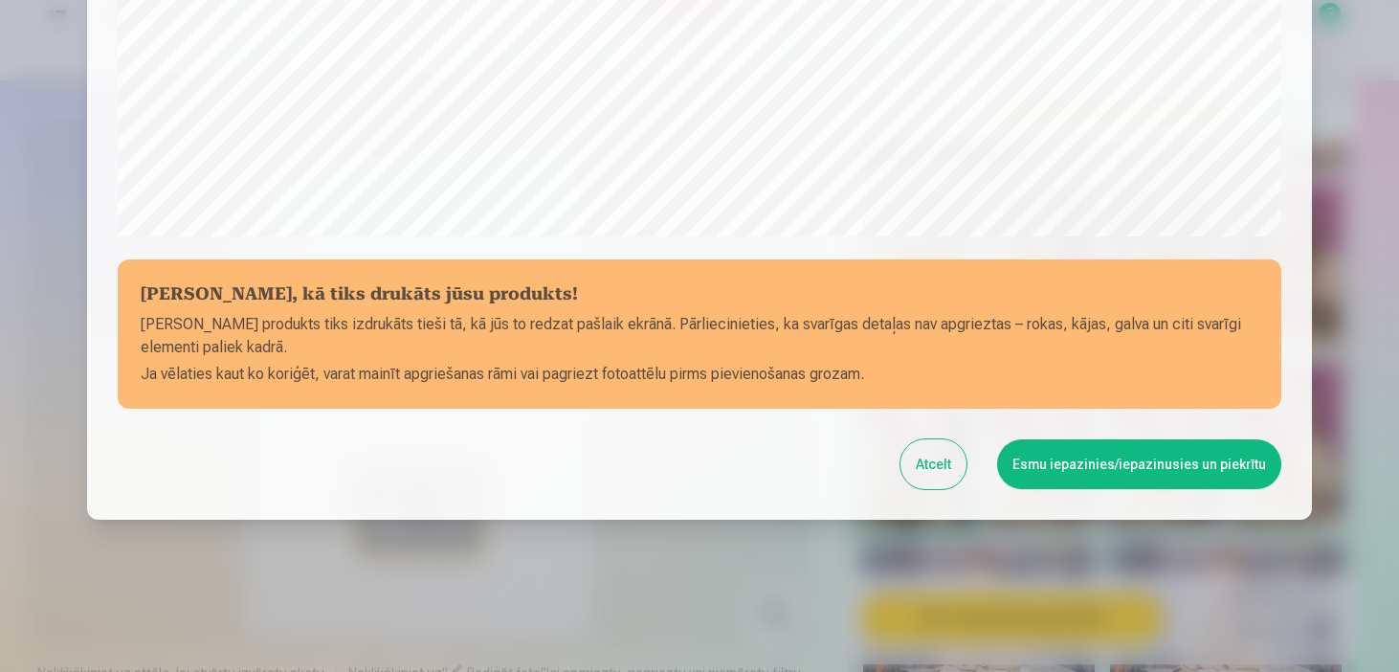
scroll to position [706, 0]
click at [1113, 473] on button "Esmu iepazinies/iepazinusies un piekrītu" at bounding box center [1139, 463] width 284 height 50
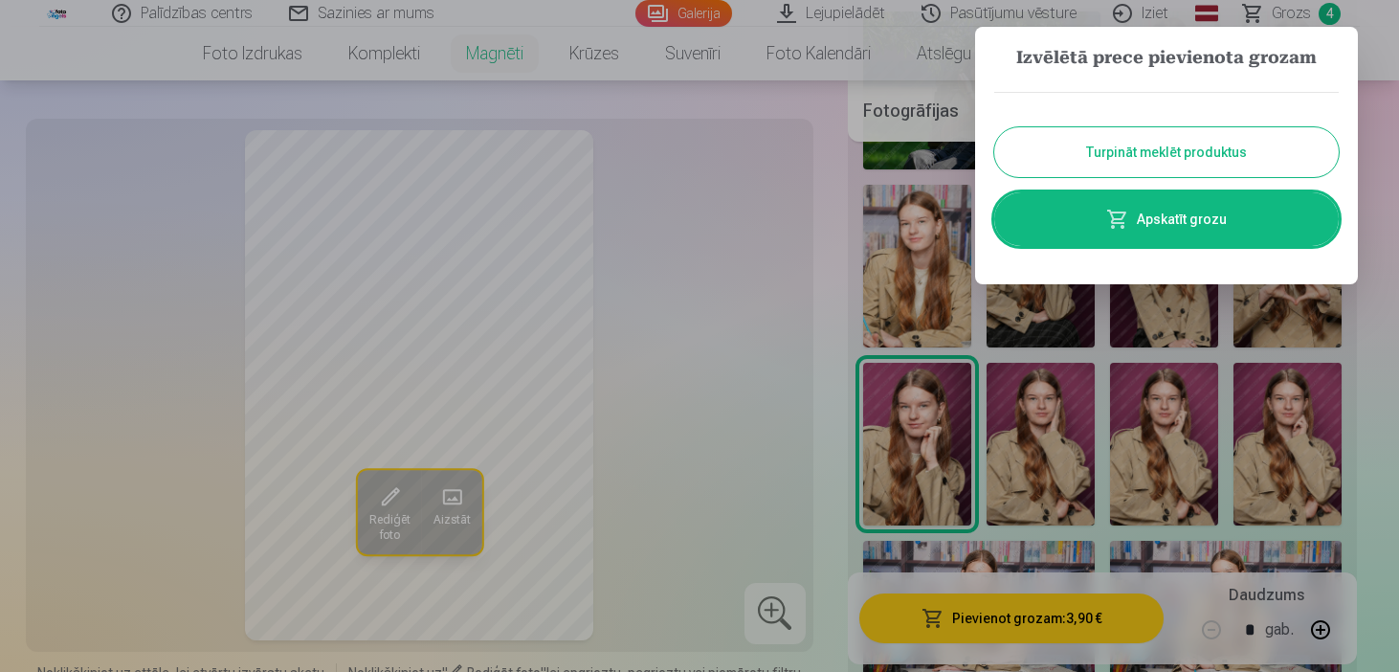
click at [1089, 233] on link "Apskatīt grozu" at bounding box center [1166, 219] width 345 height 54
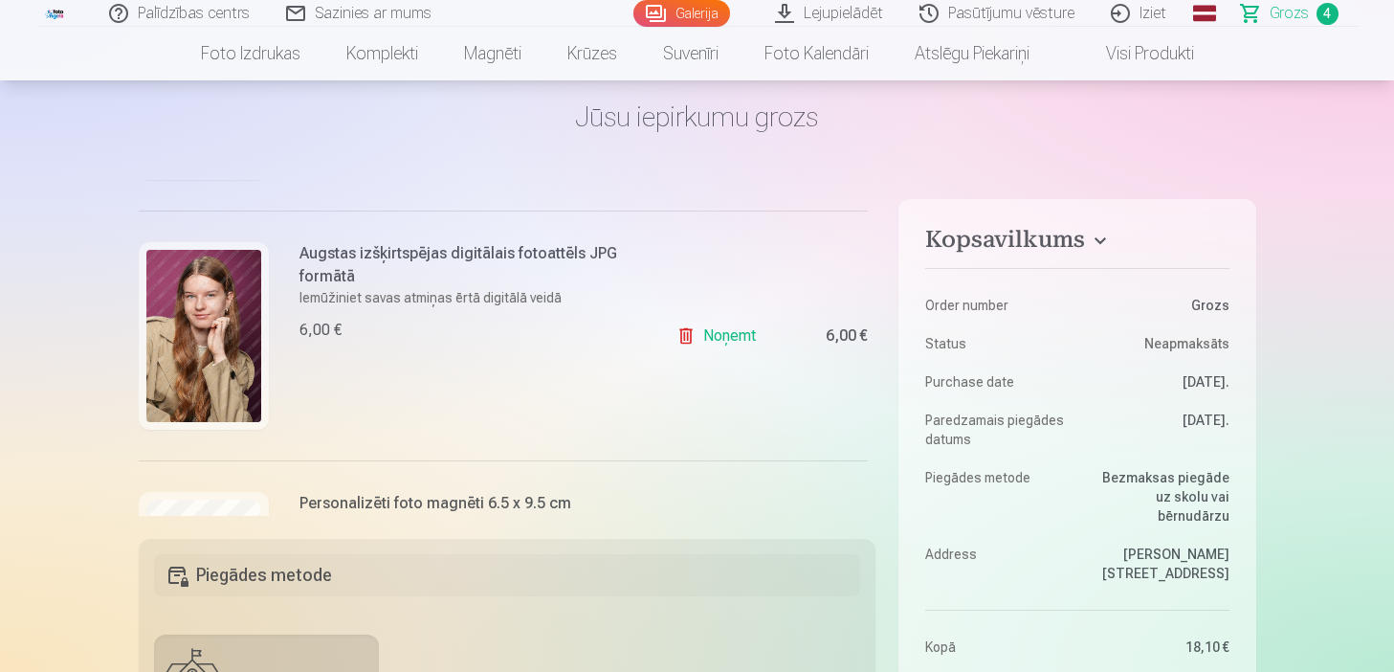
scroll to position [398, 0]
click at [829, 179] on div "4,30 €" at bounding box center [829, 111] width 77 height 192
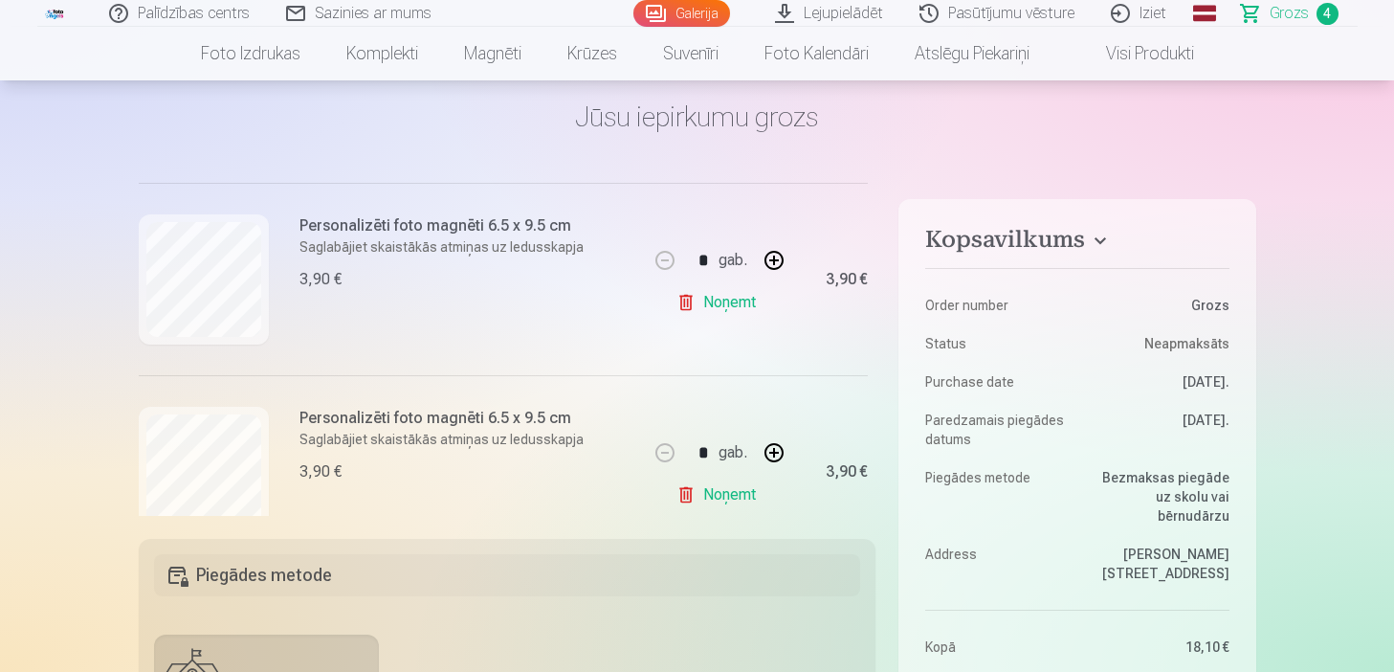
scroll to position [729, 0]
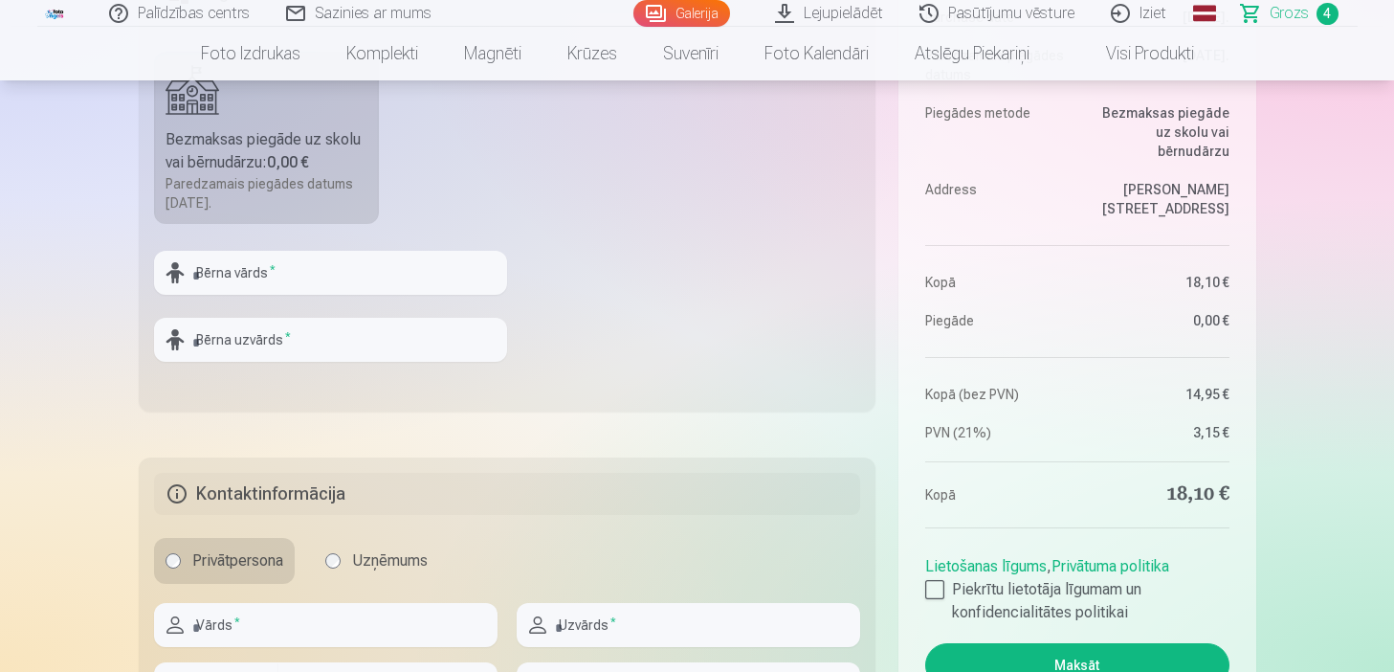
scroll to position [651, 0]
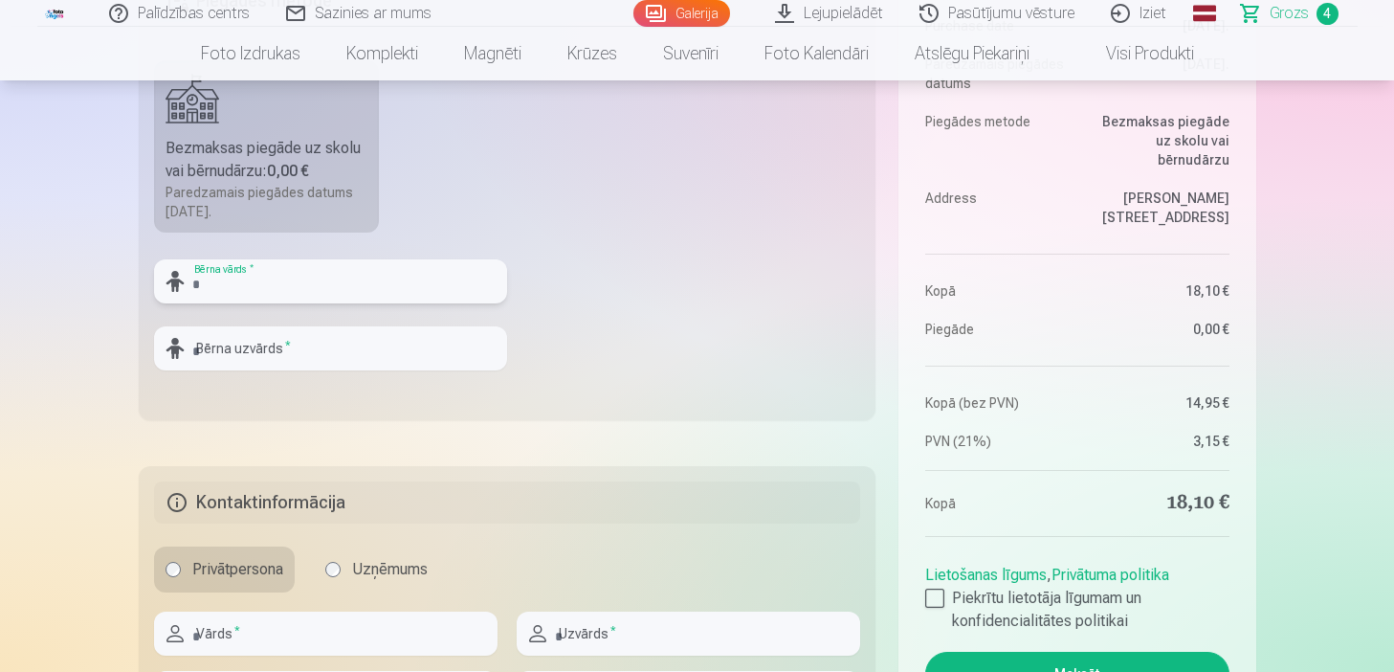
click at [464, 293] on input "text" at bounding box center [330, 281] width 353 height 44
type input "******"
type input "*****"
click at [649, 340] on fieldset "Piegādes metode Bezmaksas piegāde uz skolu vai bērnudārzu : 0,00 € Paredzamais …" at bounding box center [508, 193] width 738 height 456
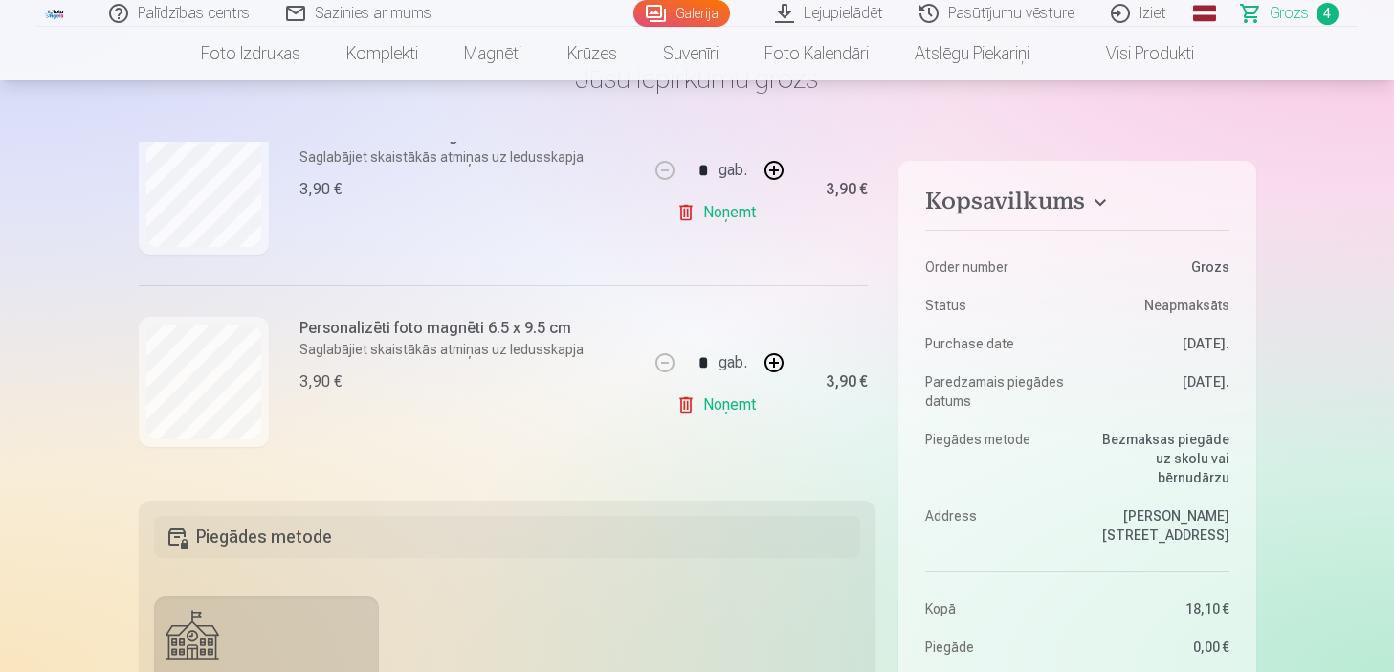
scroll to position [77, 0]
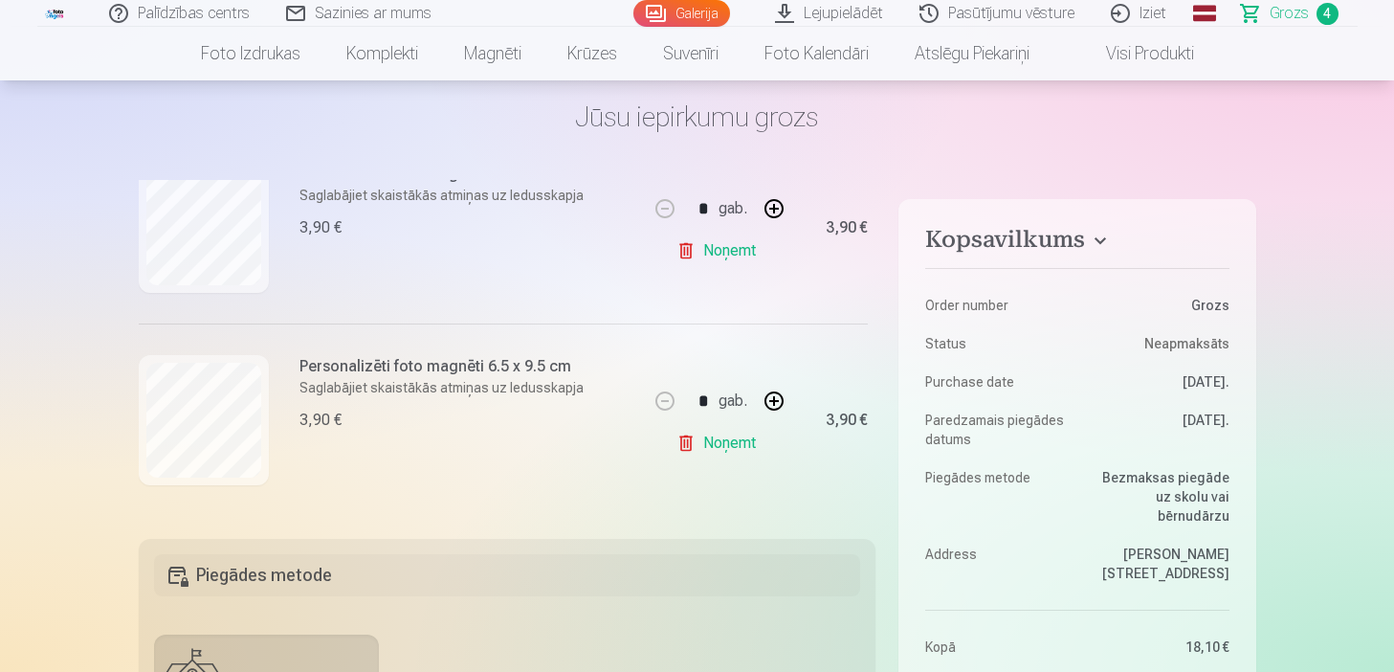
drag, startPoint x: 876, startPoint y: 465, endPoint x: 874, endPoint y: 444, distance: 21.1
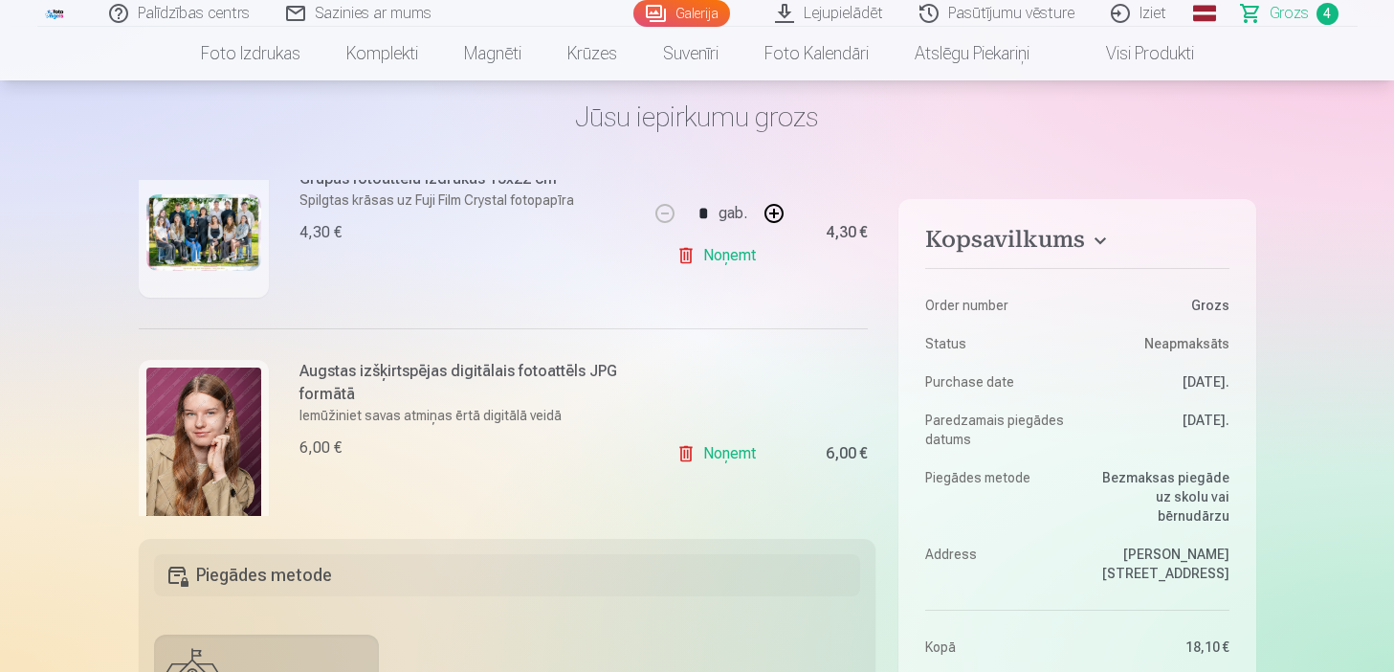
scroll to position [289, 0]
